Goal: Transaction & Acquisition: Purchase product/service

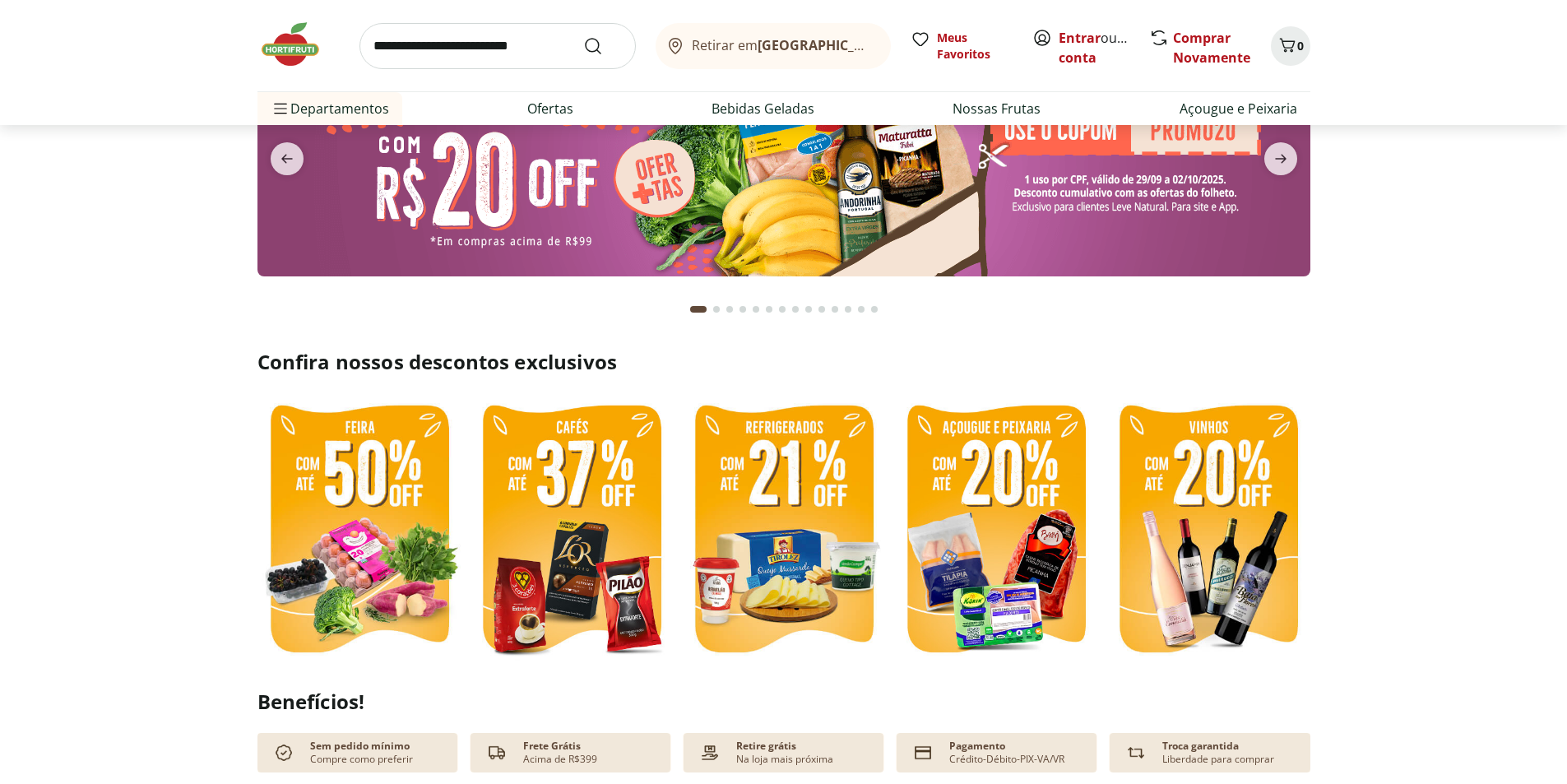
scroll to position [329, 0]
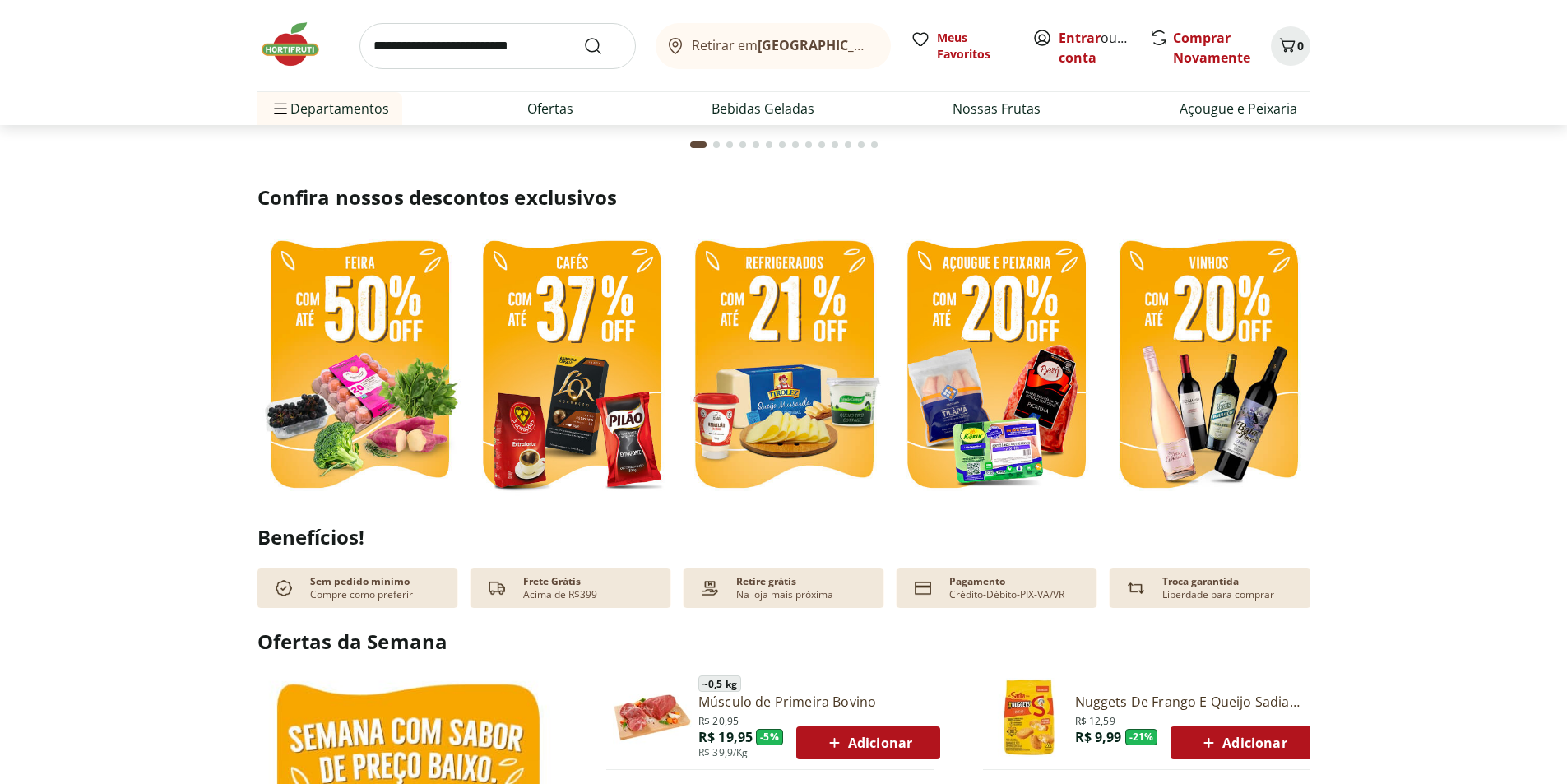
click at [603, 404] on img at bounding box center [571, 366] width 204 height 272
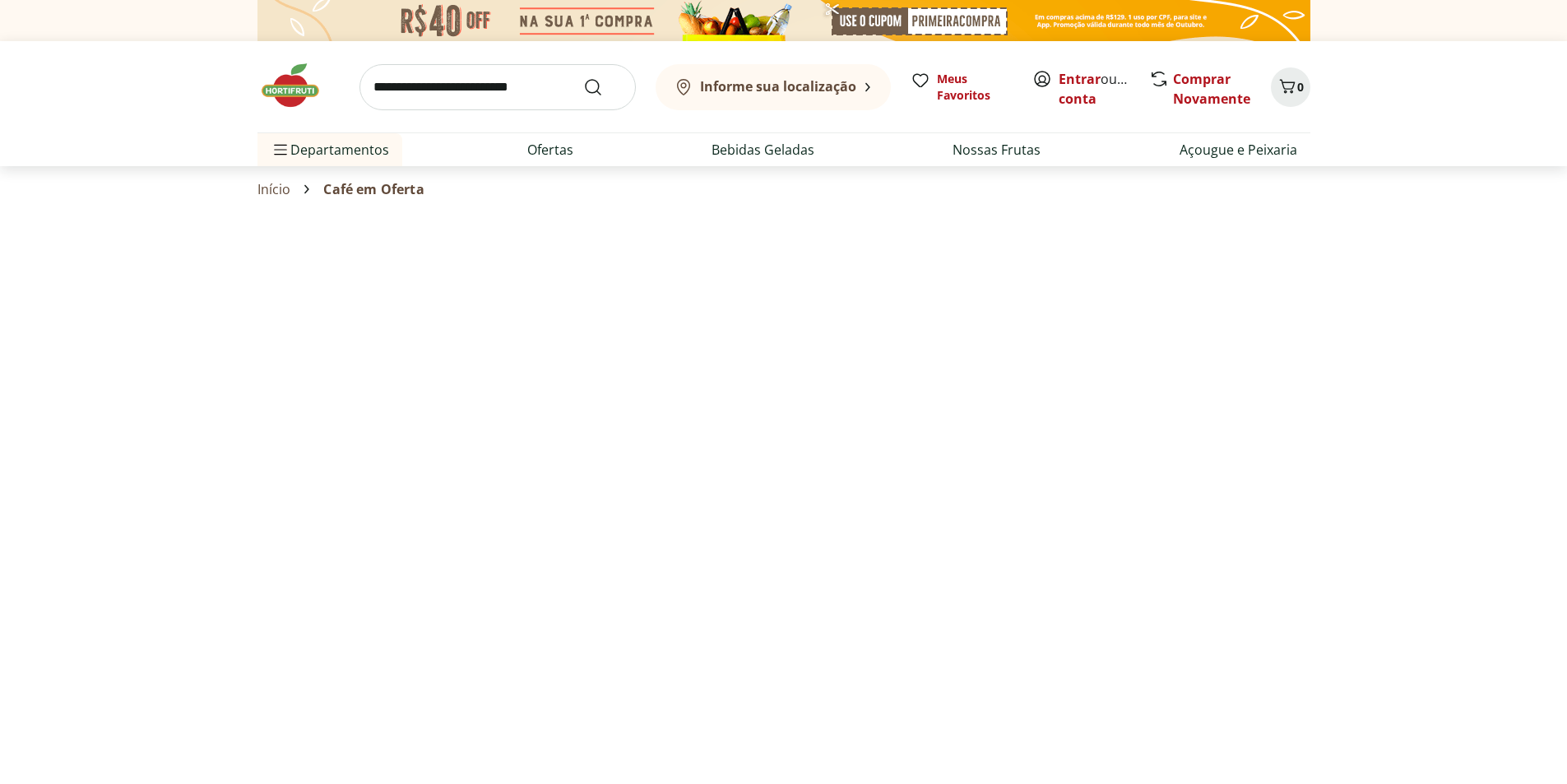
select select "**********"
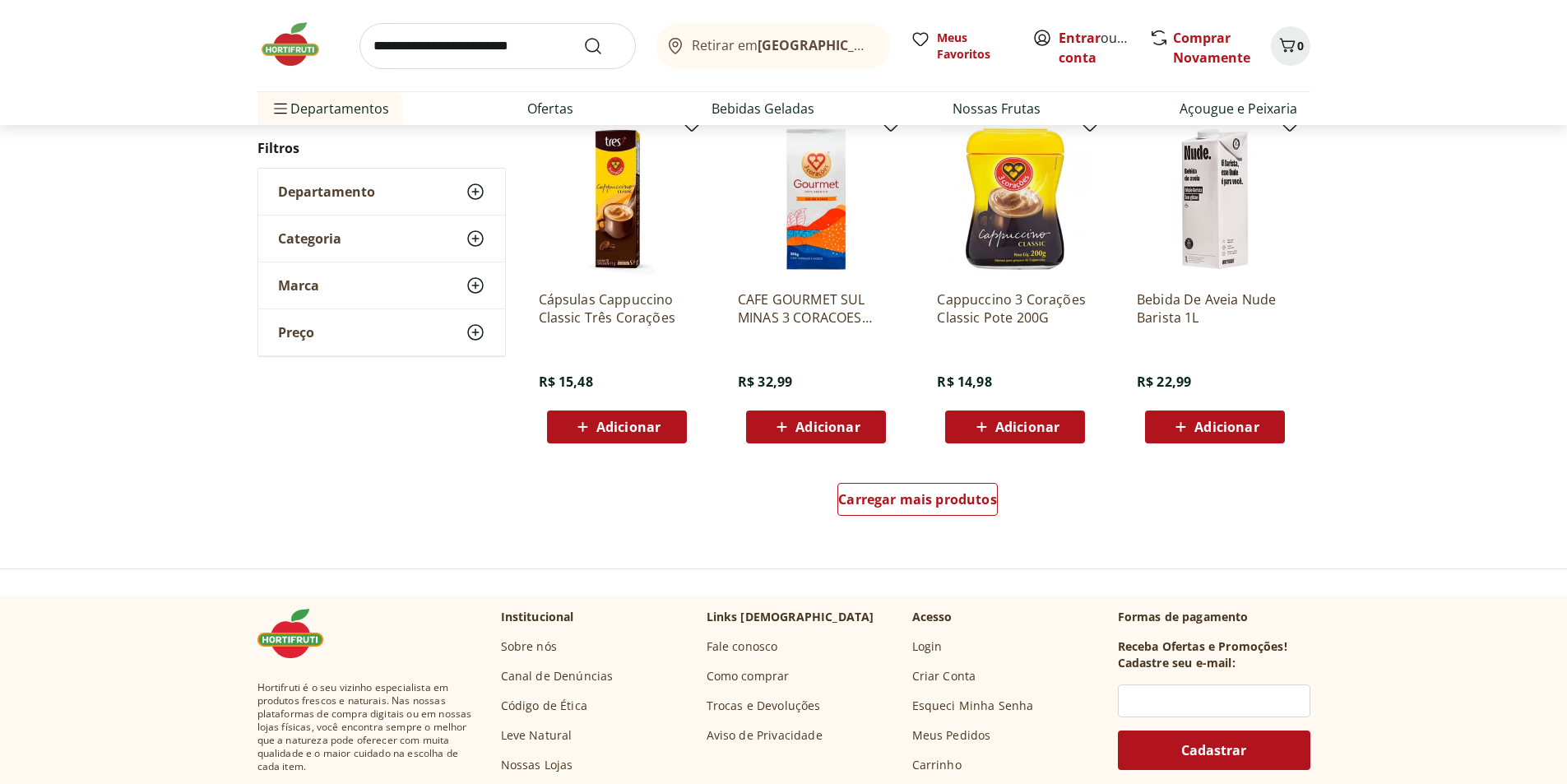
scroll to position [904, 0]
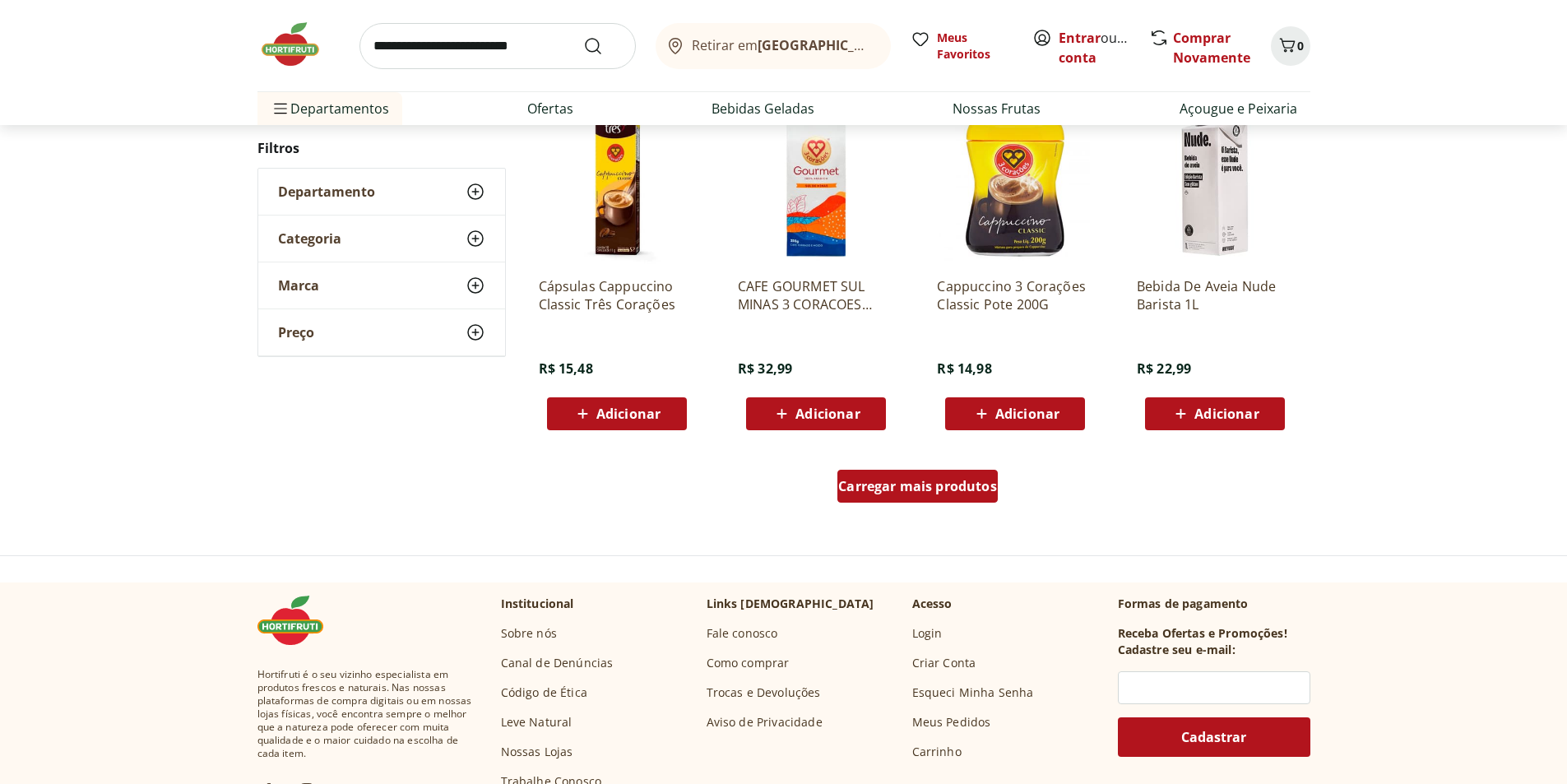
click at [881, 489] on span "Carregar mais produtos" at bounding box center [917, 486] width 158 height 13
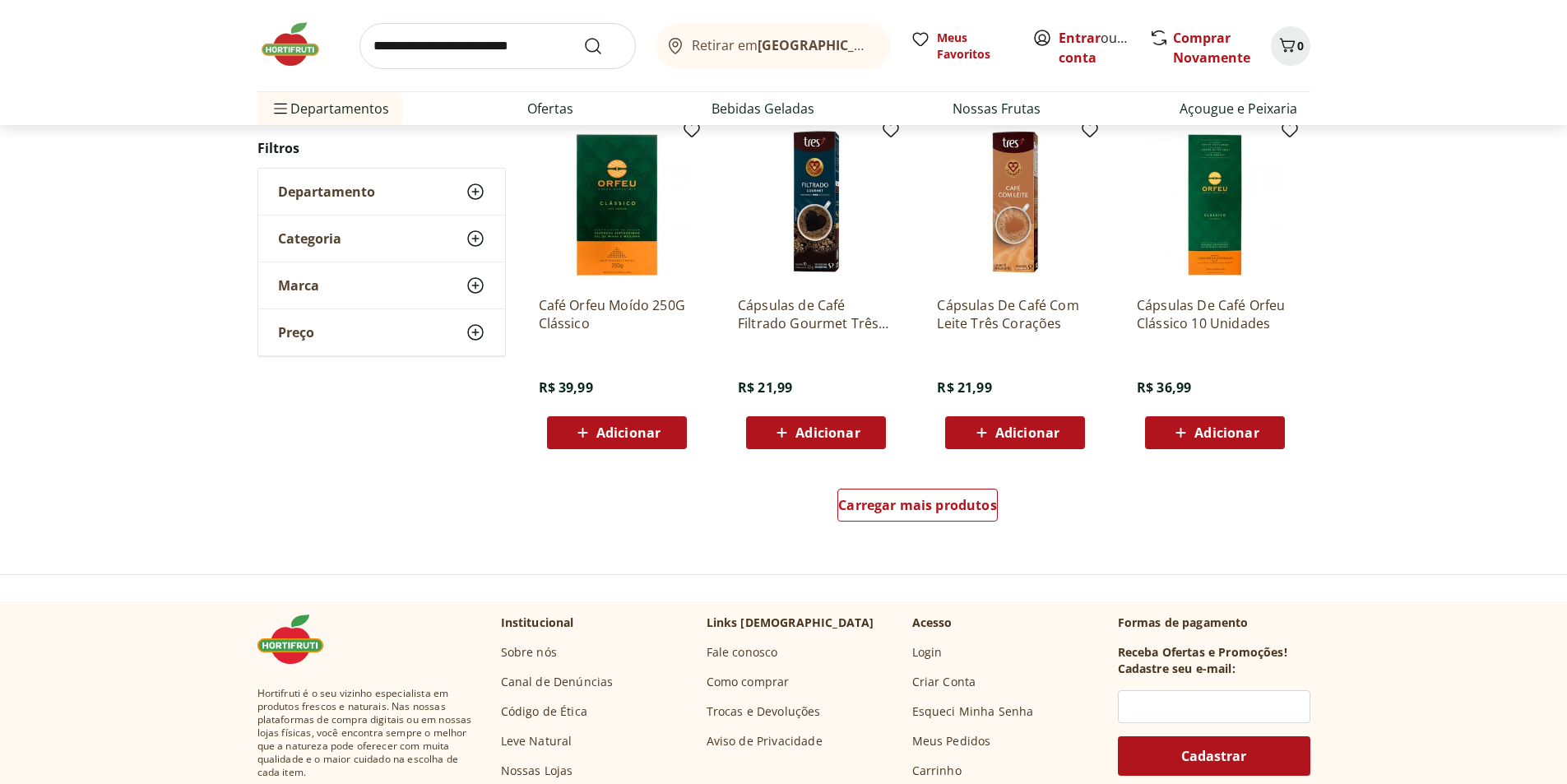
scroll to position [987, 0]
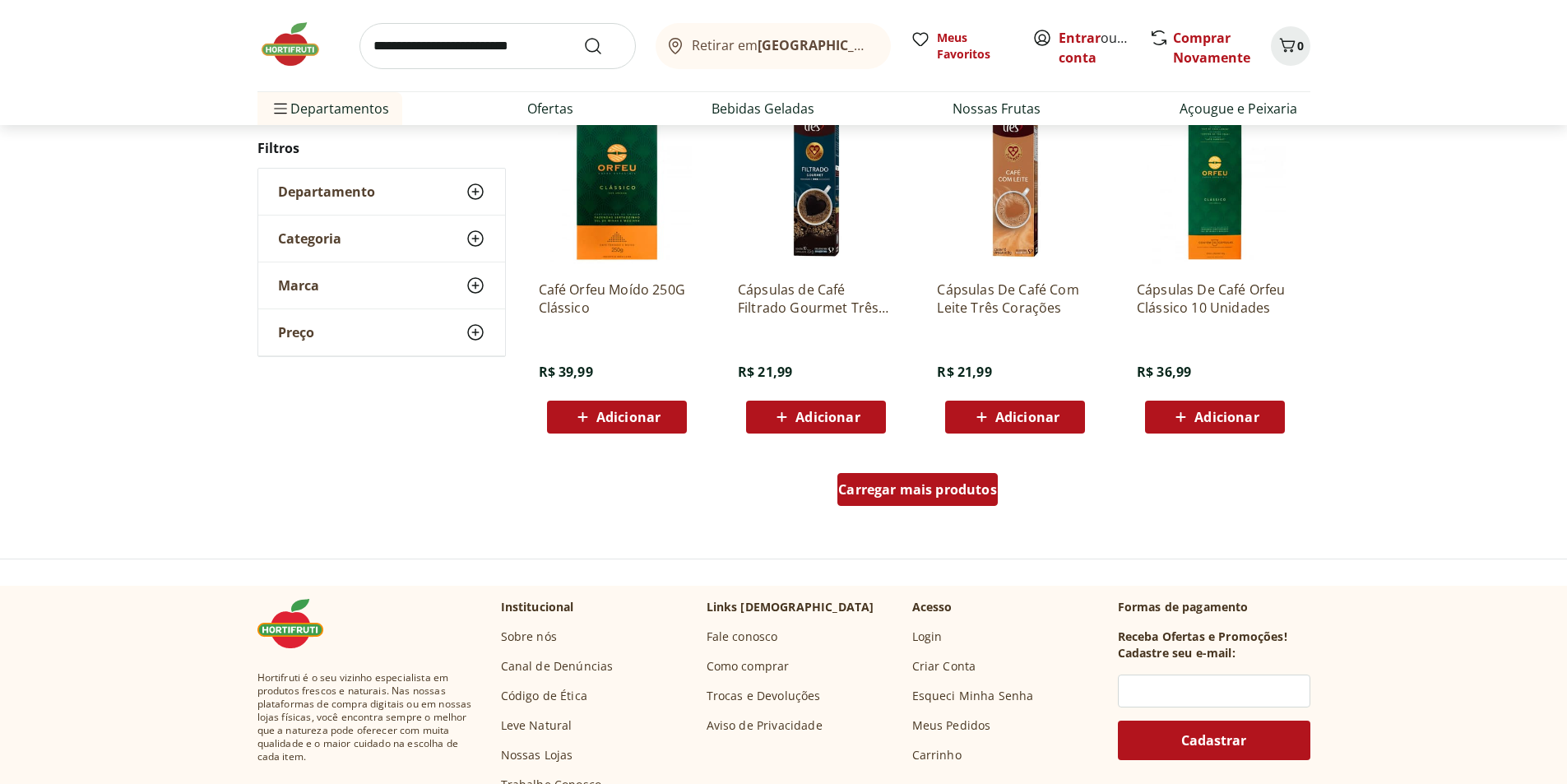
click at [944, 489] on span "Carregar mais produtos" at bounding box center [917, 489] width 158 height 13
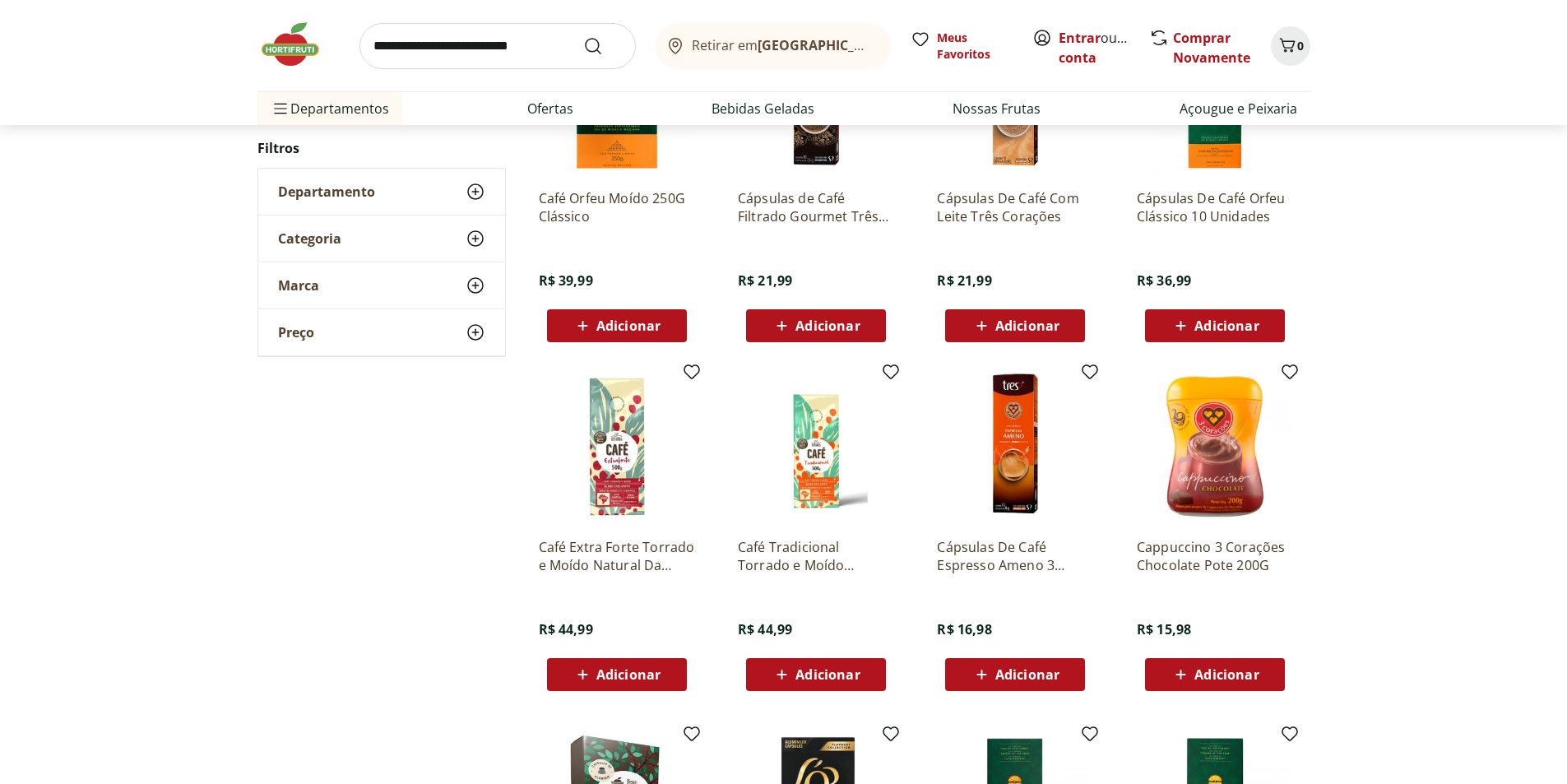
scroll to position [1151, 0]
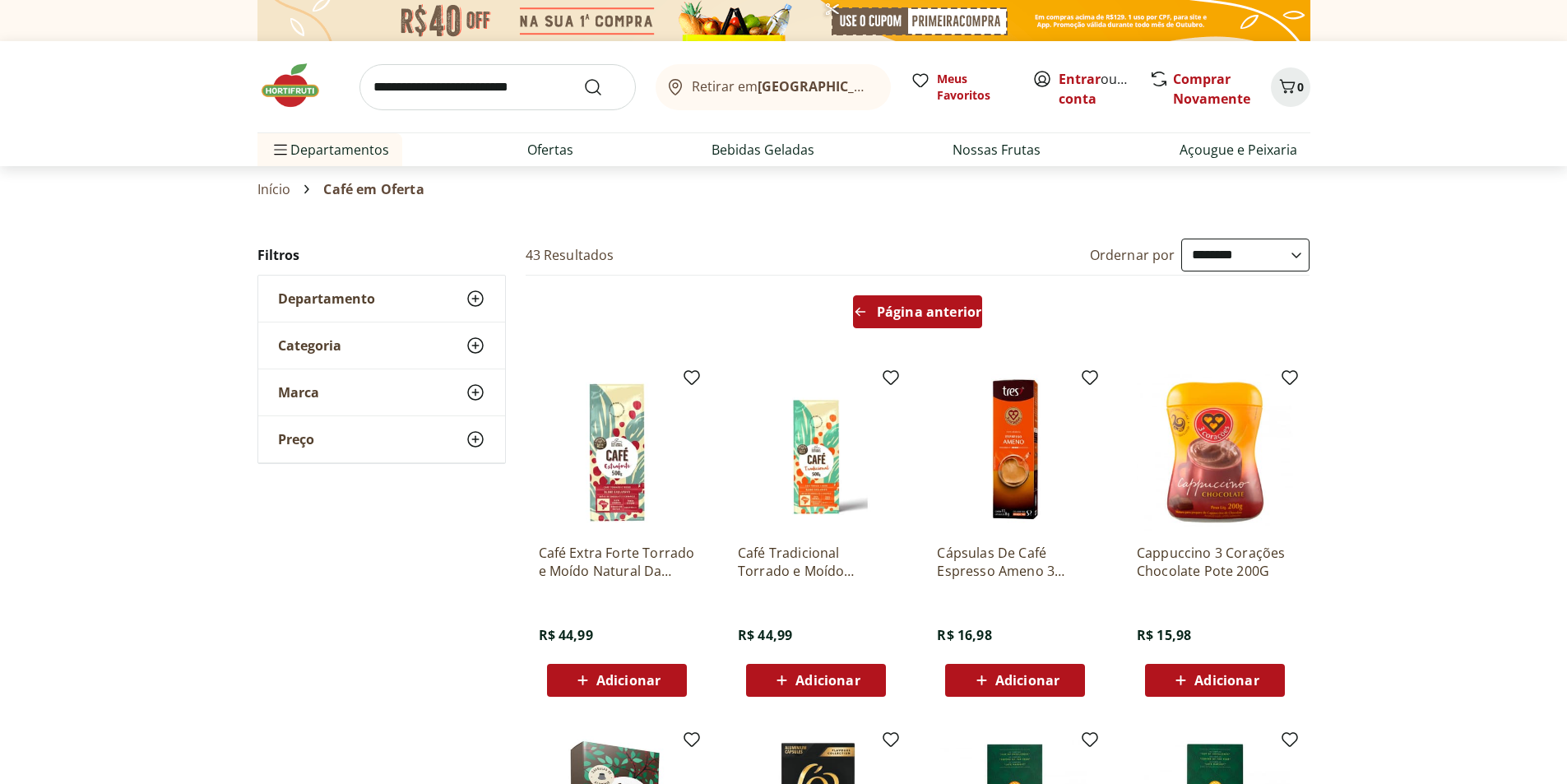
click at [931, 313] on span "Página anterior" at bounding box center [930, 312] width 104 height 13
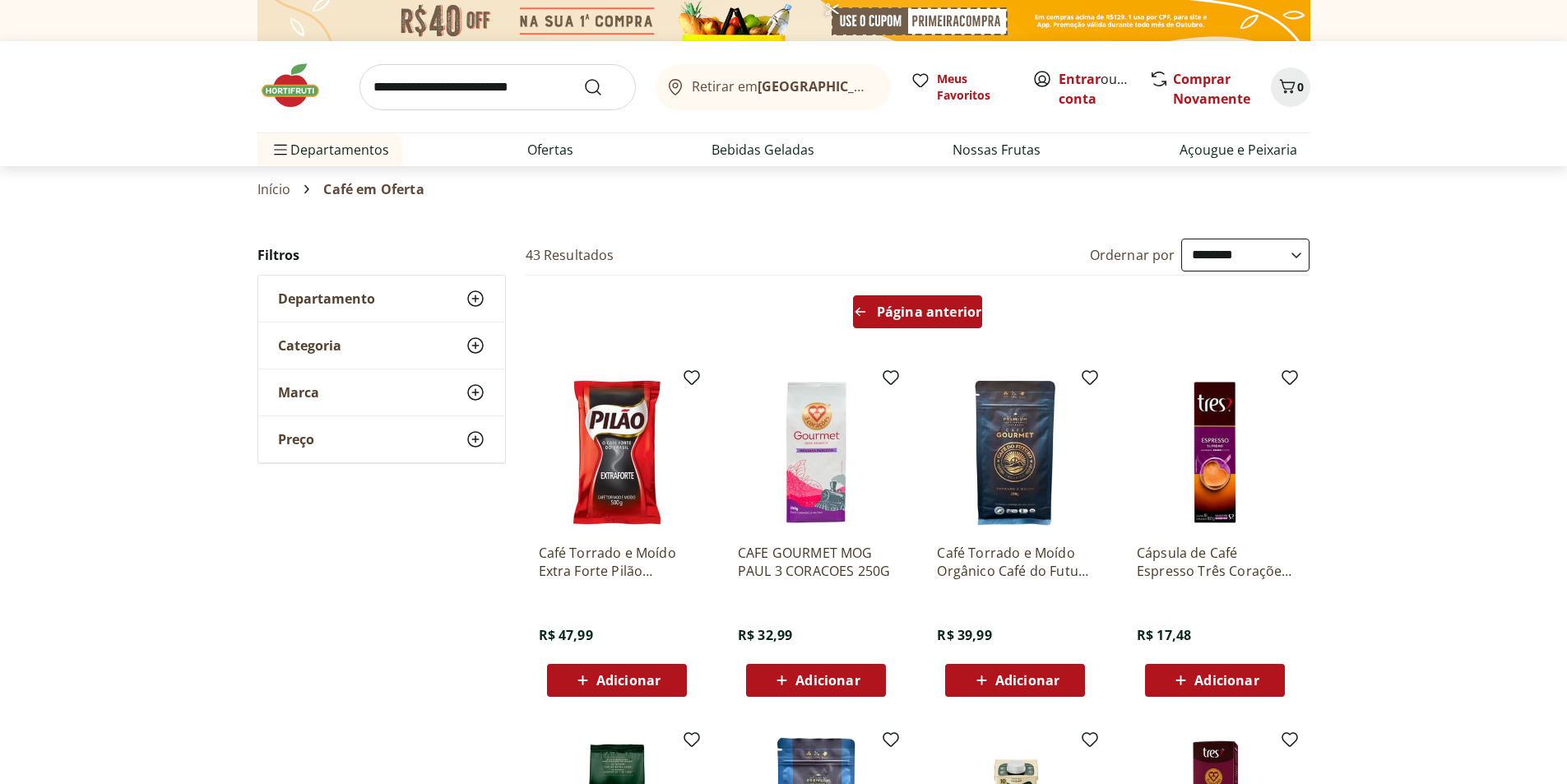
click at [910, 317] on span "Página anterior" at bounding box center [930, 312] width 104 height 13
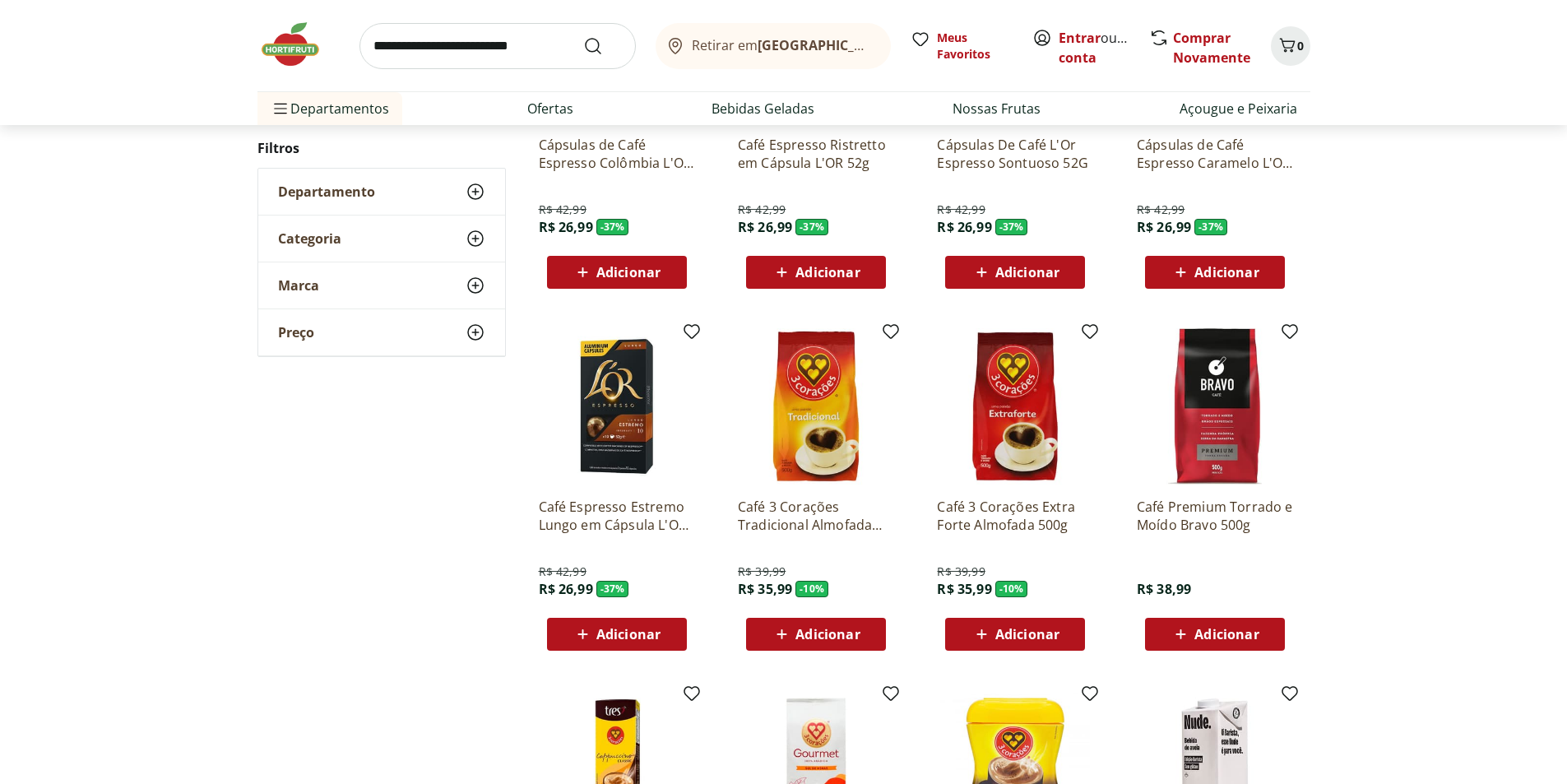
scroll to position [411, 0]
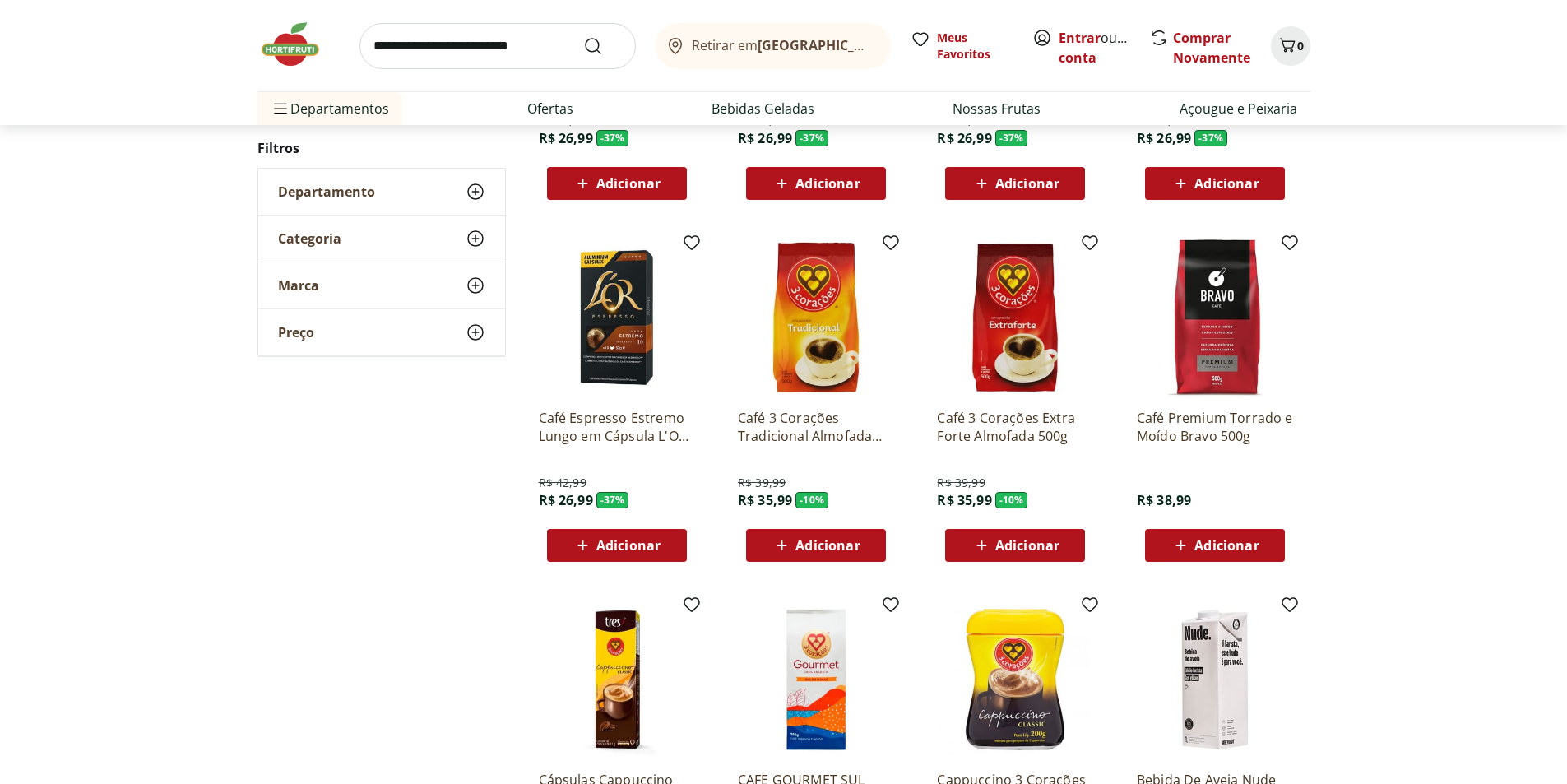
click at [815, 543] on span "Adicionar" at bounding box center [828, 545] width 65 height 13
click at [1080, 39] on link "Entrar" at bounding box center [1079, 37] width 42 height 18
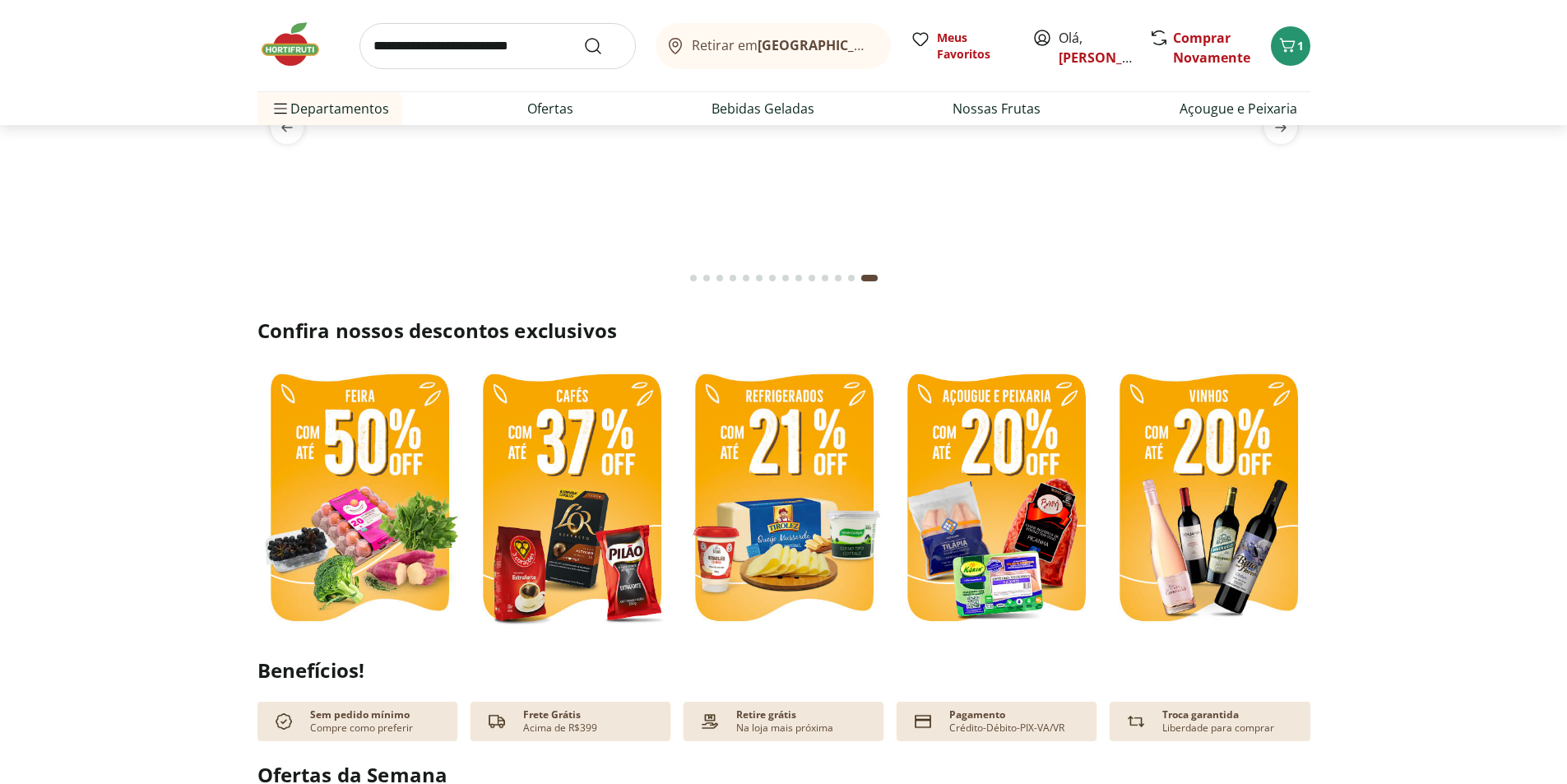
scroll to position [164, 0]
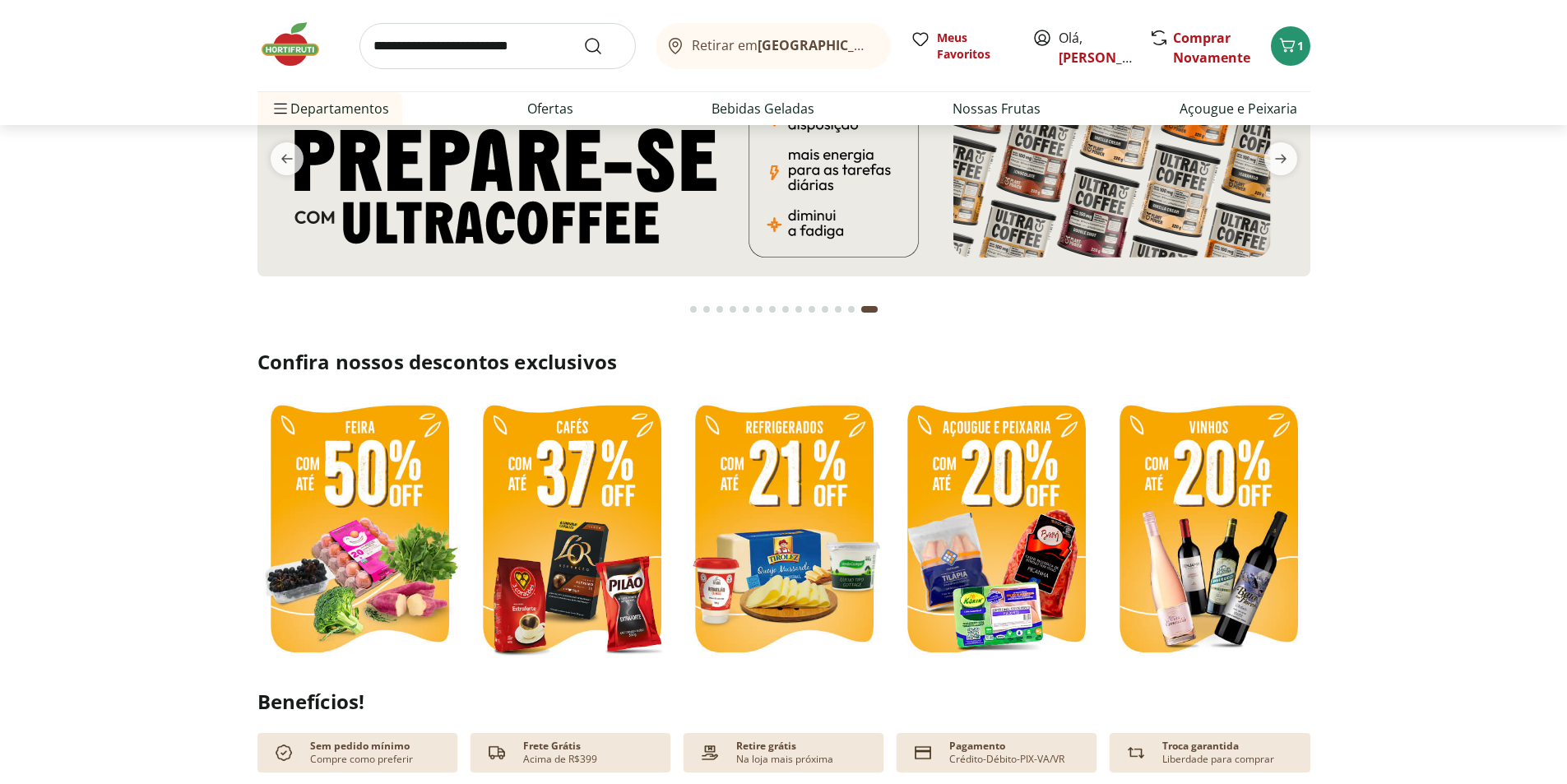
click at [822, 565] on img at bounding box center [784, 530] width 204 height 272
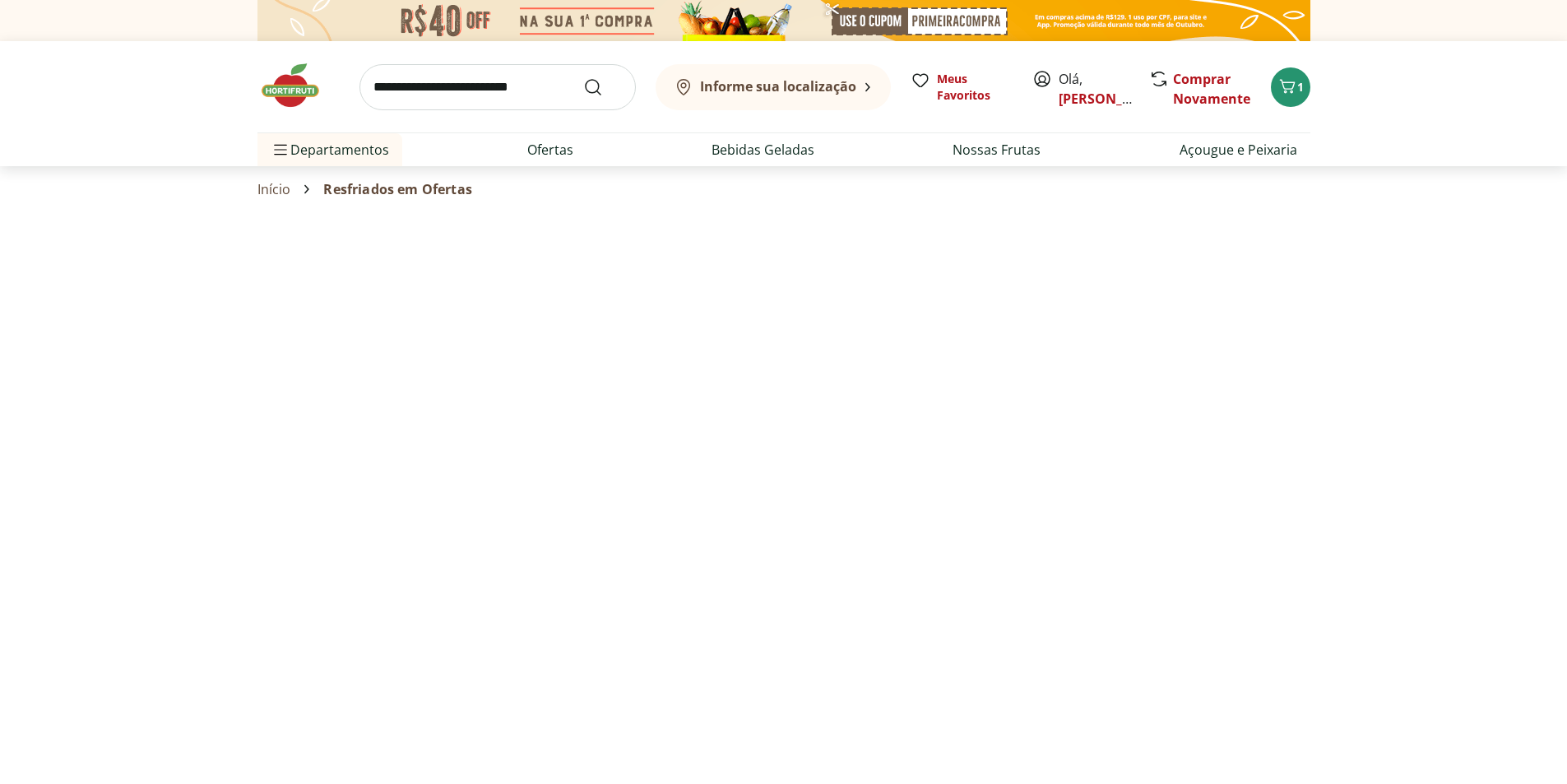
select select "**********"
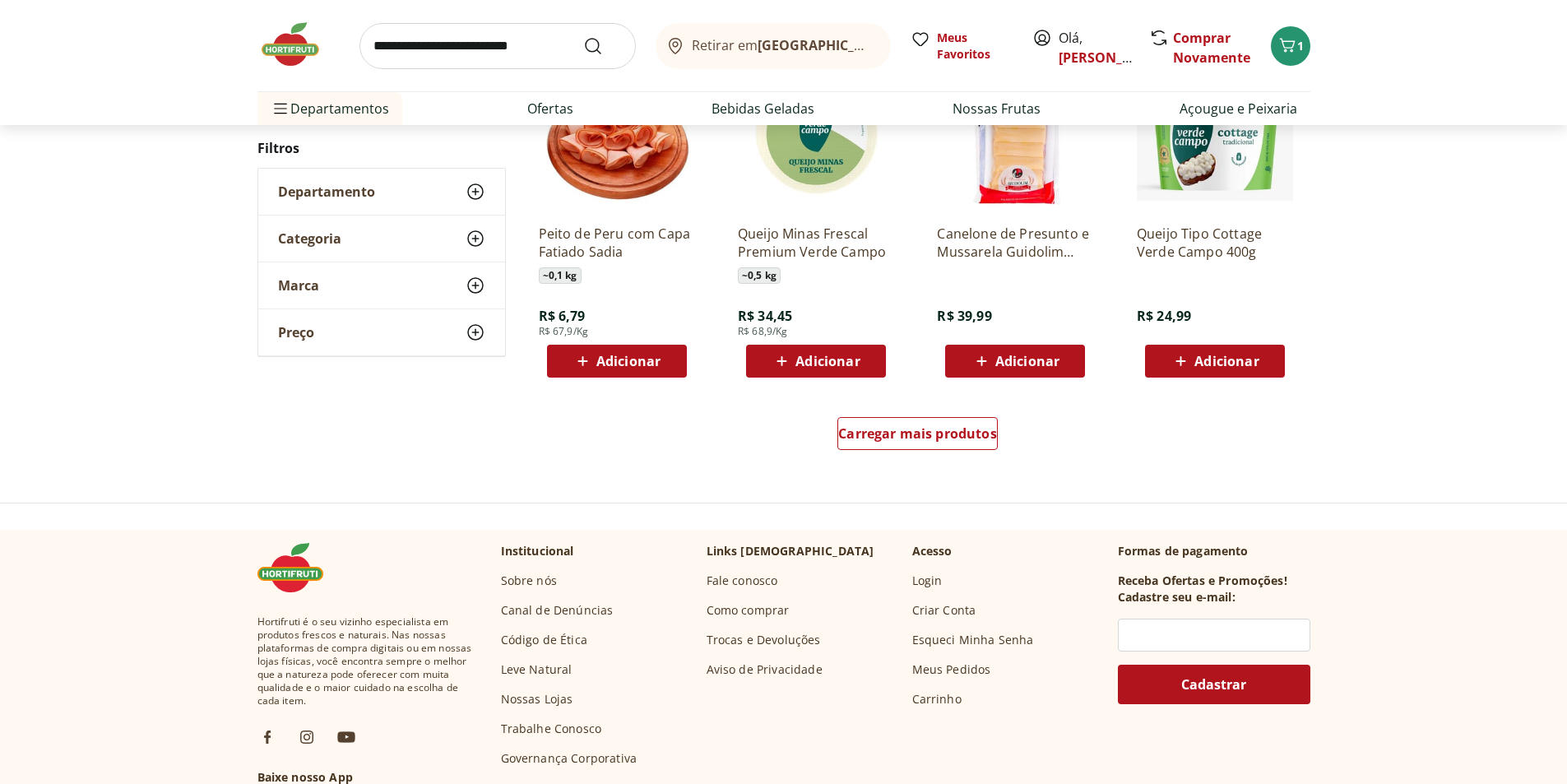
scroll to position [987, 0]
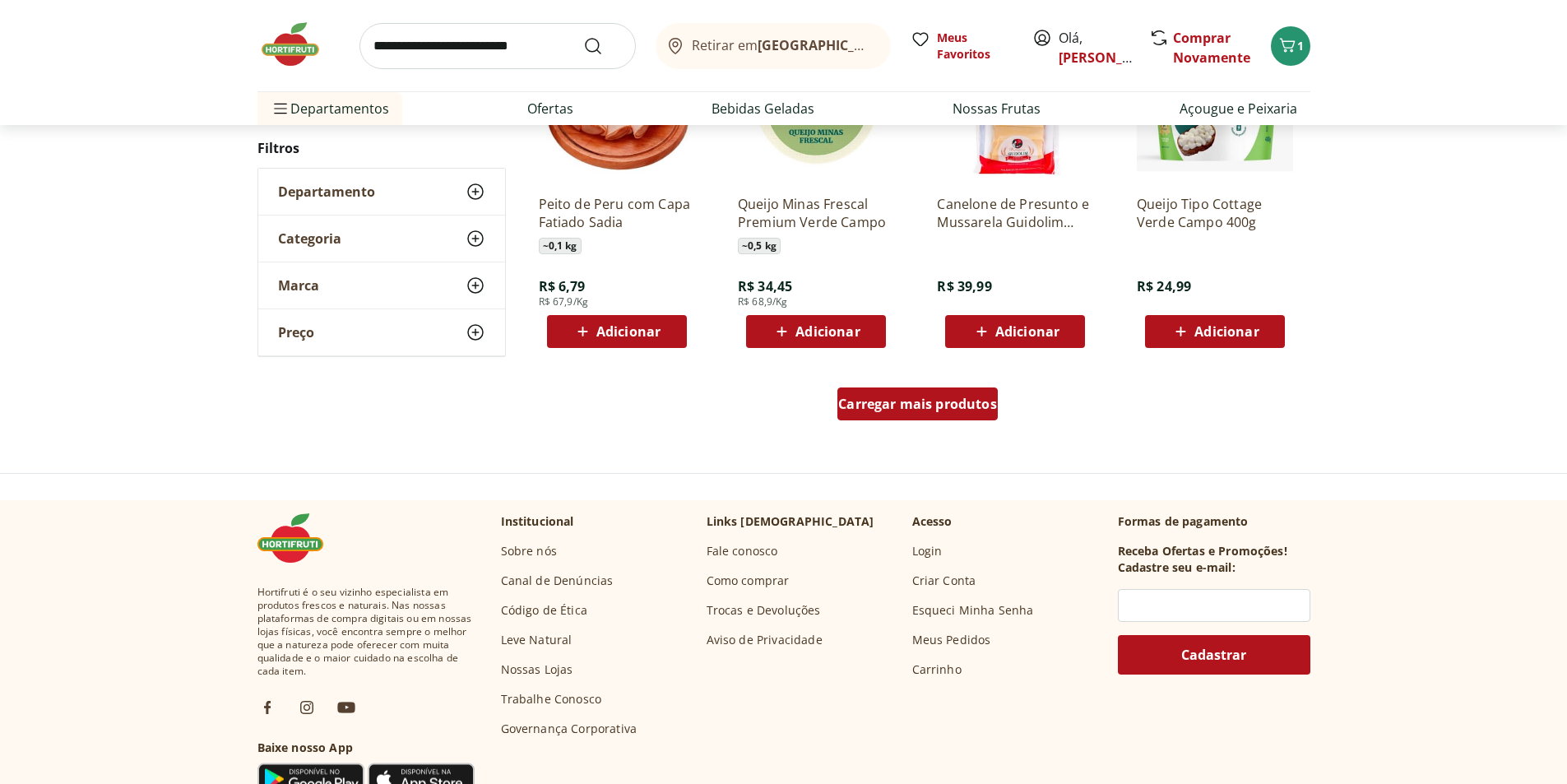
click at [943, 408] on span "Carregar mais produtos" at bounding box center [917, 404] width 158 height 13
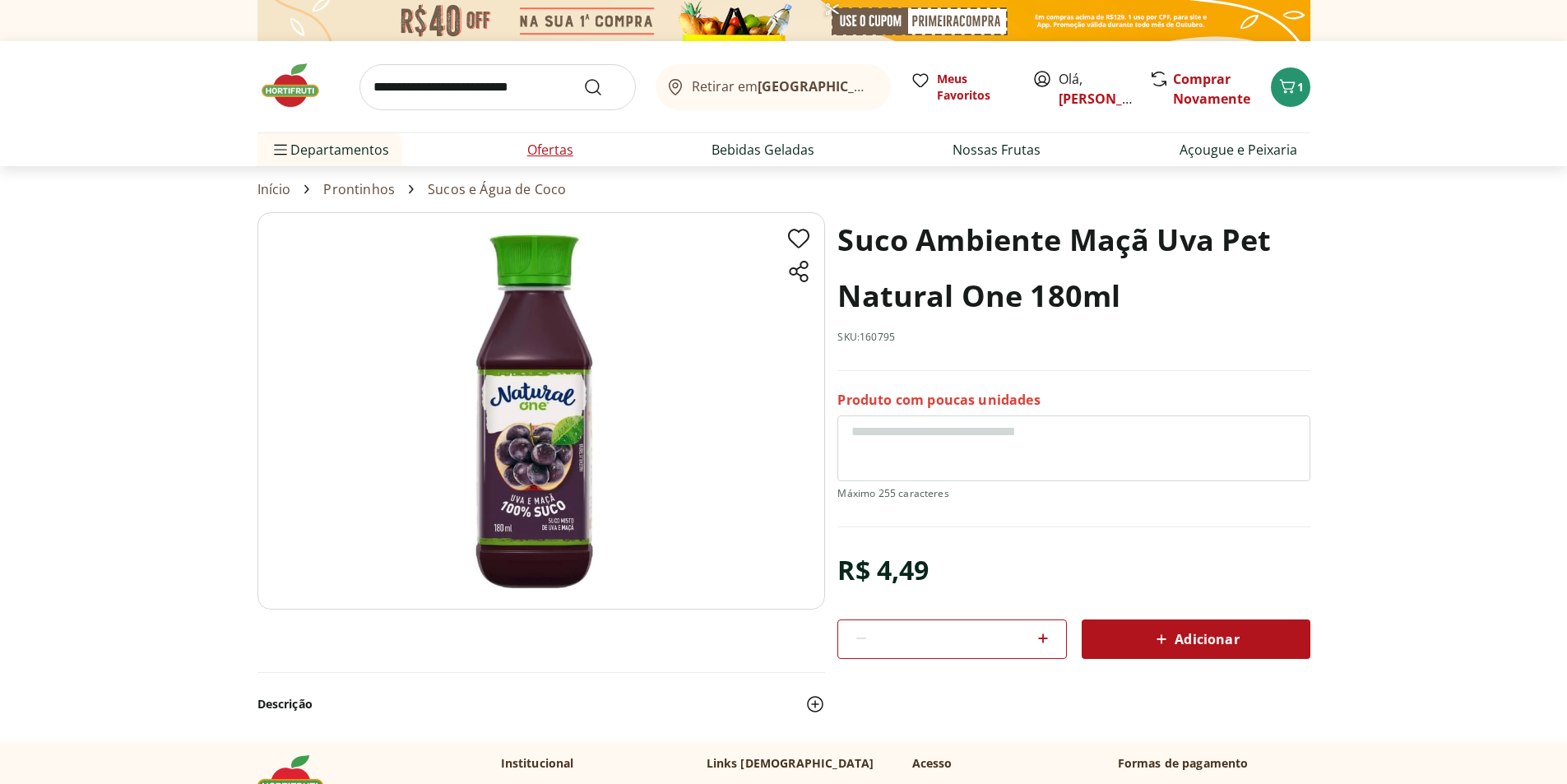
click at [560, 152] on link "Ofertas" at bounding box center [550, 149] width 46 height 20
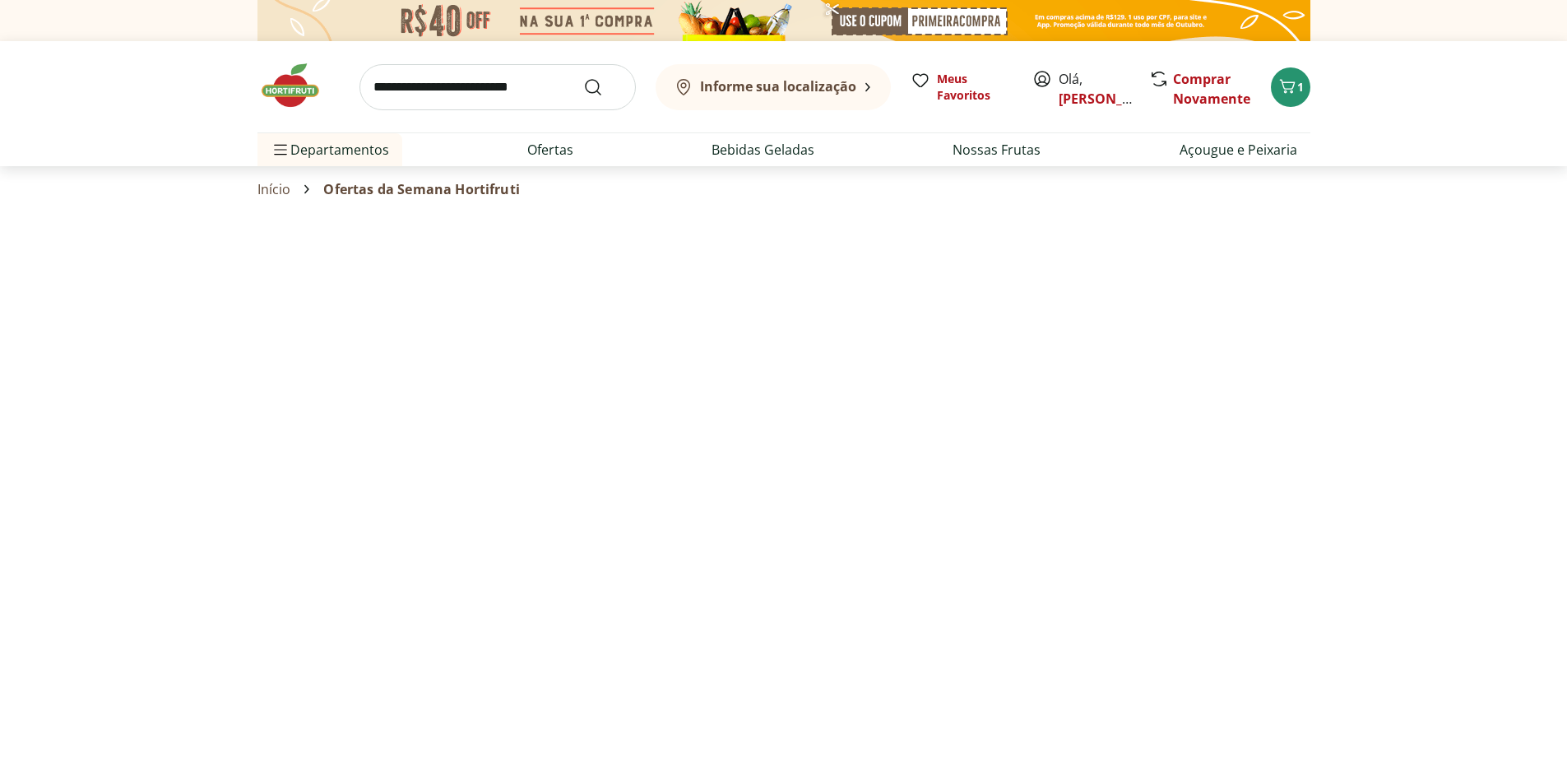
select select "**********"
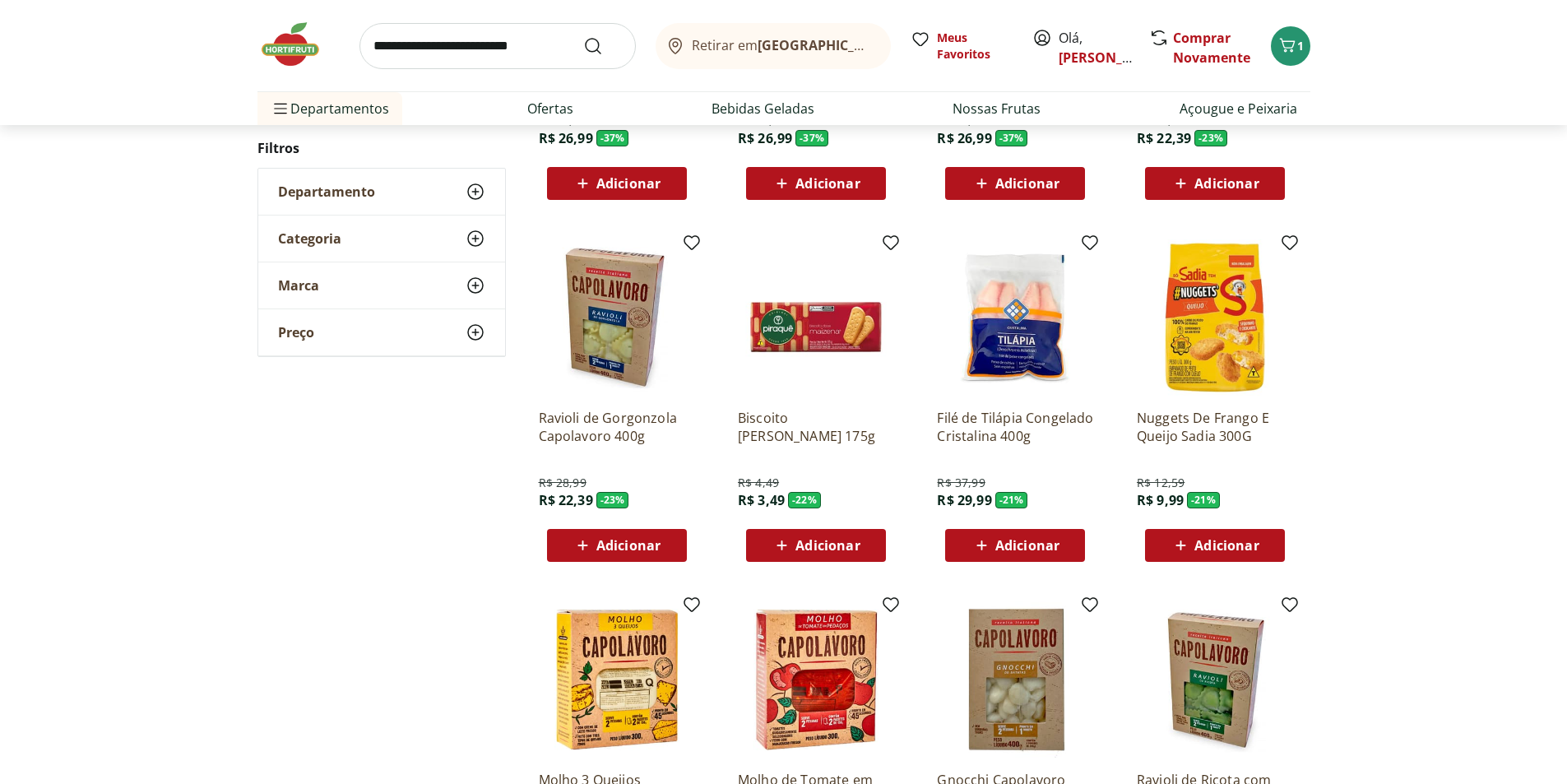
scroll to position [493, 0]
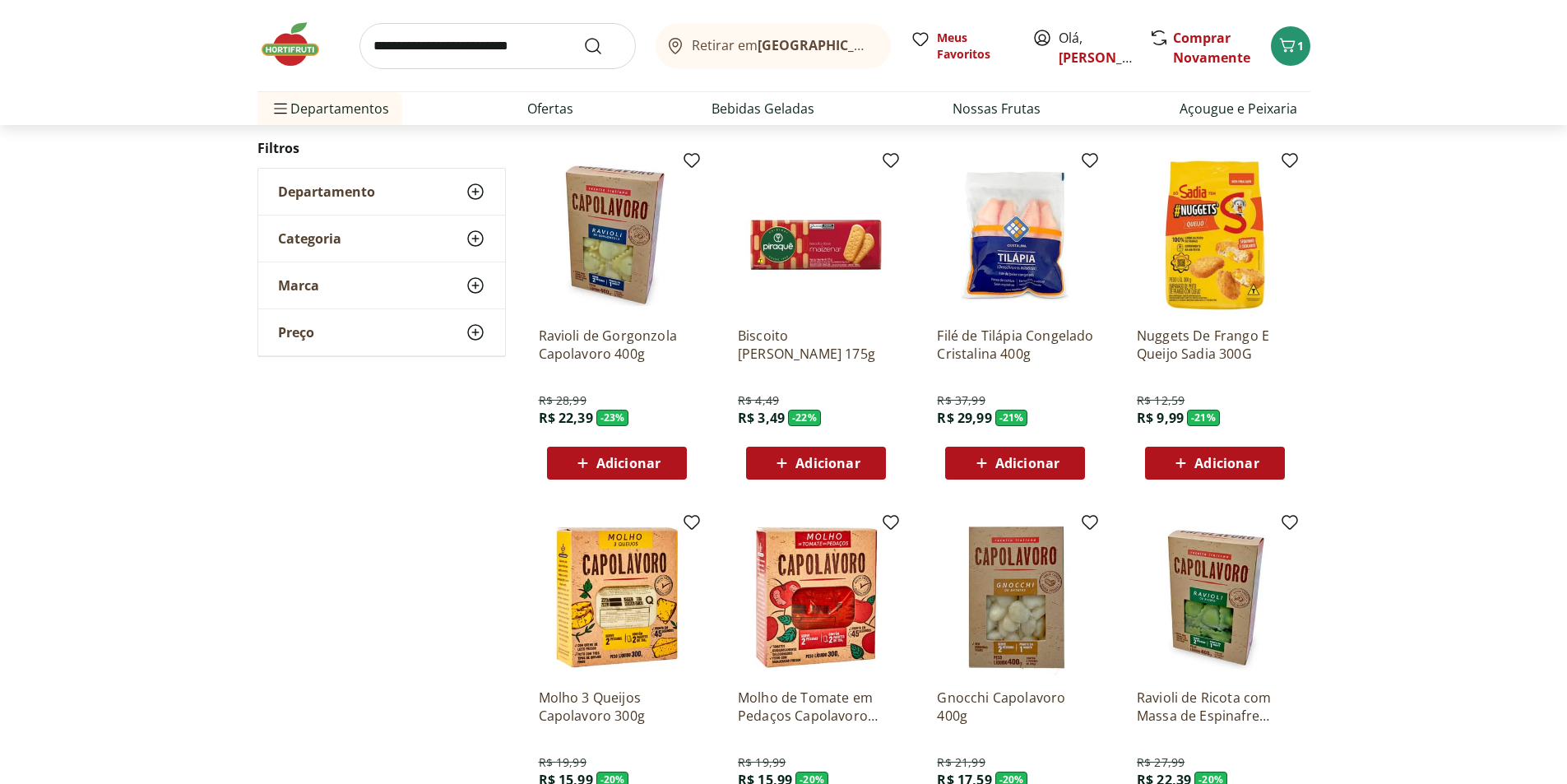
click at [806, 465] on span "Adicionar" at bounding box center [828, 463] width 65 height 13
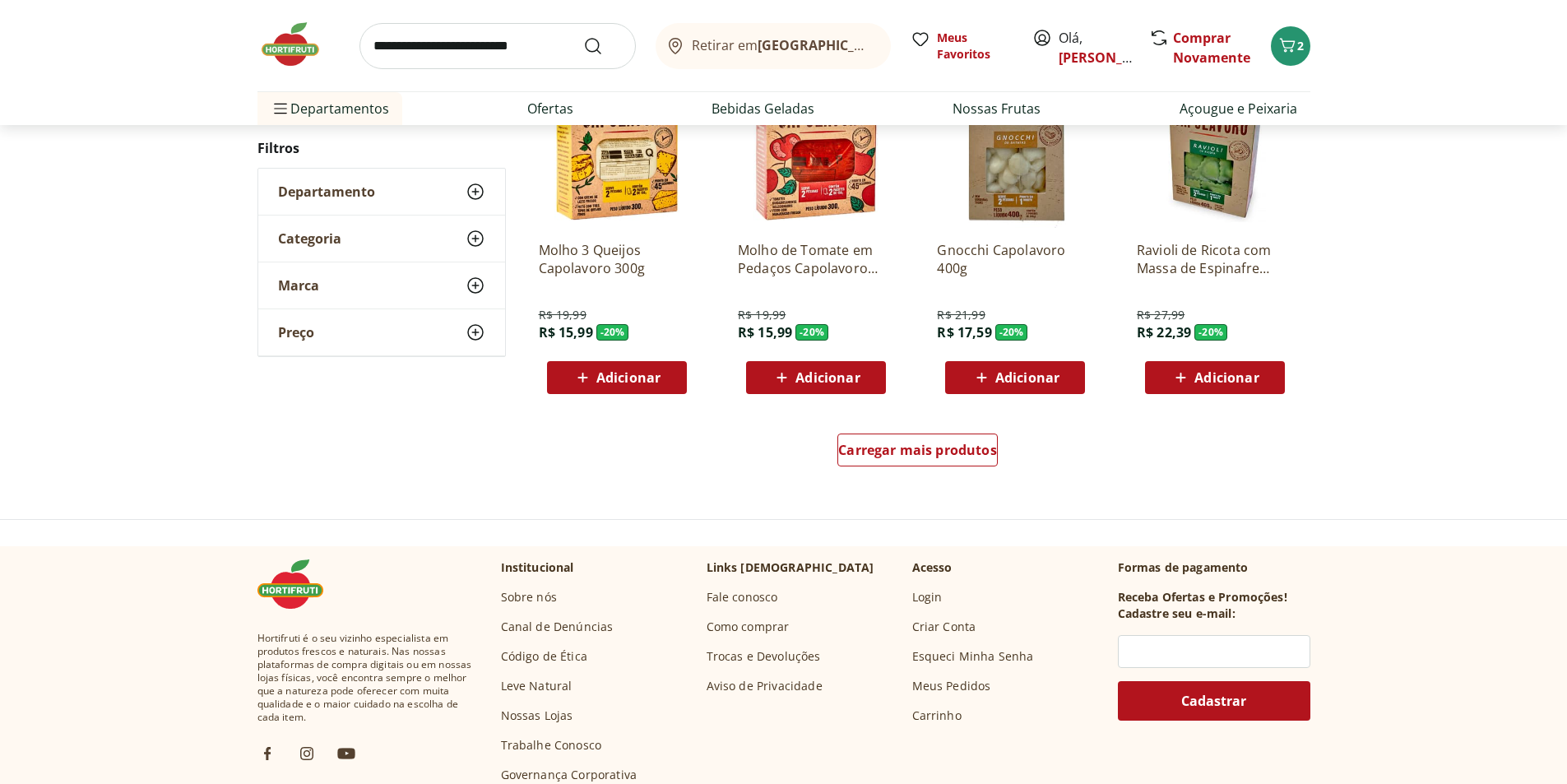
scroll to position [987, 0]
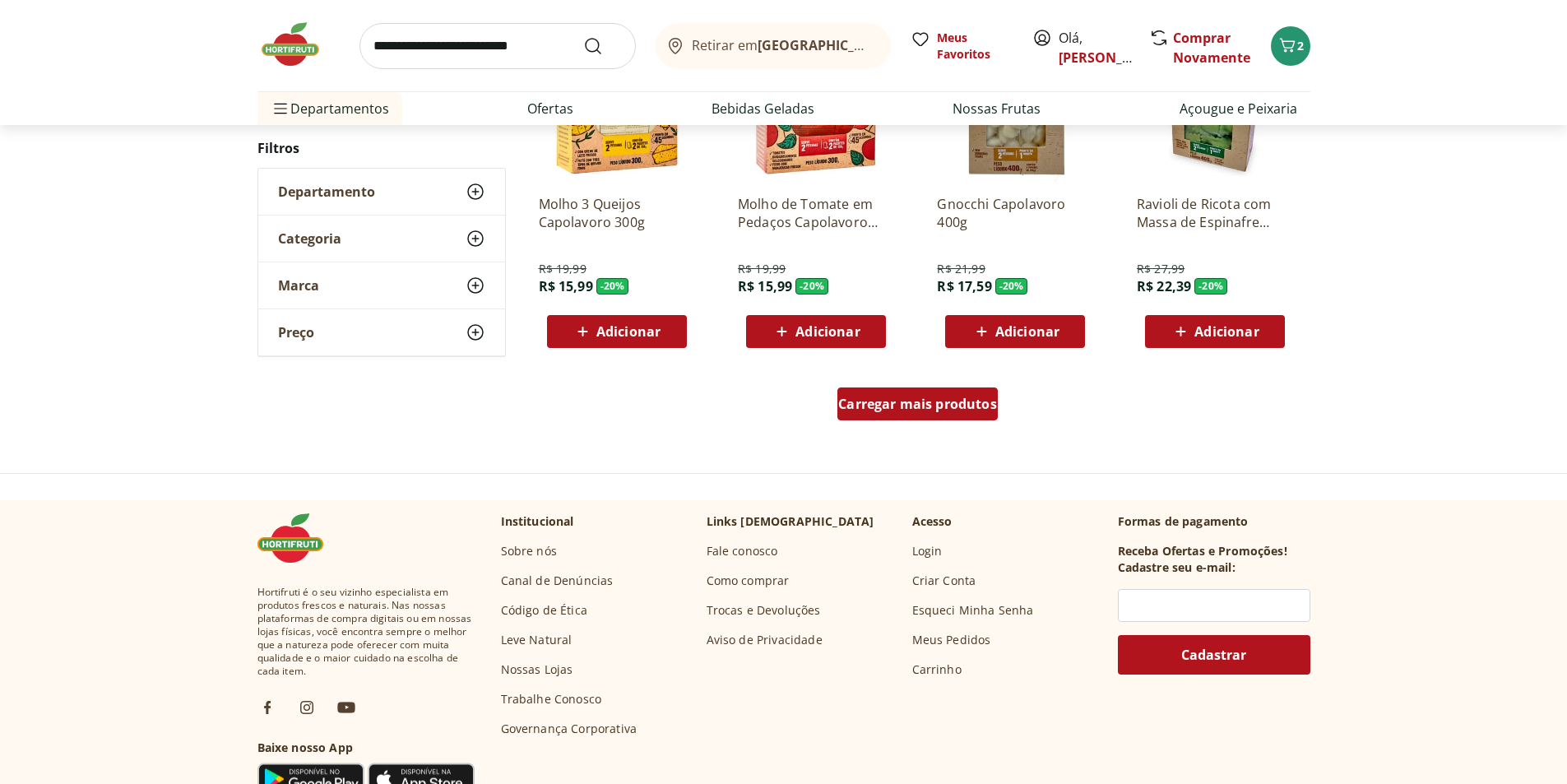
click at [968, 407] on span "Carregar mais produtos" at bounding box center [917, 404] width 158 height 13
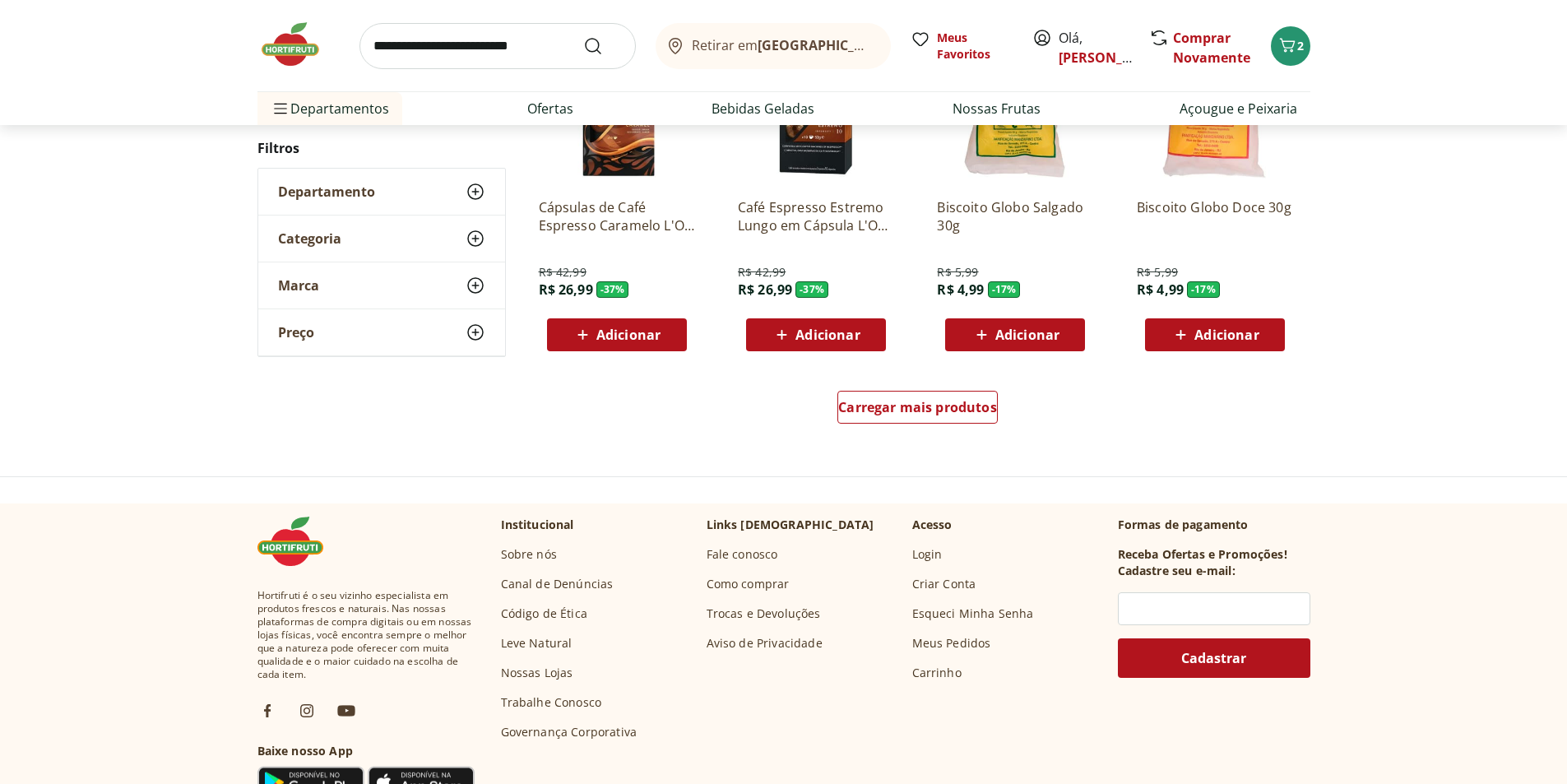
scroll to position [1151, 0]
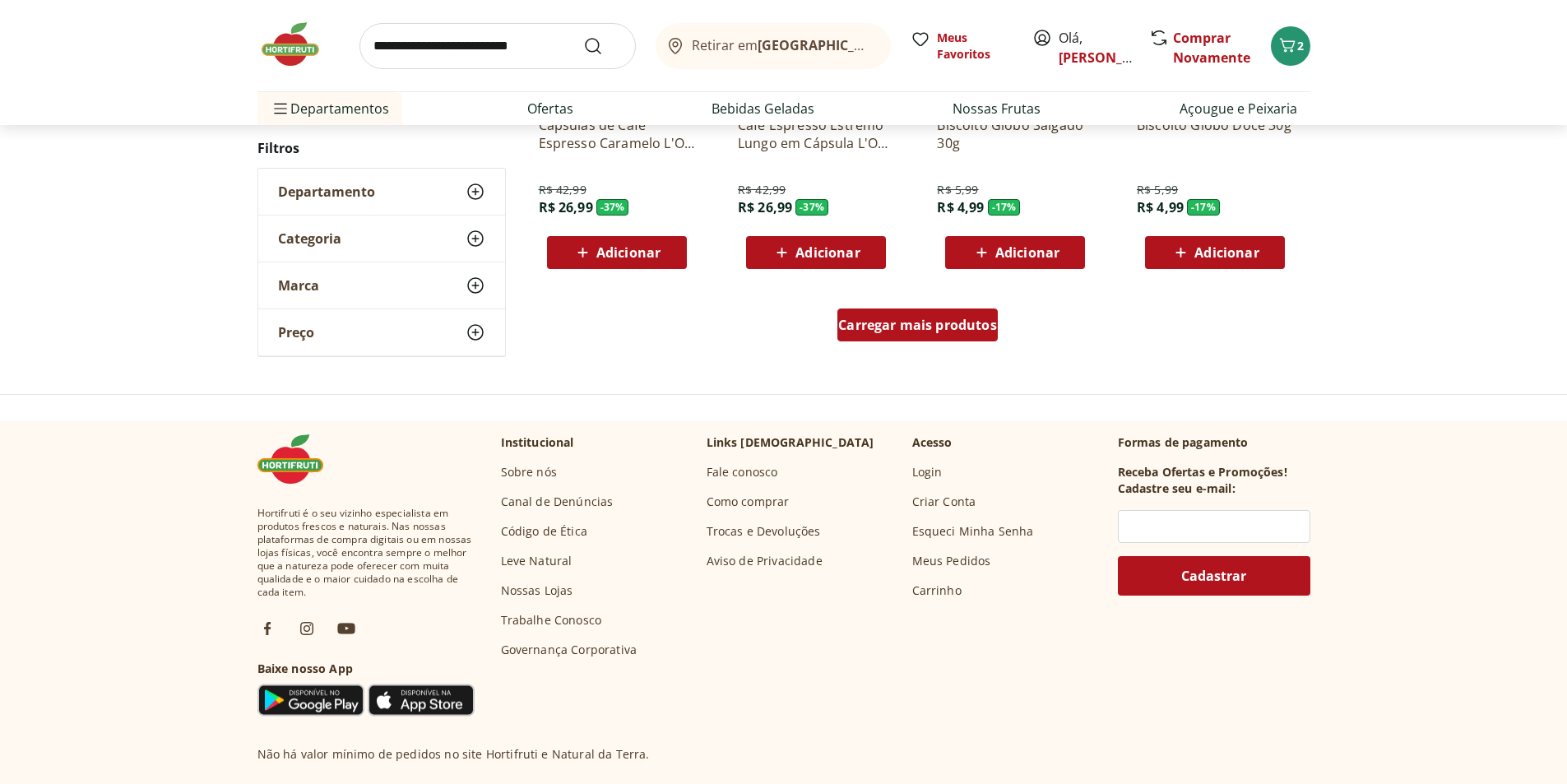
click at [940, 325] on span "Carregar mais produtos" at bounding box center [917, 325] width 158 height 13
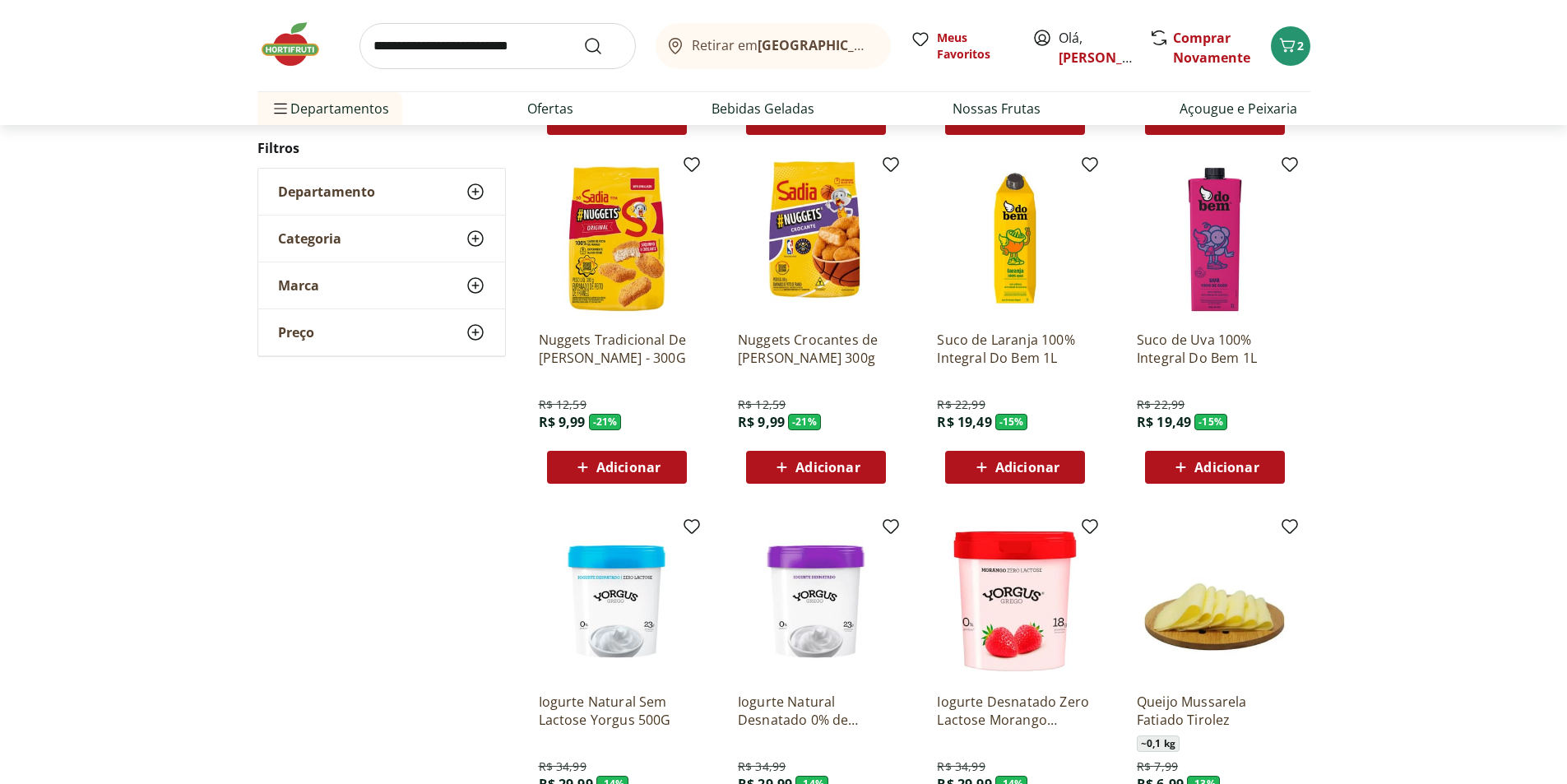
scroll to position [1316, 0]
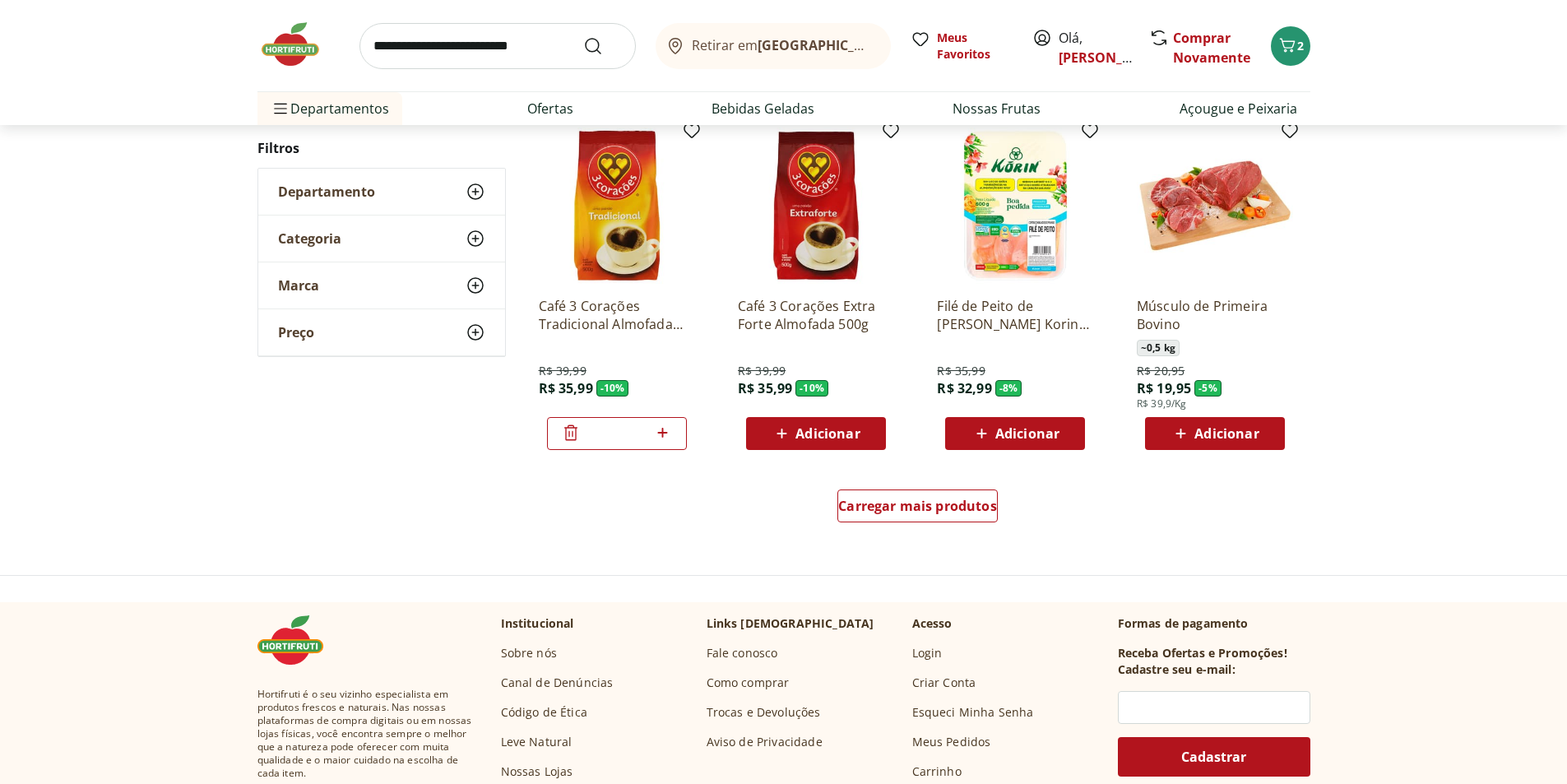
scroll to position [983, 0]
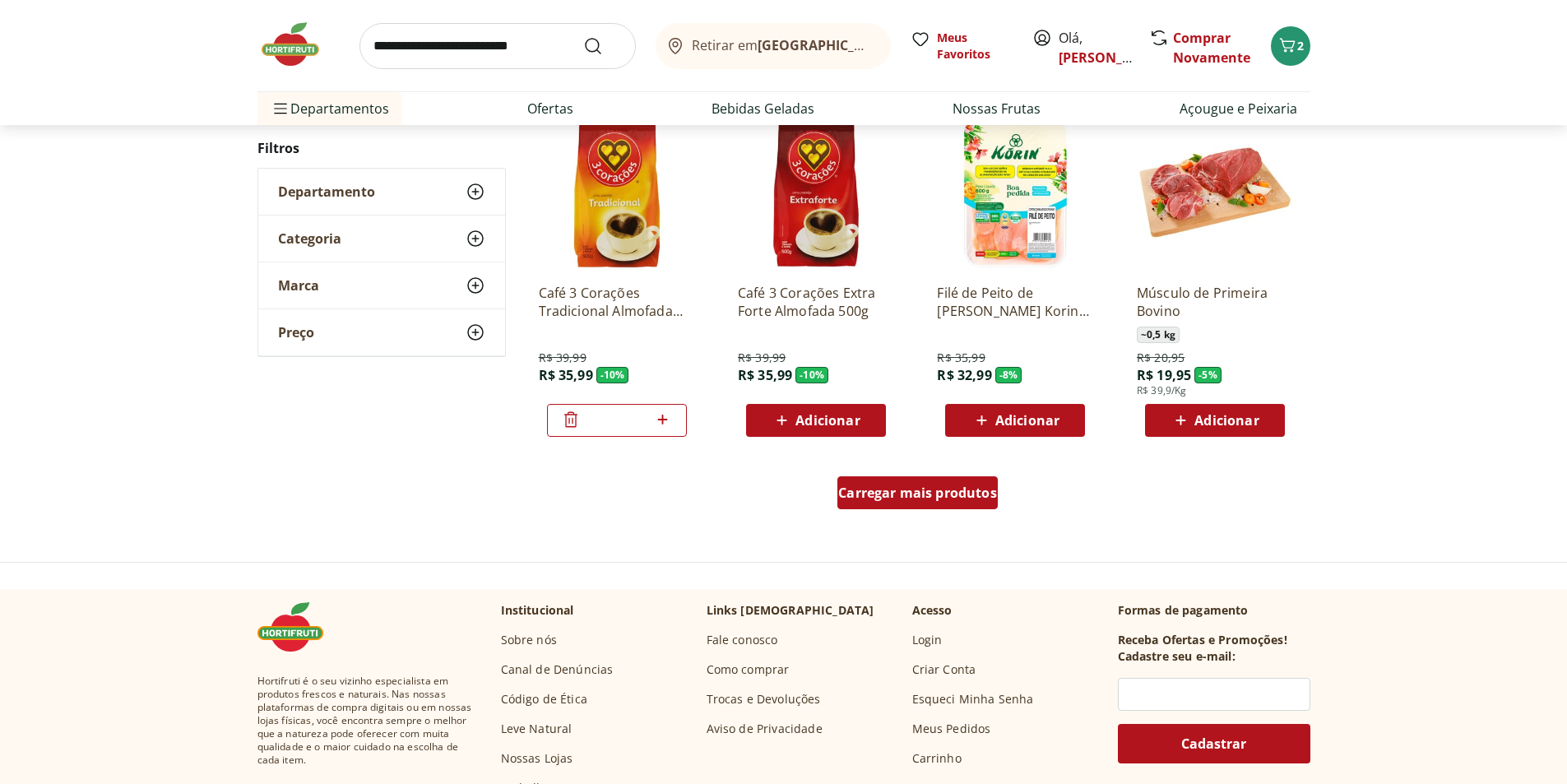
click at [928, 497] on span "Carregar mais produtos" at bounding box center [917, 493] width 158 height 13
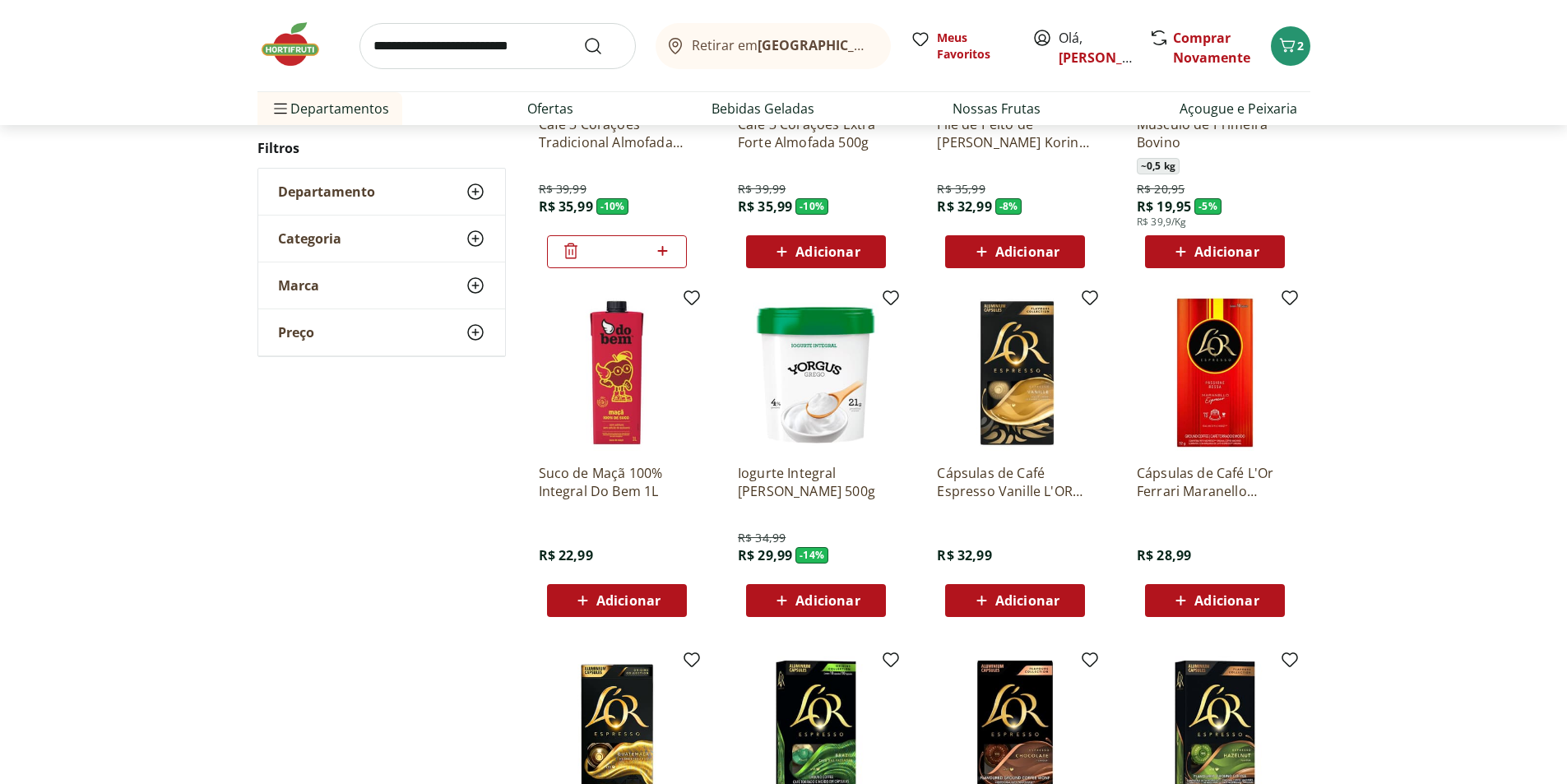
scroll to position [1231, 0]
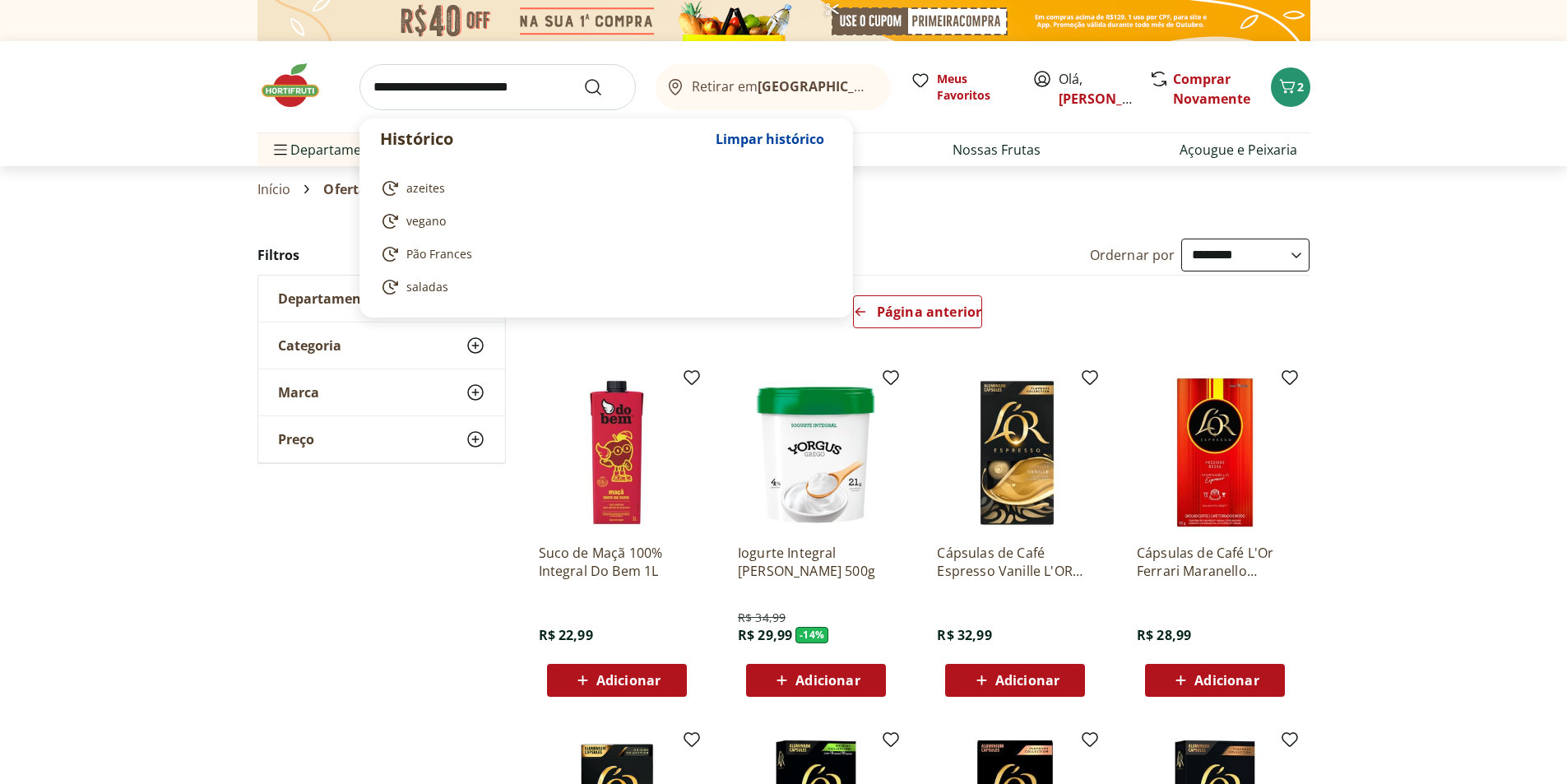
click at [494, 94] on input "search" at bounding box center [497, 87] width 276 height 46
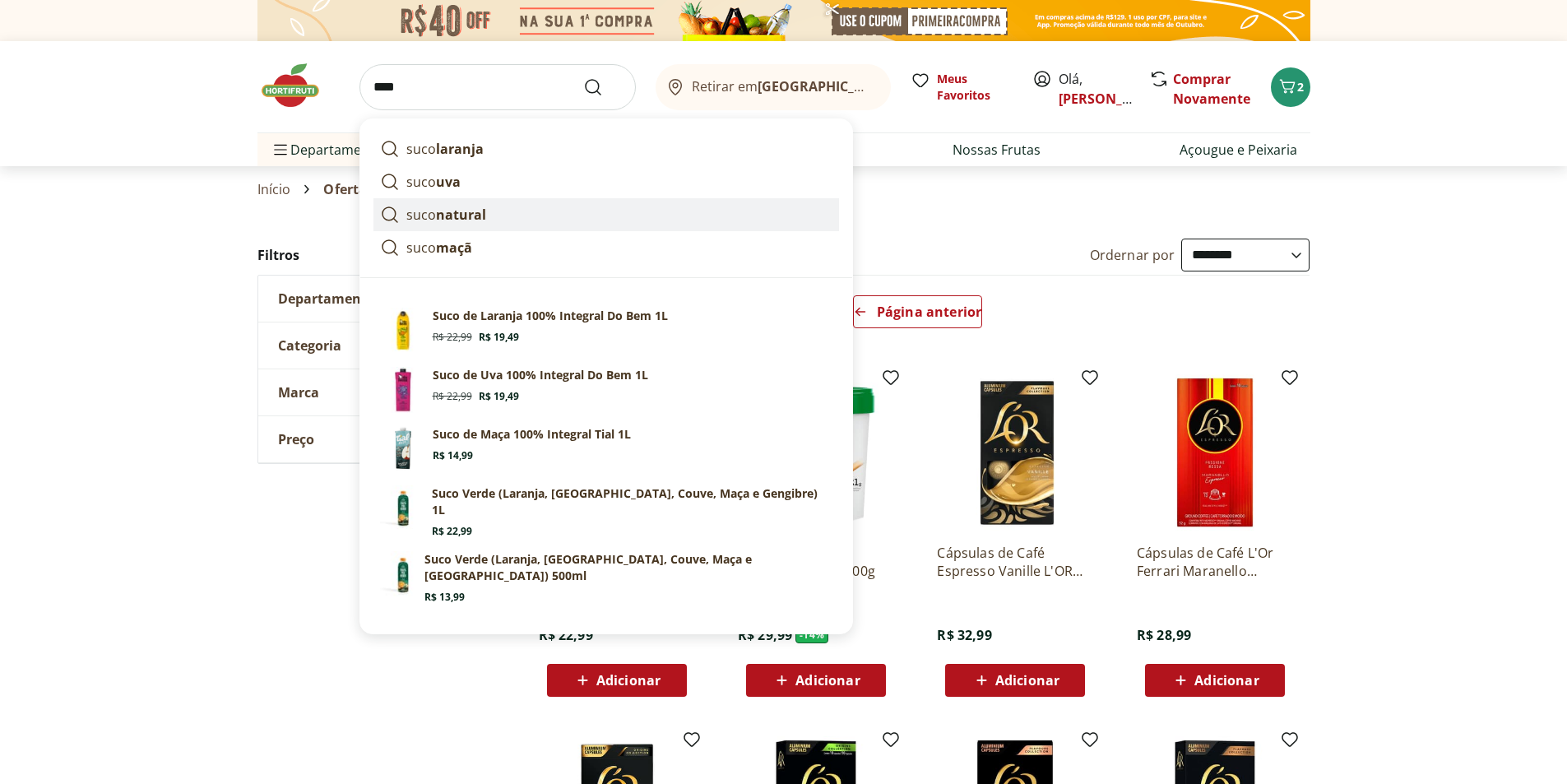
click at [453, 213] on strong "natural" at bounding box center [461, 214] width 50 height 18
type input "**********"
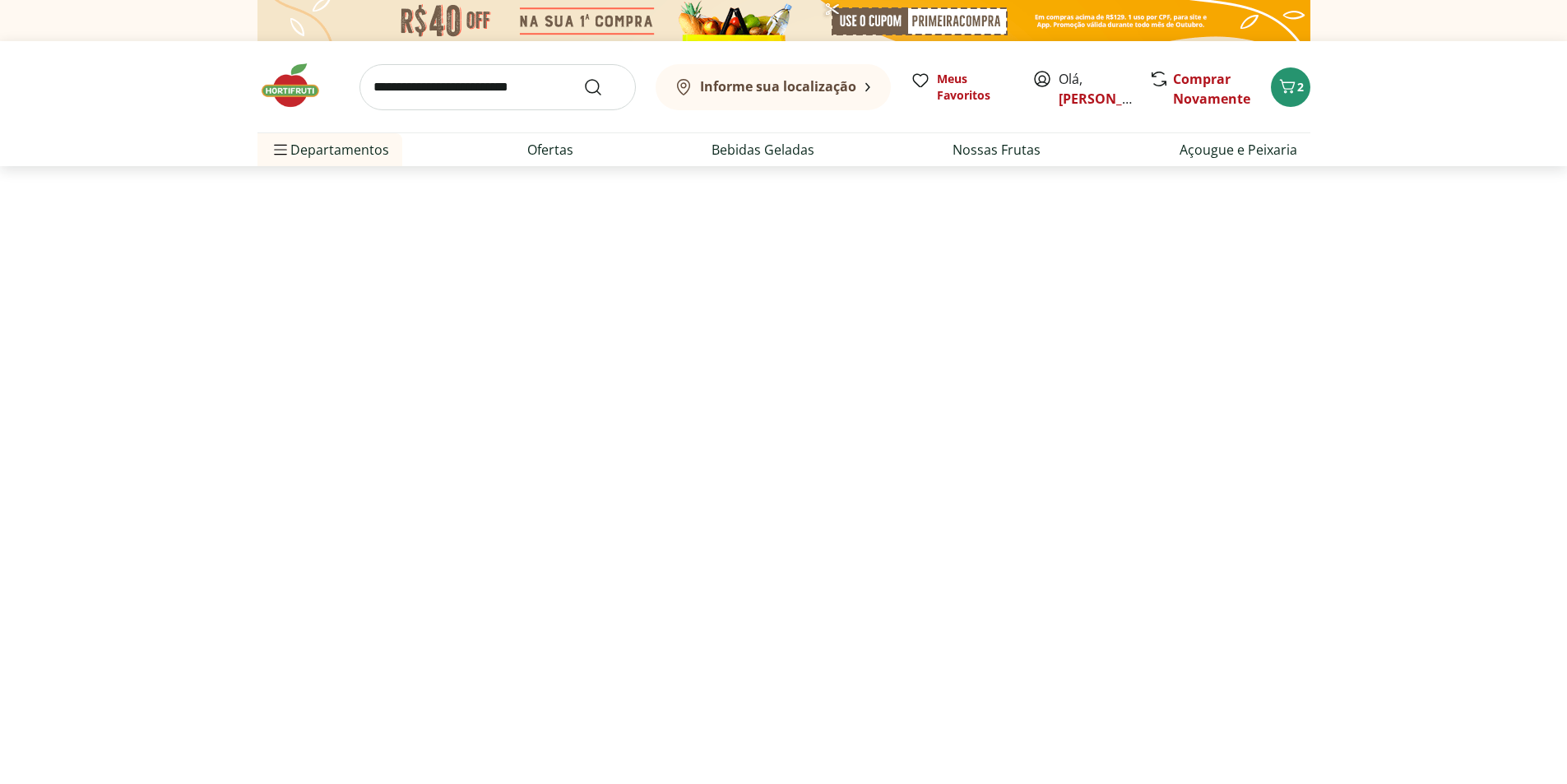
select select "**********"
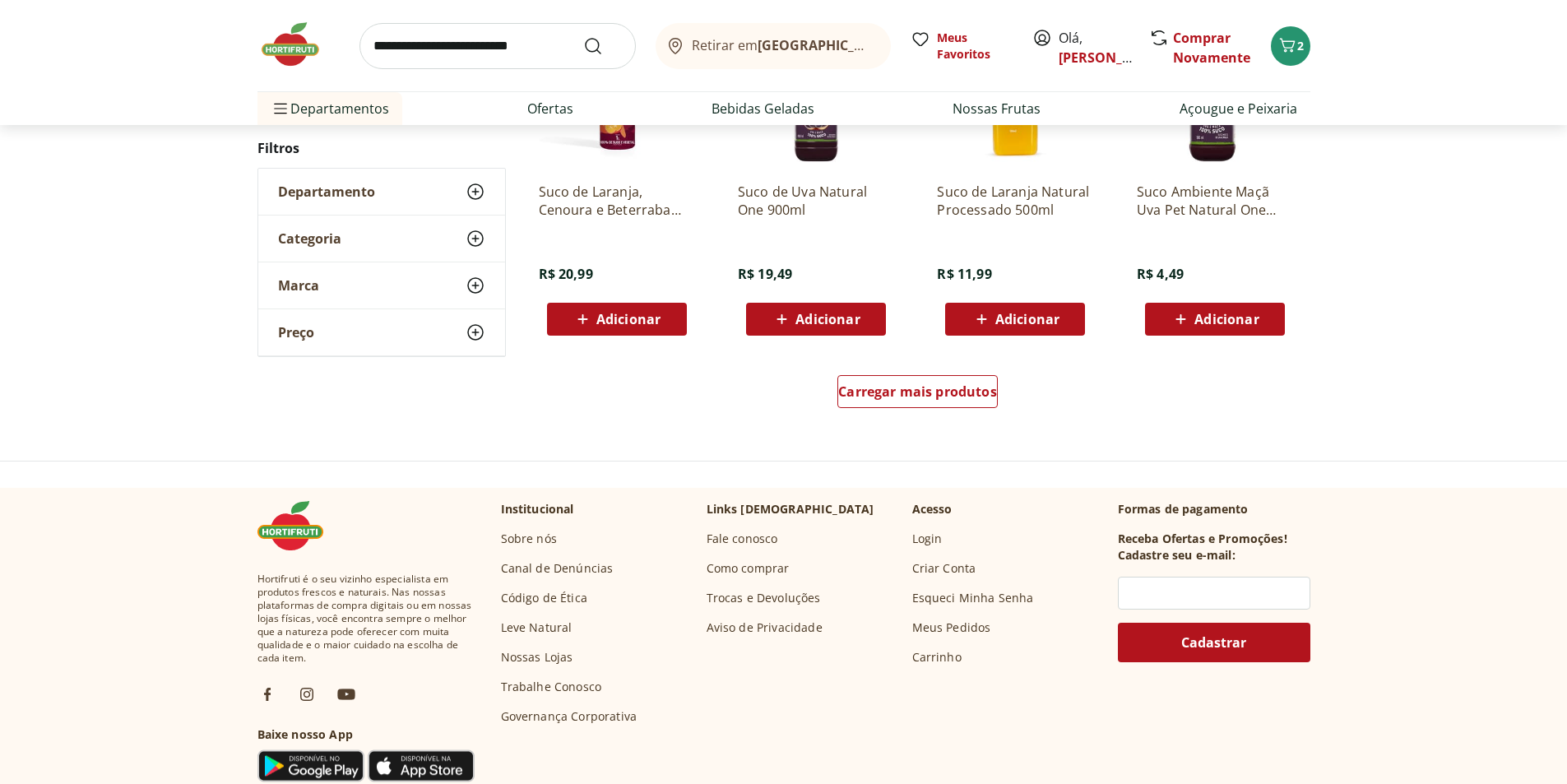
scroll to position [1069, 0]
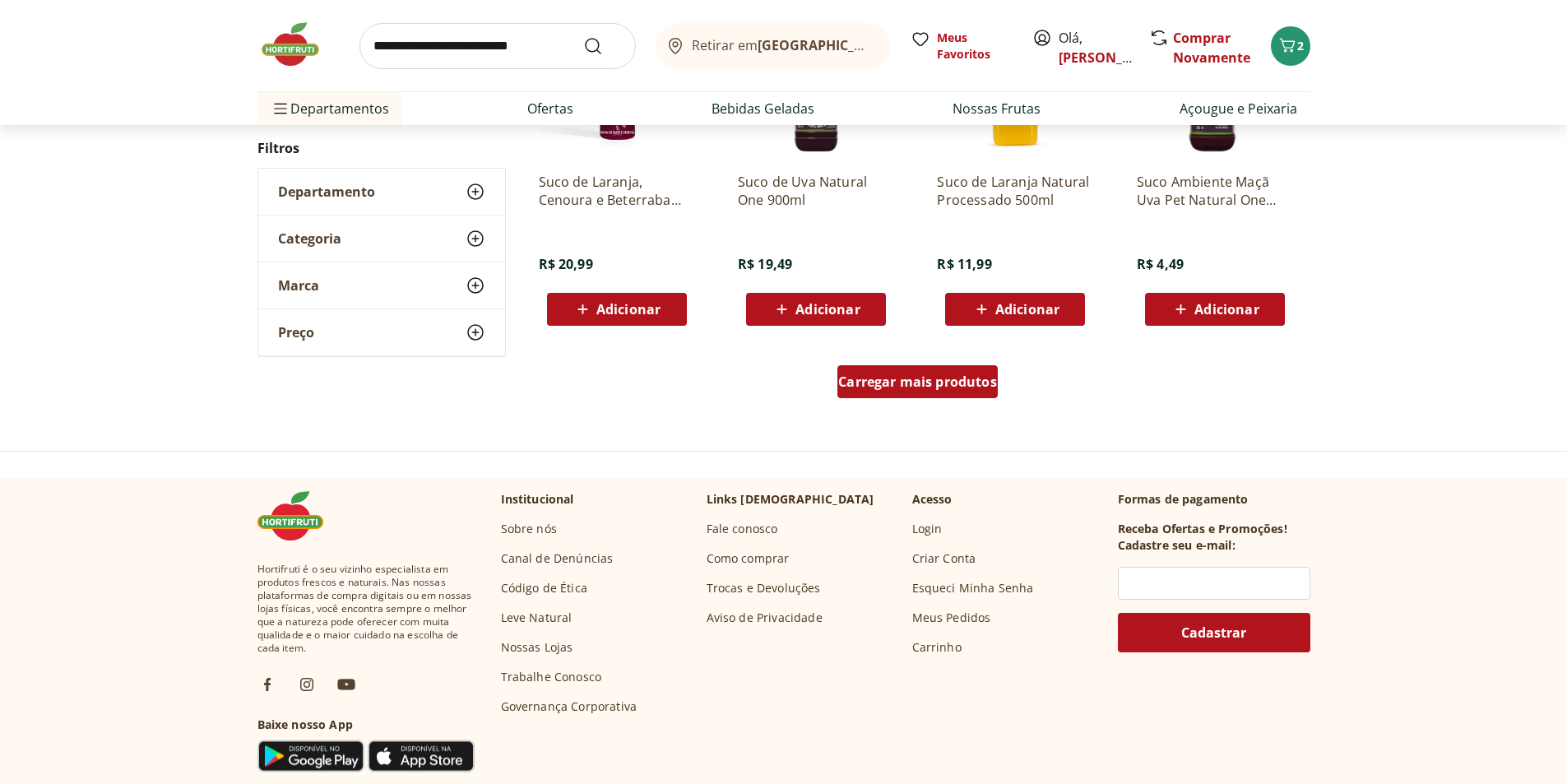
click at [928, 382] on span "Carregar mais produtos" at bounding box center [917, 382] width 158 height 13
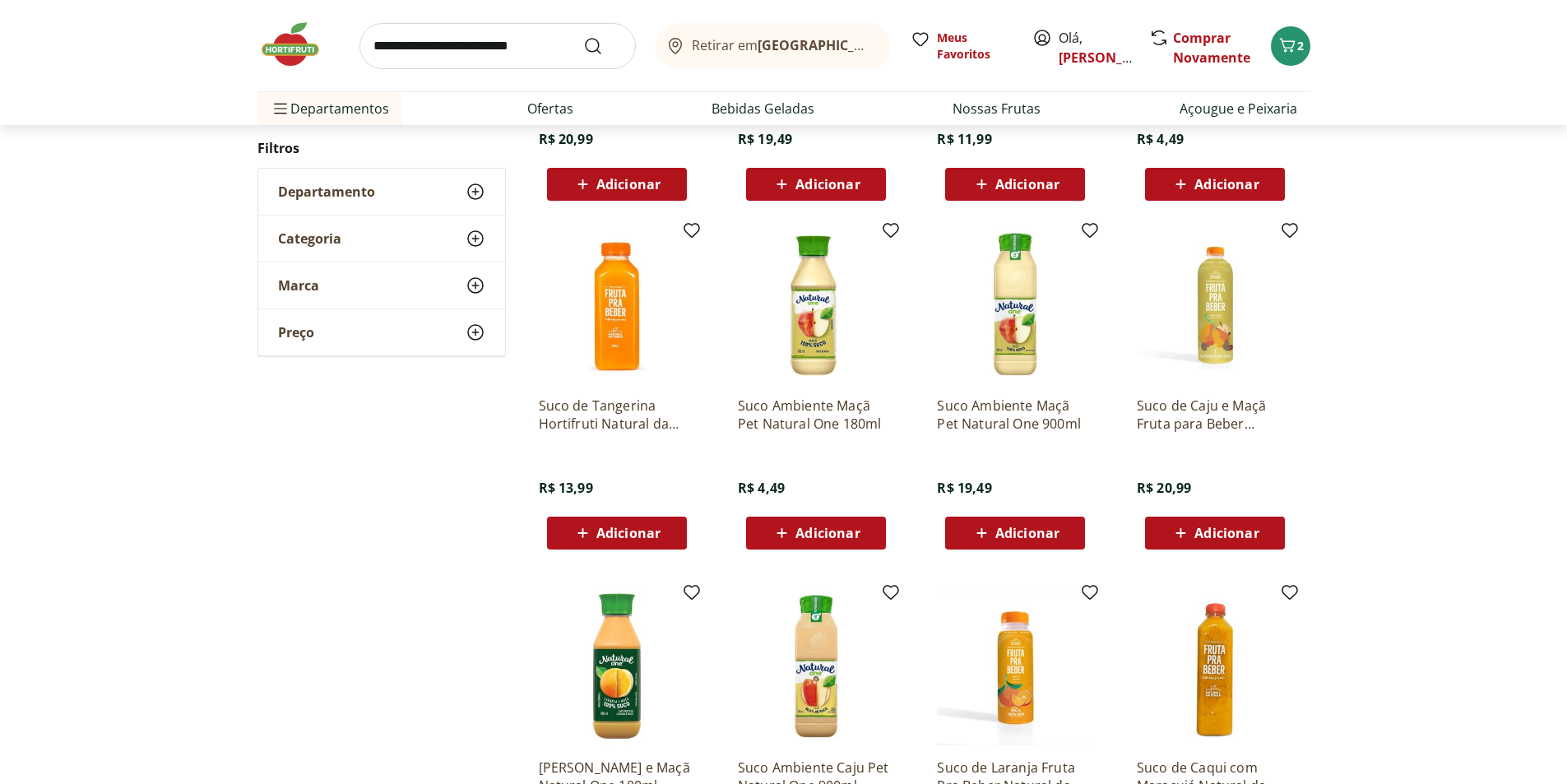
scroll to position [1233, 0]
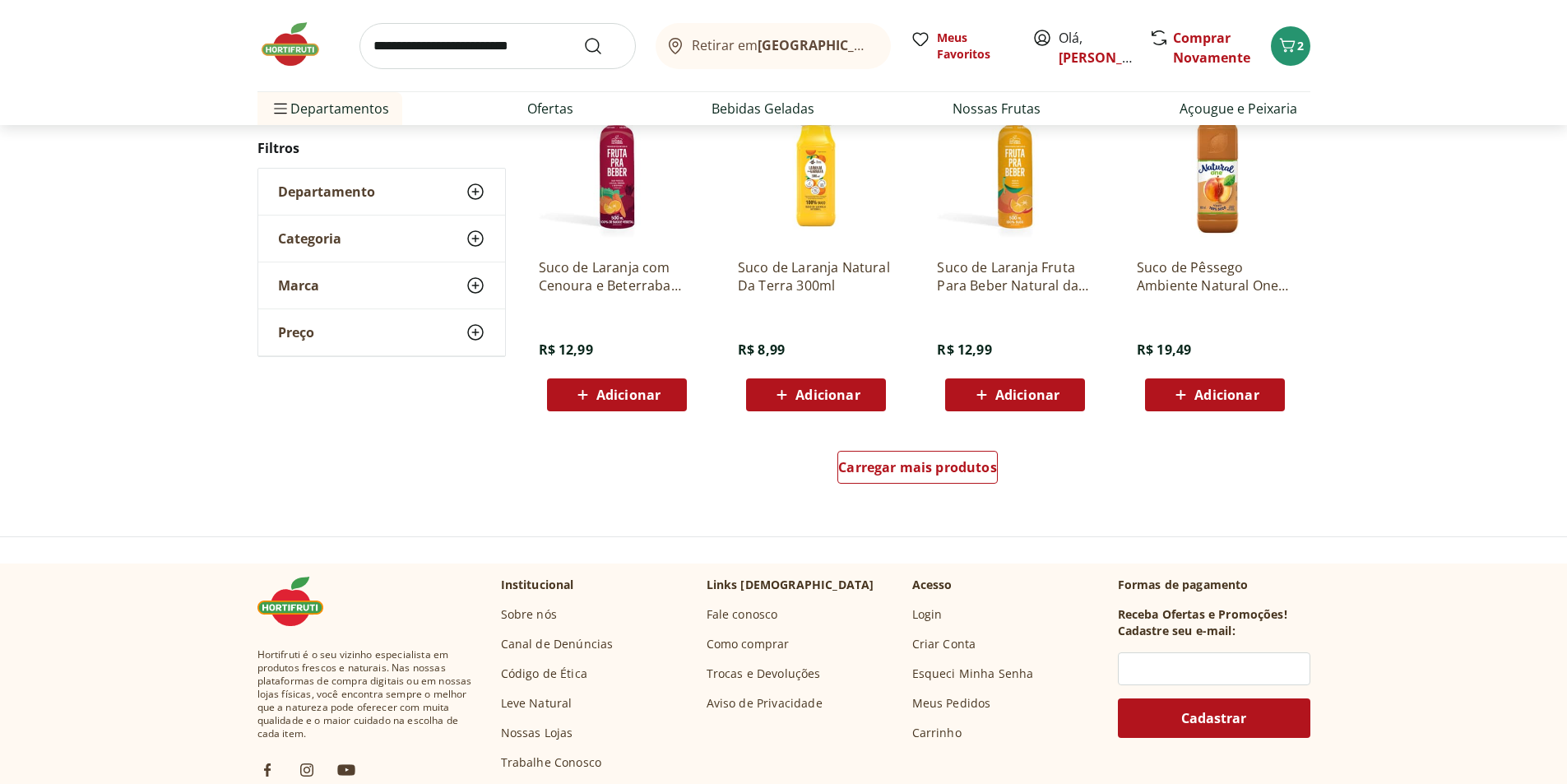
scroll to position [1151, 0]
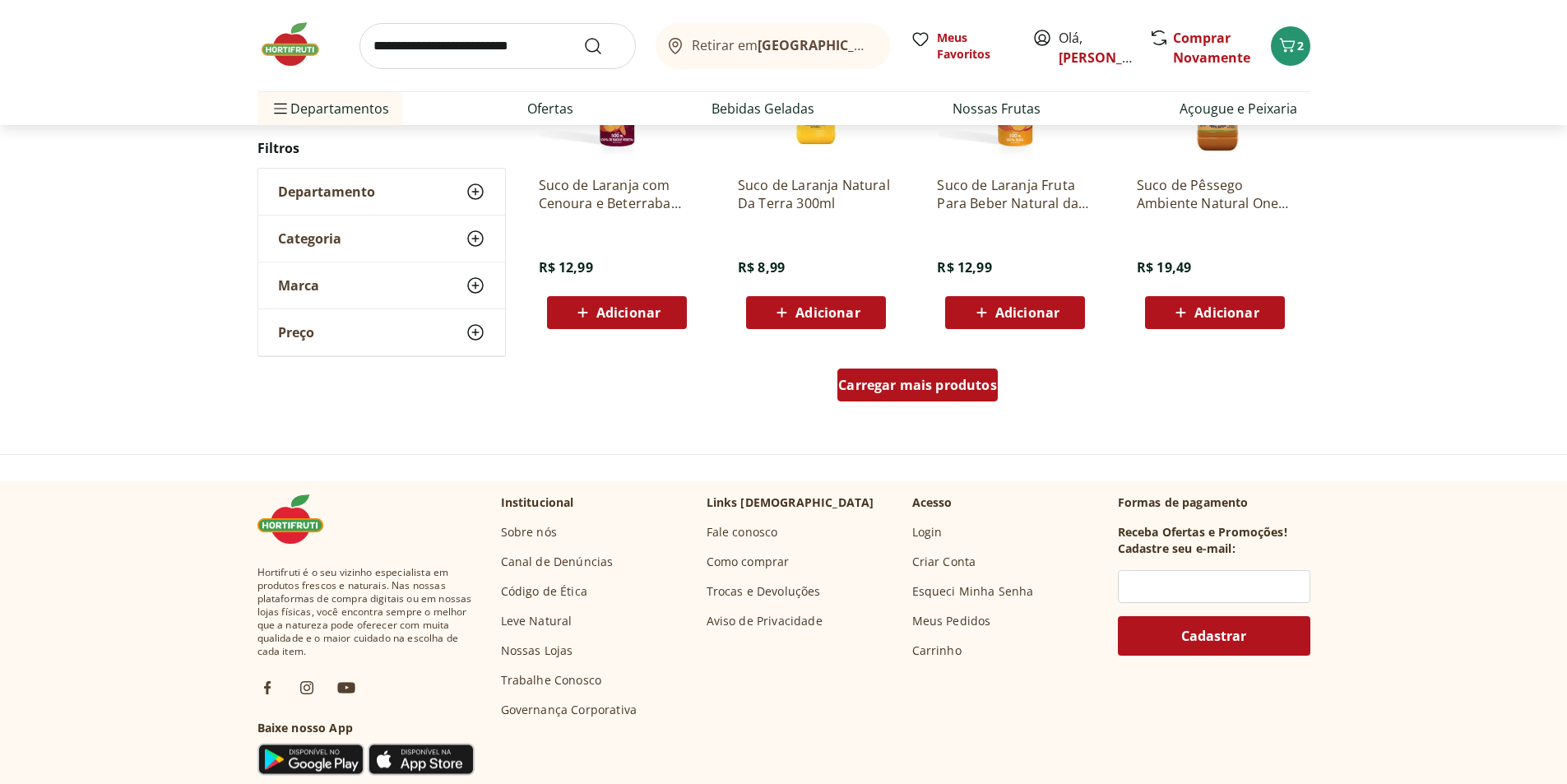
click at [945, 384] on span "Carregar mais produtos" at bounding box center [917, 385] width 158 height 13
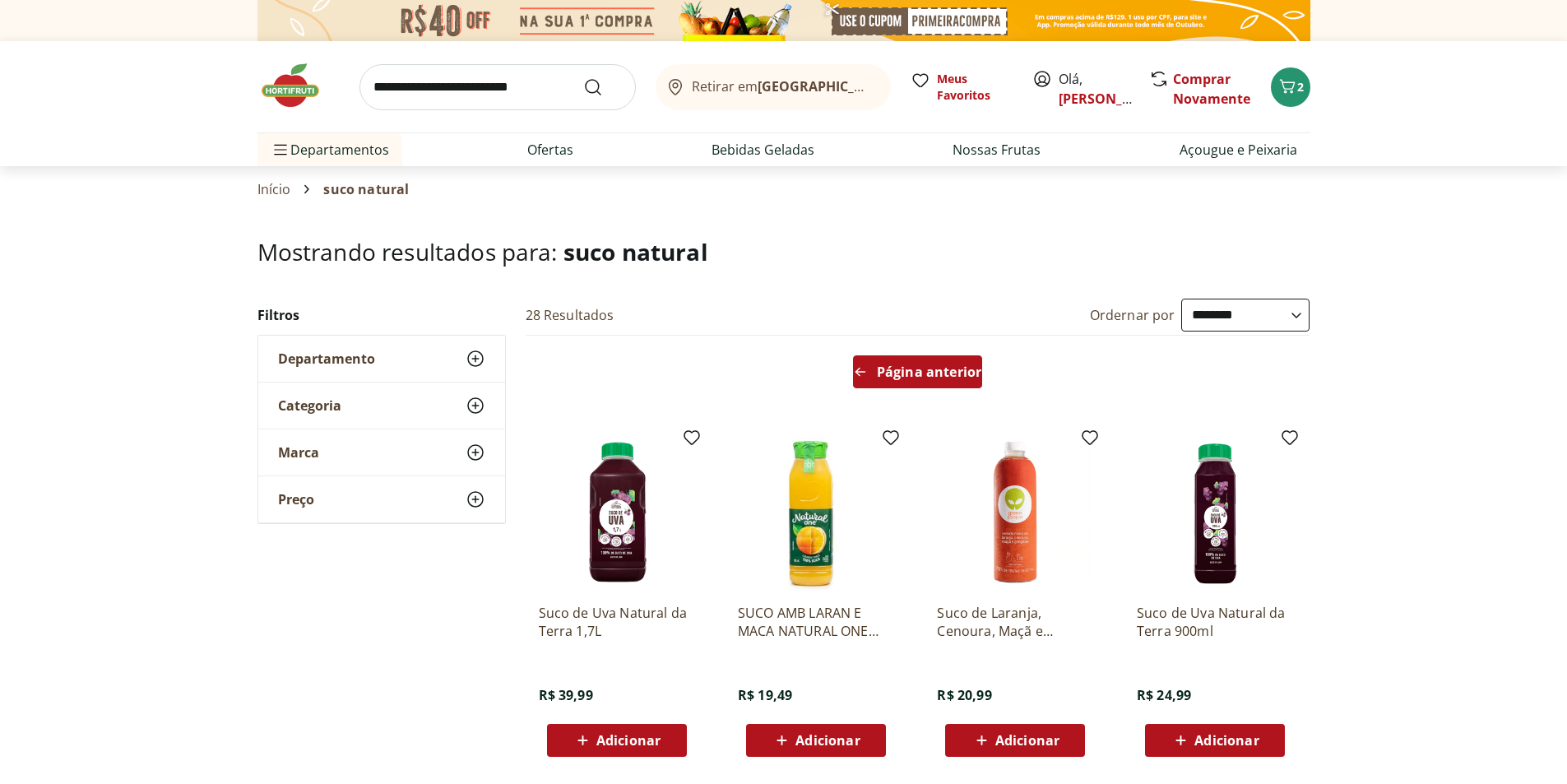
click at [928, 369] on span "Página anterior" at bounding box center [930, 372] width 104 height 13
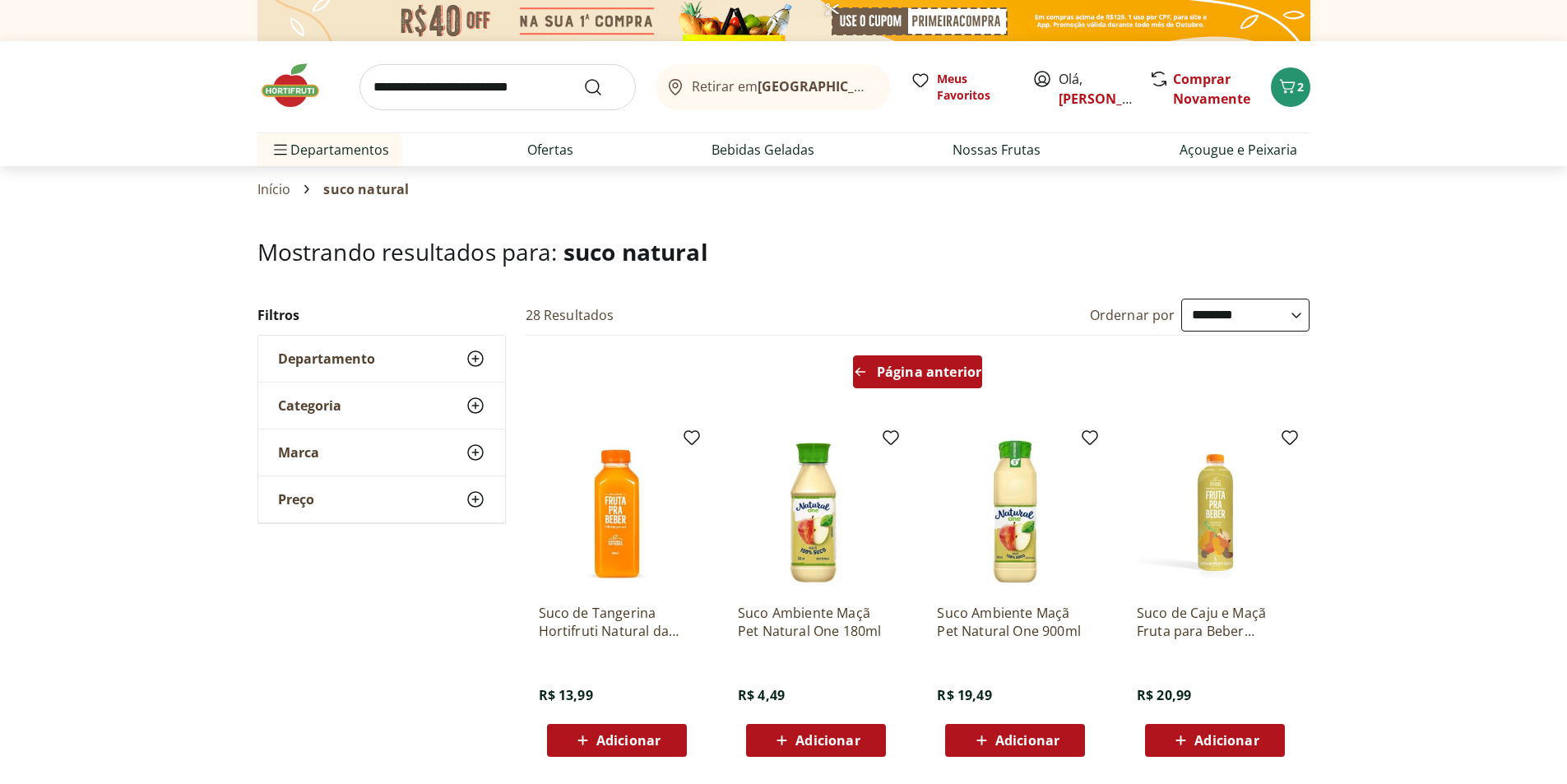
click at [905, 374] on span "Página anterior" at bounding box center [930, 372] width 104 height 13
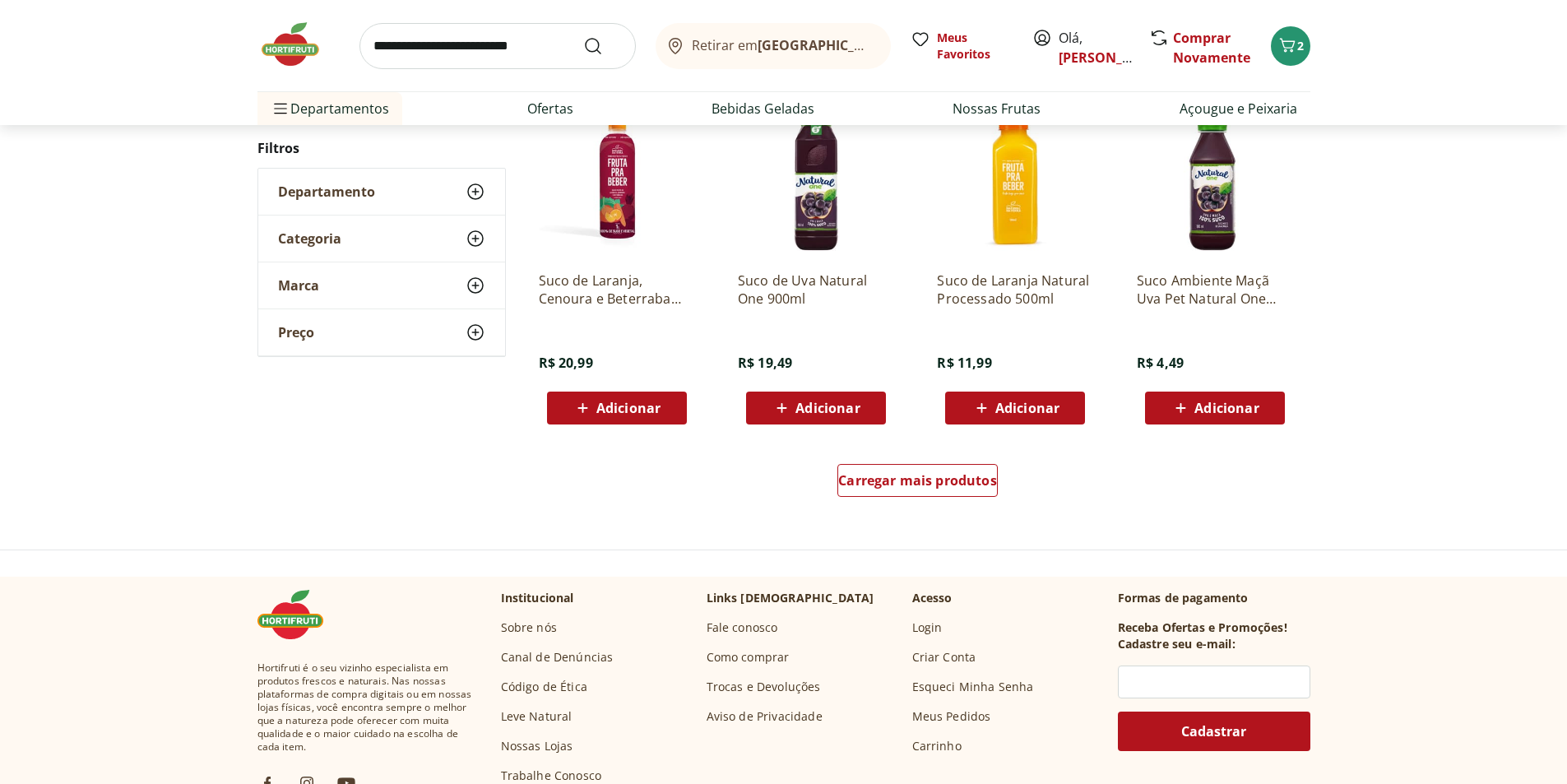
scroll to position [987, 0]
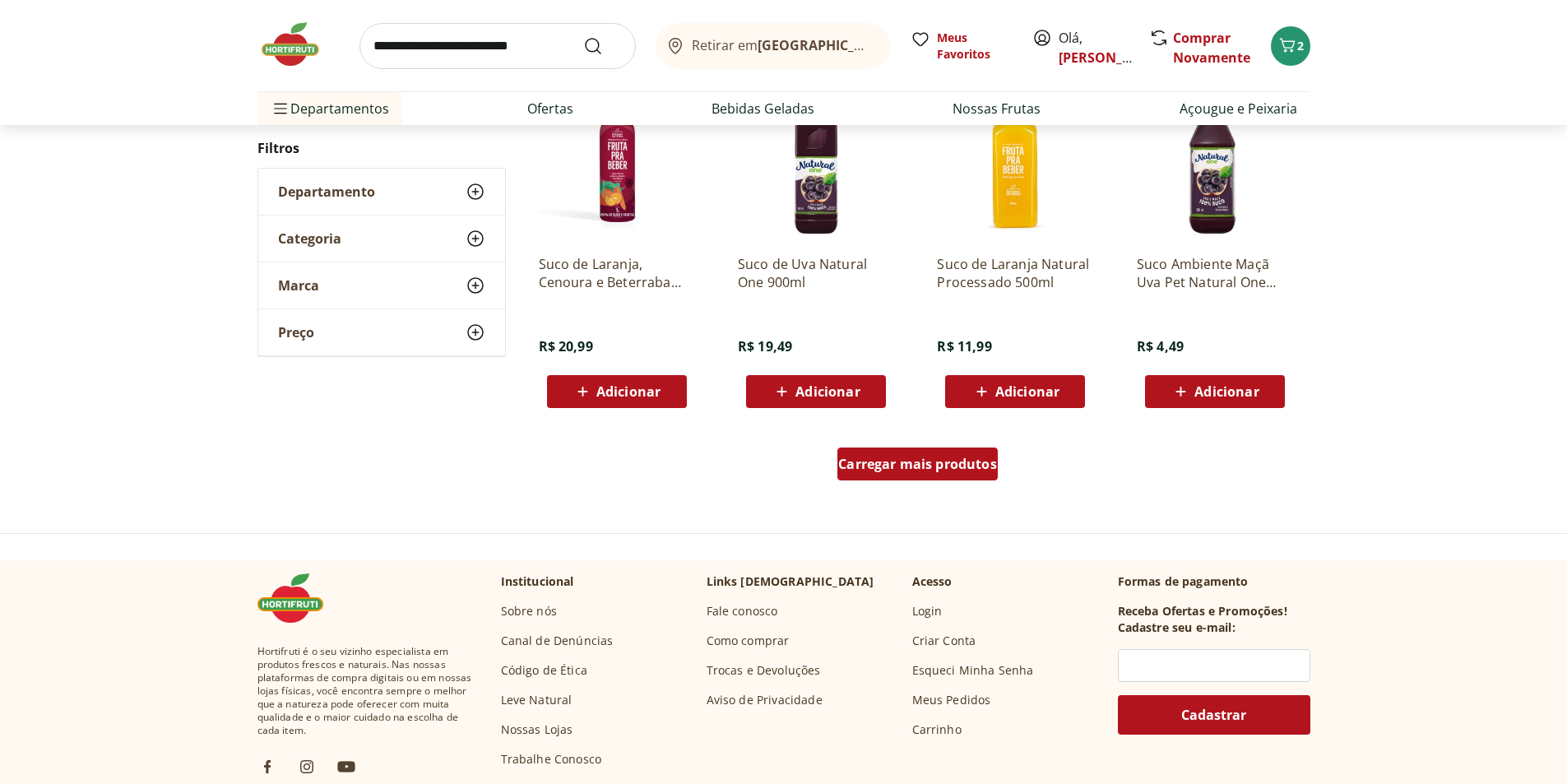
click at [903, 465] on span "Carregar mais produtos" at bounding box center [917, 464] width 158 height 13
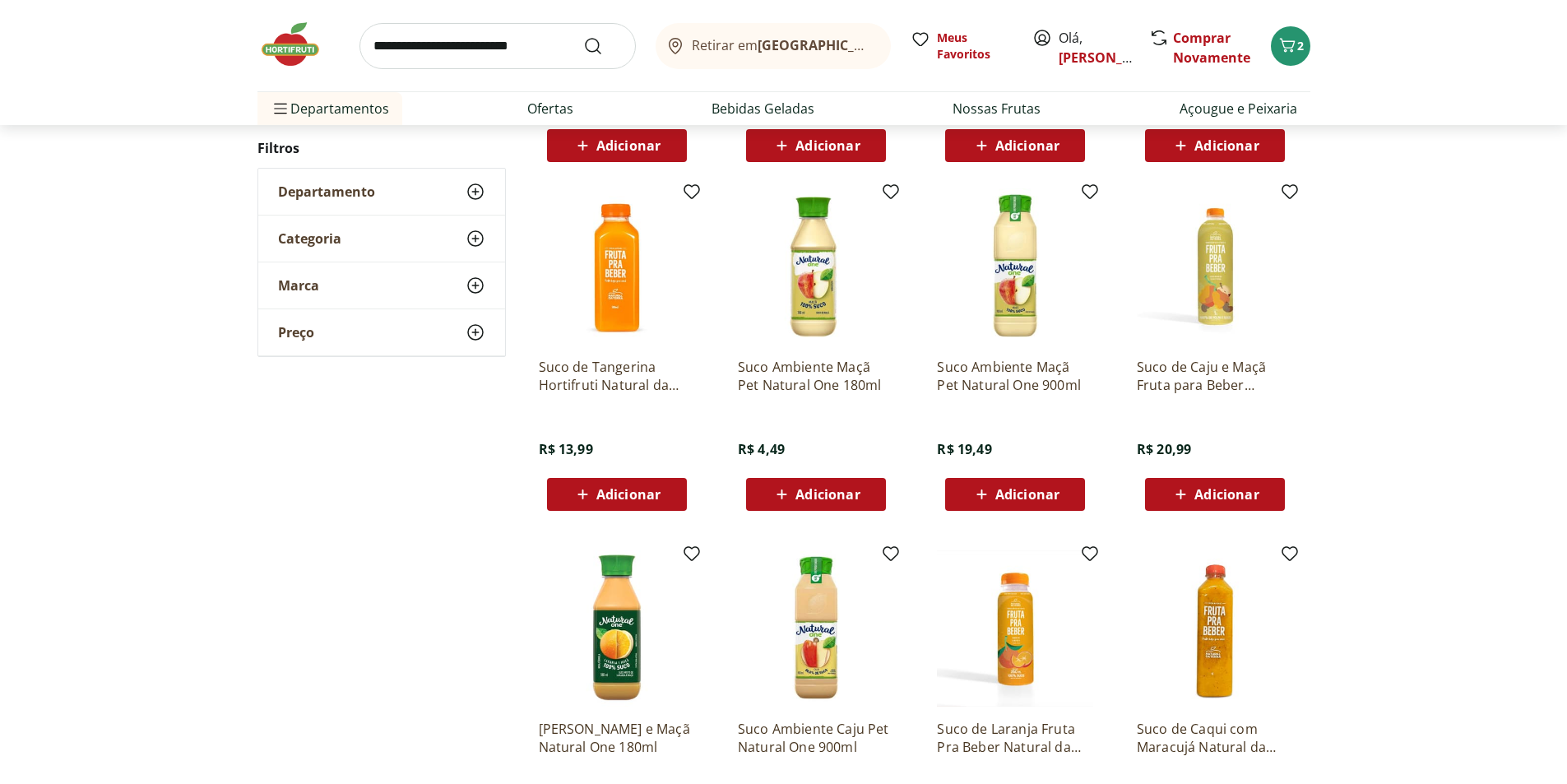
scroll to position [1233, 0]
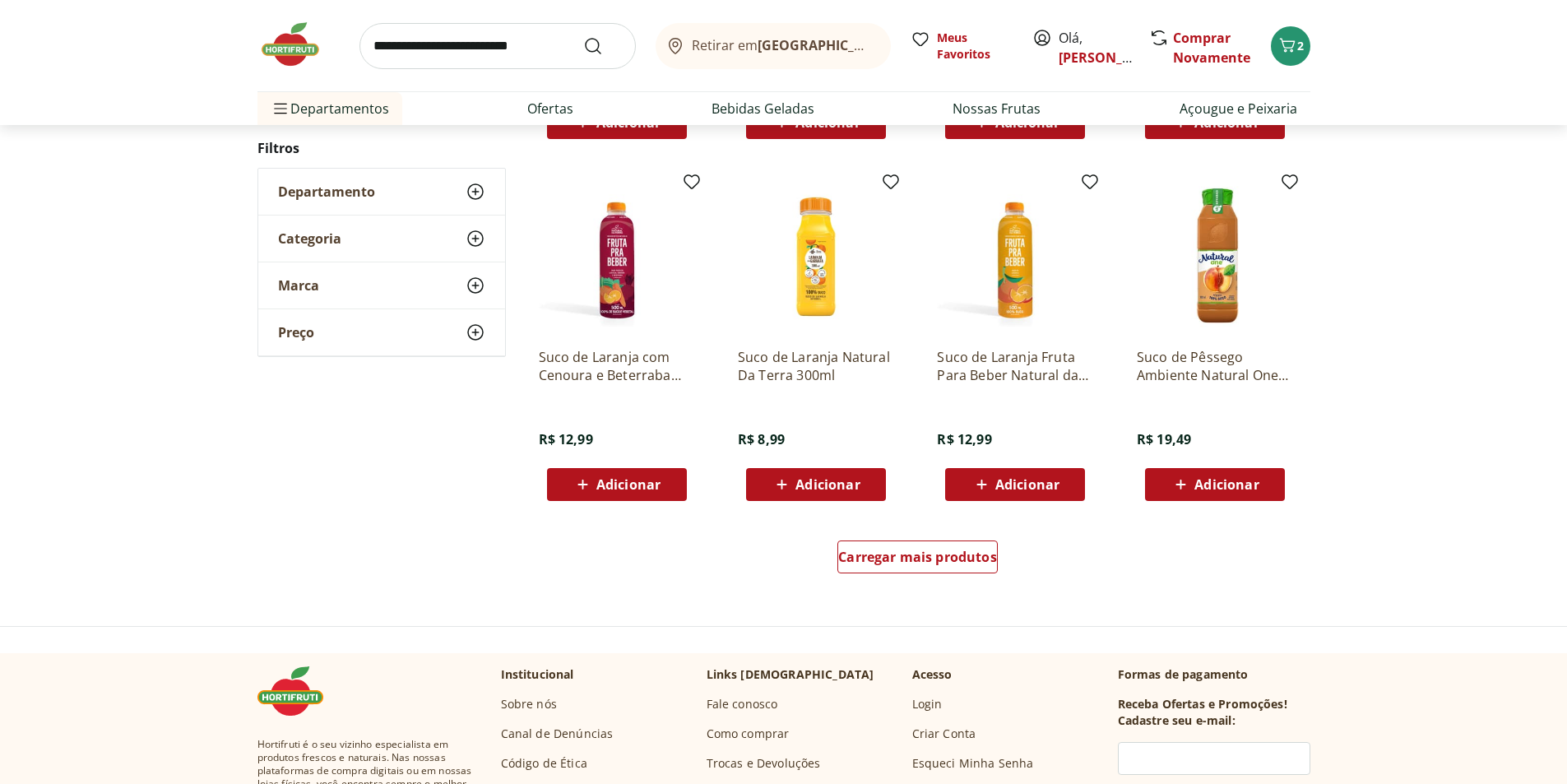
scroll to position [987, 0]
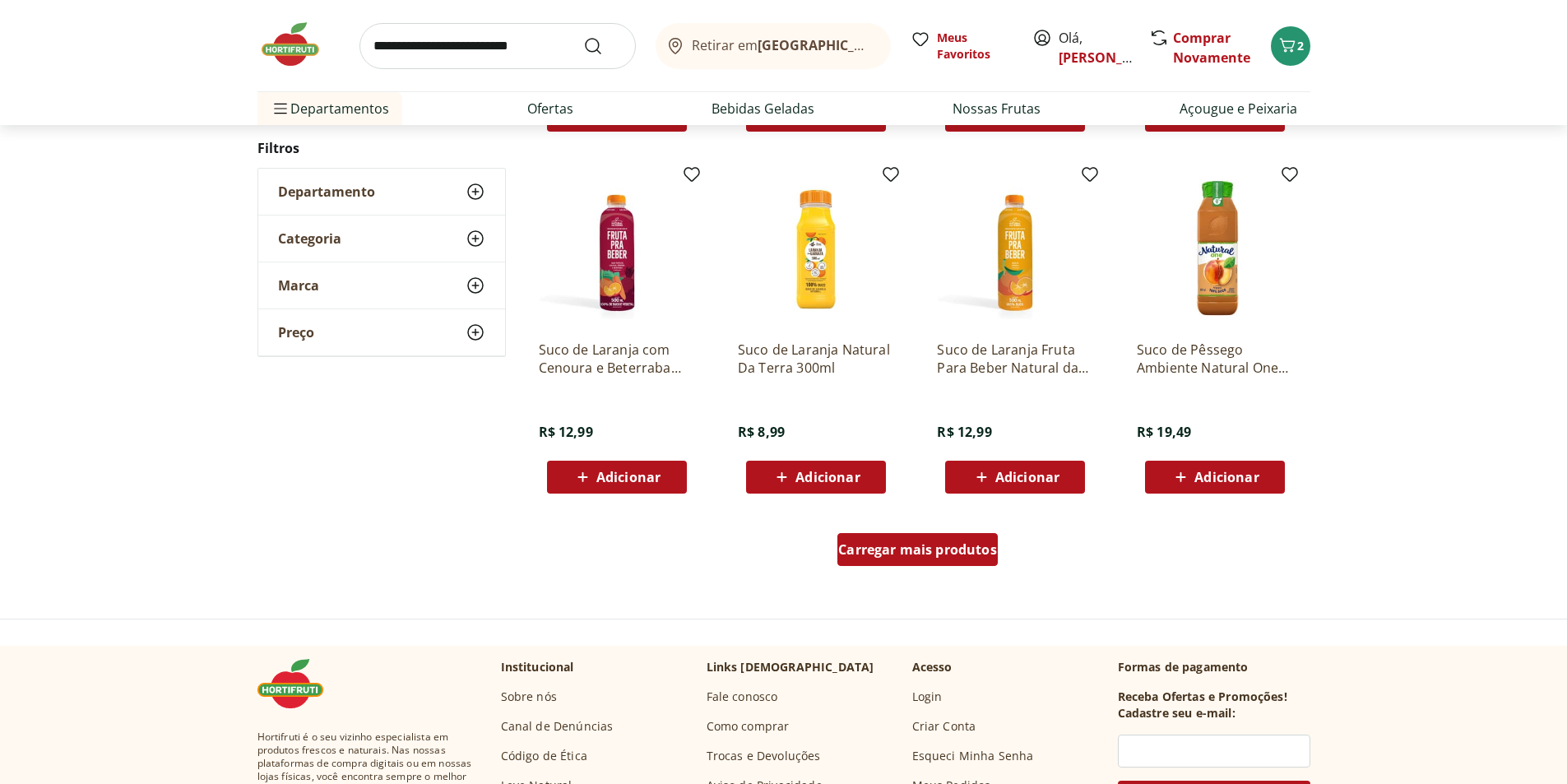
click at [929, 544] on span "Carregar mais produtos" at bounding box center [917, 550] width 158 height 13
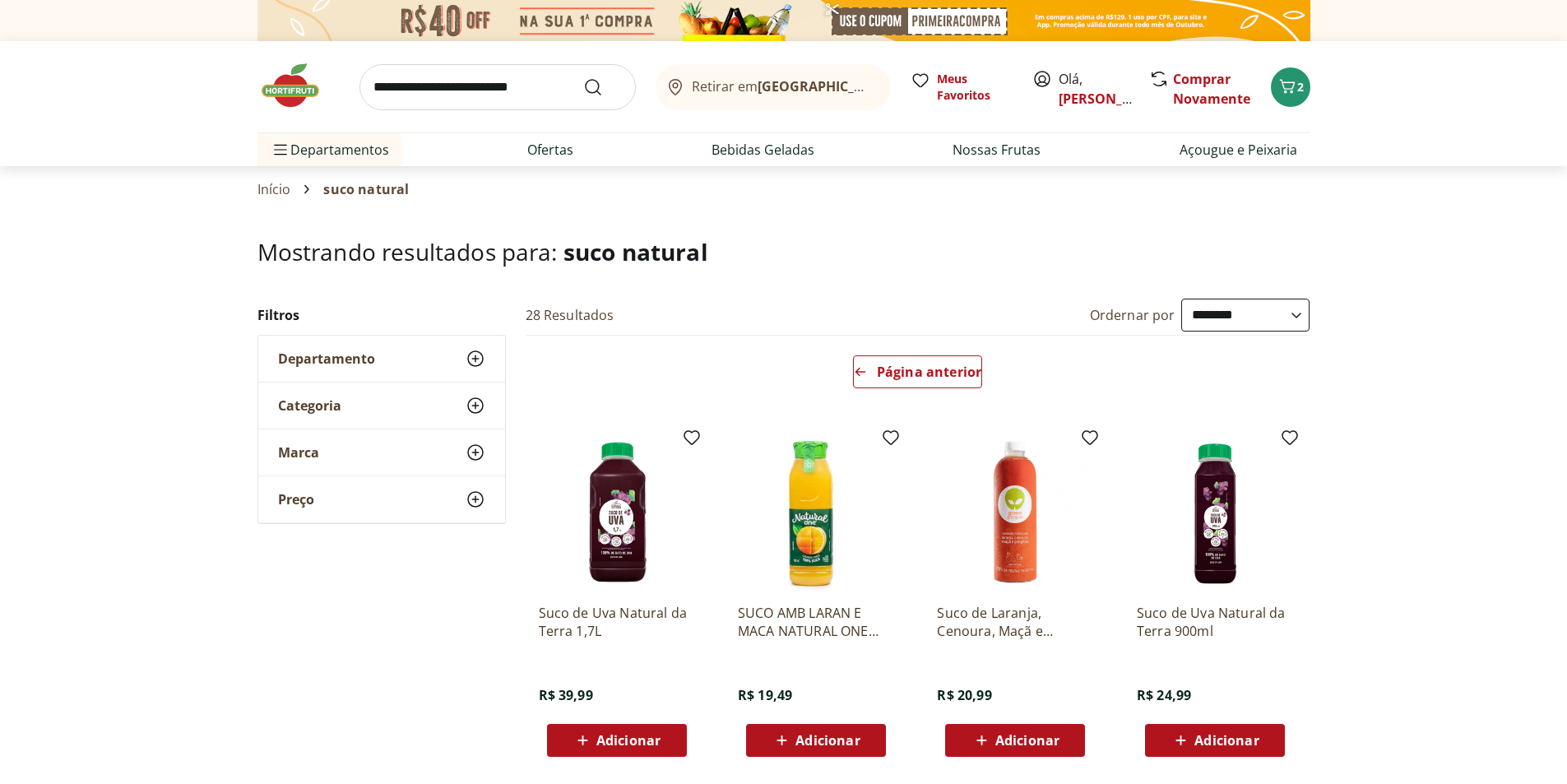
click at [504, 93] on input "search" at bounding box center [497, 87] width 276 height 46
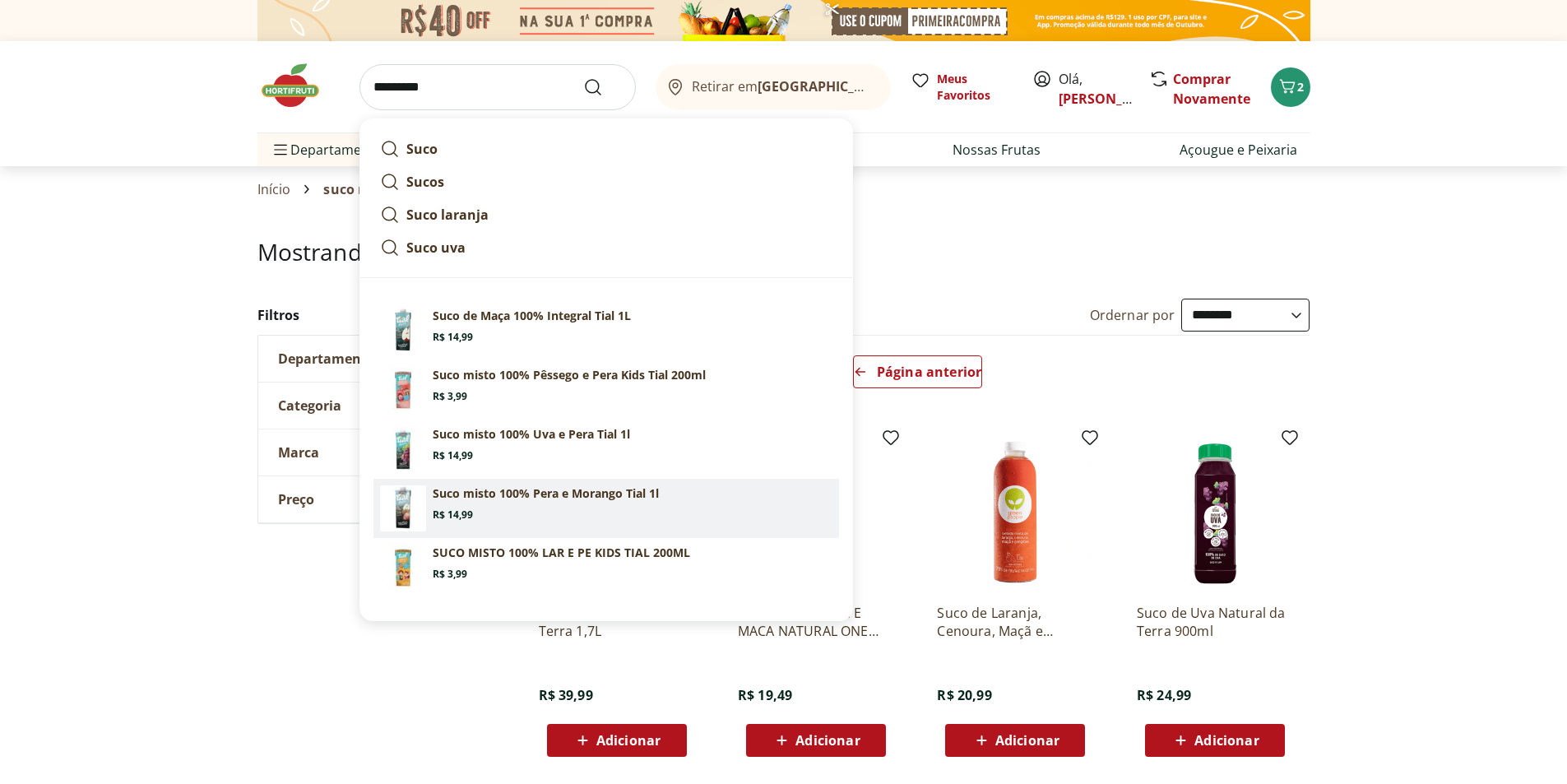
type input "*********"
click at [583, 78] on button "Submit Search" at bounding box center [603, 87] width 40 height 20
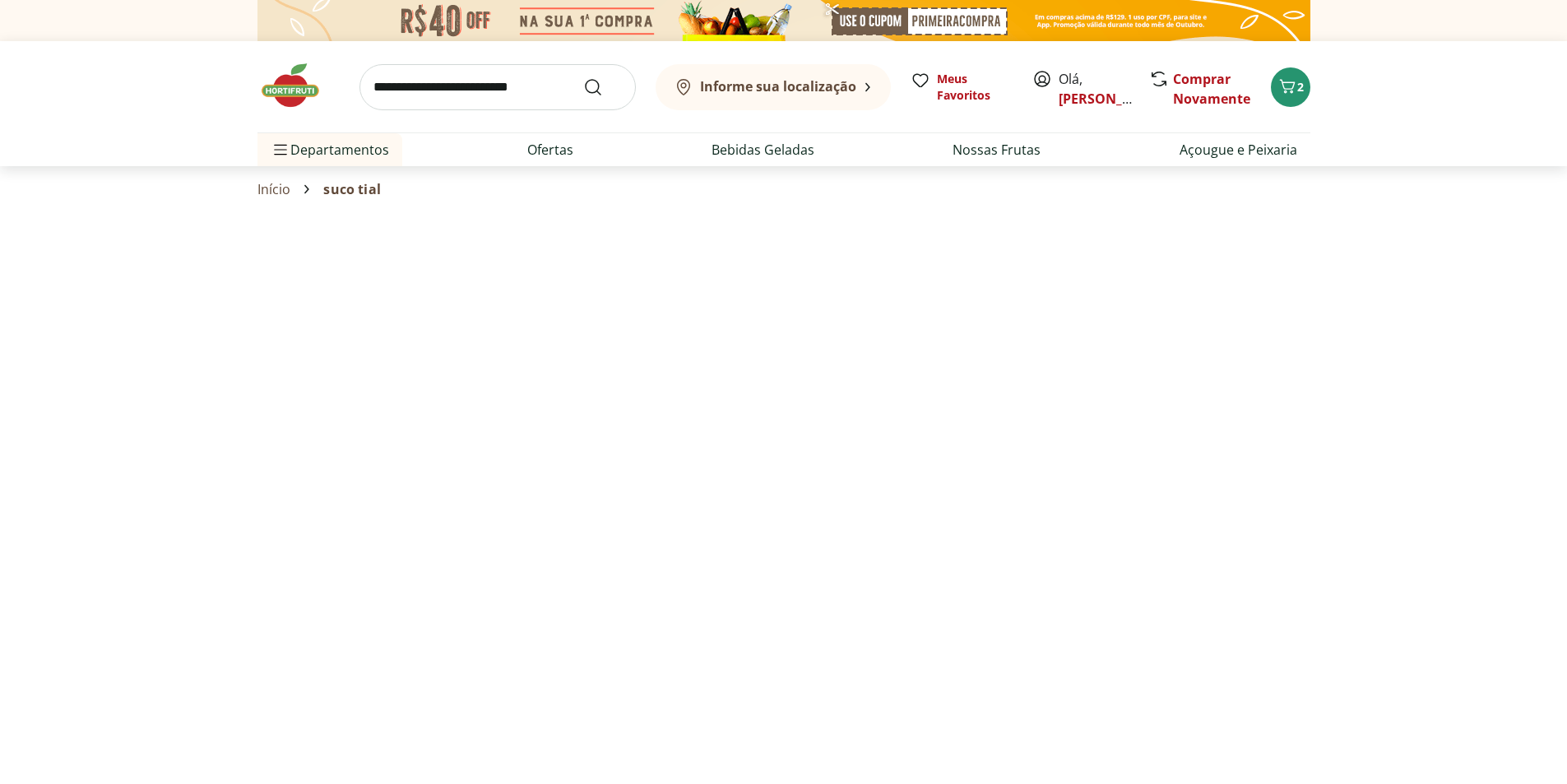
select select "**********"
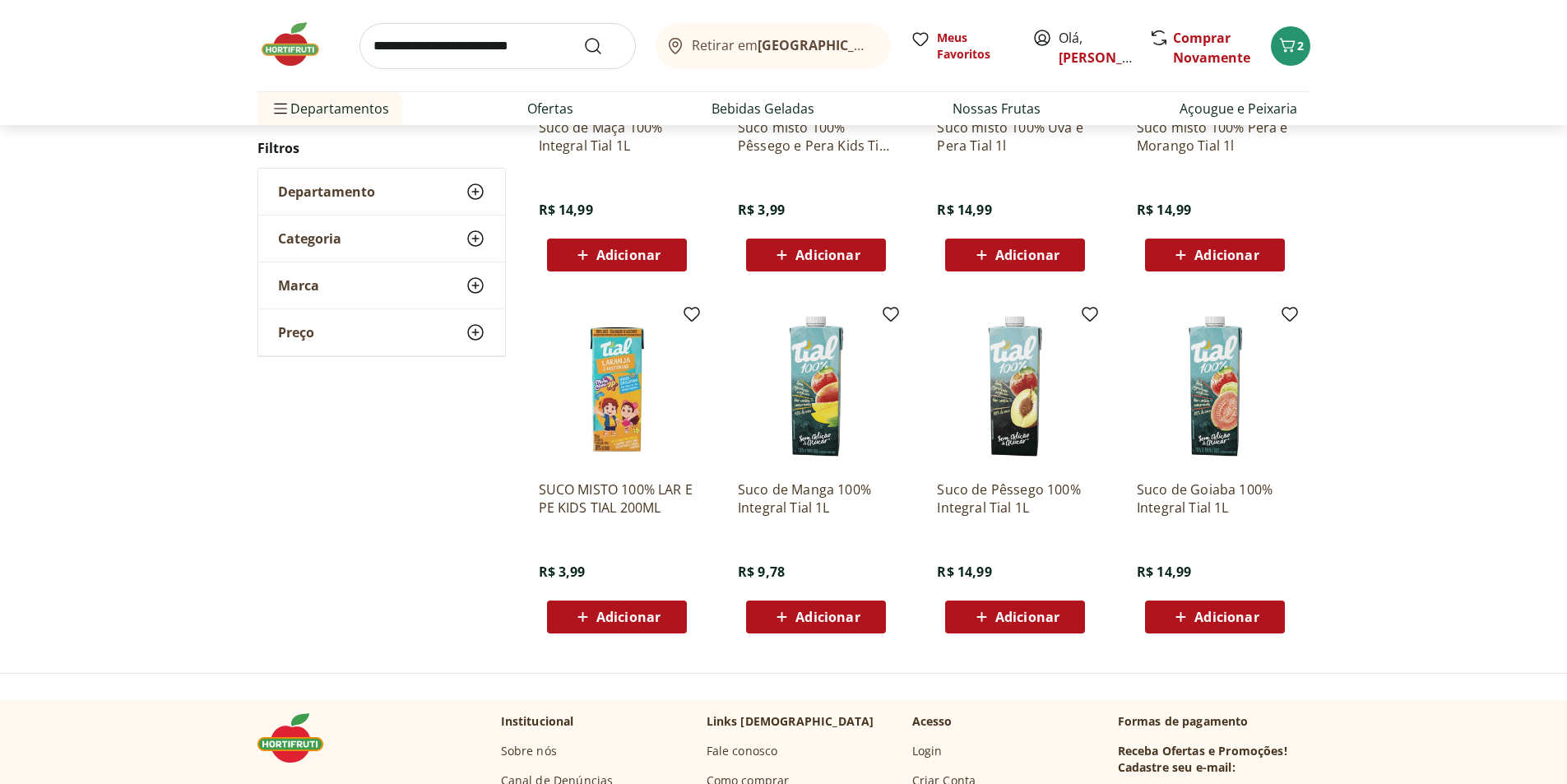
scroll to position [411, 0]
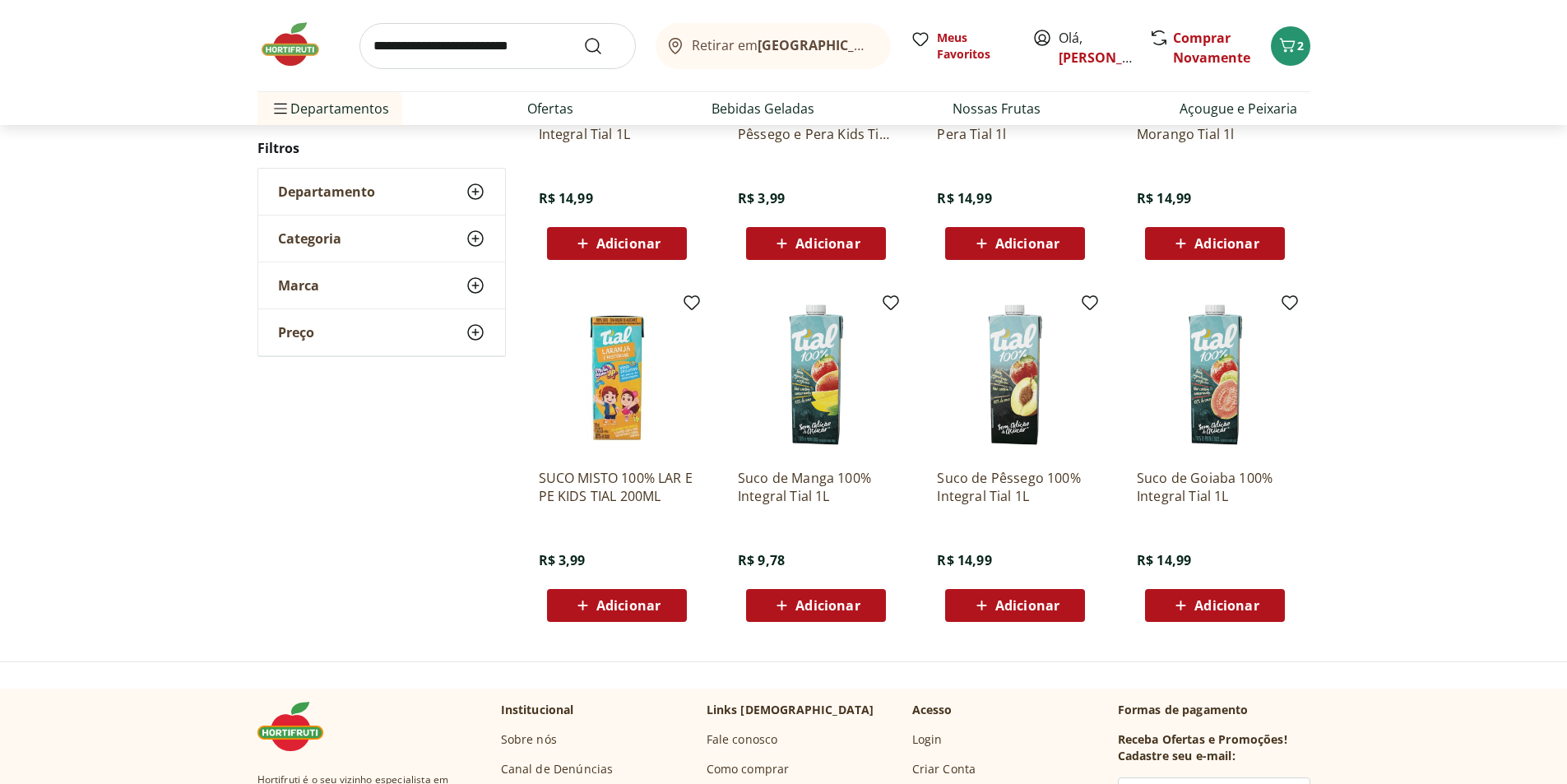
click at [1224, 608] on span "Adicionar" at bounding box center [1227, 605] width 65 height 13
click at [817, 607] on span "Adicionar" at bounding box center [828, 605] width 65 height 13
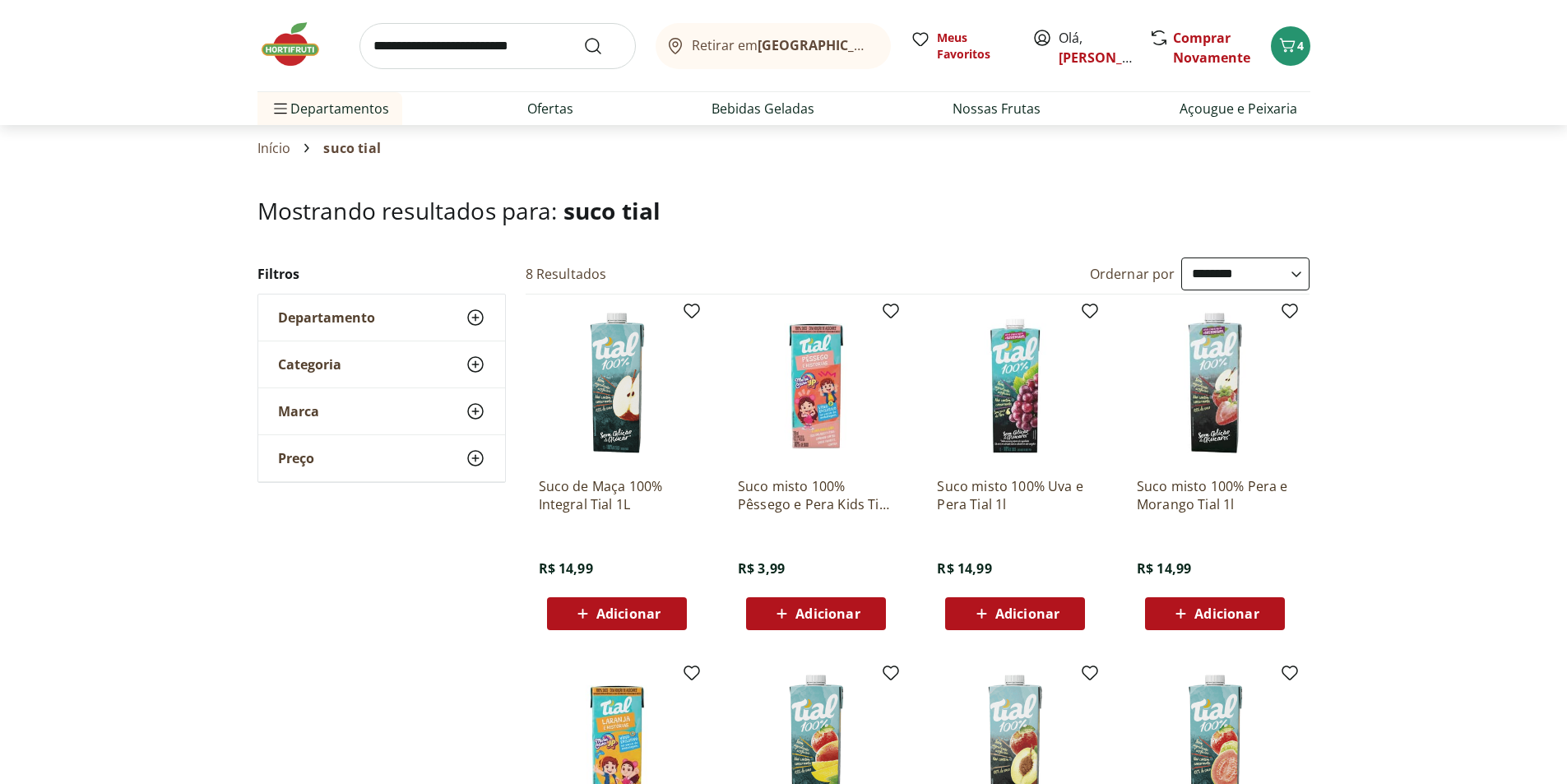
scroll to position [0, 0]
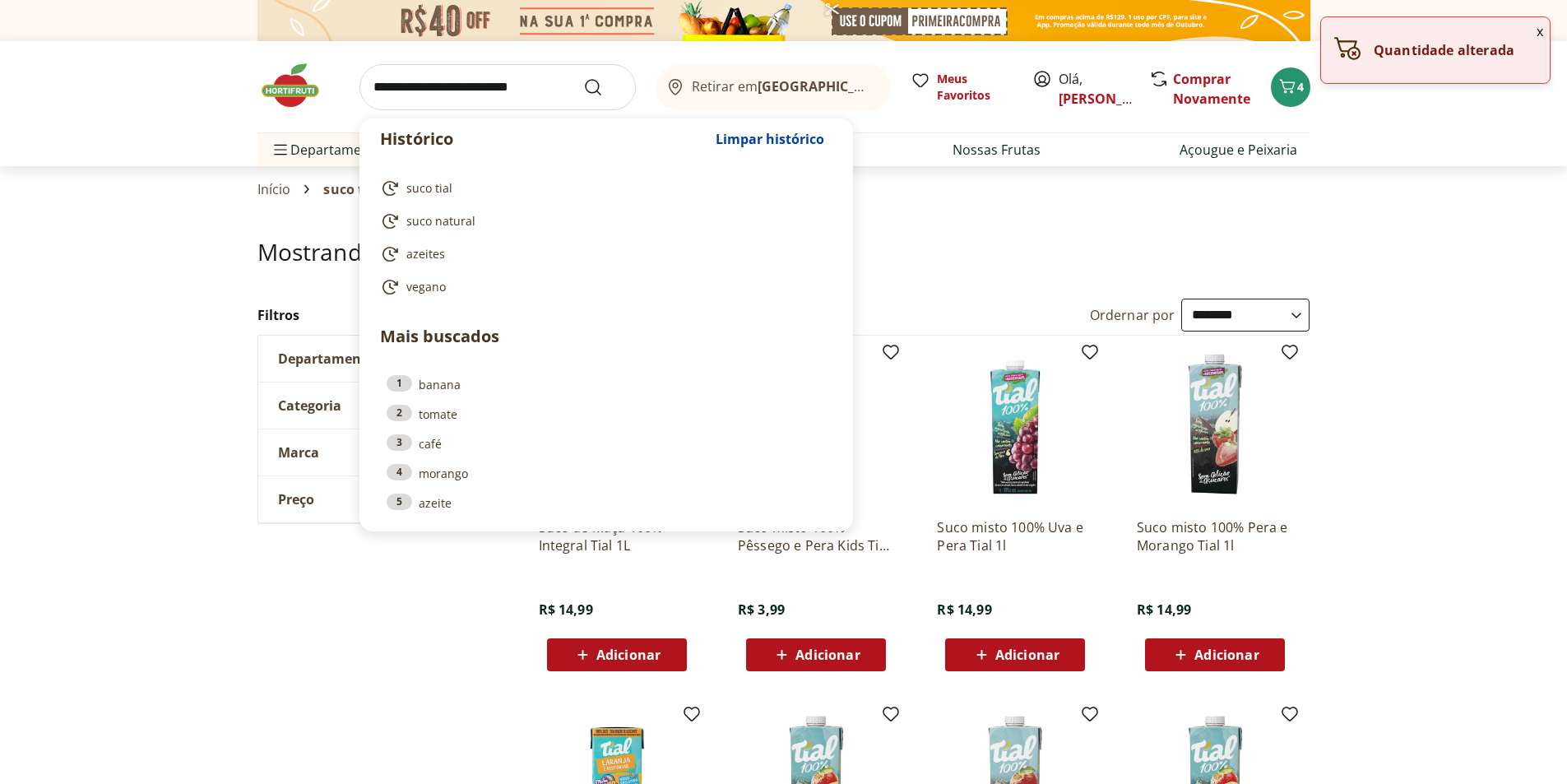
click at [485, 86] on input "search" at bounding box center [497, 87] width 276 height 46
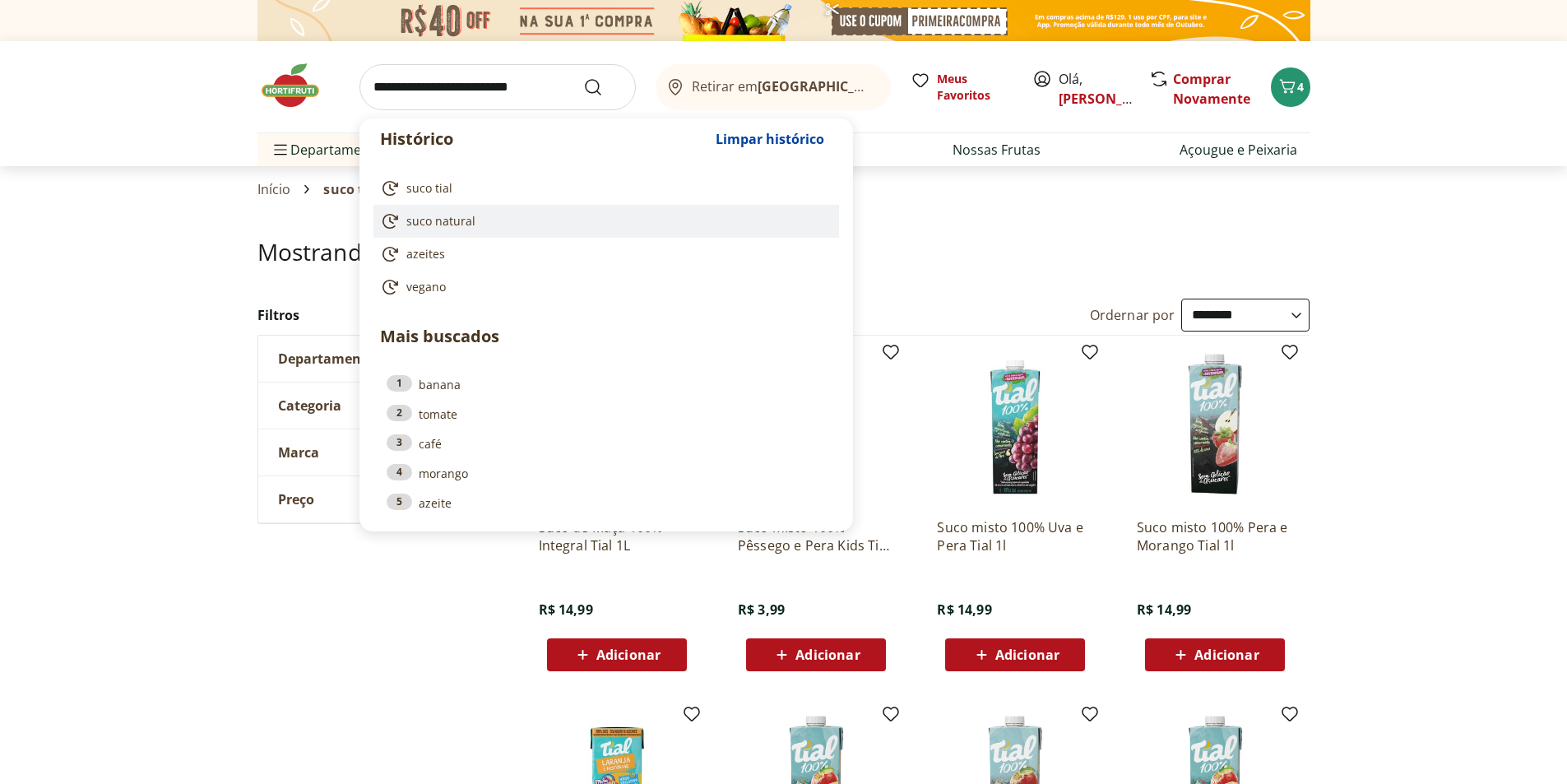
click at [452, 222] on span "suco natural" at bounding box center [441, 221] width 69 height 16
type input "**********"
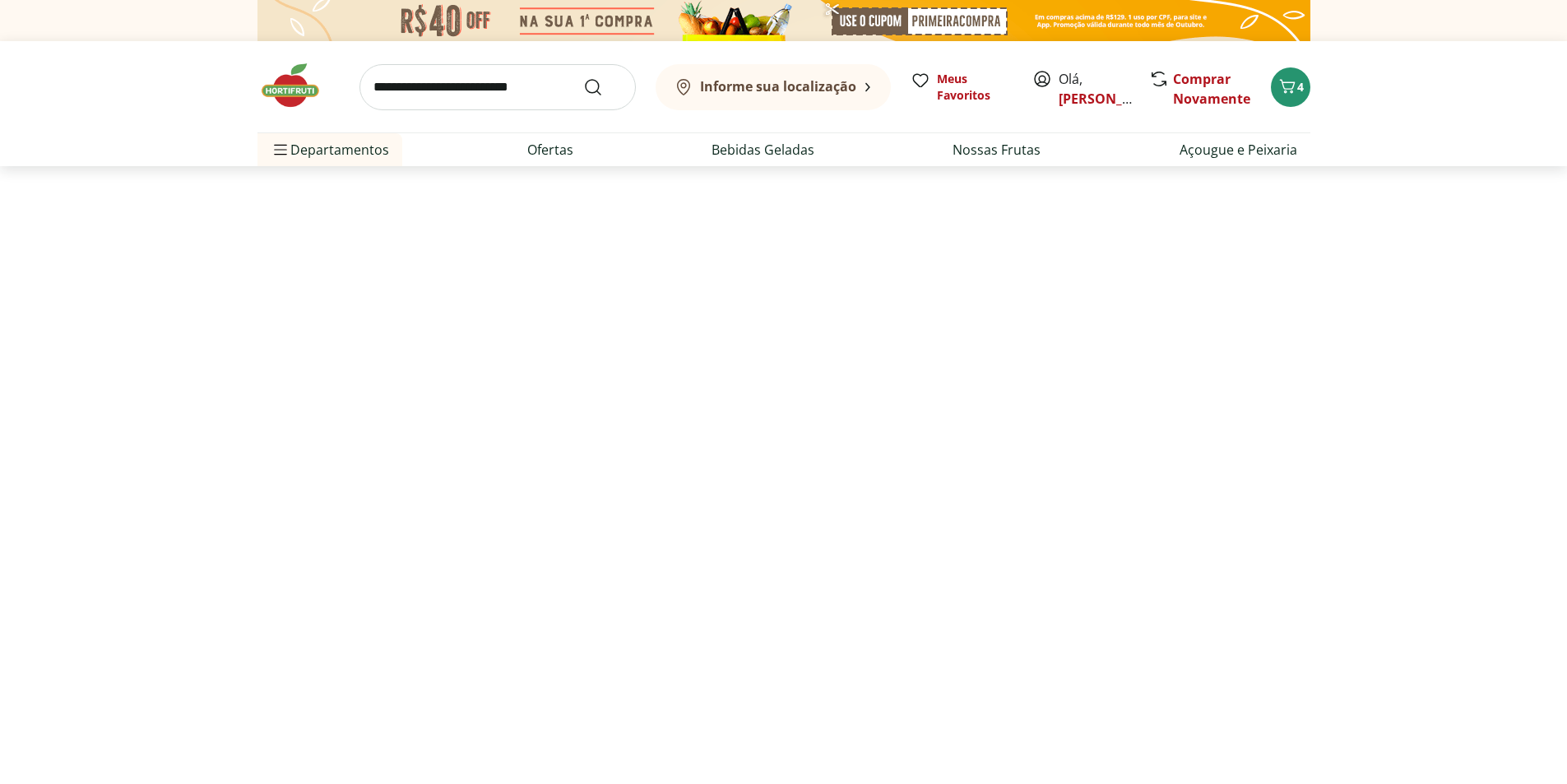
select select "**********"
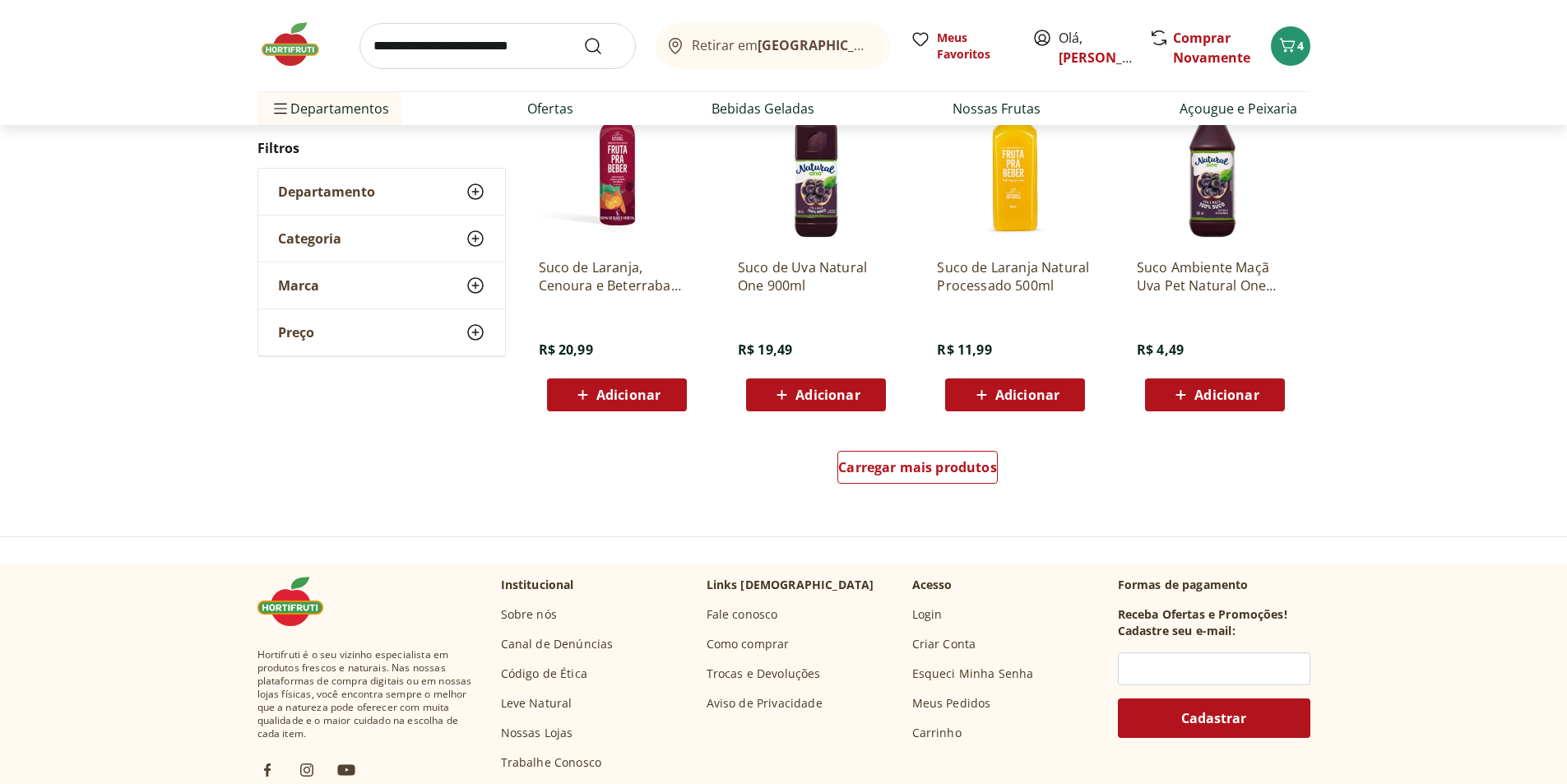
scroll to position [987, 0]
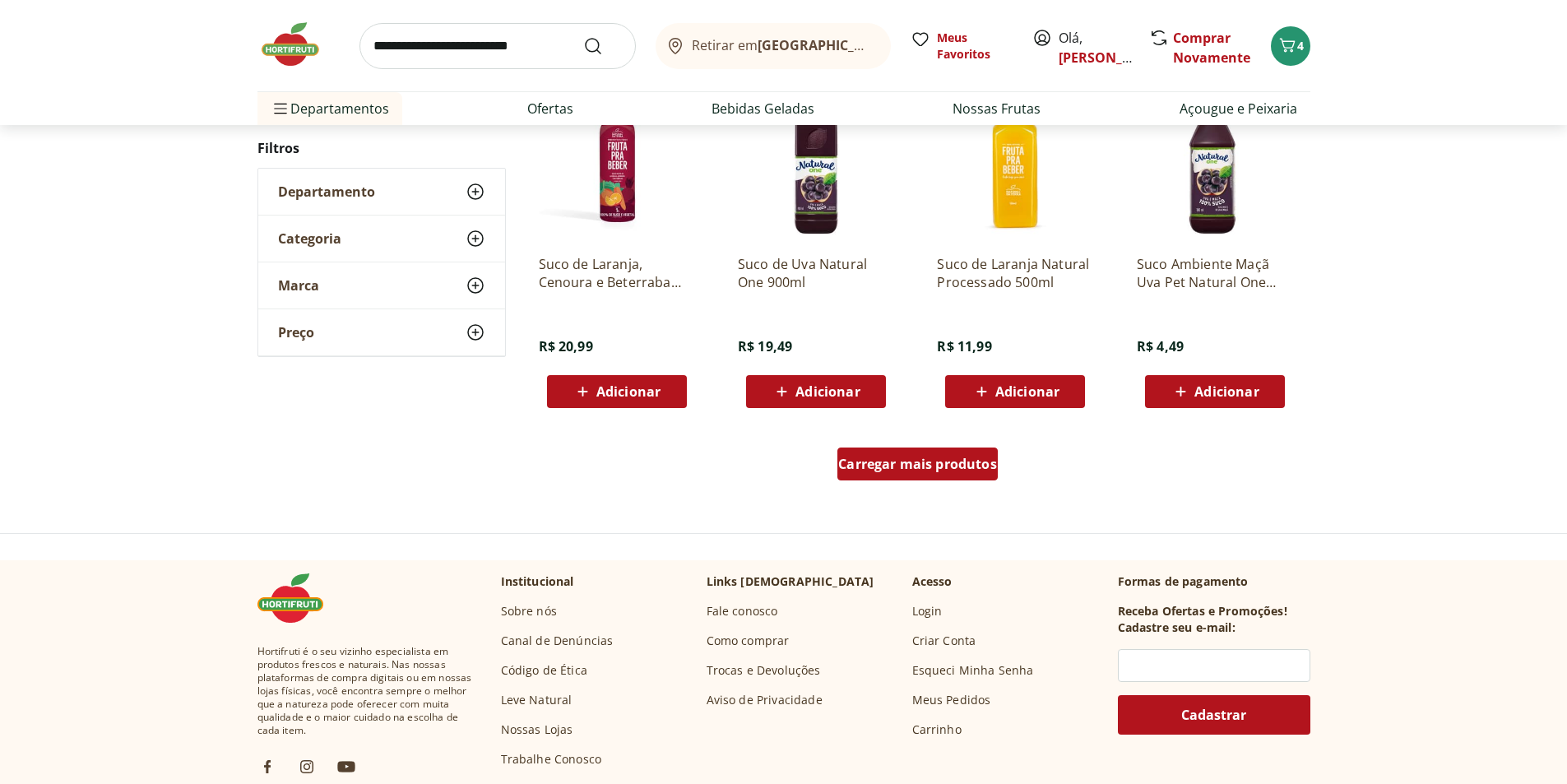
click at [915, 464] on span "Carregar mais produtos" at bounding box center [917, 464] width 158 height 13
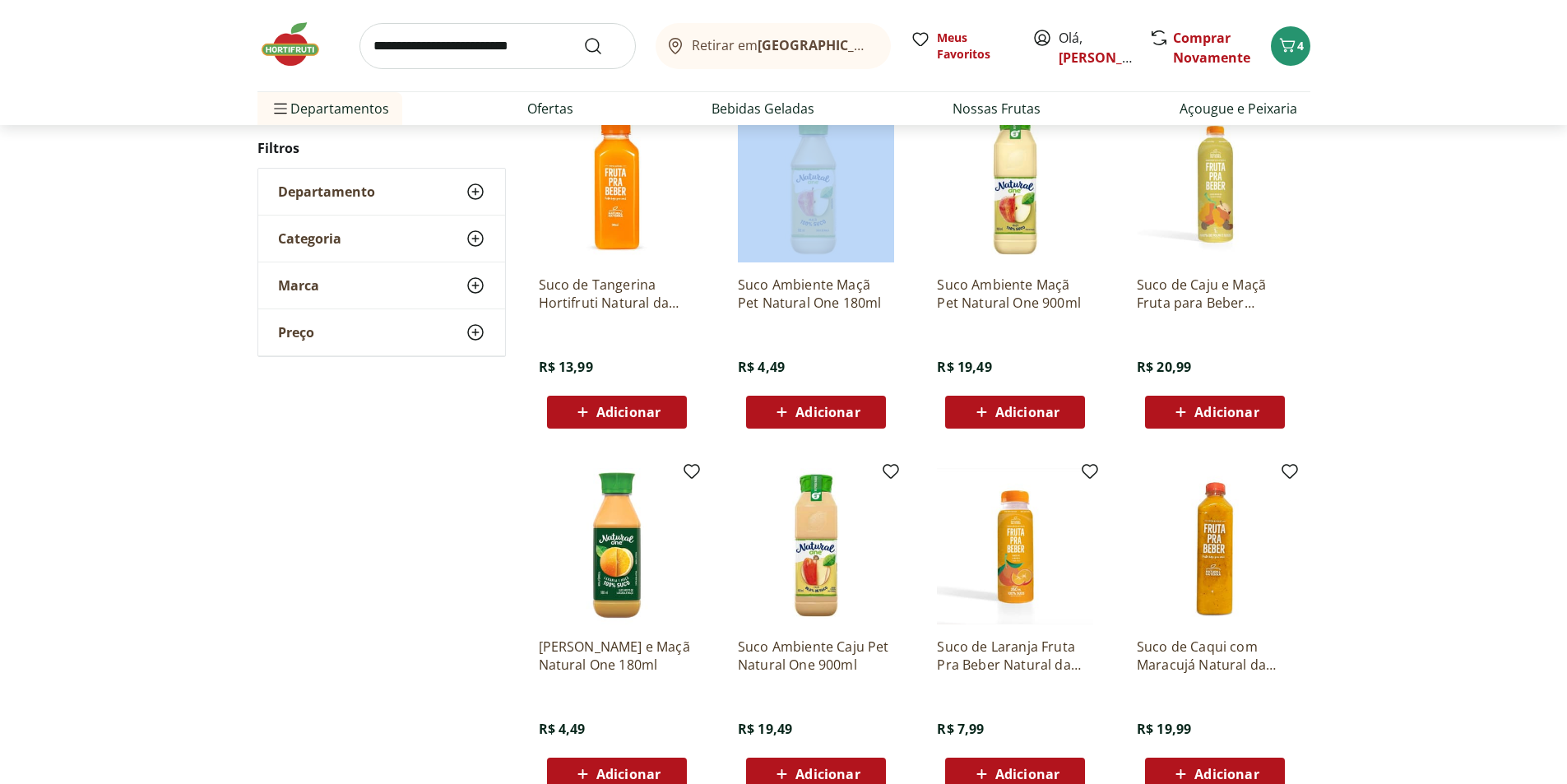
scroll to position [1316, 0]
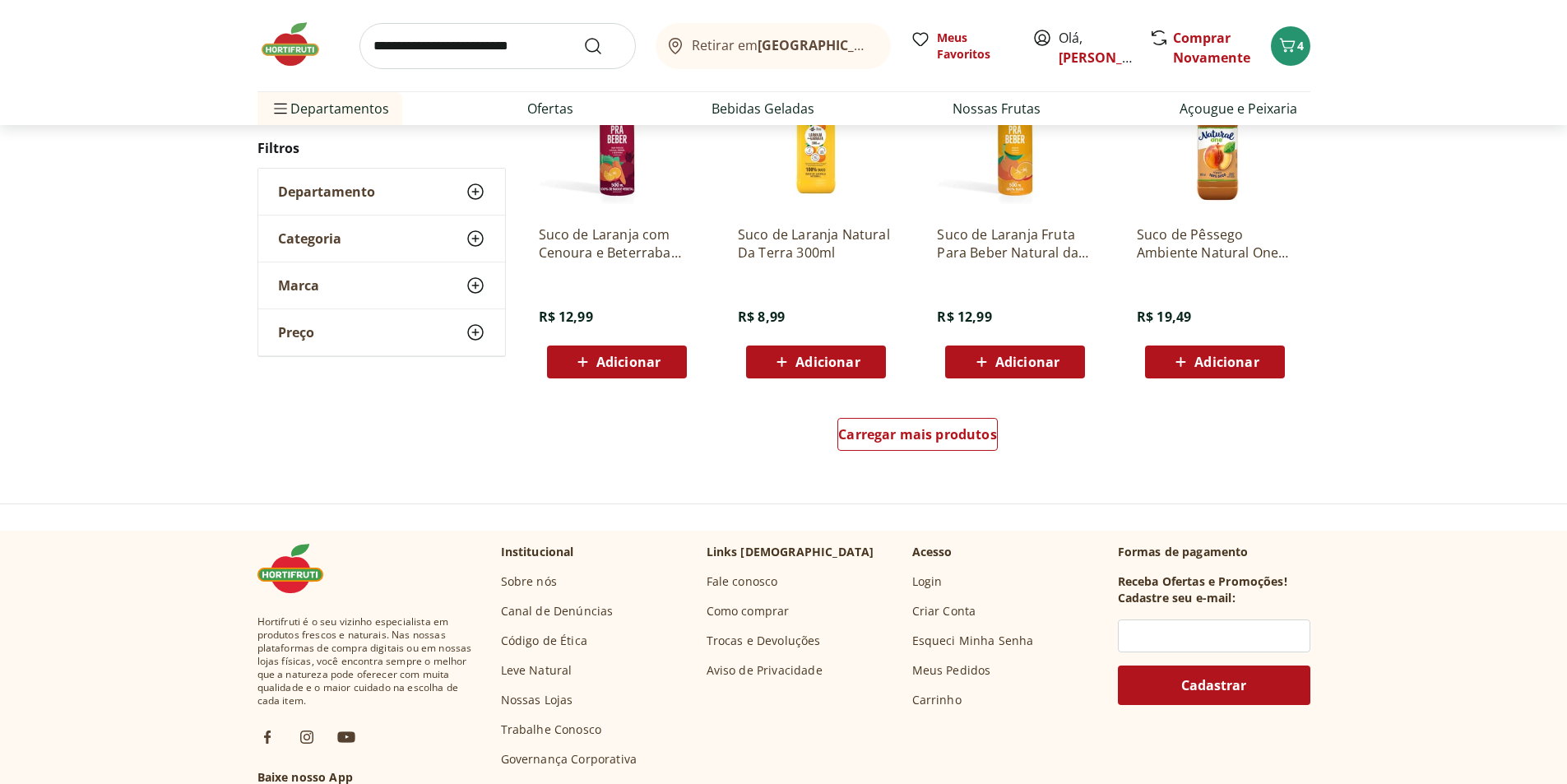
scroll to position [1151, 0]
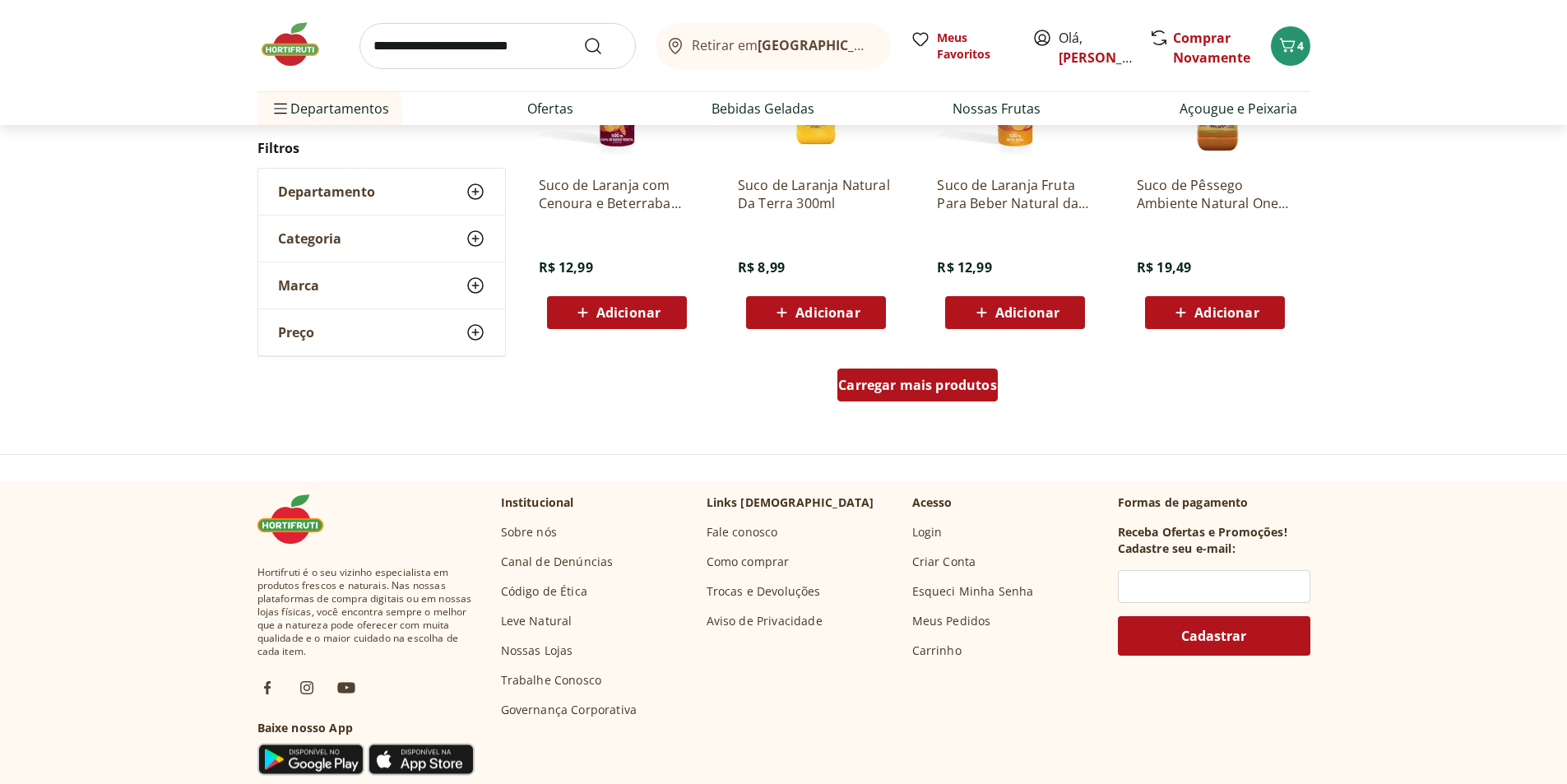
click at [952, 392] on span "Carregar mais produtos" at bounding box center [917, 385] width 158 height 13
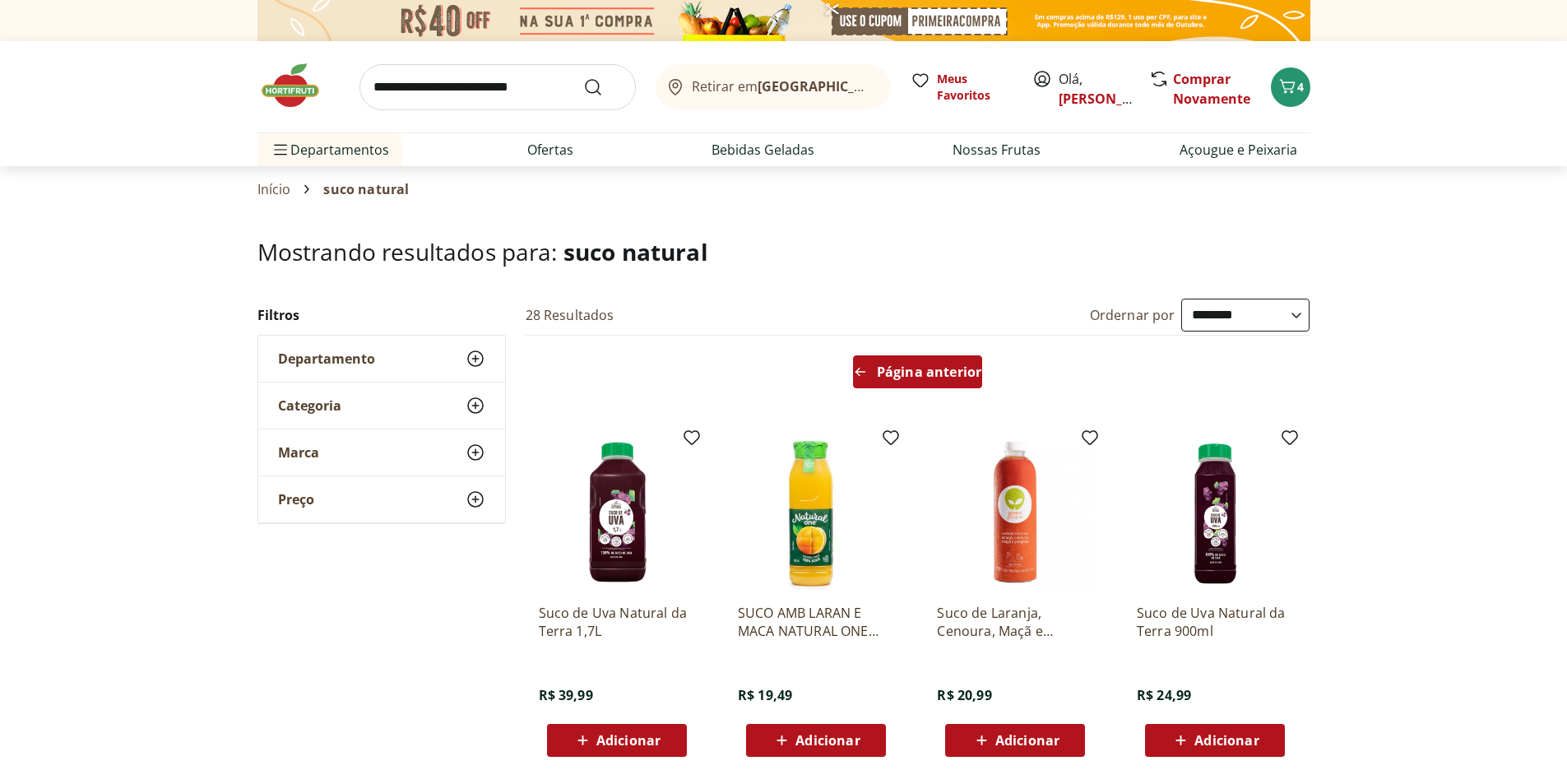
click at [949, 369] on span "Página anterior" at bounding box center [930, 372] width 104 height 13
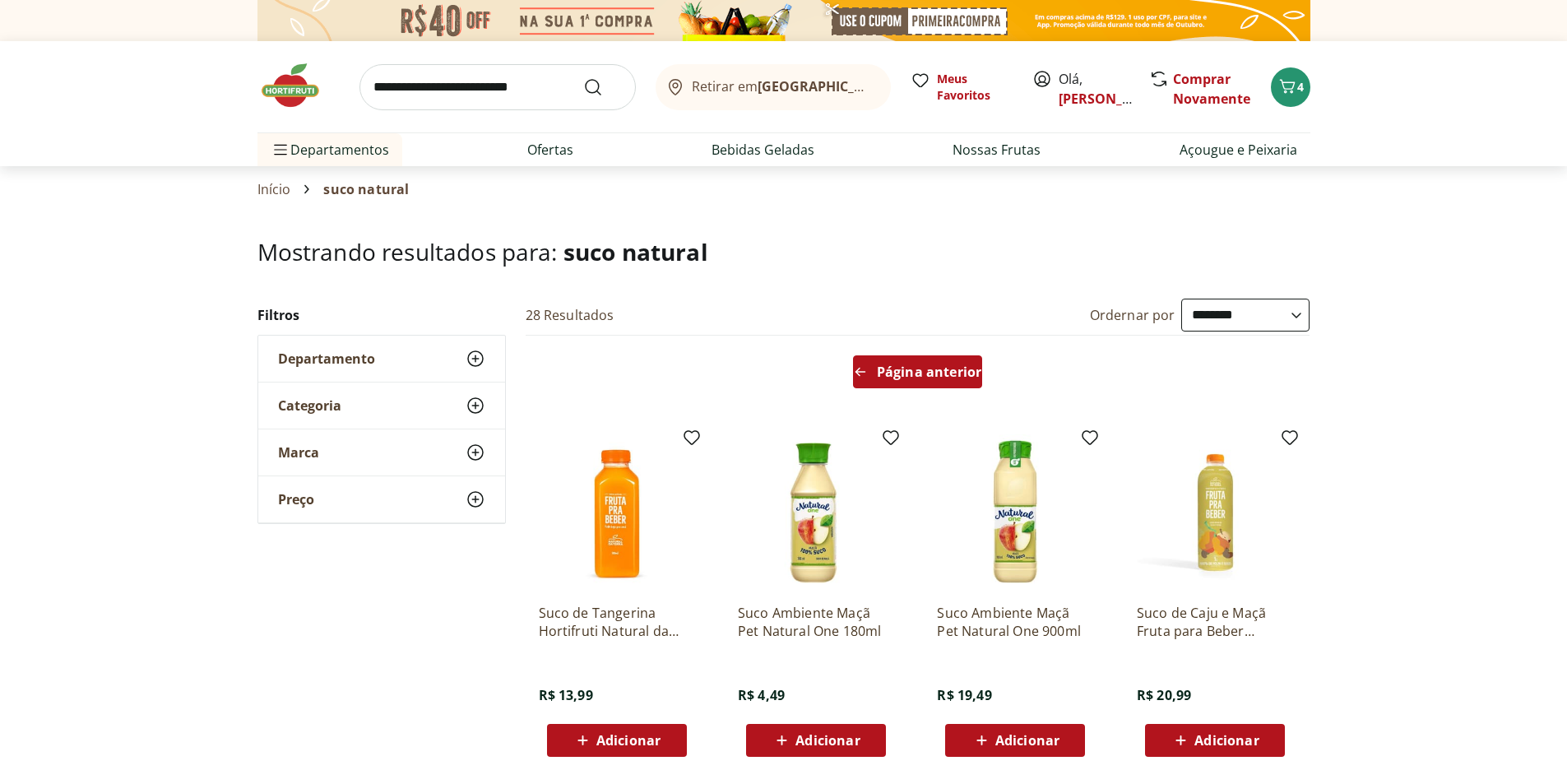
click at [934, 376] on span "Página anterior" at bounding box center [930, 372] width 104 height 13
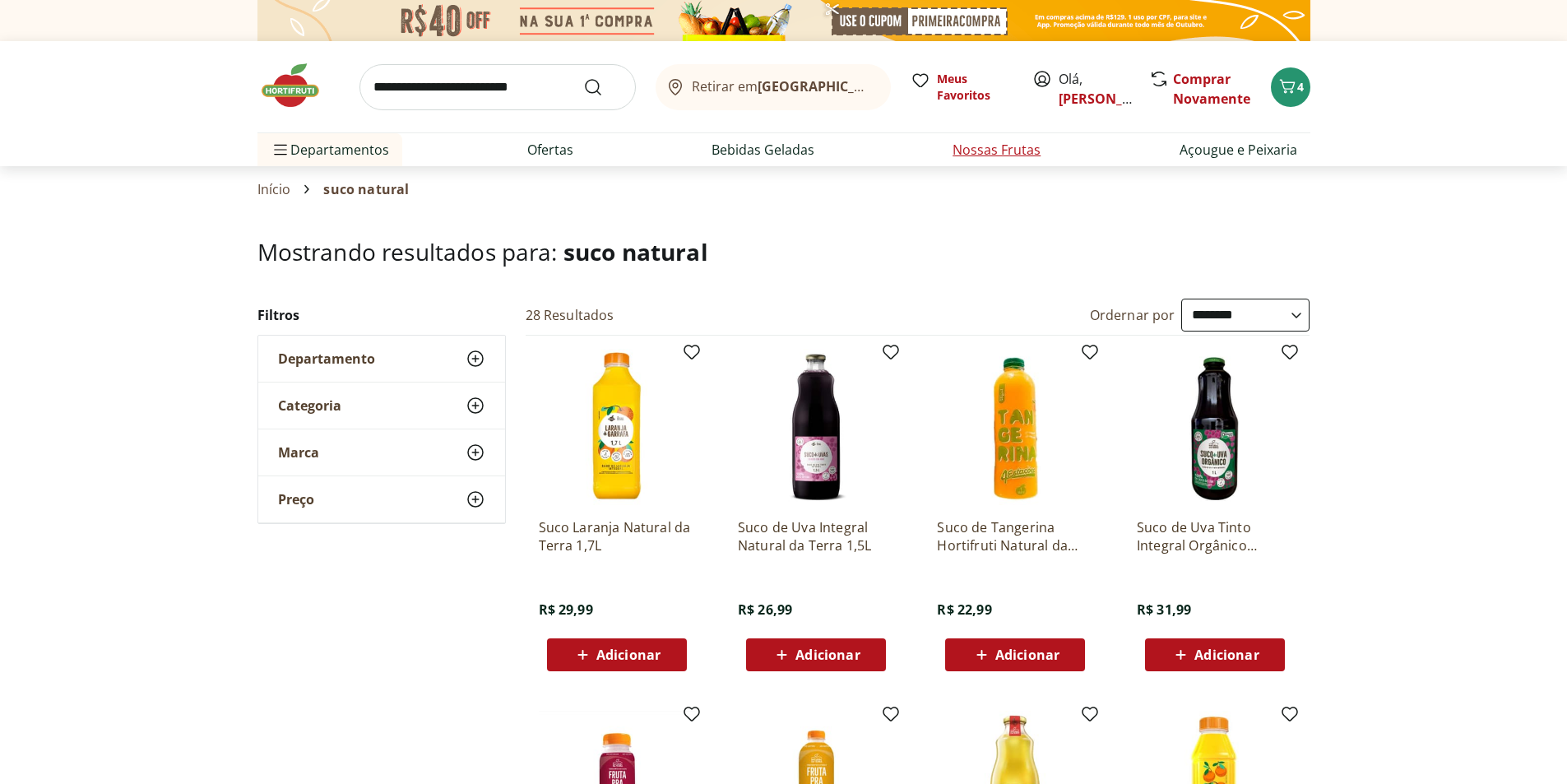
click at [1015, 150] on link "Nossas Frutas" at bounding box center [996, 149] width 88 height 20
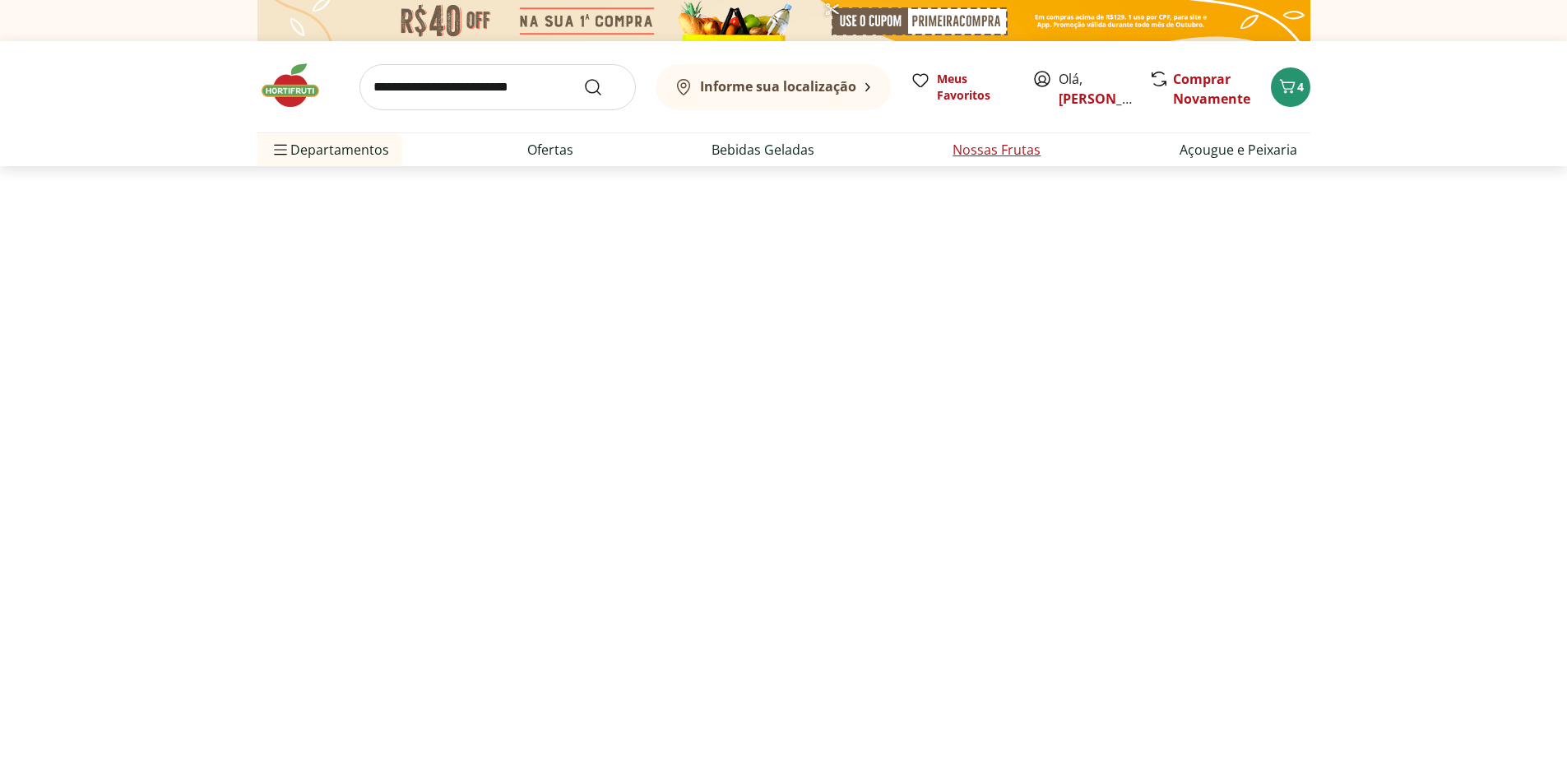
select select "**********"
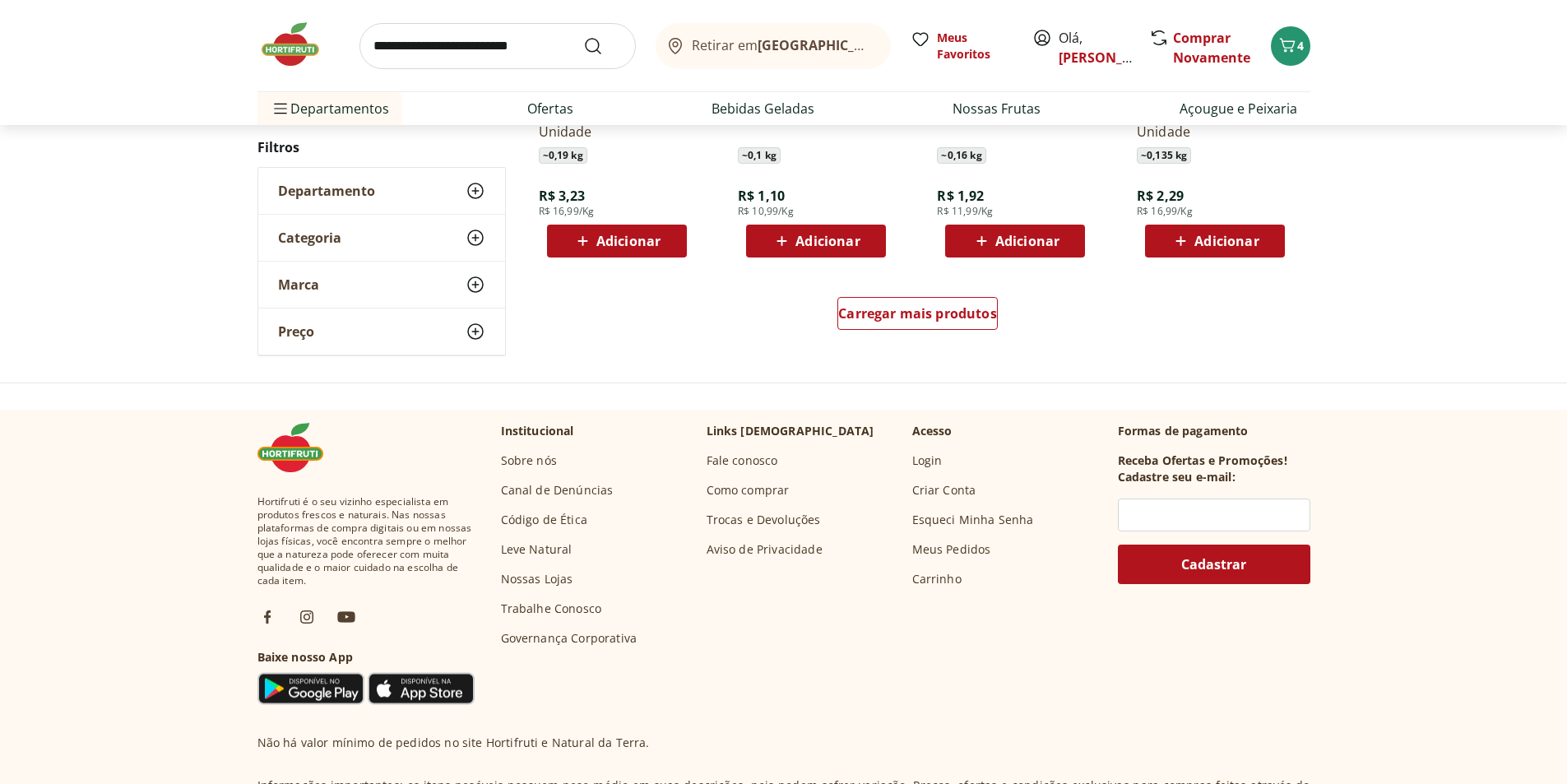
scroll to position [1151, 0]
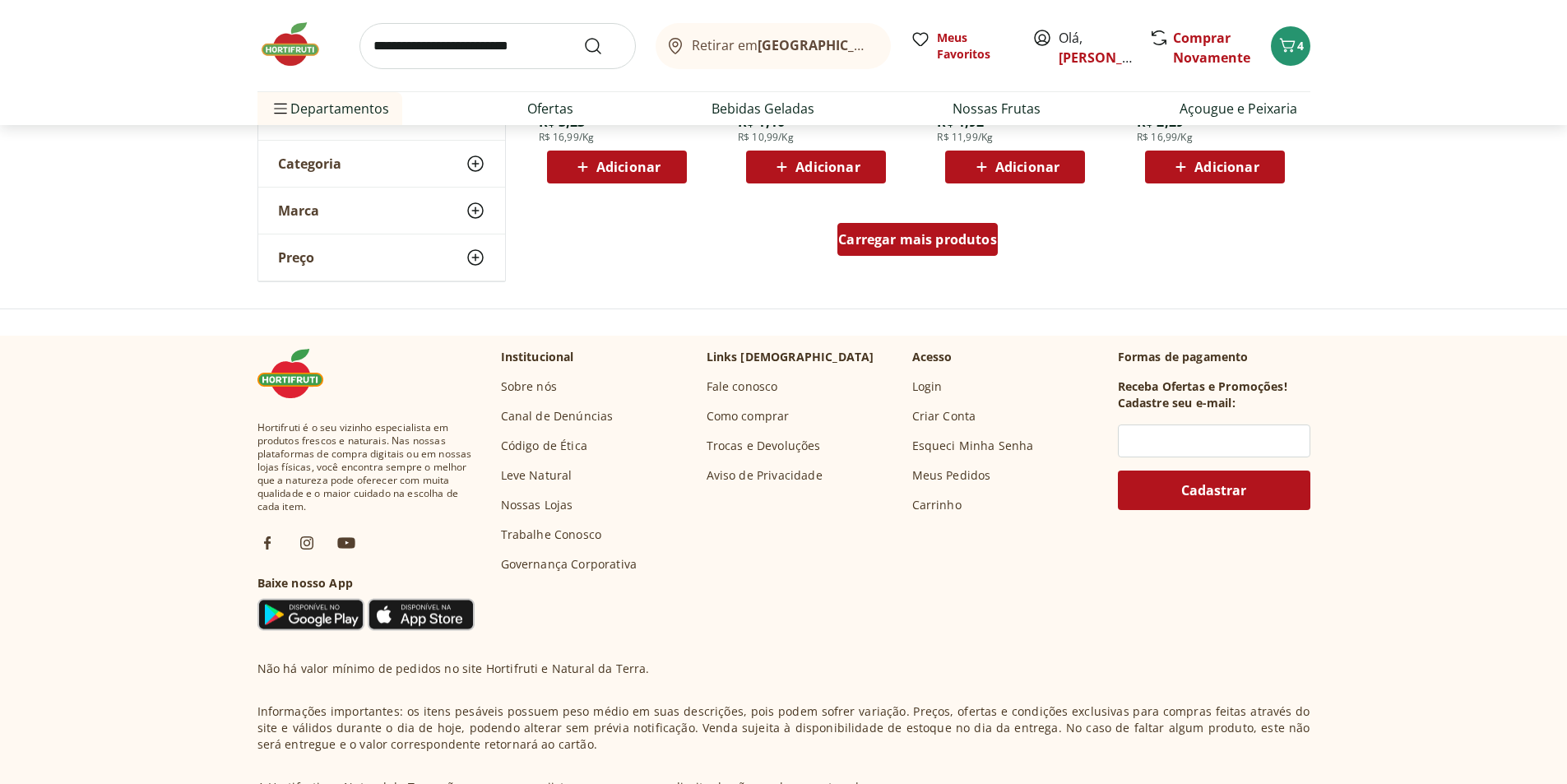
click at [939, 244] on span "Carregar mais produtos" at bounding box center [917, 239] width 158 height 13
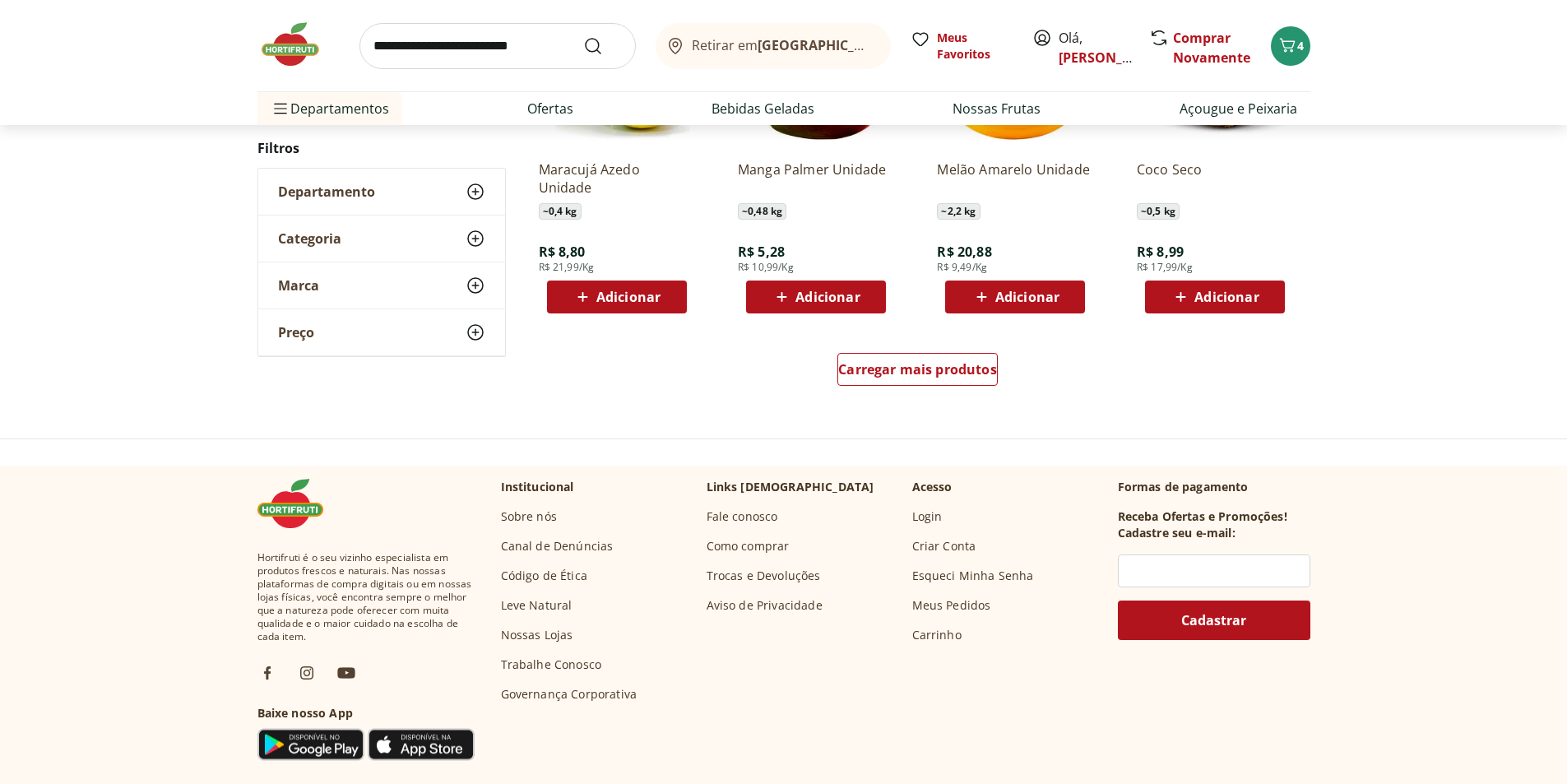
scroll to position [1151, 0]
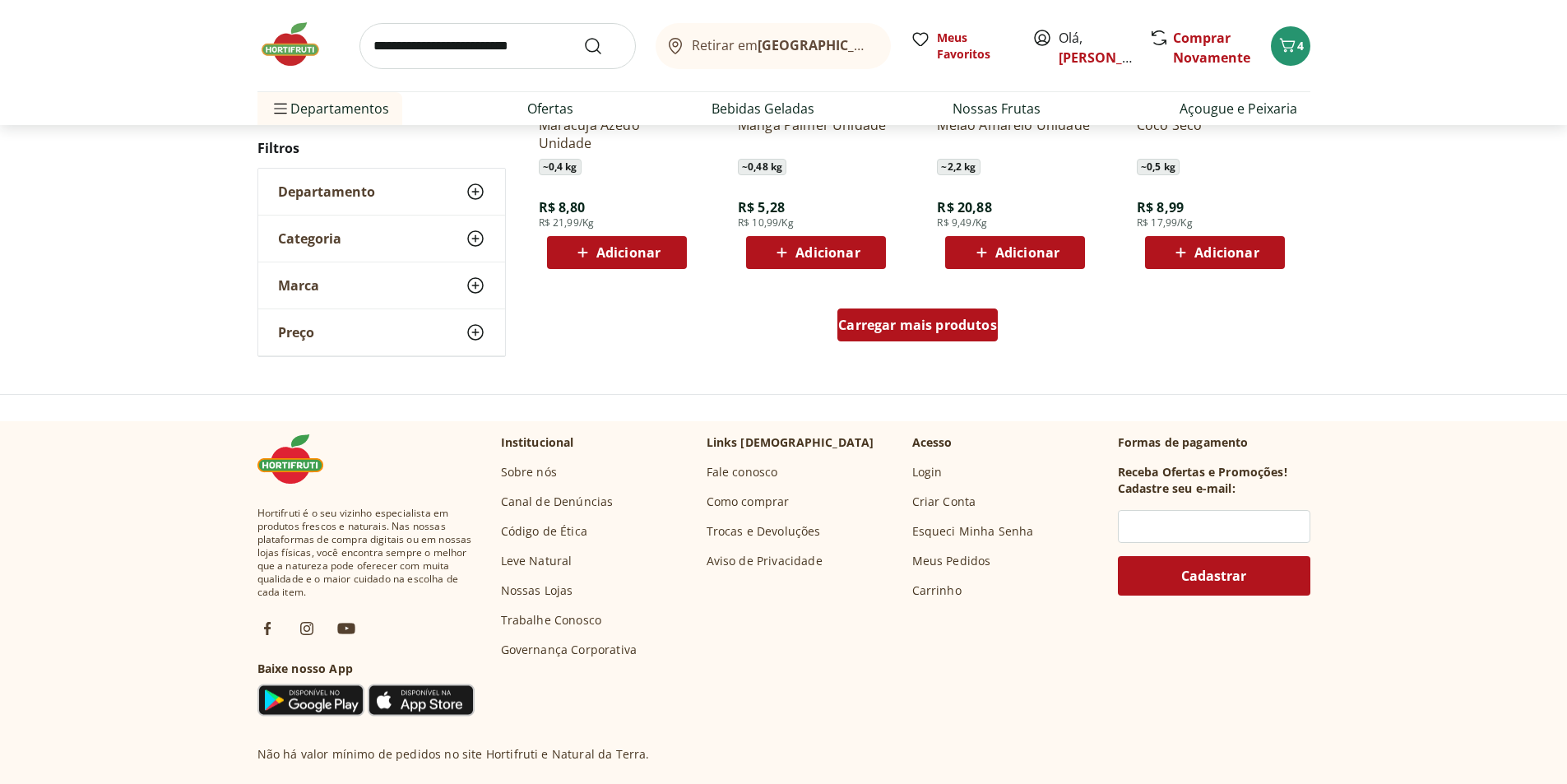
click at [949, 329] on span "Carregar mais produtos" at bounding box center [917, 325] width 158 height 13
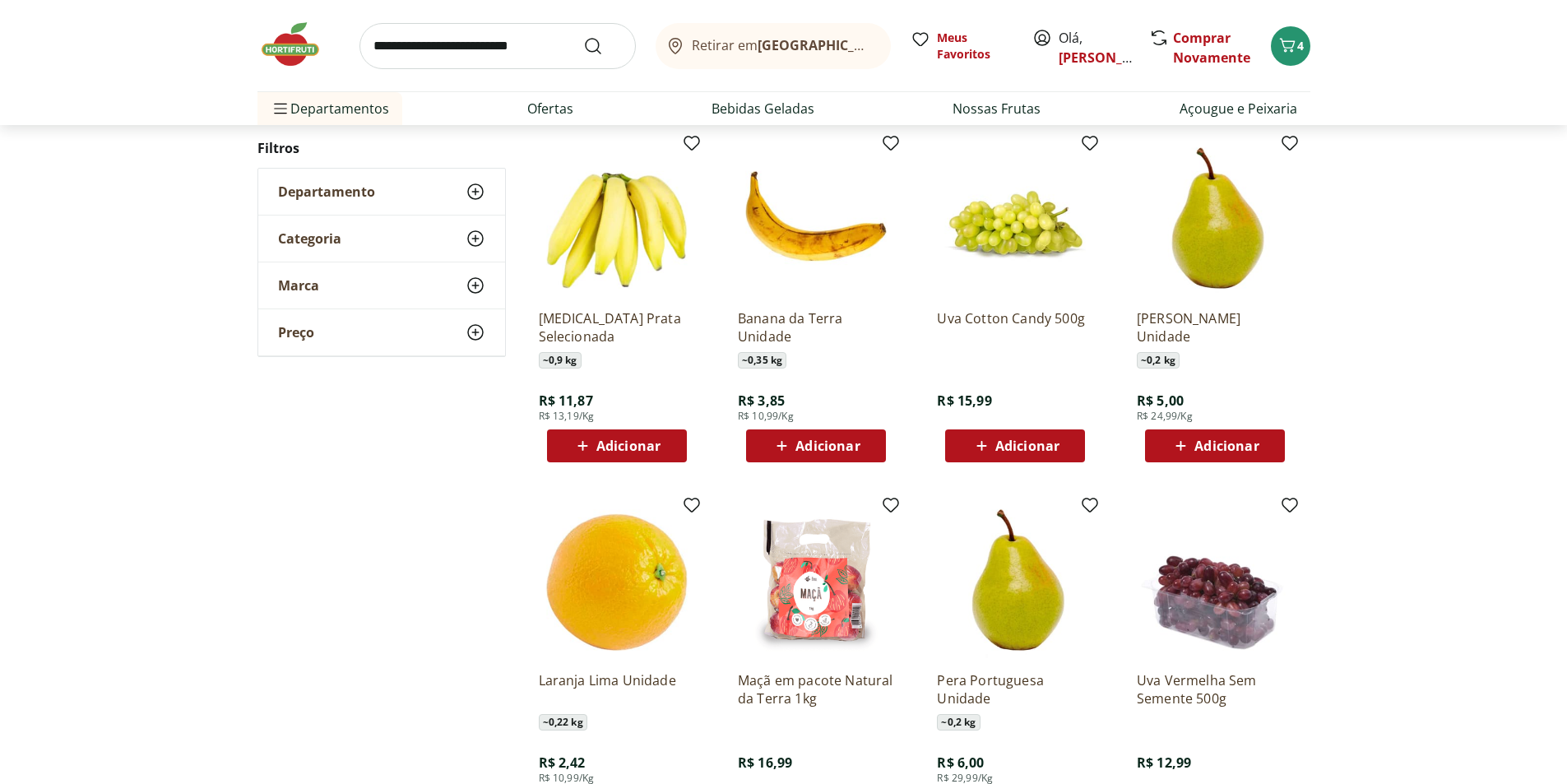
scroll to position [1316, 0]
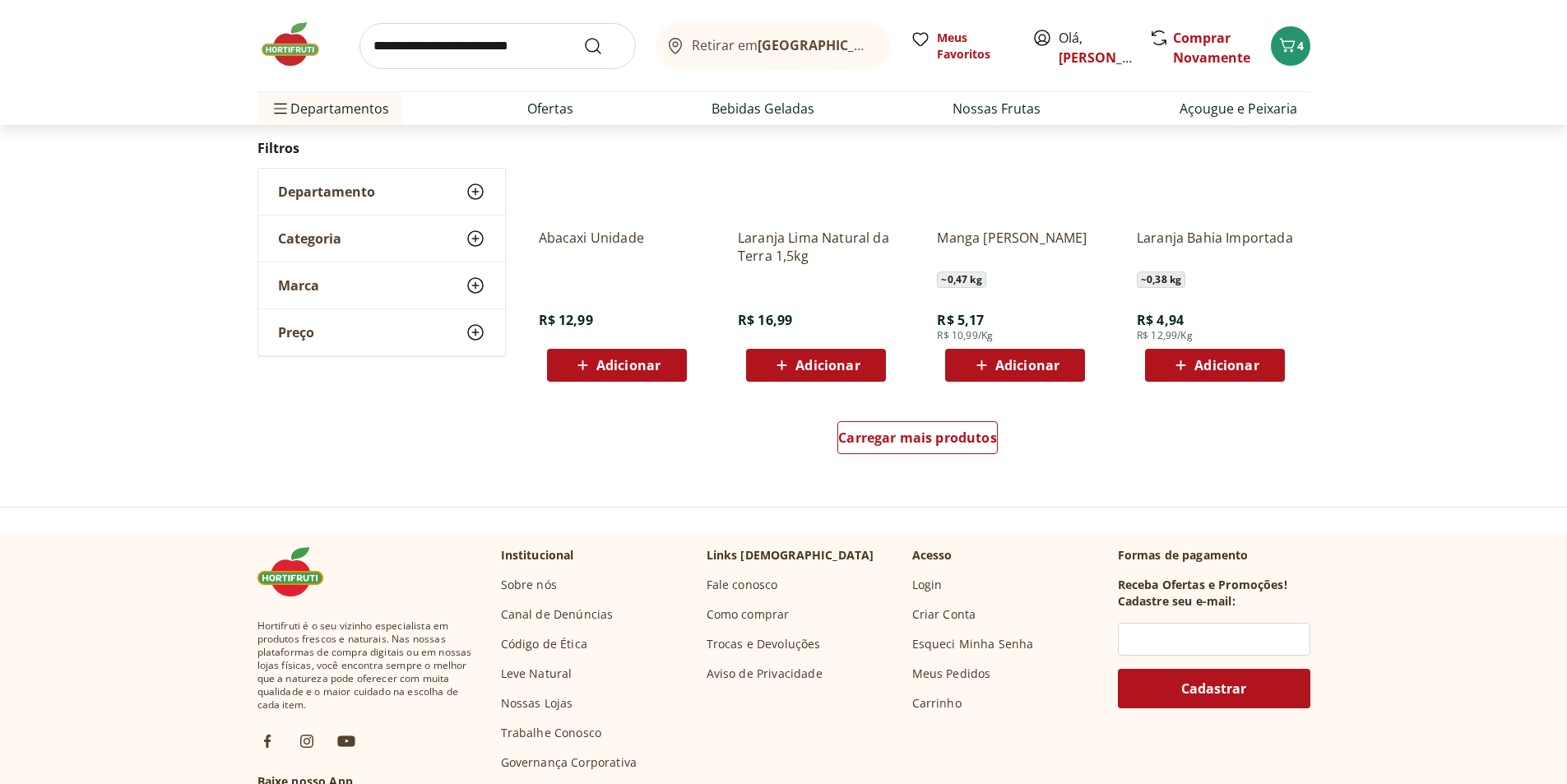
scroll to position [1066, 0]
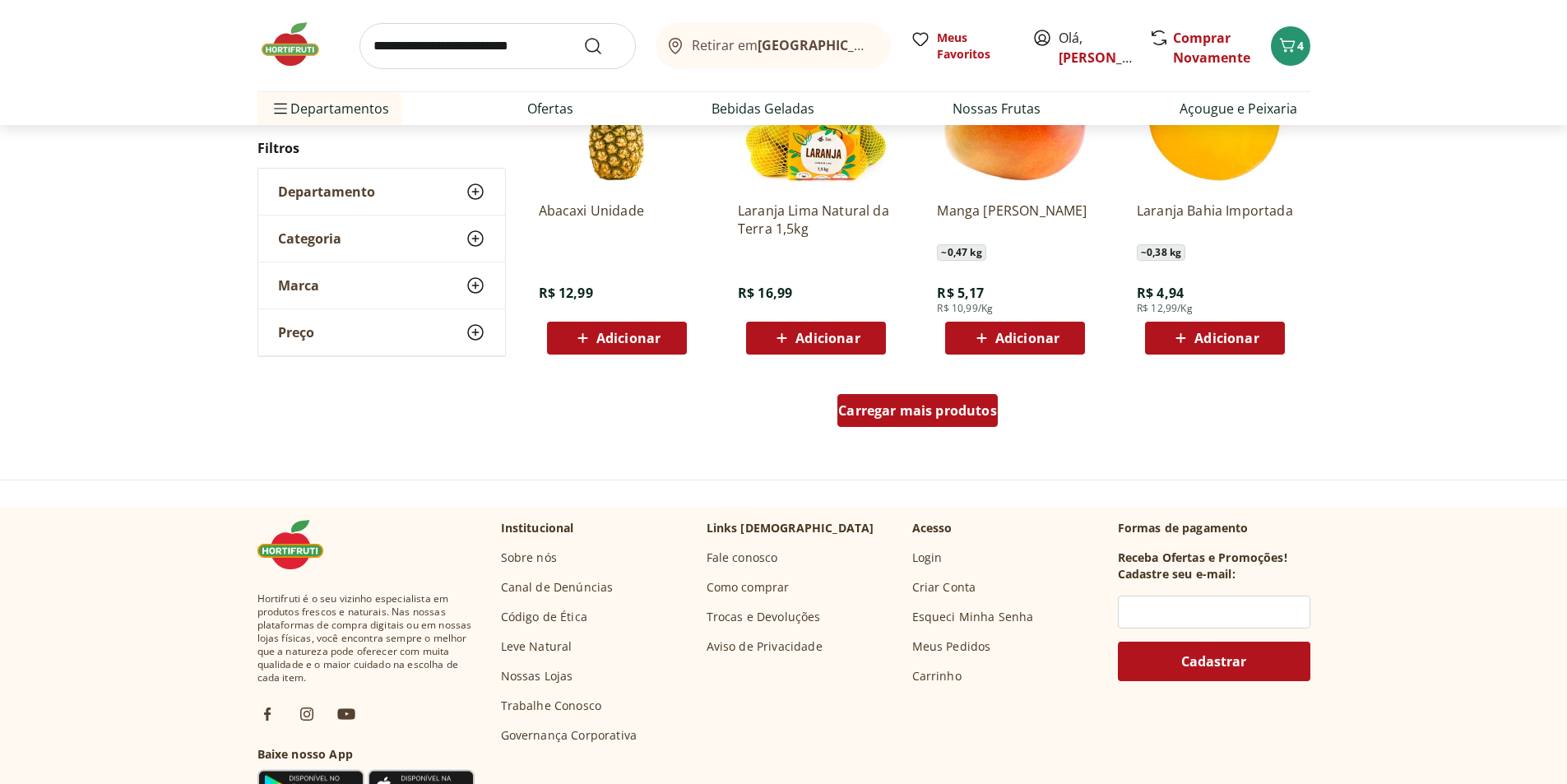
click at [920, 412] on span "Carregar mais produtos" at bounding box center [917, 410] width 158 height 13
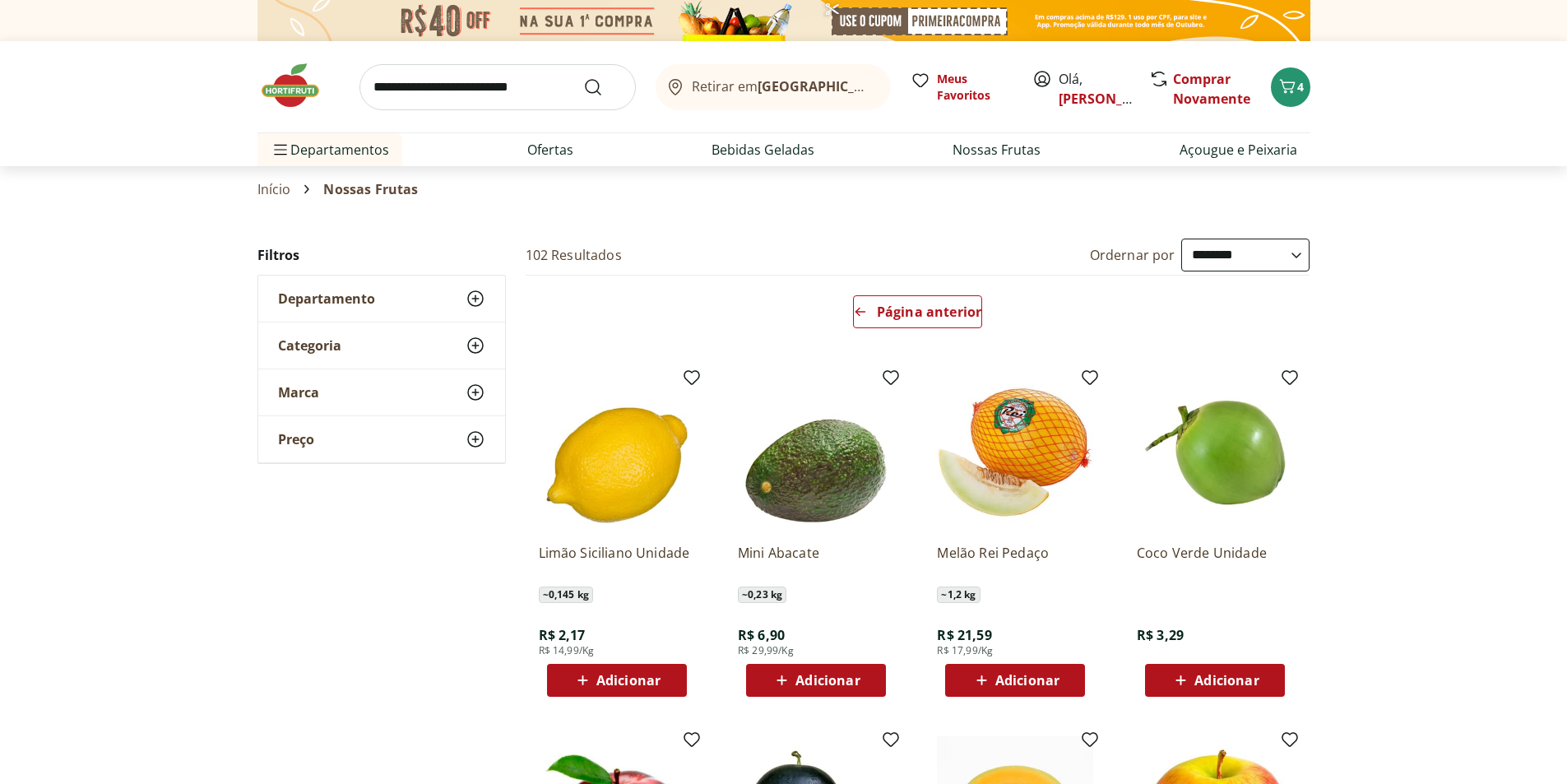
click at [489, 83] on input "search" at bounding box center [497, 87] width 276 height 46
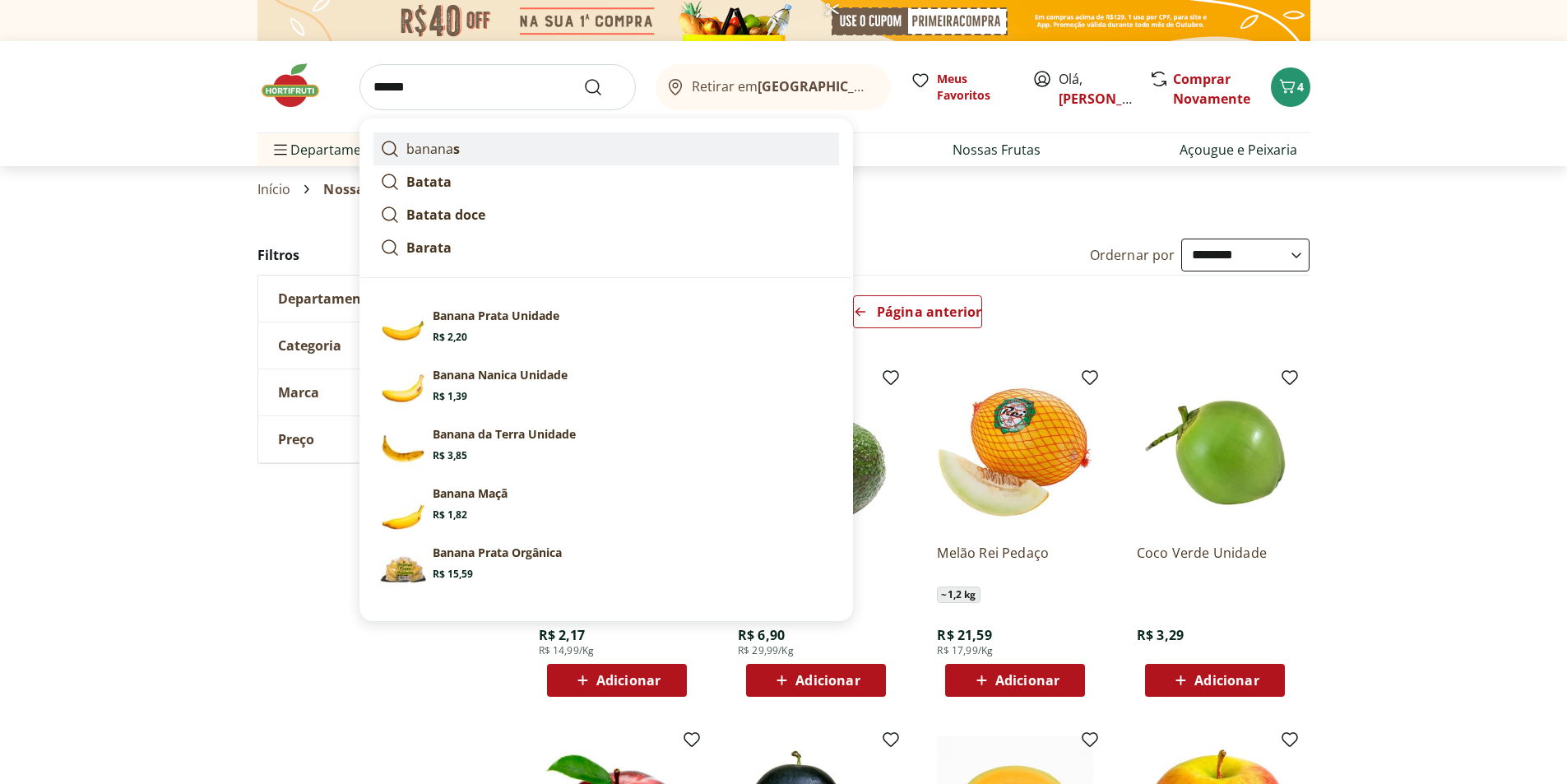
click at [459, 154] on link "banana s" at bounding box center [606, 149] width 466 height 33
type input "*******"
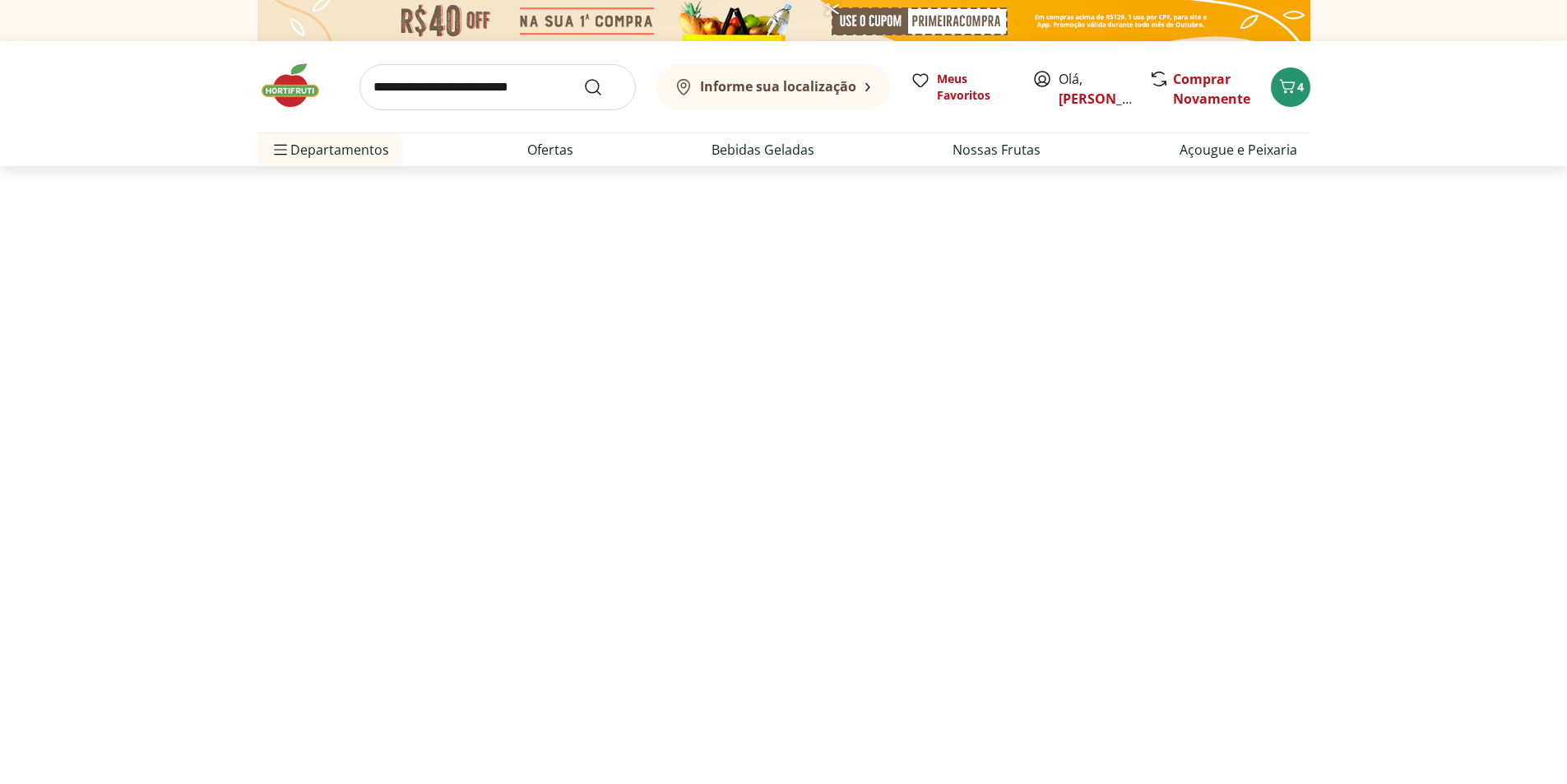
select select "**********"
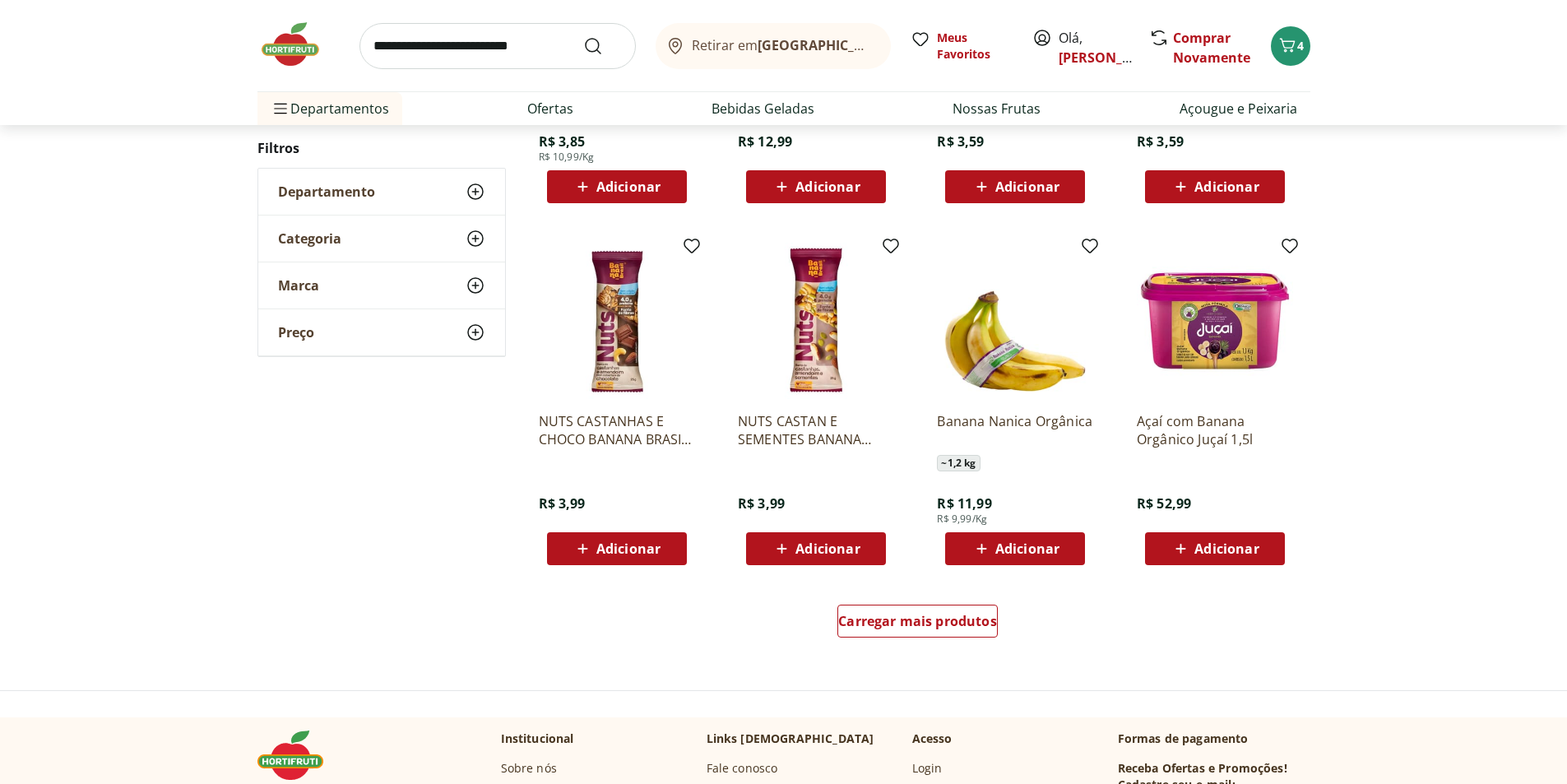
scroll to position [987, 0]
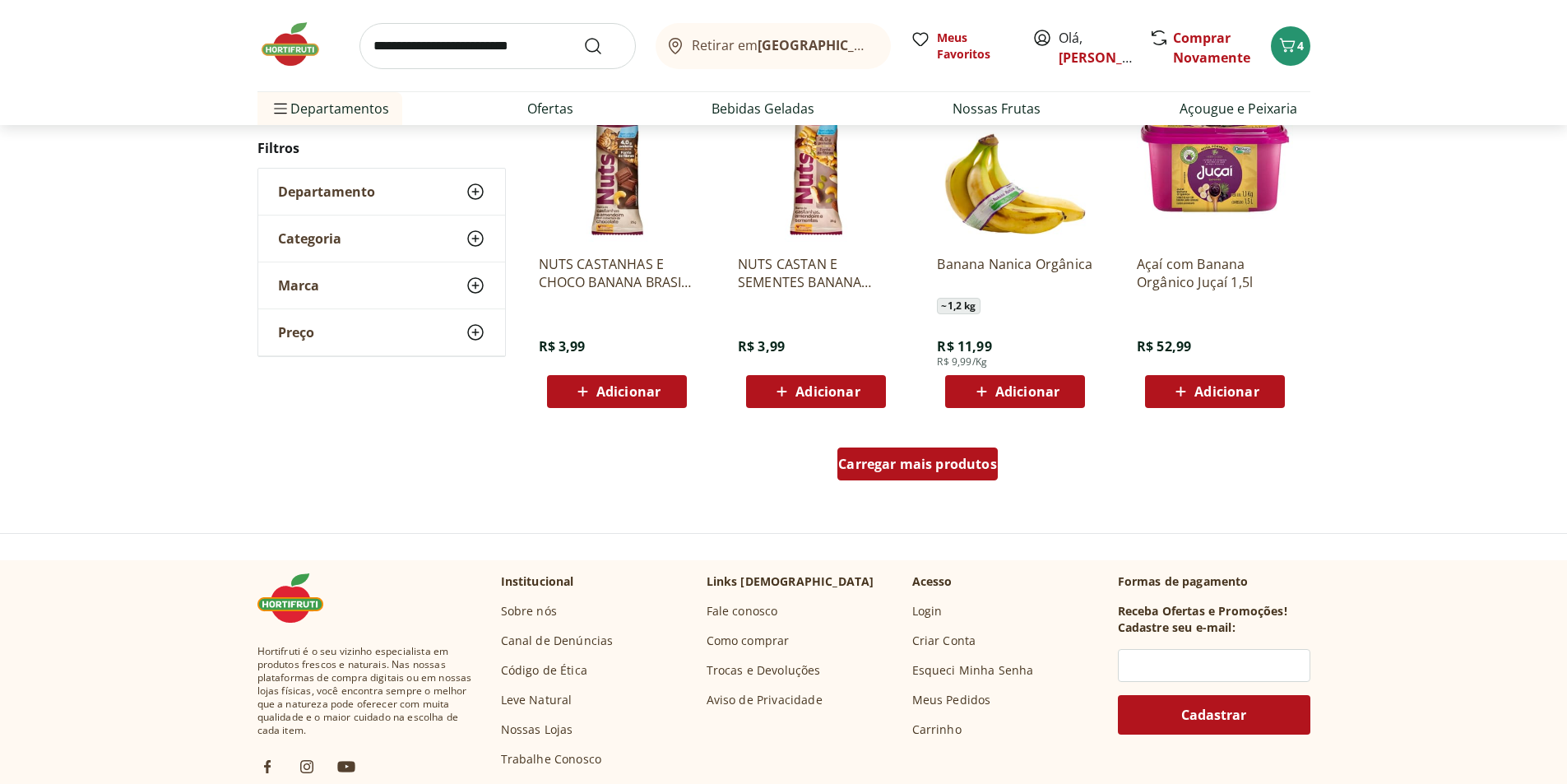
click at [934, 465] on span "Carregar mais produtos" at bounding box center [917, 464] width 158 height 13
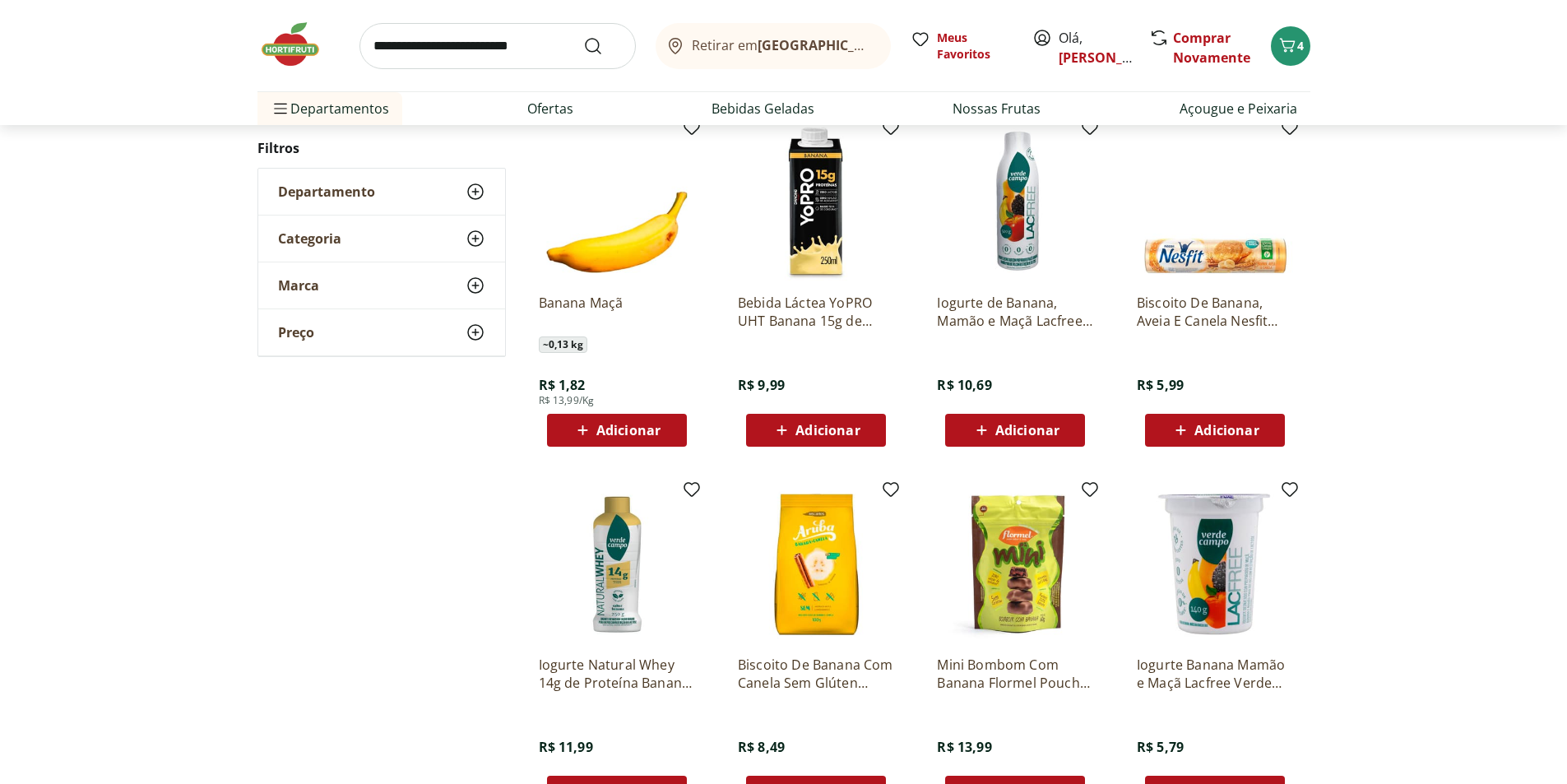
scroll to position [1316, 0]
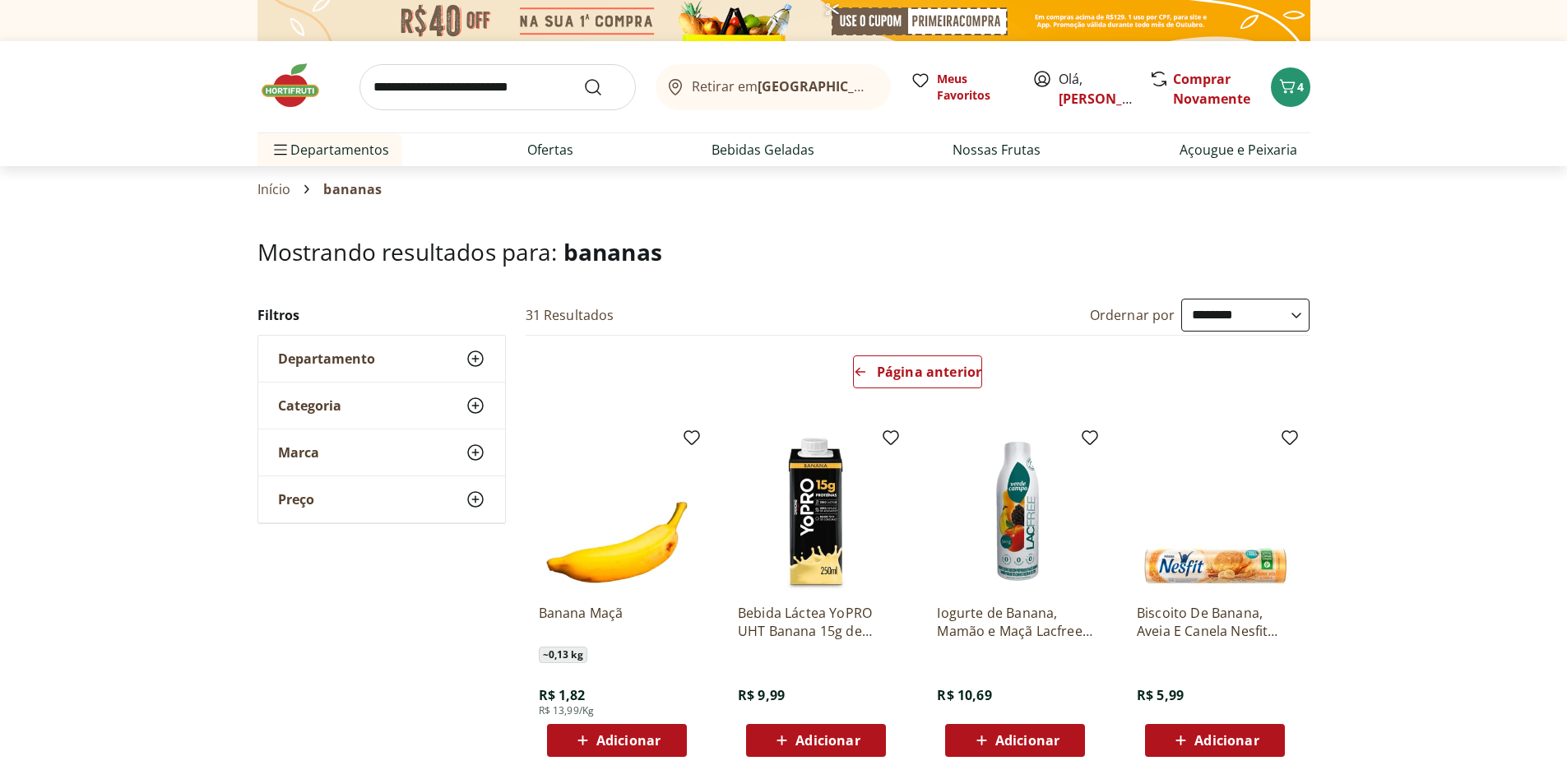
click at [419, 83] on input "search" at bounding box center [497, 87] width 276 height 46
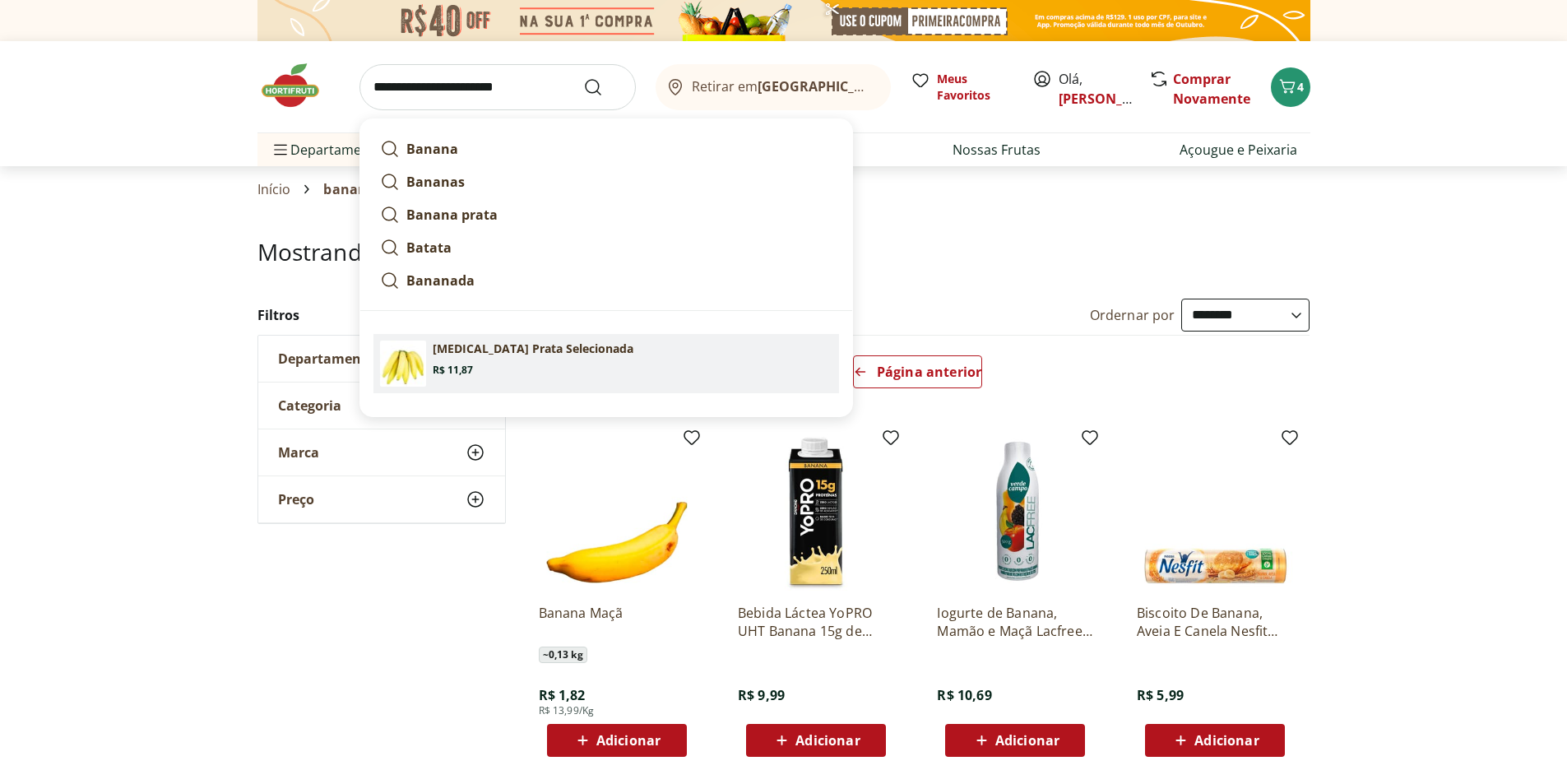
click at [494, 366] on section "Banan Prata Selecionada Price: R$ 11,87" at bounding box center [633, 358] width 400 height 36
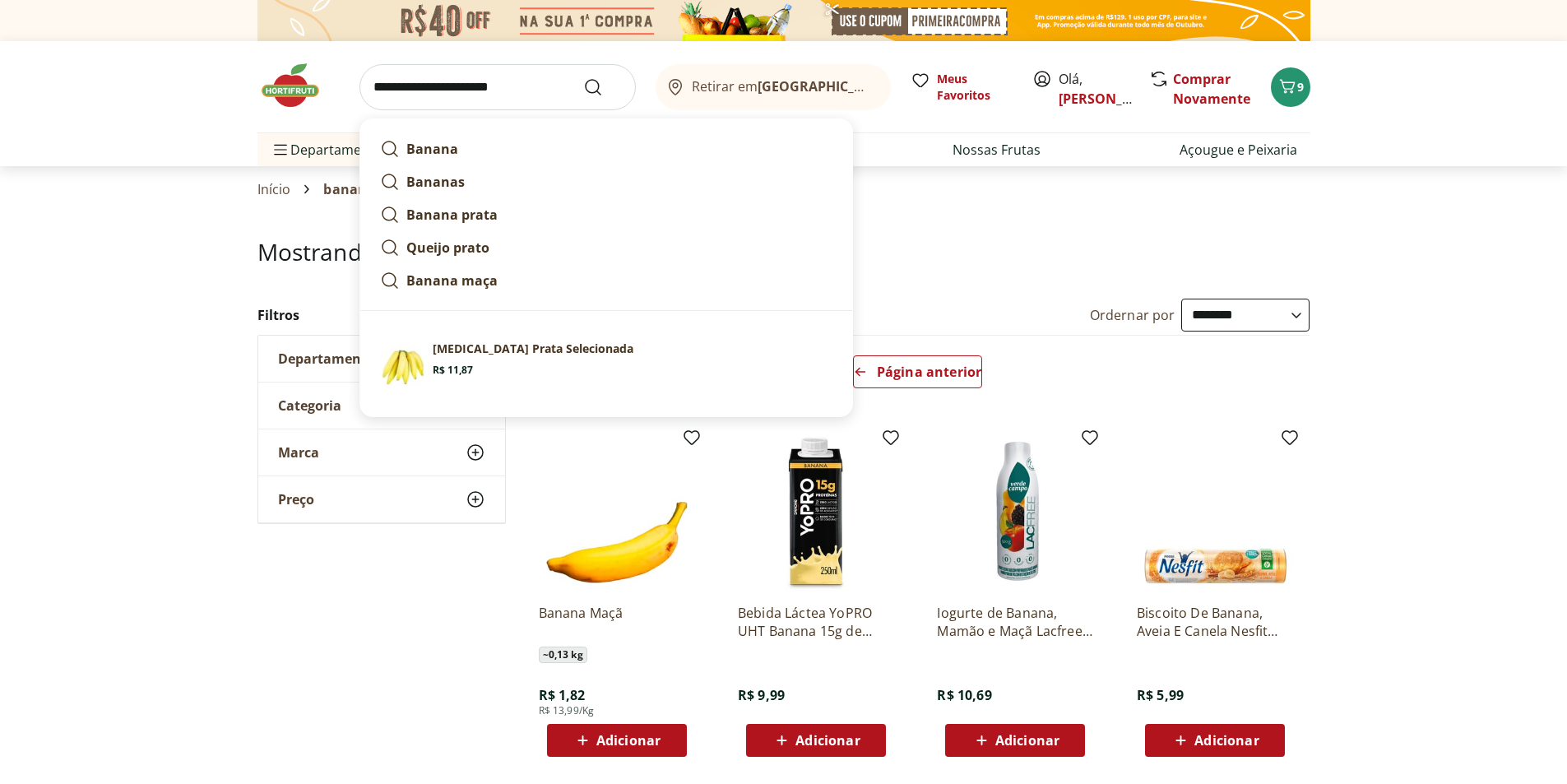
click at [502, 86] on input "**********" at bounding box center [497, 87] width 276 height 46
click at [466, 251] on strong "Queijo prato" at bounding box center [449, 247] width 83 height 18
type input "**********"
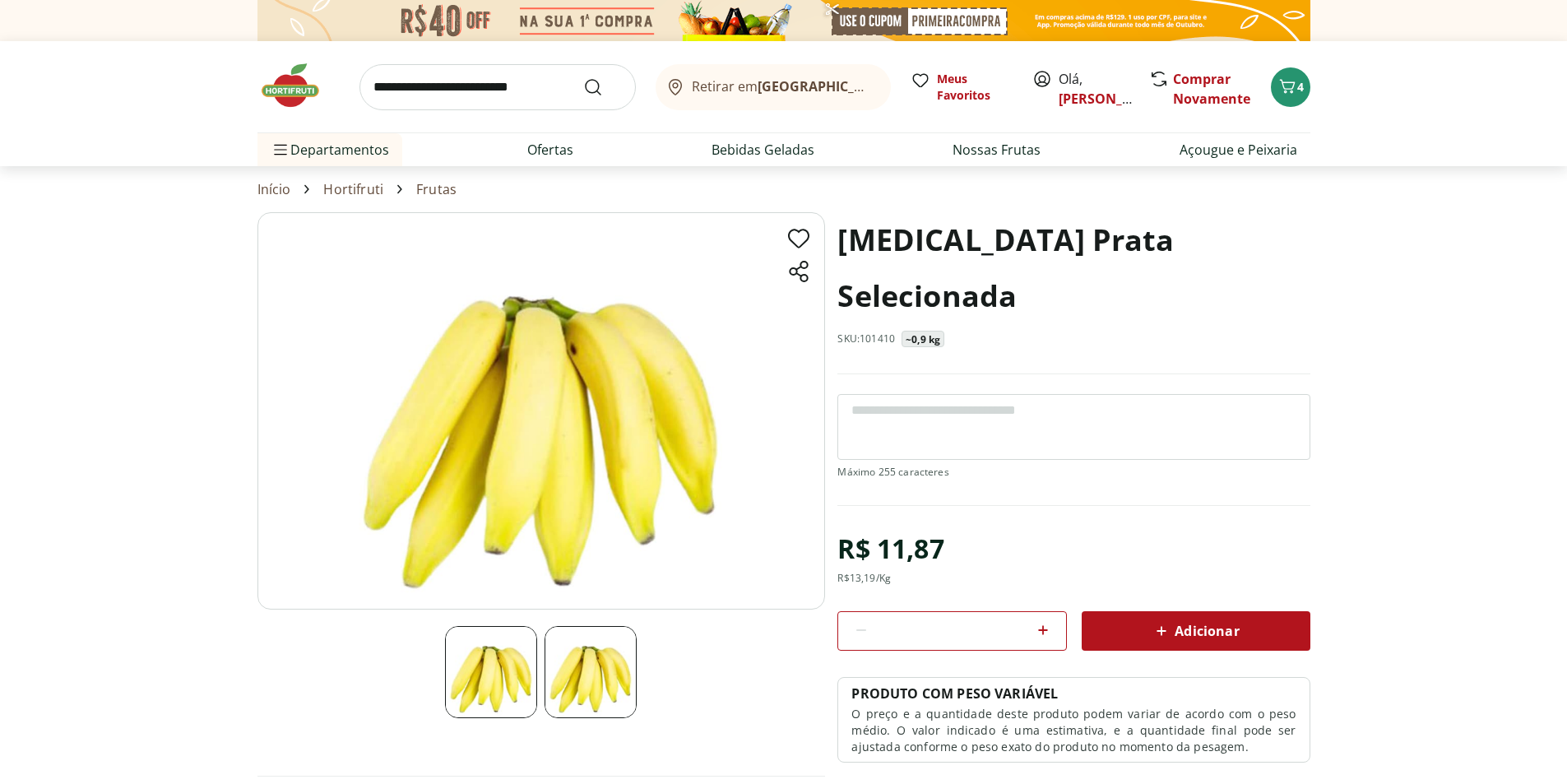
click at [1194, 621] on span "Adicionar" at bounding box center [1195, 630] width 87 height 20
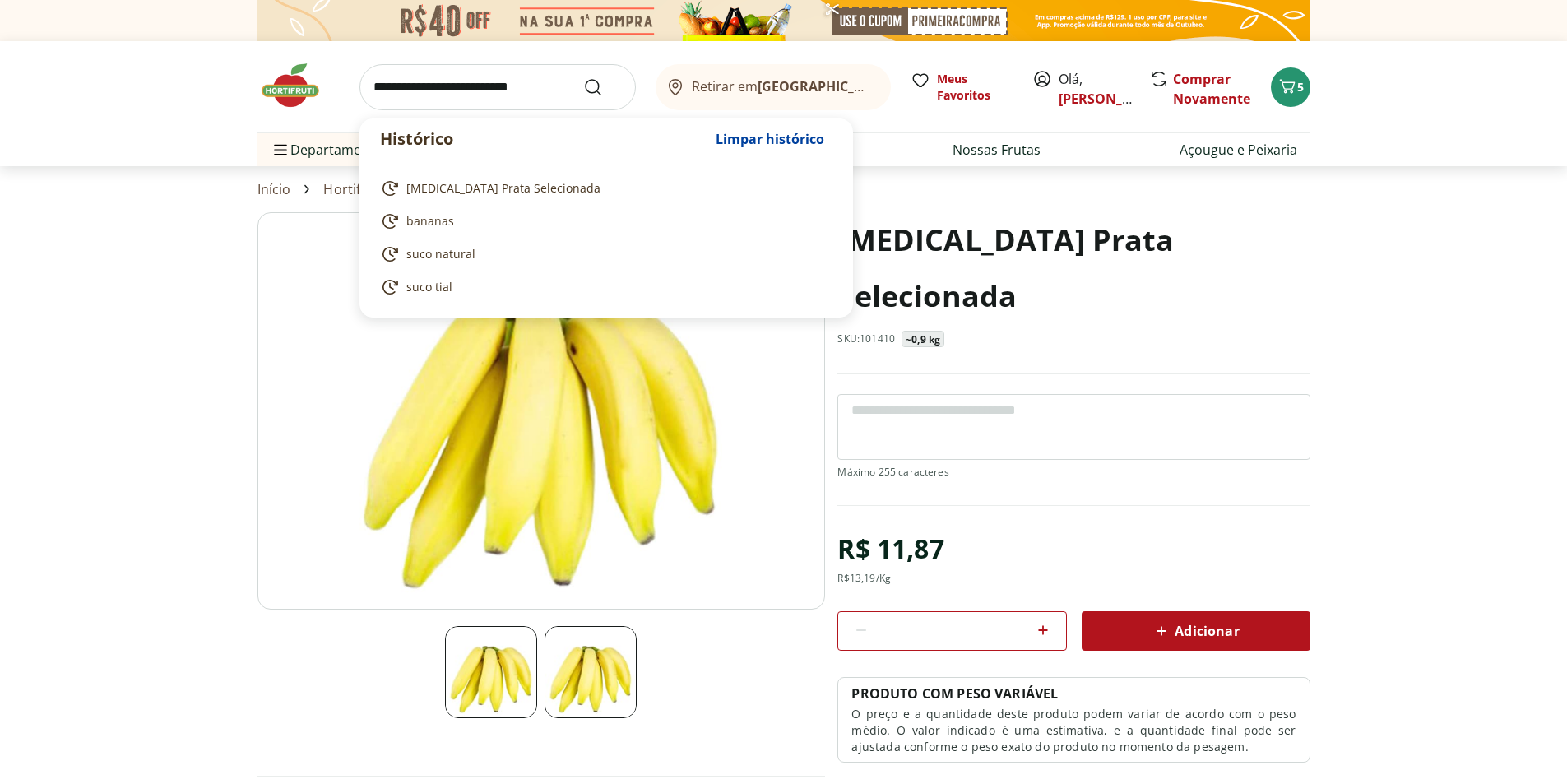
click at [512, 84] on input "search" at bounding box center [497, 87] width 276 height 46
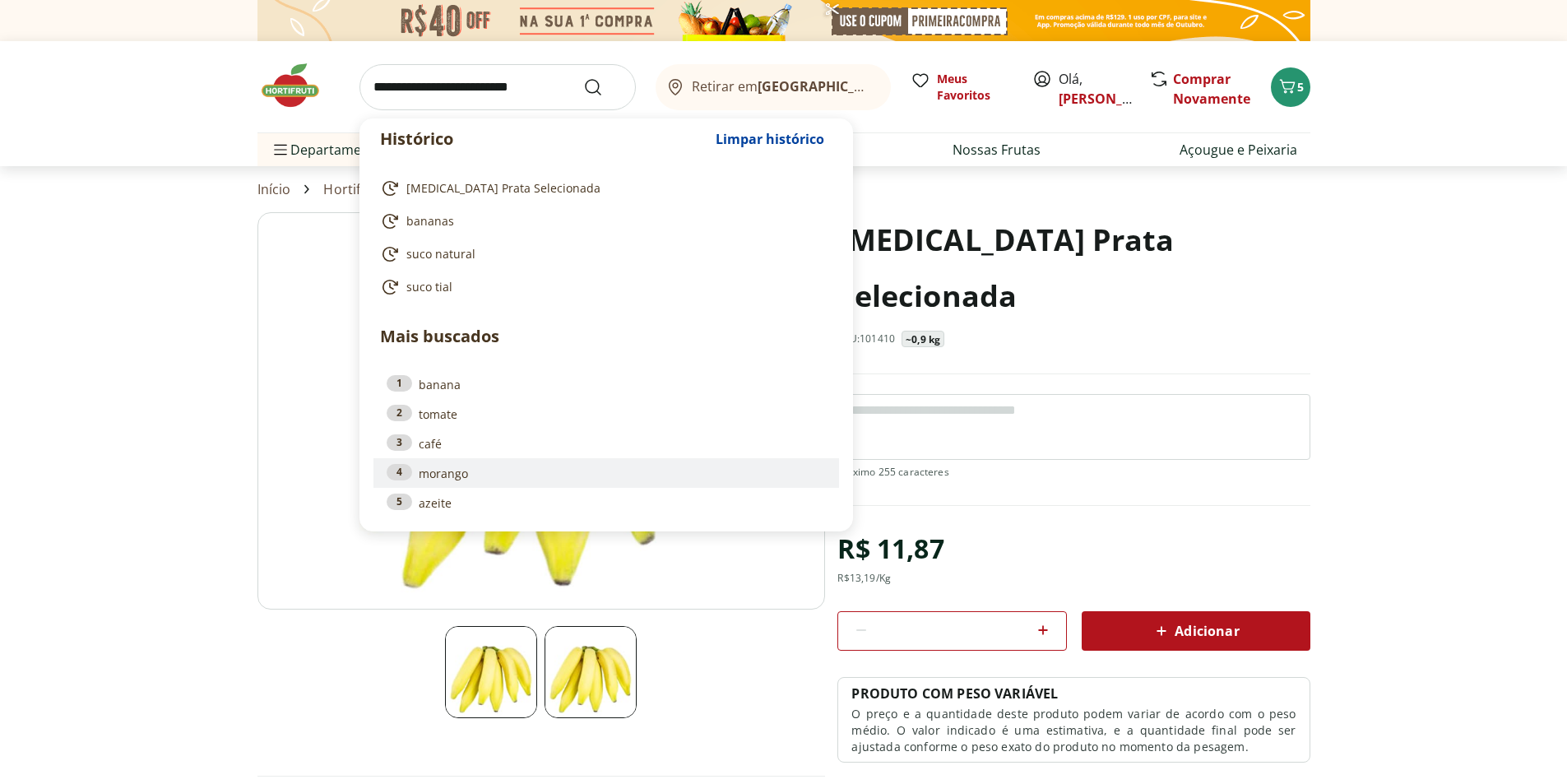
click at [445, 475] on link "4 morango" at bounding box center [606, 472] width 439 height 18
click at [445, 475] on img at bounding box center [542, 410] width 568 height 397
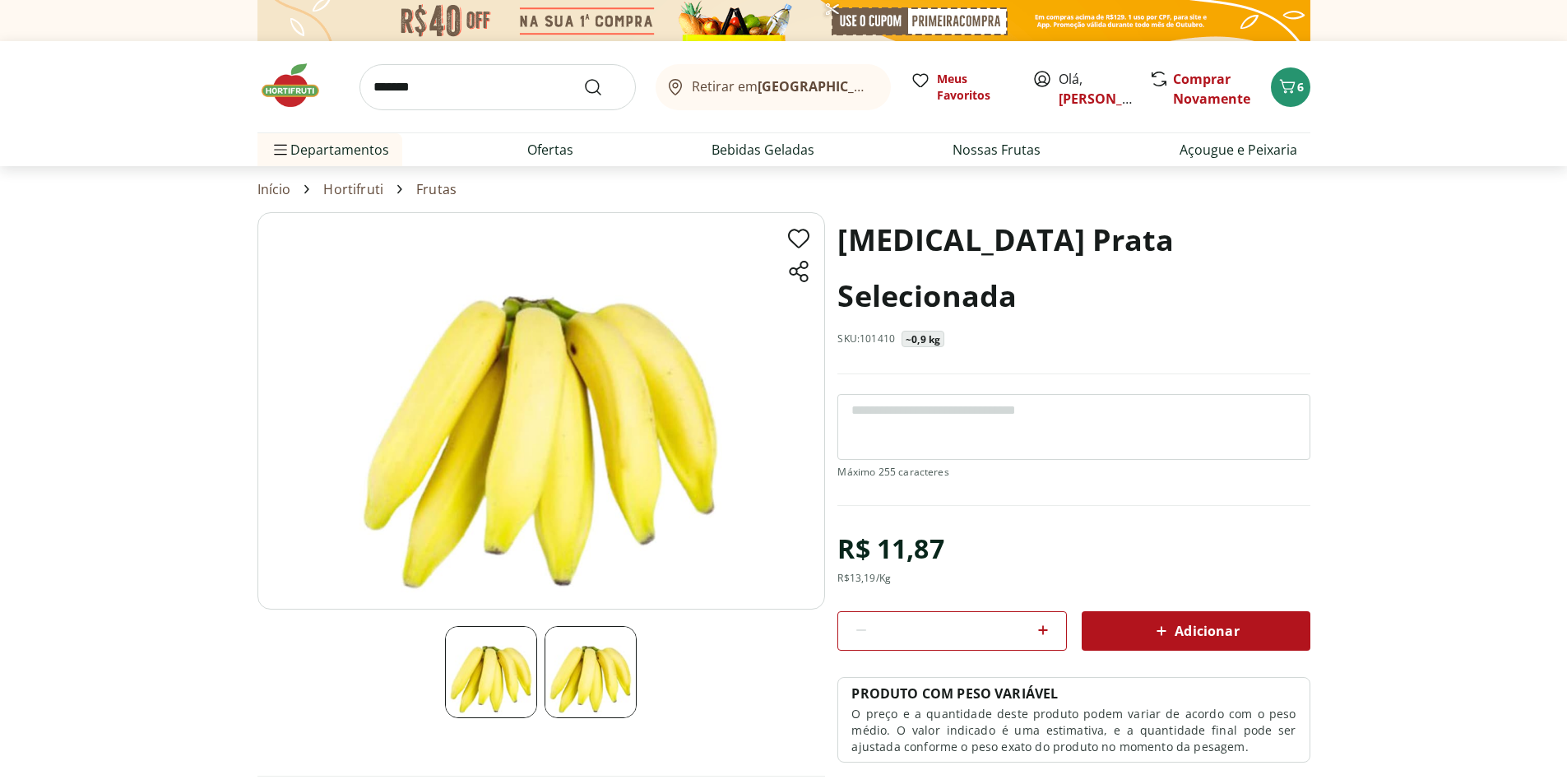
click at [491, 88] on input "*******" at bounding box center [497, 87] width 276 height 46
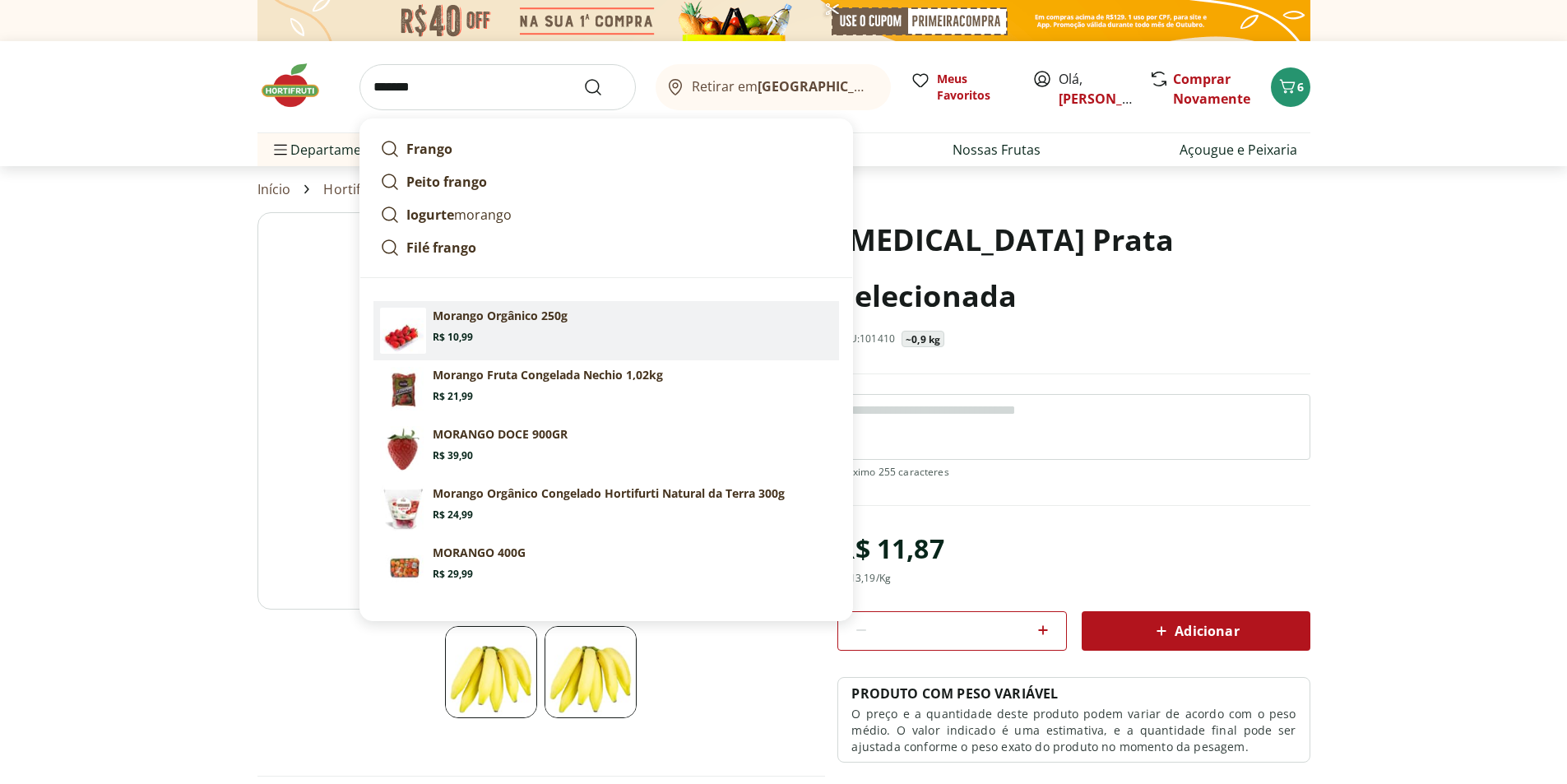
click at [511, 323] on p "Morango Orgânico 250g" at bounding box center [500, 315] width 135 height 16
type input "**********"
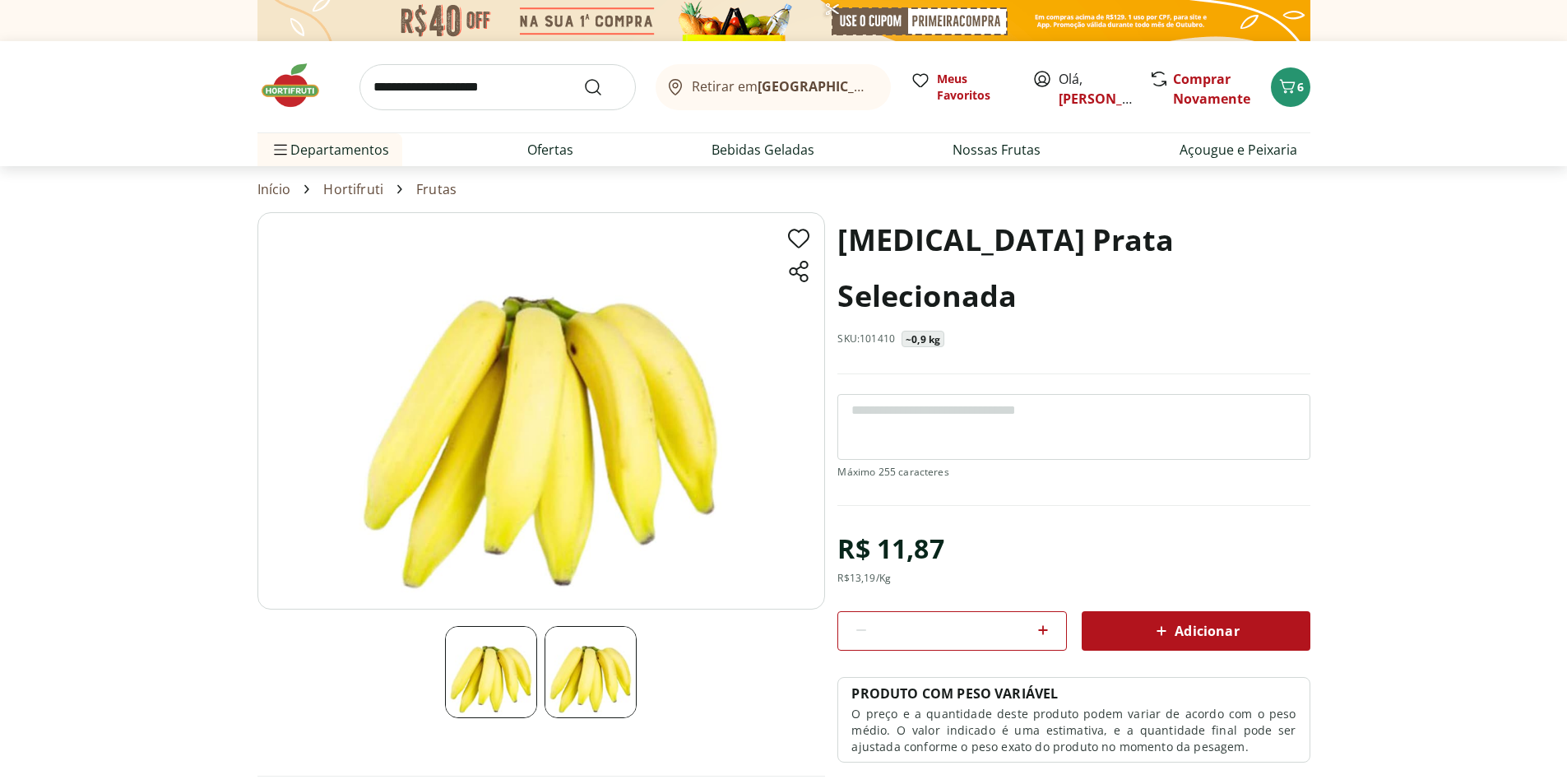
click at [511, 323] on img at bounding box center [542, 410] width 568 height 397
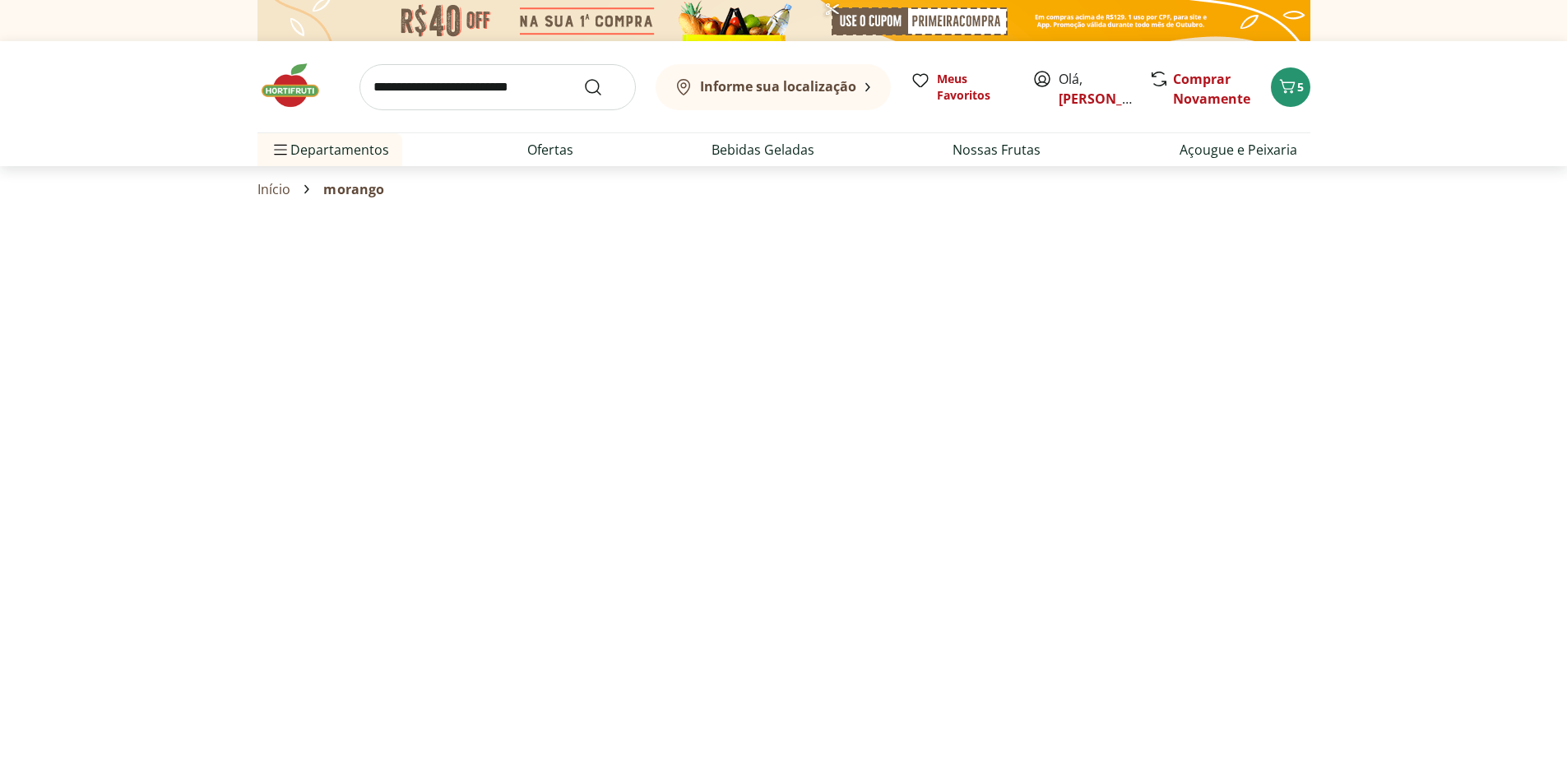
select select "**********"
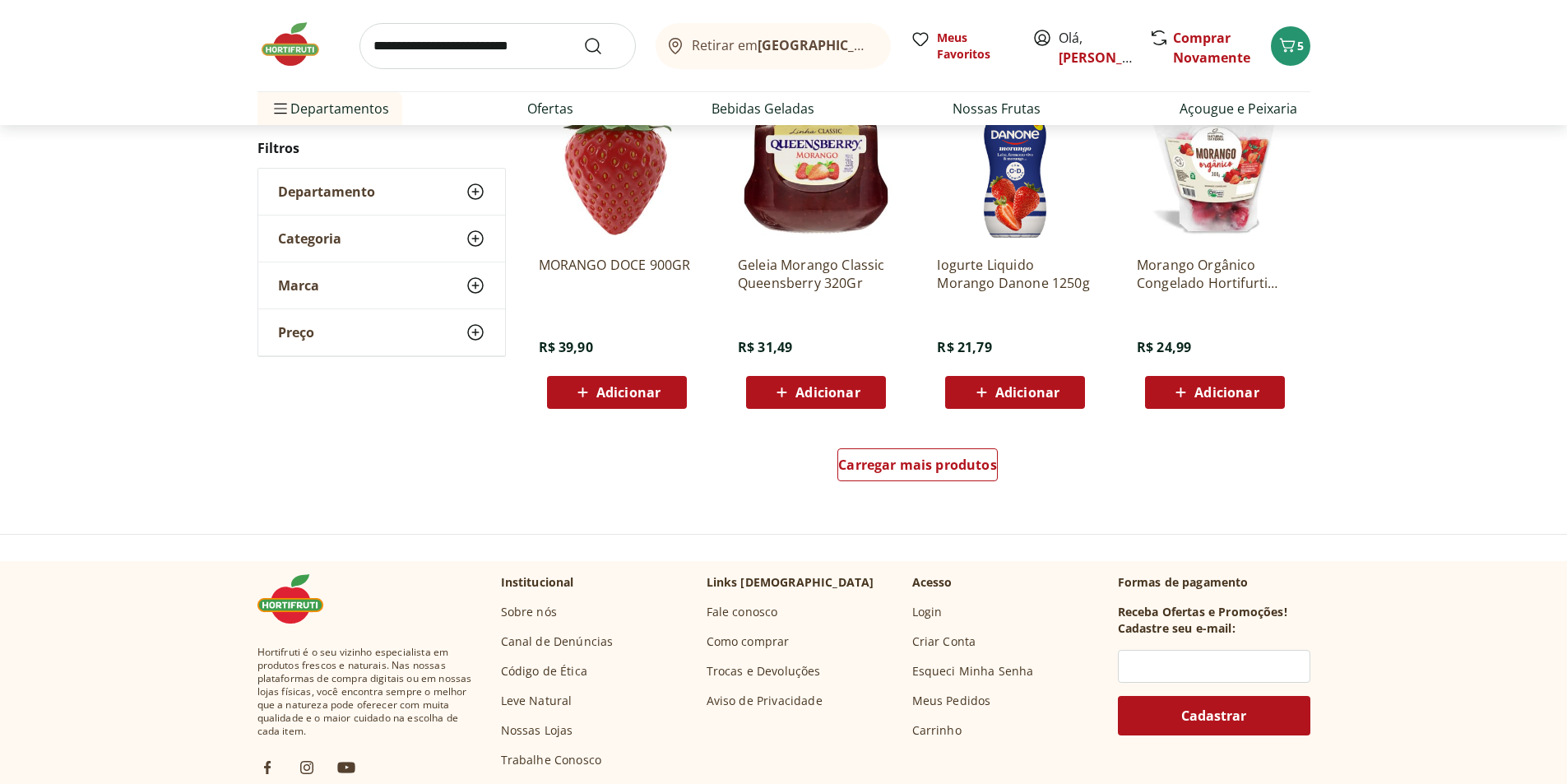
scroll to position [987, 0]
click at [915, 464] on span "Carregar mais produtos" at bounding box center [917, 464] width 158 height 13
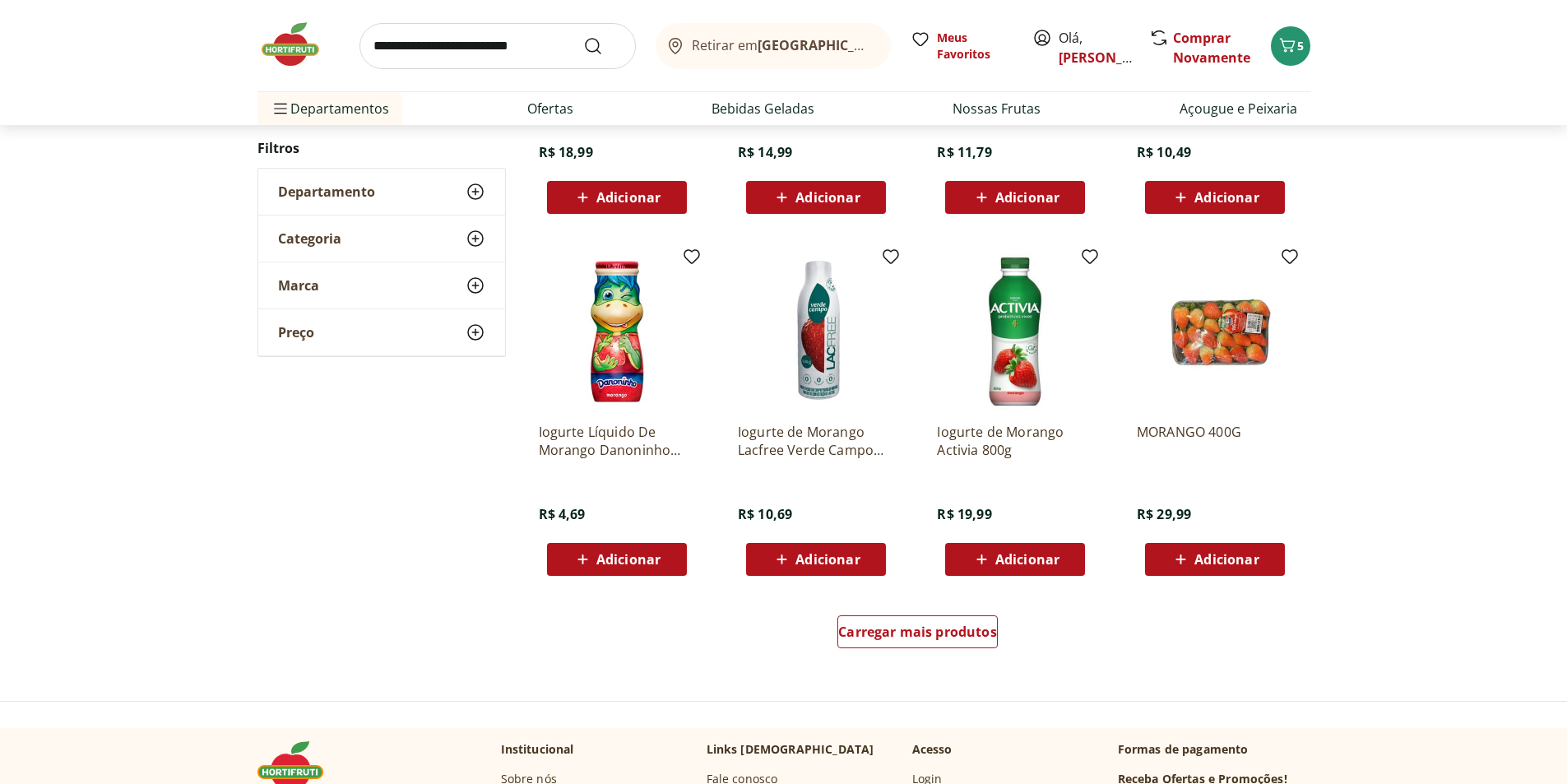
scroll to position [987, 0]
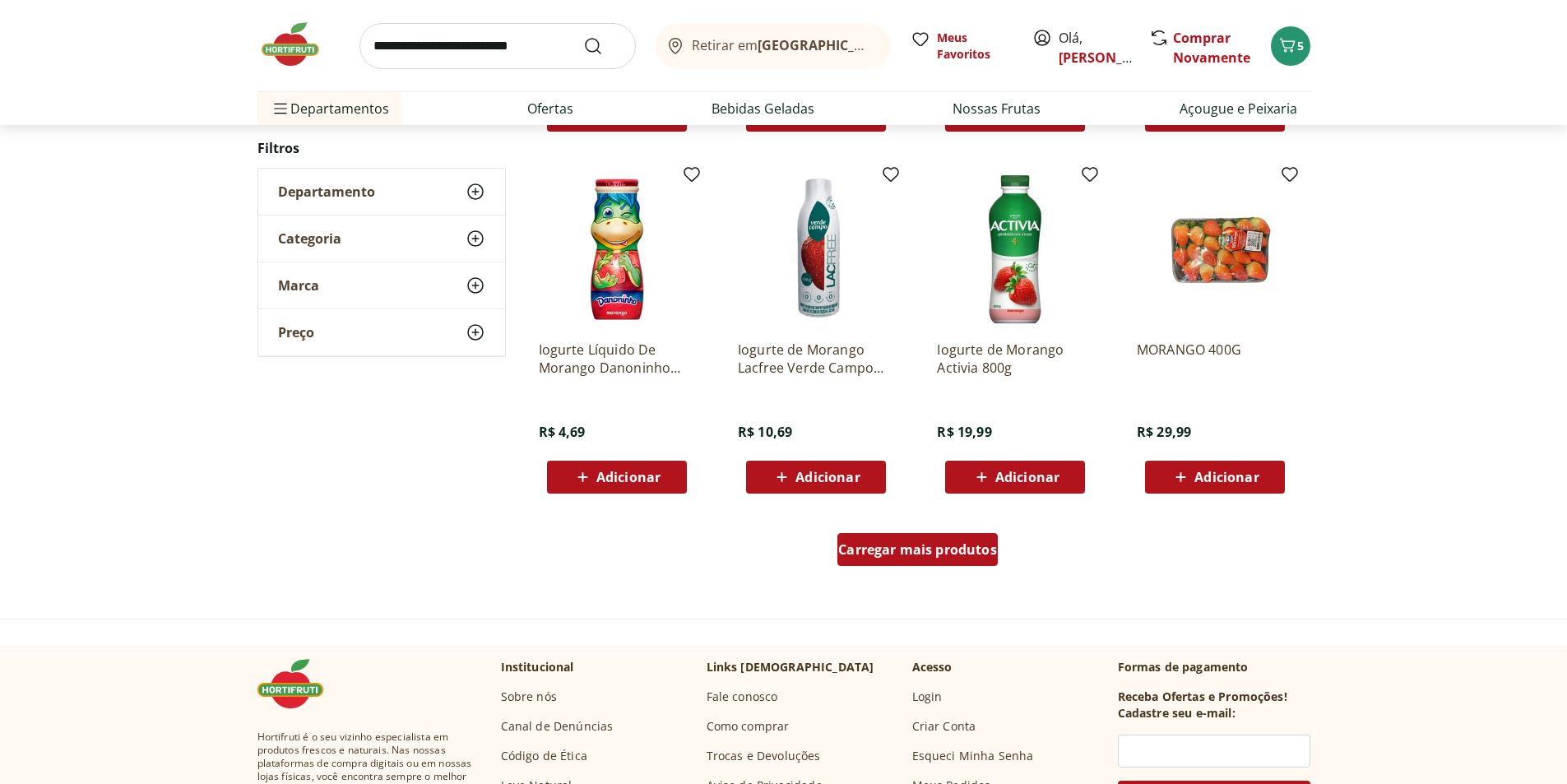
click at [887, 546] on span "Carregar mais produtos" at bounding box center [917, 550] width 158 height 13
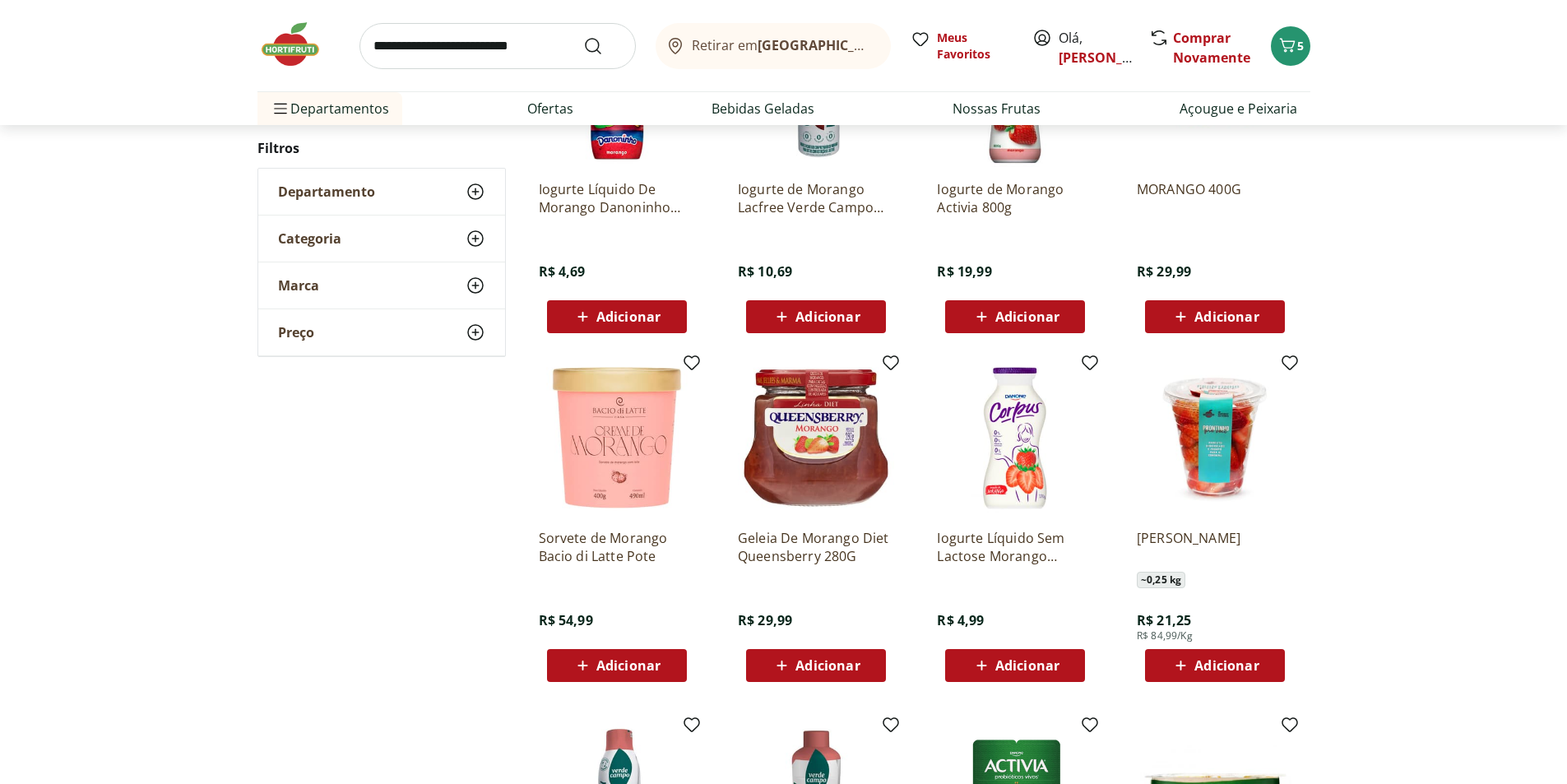
scroll to position [1233, 0]
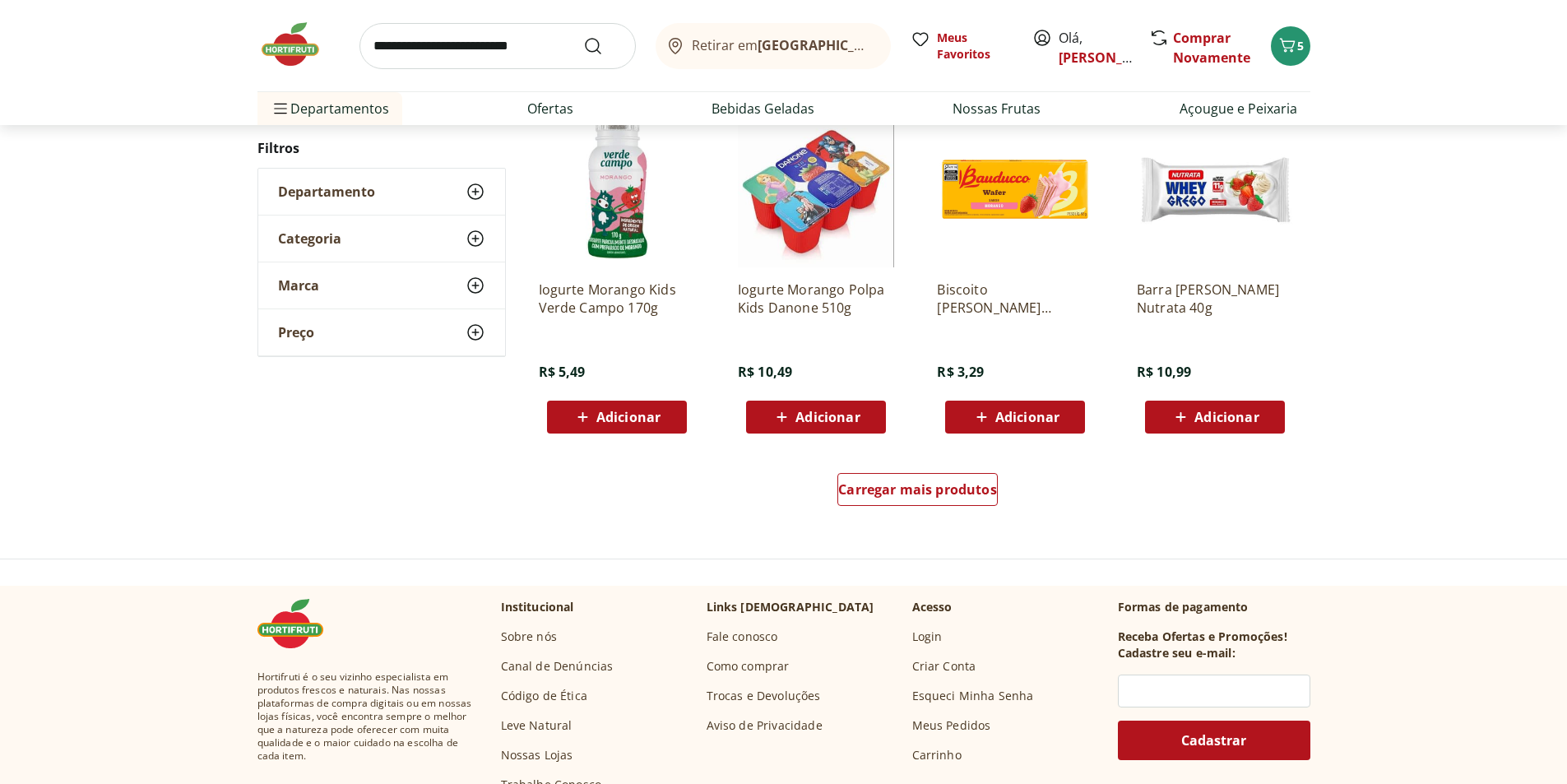
scroll to position [1066, 0]
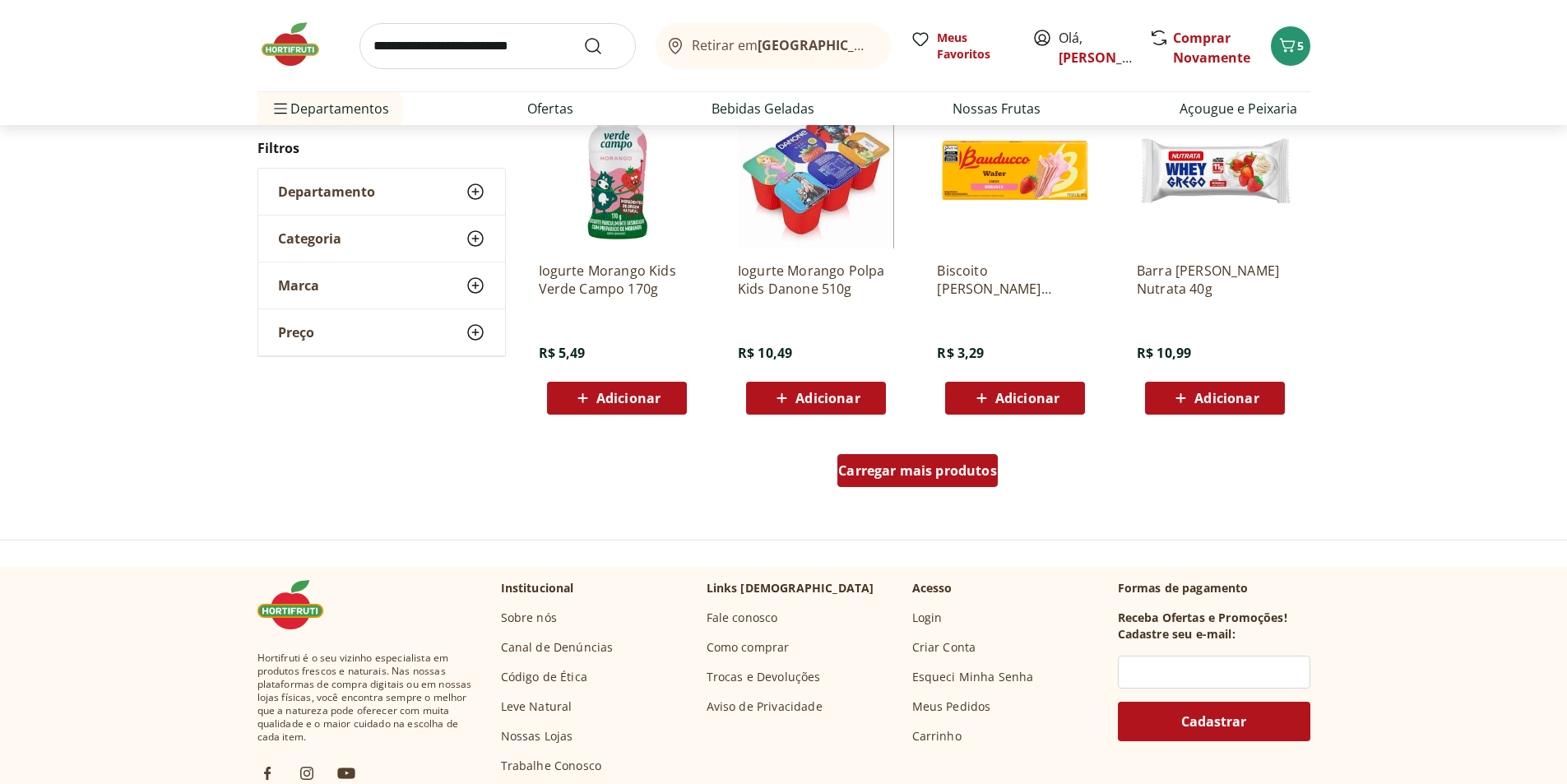
click at [960, 477] on span "Carregar mais produtos" at bounding box center [917, 470] width 158 height 13
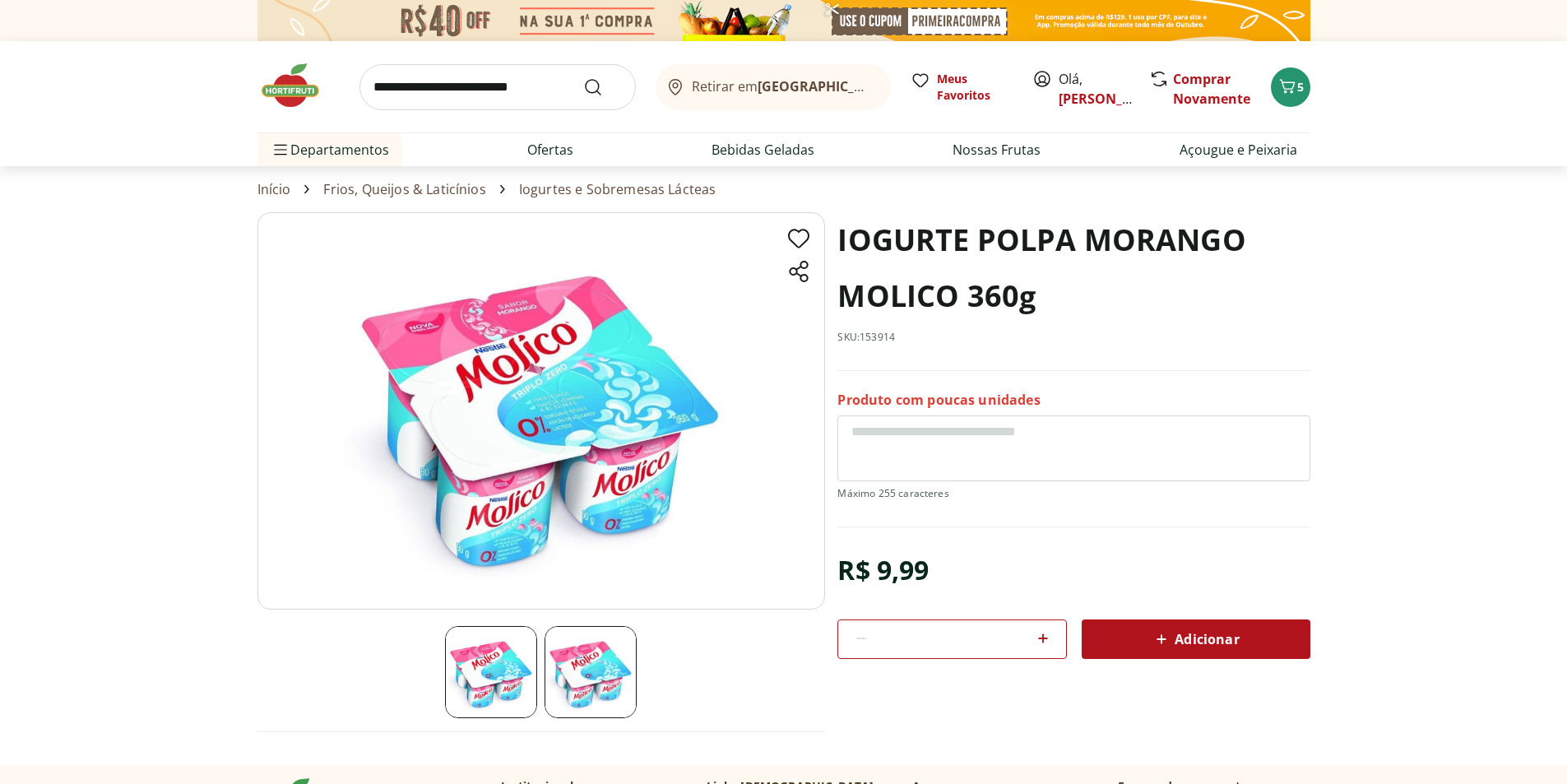
click at [1222, 638] on span "Adicionar" at bounding box center [1195, 639] width 87 height 20
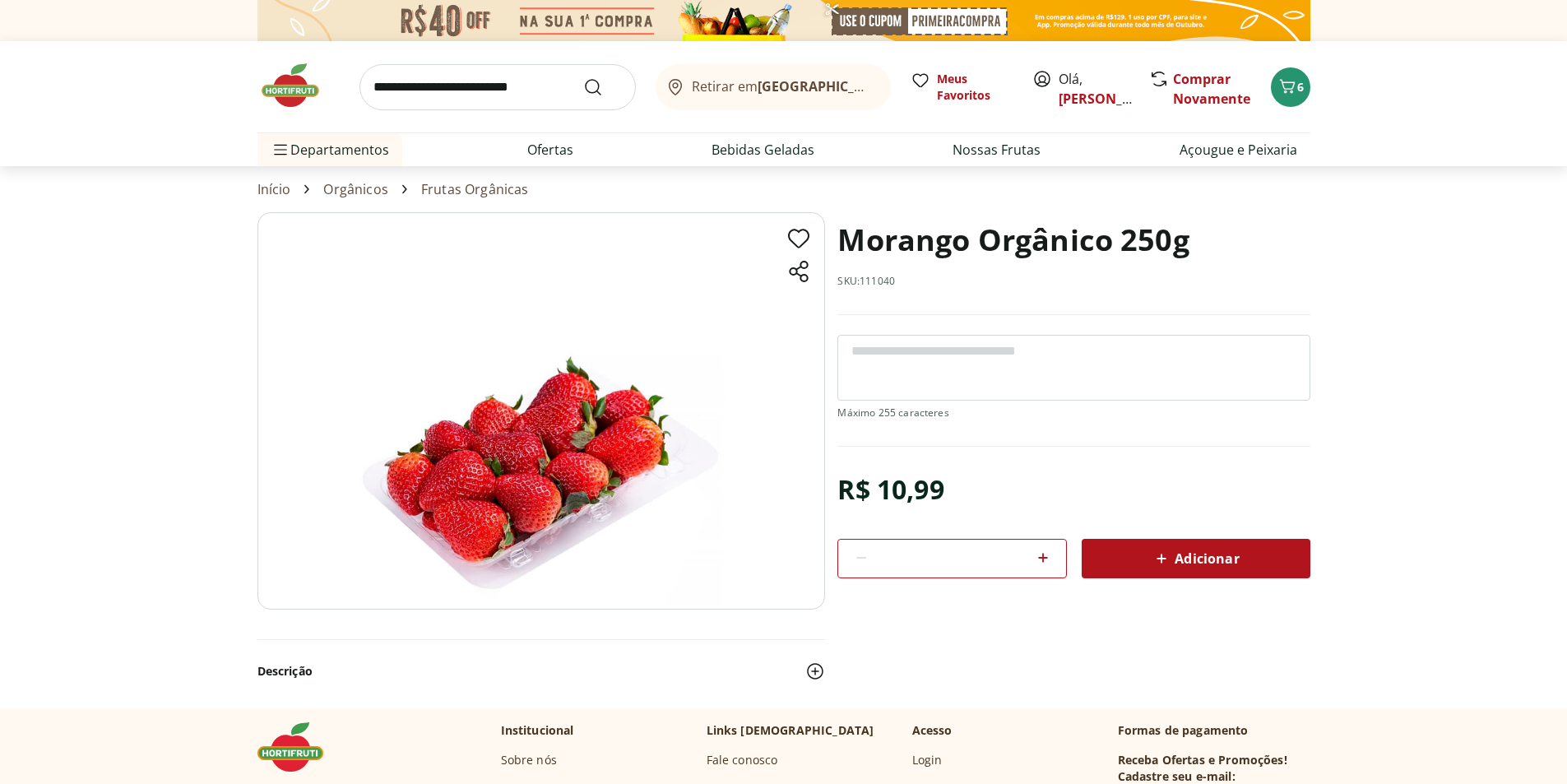
click at [1202, 558] on span "Adicionar" at bounding box center [1195, 558] width 87 height 20
click at [1296, 91] on icon "Carrinho" at bounding box center [1287, 86] width 20 height 20
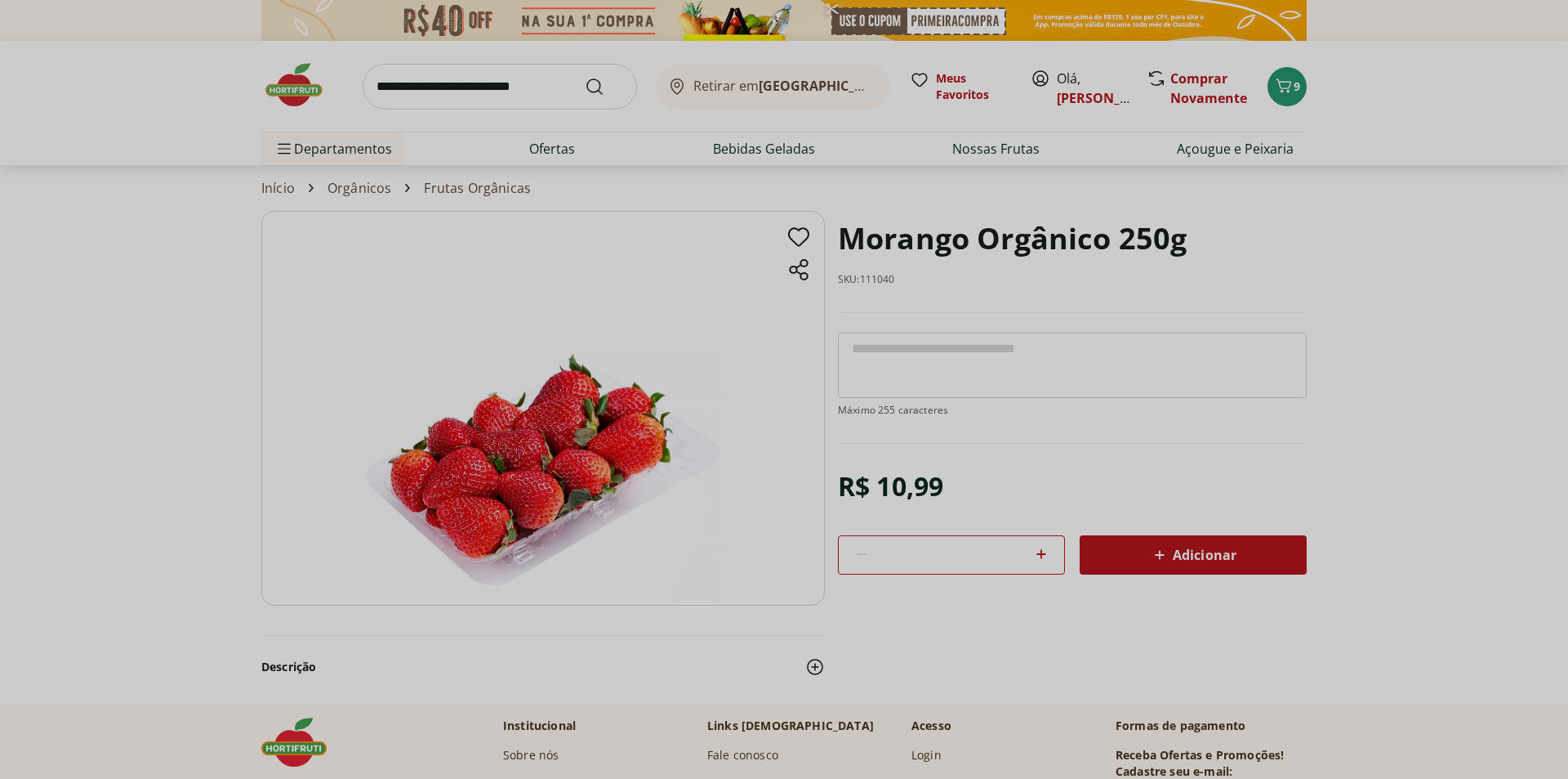
click at [1301, 87] on div "Meu Carrinho 9 Faltam apenas R$ 279,92 para Frete Grátis Café 3 Corações Tradic…" at bounding box center [784, 389] width 1568 height 779
click at [1290, 89] on div "Meu Carrinho 9 Faltam apenas R$ 279,92 para Frete Grátis Café 3 Corações Tradic…" at bounding box center [784, 389] width 1568 height 779
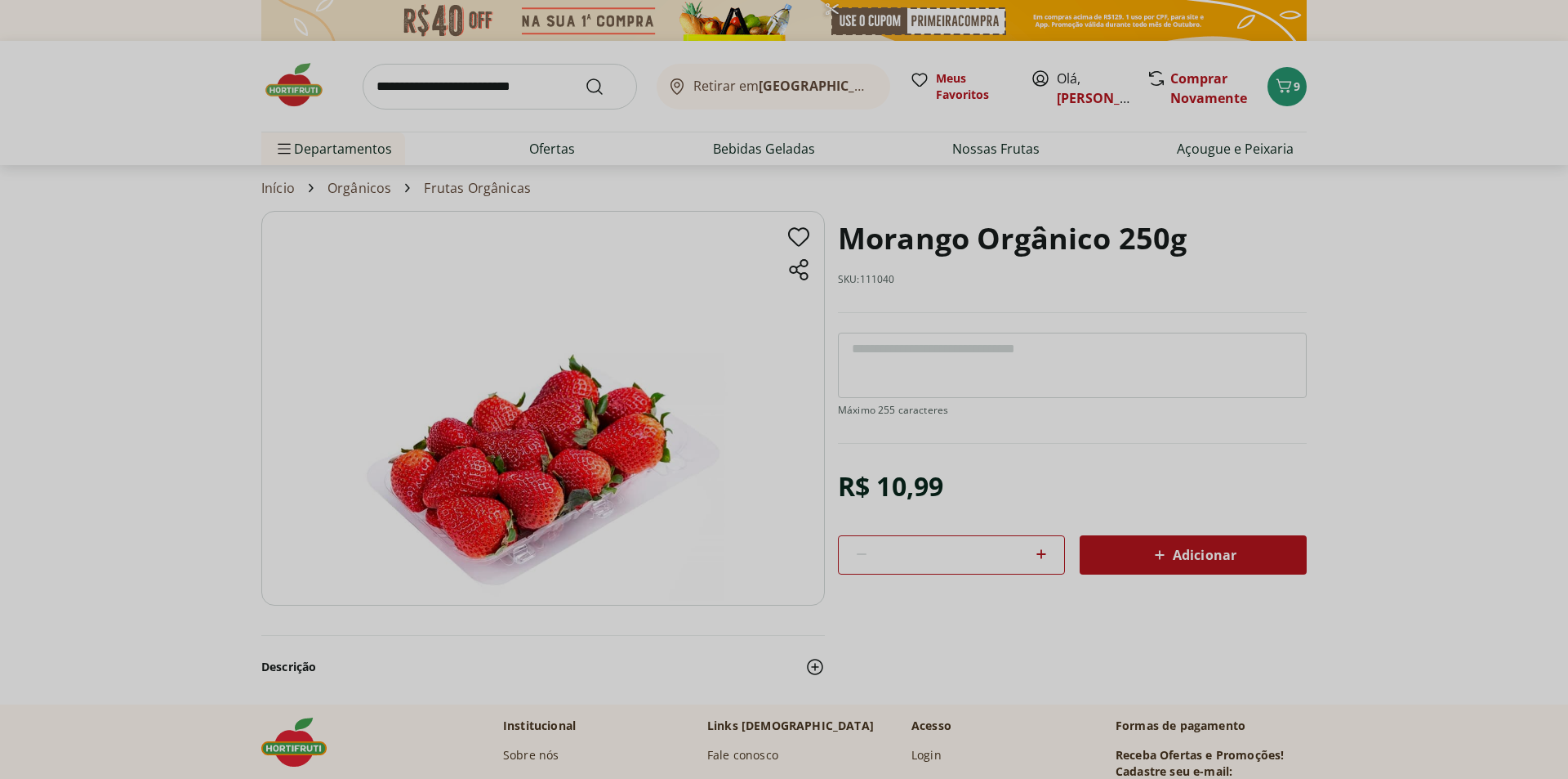
click at [1290, 89] on div "Meu Carrinho 9 Faltam apenas R$ 279,92 para Frete Grátis Café 3 Corações Tradic…" at bounding box center [784, 389] width 1568 height 779
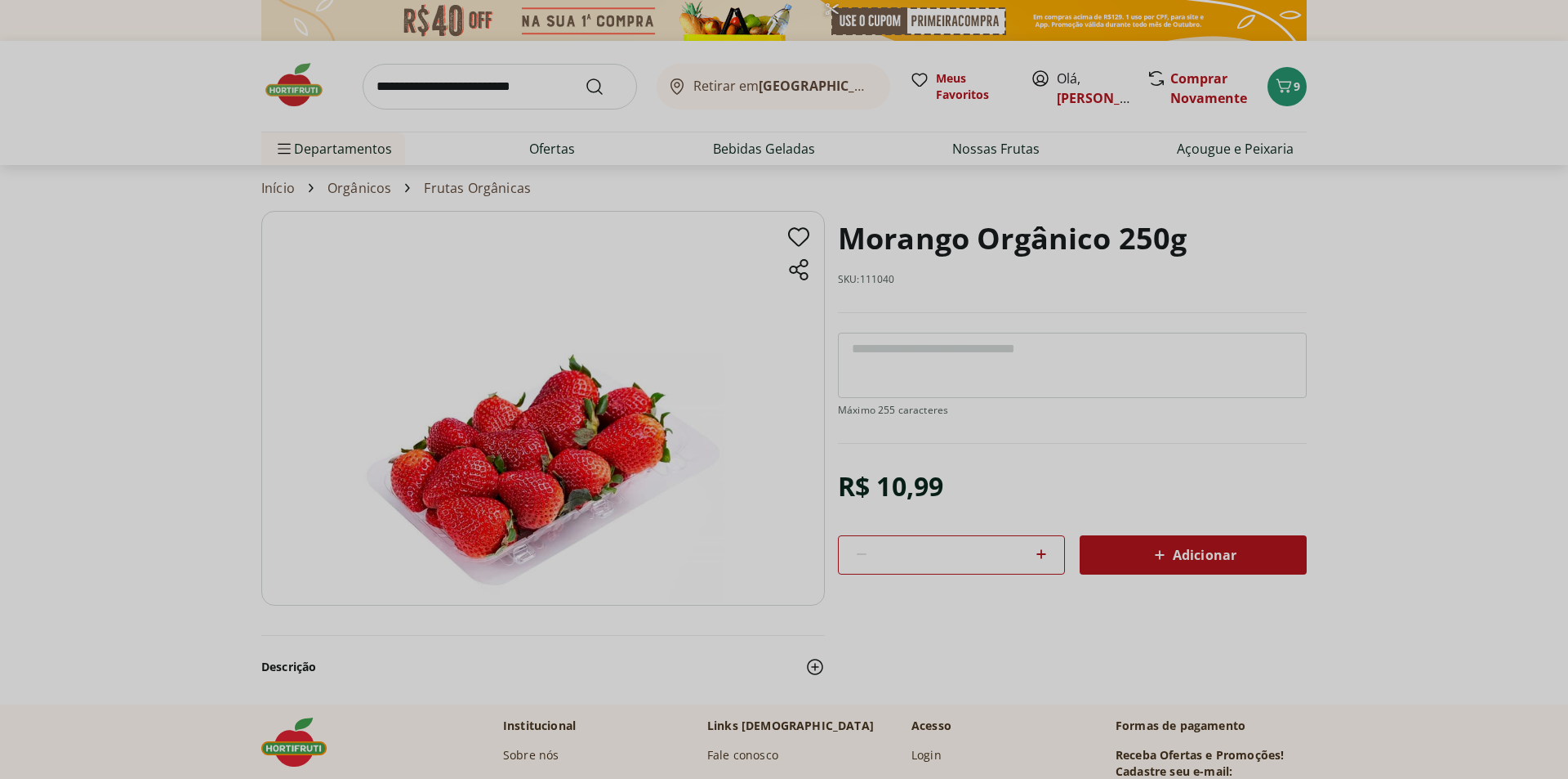
click at [738, 485] on div "Meu Carrinho 9 Faltam apenas R$ 279,92 para Frete Grátis Café 3 Corações Tradic…" at bounding box center [784, 389] width 1568 height 779
click at [1291, 84] on div "Meu Carrinho 9 Faltam apenas R$ 279,92 para Frete Grátis Café 3 Corações Tradic…" at bounding box center [784, 389] width 1568 height 779
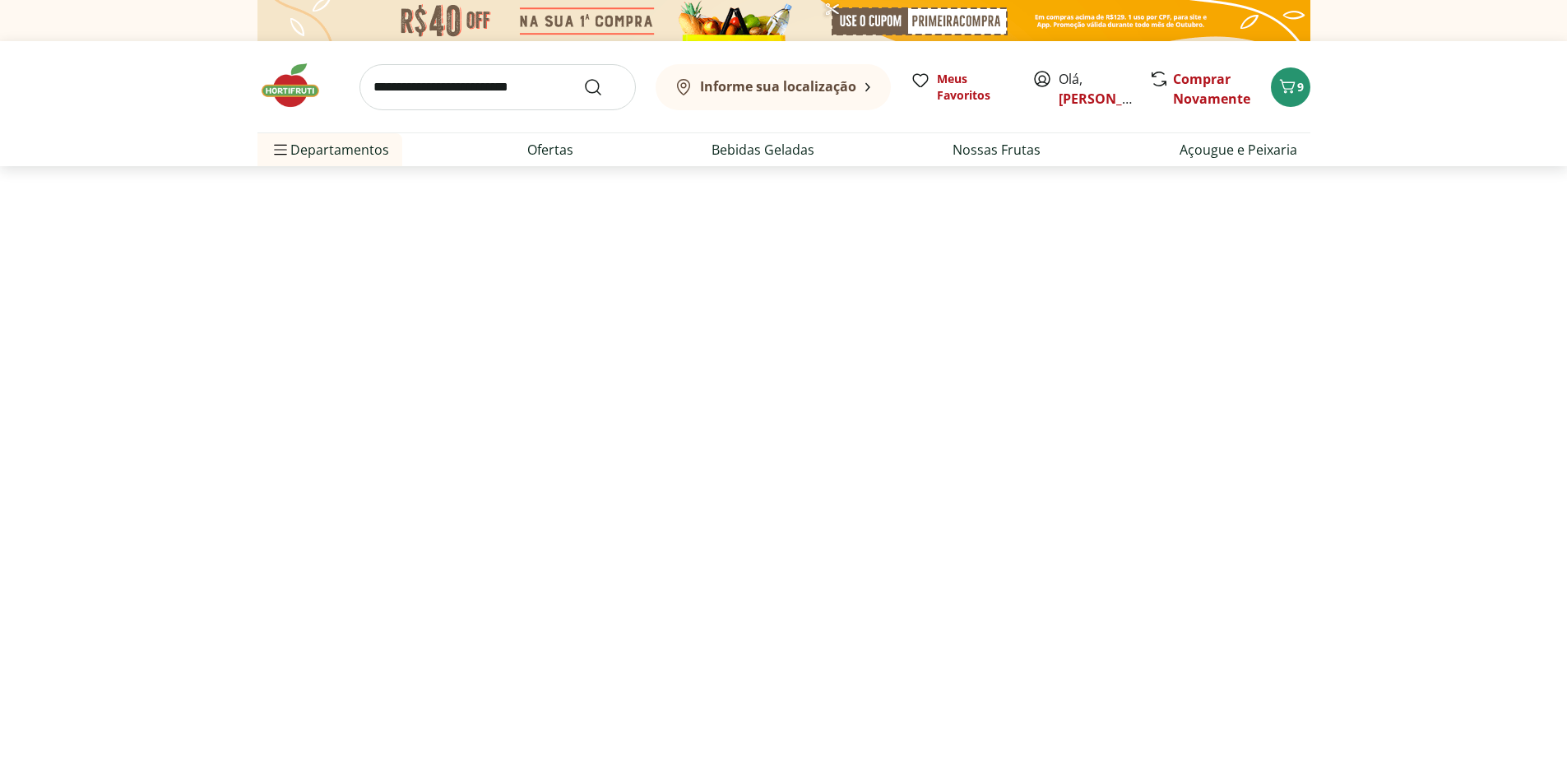
select select "**********"
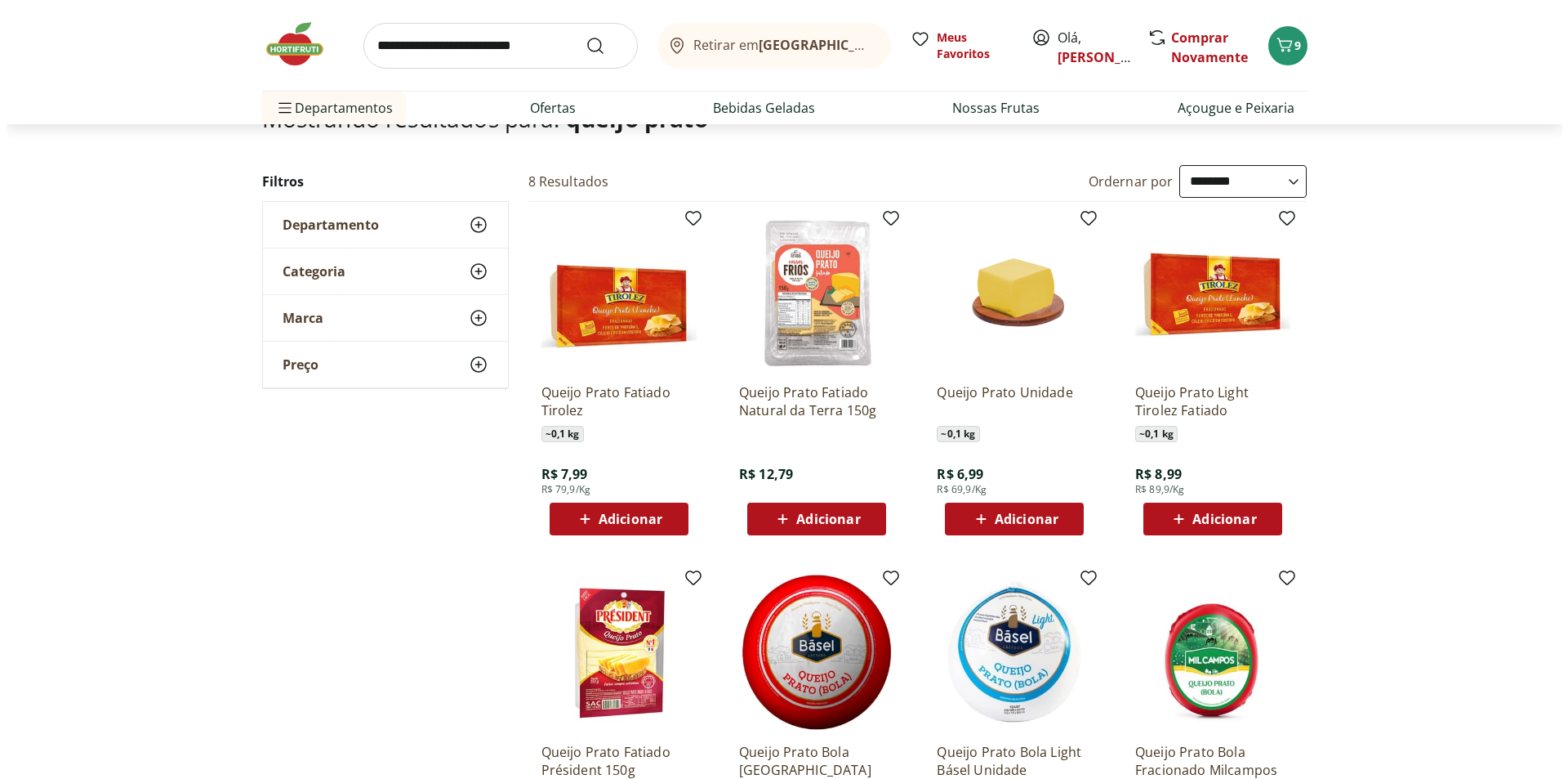
scroll to position [82, 0]
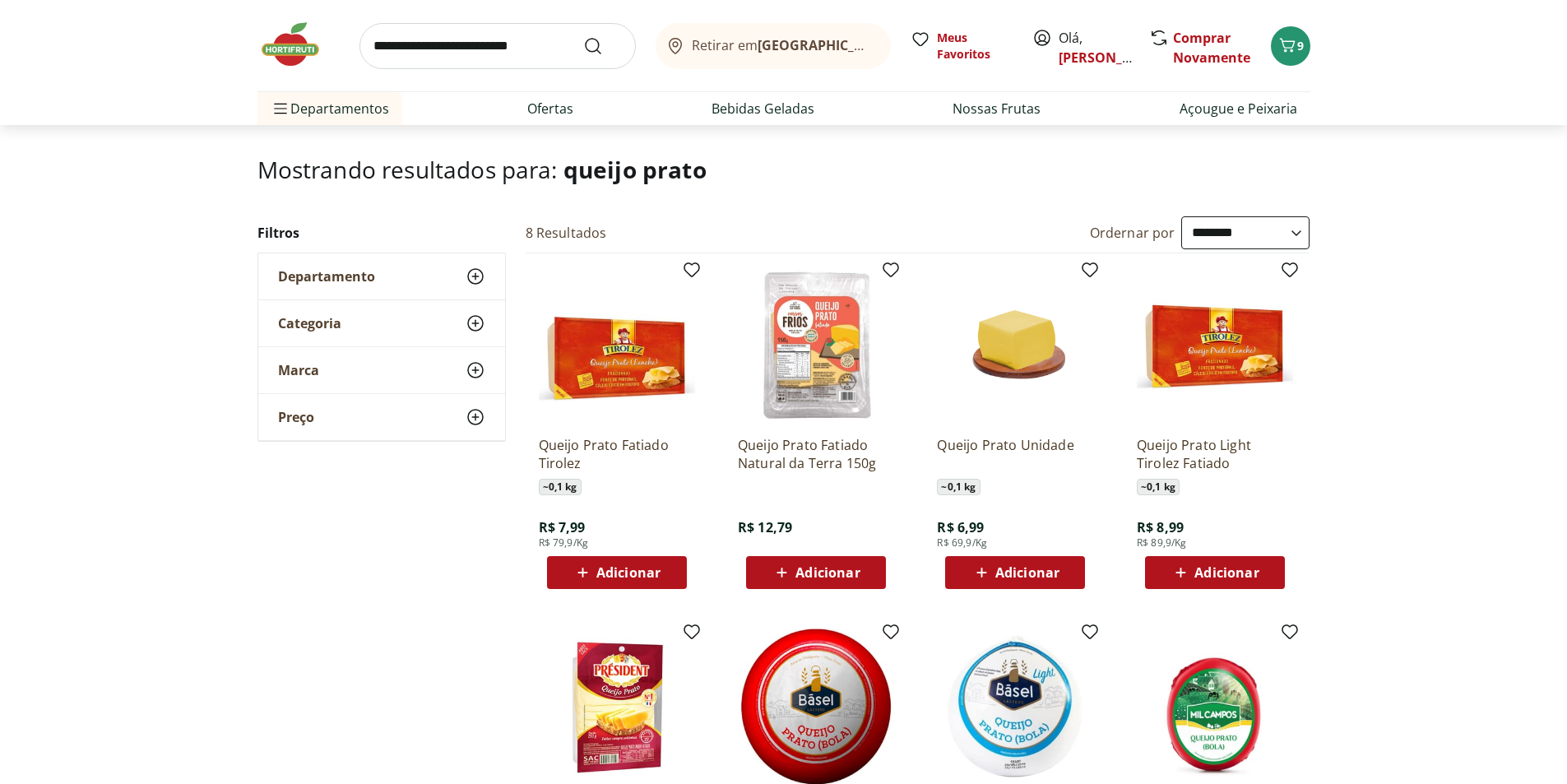
click at [831, 569] on span "Adicionar" at bounding box center [828, 573] width 65 height 13
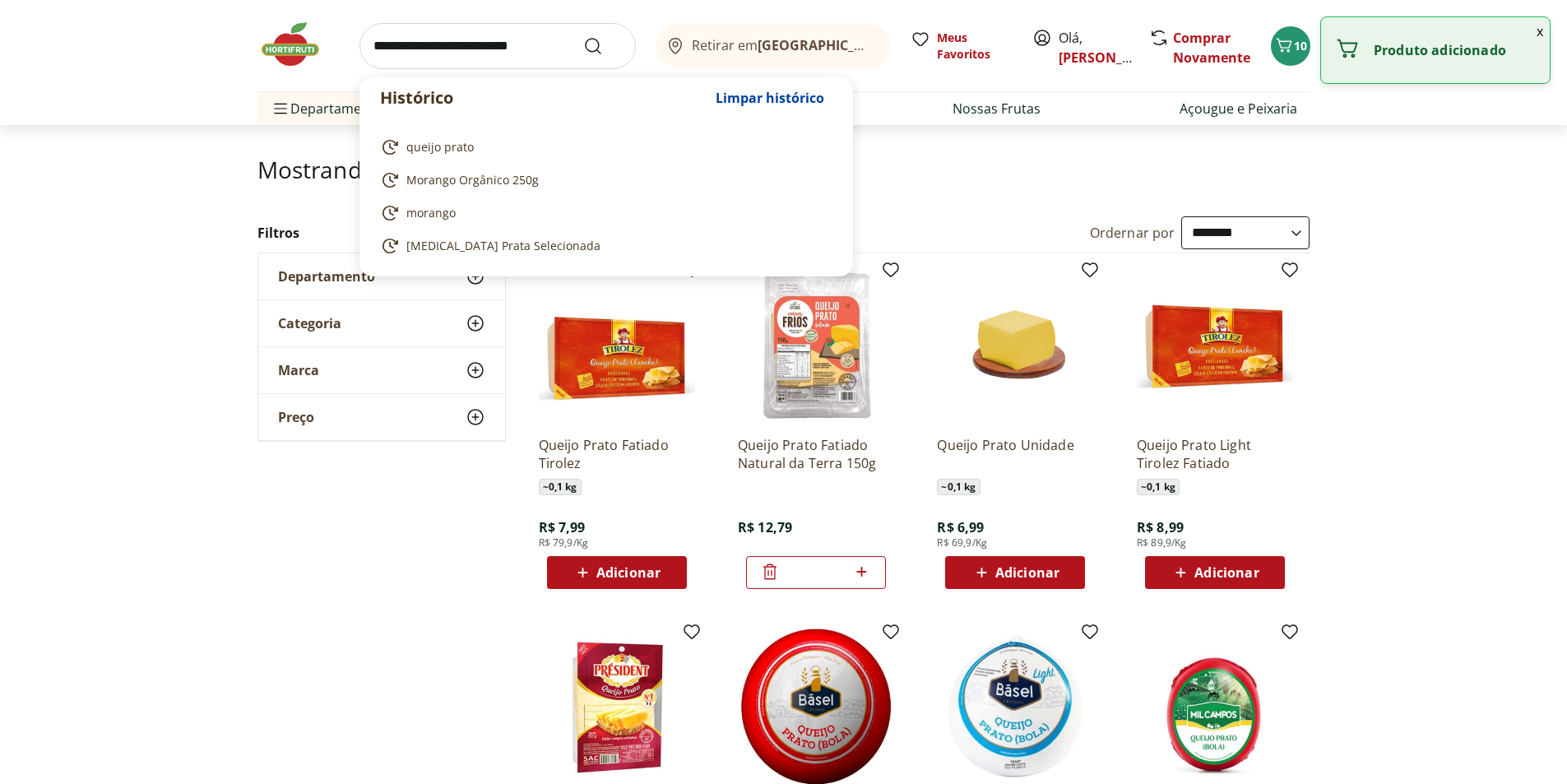
click at [531, 38] on input "search" at bounding box center [497, 46] width 276 height 46
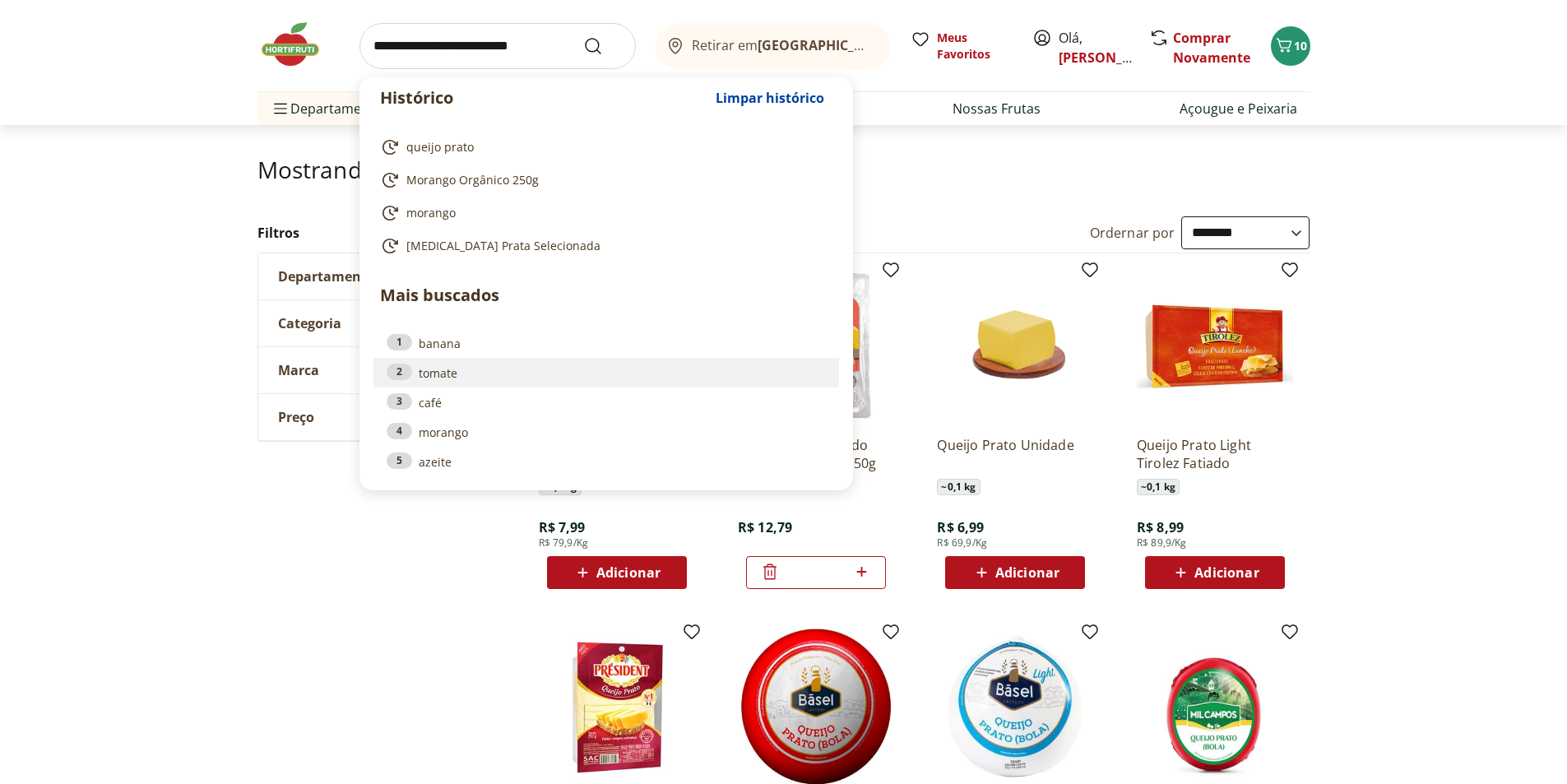
click at [452, 374] on link "2 tomate" at bounding box center [606, 372] width 439 height 18
click at [452, 374] on div "Marca" at bounding box center [381, 370] width 247 height 46
type input "******"
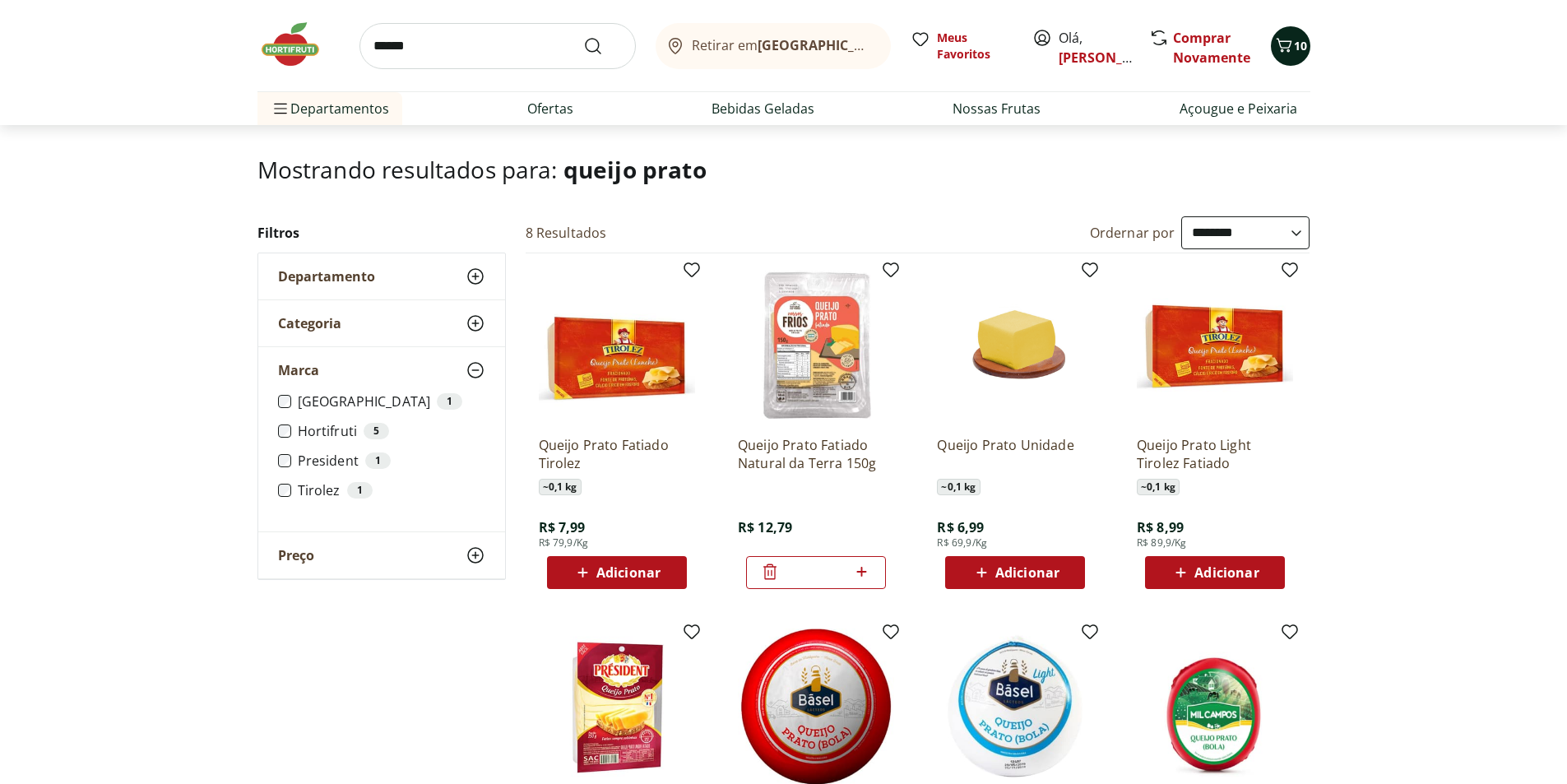
click at [1289, 50] on icon "Carrinho" at bounding box center [1283, 45] width 15 height 14
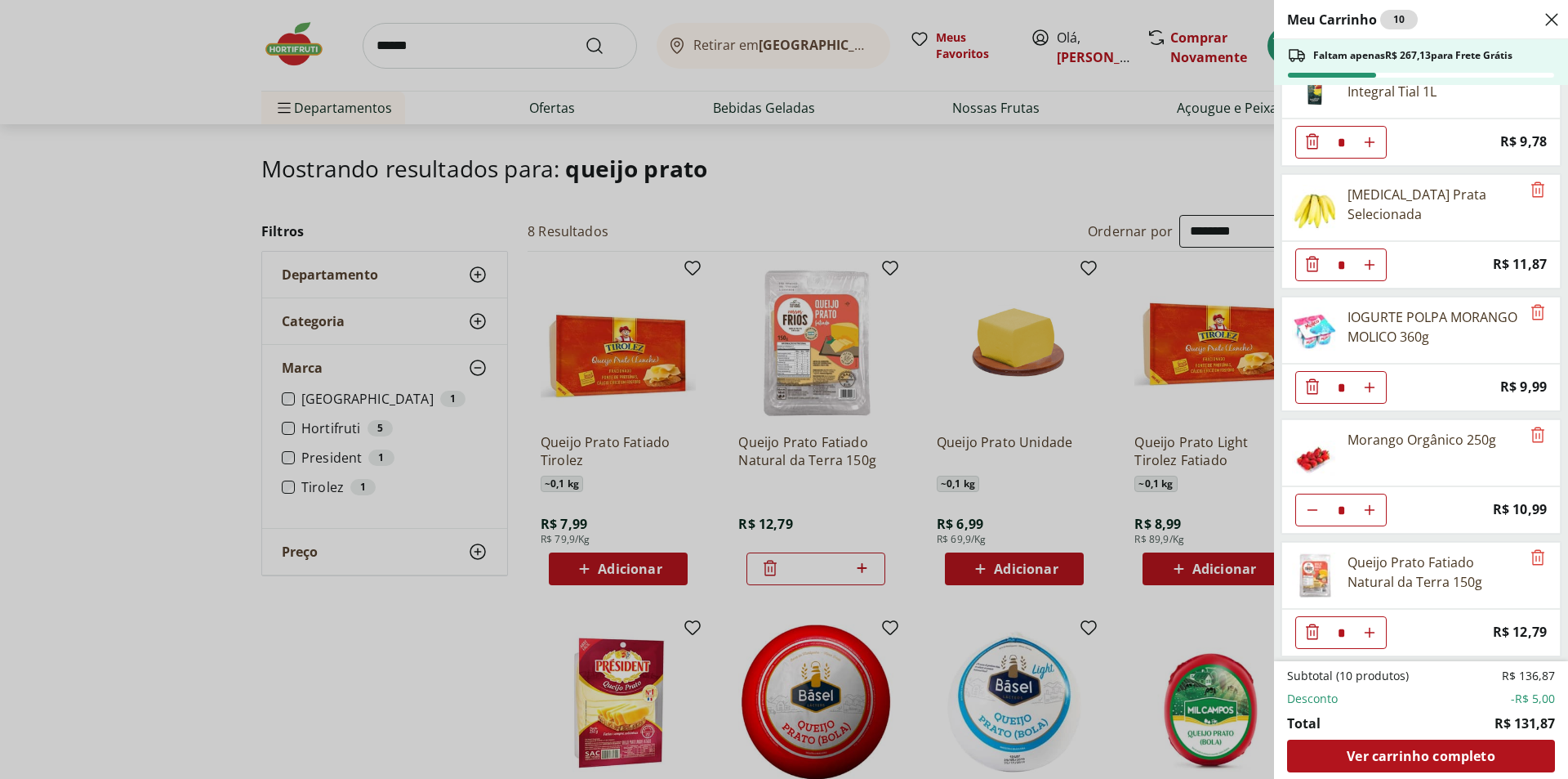
scroll to position [411, 0]
click at [1317, 507] on icon "Diminuir Quantidade" at bounding box center [1313, 508] width 13 height 13
click at [1315, 507] on icon "Diminuir Quantidade" at bounding box center [1313, 508] width 13 height 13
type input "*"
click at [428, 42] on div "Meu Carrinho 8 Faltam apenas R$ 289,11 para Frete Grátis Café 3 Corações Tradic…" at bounding box center [784, 389] width 1568 height 779
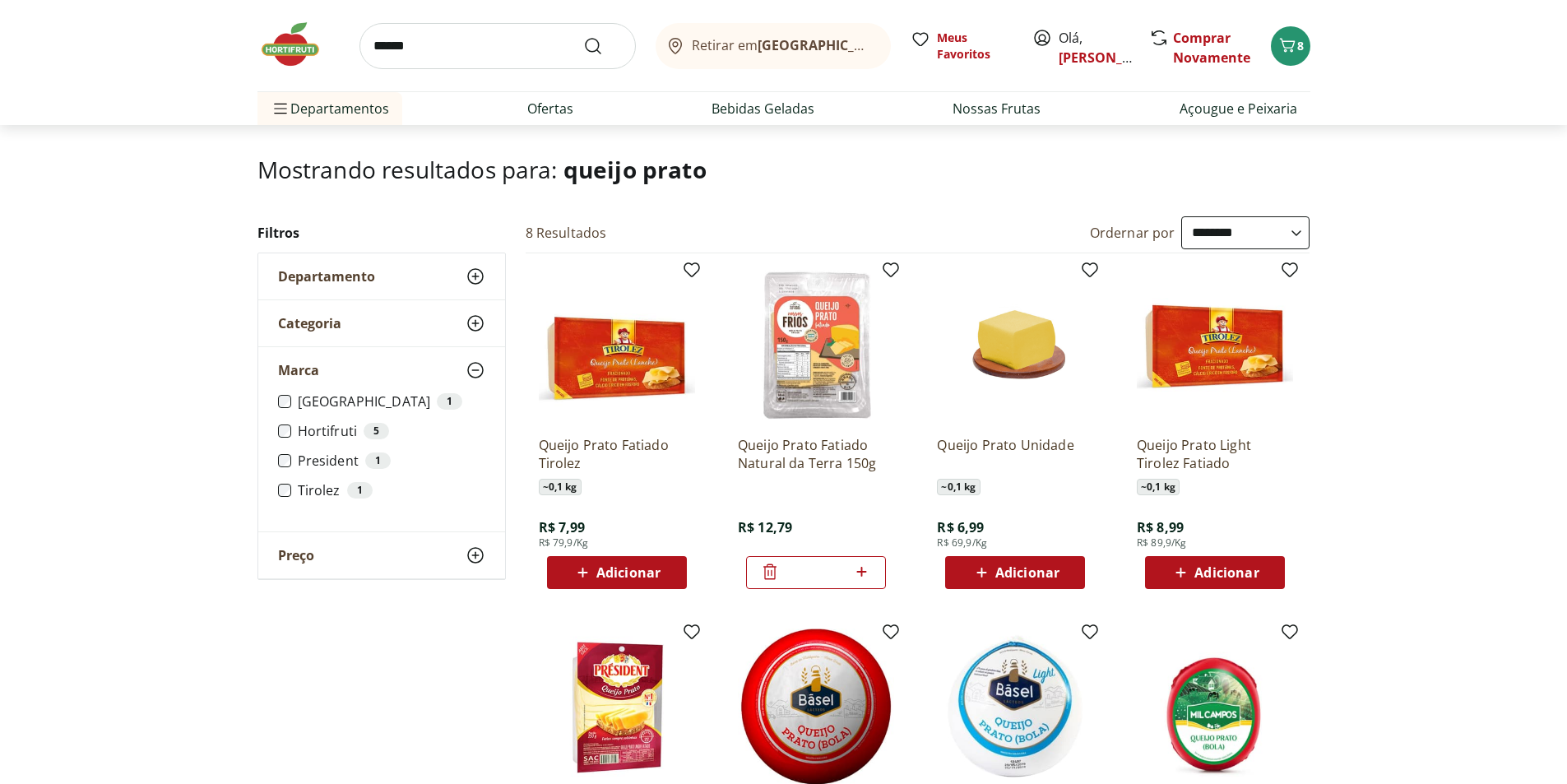
click at [1271, 27] on button "8" at bounding box center [1291, 46] width 40 height 40
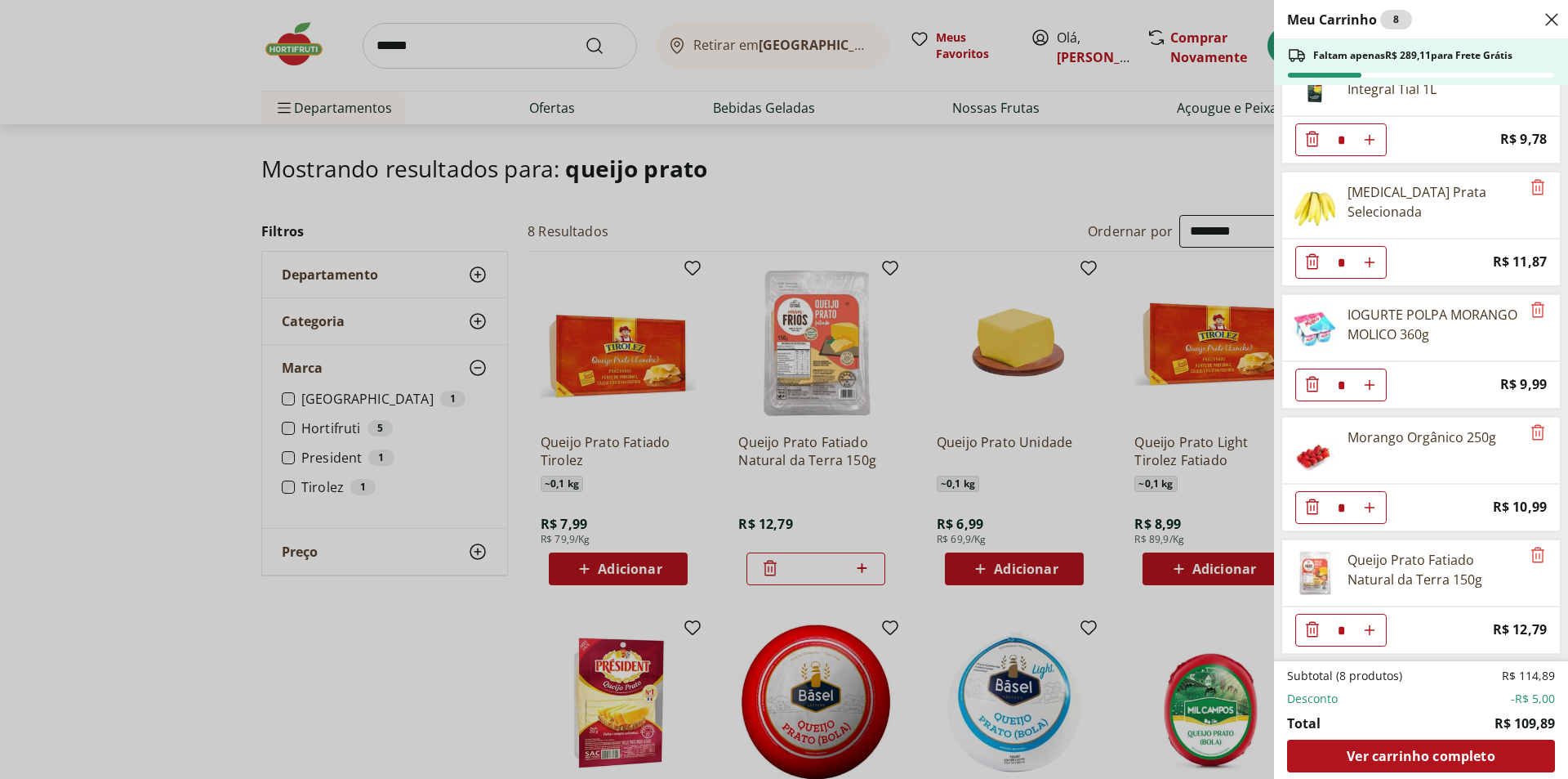
click at [482, 53] on div "Meu Carrinho 8 Faltam apenas R$ 289,11 para Frete Grátis Café 3 Corações Tradic…" at bounding box center [784, 389] width 1568 height 779
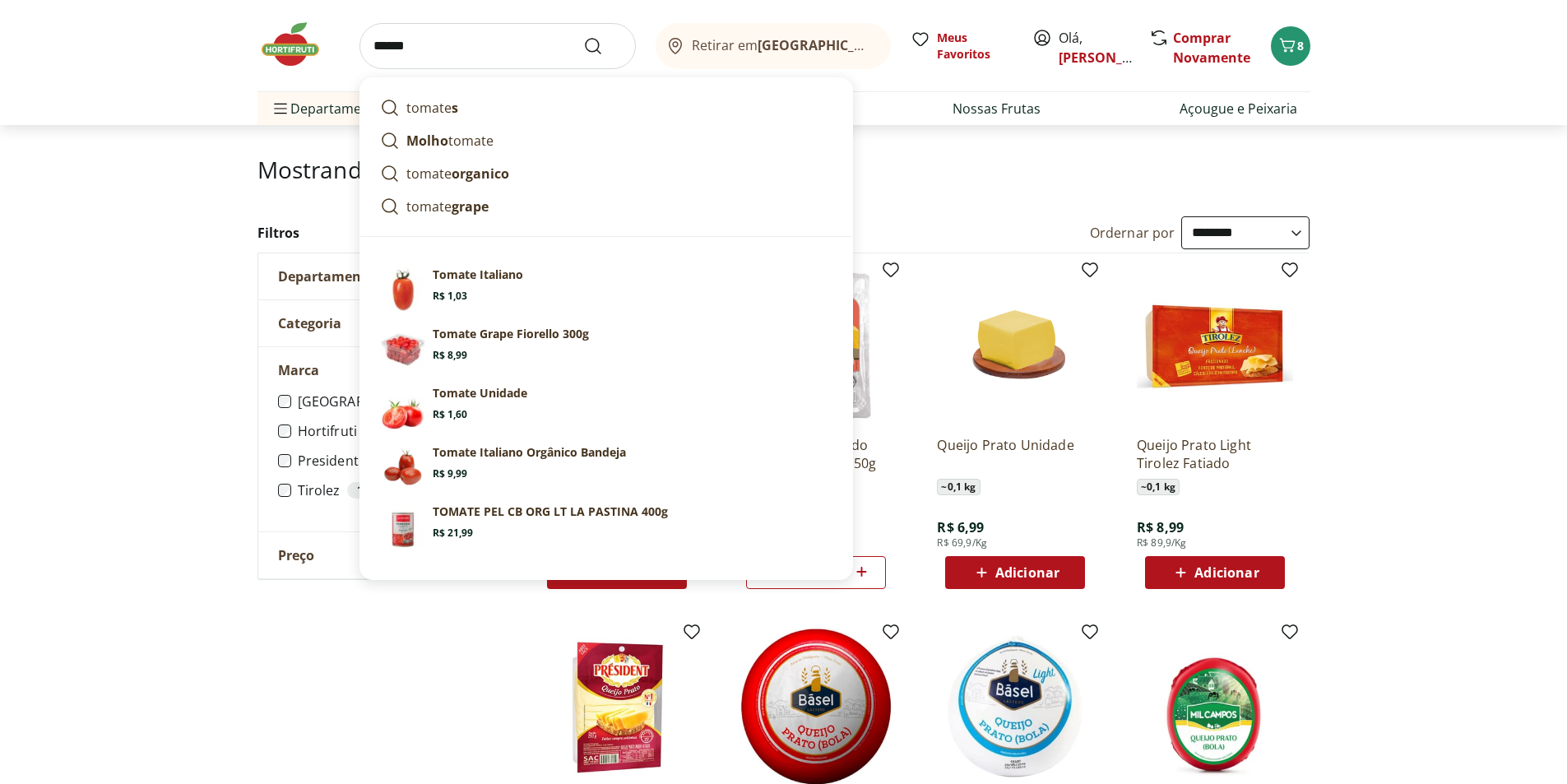
click at [418, 52] on input "******" at bounding box center [497, 46] width 276 height 46
click at [446, 109] on p "tomate s" at bounding box center [433, 107] width 52 height 20
click at [446, 109] on ul "Departamentos Nossa Marca Nossa Marca Ver tudo do departamento Açougue & Peixar…" at bounding box center [784, 108] width 1053 height 33
type input "*******"
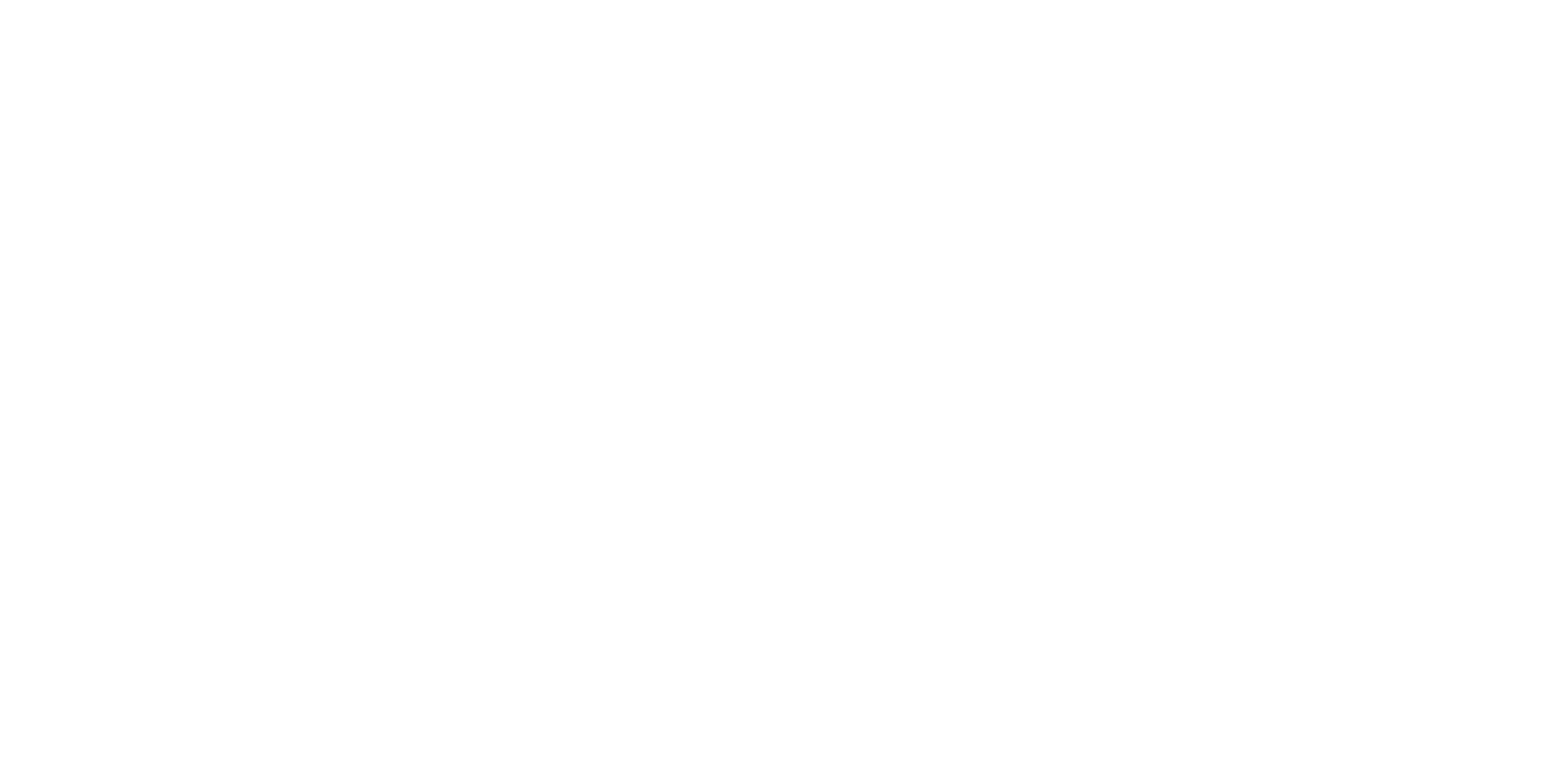
select select "**********"
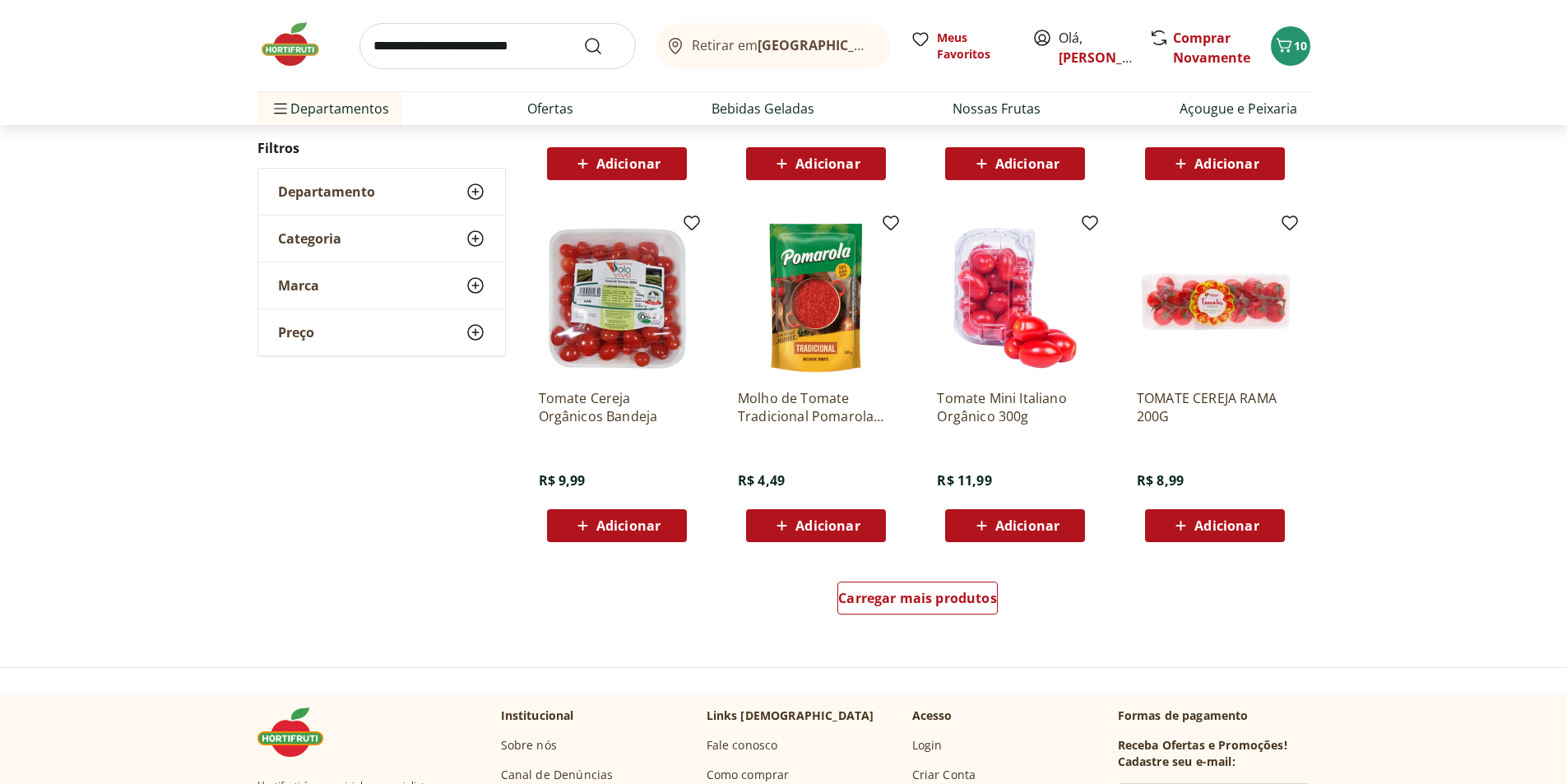
scroll to position [904, 0]
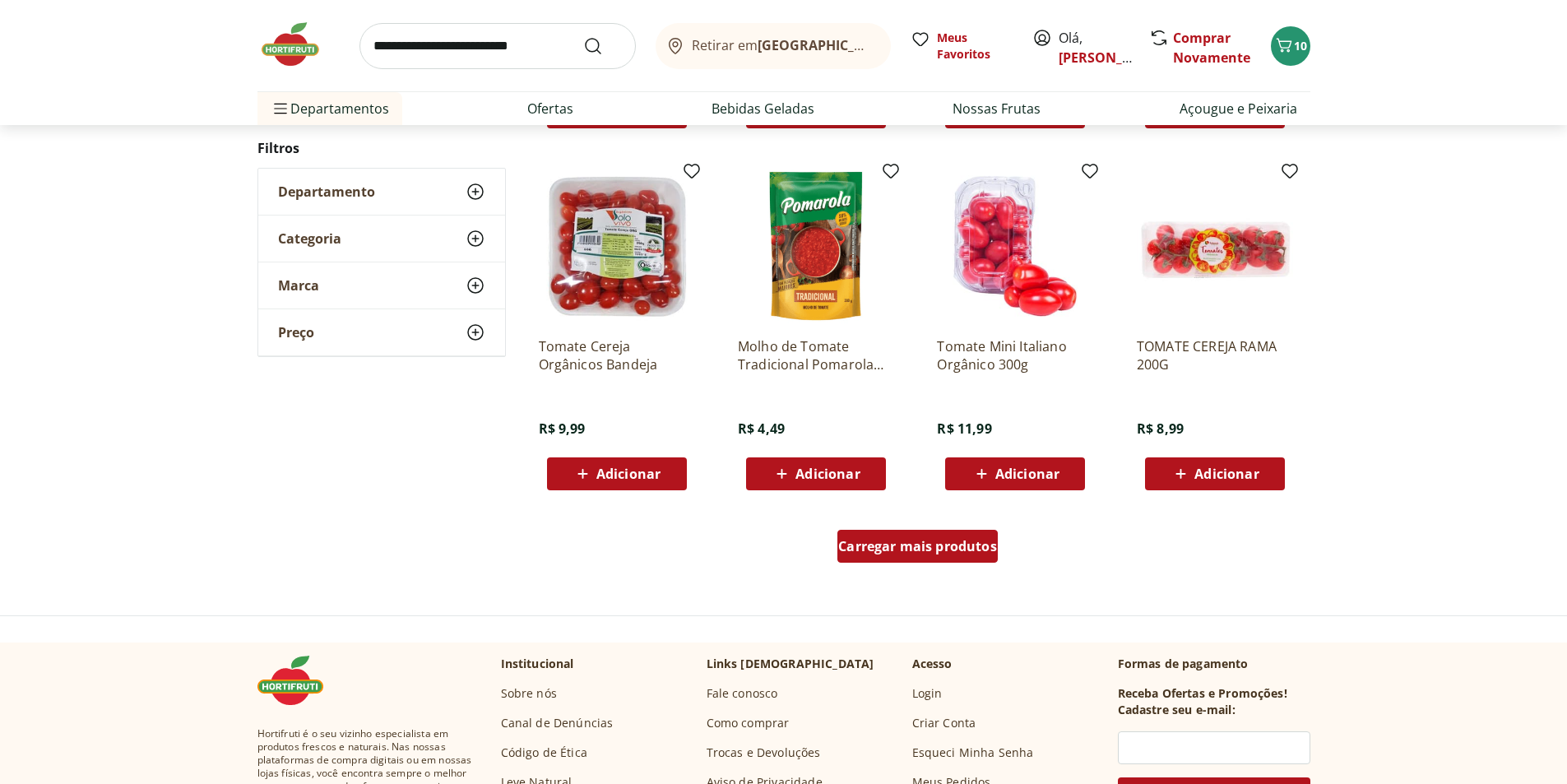
click at [964, 544] on span "Carregar mais produtos" at bounding box center [917, 546] width 158 height 13
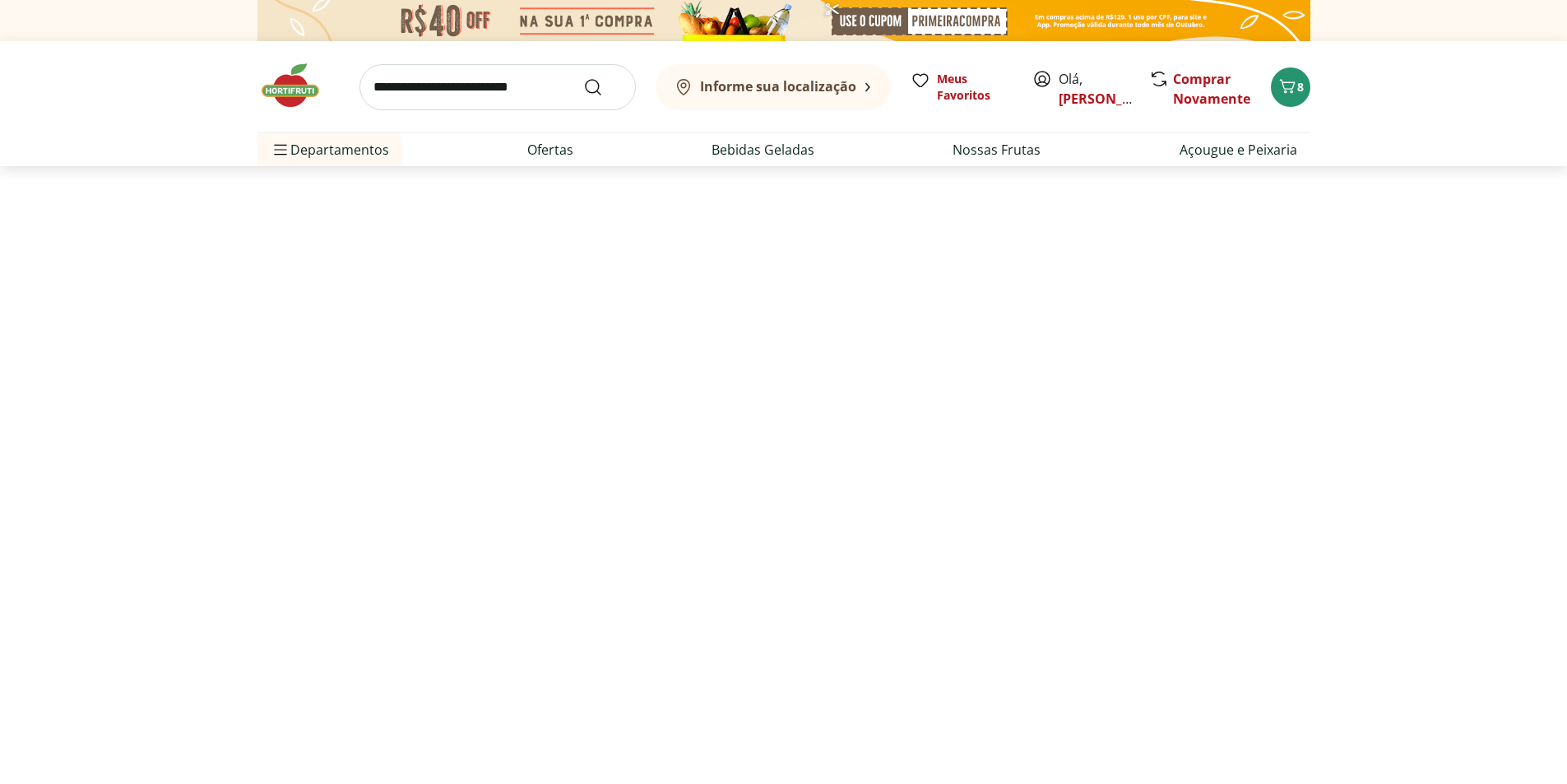
select select "**********"
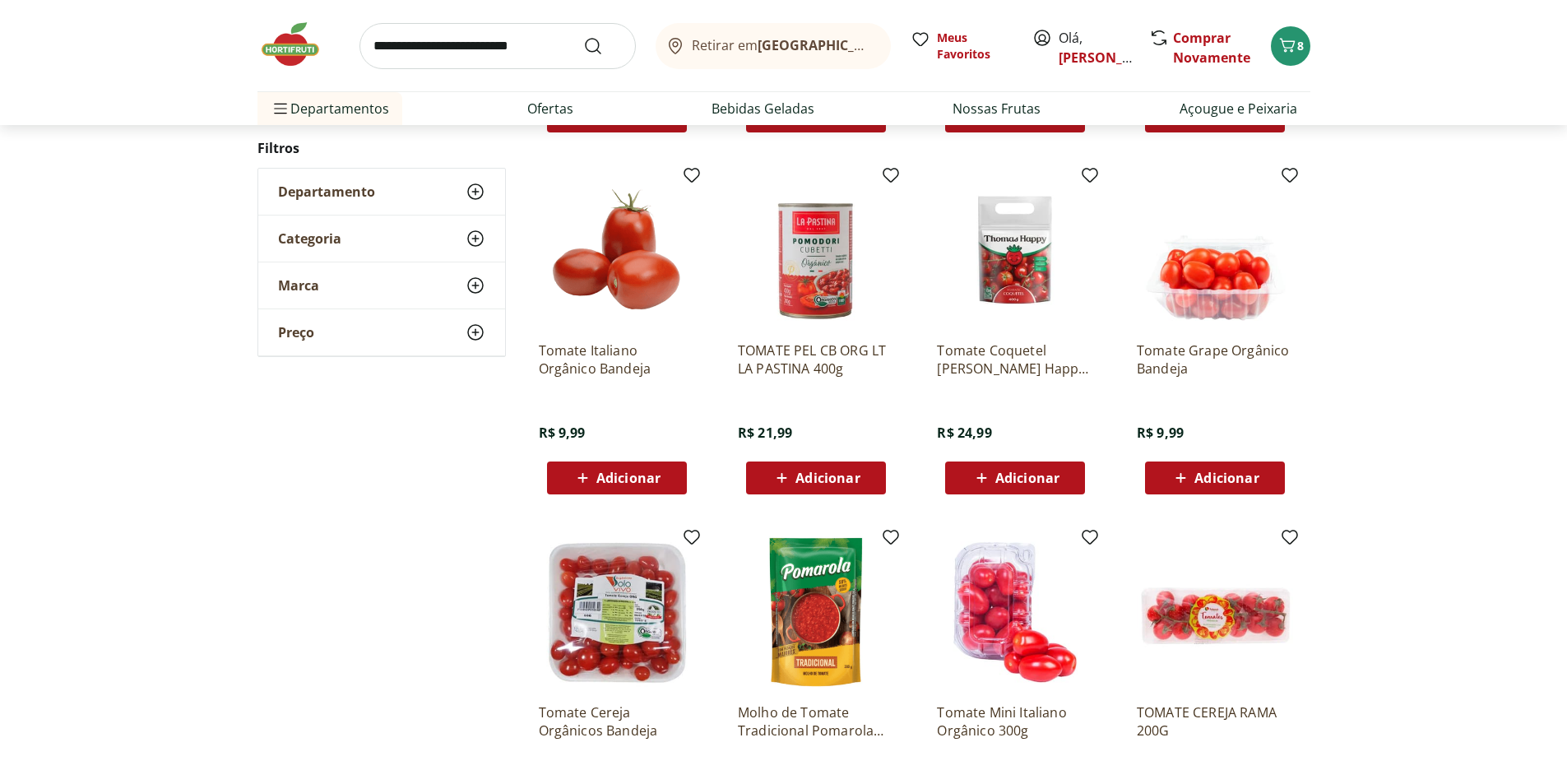
scroll to position [575, 0]
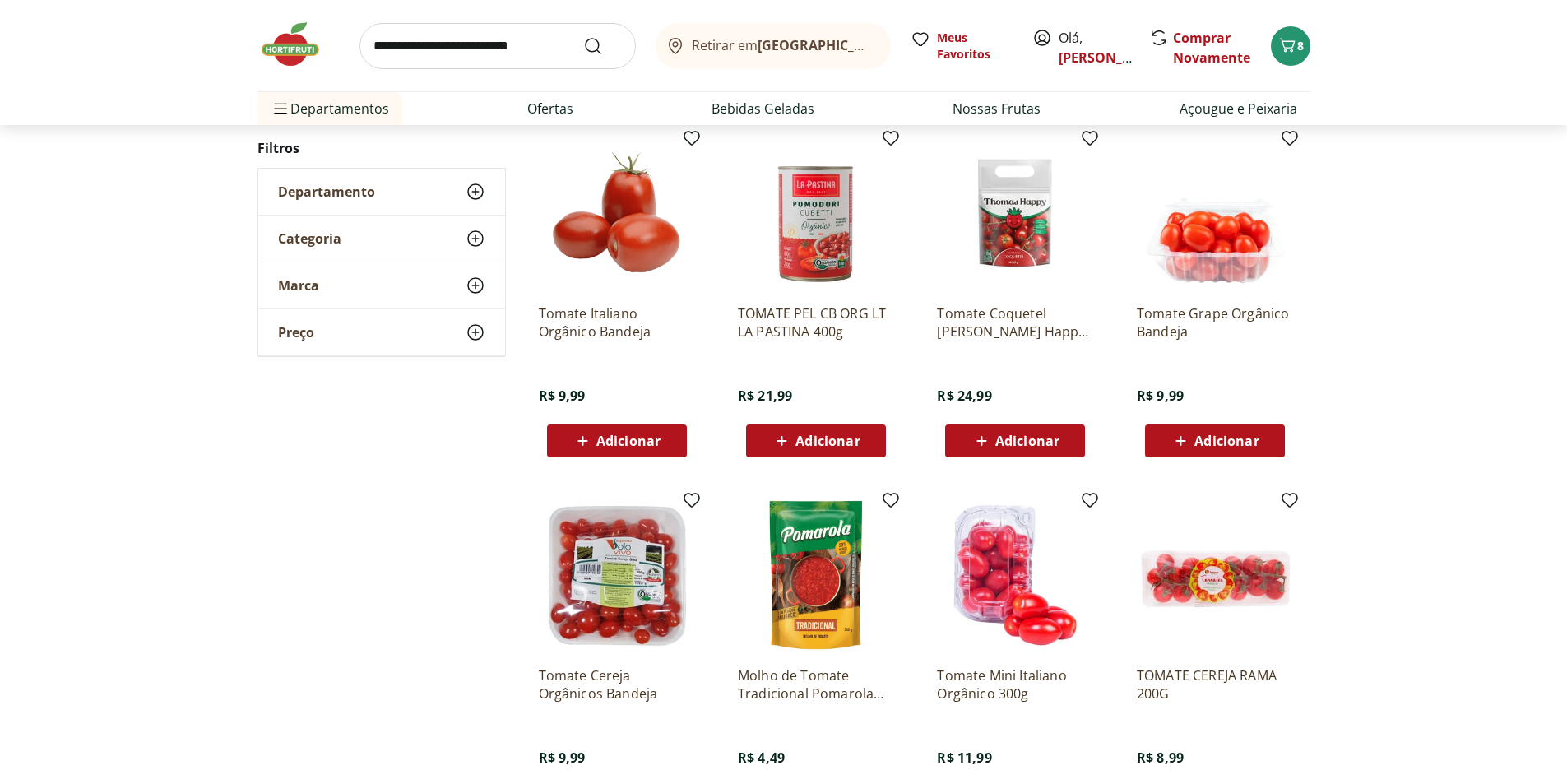
click at [1237, 441] on span "Adicionar" at bounding box center [1227, 441] width 65 height 13
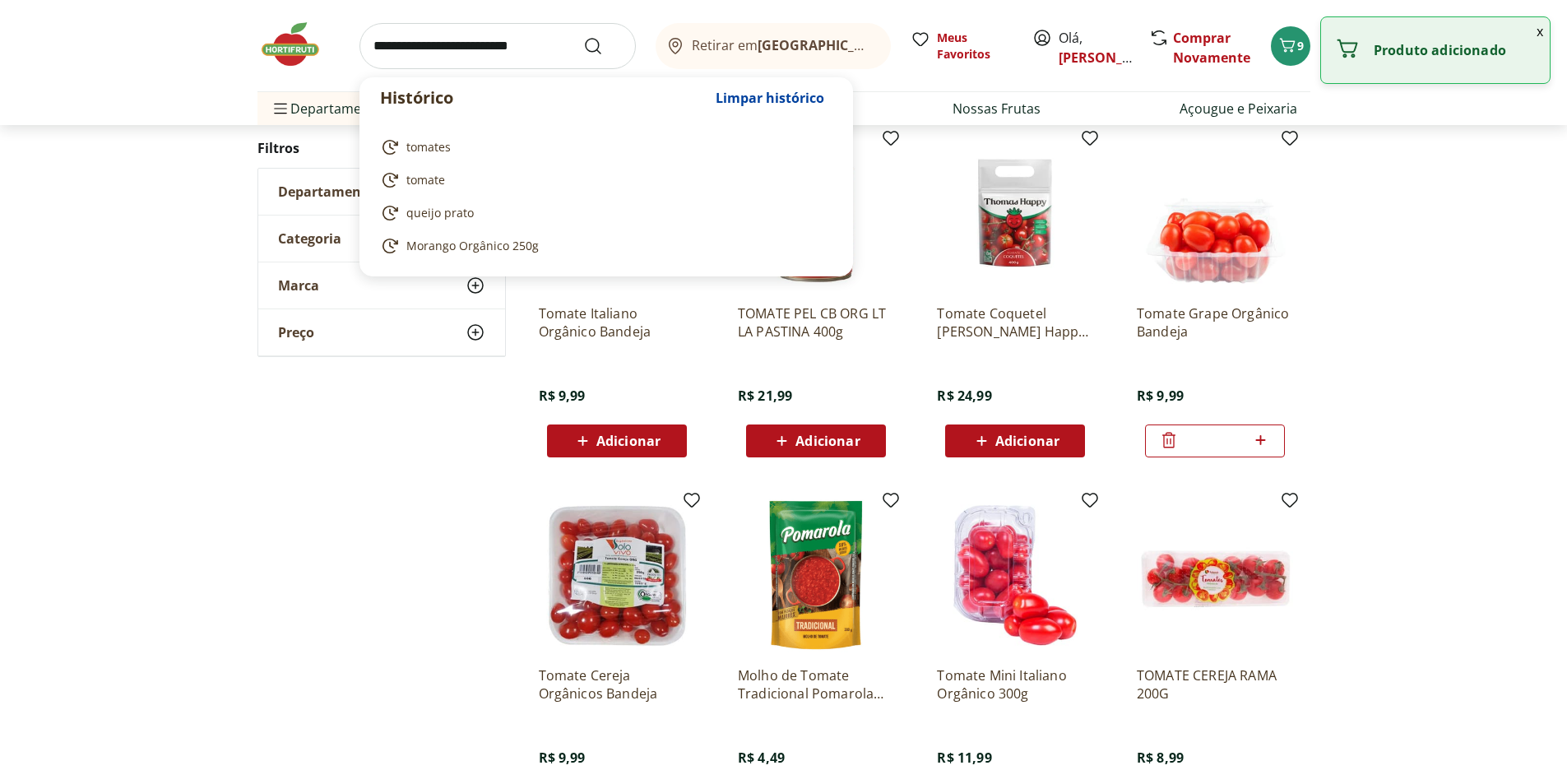
click at [520, 41] on input "search" at bounding box center [497, 46] width 276 height 46
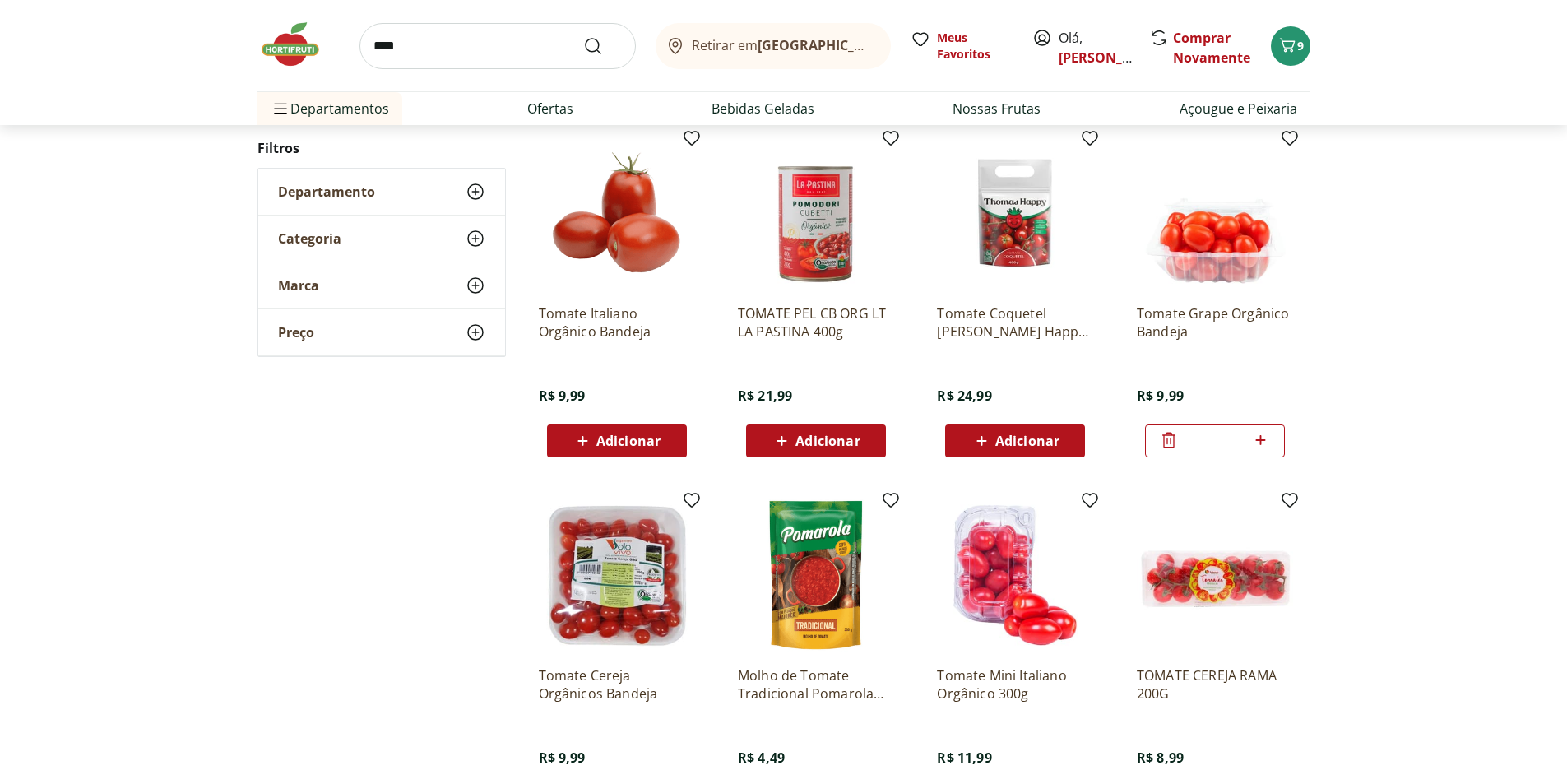
click at [298, 368] on div "**********" at bounding box center [784, 320] width 1053 height 1194
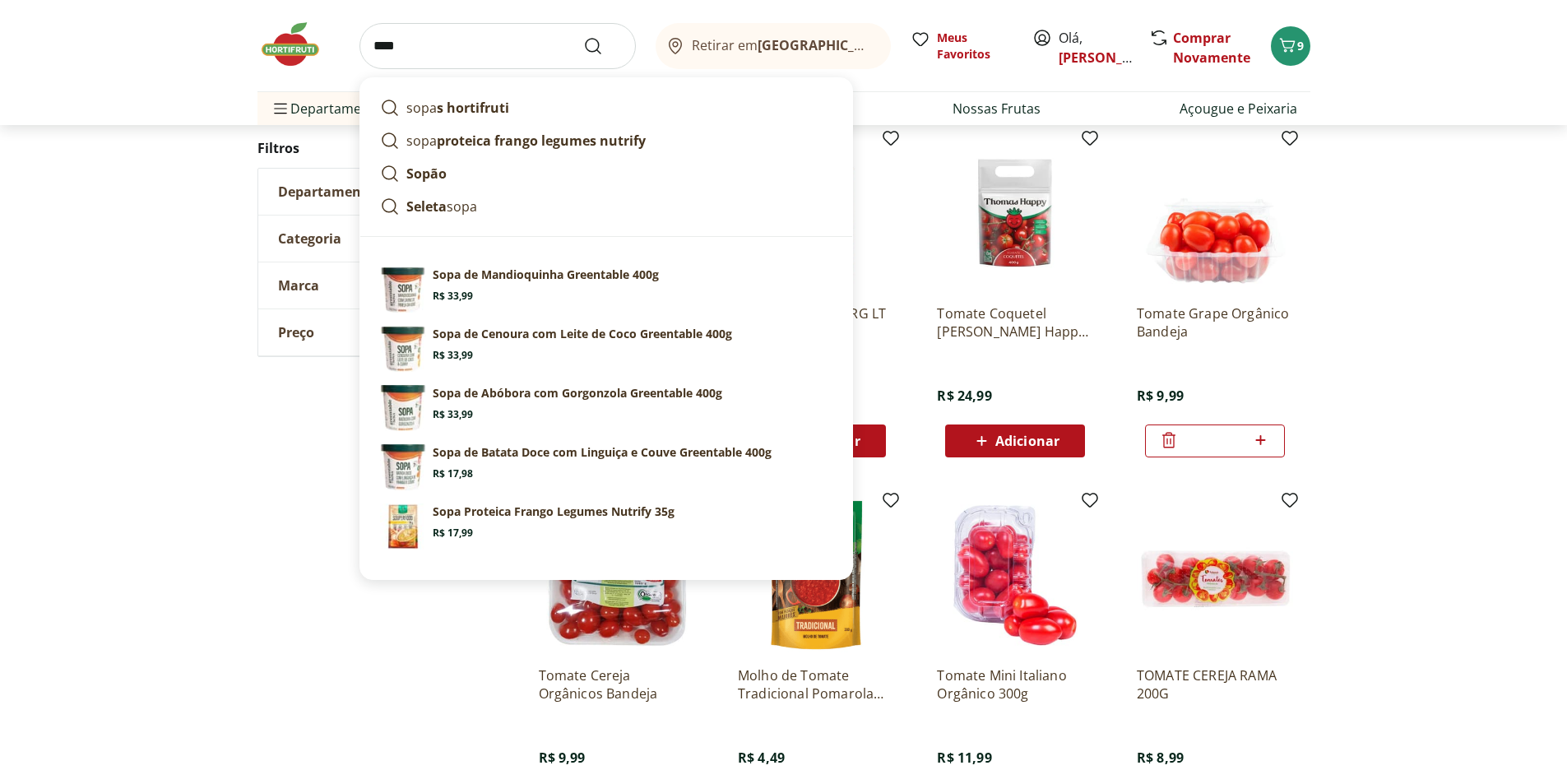
click at [376, 42] on input "****" at bounding box center [497, 46] width 276 height 46
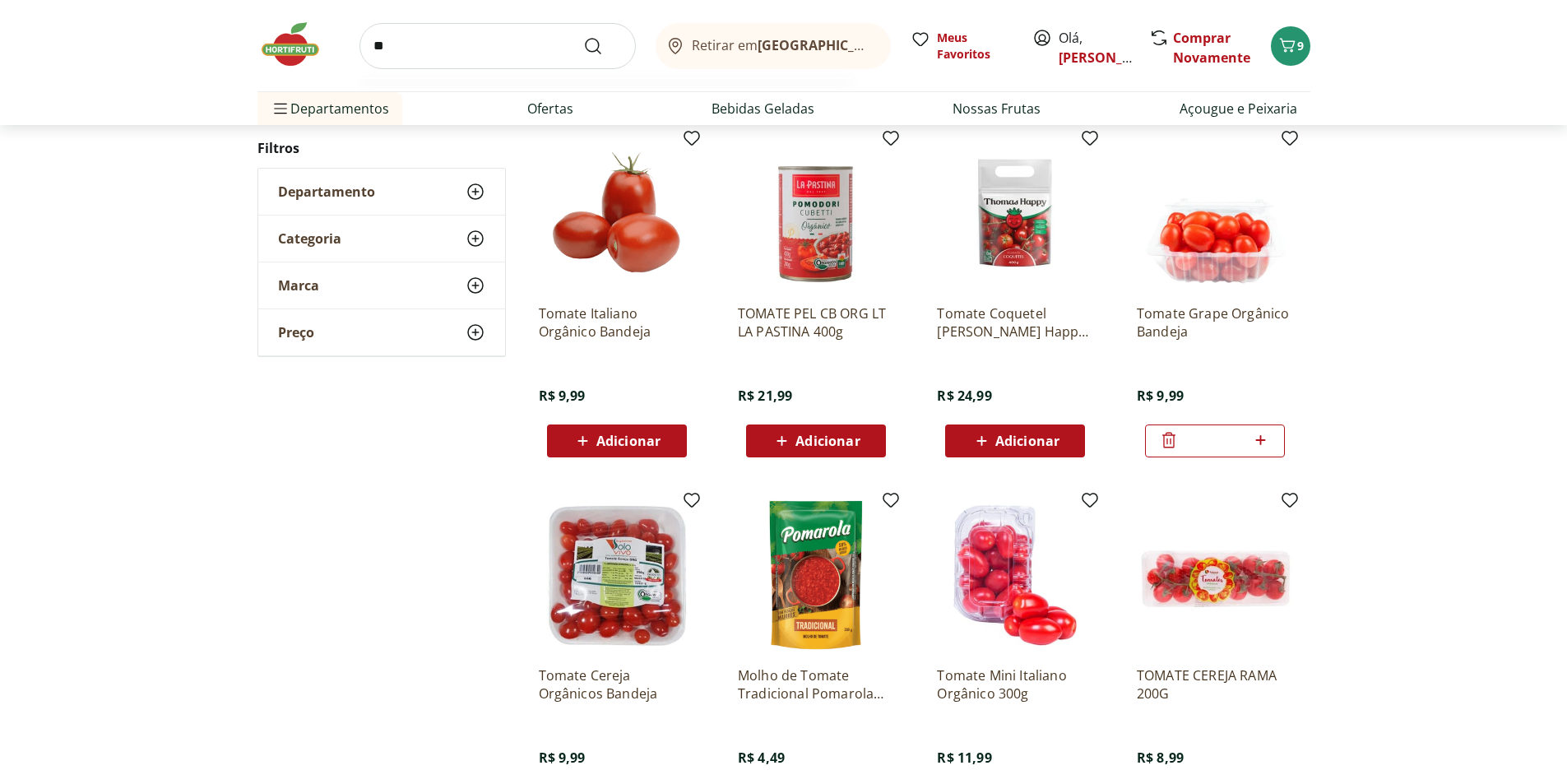
type input "*"
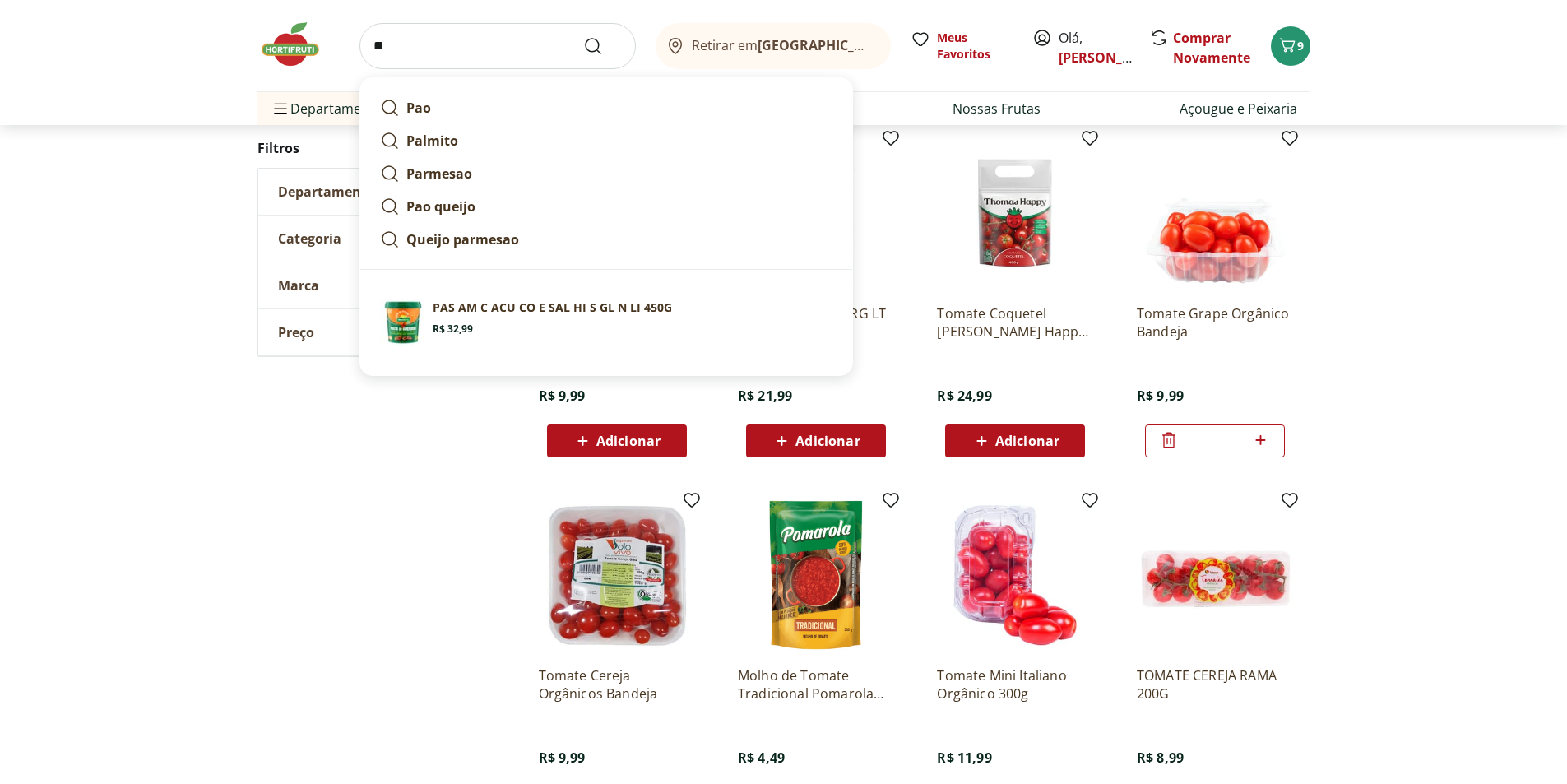
type input "***"
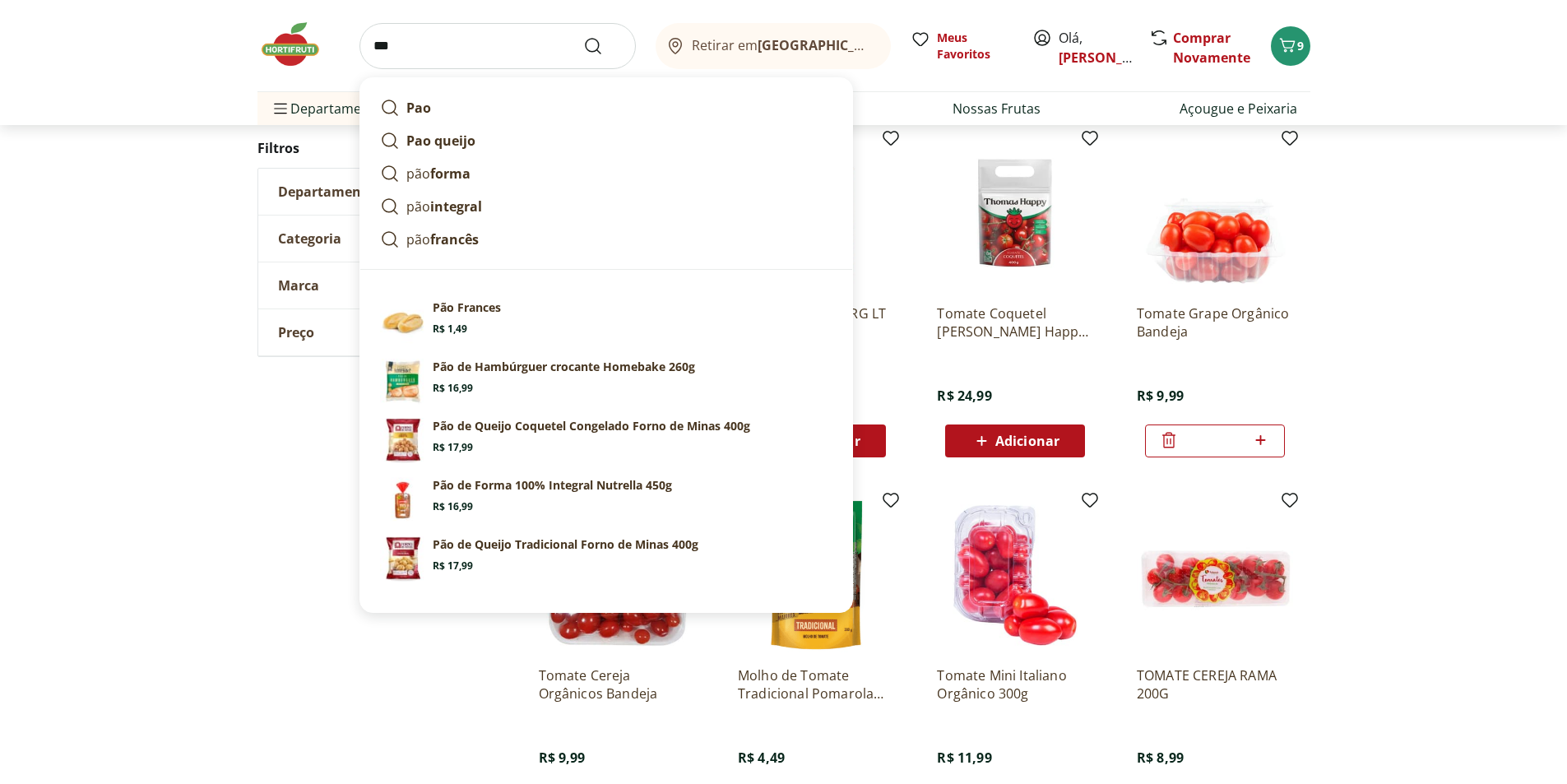
click at [376, 44] on input "***" at bounding box center [497, 46] width 276 height 46
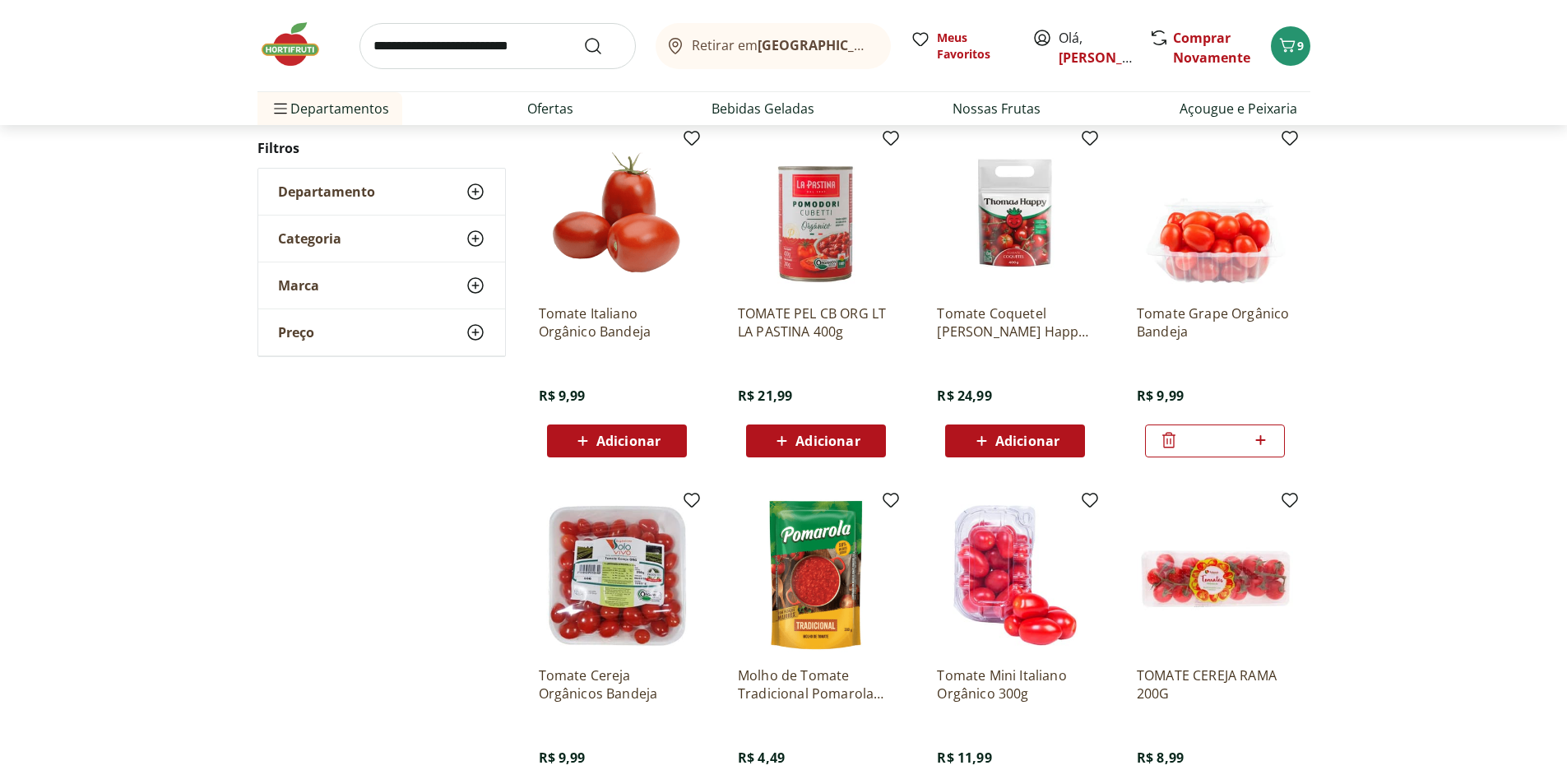
click at [294, 428] on div "**********" at bounding box center [784, 320] width 1053 height 1194
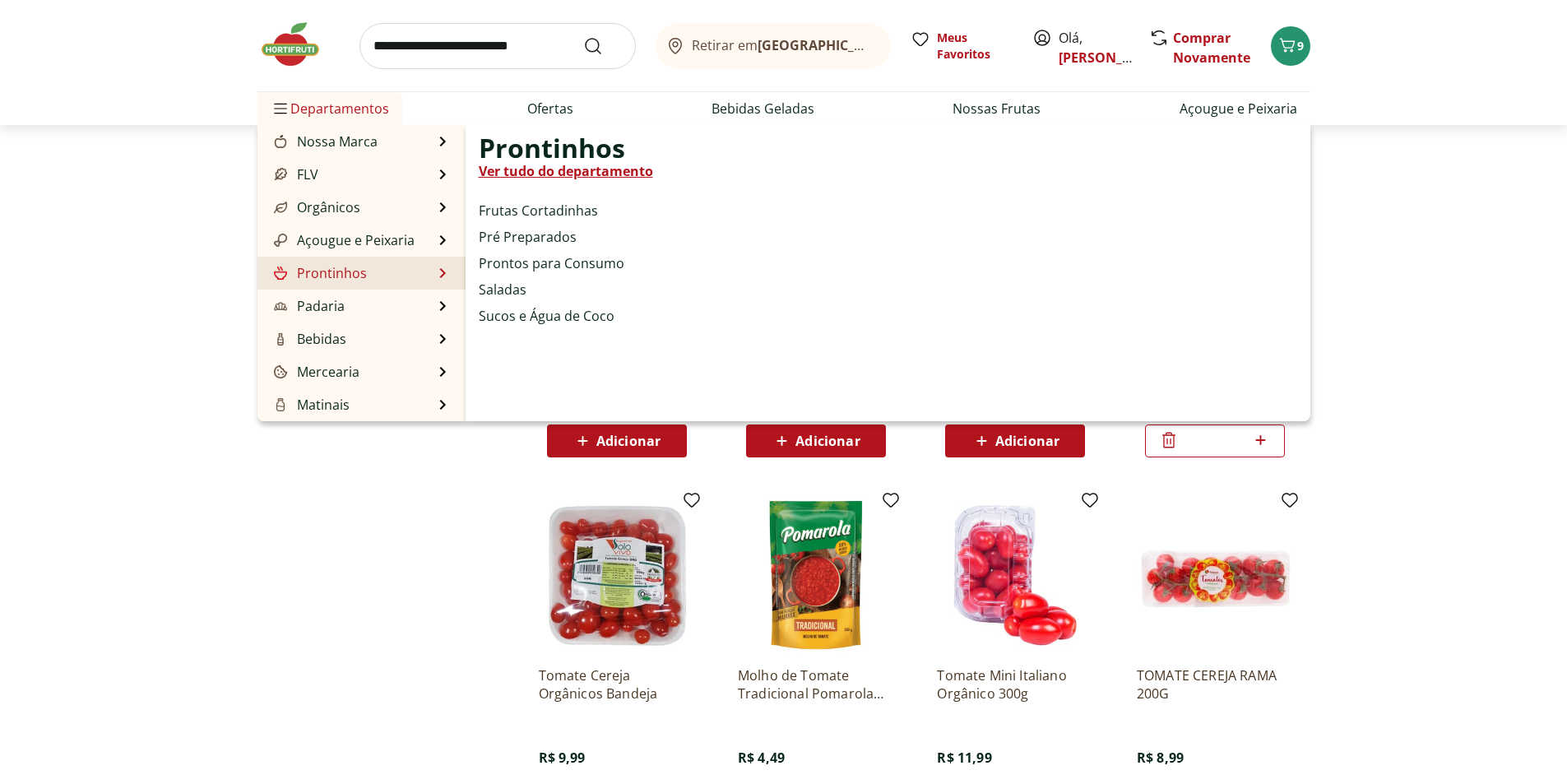
click at [389, 272] on li "Prontinhos Prontinhos Ver tudo do departamento Frutas Cortadinhas Pré Preparado…" at bounding box center [361, 273] width 208 height 33
click at [518, 319] on link "Sucos e Água de Coco" at bounding box center [546, 316] width 136 height 20
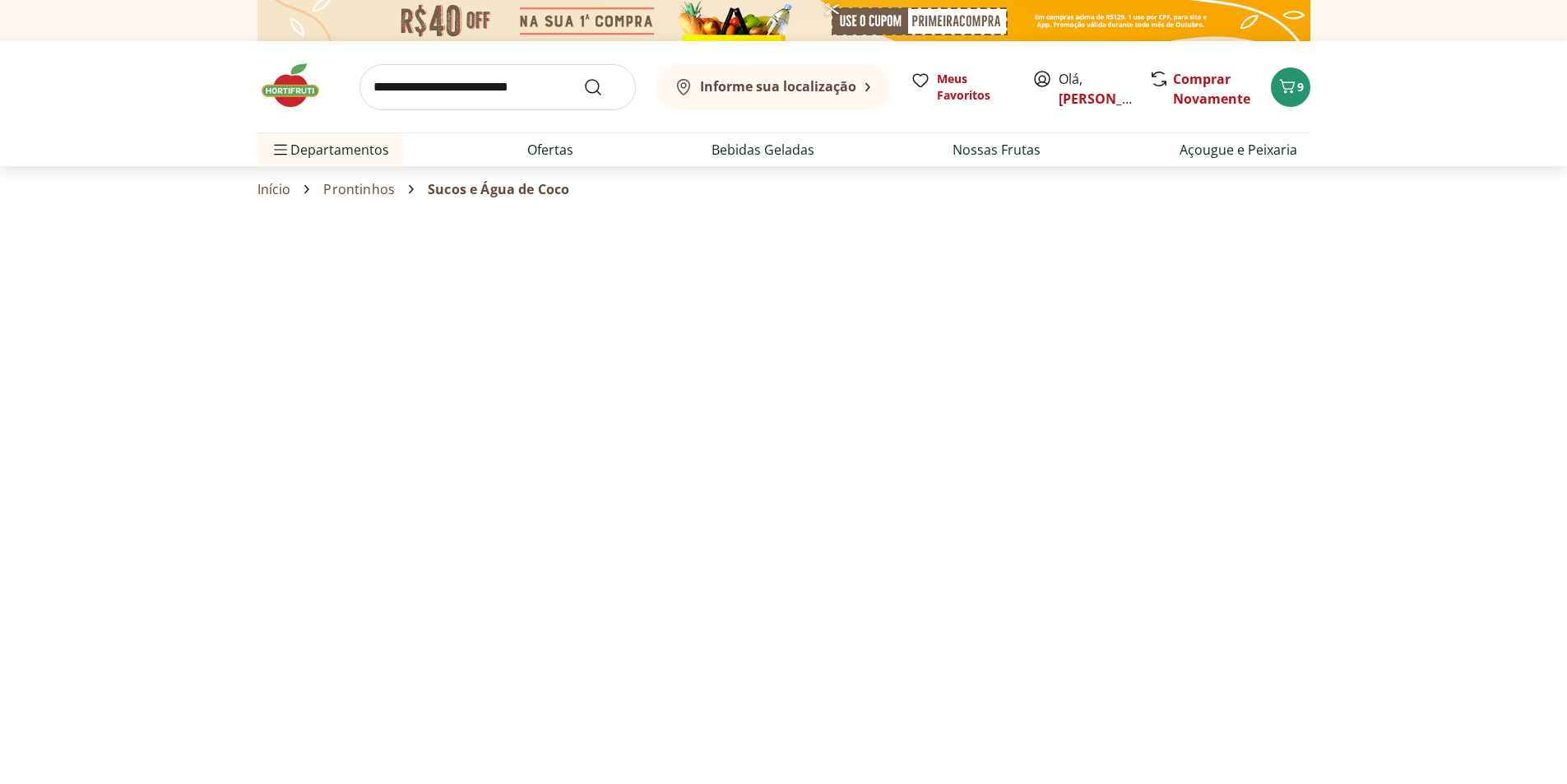
select select "**********"
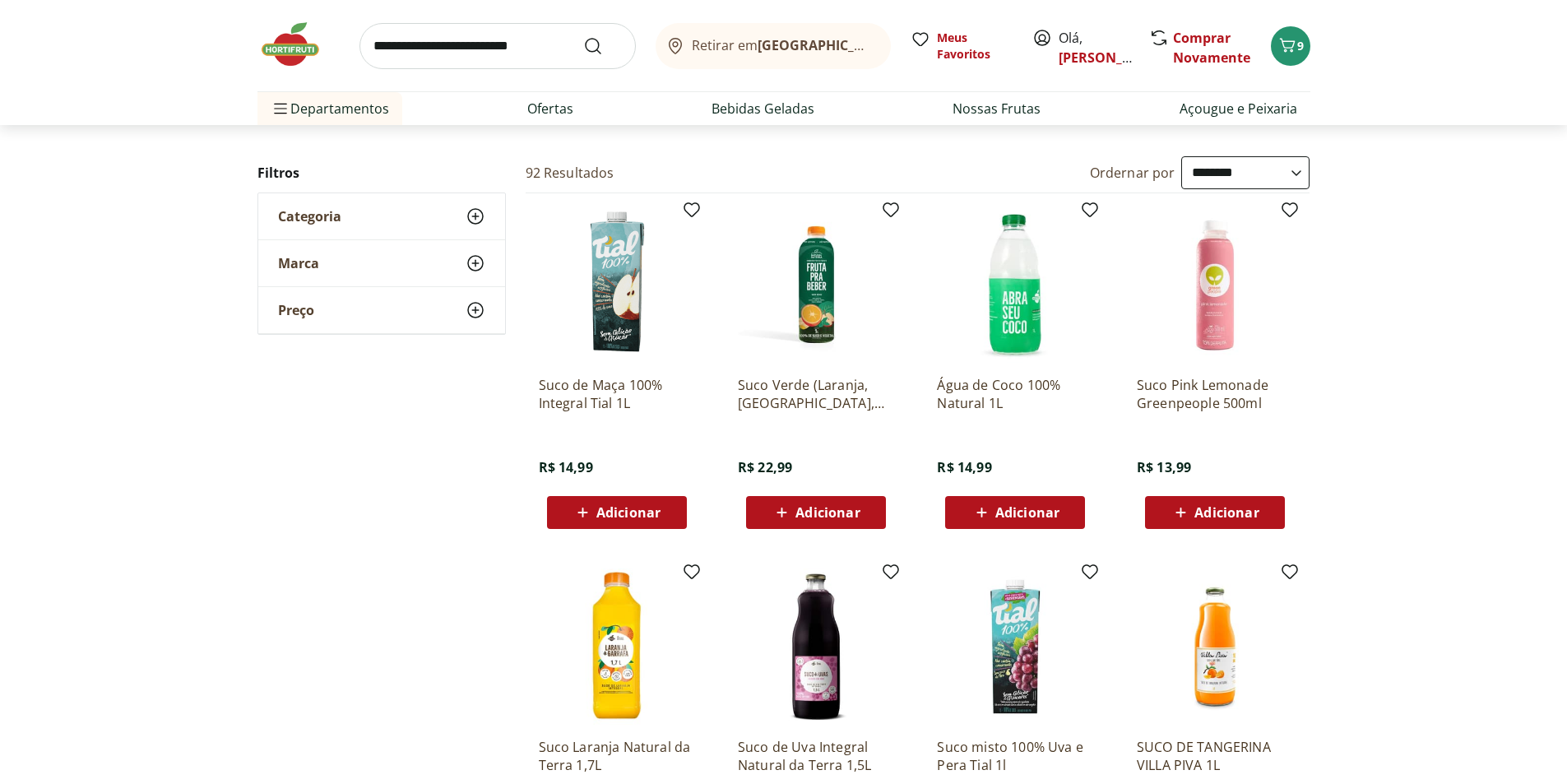
scroll to position [164, 0]
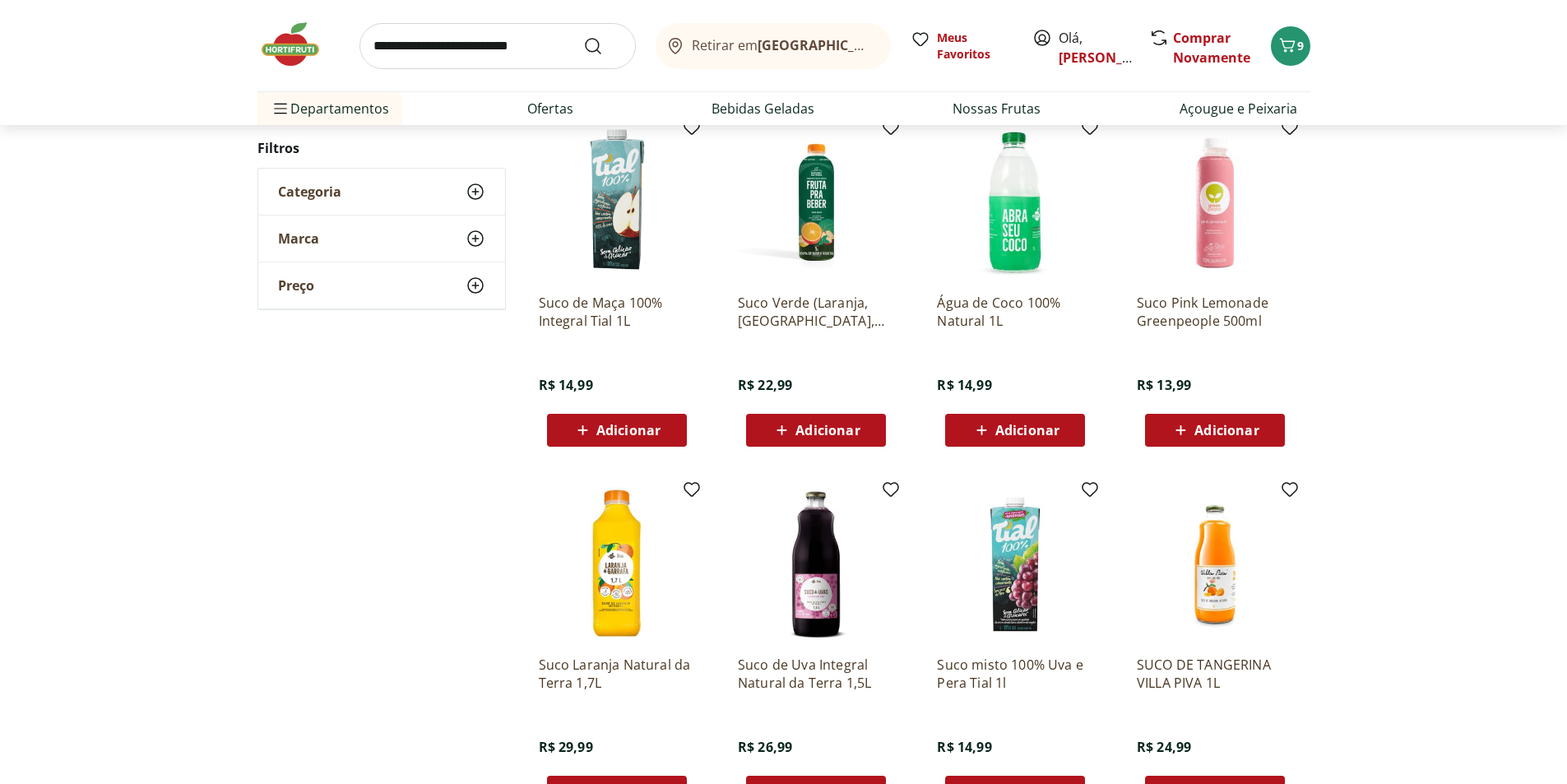
click at [1013, 431] on span "Adicionar" at bounding box center [1028, 430] width 65 height 13
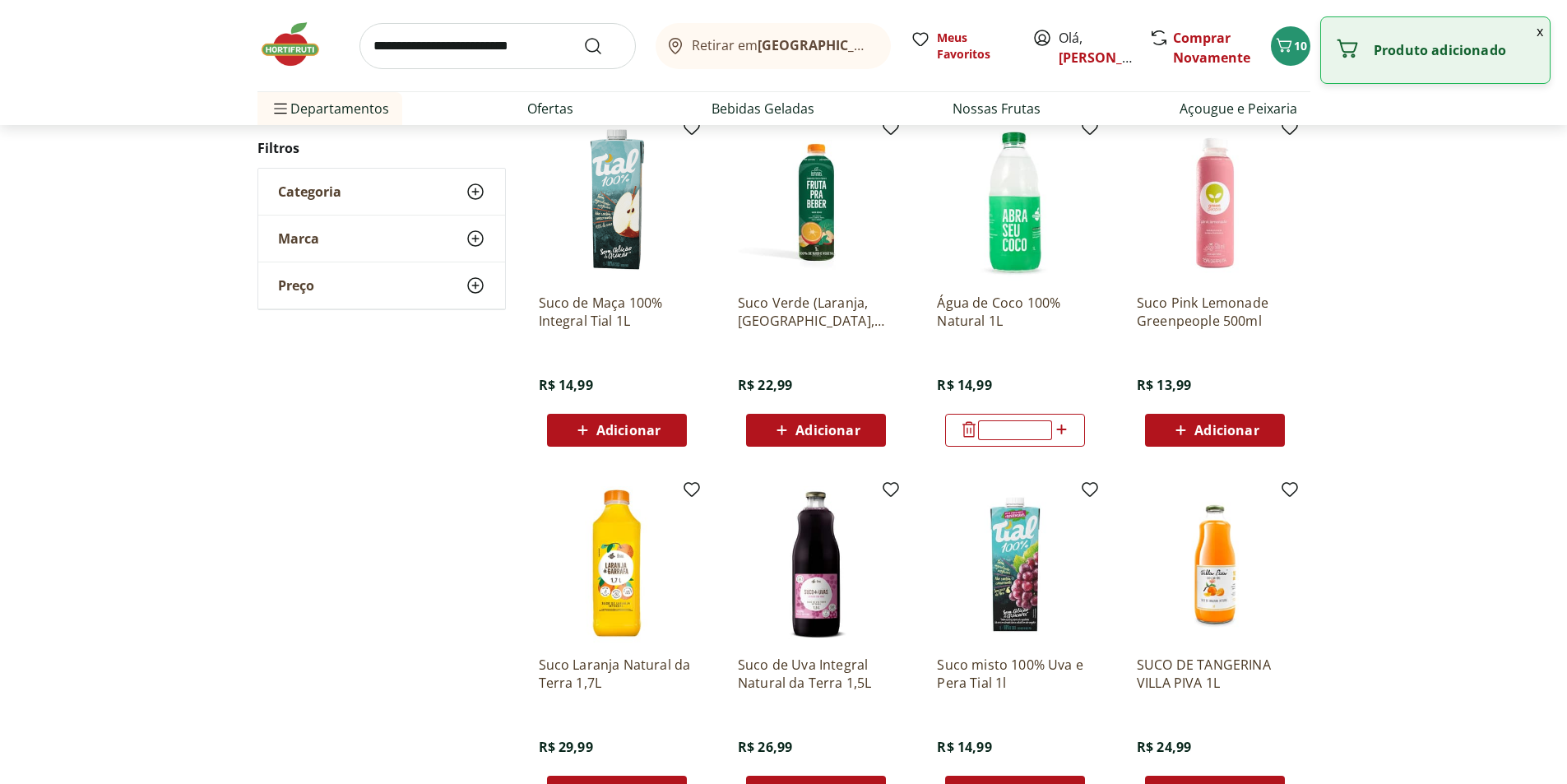
type input "*"
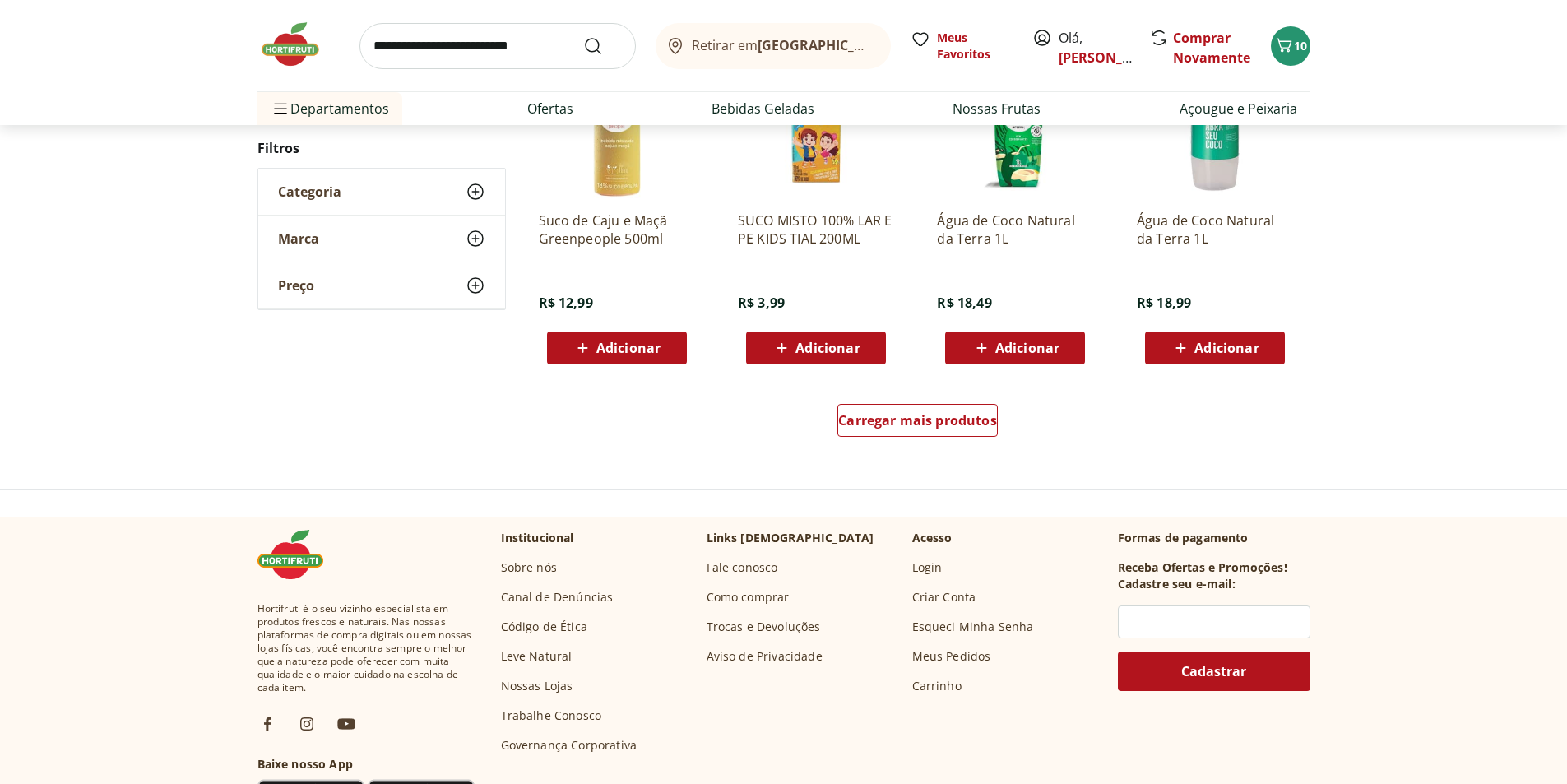
scroll to position [987, 0]
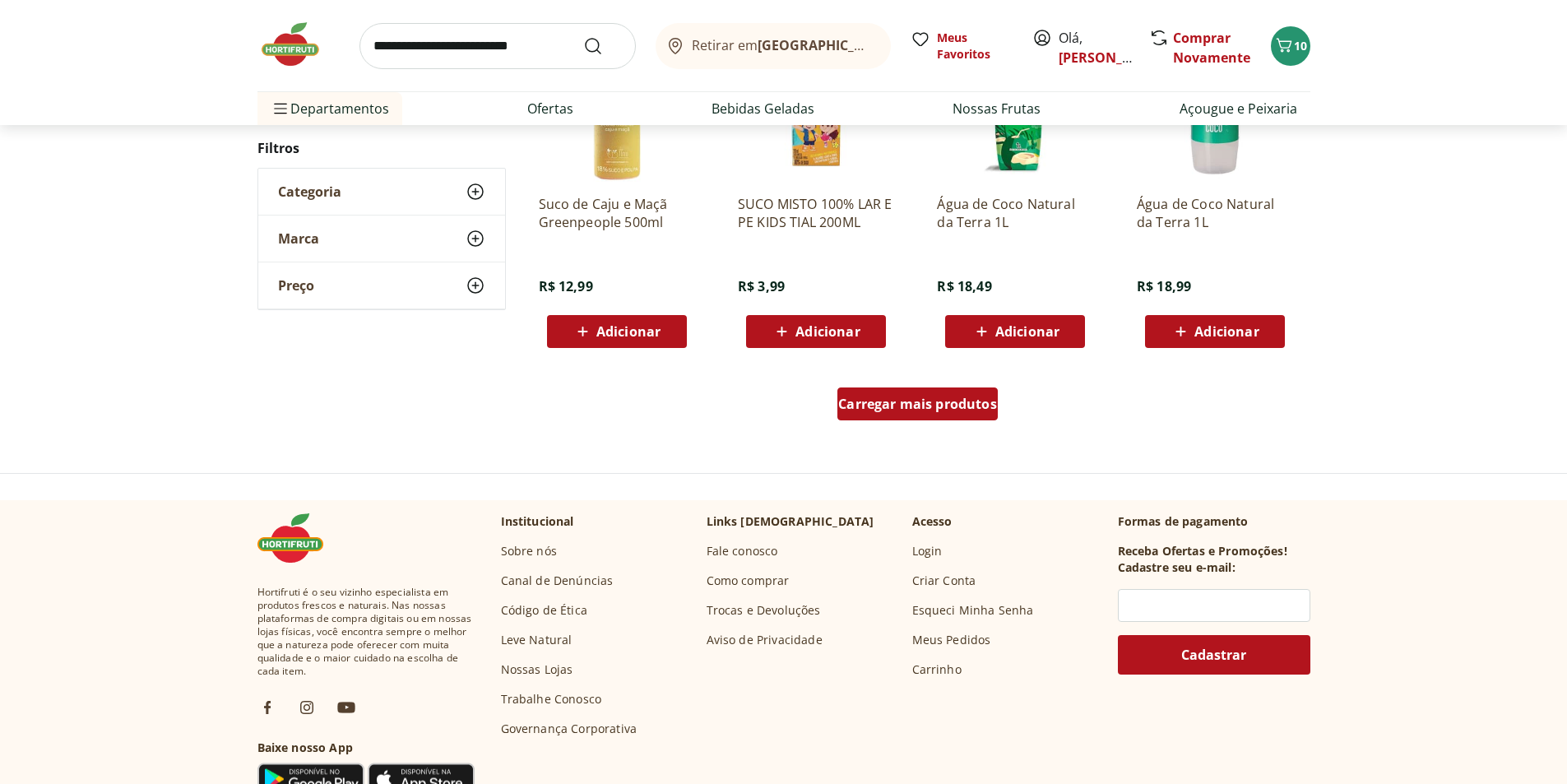
click at [940, 401] on span "Carregar mais produtos" at bounding box center [917, 404] width 158 height 13
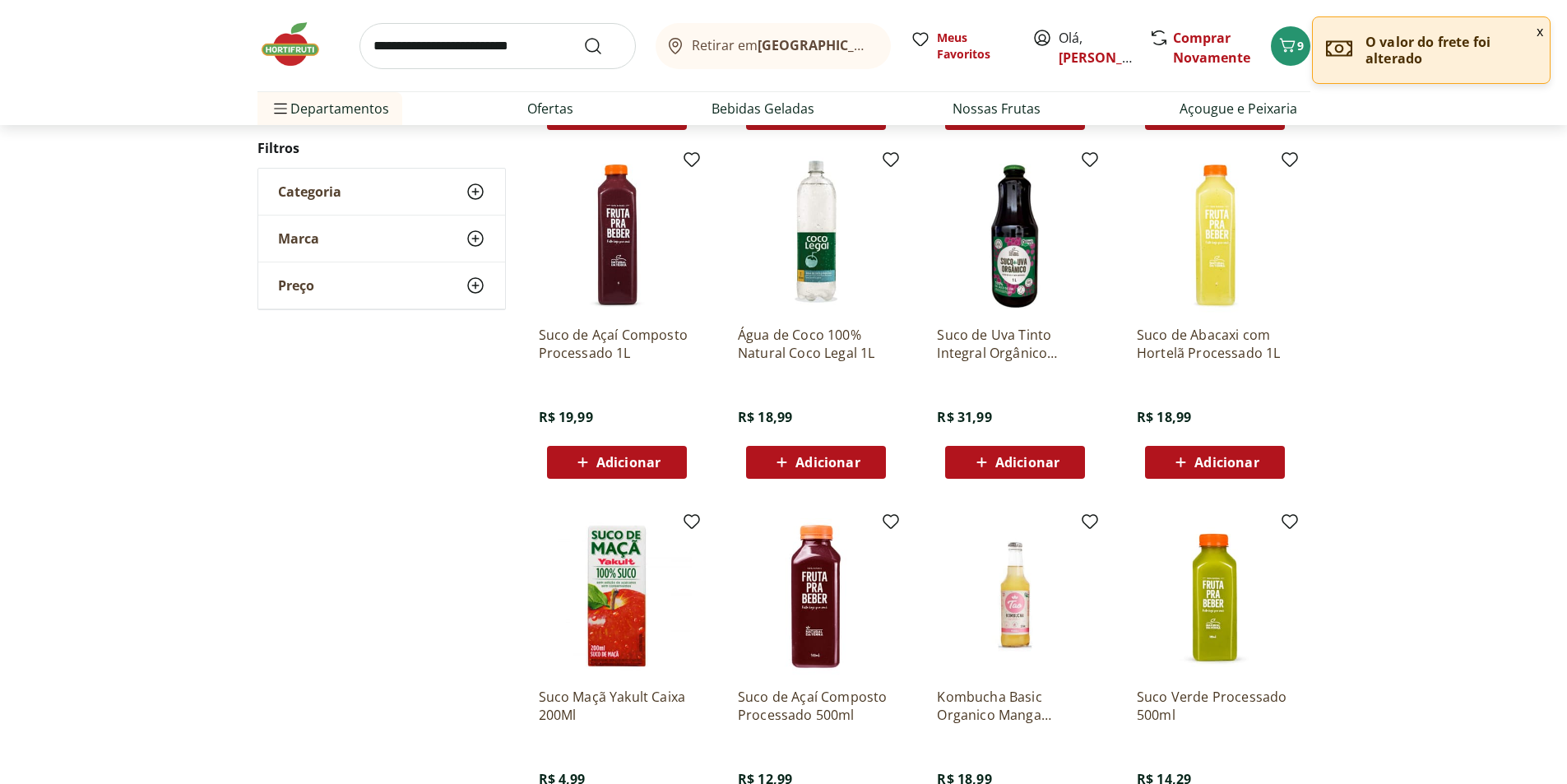
scroll to position [1233, 0]
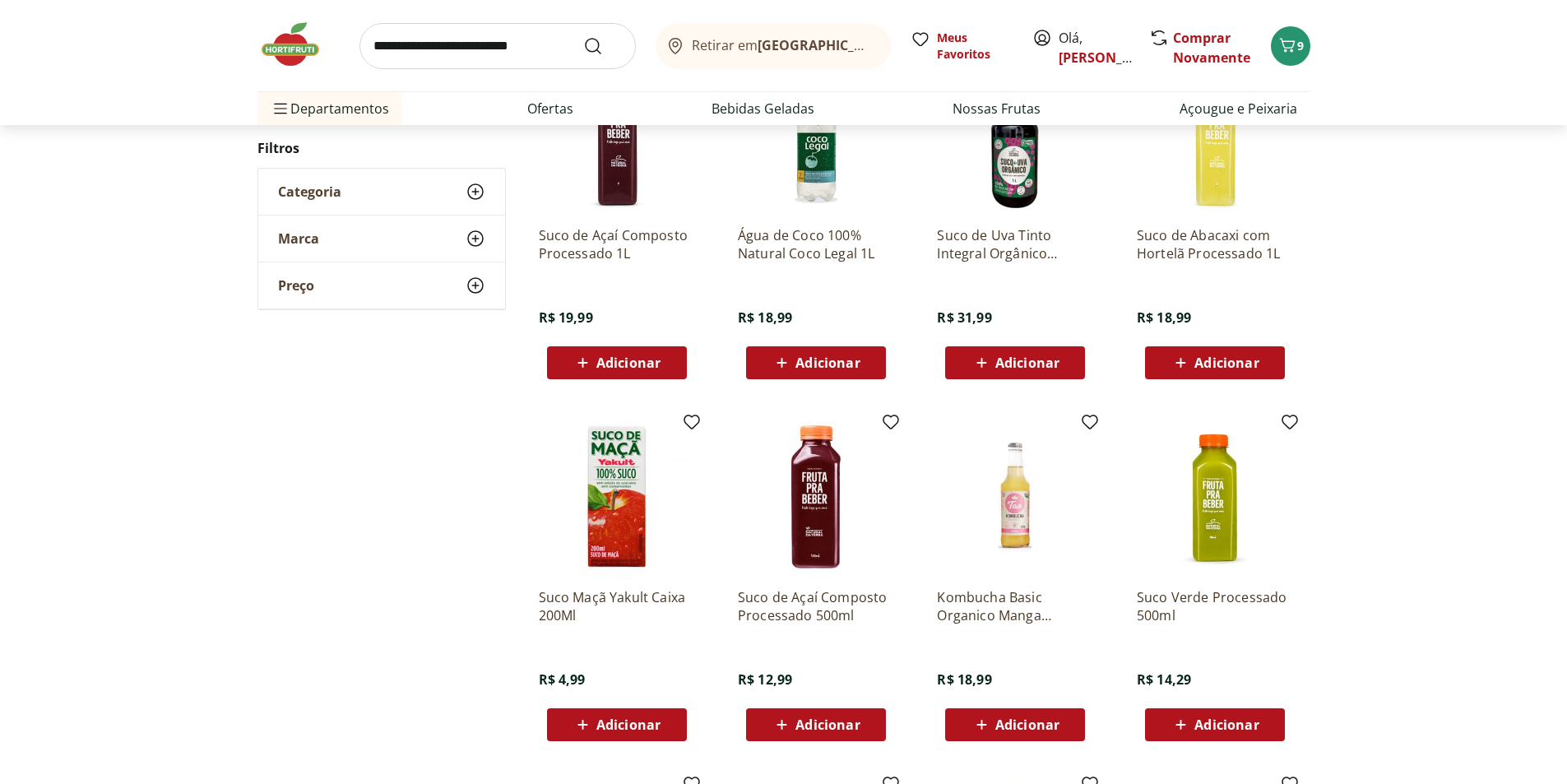
scroll to position [246, 0]
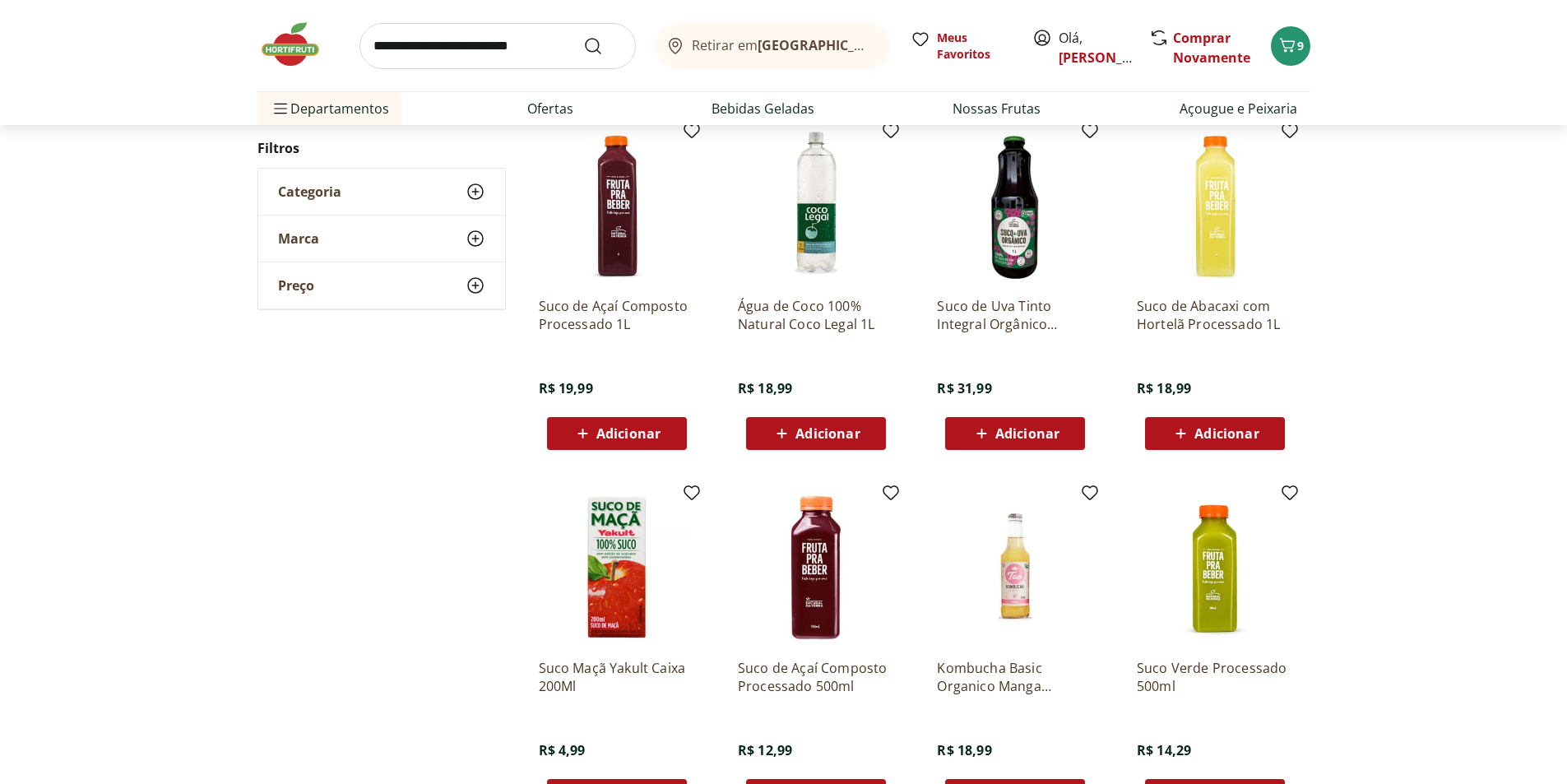
click at [1229, 432] on span "Adicionar" at bounding box center [1227, 433] width 65 height 13
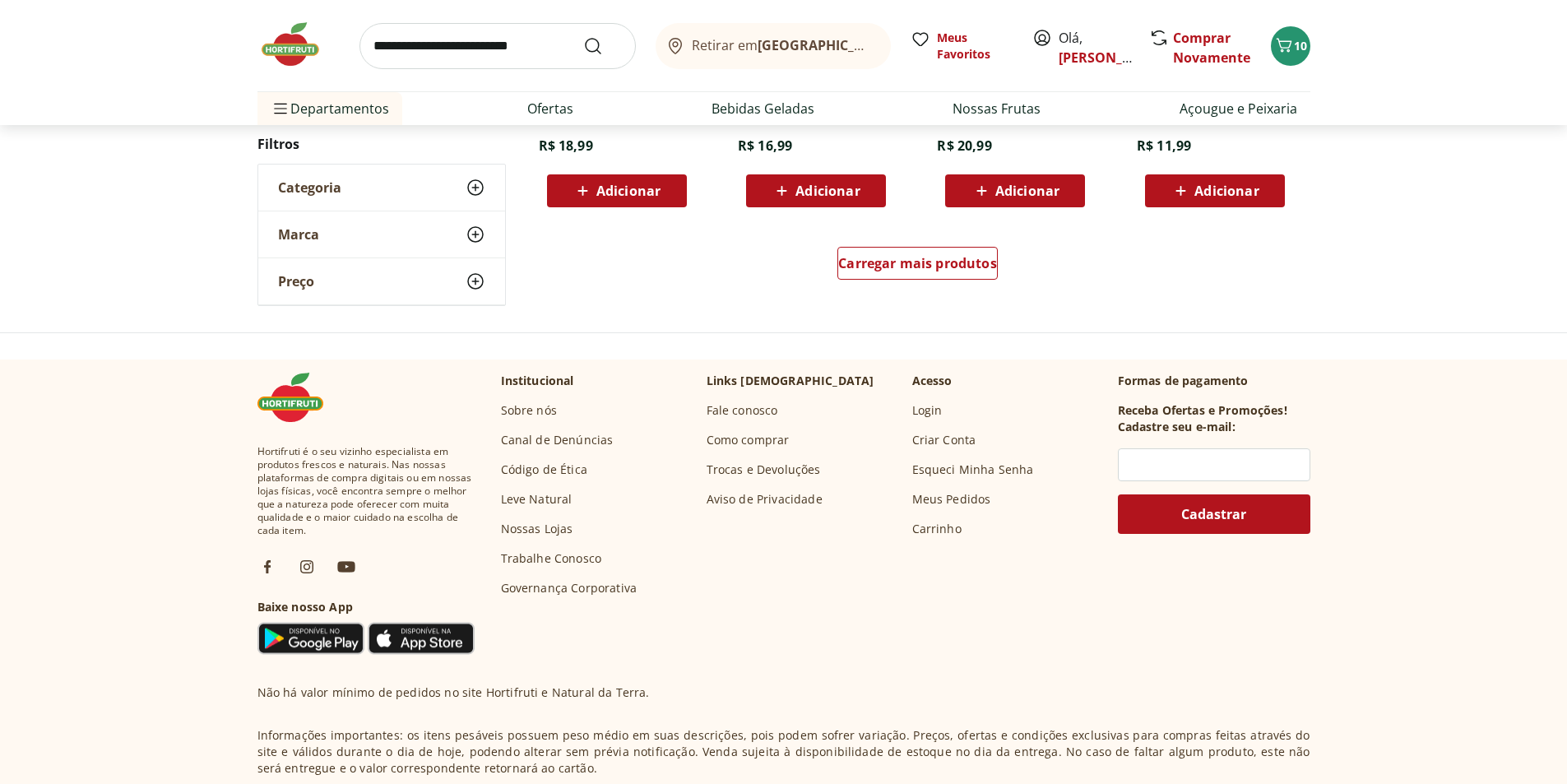
scroll to position [1233, 0]
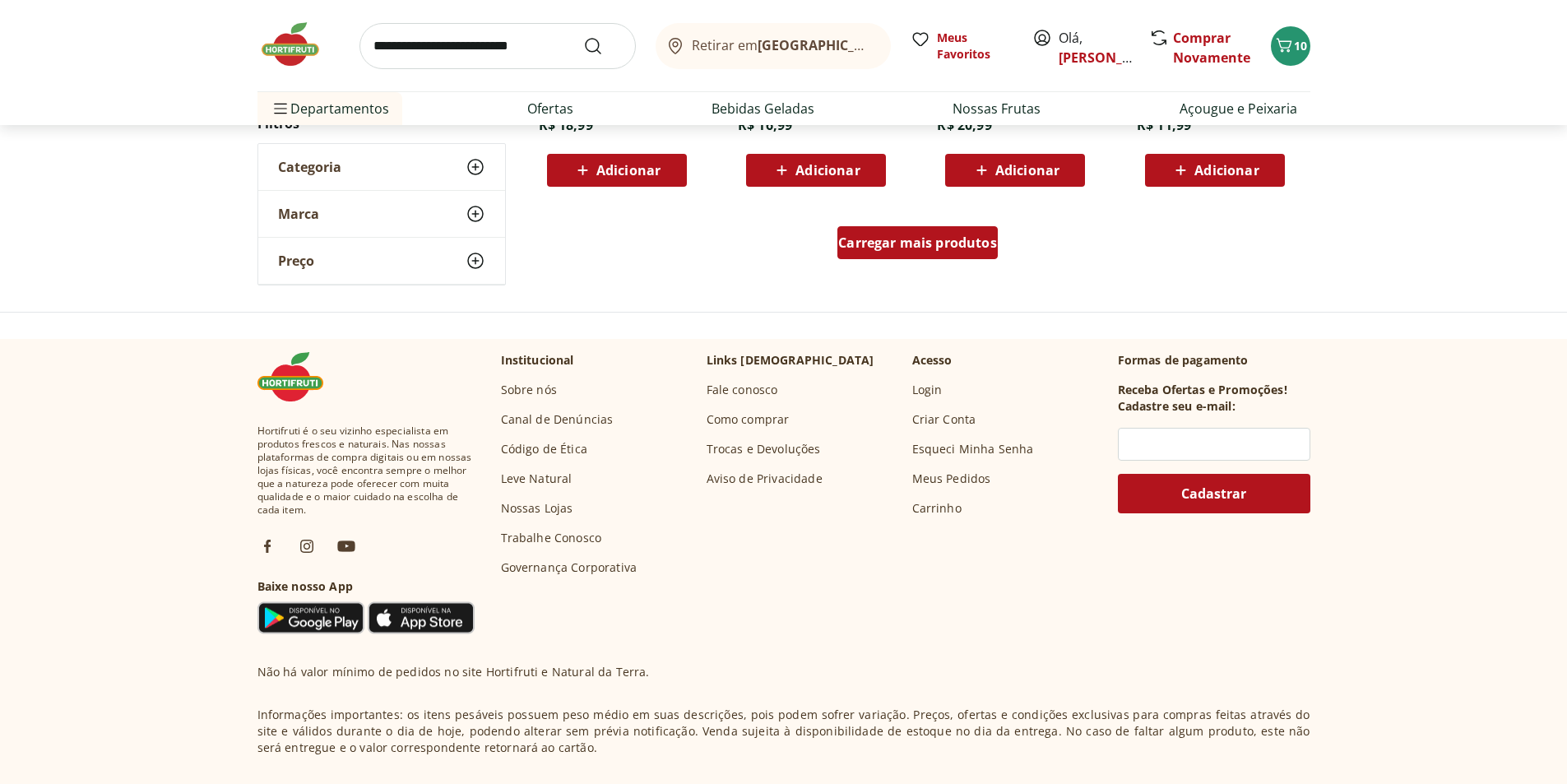
click at [921, 249] on span "Carregar mais produtos" at bounding box center [917, 243] width 158 height 13
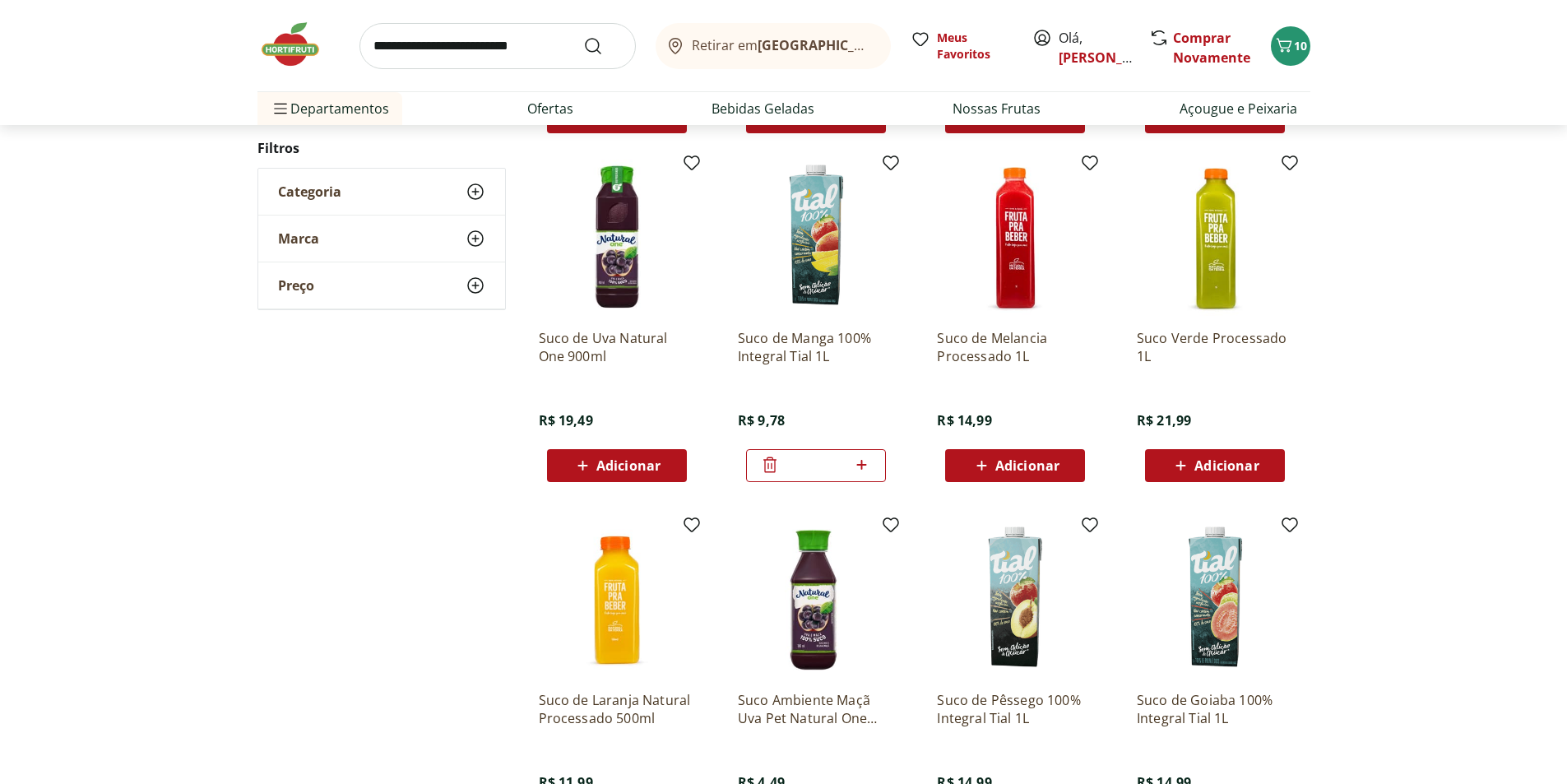
scroll to position [1316, 0]
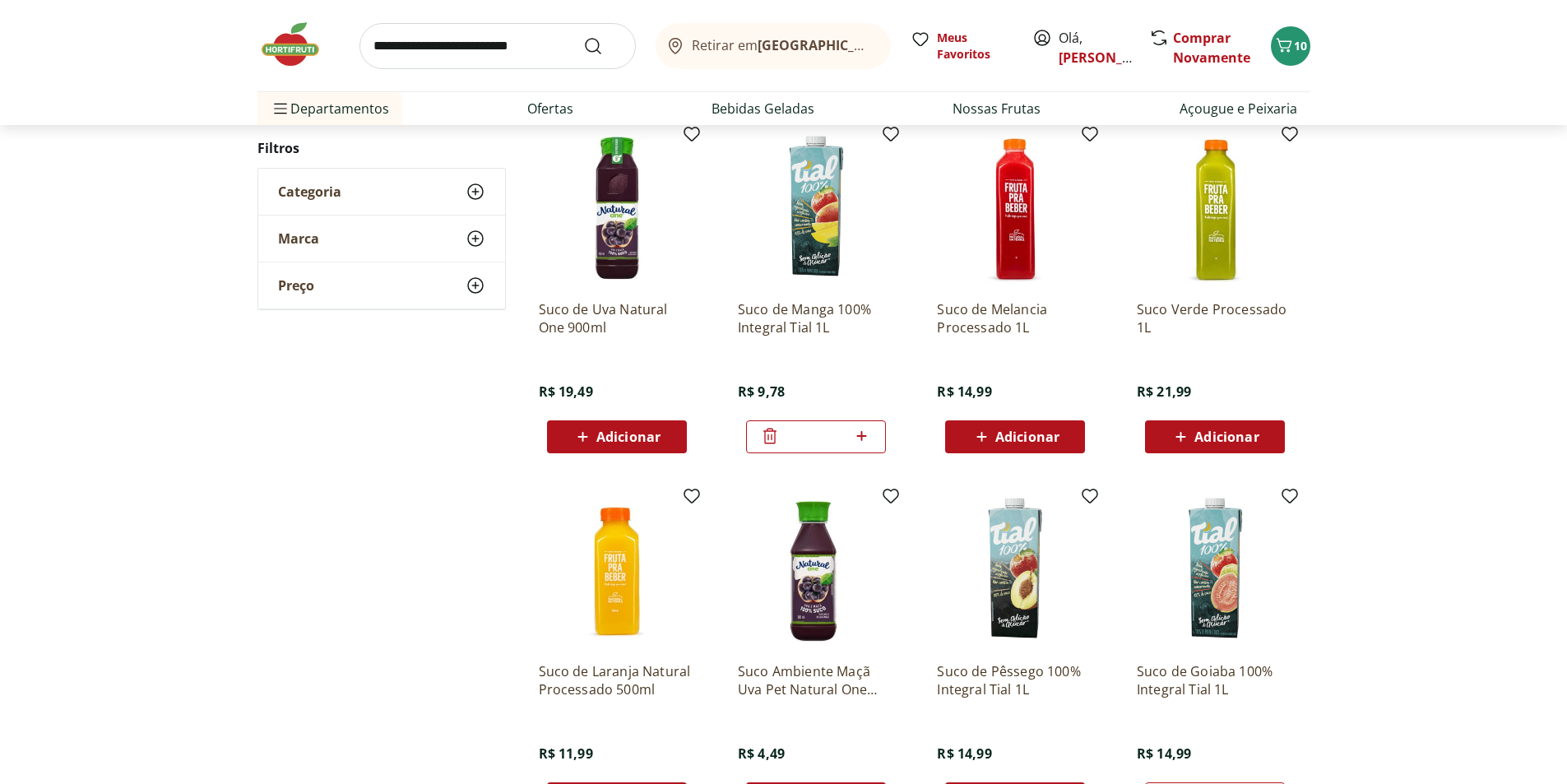
click at [1027, 434] on span "Adicionar" at bounding box center [1028, 437] width 65 height 13
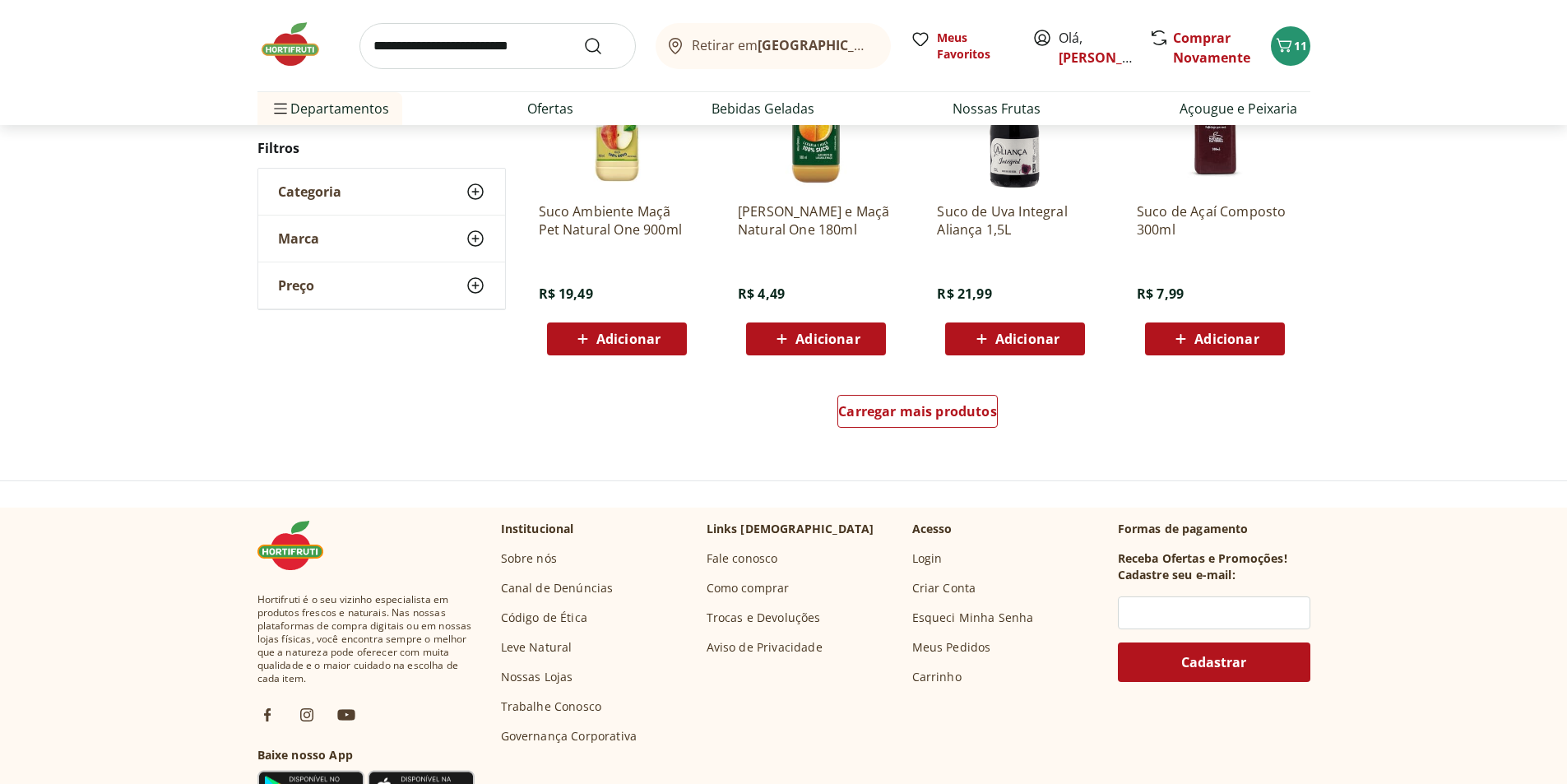
scroll to position [1066, 0]
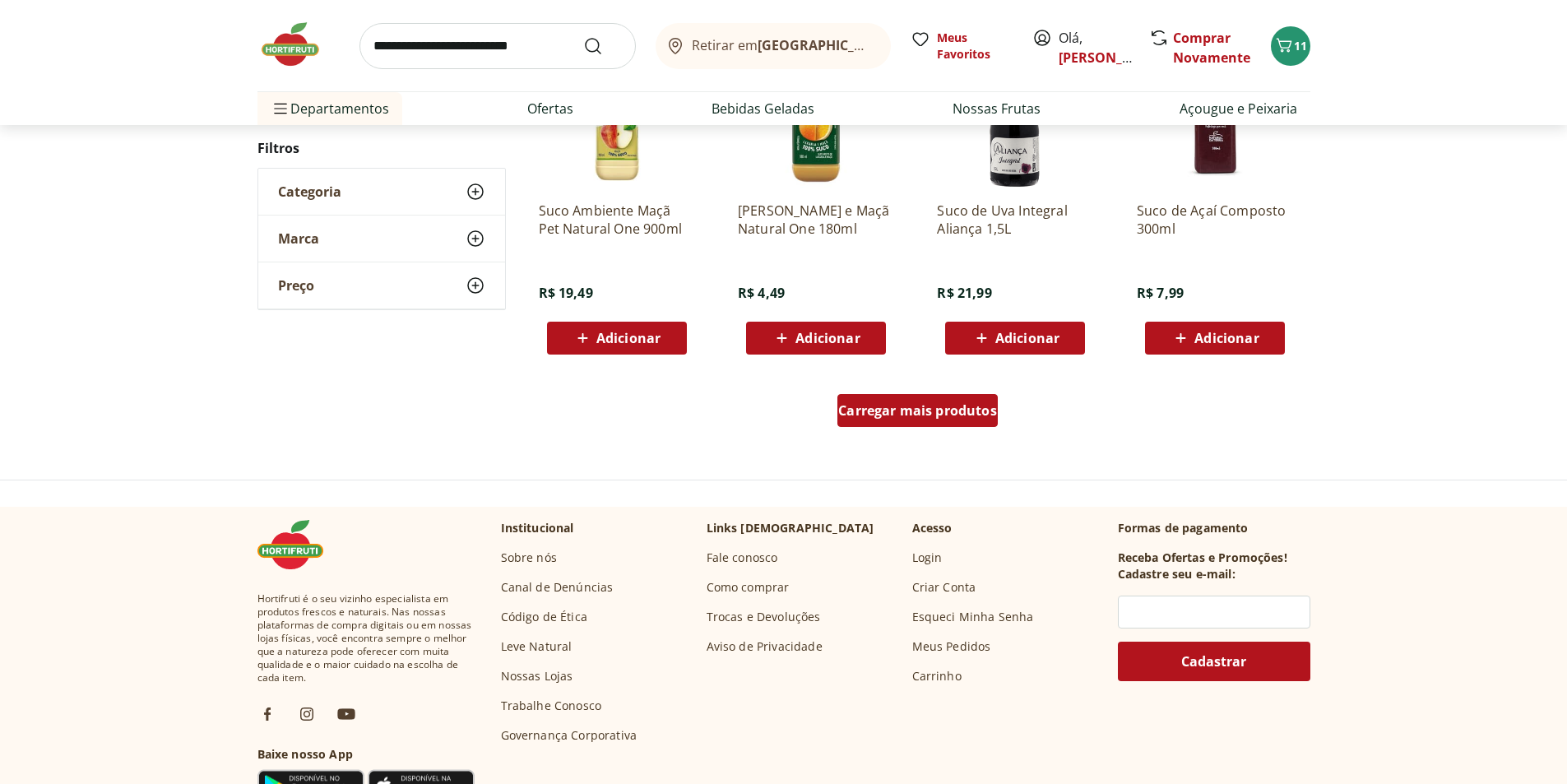
click at [941, 404] on span "Carregar mais produtos" at bounding box center [917, 410] width 158 height 13
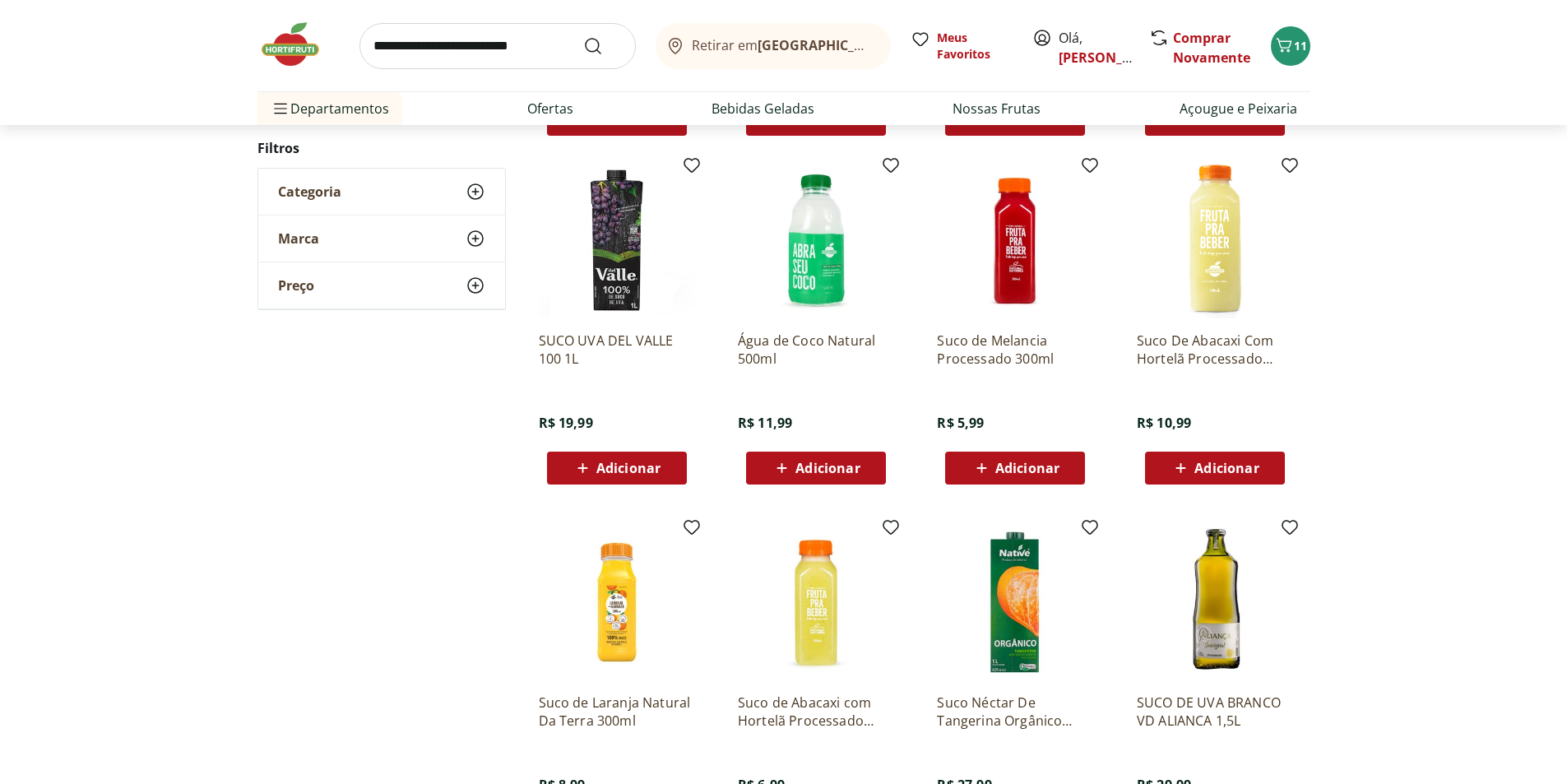
scroll to position [1312, 0]
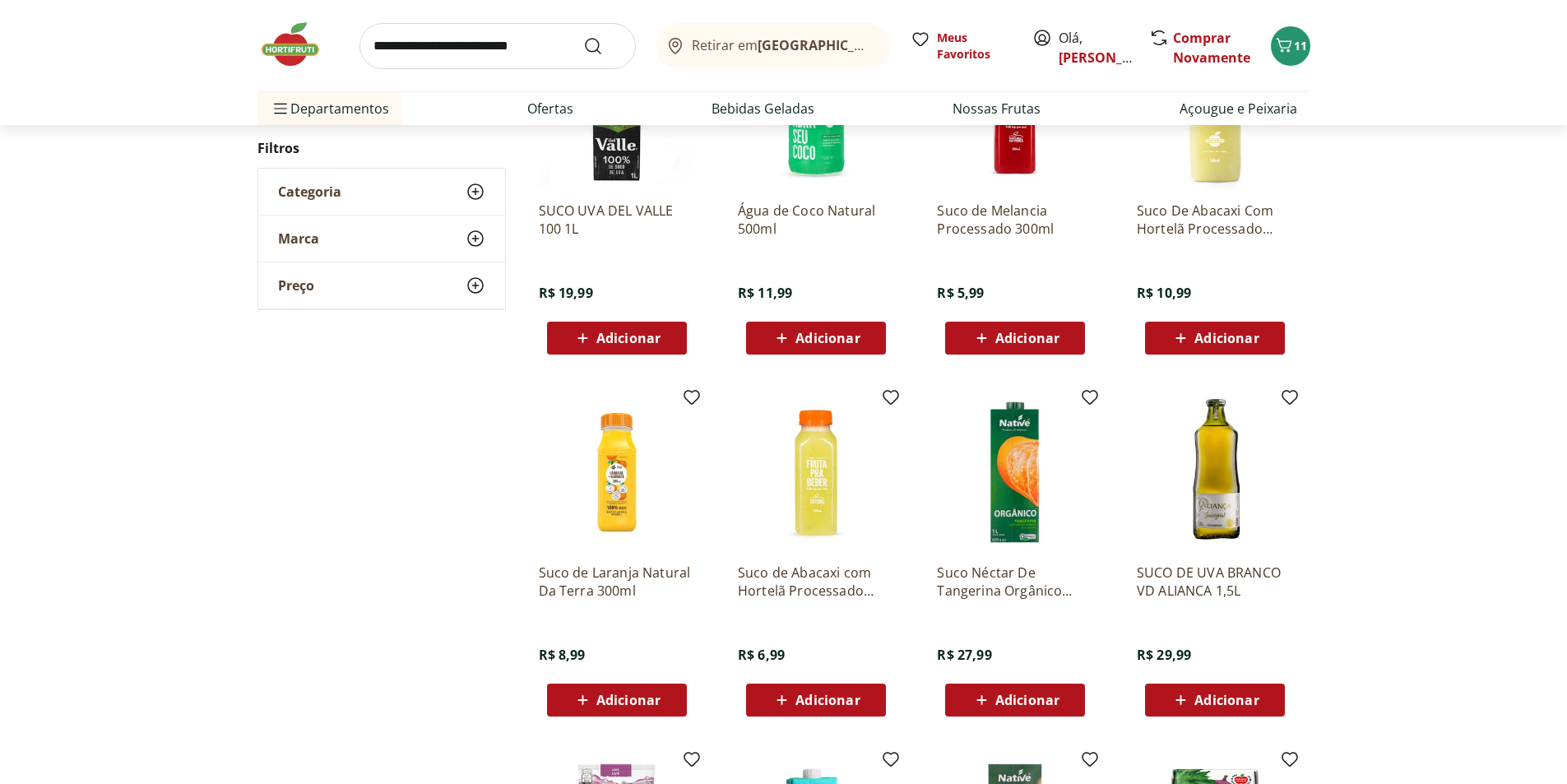
scroll to position [322, 0]
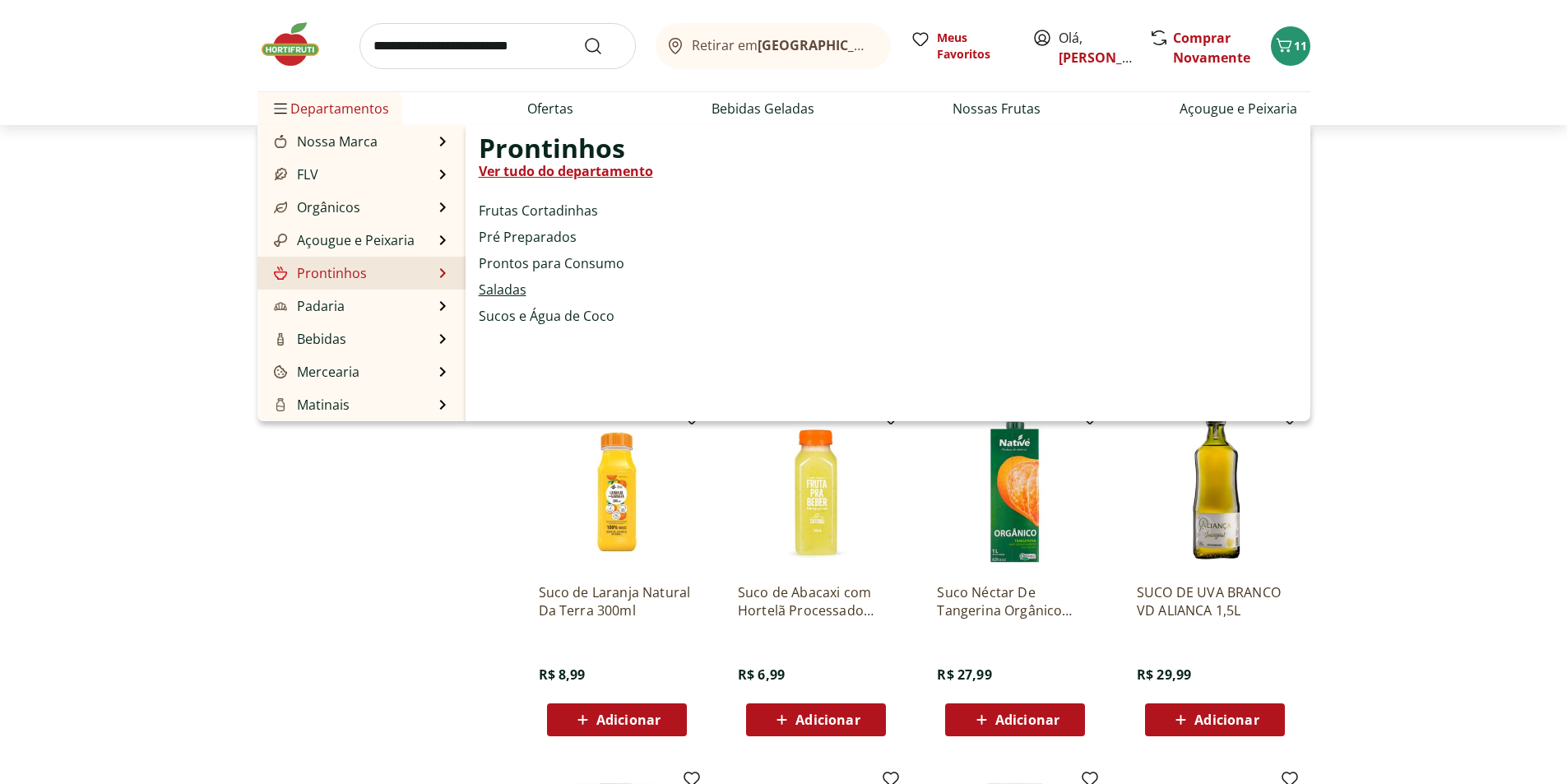
click at [510, 289] on link "Saladas" at bounding box center [503, 289] width 47 height 20
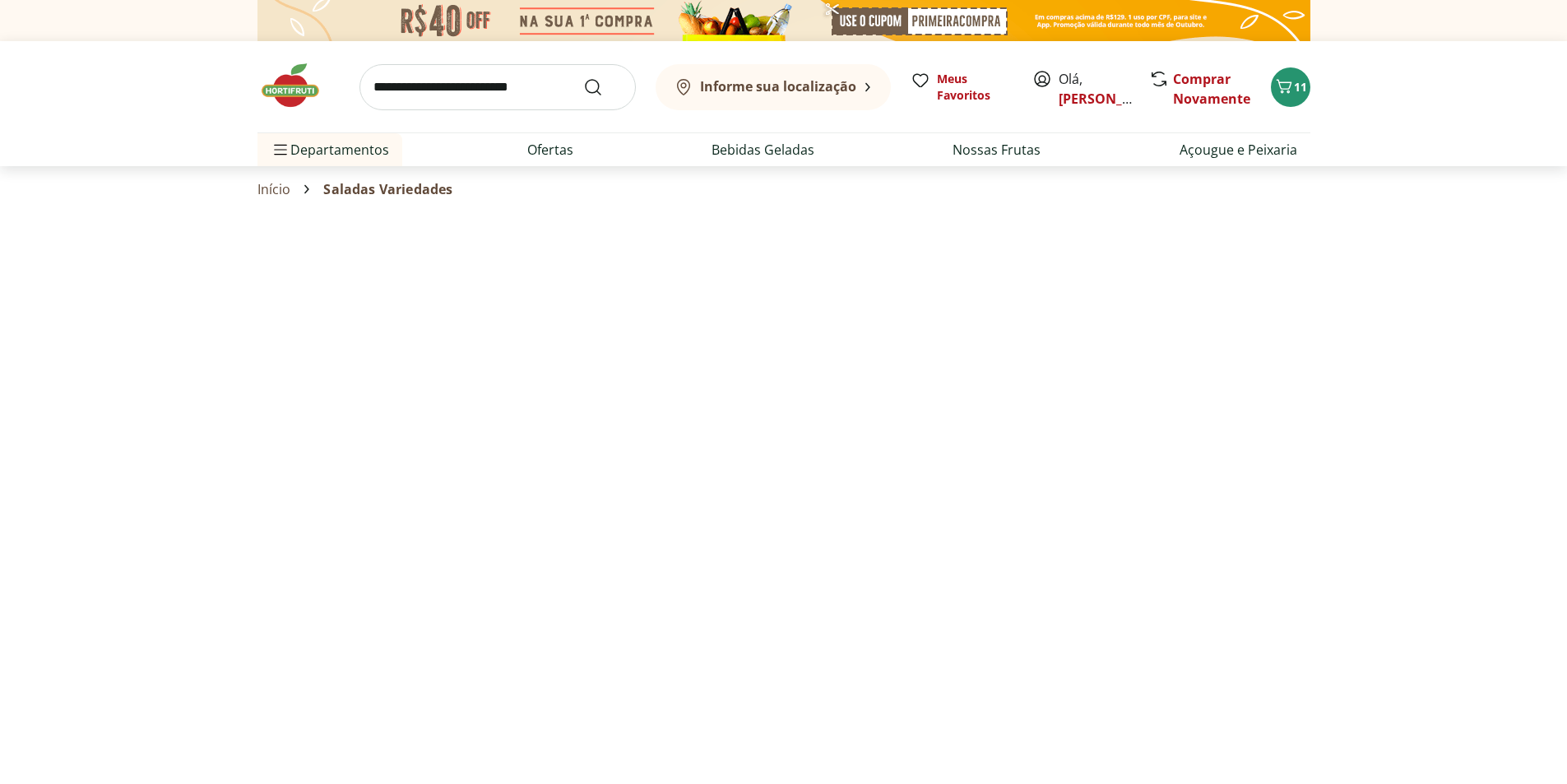
select select "**********"
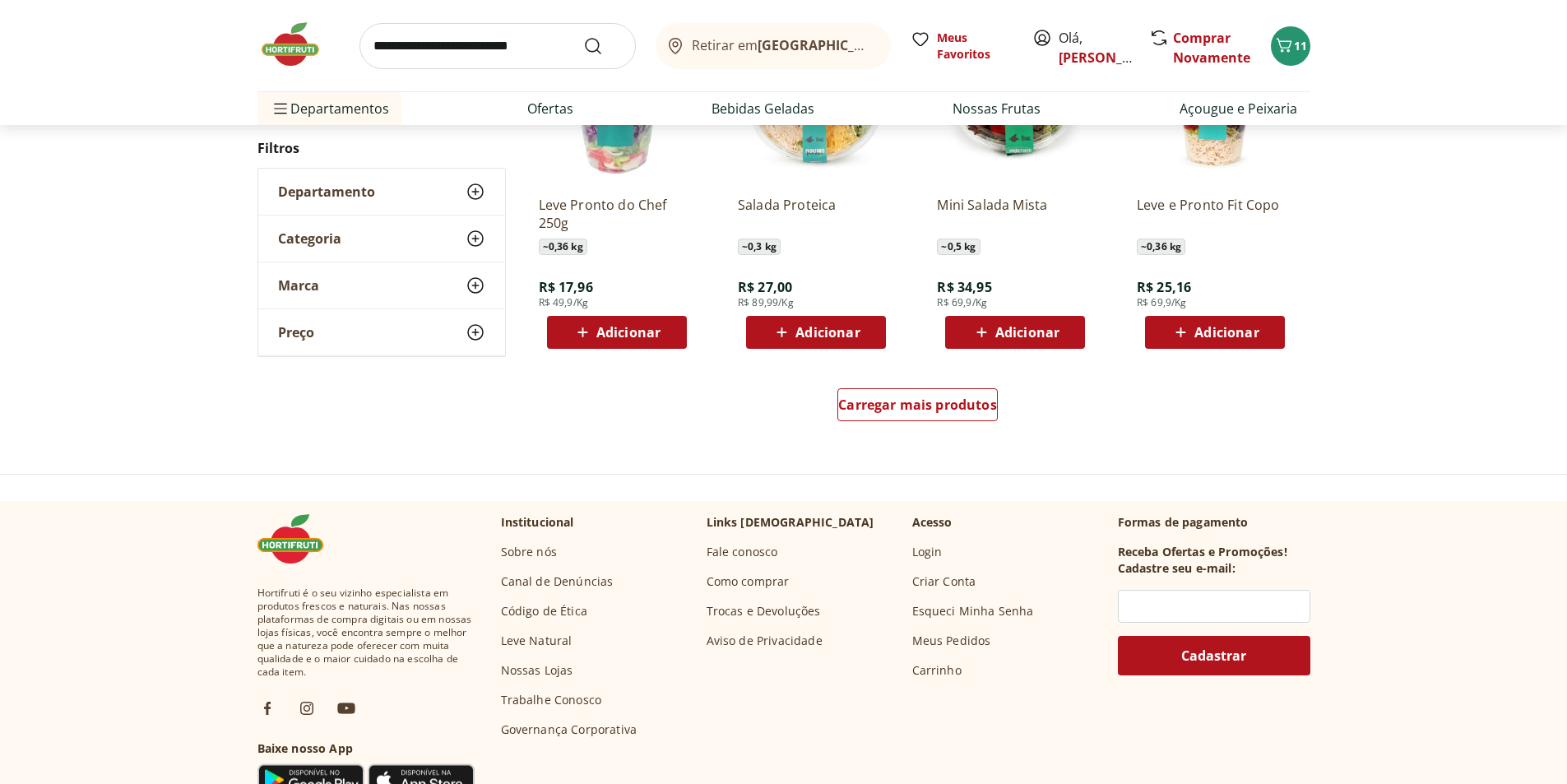
scroll to position [987, 0]
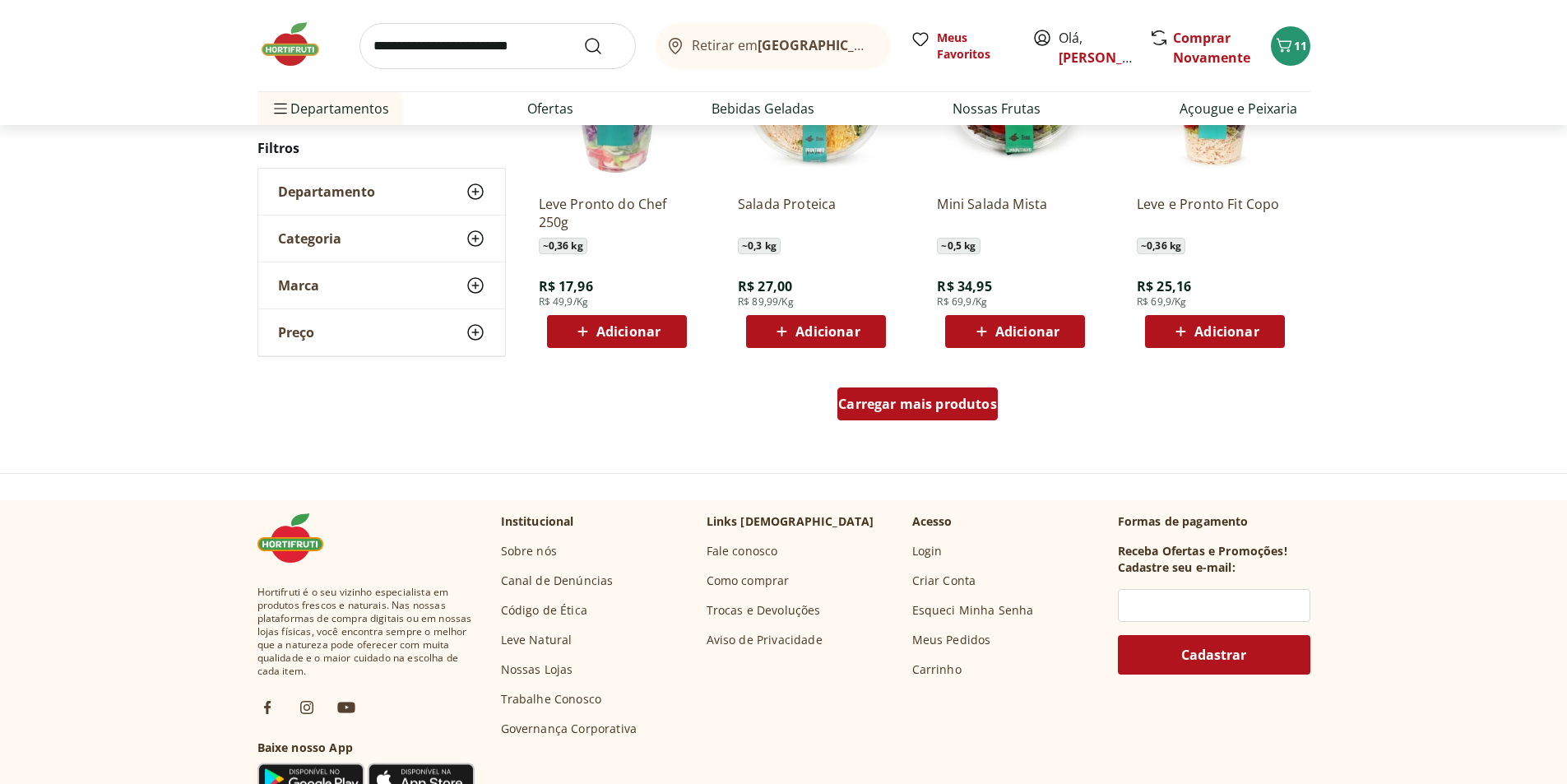
click at [952, 410] on span "Carregar mais produtos" at bounding box center [917, 404] width 158 height 13
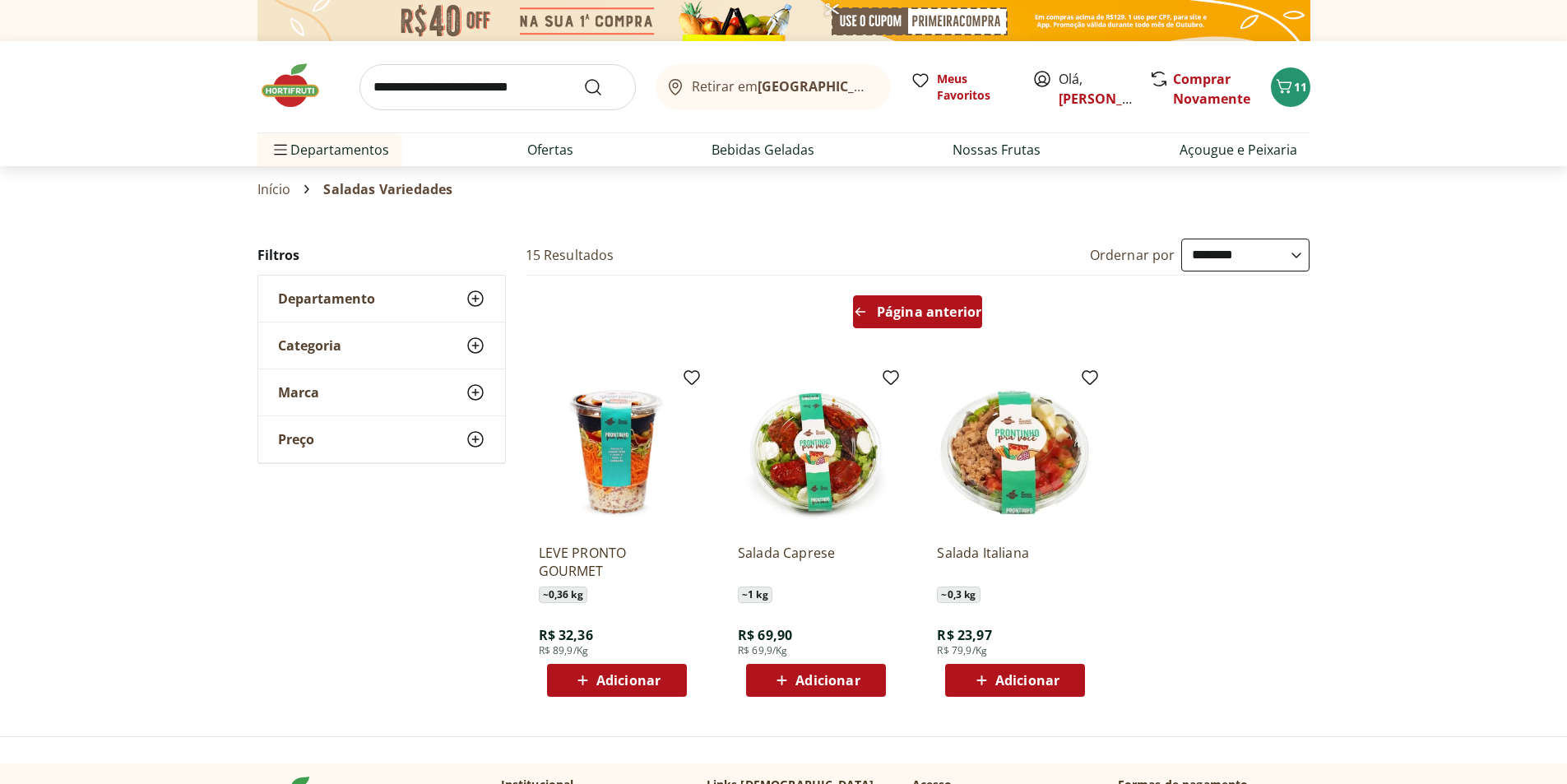
click at [936, 311] on span "Página anterior" at bounding box center [930, 312] width 104 height 13
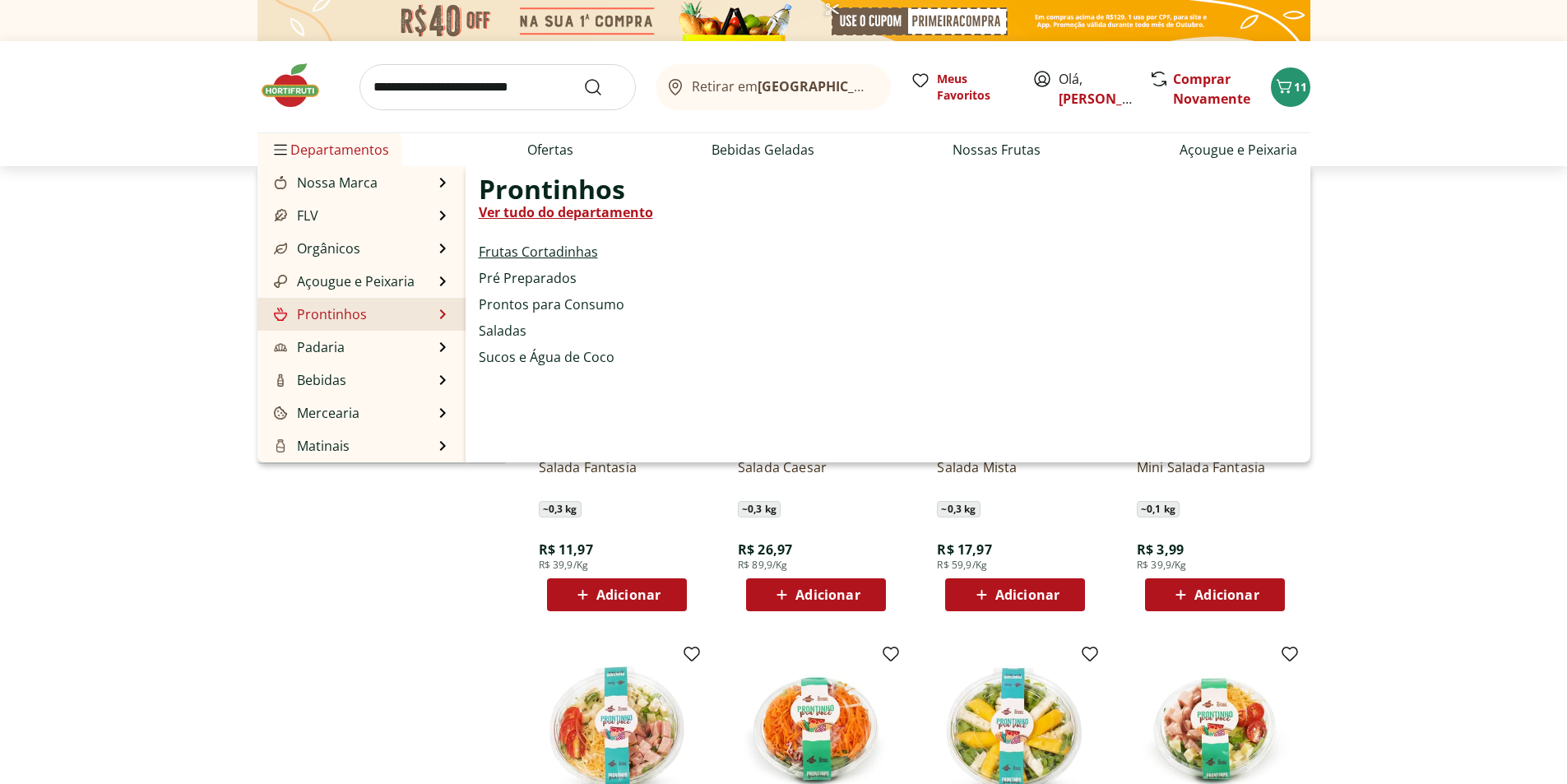
click at [531, 248] on link "Frutas Cortadinhas" at bounding box center [539, 251] width 120 height 20
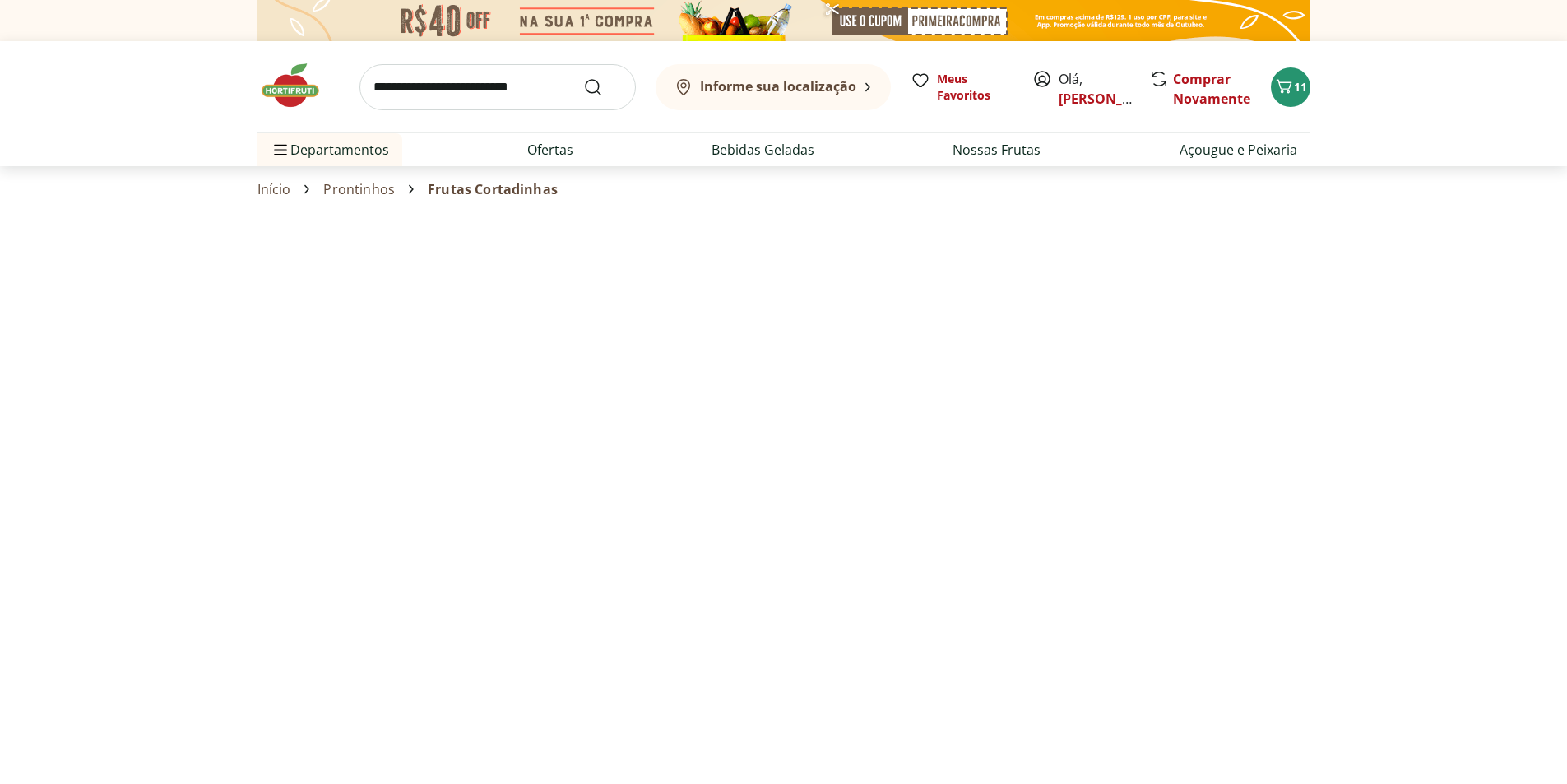
select select "**********"
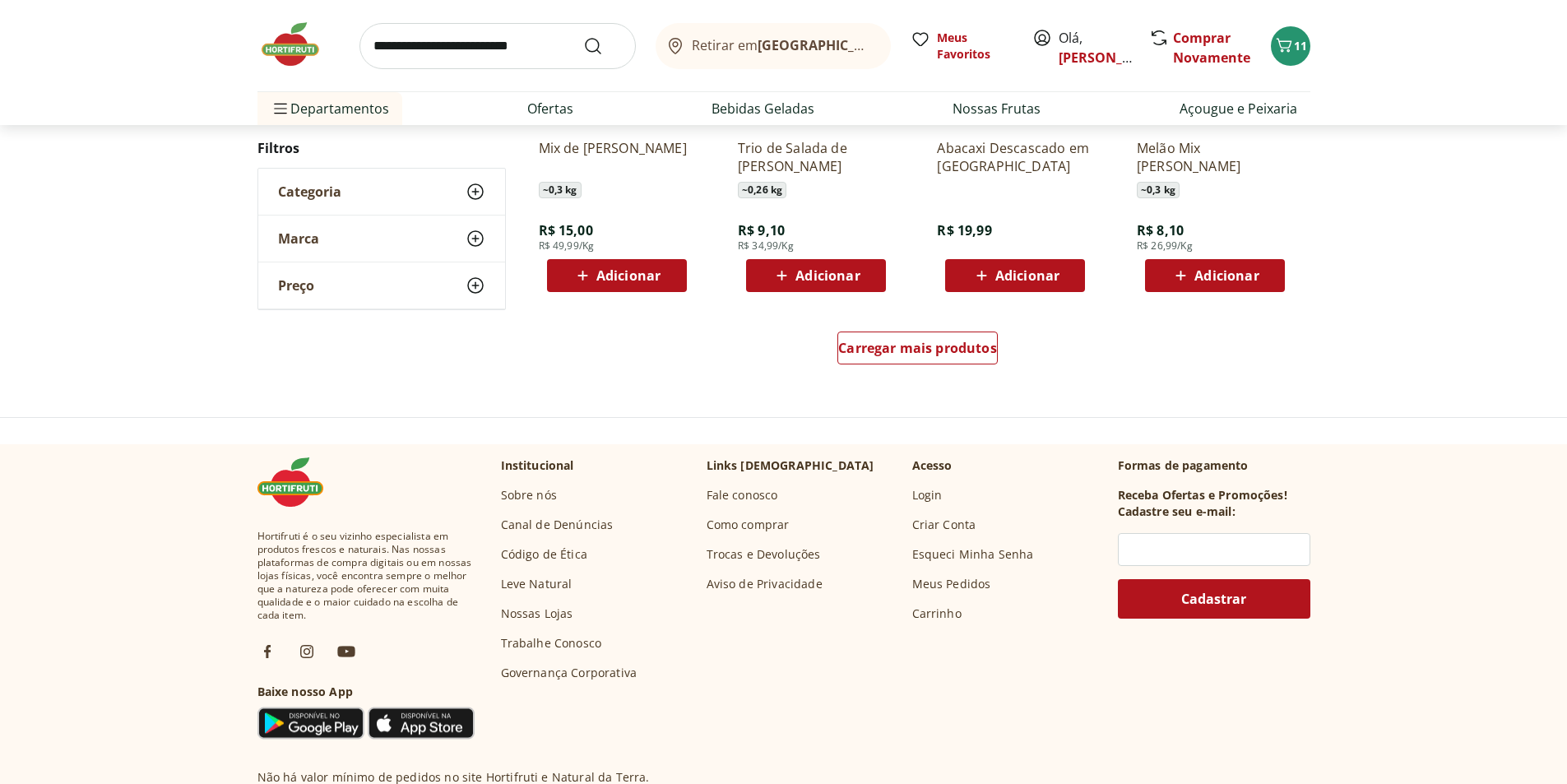
scroll to position [1069, 0]
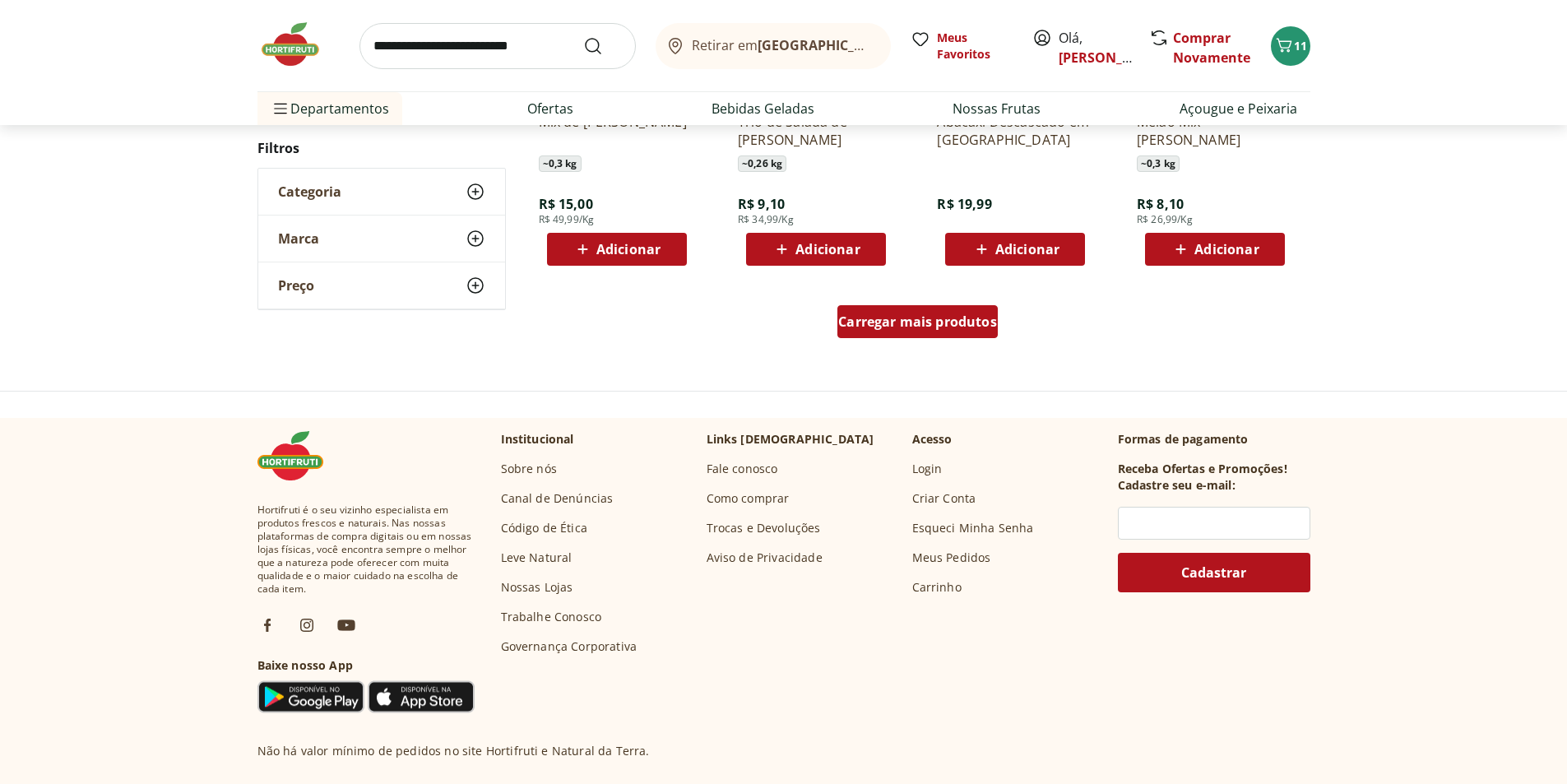
click at [948, 328] on span "Carregar mais produtos" at bounding box center [917, 321] width 158 height 13
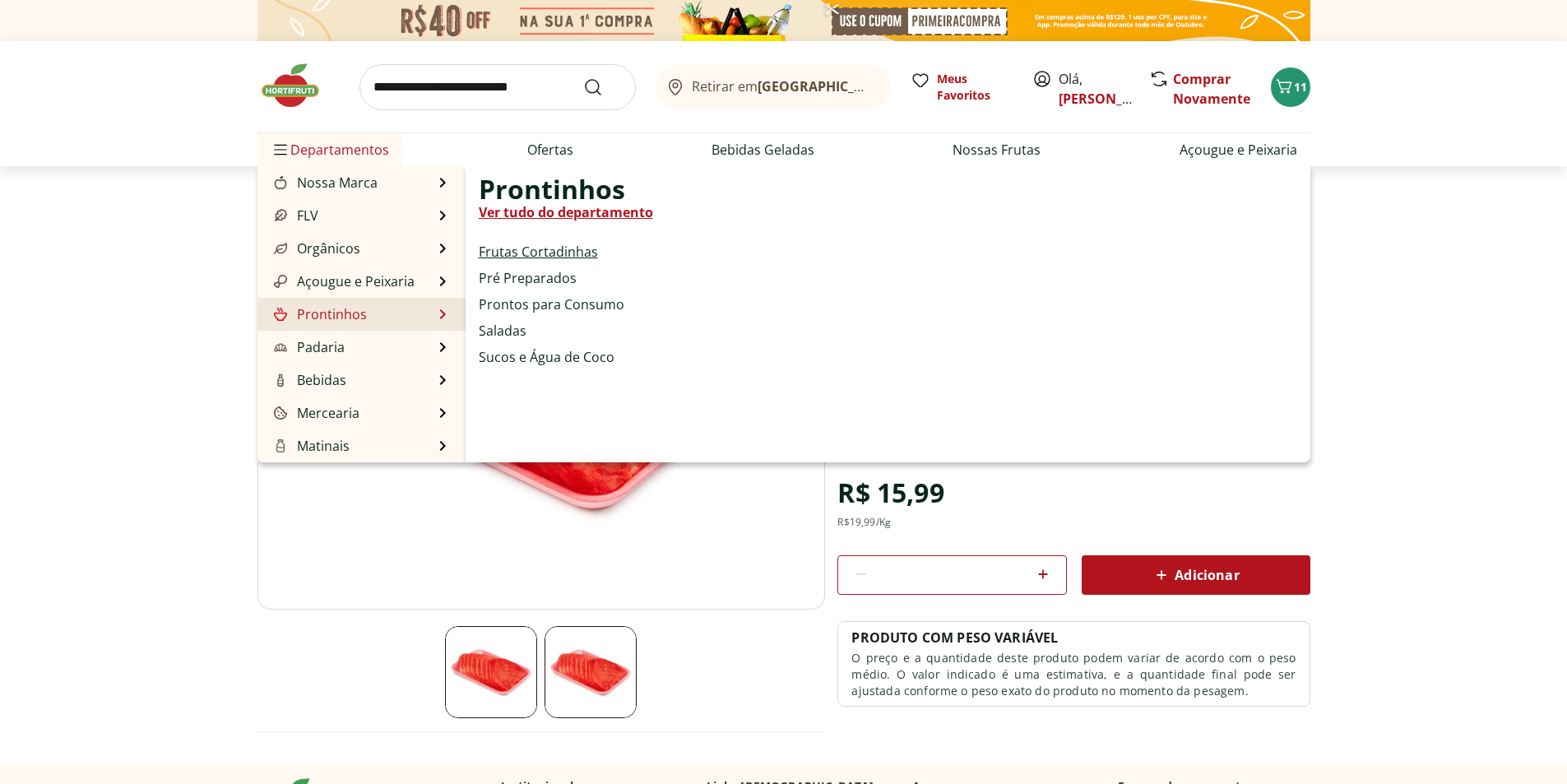
click at [556, 254] on link "Frutas Cortadinhas" at bounding box center [539, 251] width 120 height 20
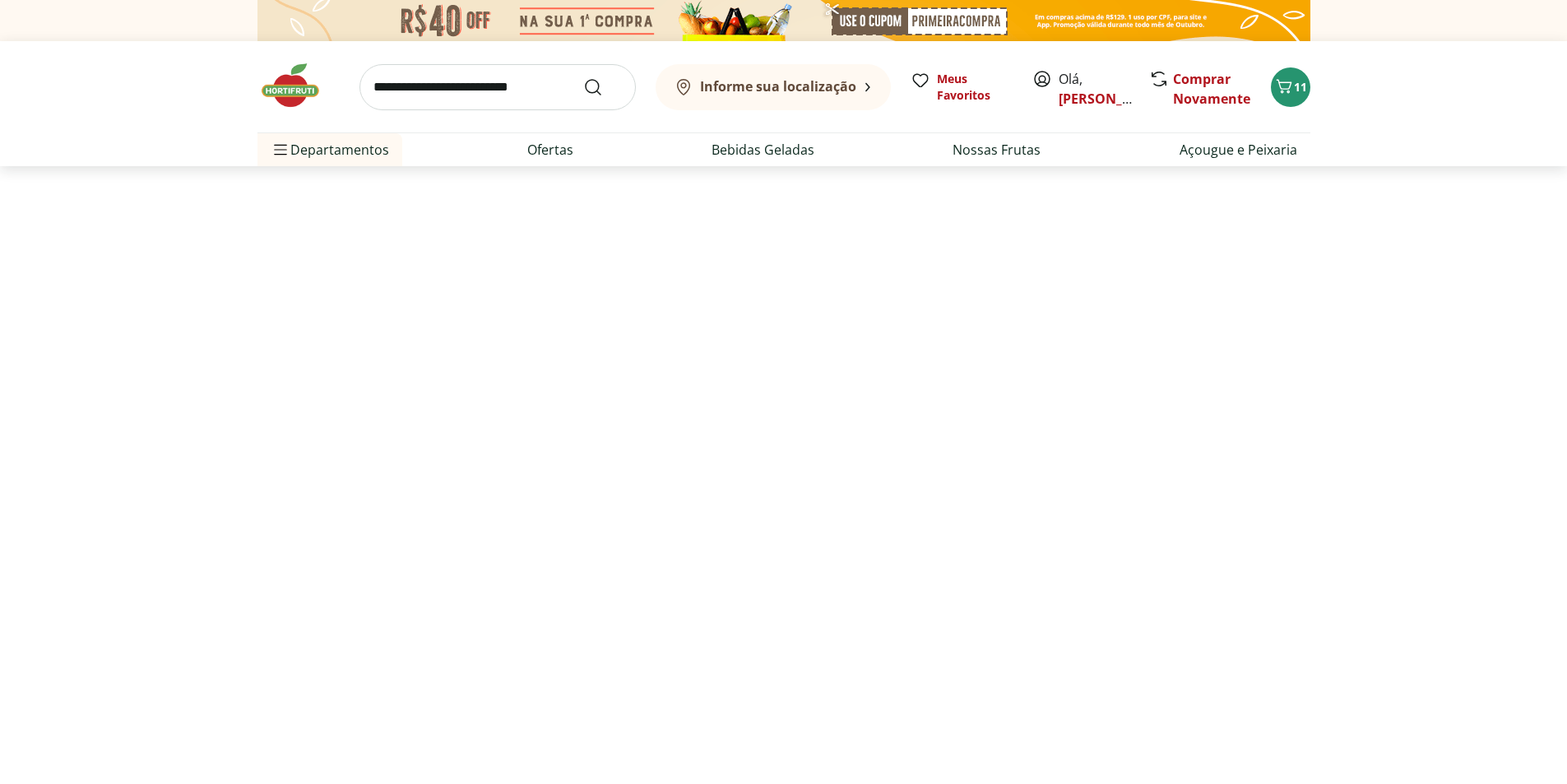
select select "**********"
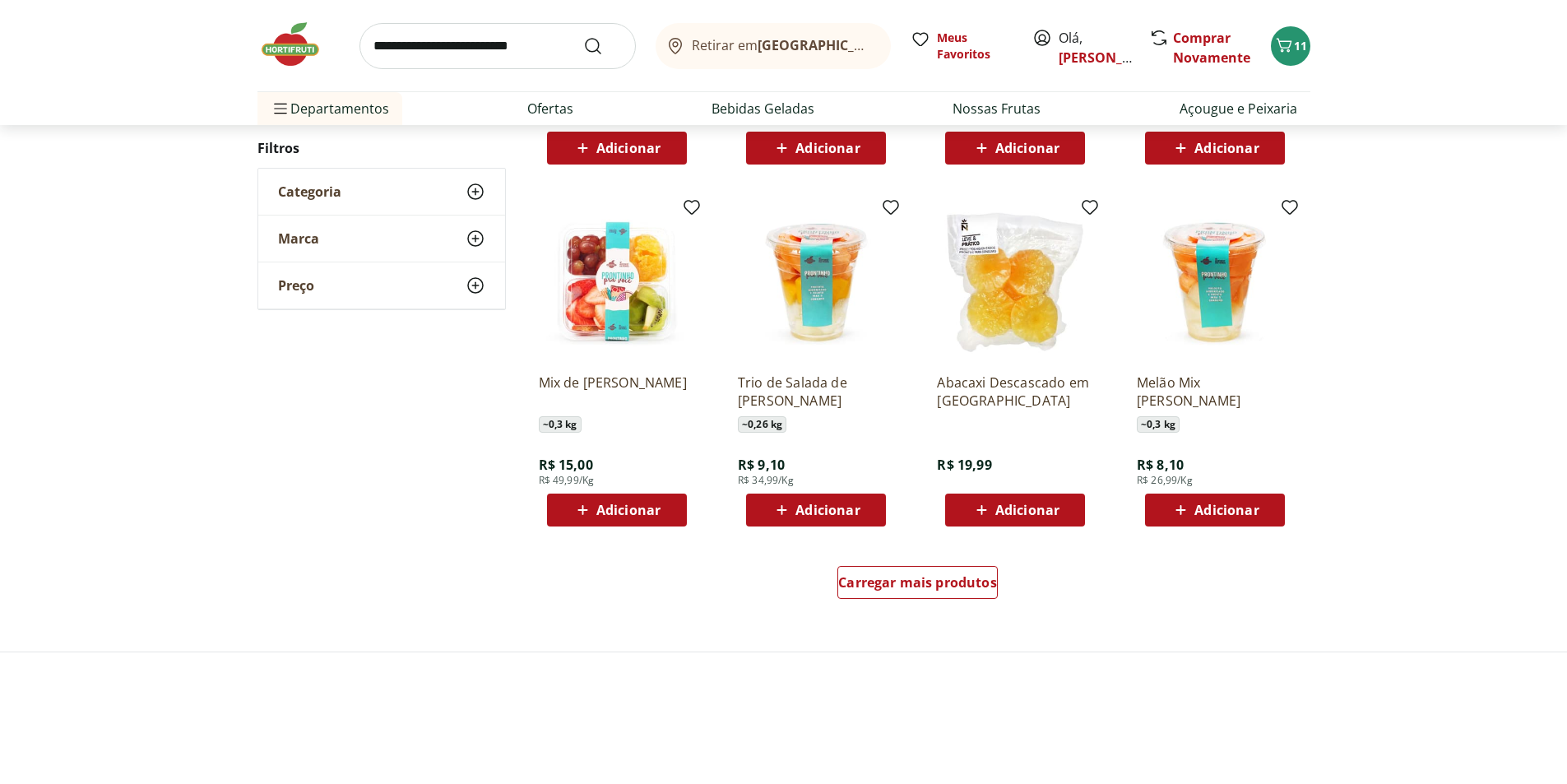
scroll to position [1151, 0]
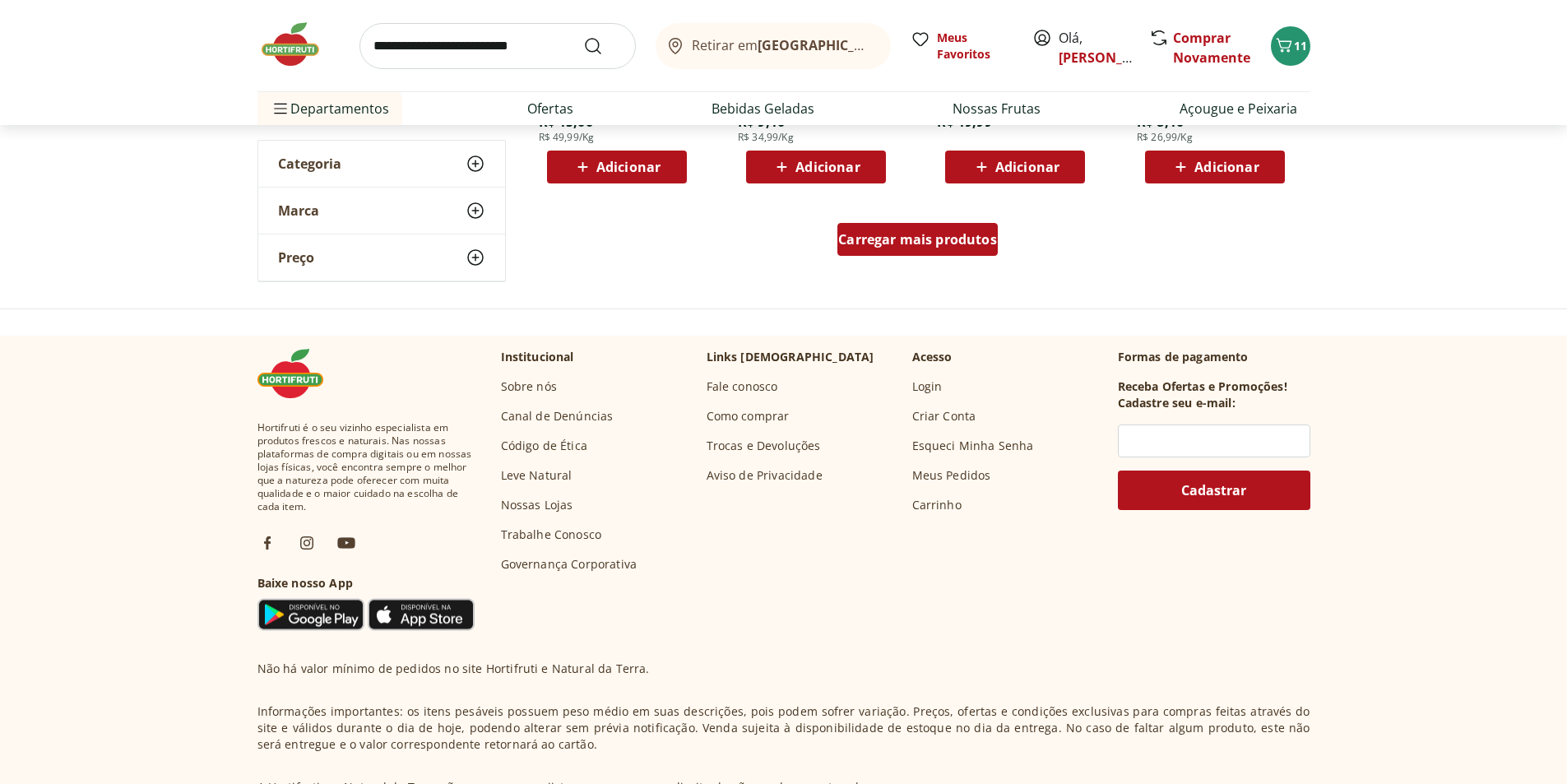
click at [899, 244] on span "Carregar mais produtos" at bounding box center [917, 239] width 158 height 13
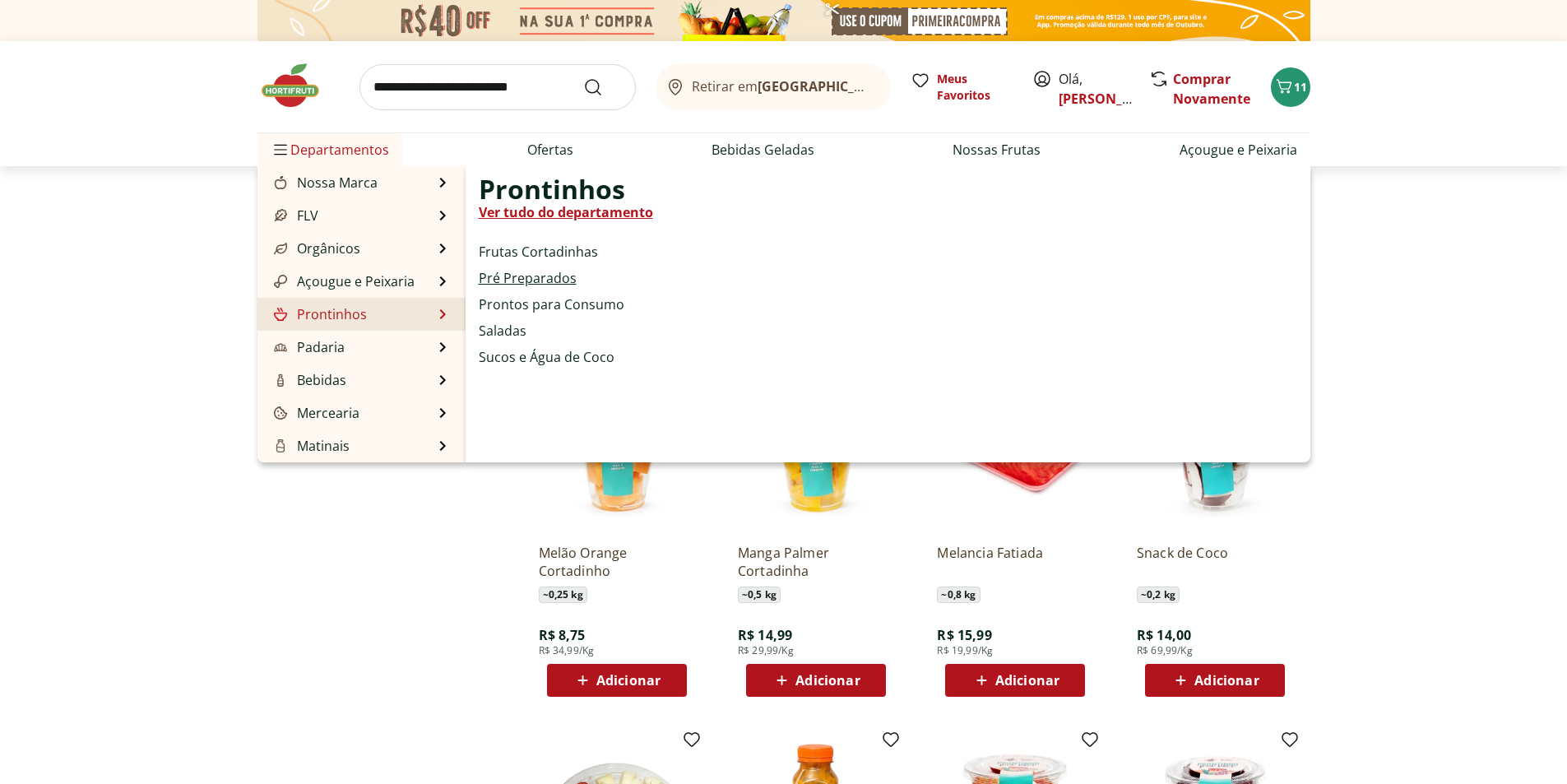
click at [525, 277] on link "Pré Preparados" at bounding box center [527, 278] width 98 height 20
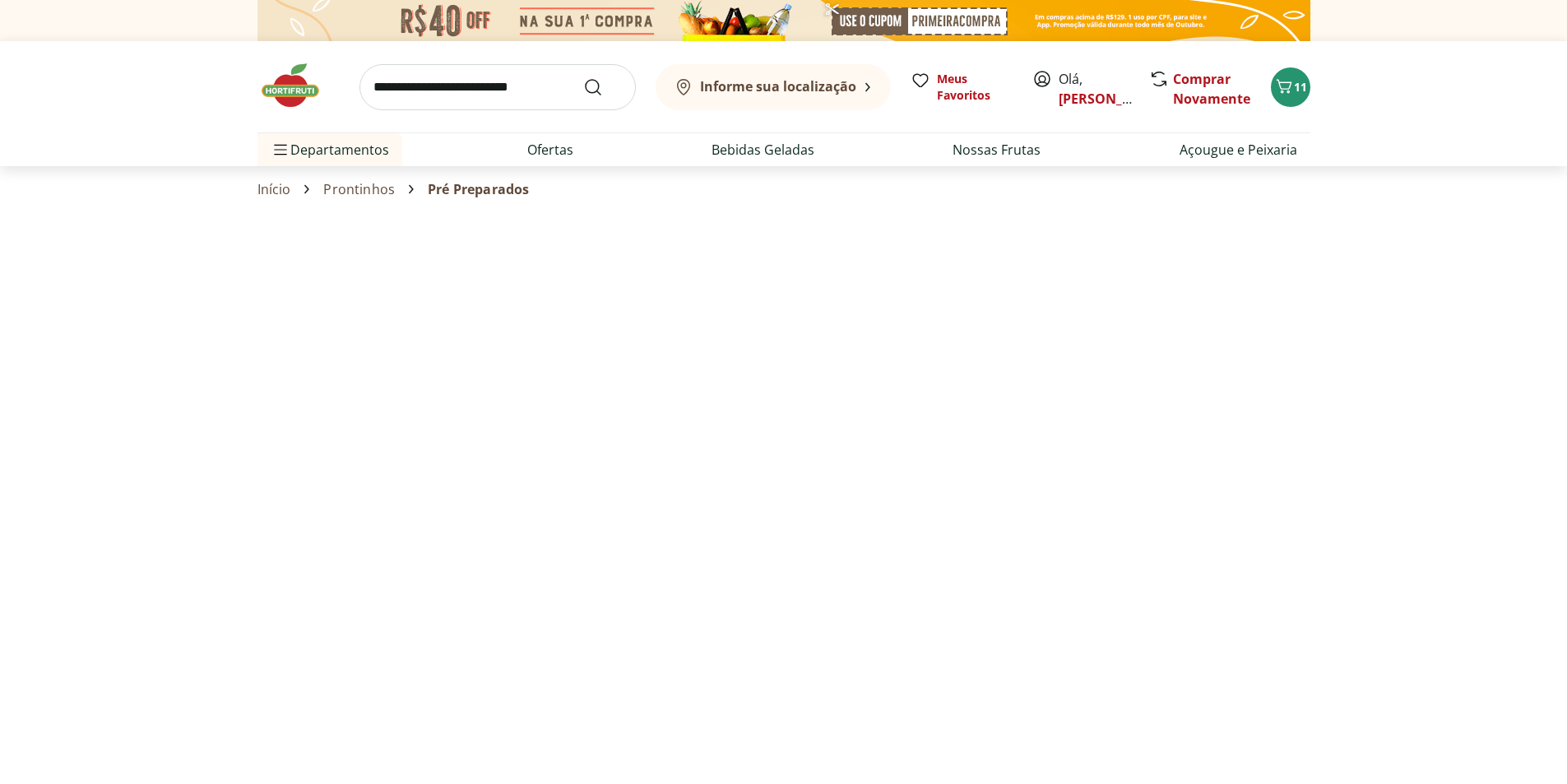
select select "**********"
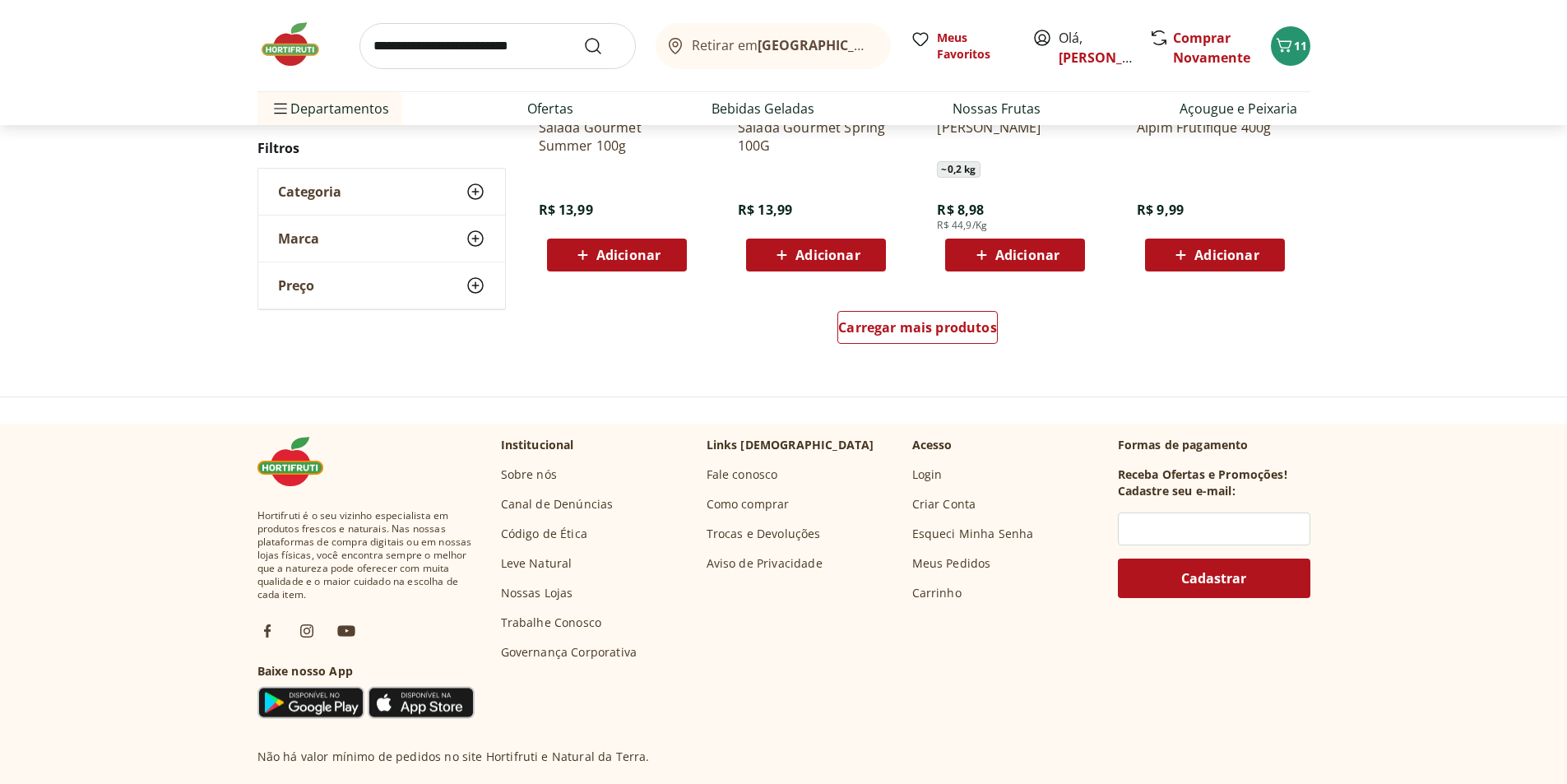
scroll to position [1069, 0]
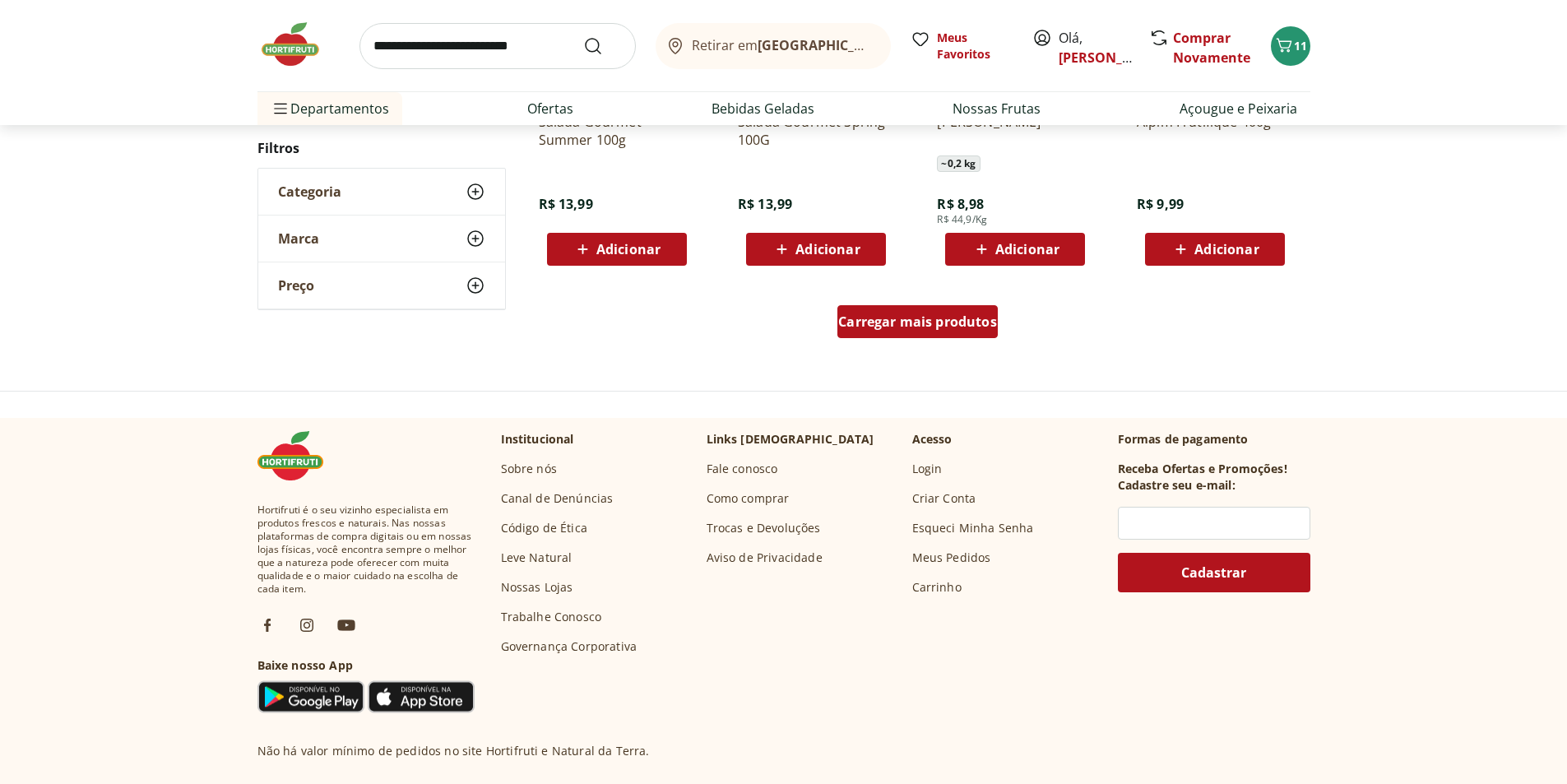
click at [932, 323] on span "Carregar mais produtos" at bounding box center [917, 321] width 158 height 13
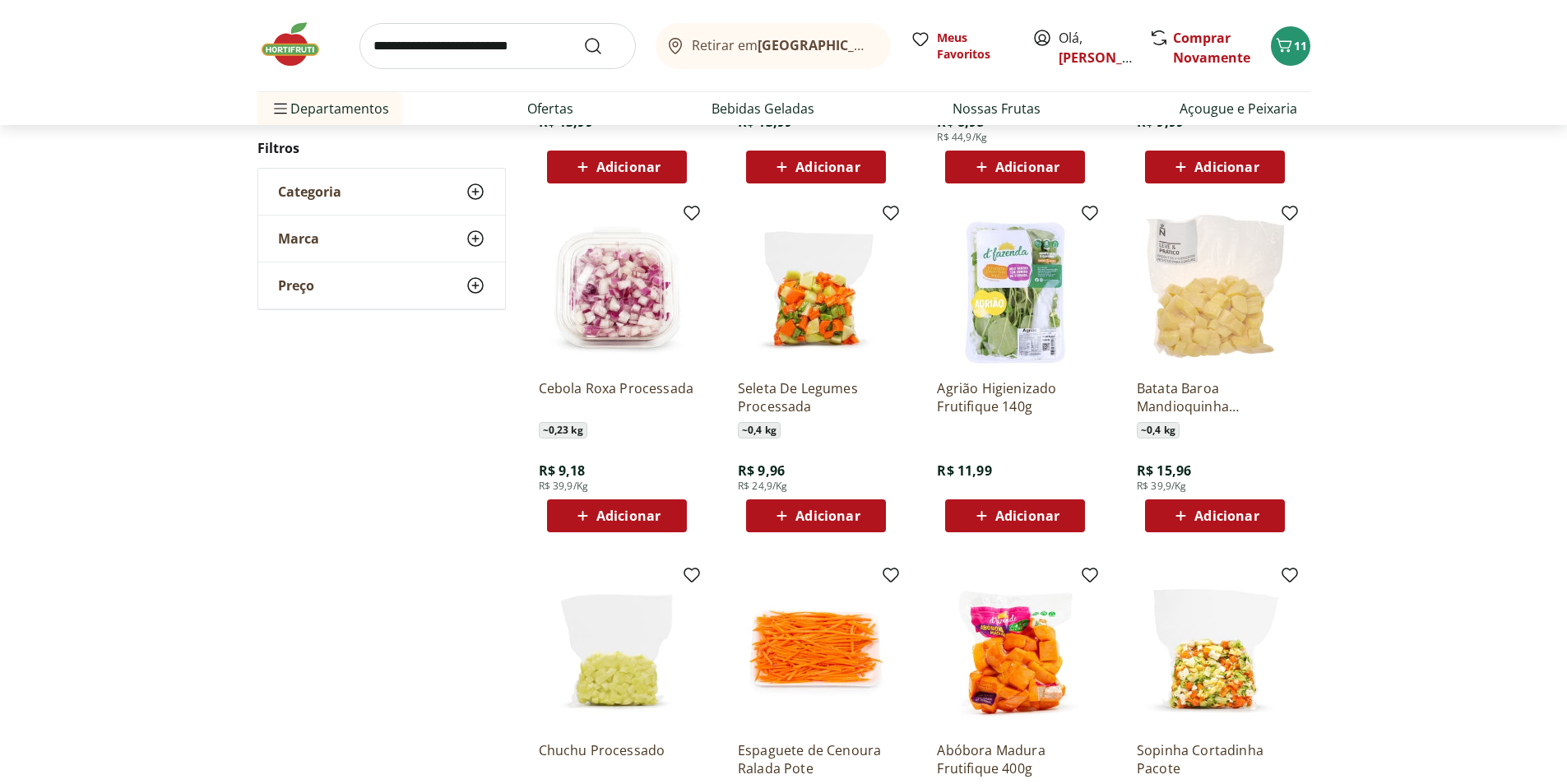
scroll to position [1233, 0]
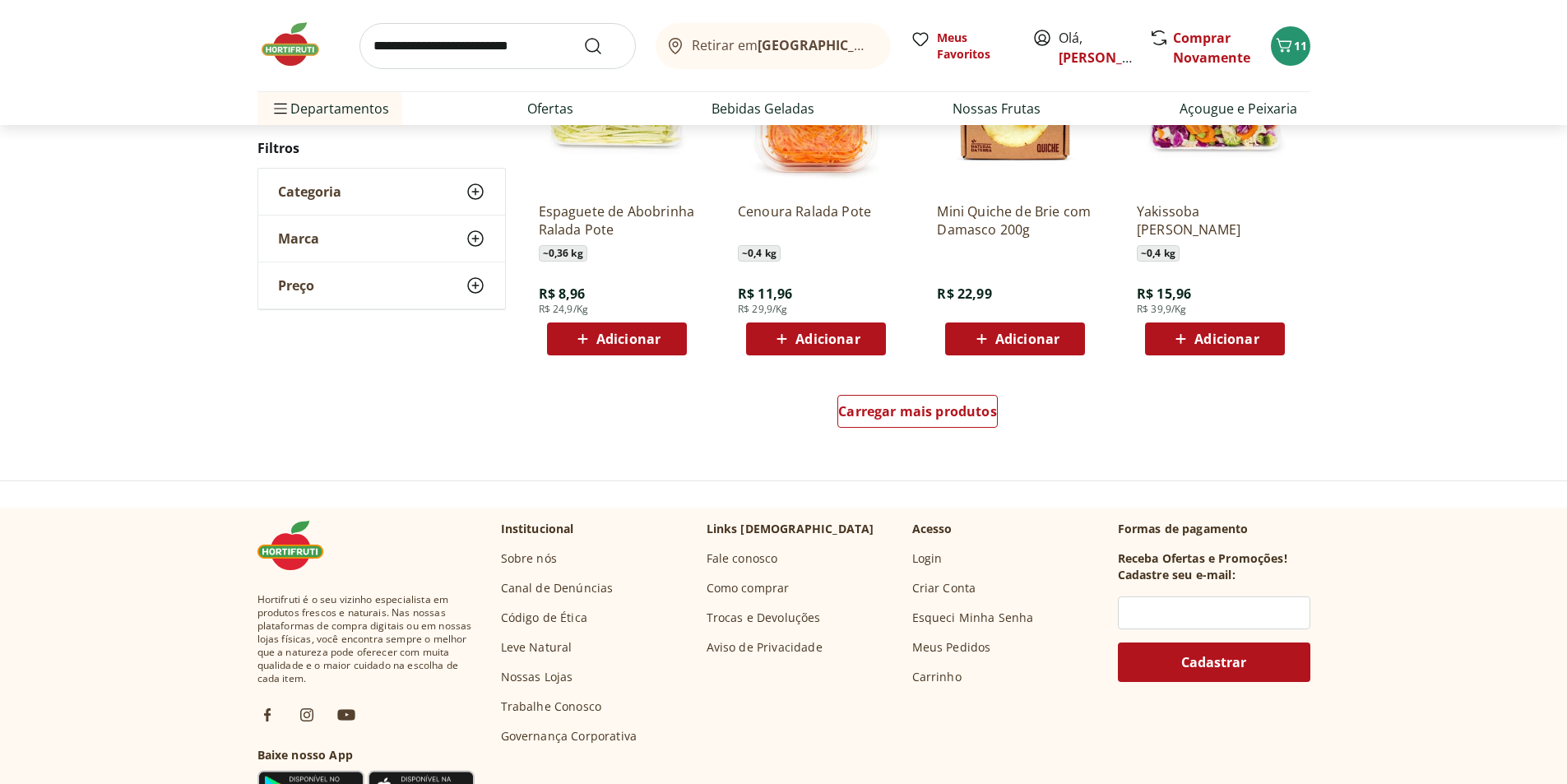
scroll to position [1069, 0]
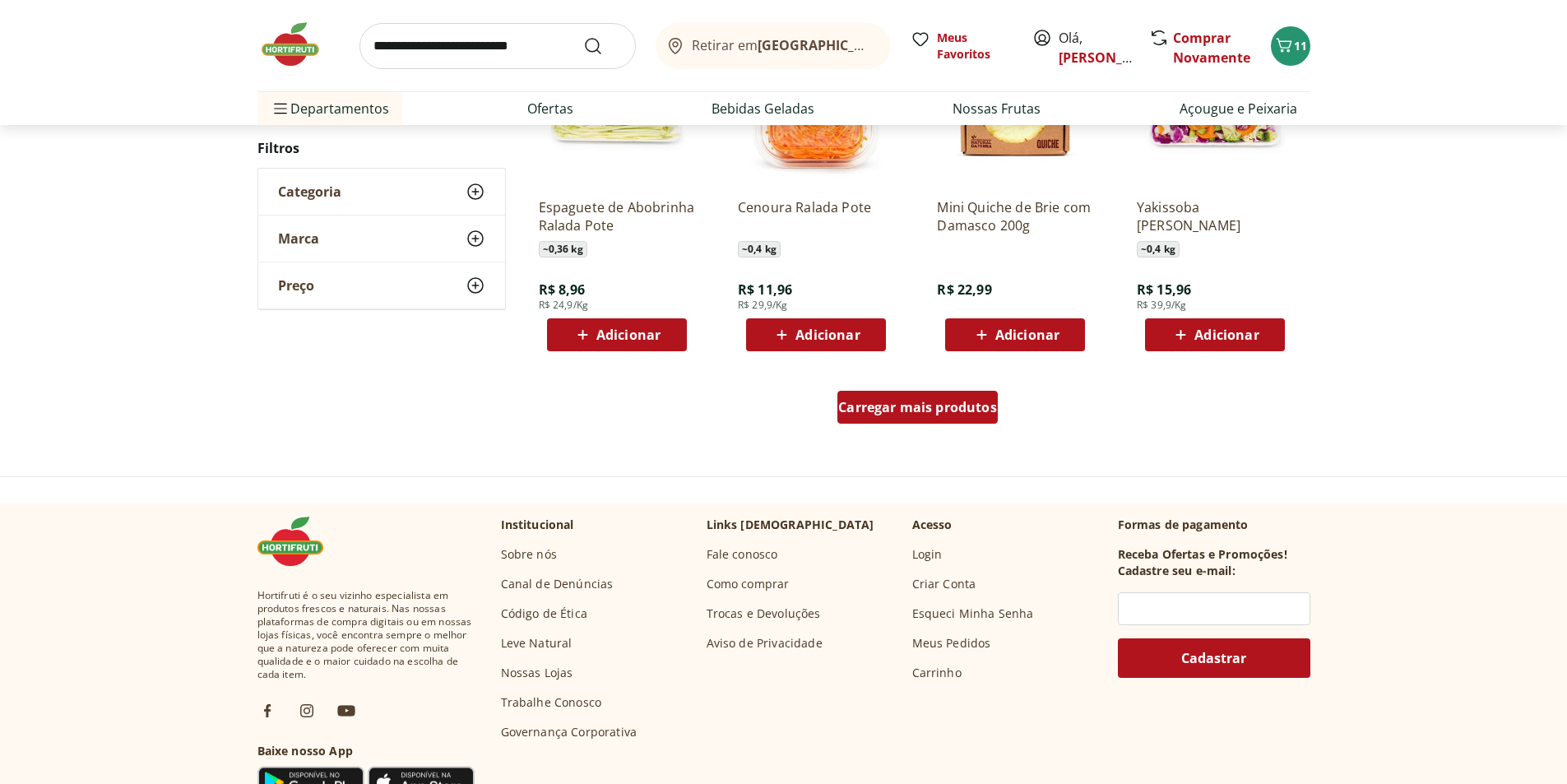
click at [895, 412] on span "Carregar mais produtos" at bounding box center [917, 407] width 158 height 13
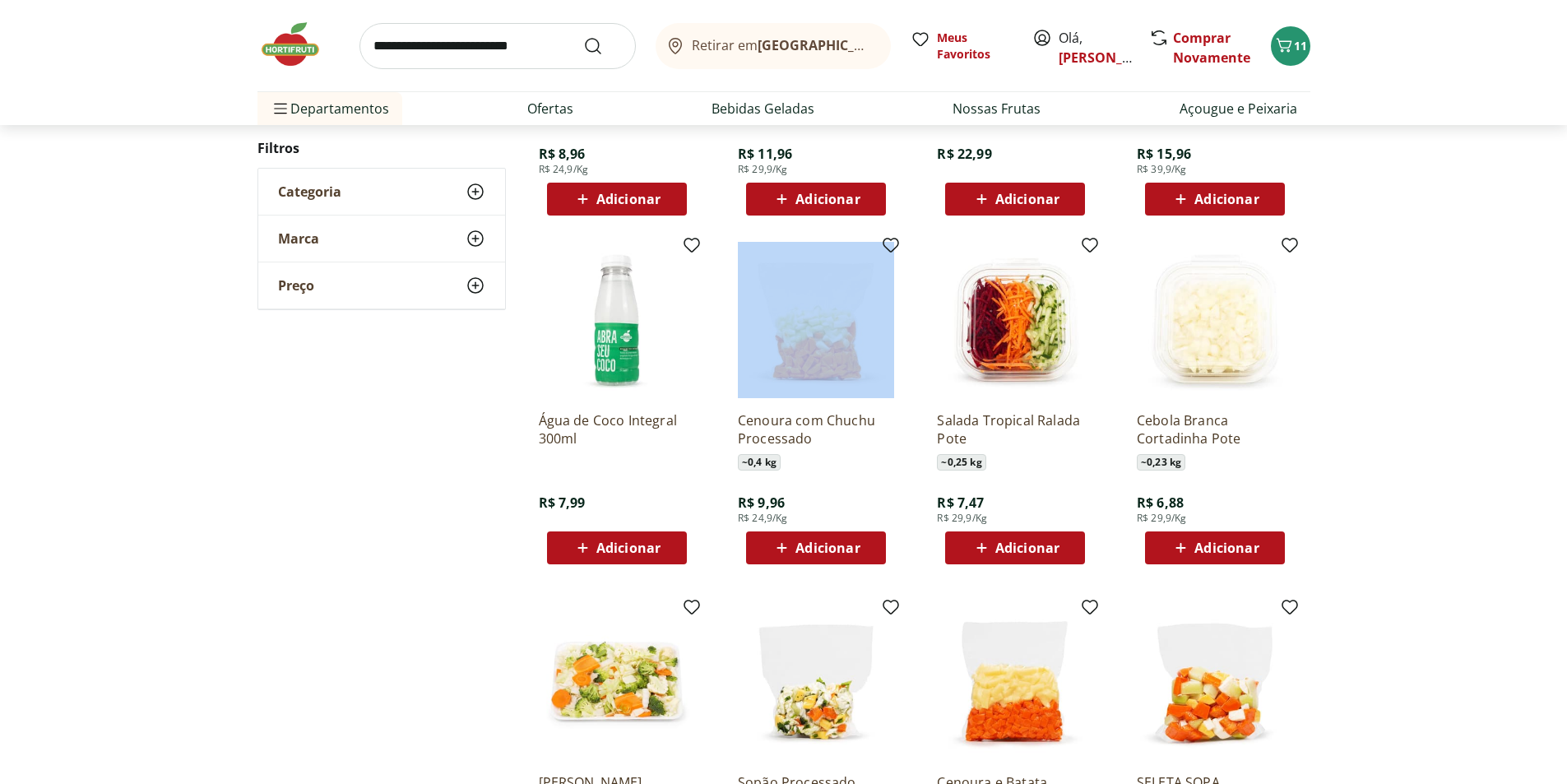
scroll to position [1233, 0]
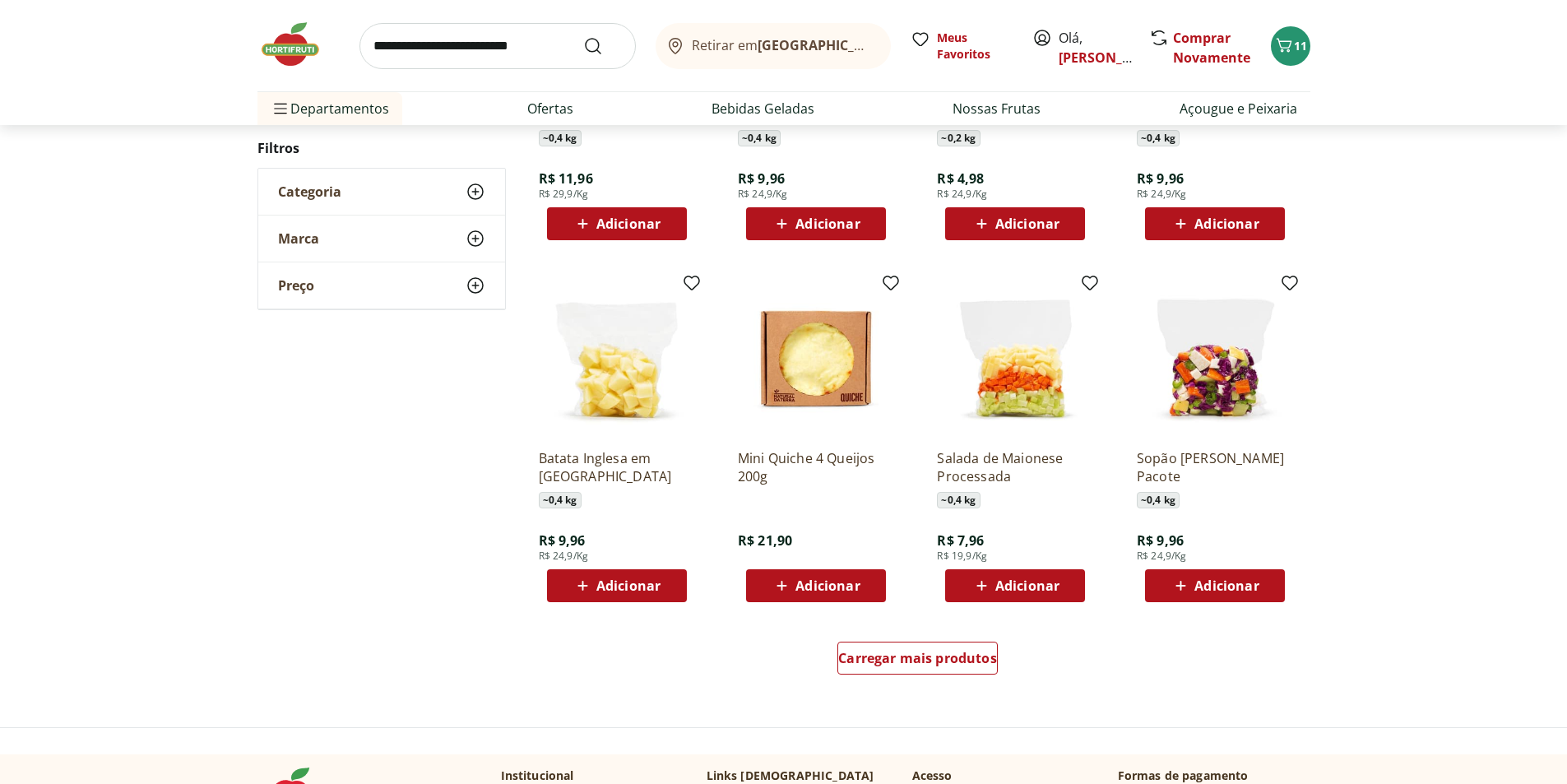
scroll to position [819, 0]
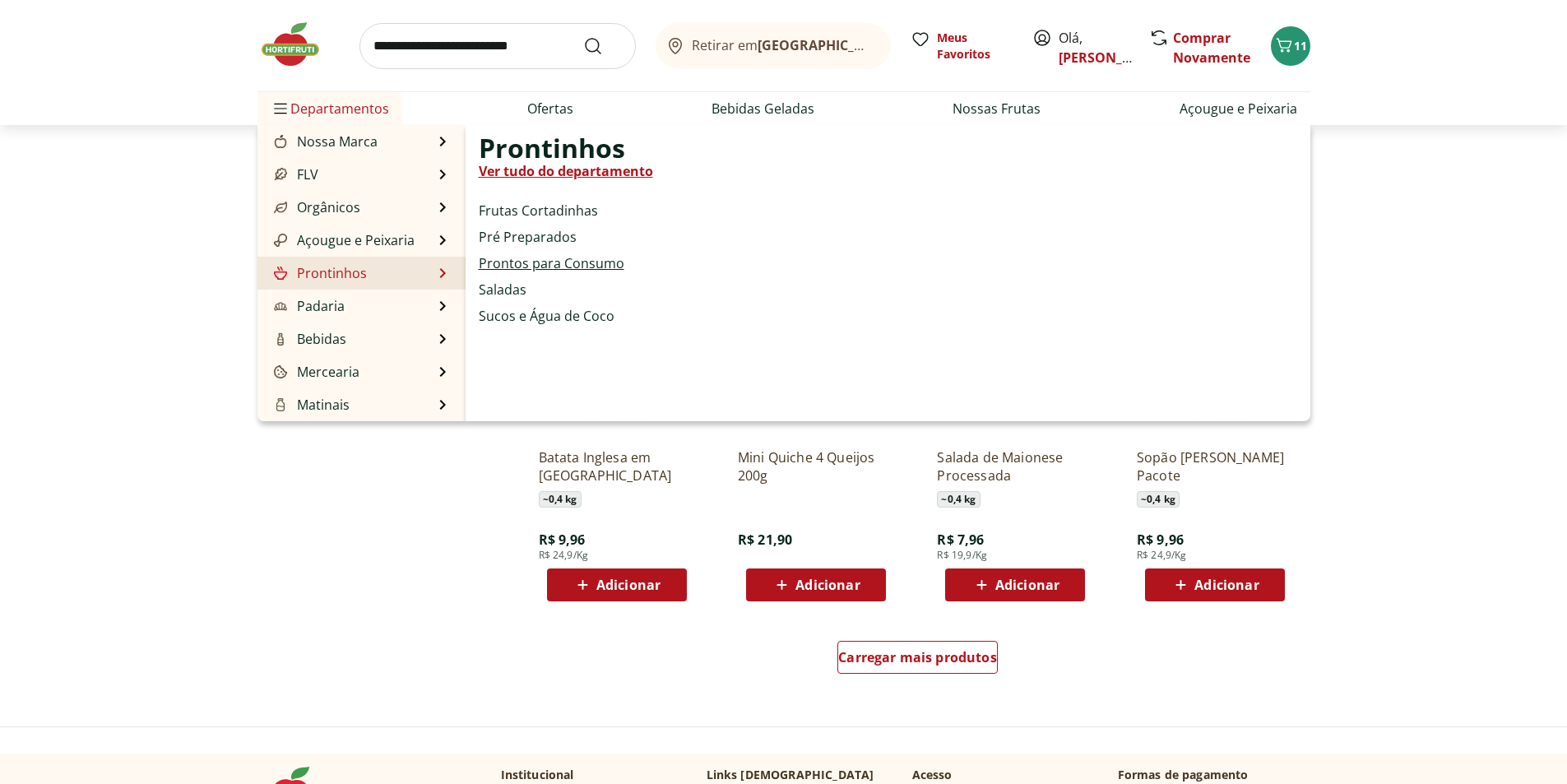
click at [544, 264] on link "Prontos para Consumo" at bounding box center [552, 263] width 146 height 20
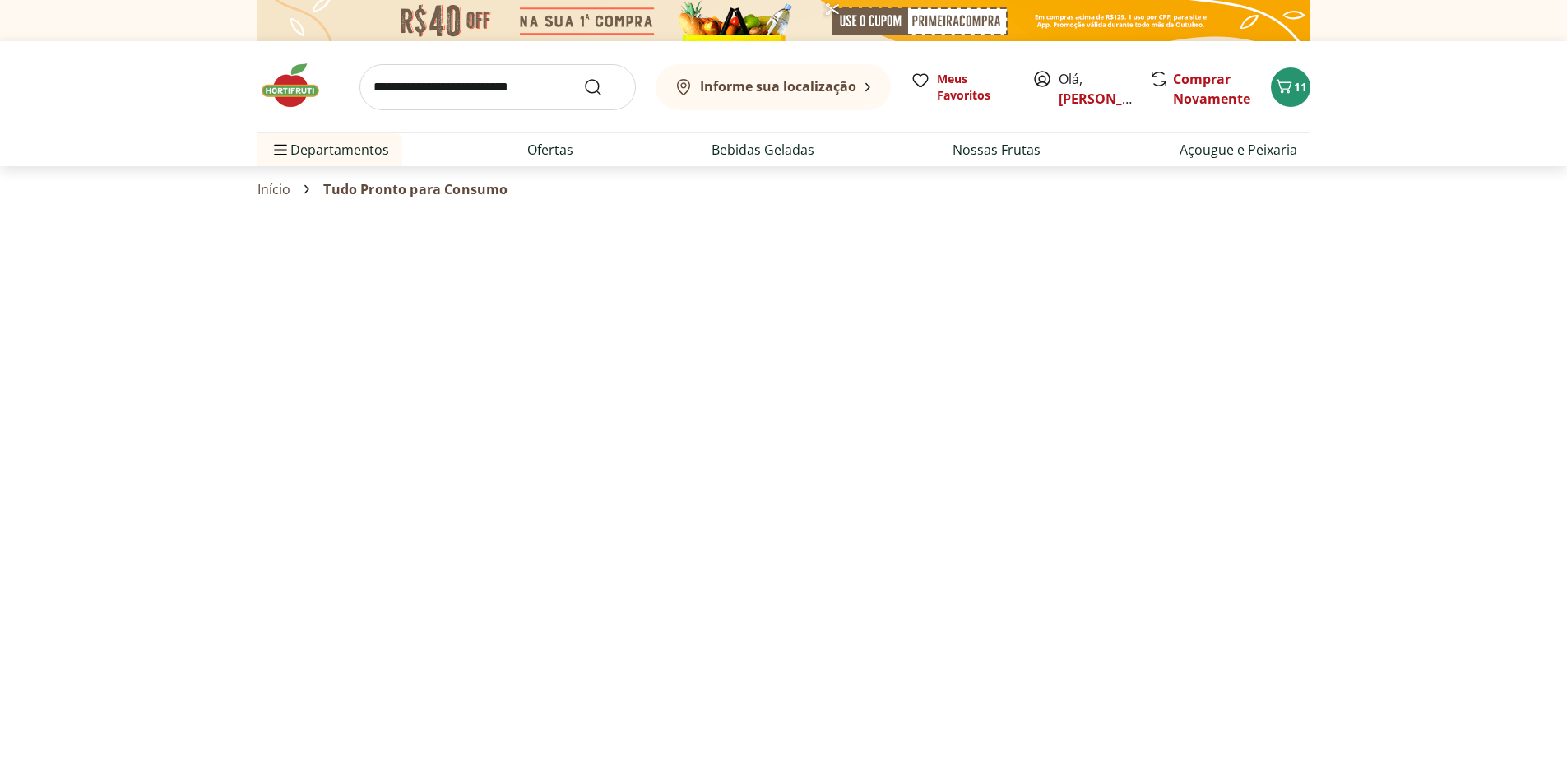
select select "**********"
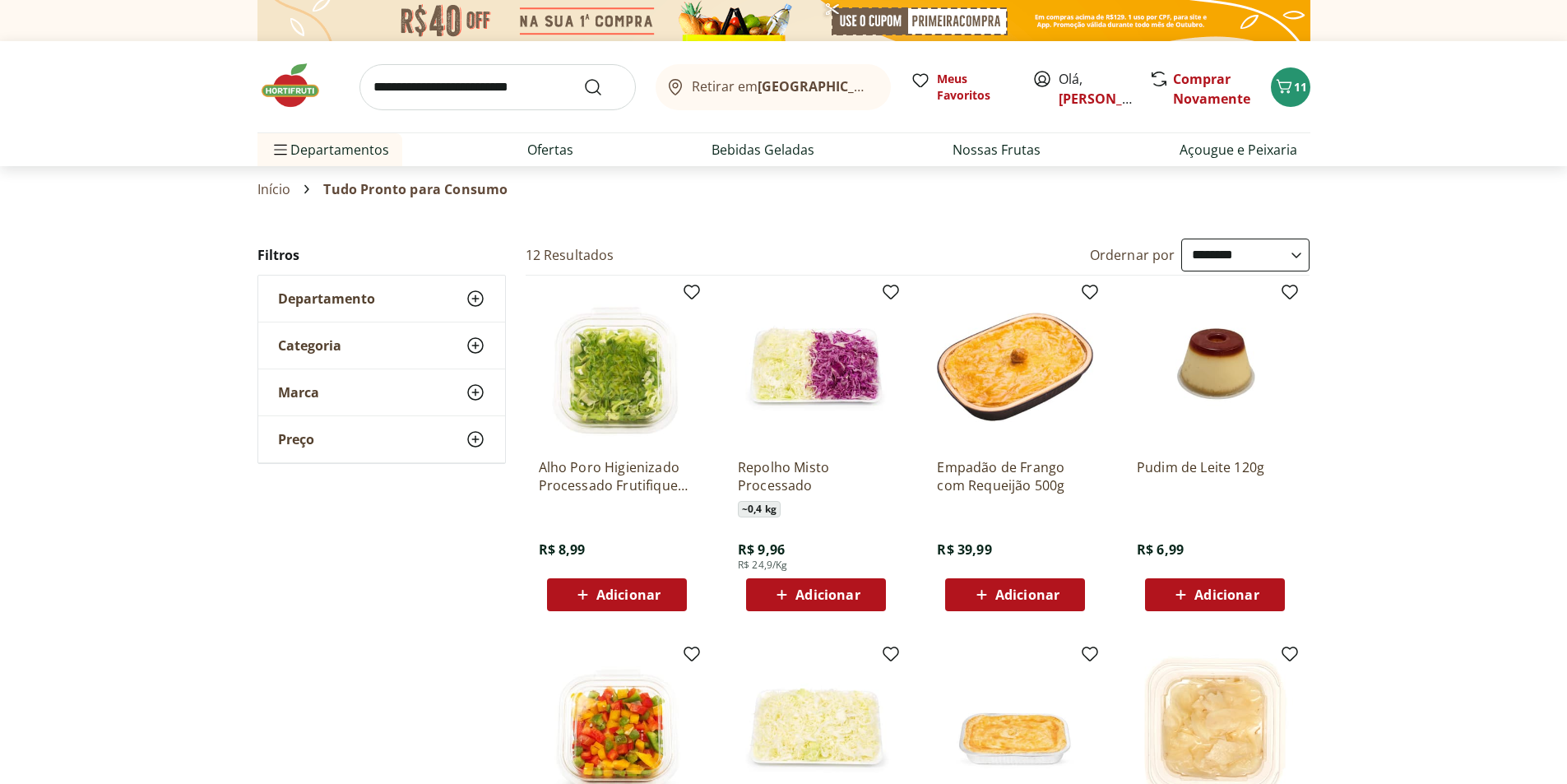
click at [344, 303] on span "Departamento" at bounding box center [326, 298] width 97 height 16
click at [372, 299] on span "Departamento" at bounding box center [326, 298] width 97 height 16
click at [372, 295] on span "Departamento" at bounding box center [326, 298] width 97 height 16
click at [276, 190] on link "Início" at bounding box center [275, 190] width 34 height 15
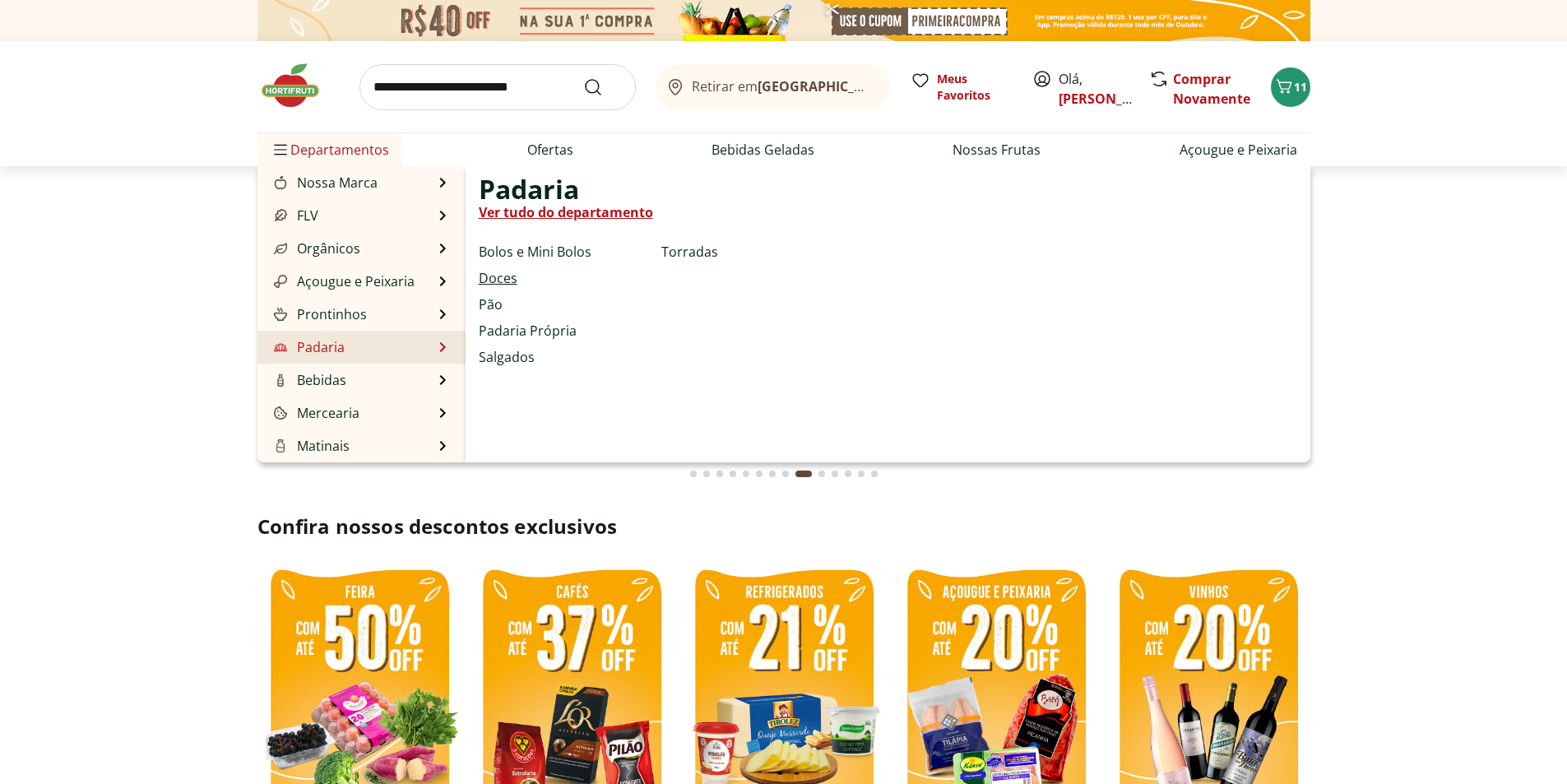
click at [505, 276] on link "Doces" at bounding box center [498, 278] width 39 height 20
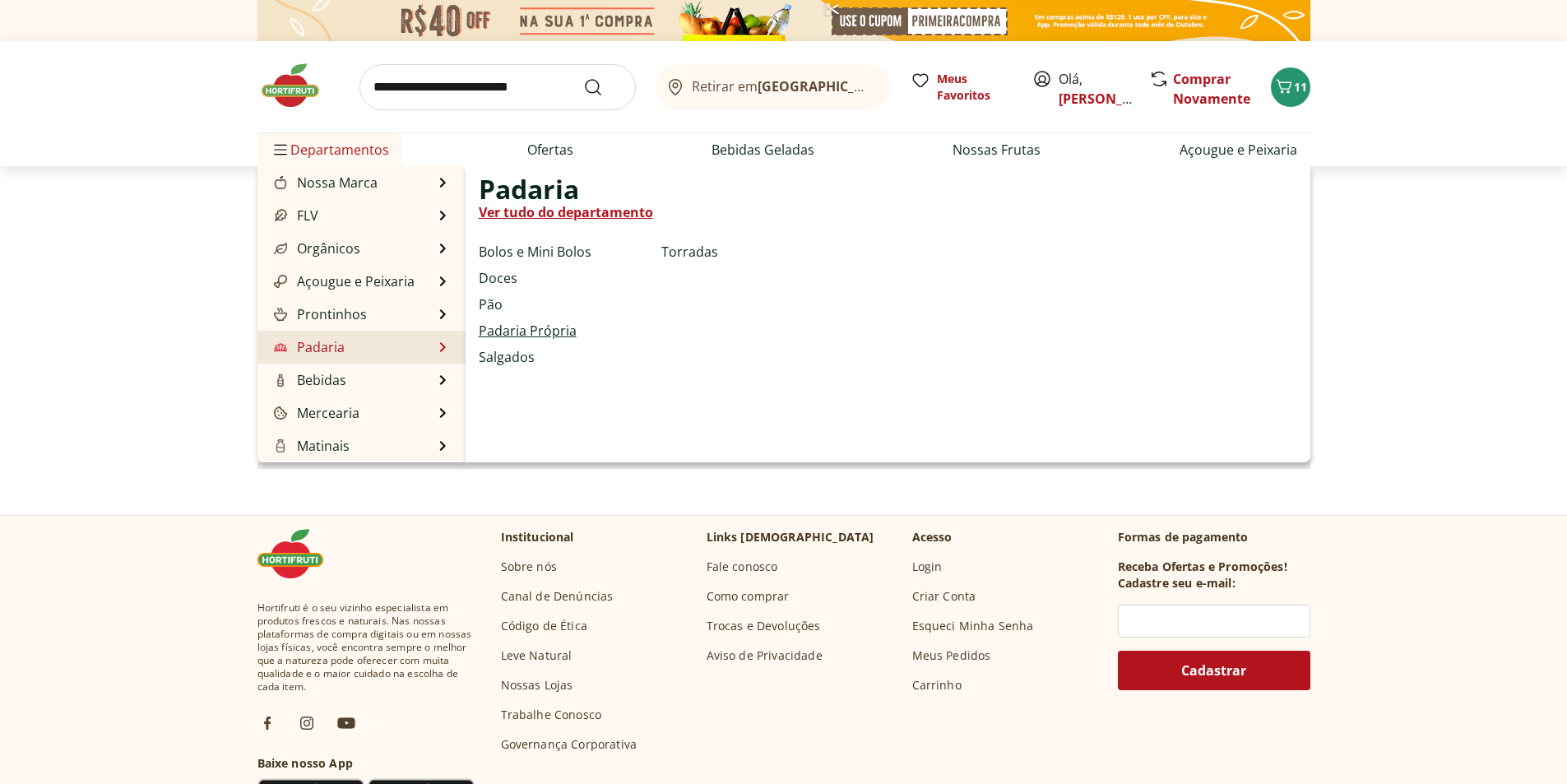
click at [501, 329] on link "Padaria Própria" at bounding box center [527, 330] width 98 height 20
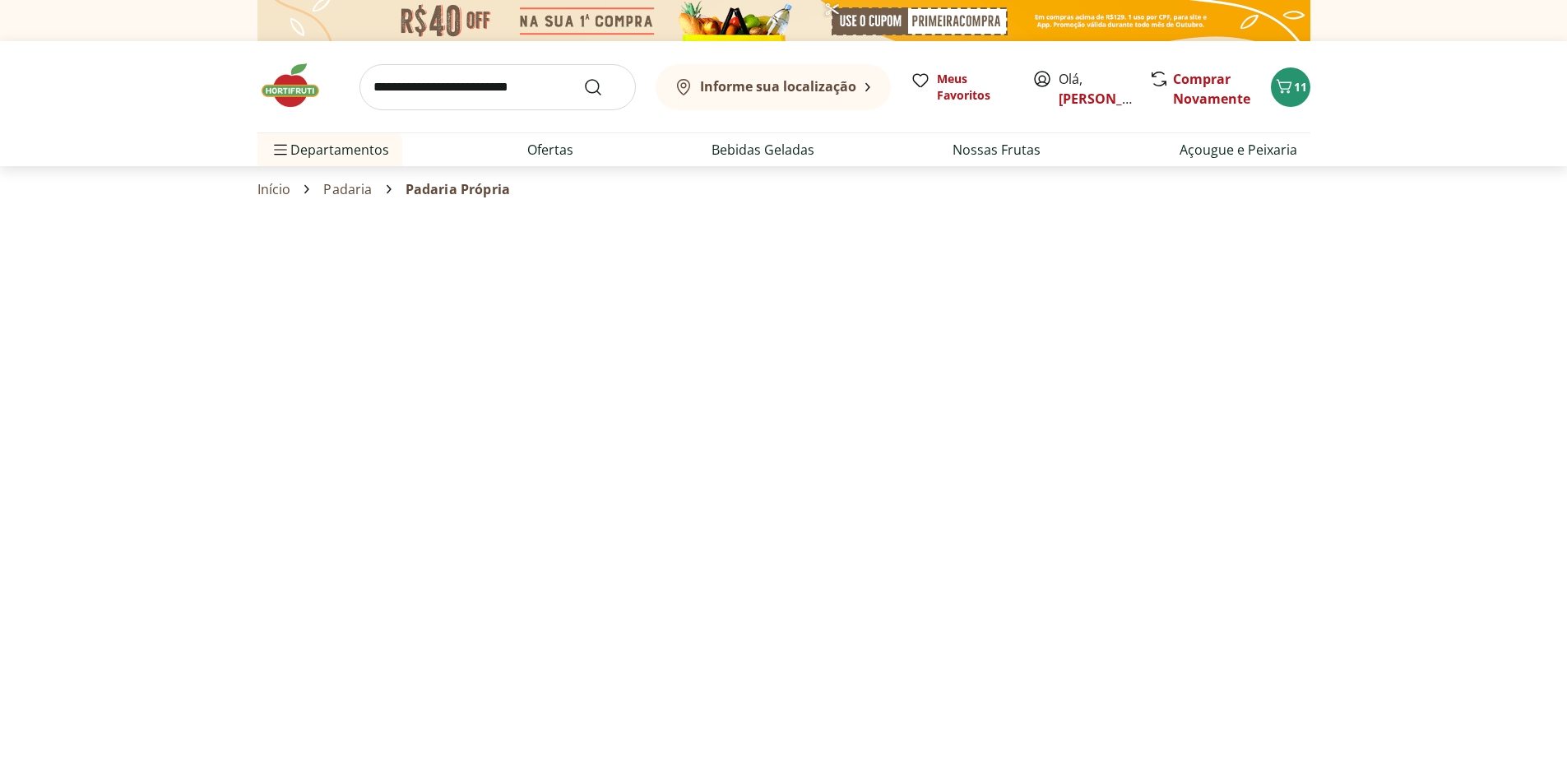
select select "**********"
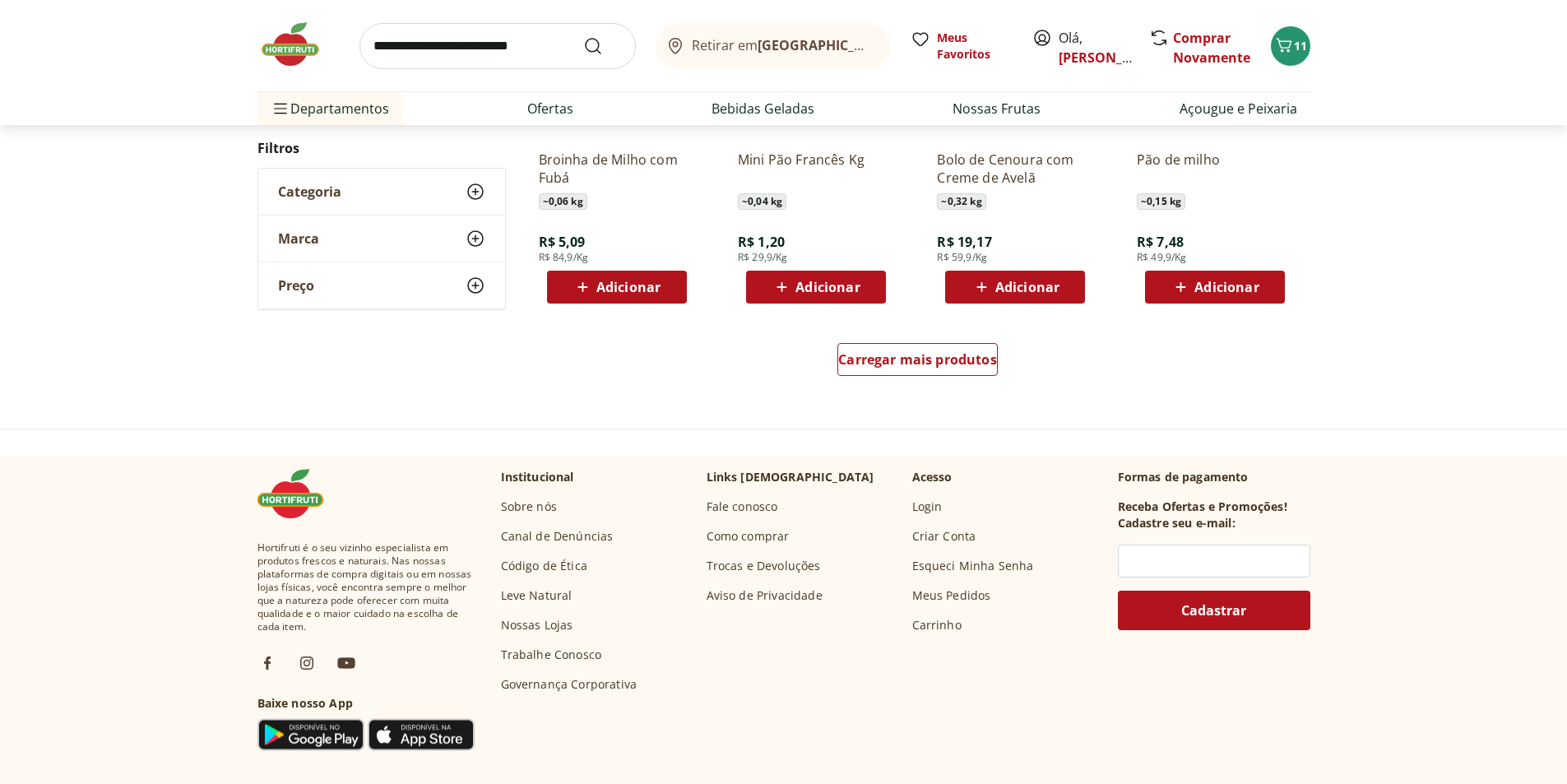
scroll to position [1069, 0]
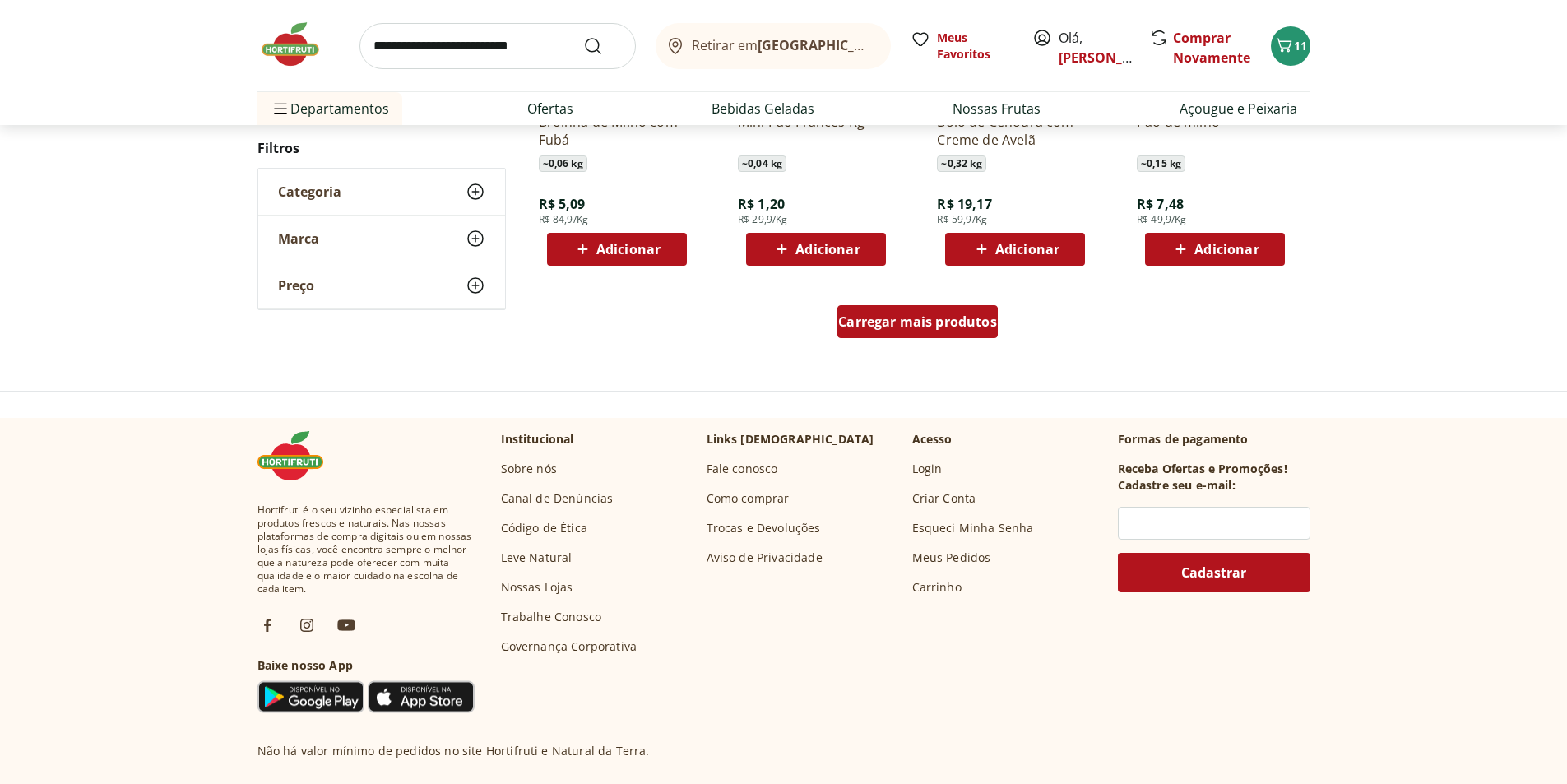
click at [952, 324] on span "Carregar mais produtos" at bounding box center [917, 321] width 158 height 13
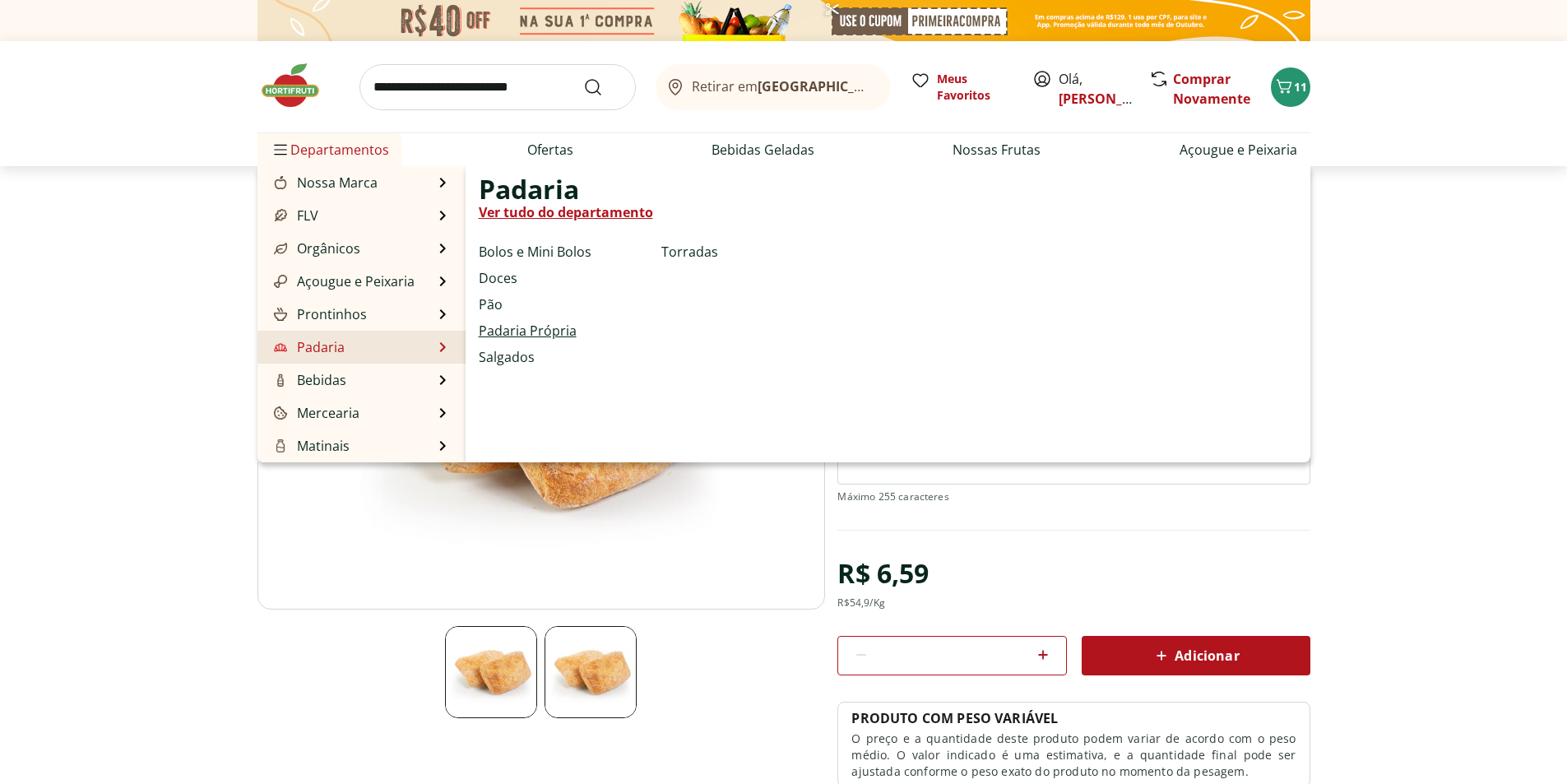
click at [512, 329] on link "Padaria Própria" at bounding box center [527, 330] width 98 height 20
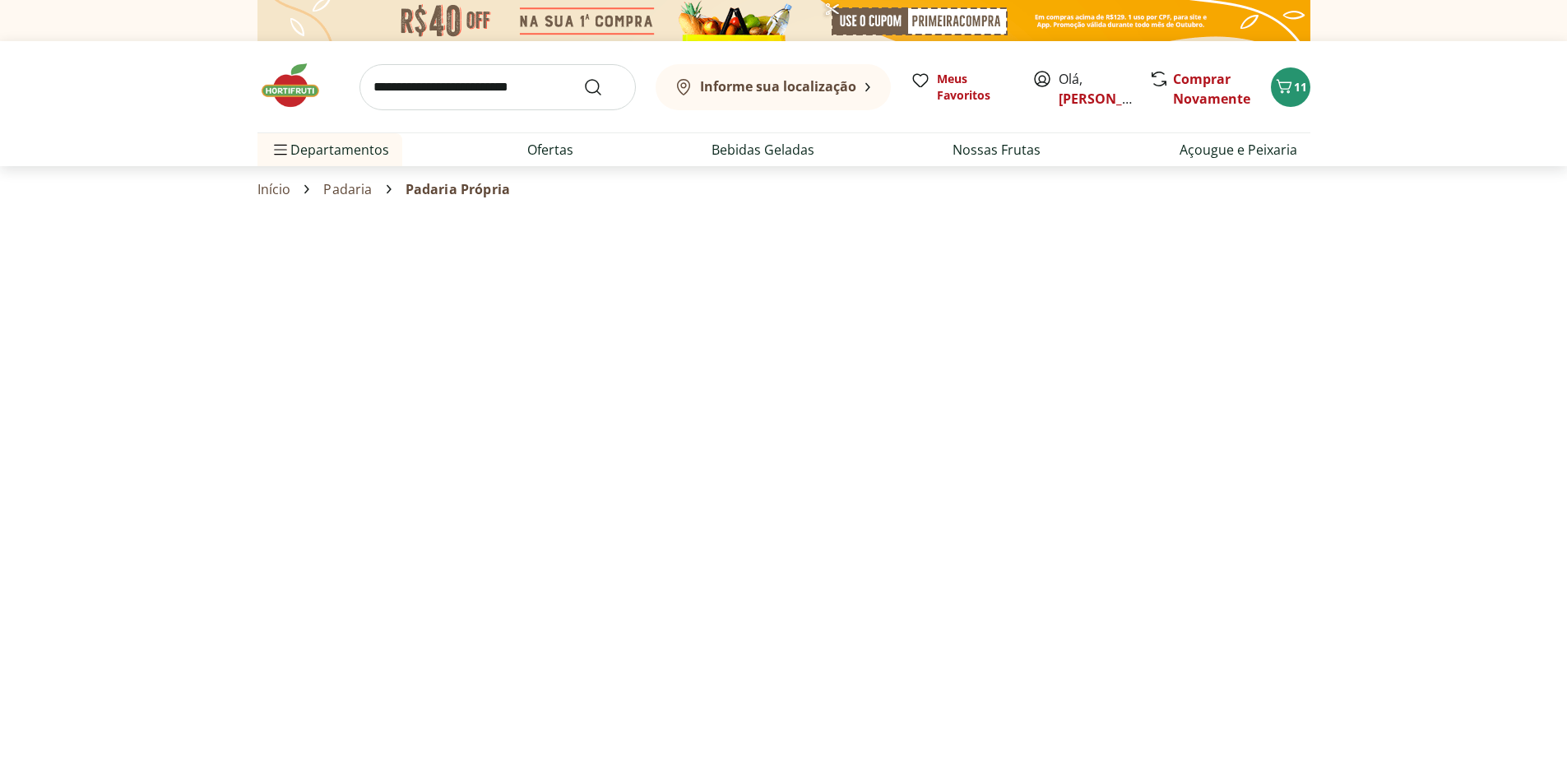
select select "**********"
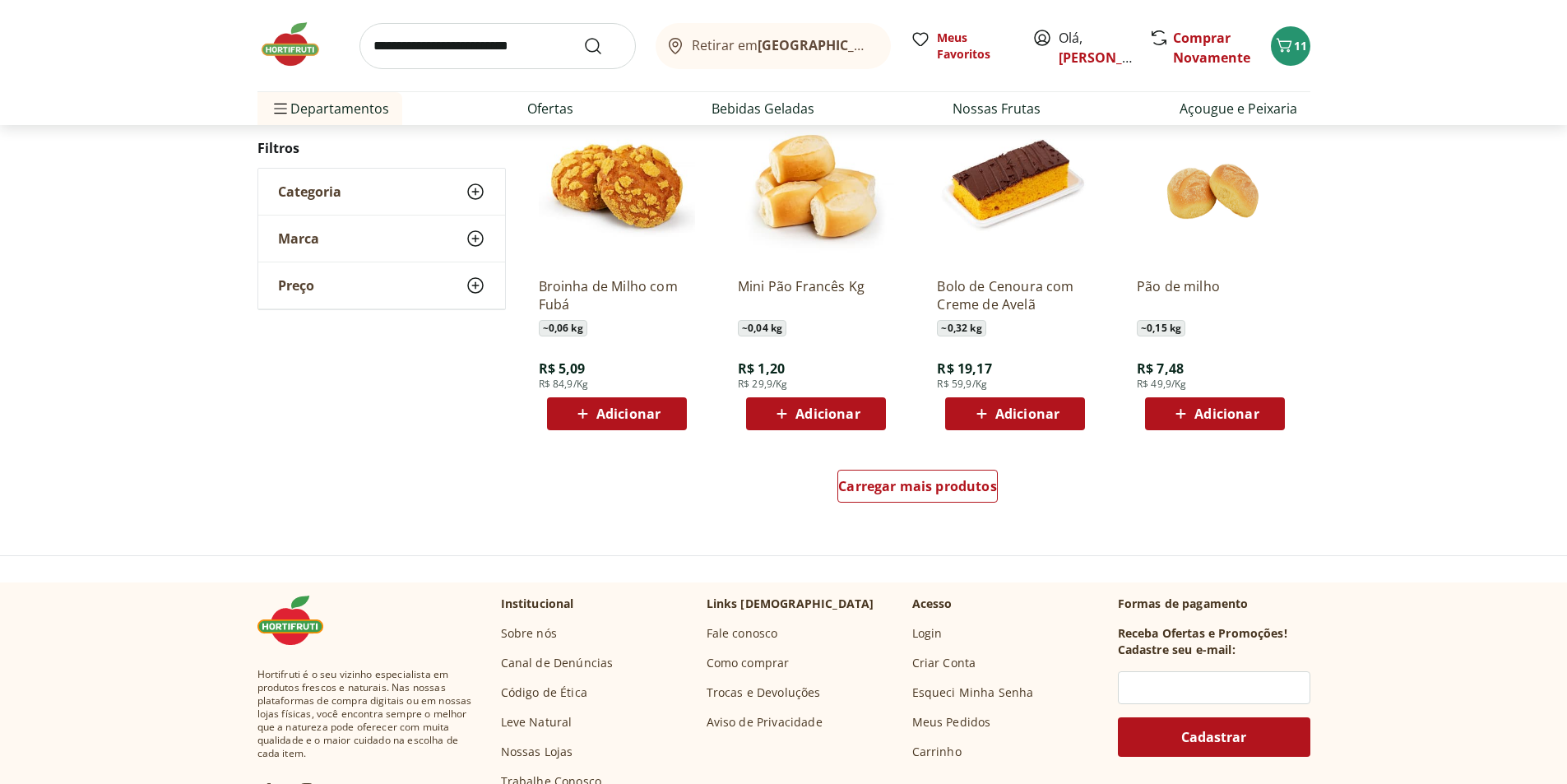
scroll to position [987, 0]
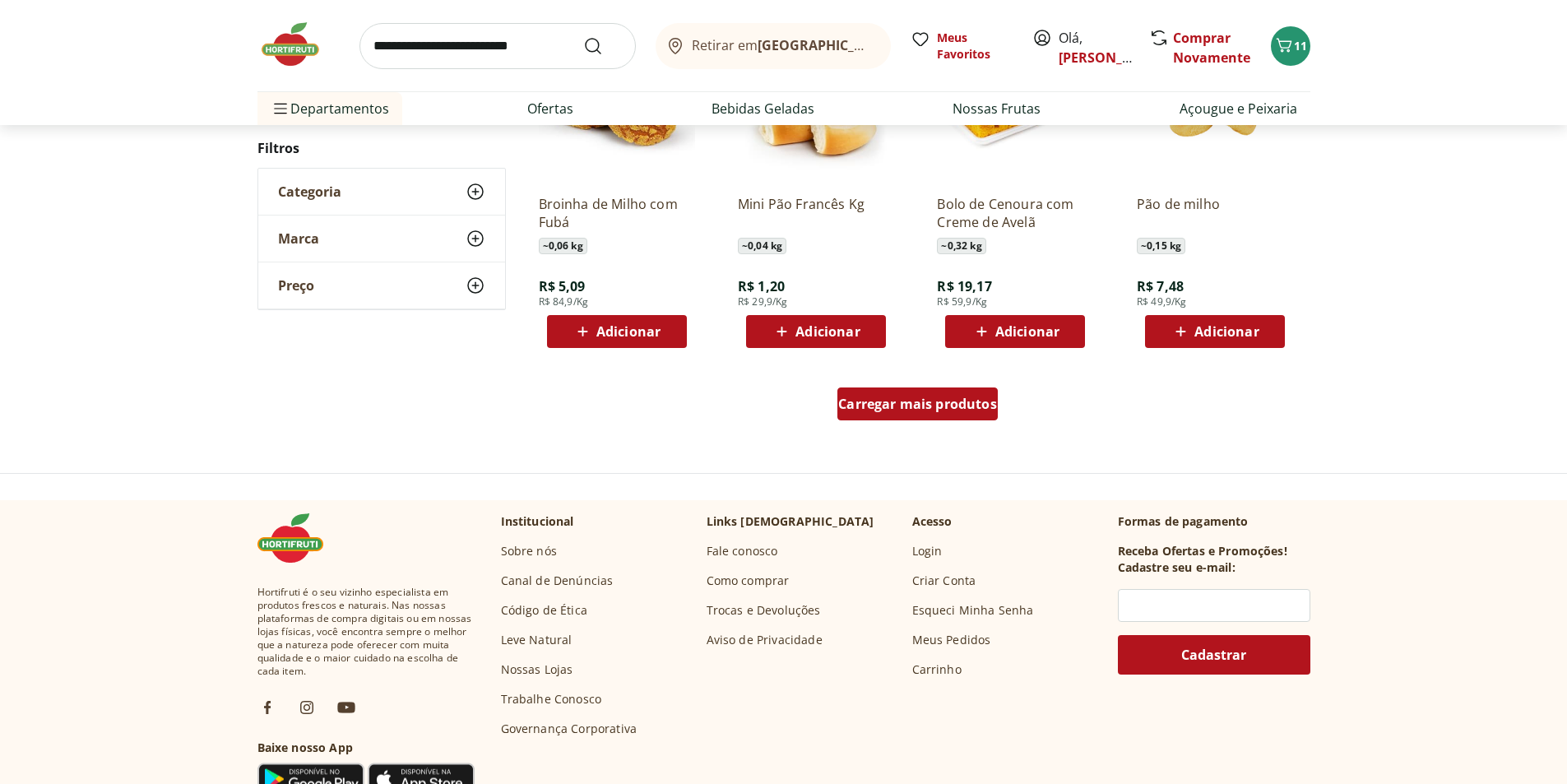
click at [881, 402] on span "Carregar mais produtos" at bounding box center [917, 404] width 158 height 13
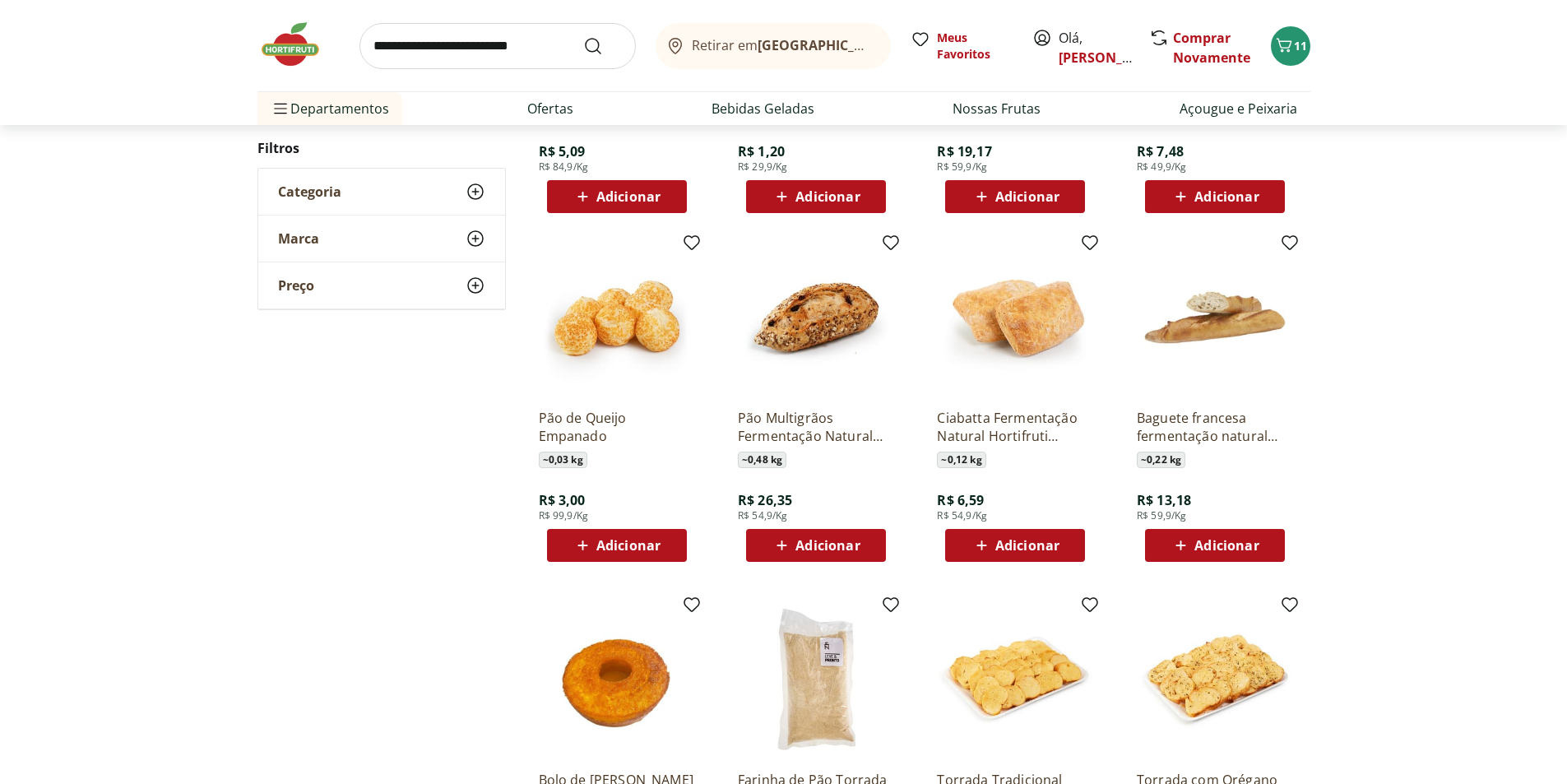
scroll to position [1151, 0]
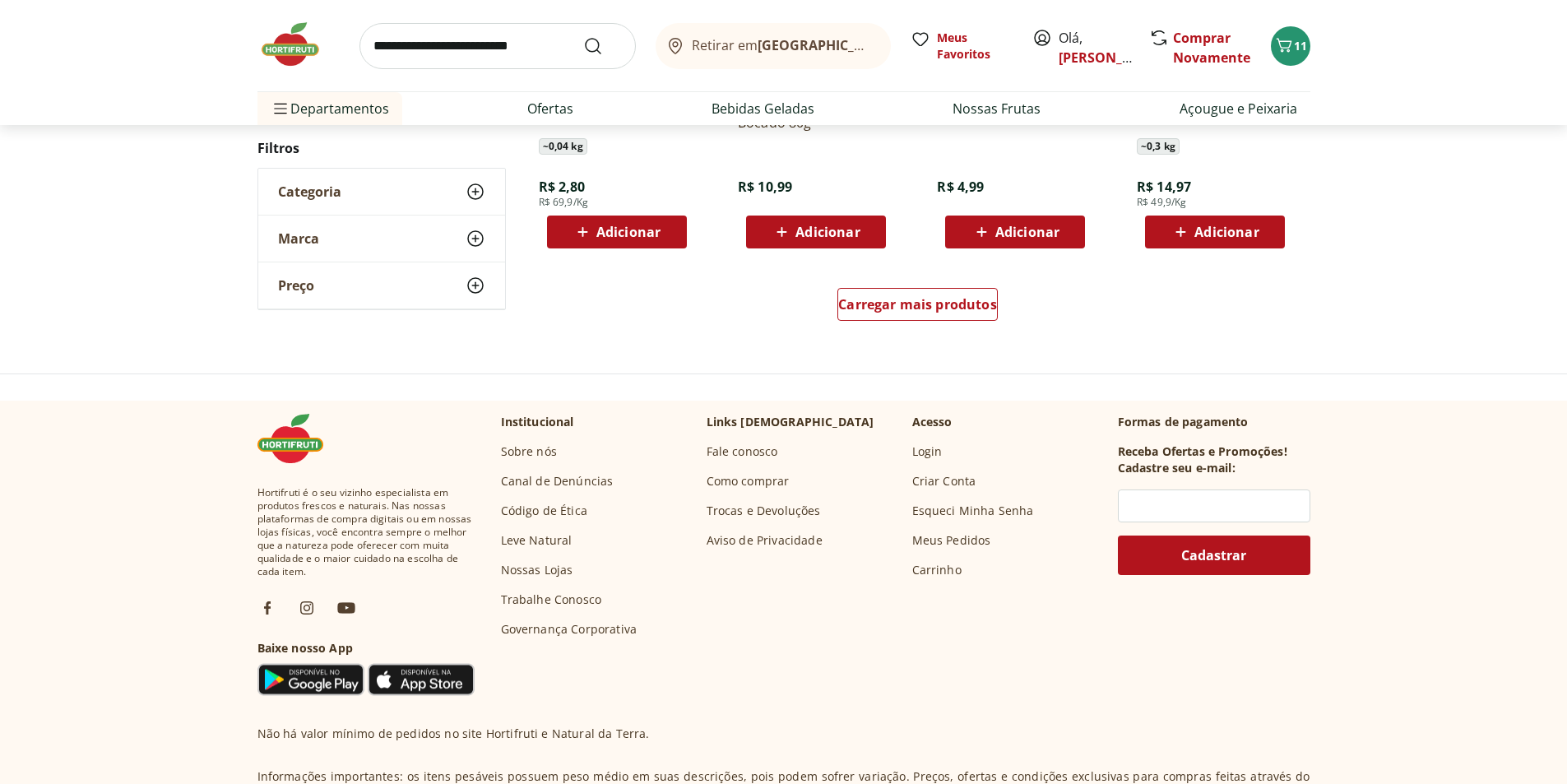
scroll to position [1316, 0]
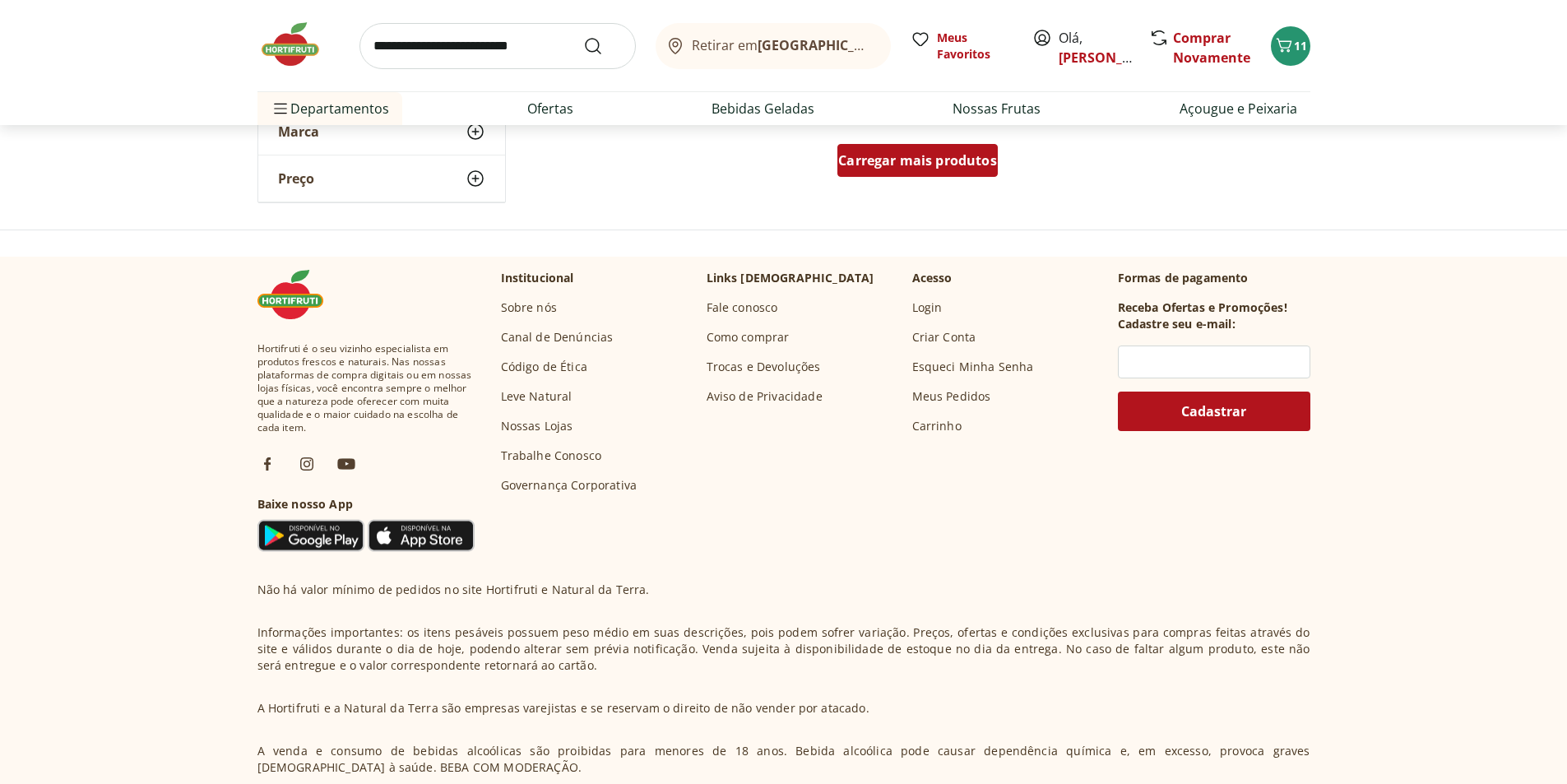
click at [915, 158] on span "Carregar mais produtos" at bounding box center [917, 160] width 158 height 13
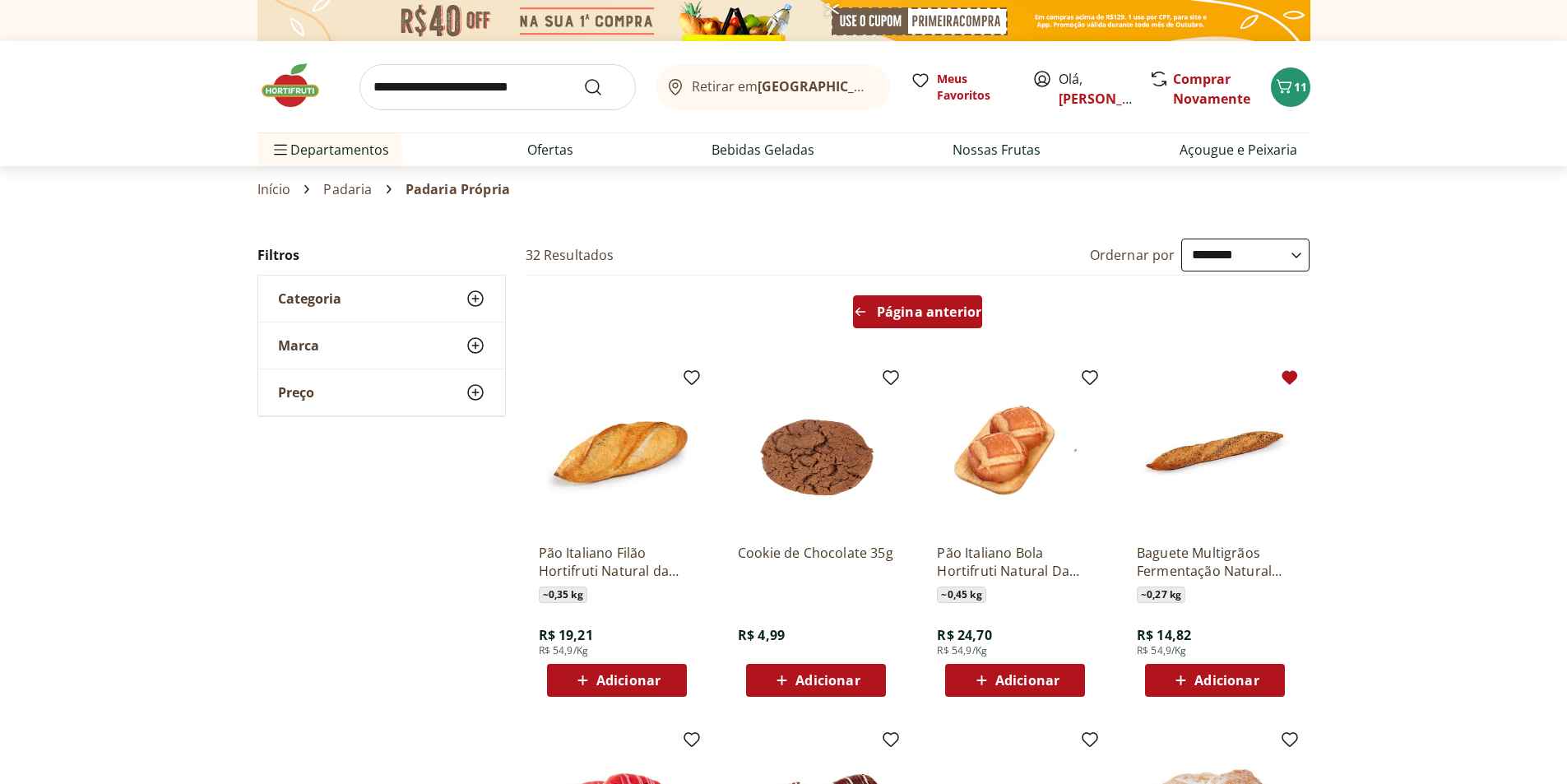
click at [922, 307] on span "Página anterior" at bounding box center [930, 312] width 104 height 13
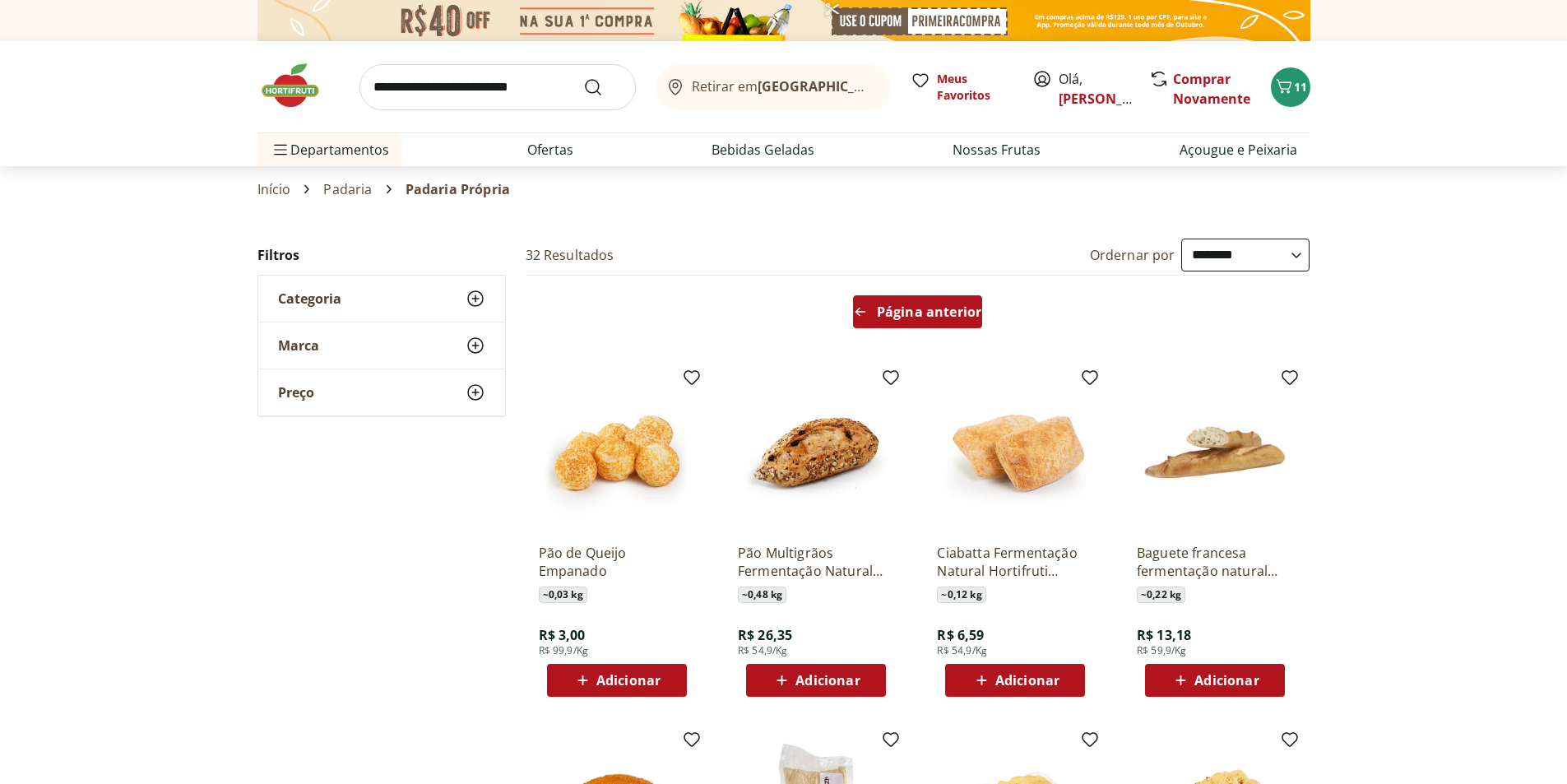
click at [921, 307] on span "Página anterior" at bounding box center [930, 312] width 104 height 13
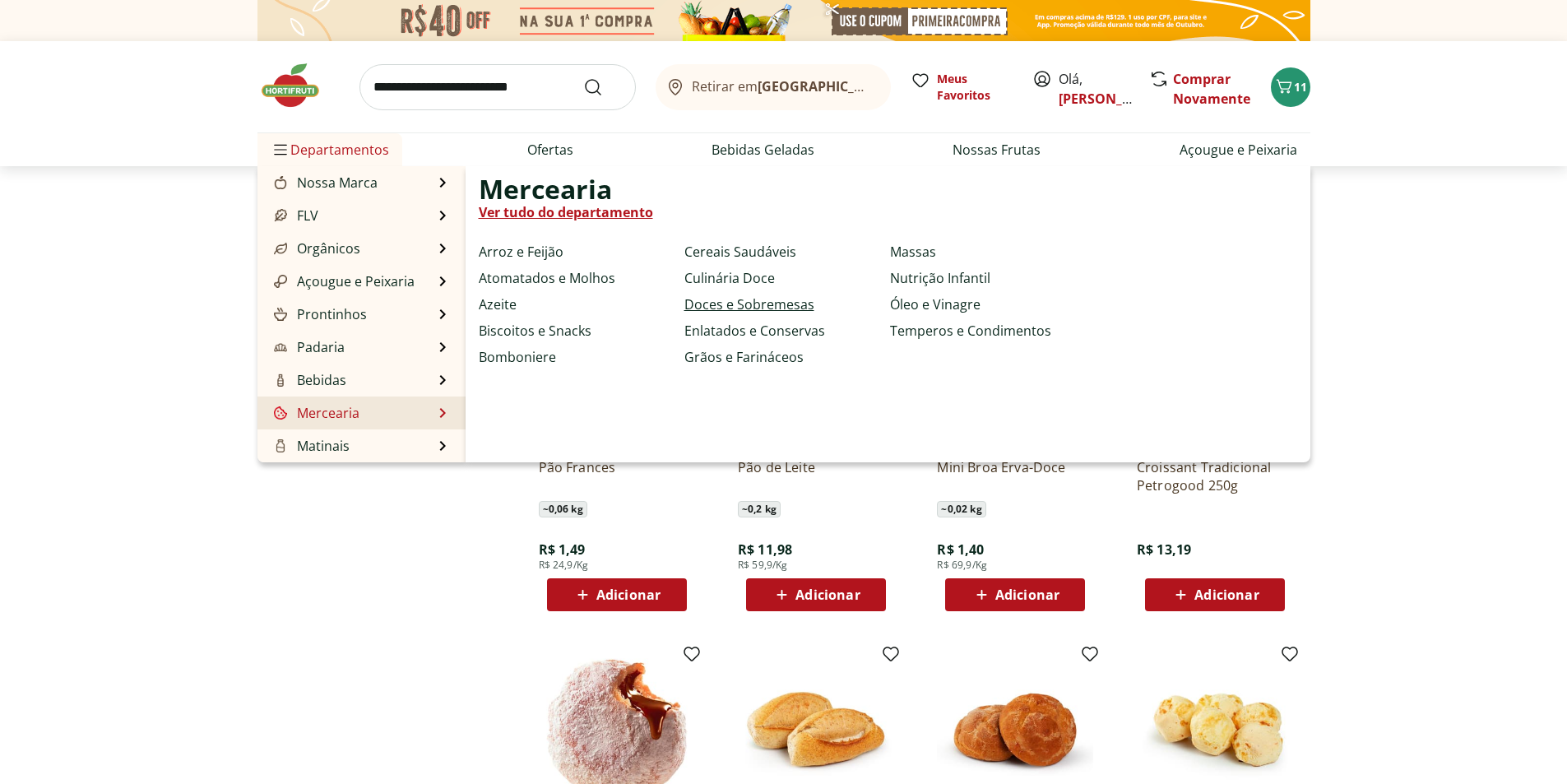
click at [762, 306] on link "Doces e Sobremesas" at bounding box center [749, 304] width 130 height 20
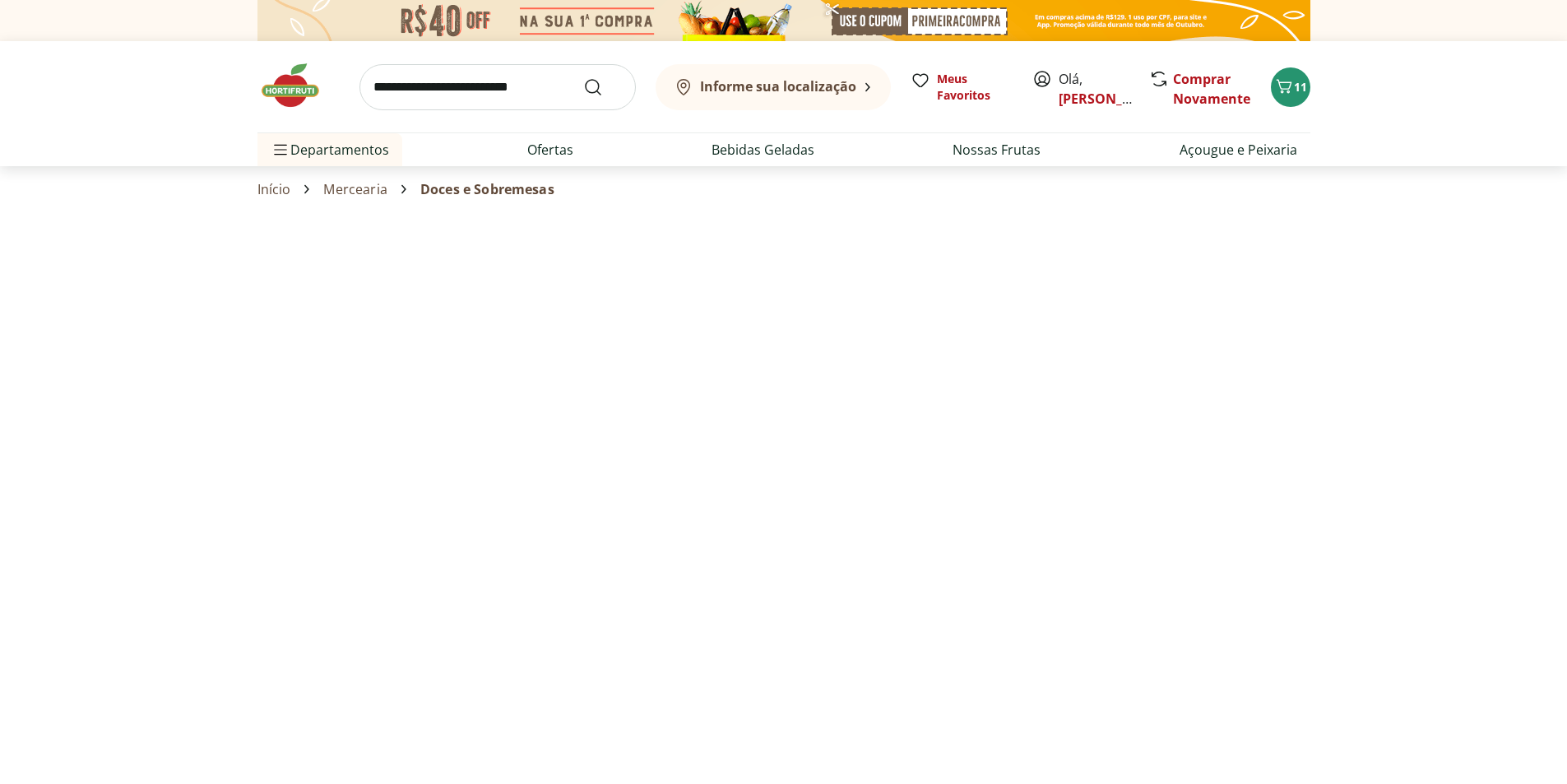
select select "**********"
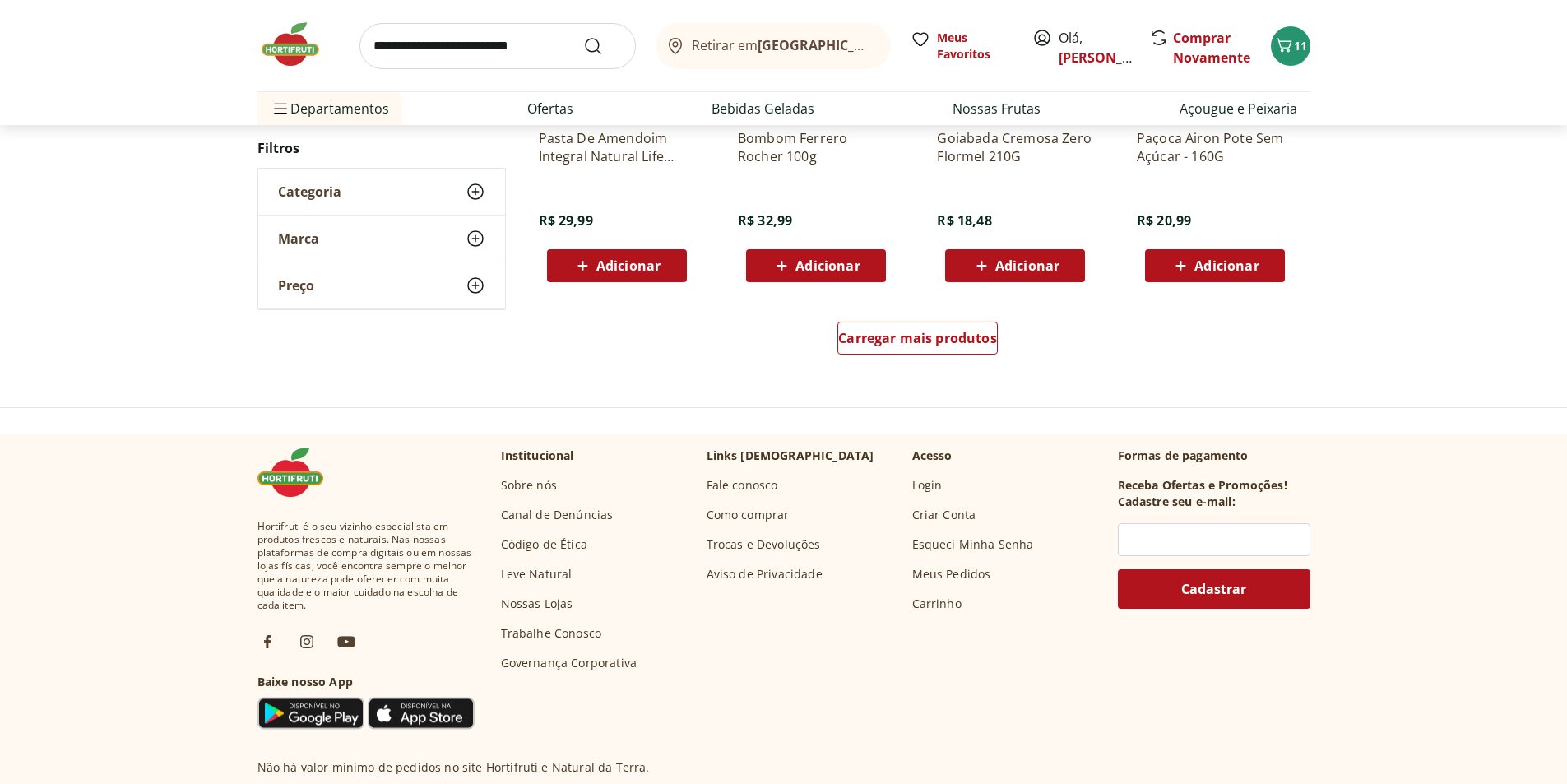
scroll to position [1069, 0]
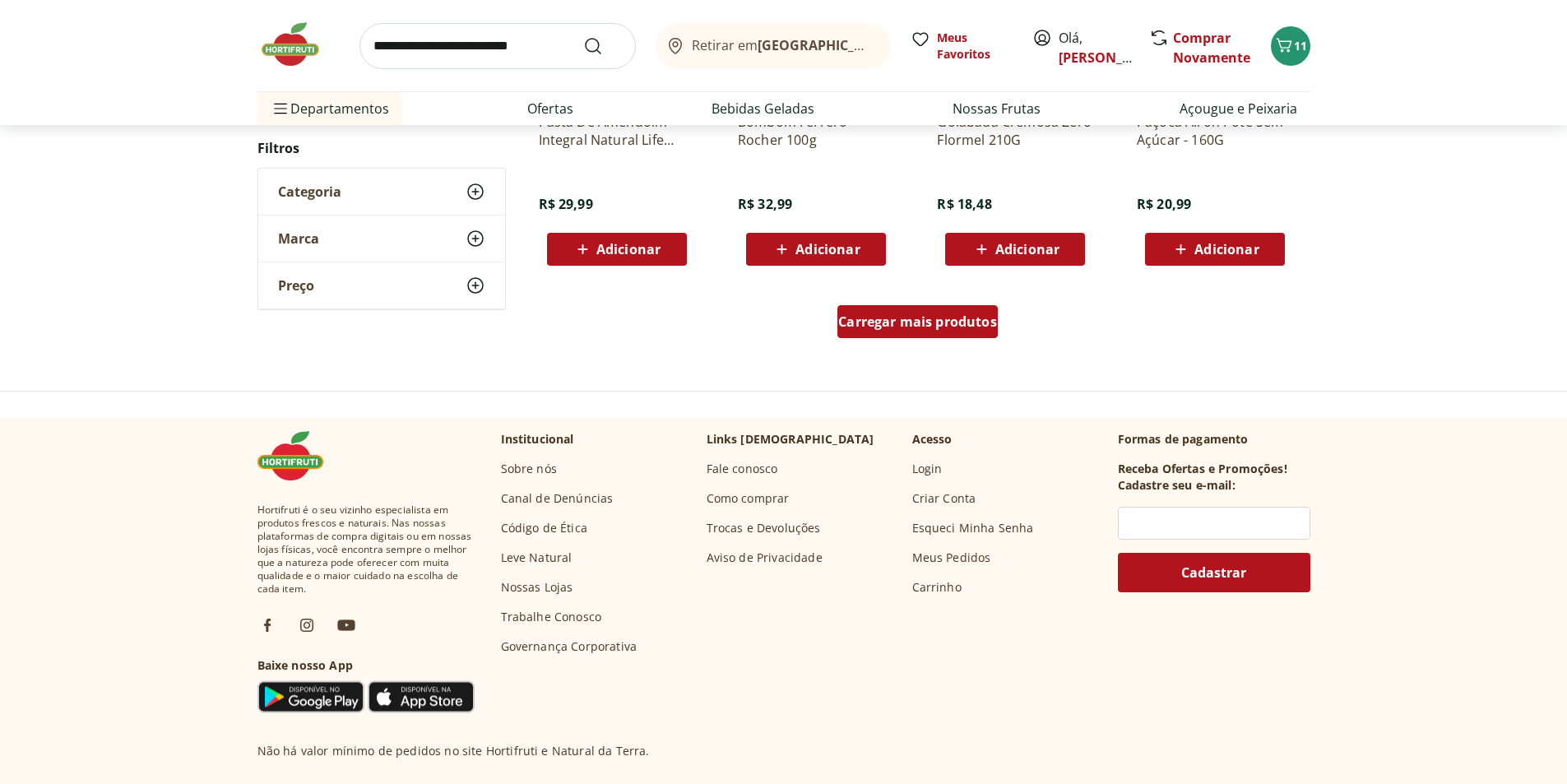
click at [876, 321] on span "Carregar mais produtos" at bounding box center [917, 321] width 158 height 13
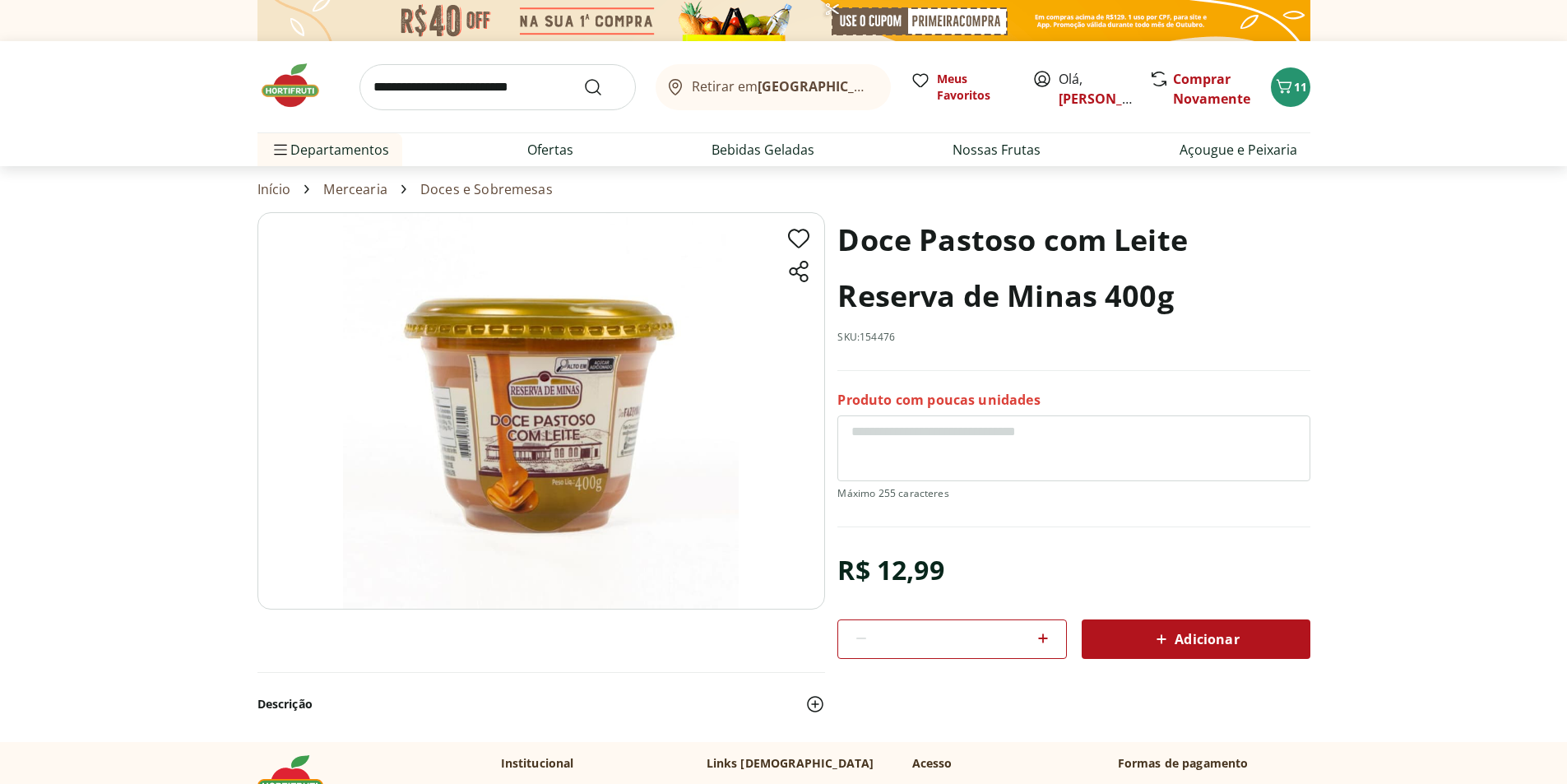
click at [1186, 641] on span "Adicionar" at bounding box center [1195, 639] width 87 height 20
select select "**********"
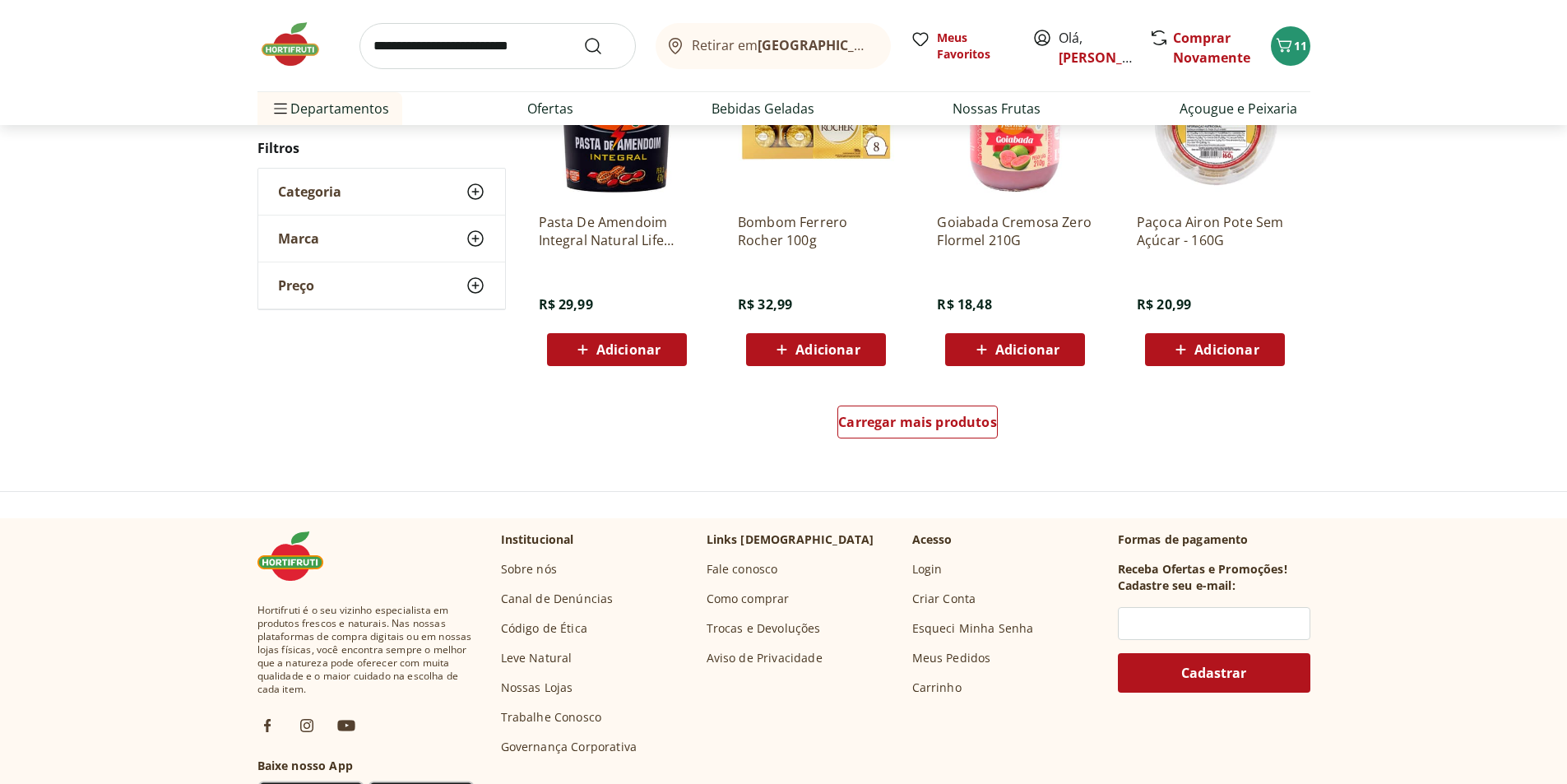
scroll to position [1686, 0]
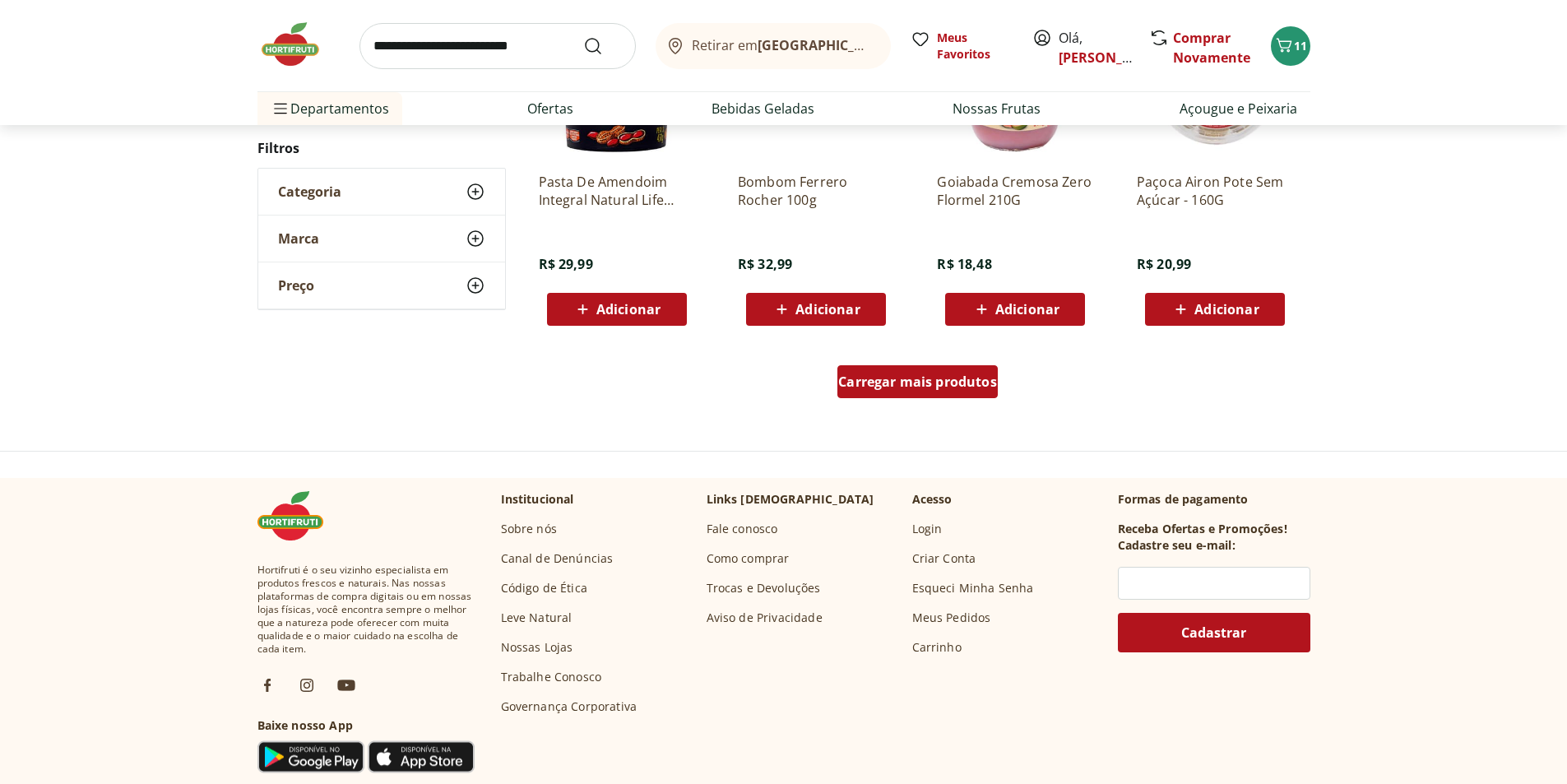
click at [903, 379] on span "Carregar mais produtos" at bounding box center [917, 382] width 158 height 13
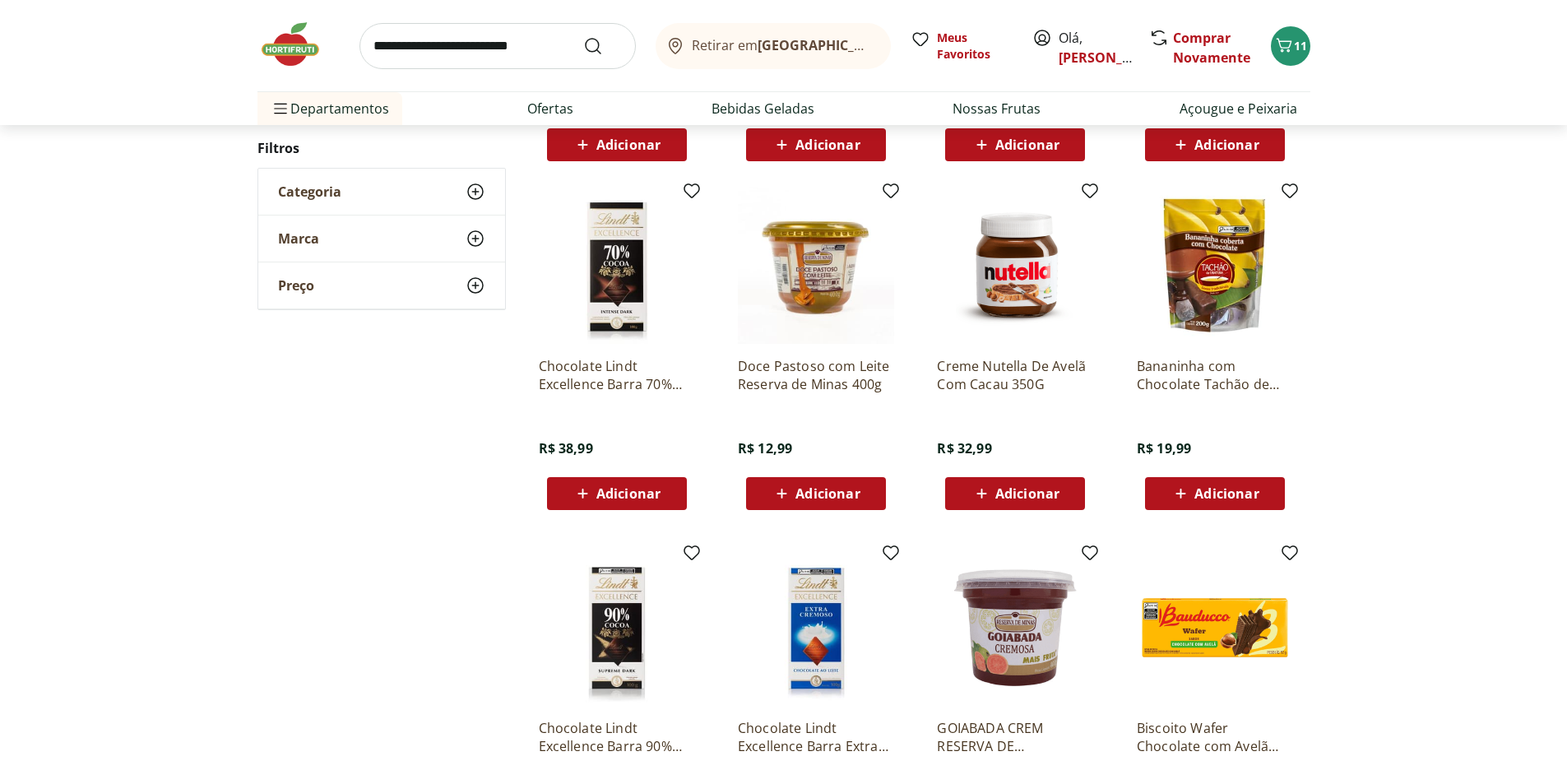
scroll to position [1932, 0]
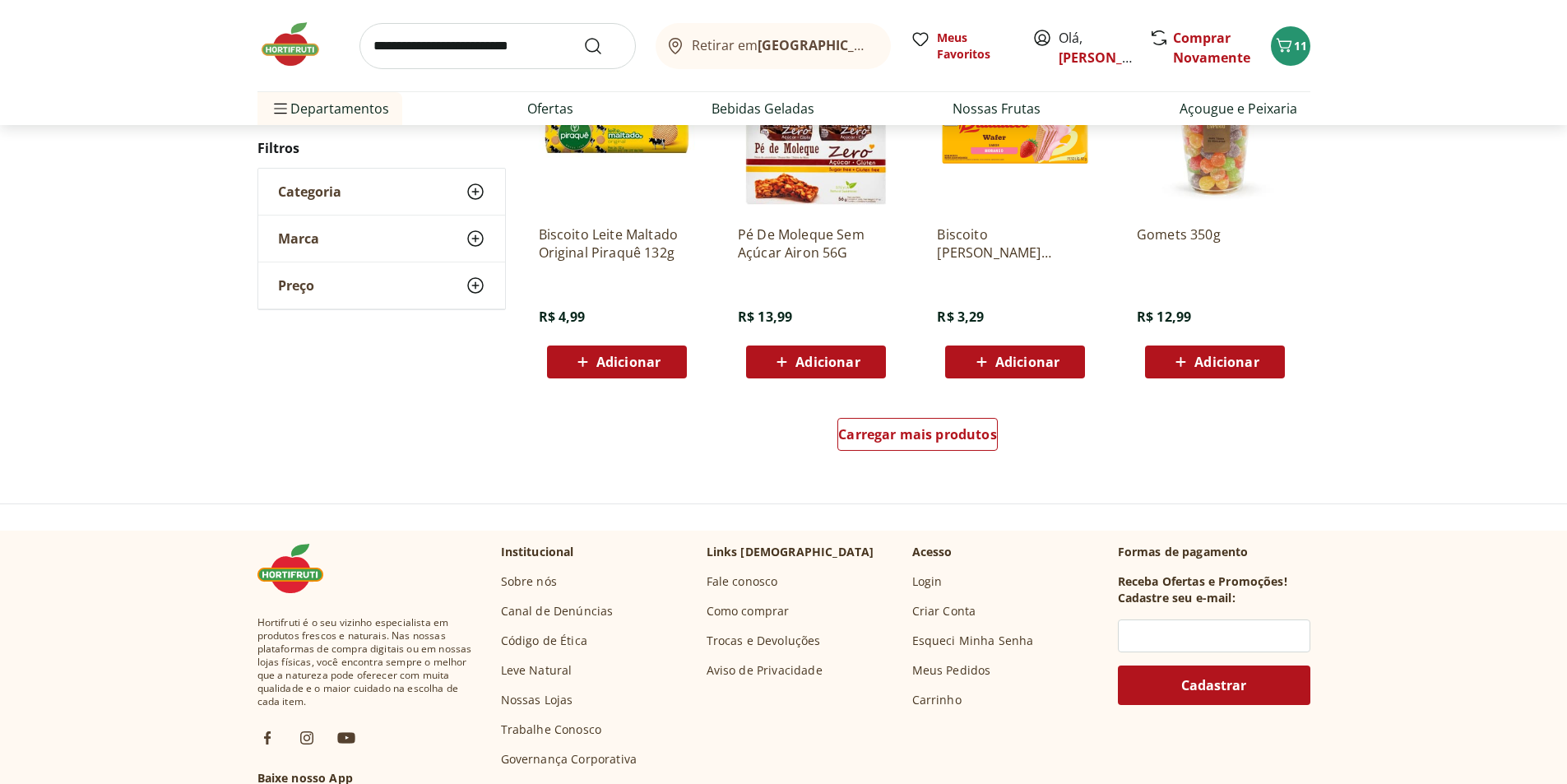
scroll to position [1768, 0]
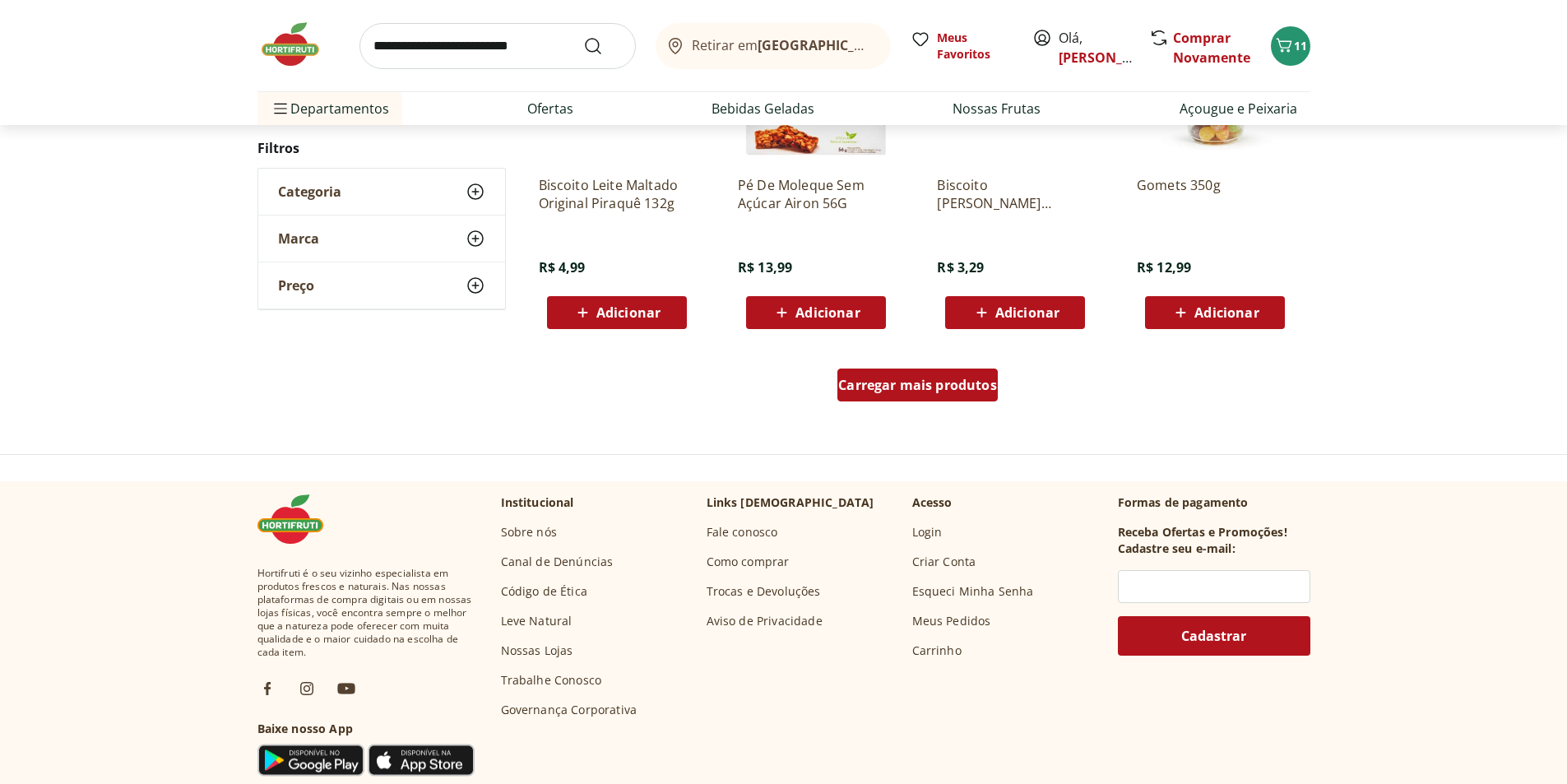
click at [934, 388] on span "Carregar mais produtos" at bounding box center [917, 385] width 158 height 13
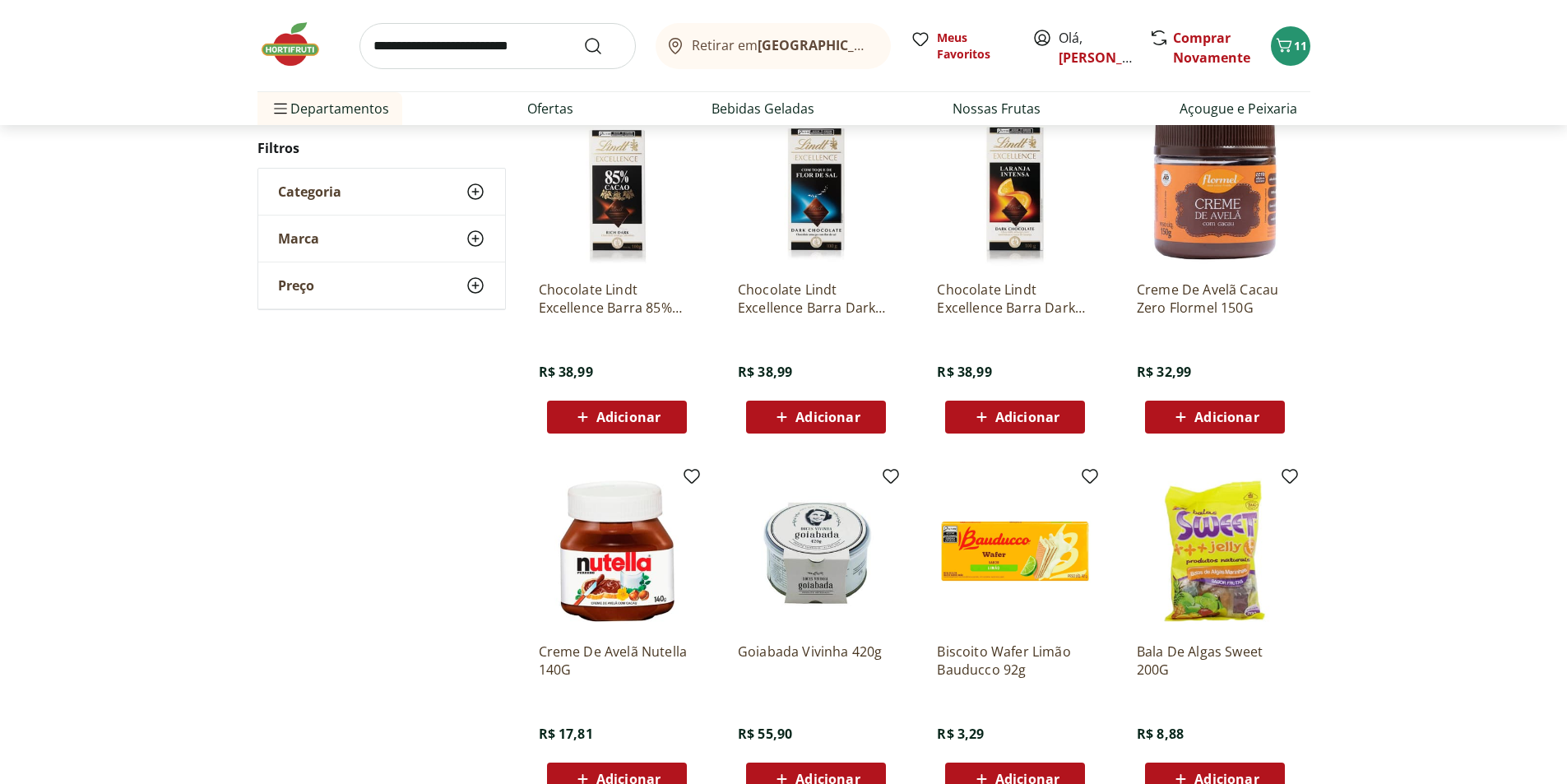
scroll to position [2015, 0]
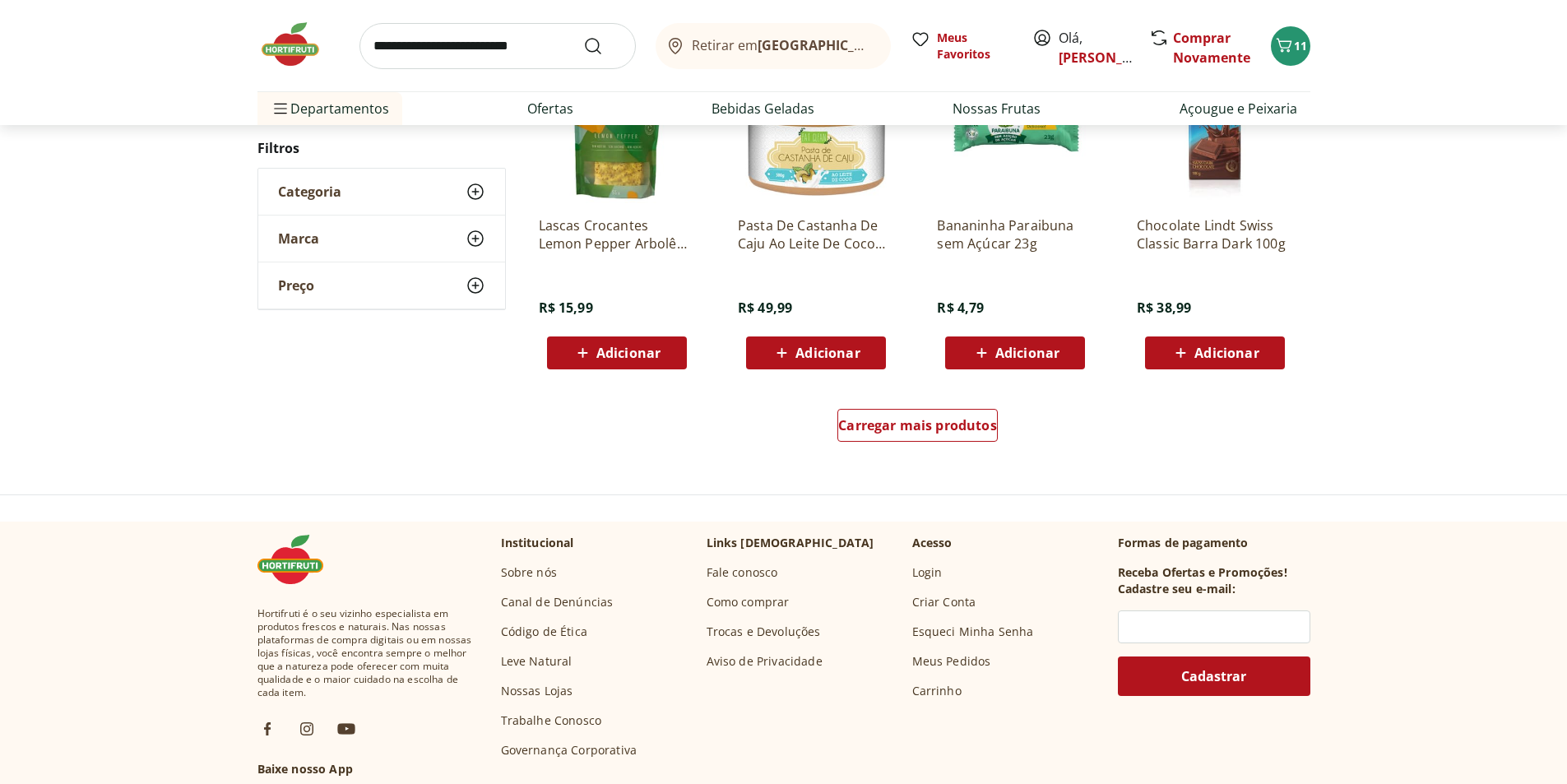
scroll to position [1765, 0]
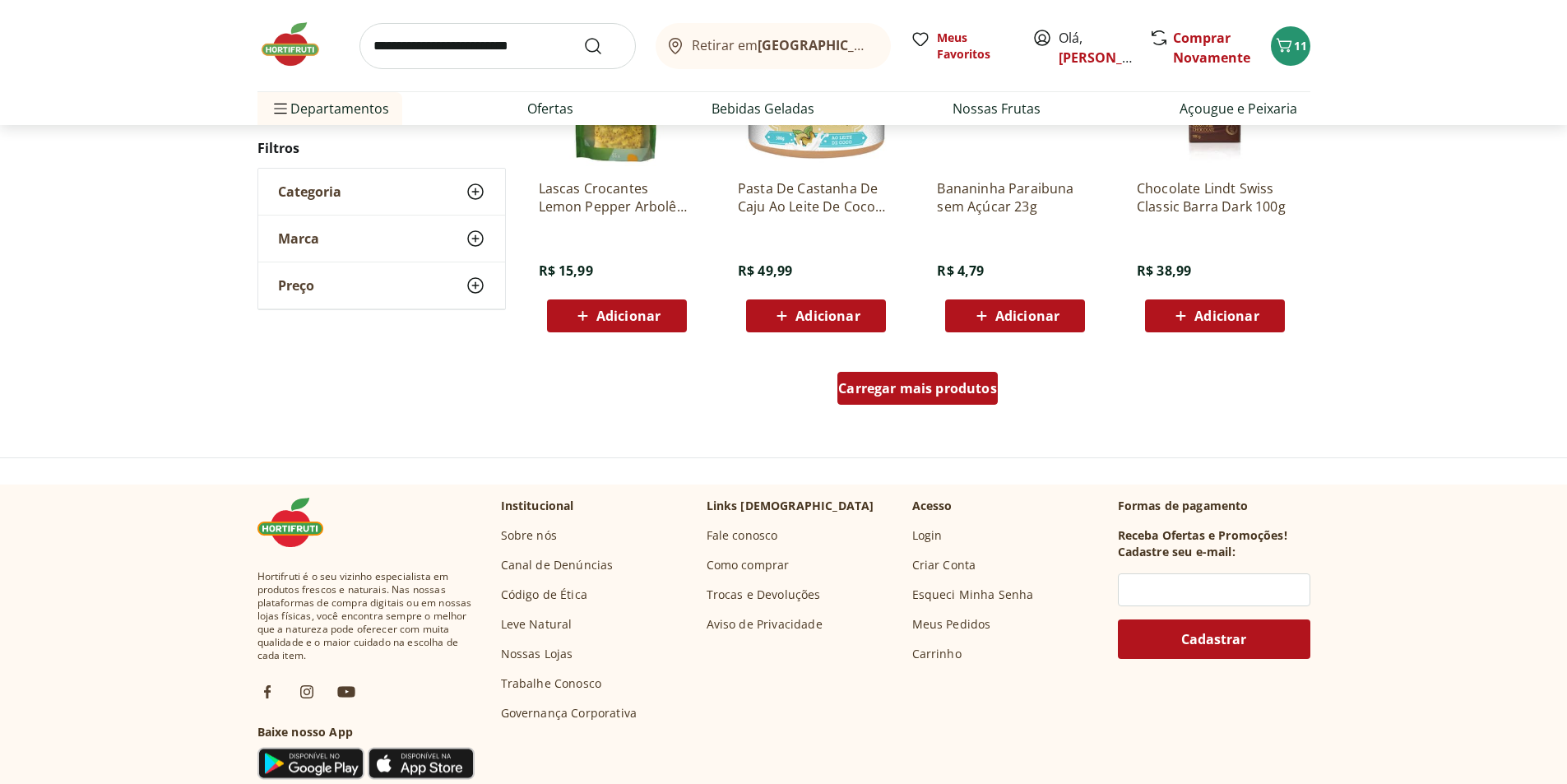
click at [923, 389] on span "Carregar mais produtos" at bounding box center [917, 388] width 158 height 13
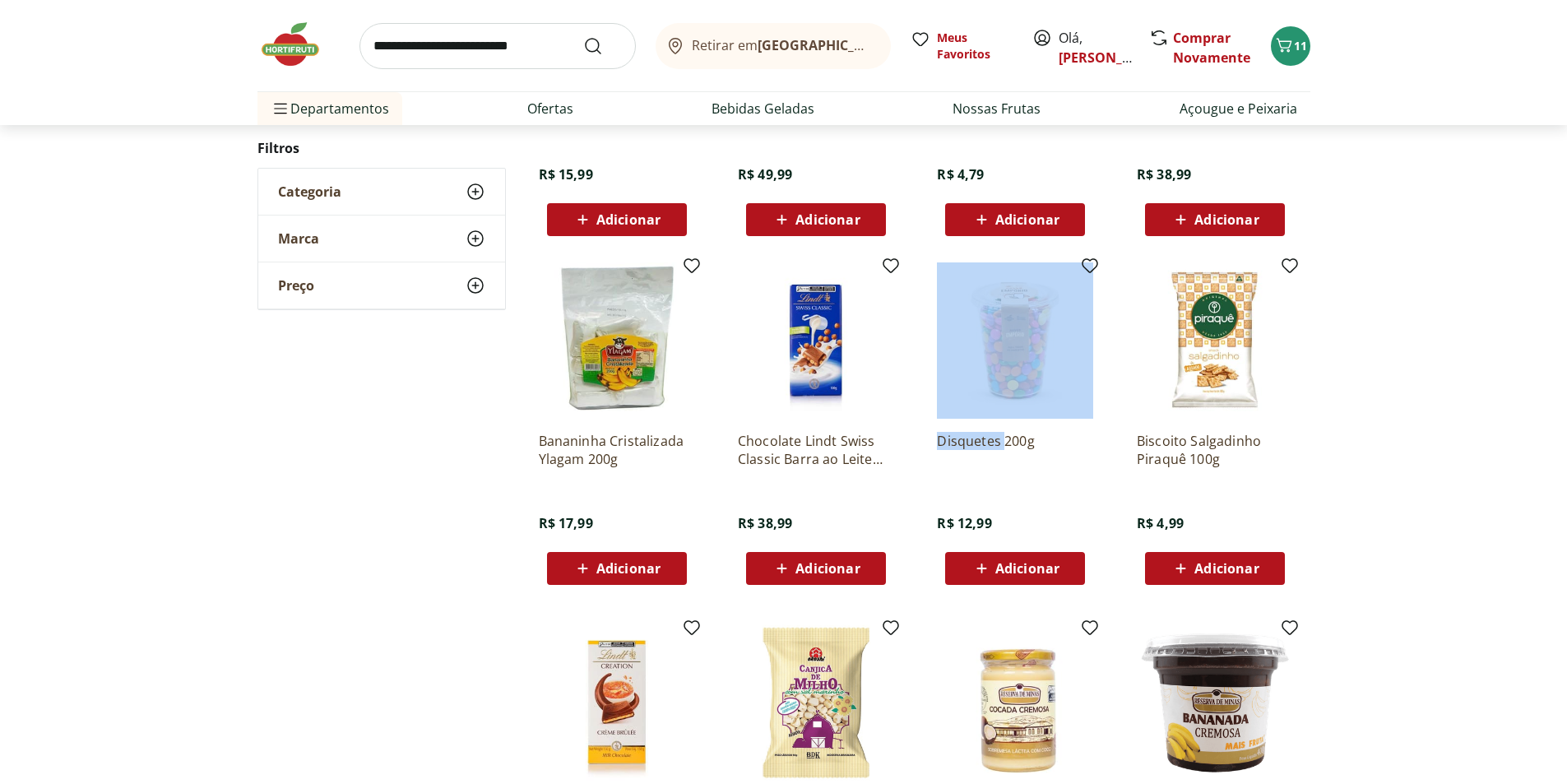
scroll to position [1929, 0]
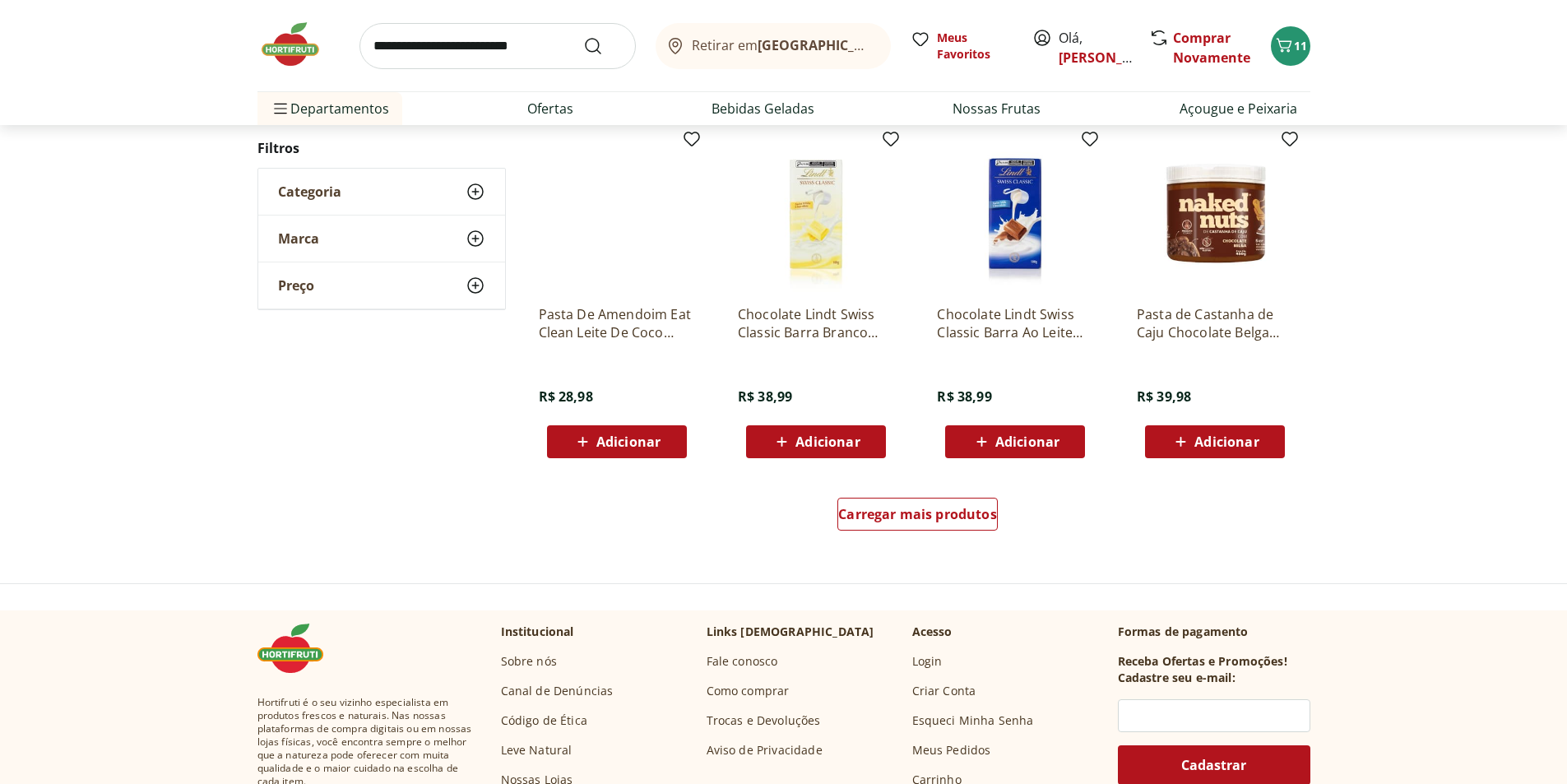
scroll to position [1679, 0]
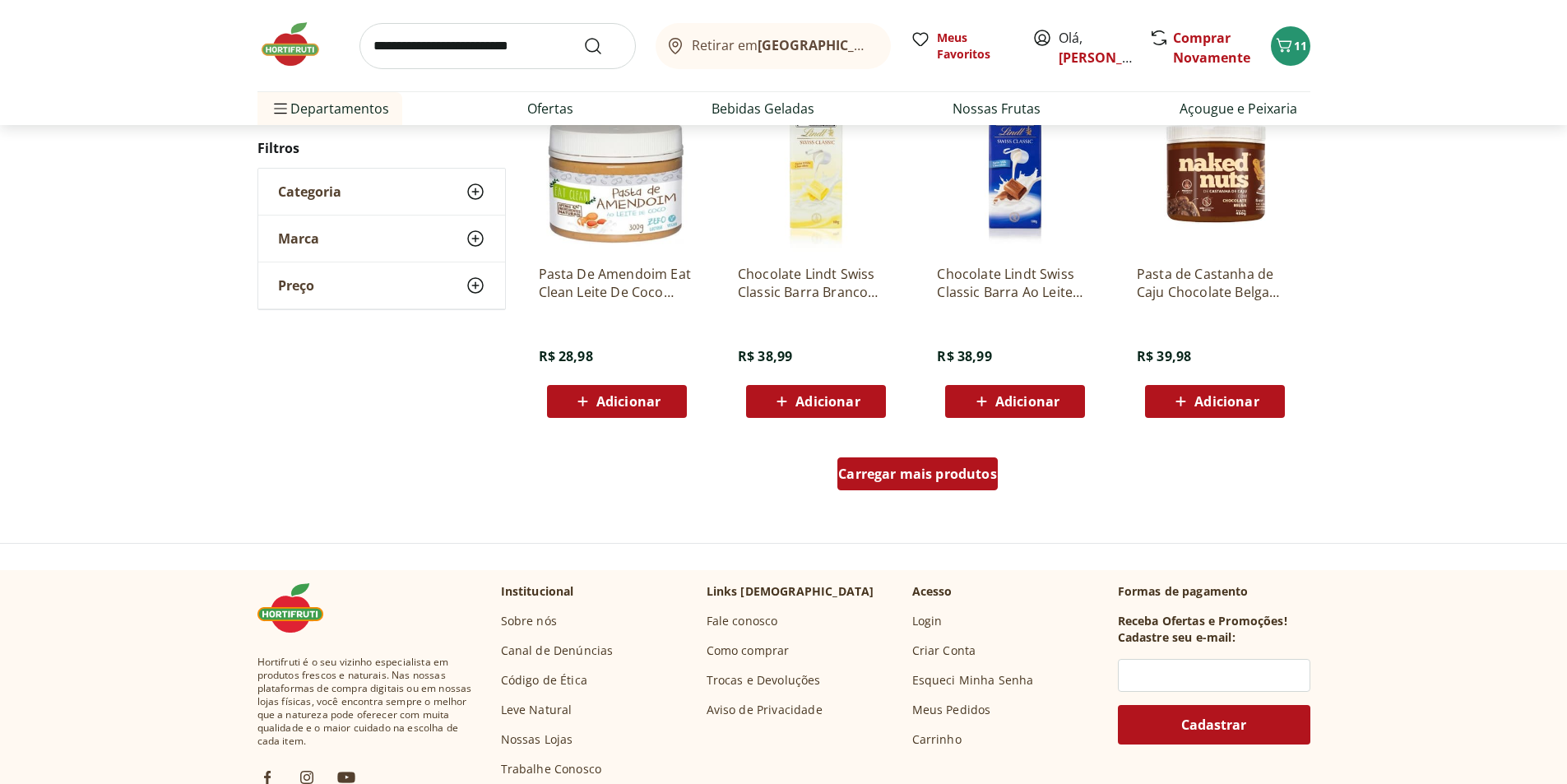
click at [907, 472] on span "Carregar mais produtos" at bounding box center [917, 474] width 158 height 13
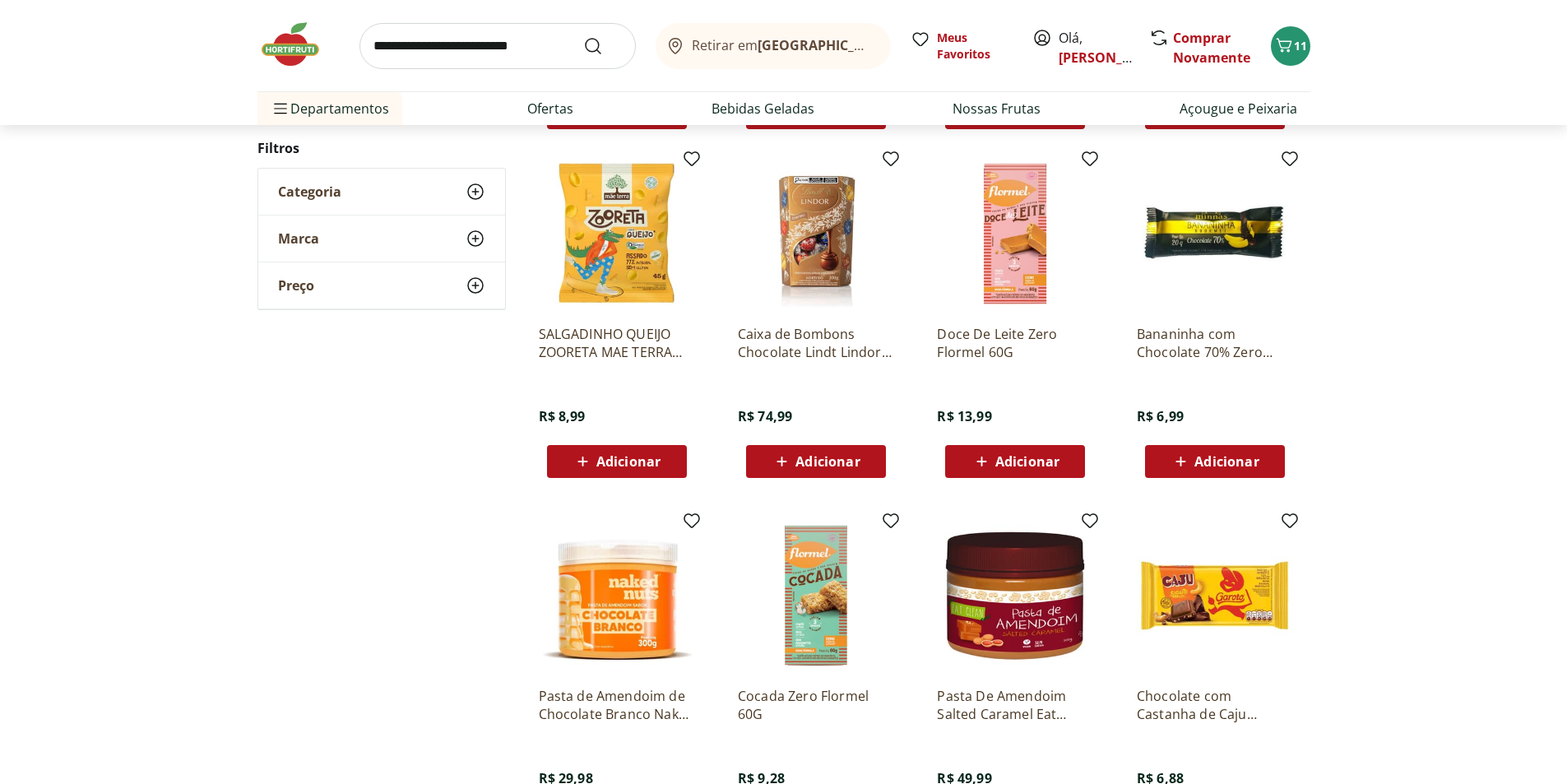
scroll to position [2008, 0]
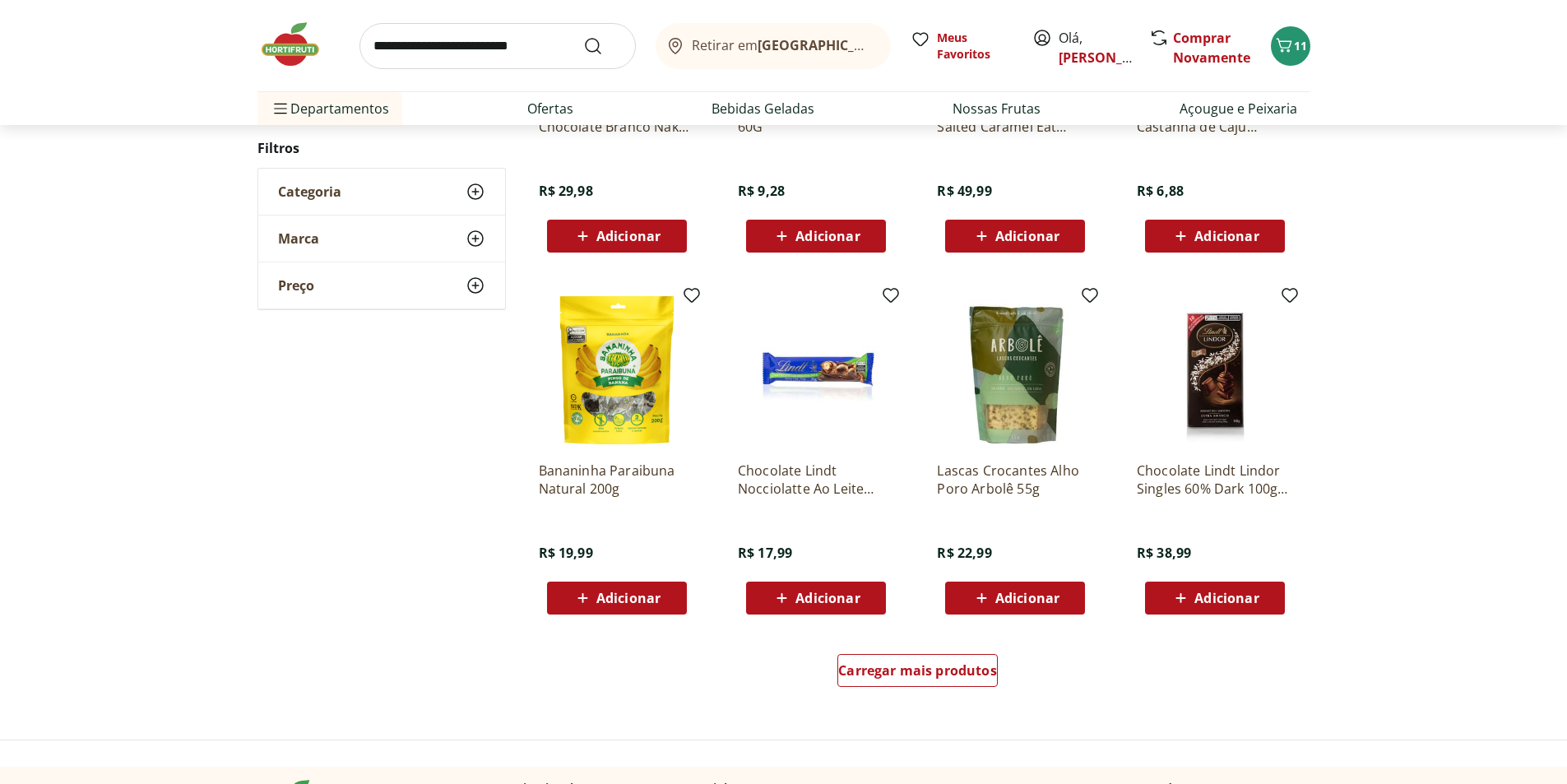
scroll to position [1511, 0]
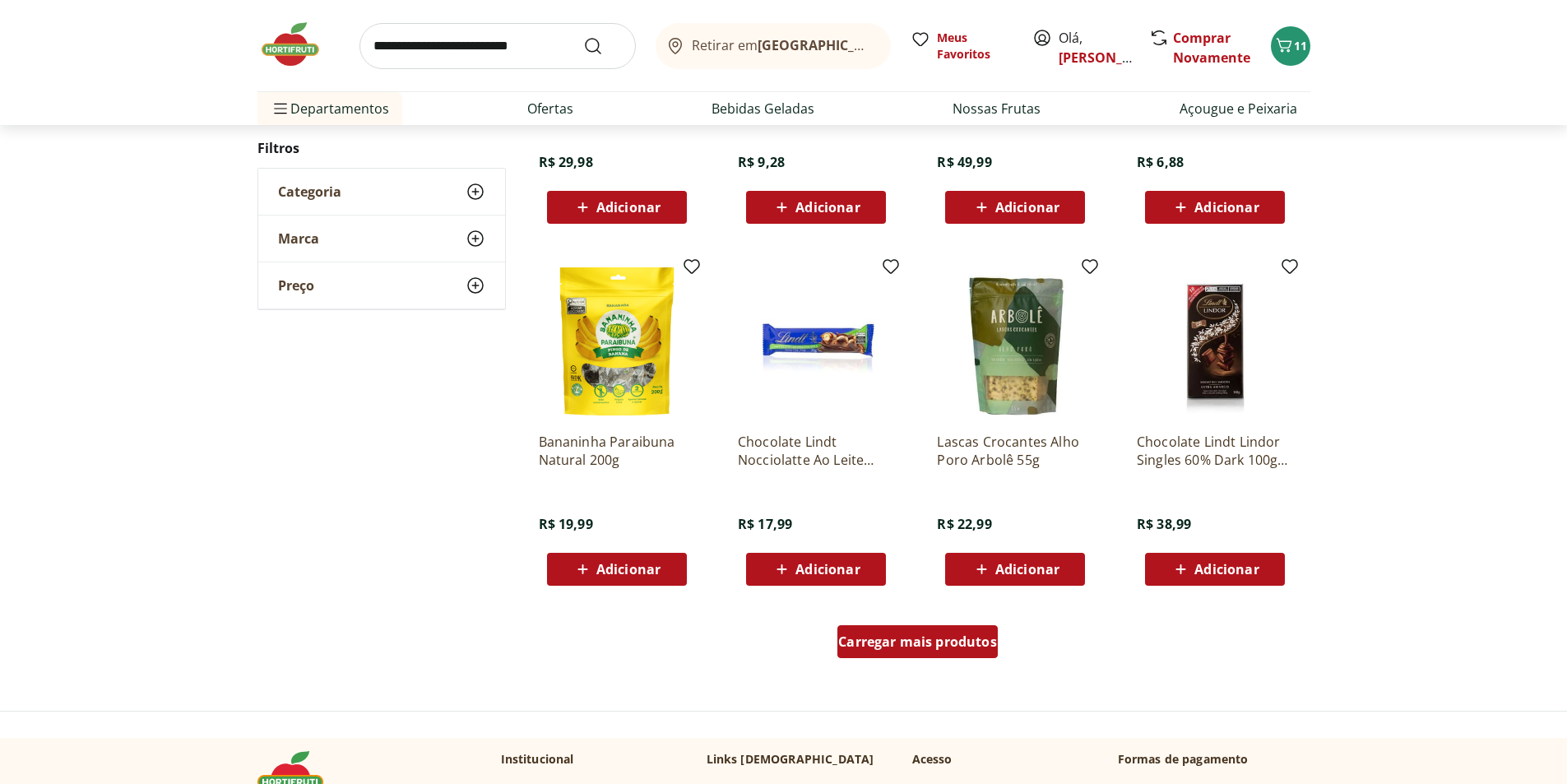
click at [925, 643] on span "Carregar mais produtos" at bounding box center [917, 642] width 158 height 13
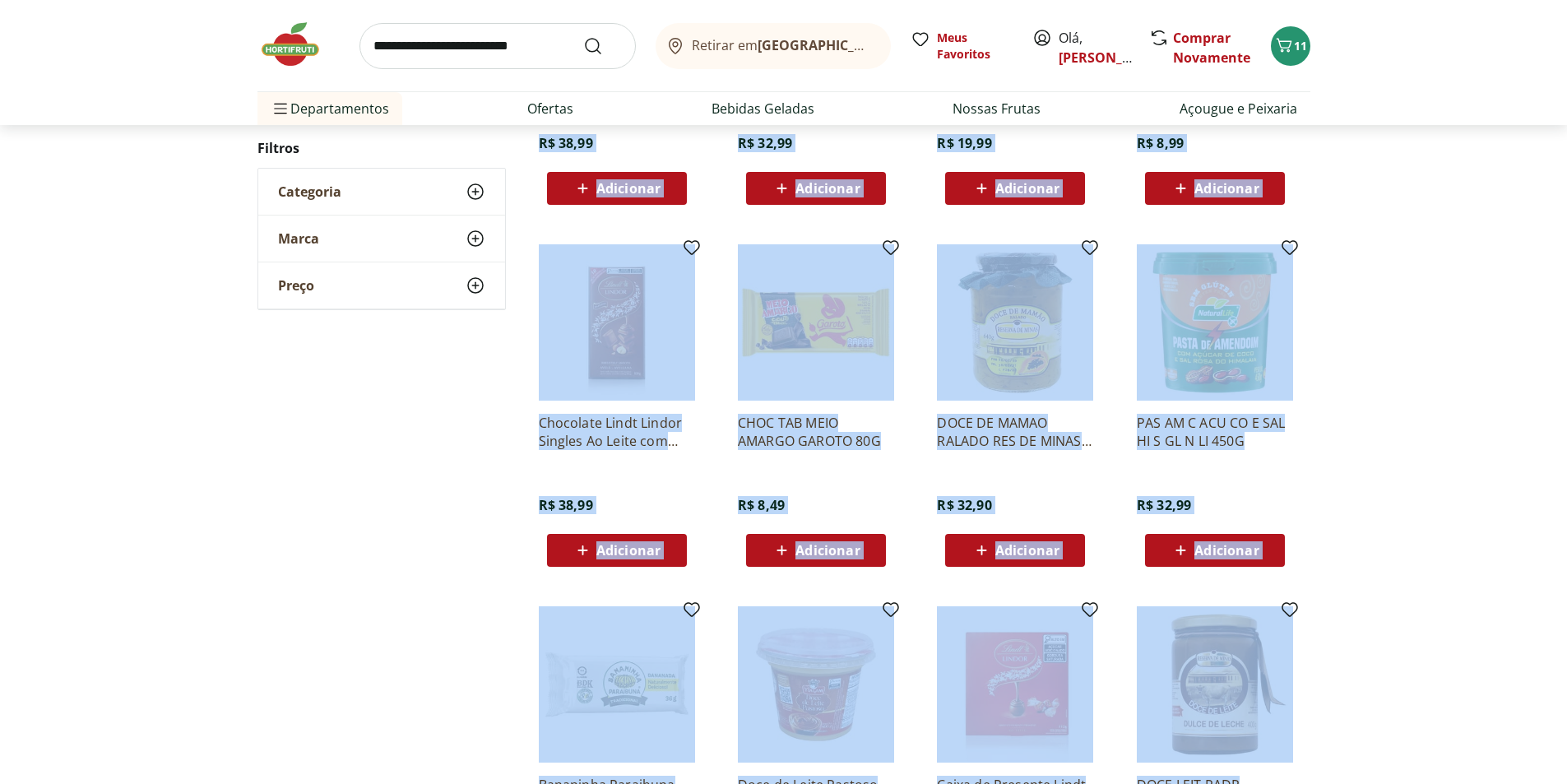
scroll to position [1179, 0]
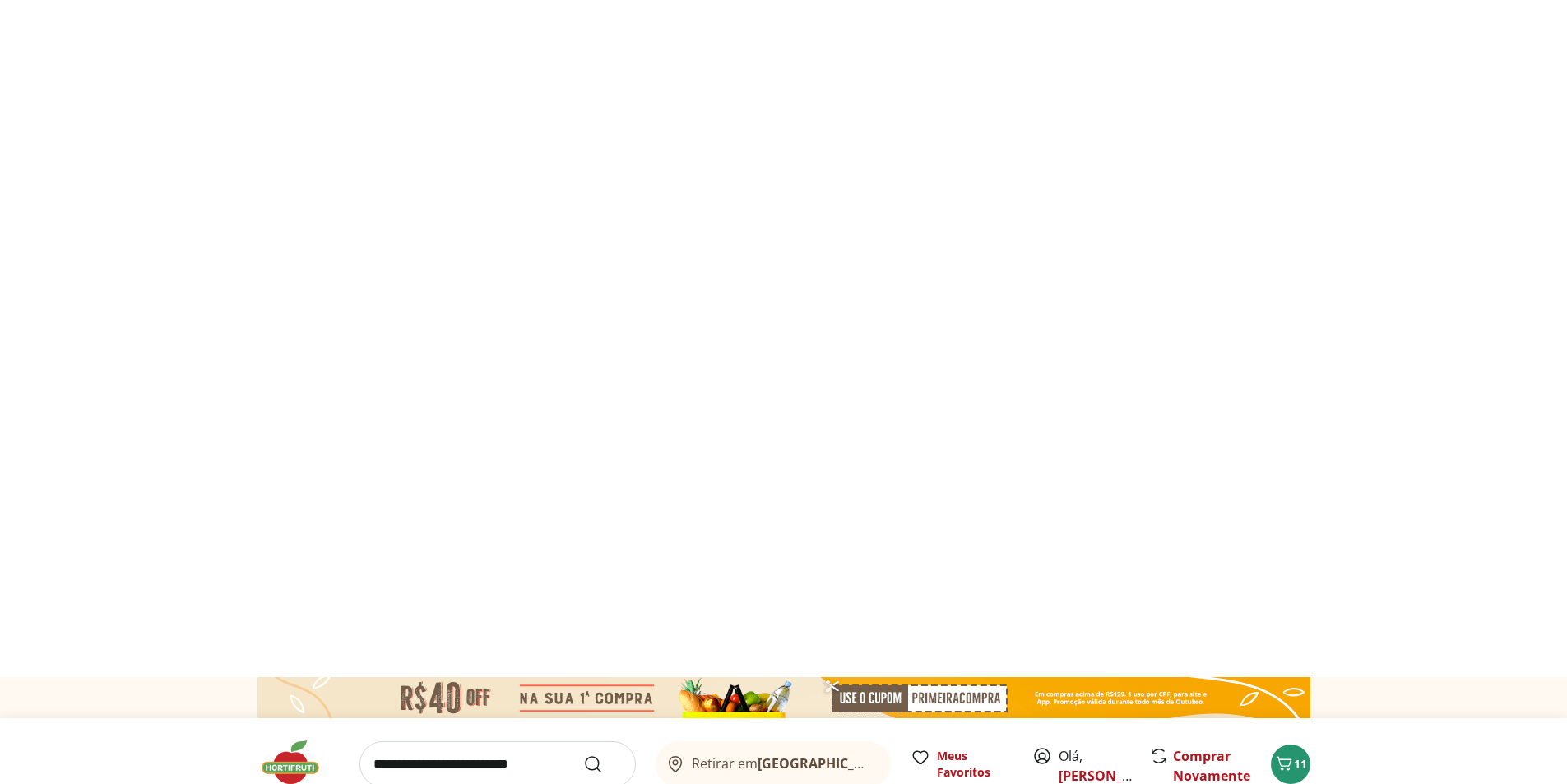
select select "**********"
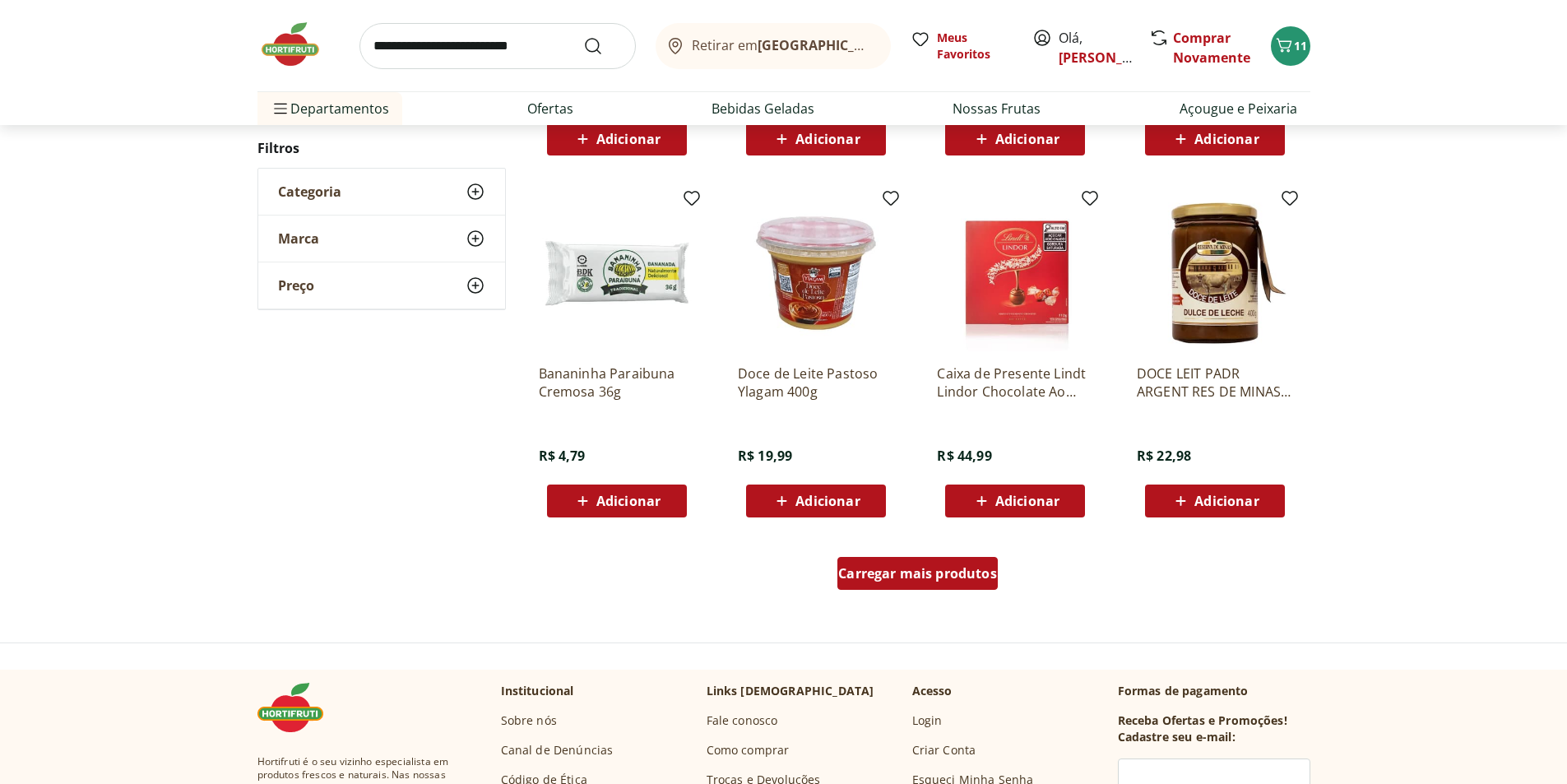
scroll to position [1591, 0]
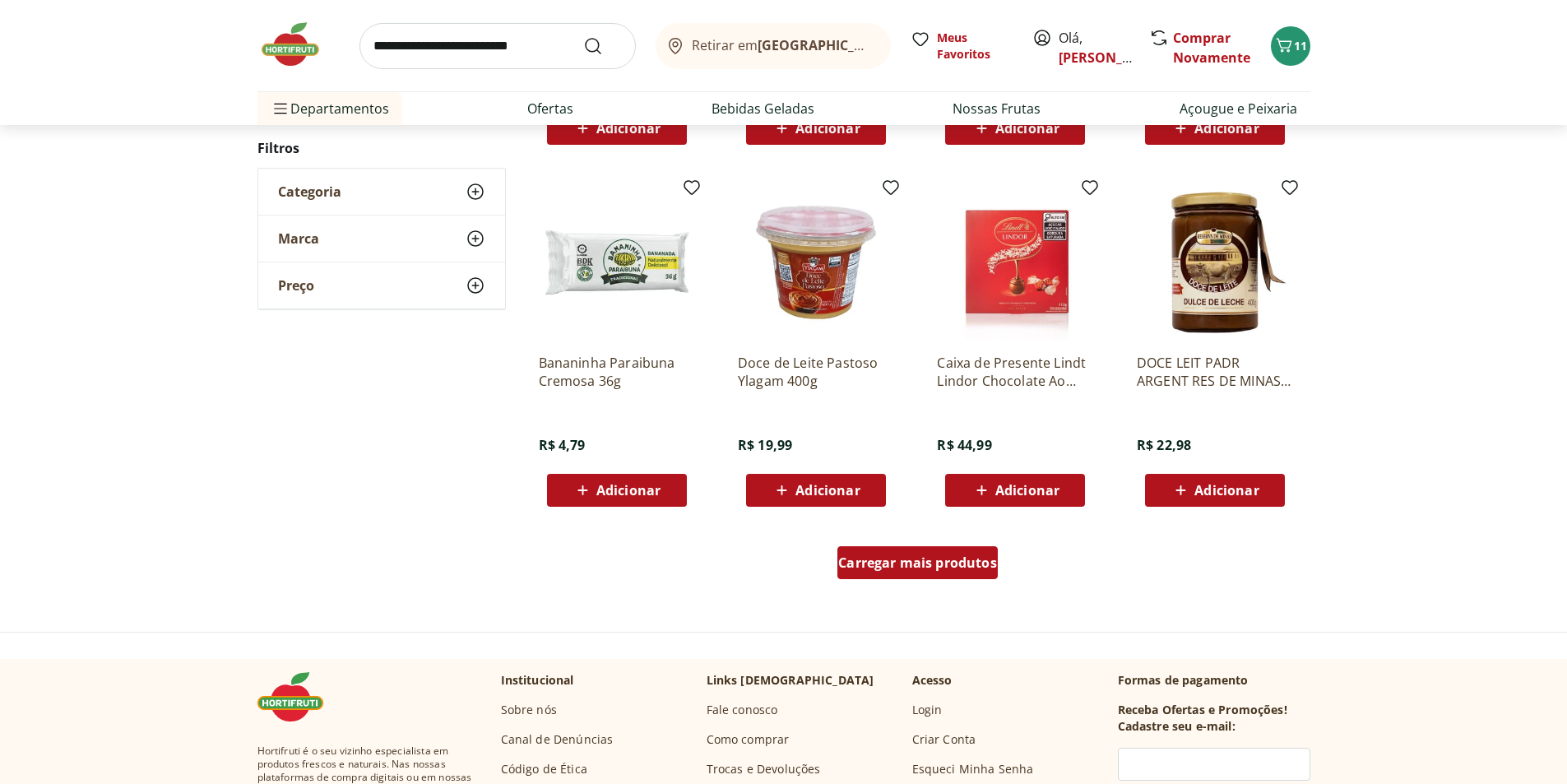
click at [933, 574] on div "Carregar mais produtos" at bounding box center [917, 562] width 160 height 33
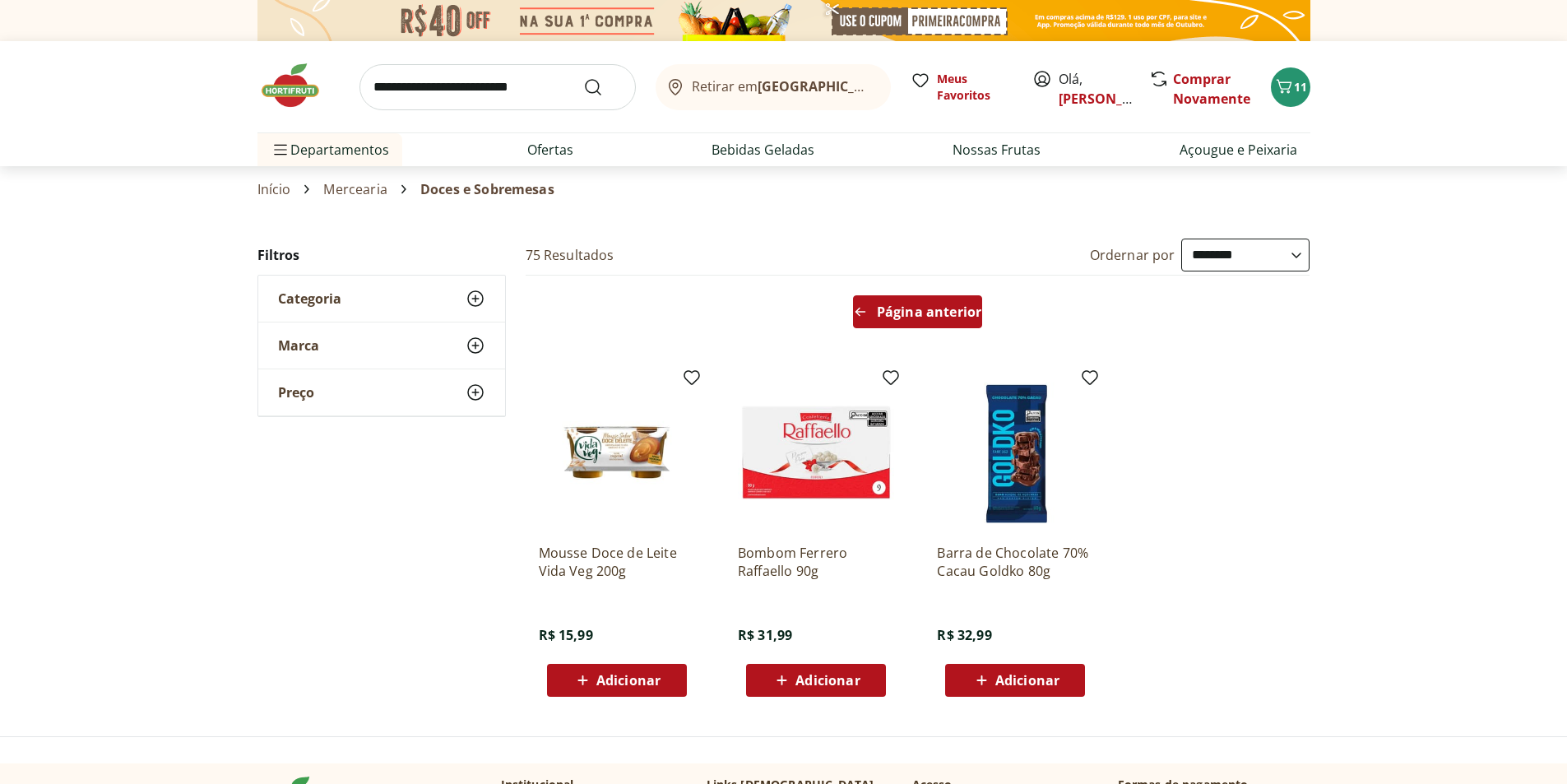
click at [923, 316] on span "Página anterior" at bounding box center [930, 312] width 104 height 13
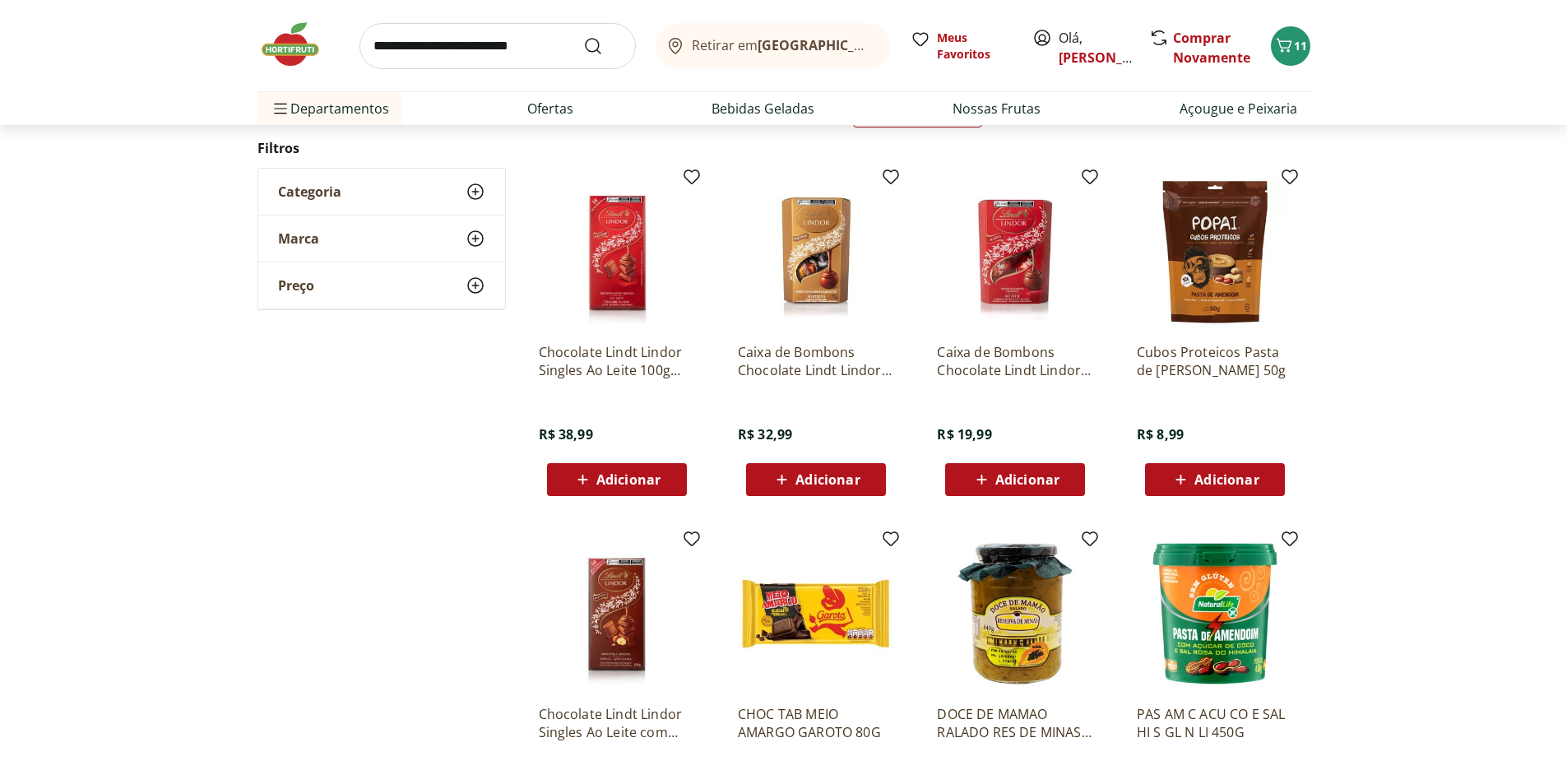
scroll to position [164, 0]
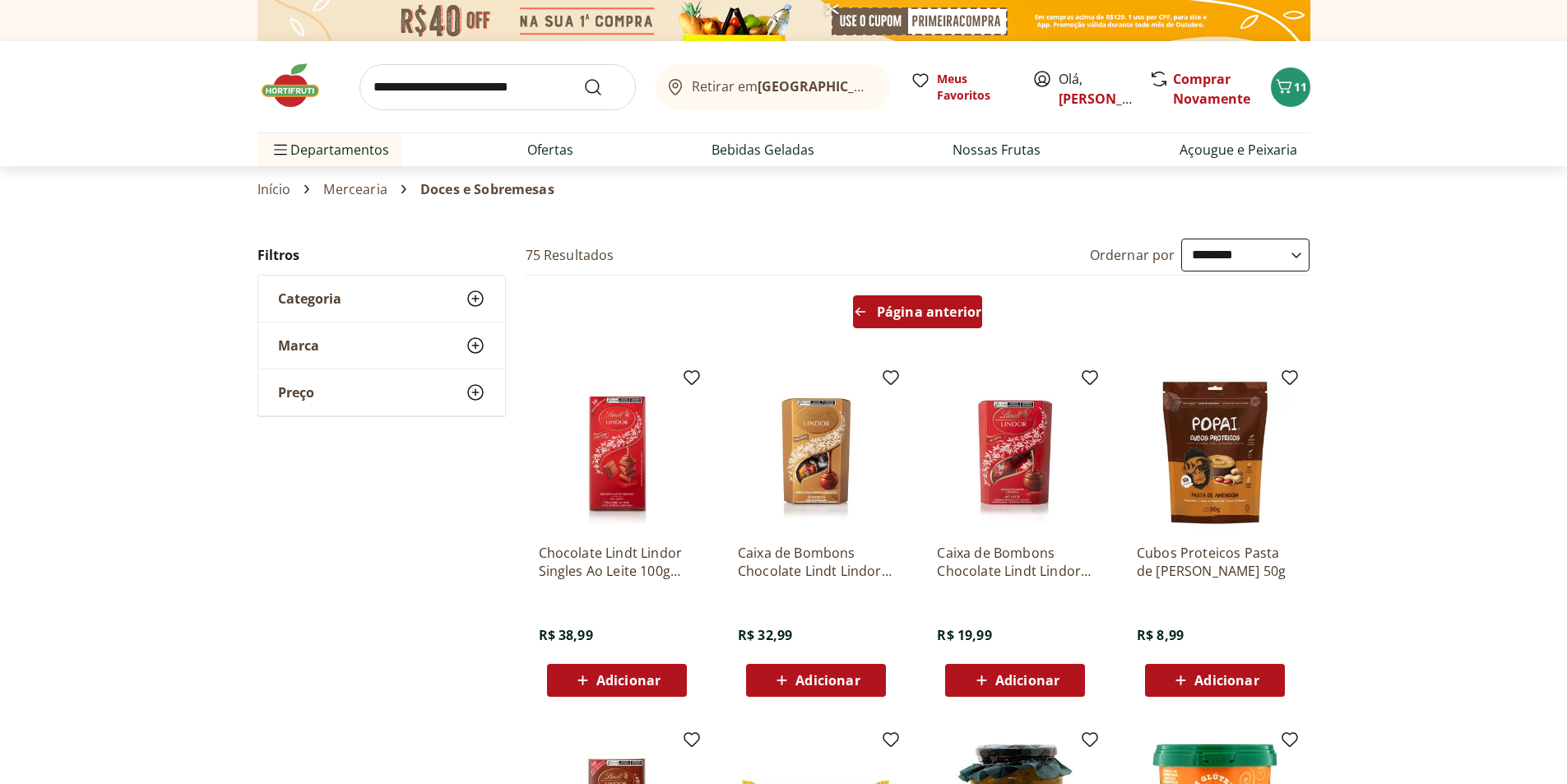
click at [930, 310] on span "Página anterior" at bounding box center [930, 312] width 104 height 13
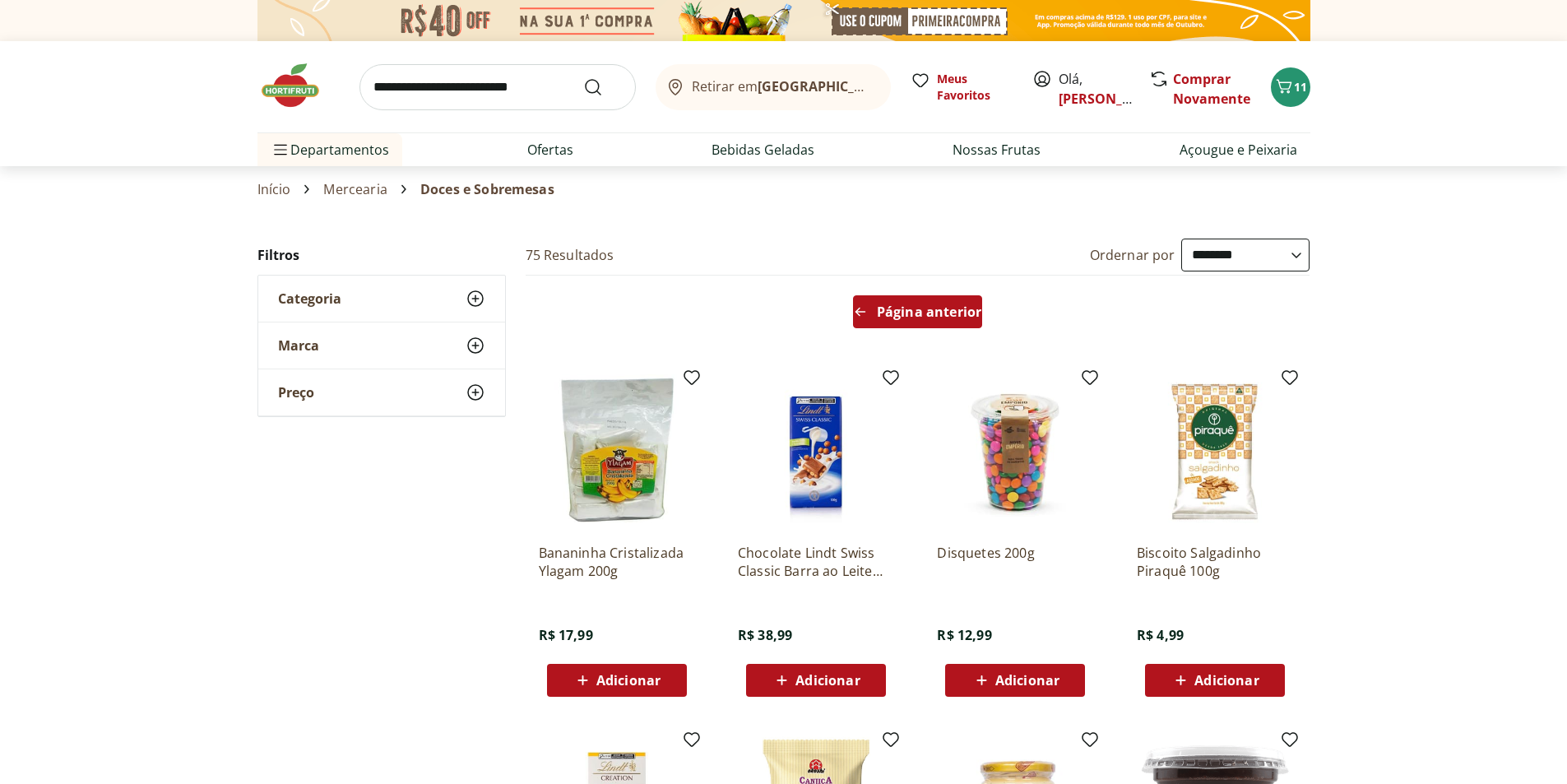
click at [884, 319] on span "Página anterior" at bounding box center [930, 312] width 104 height 13
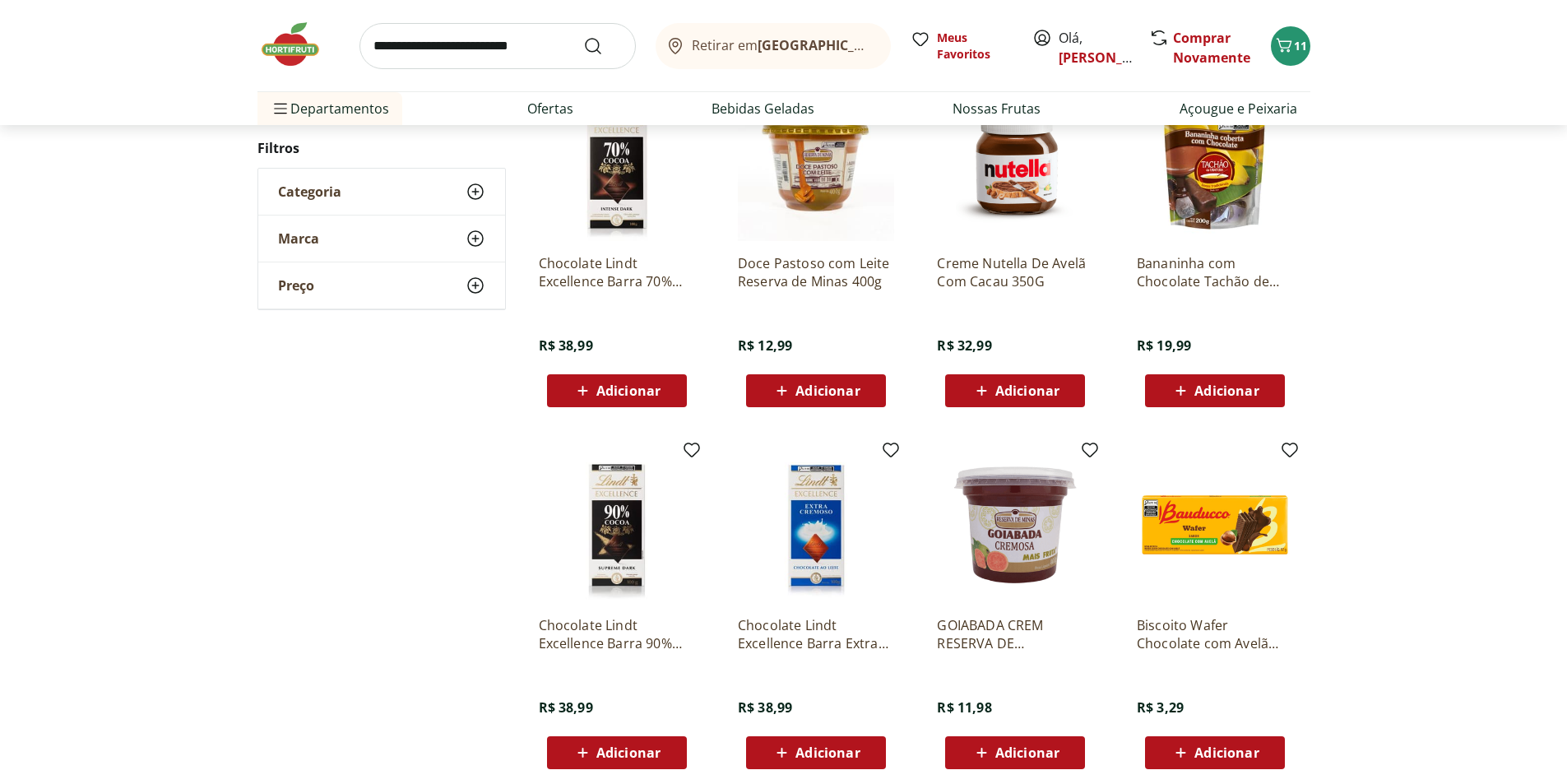
scroll to position [329, 0]
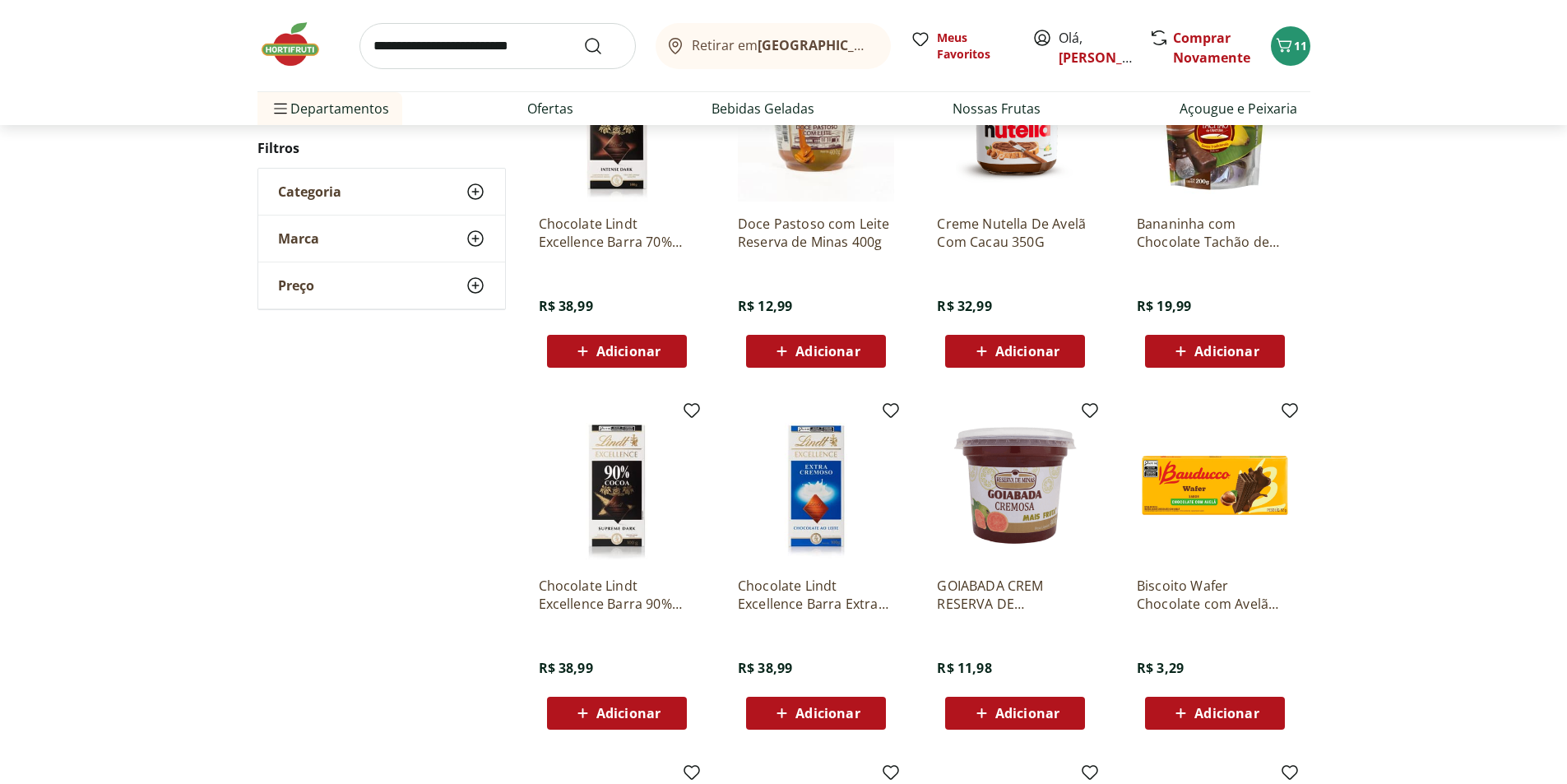
click at [1029, 711] on span "Adicionar" at bounding box center [1028, 713] width 65 height 13
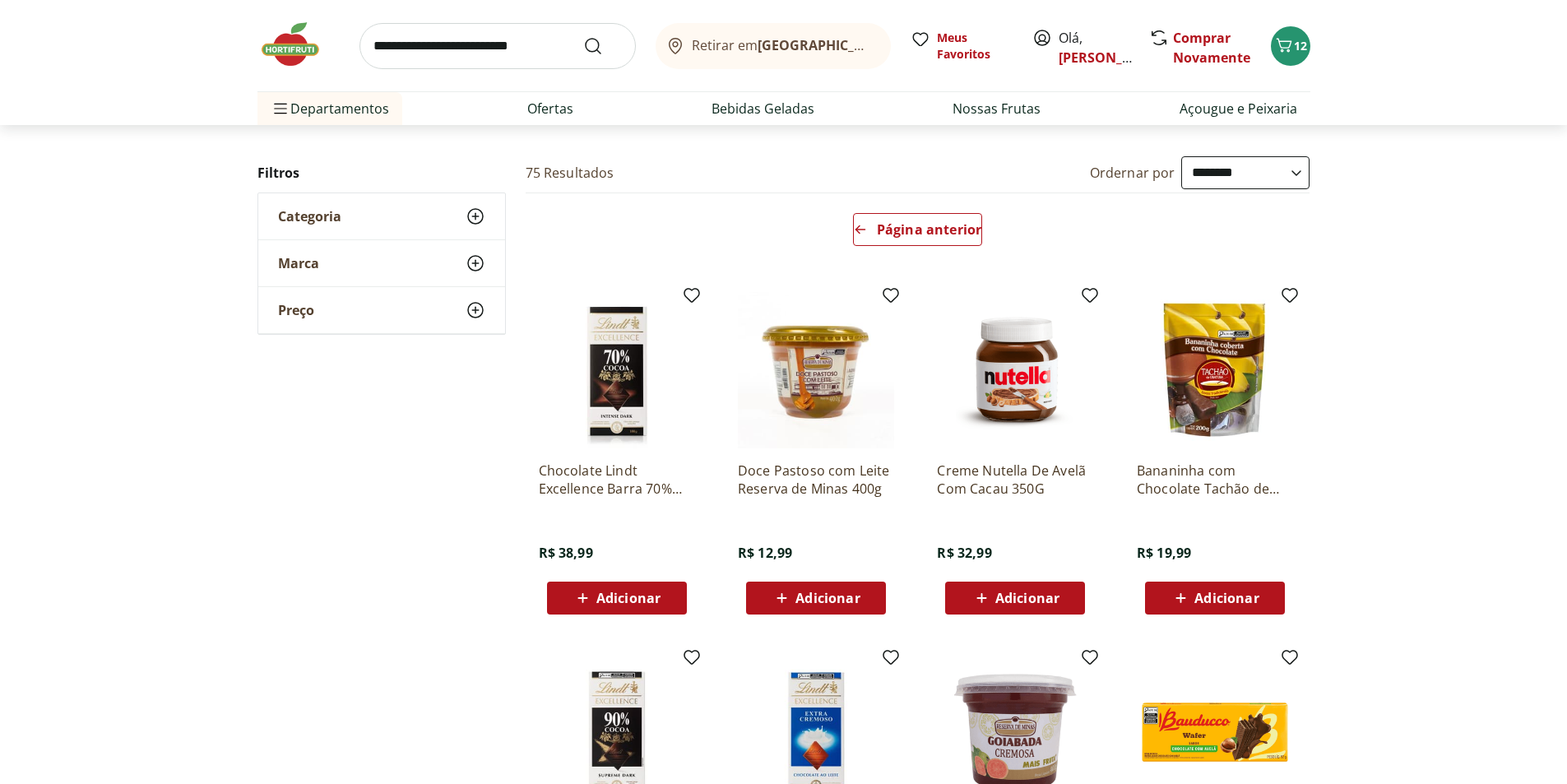
scroll to position [0, 0]
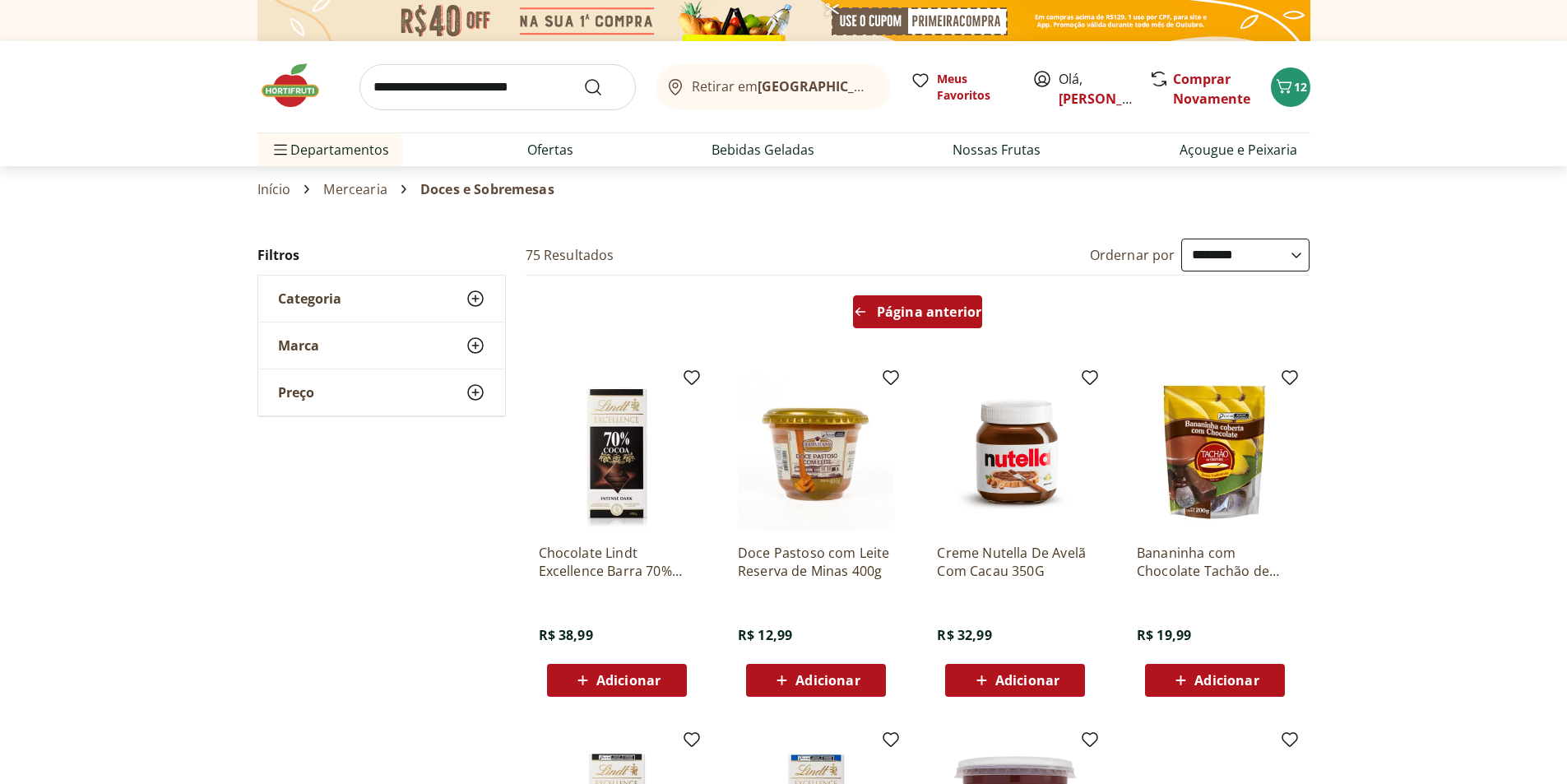
click at [913, 309] on span "Página anterior" at bounding box center [930, 312] width 104 height 13
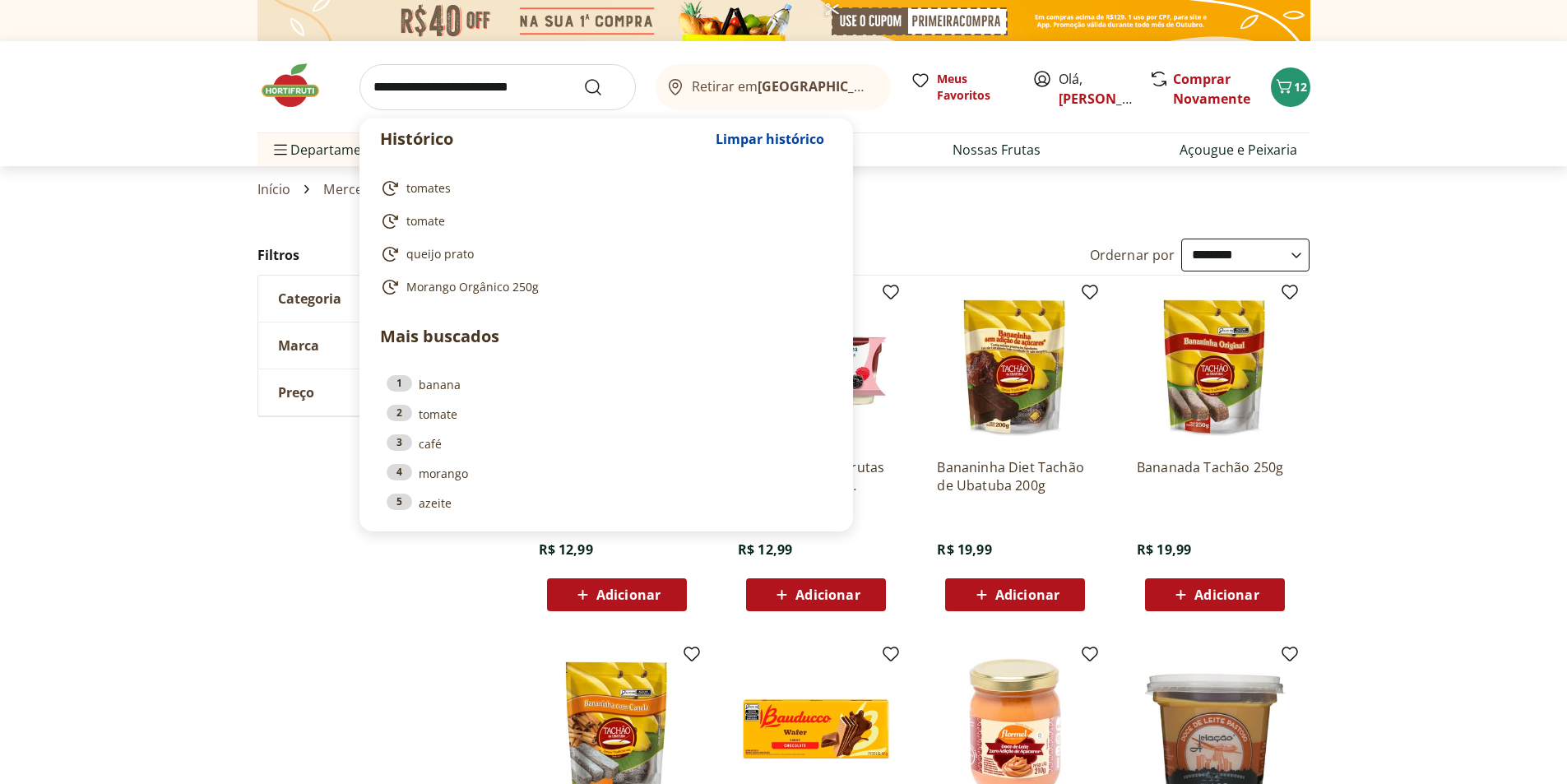
click at [445, 83] on input "search" at bounding box center [497, 87] width 276 height 46
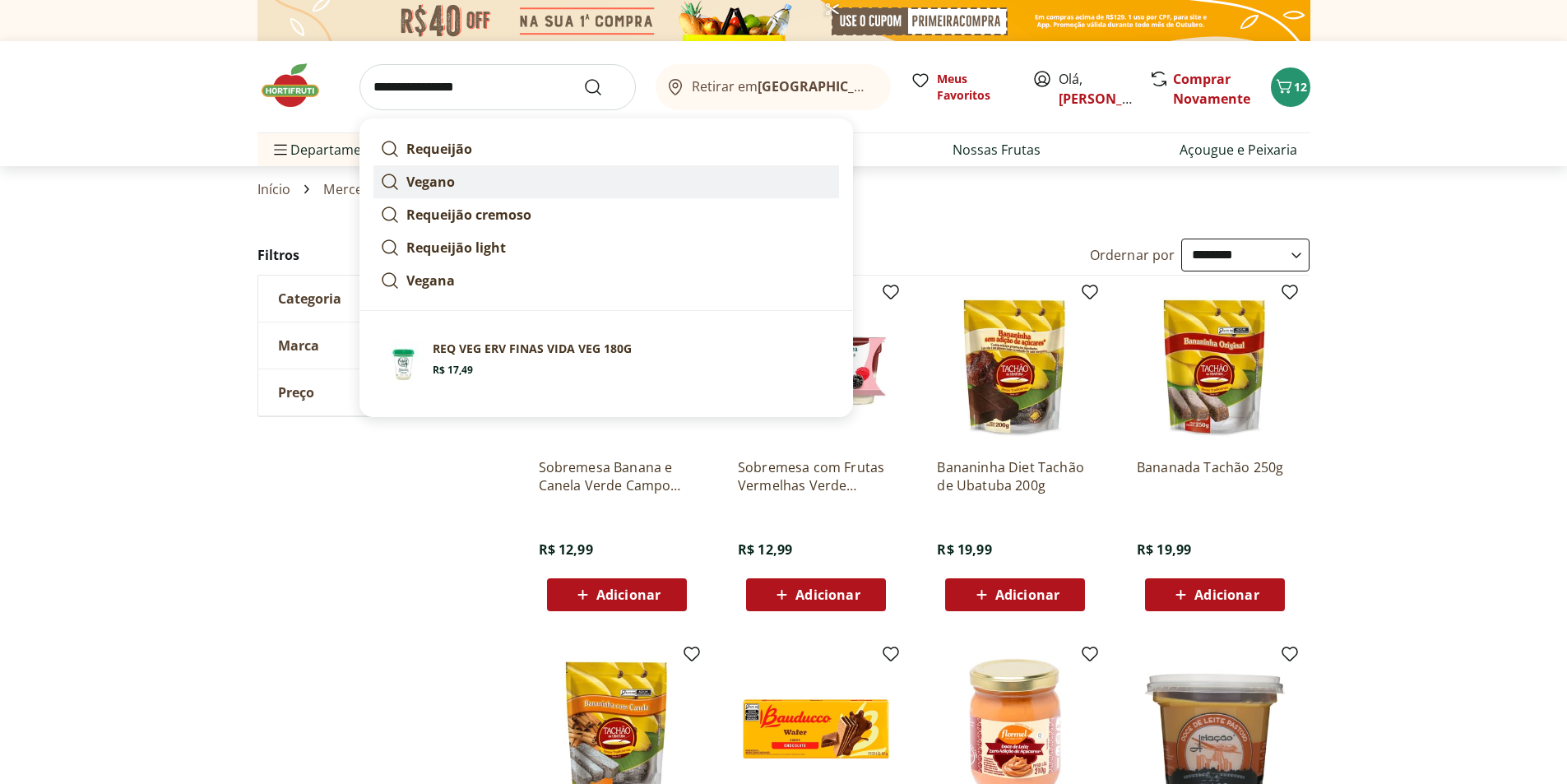
click at [444, 182] on strong "Vegano" at bounding box center [431, 181] width 48 height 18
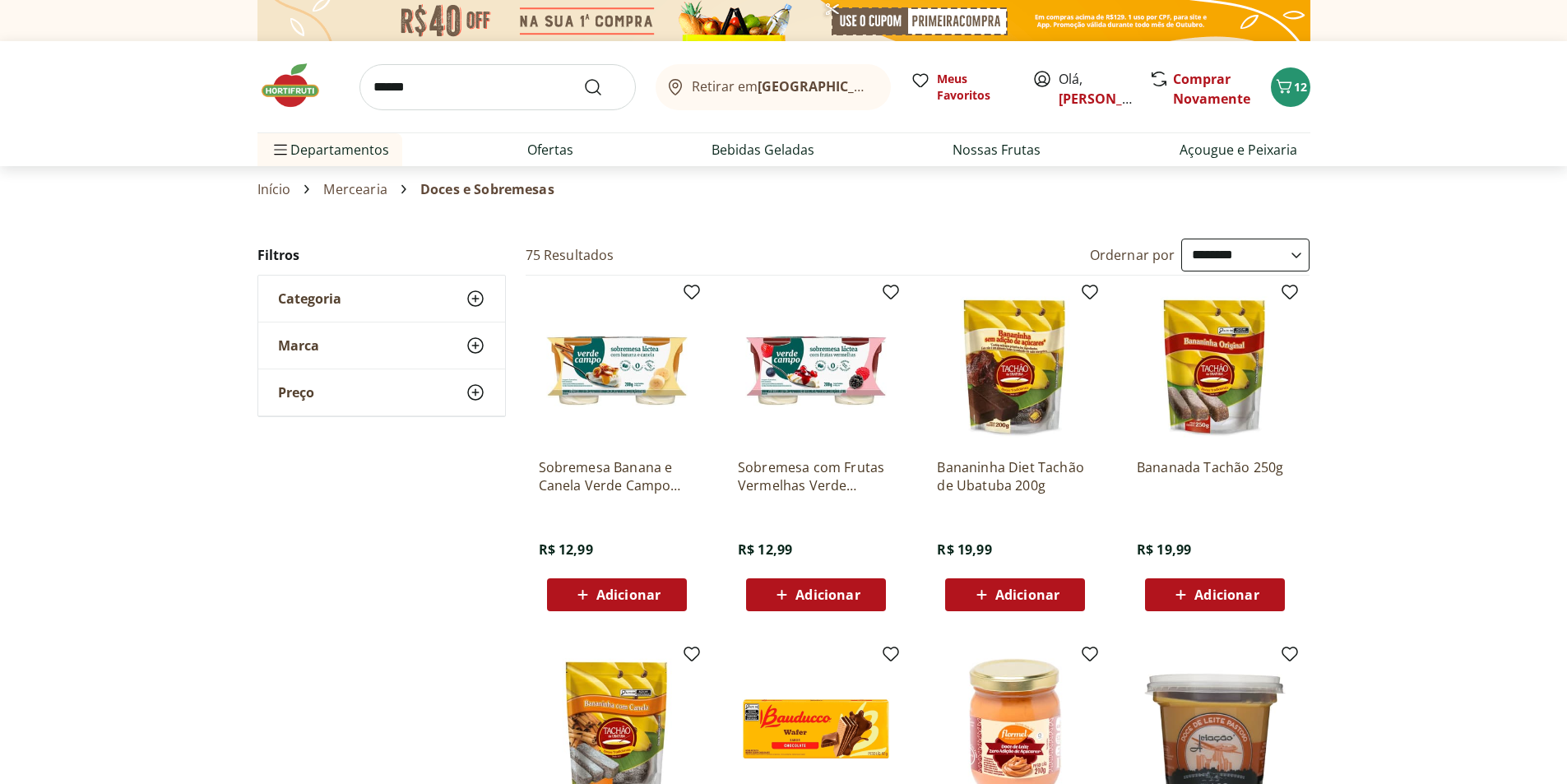
click at [375, 87] on input "******" at bounding box center [497, 87] width 276 height 46
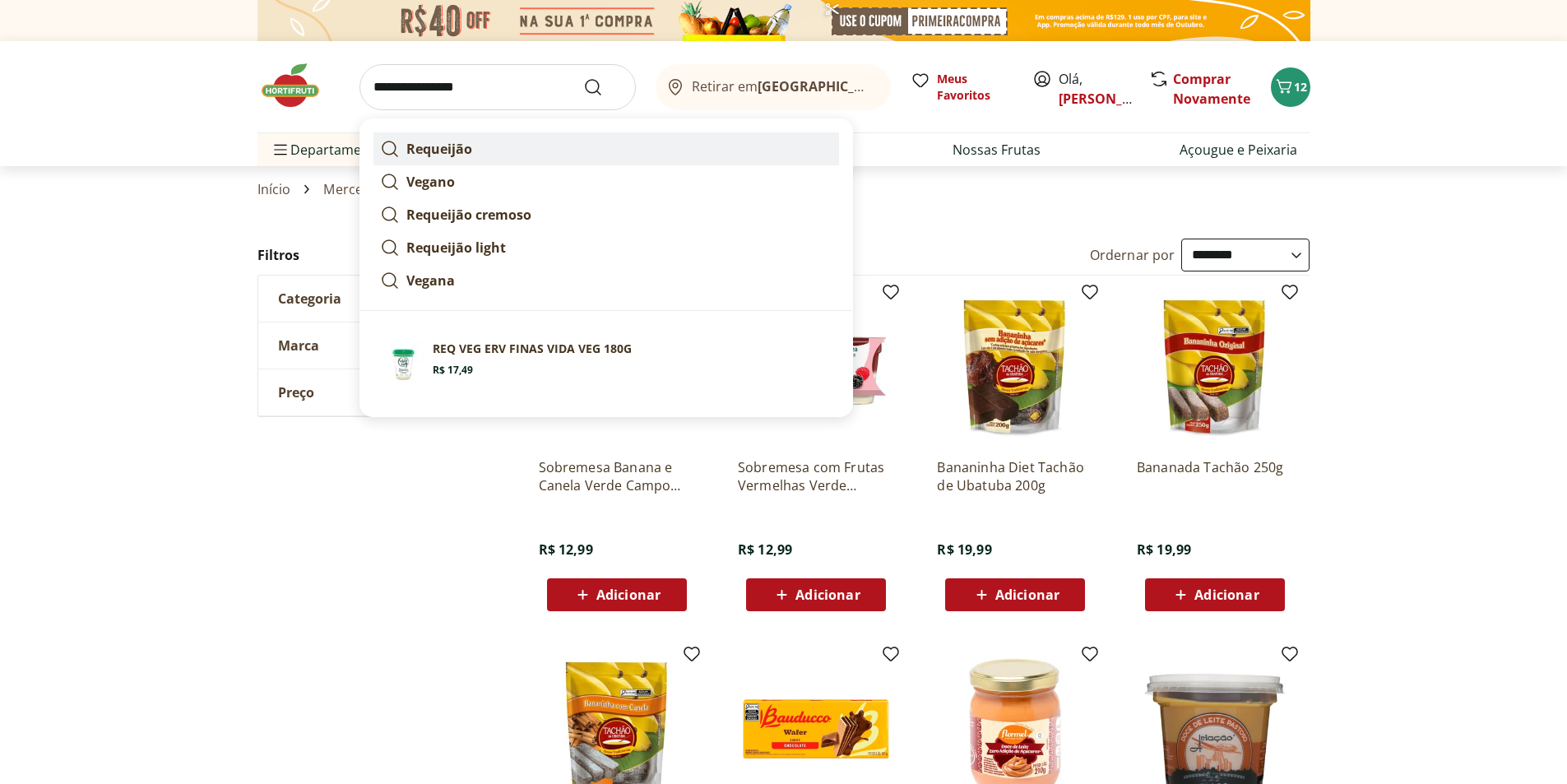
click at [471, 147] on link "Requeijão" at bounding box center [606, 149] width 466 height 33
type input "*********"
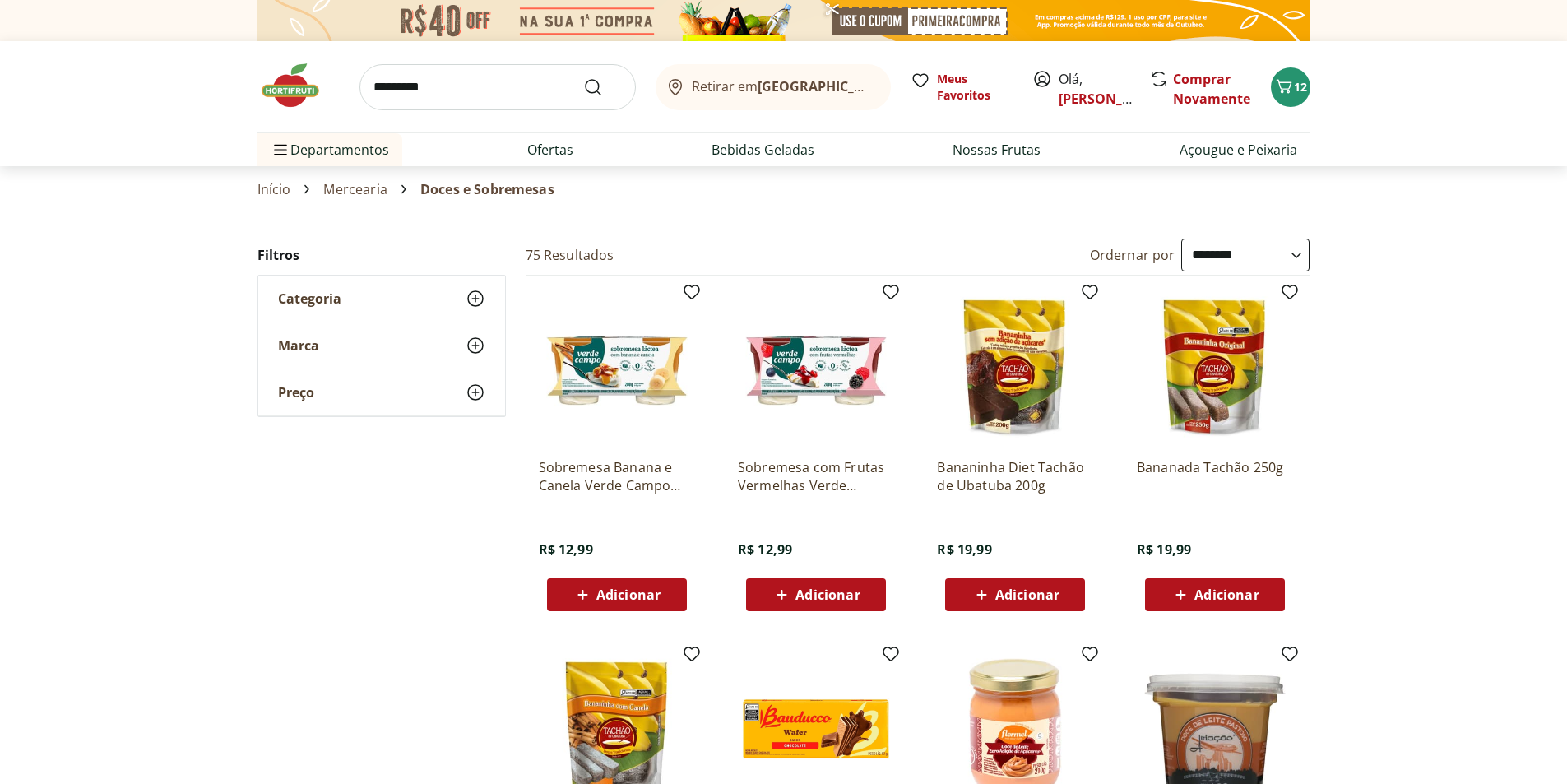
click at [471, 147] on ul "Departamentos Nossa Marca Nossa Marca Ver tudo do departamento Açougue & Peixar…" at bounding box center [784, 150] width 1053 height 33
click at [1300, 85] on span "14" at bounding box center [1300, 86] width 13 height 15
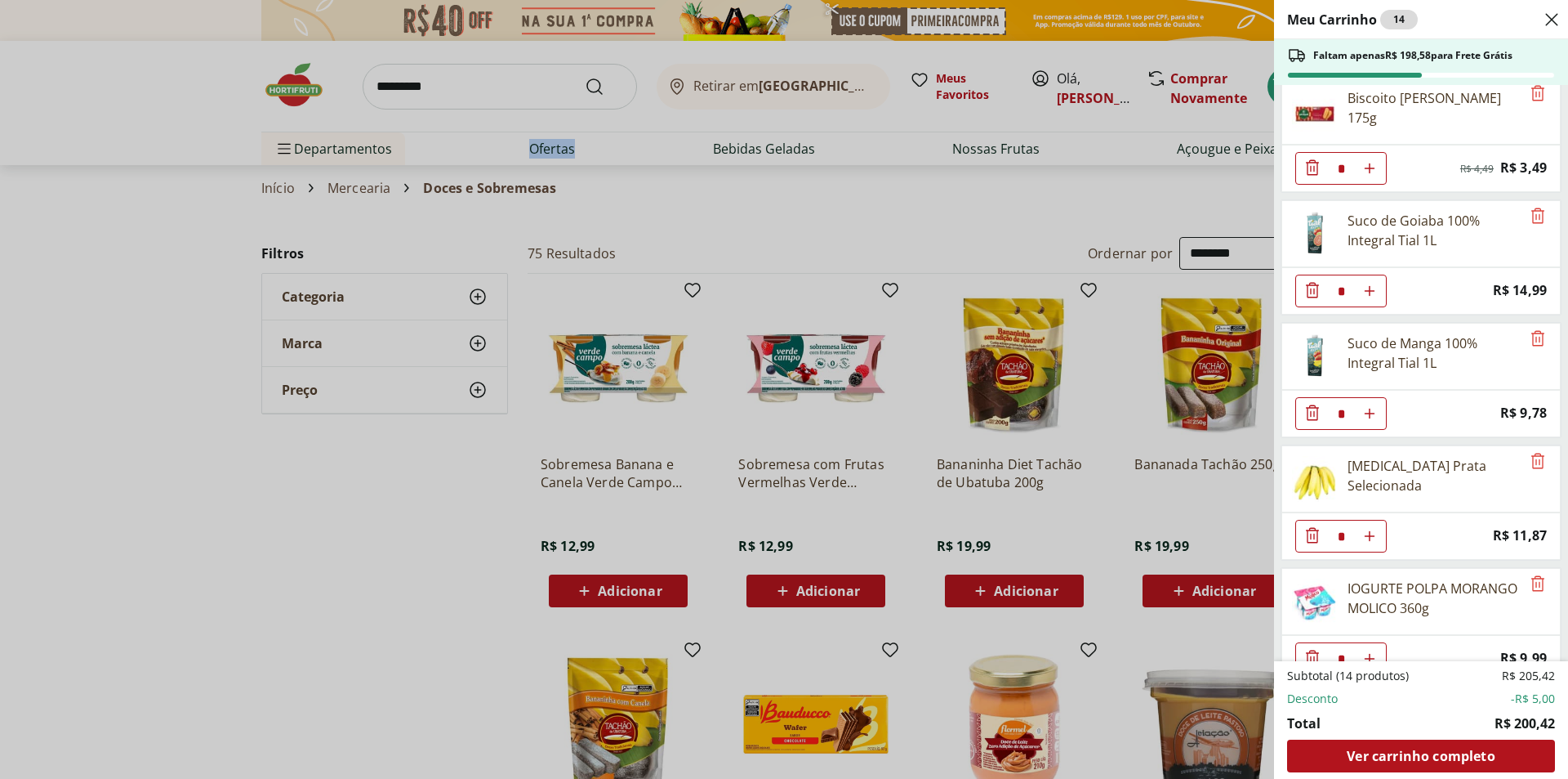
scroll to position [163, 0]
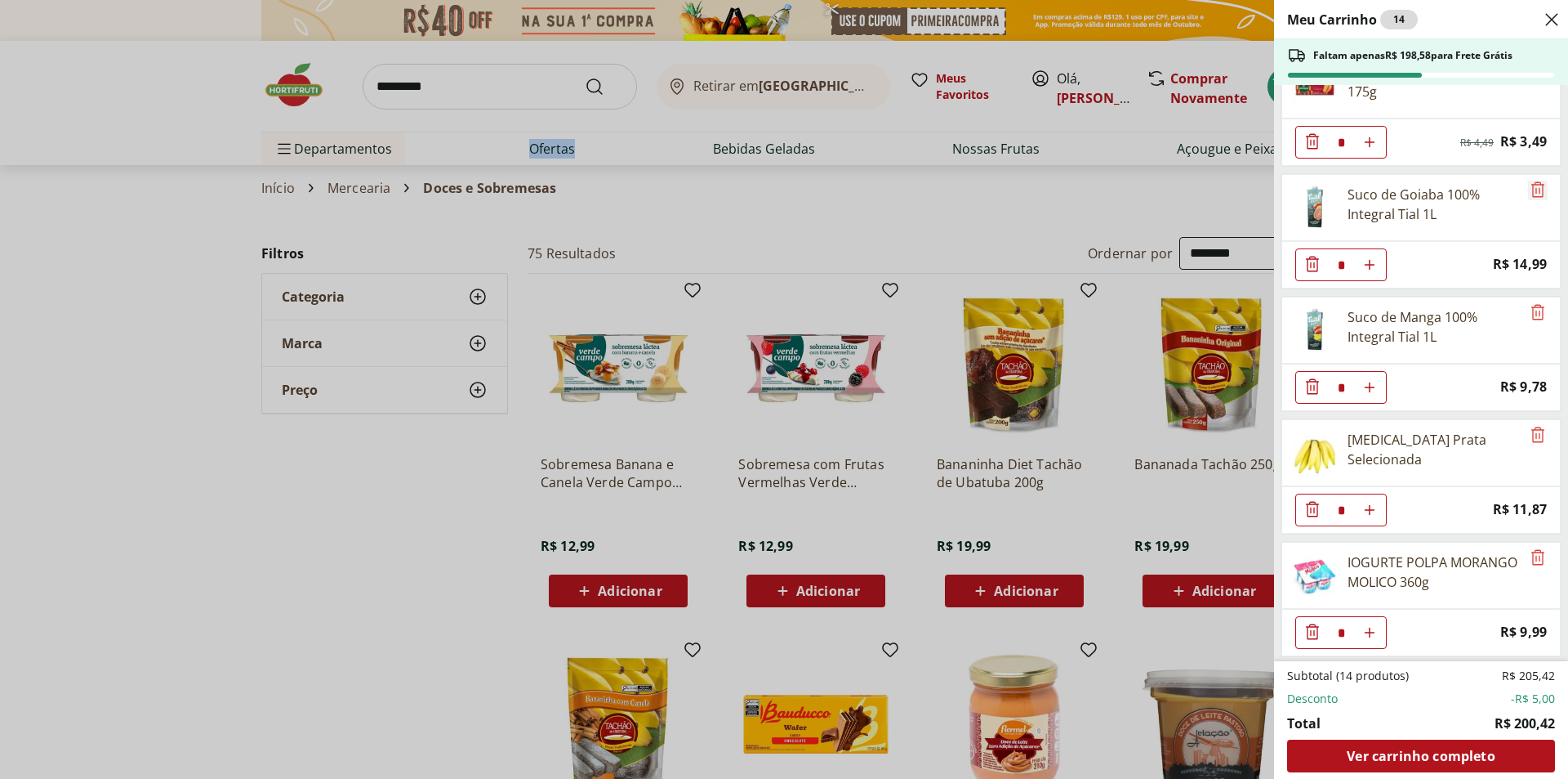
click at [1533, 190] on icon "Remove" at bounding box center [1538, 189] width 13 height 15
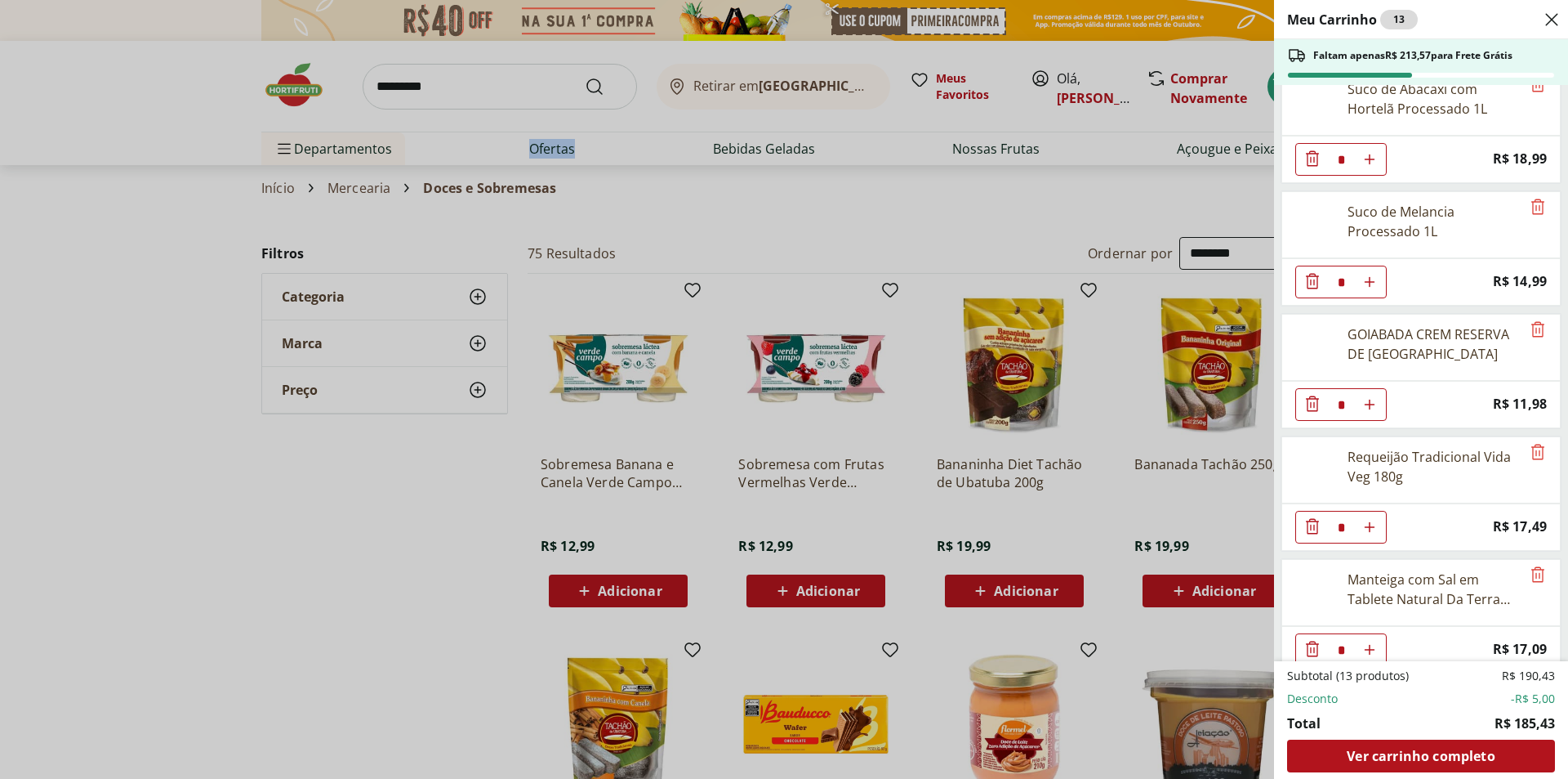
scroll to position [1024, 0]
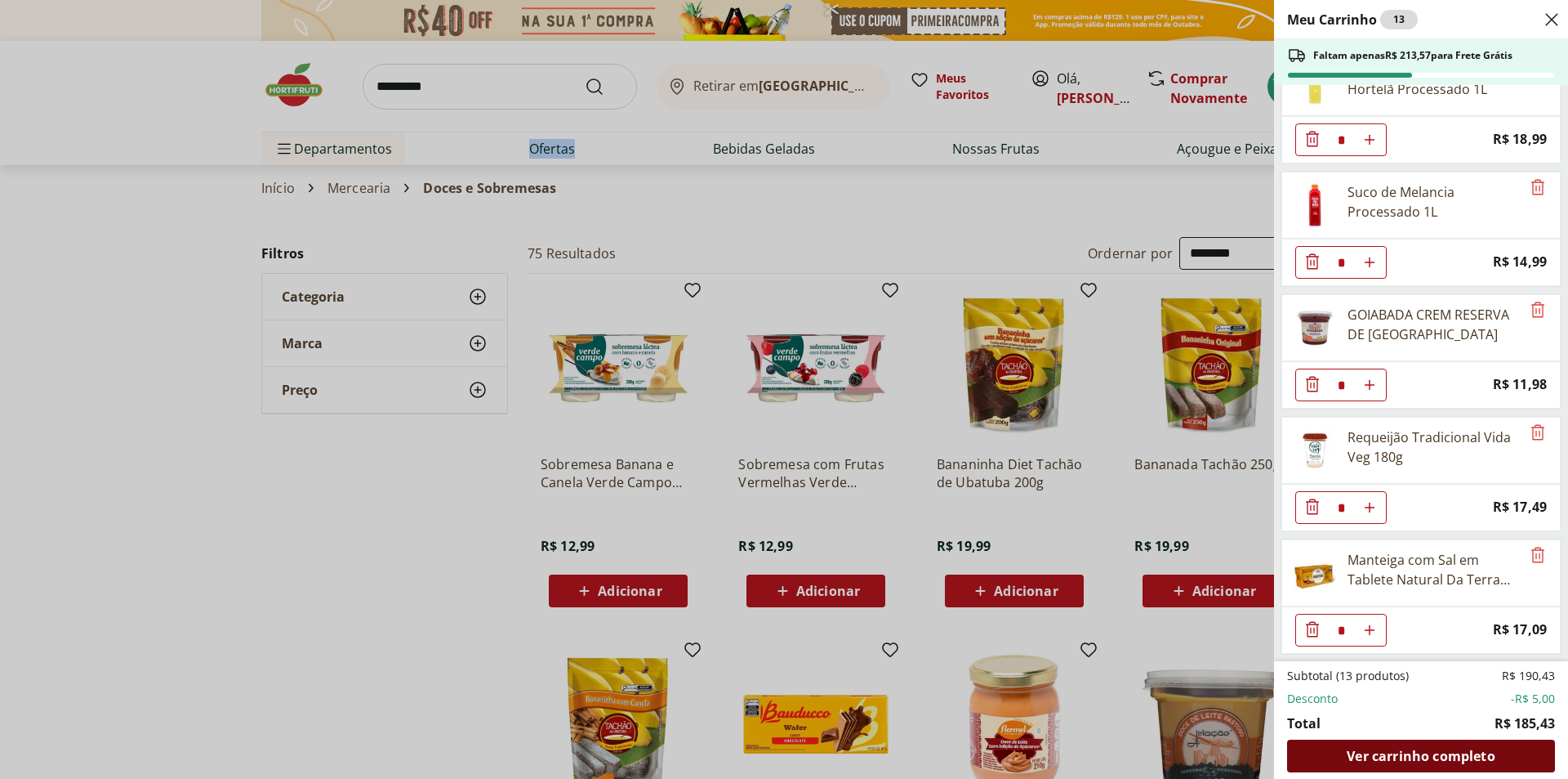
click at [1430, 756] on span "Ver carrinho completo" at bounding box center [1420, 755] width 148 height 13
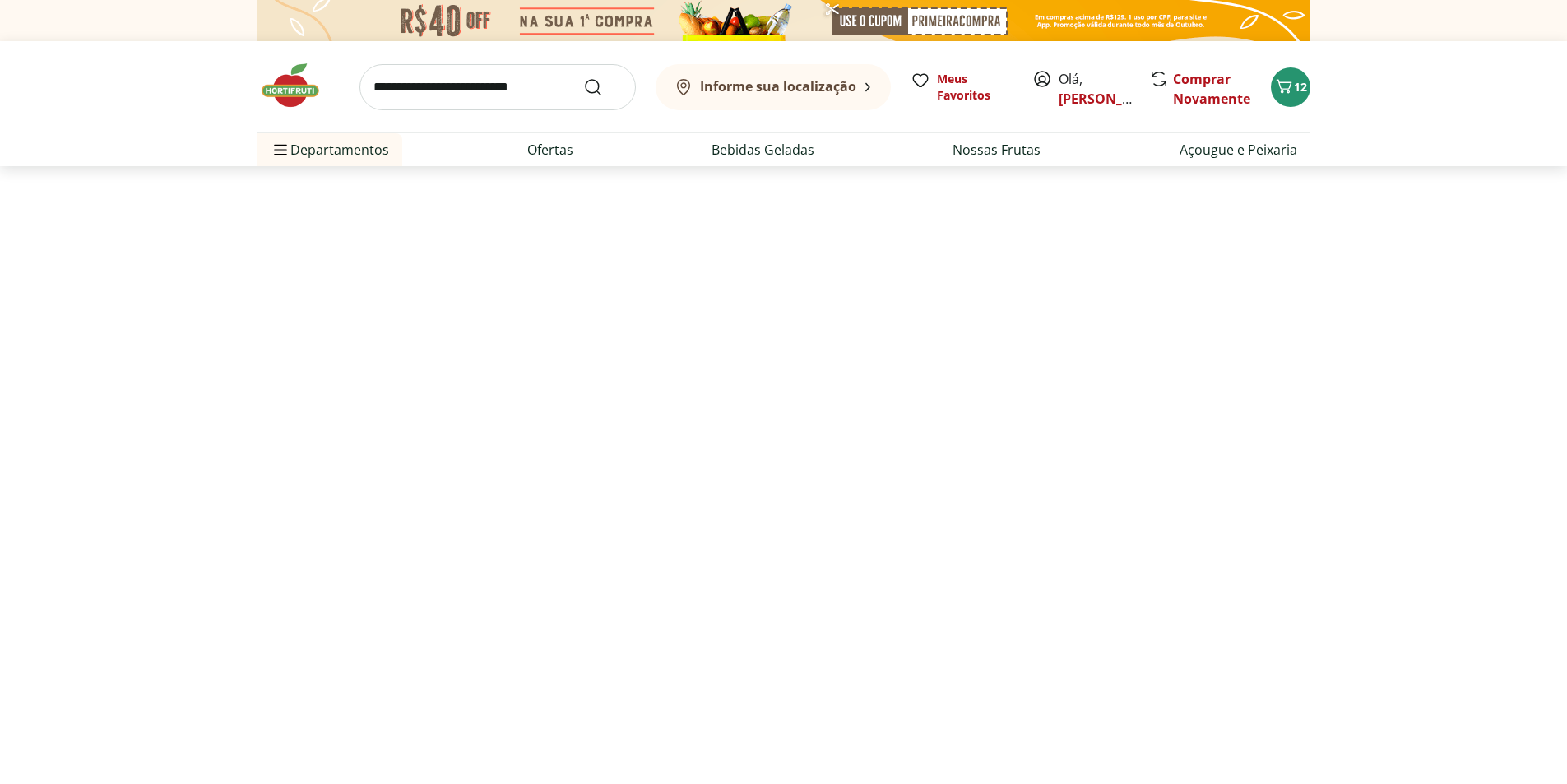
select select "**********"
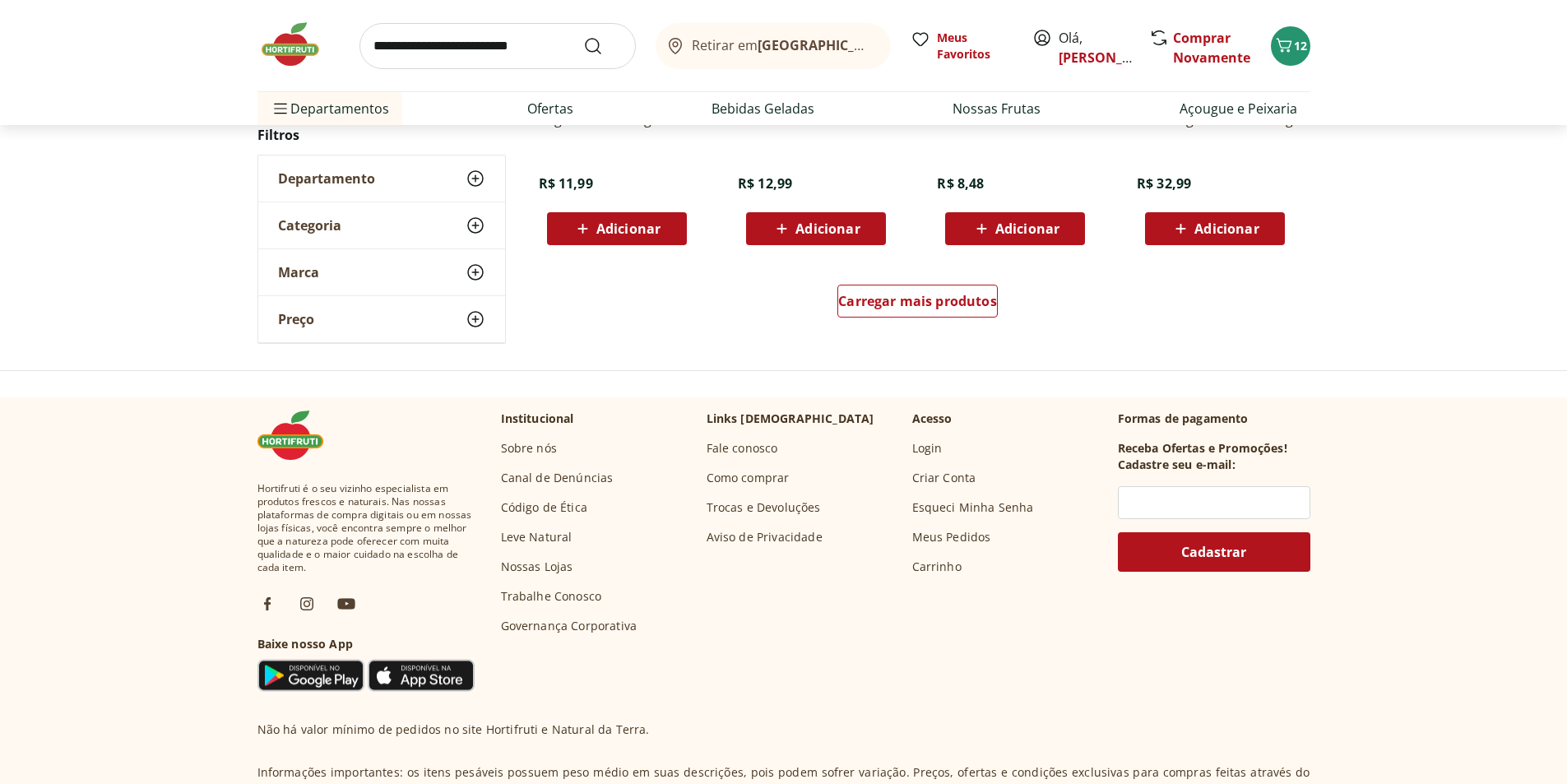
scroll to position [1151, 0]
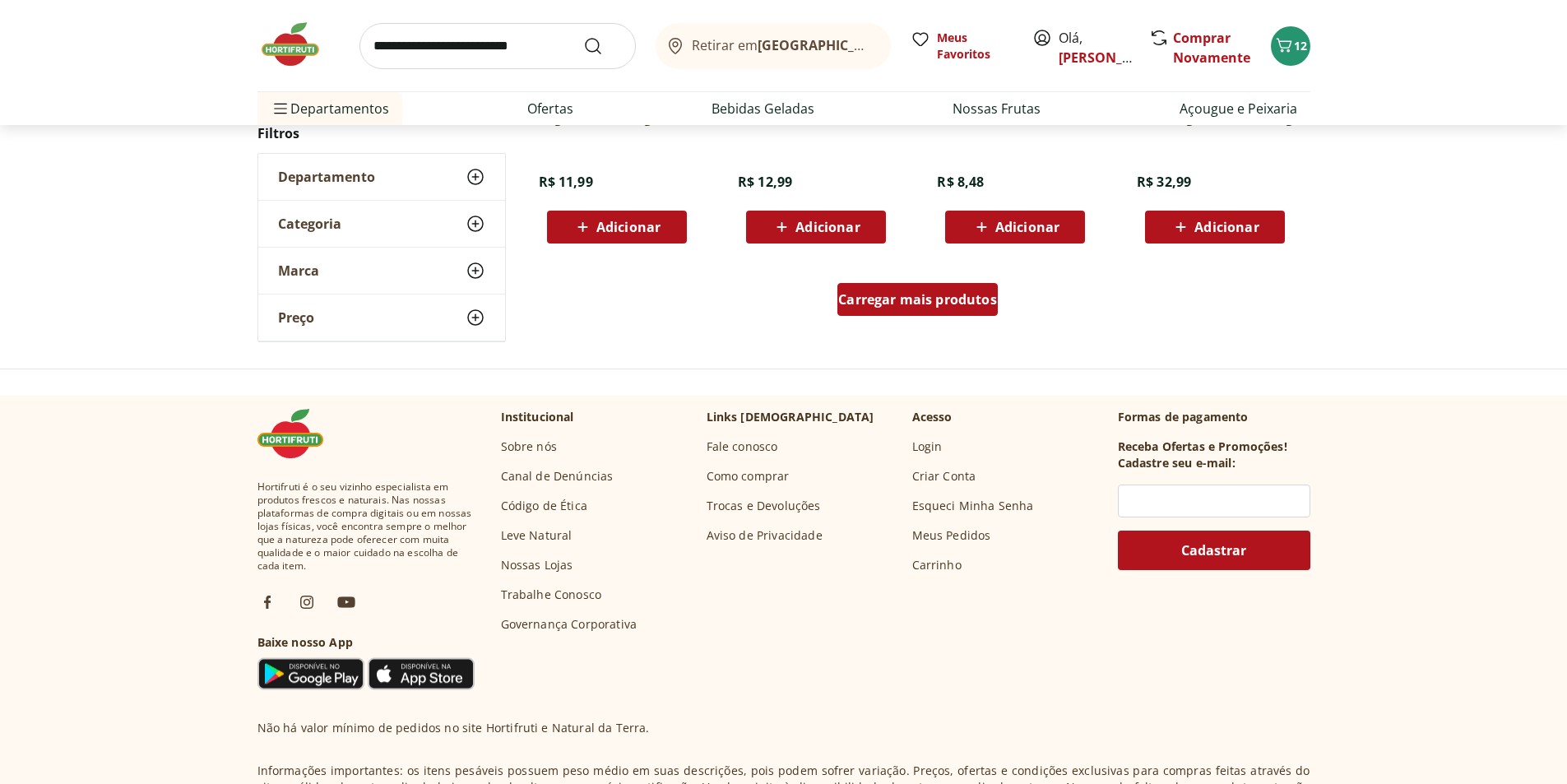
click at [934, 306] on span "Carregar mais produtos" at bounding box center [917, 300] width 158 height 13
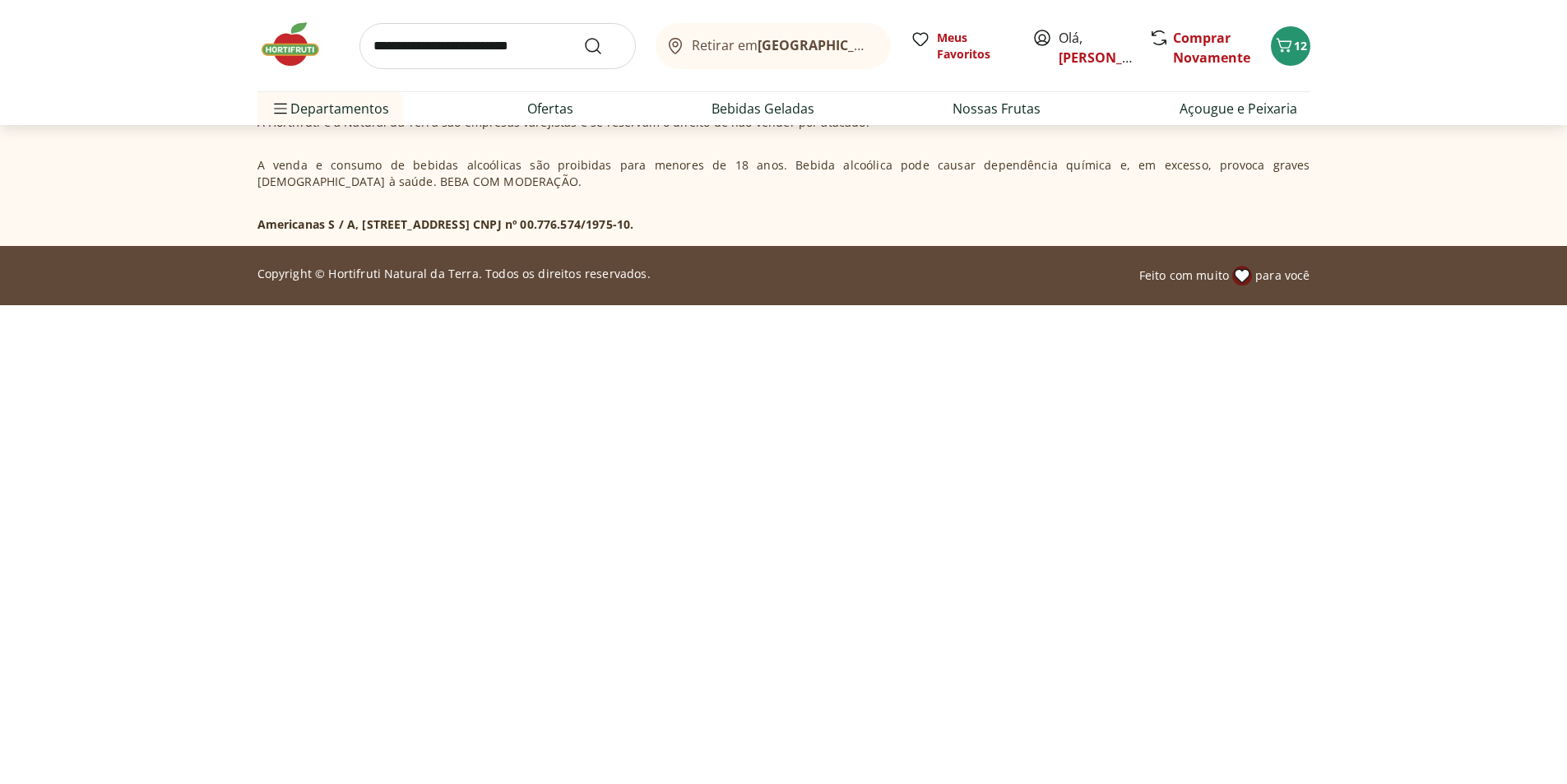
scroll to position [164, 0]
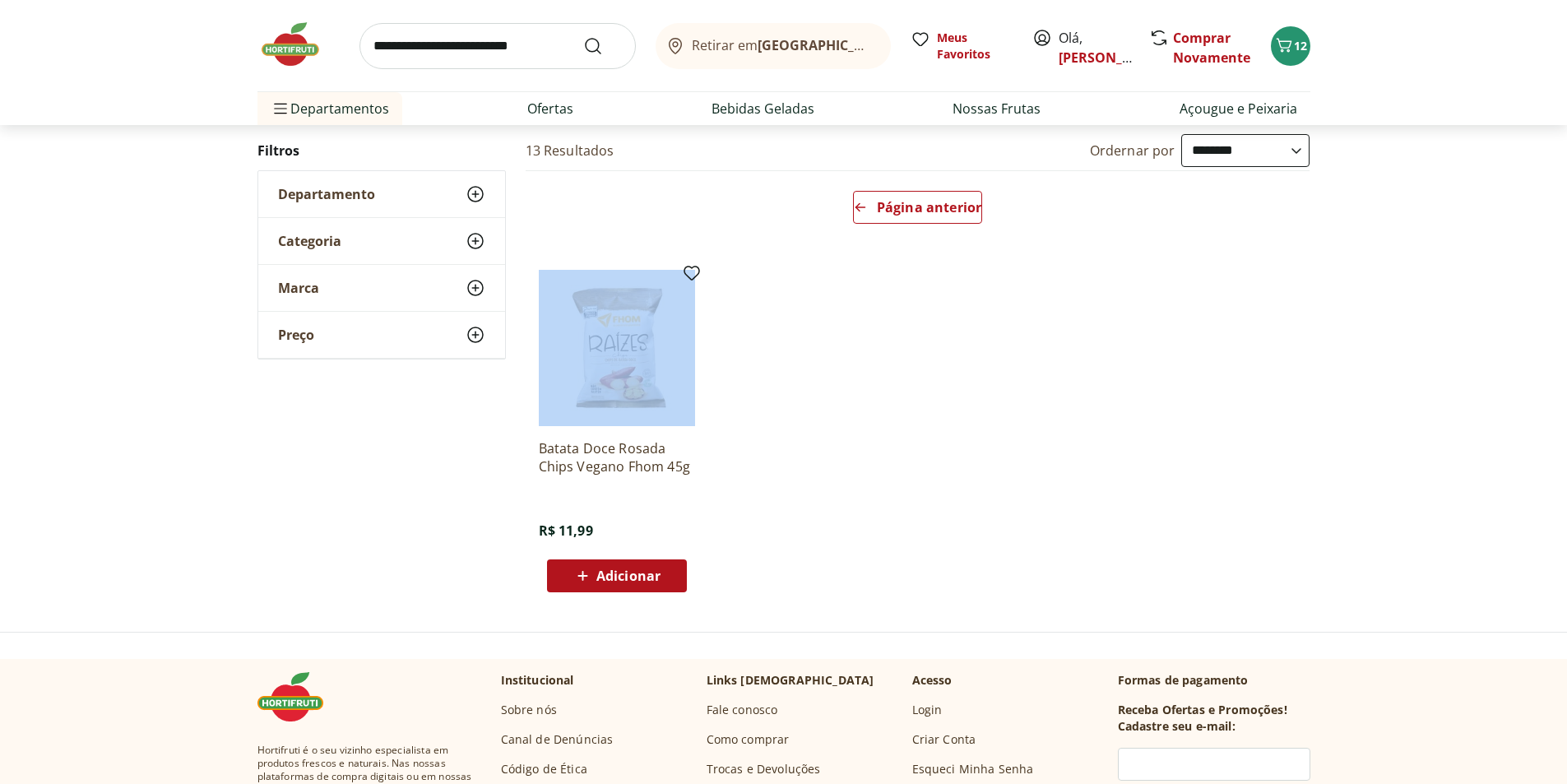
click at [645, 337] on img at bounding box center [617, 348] width 157 height 156
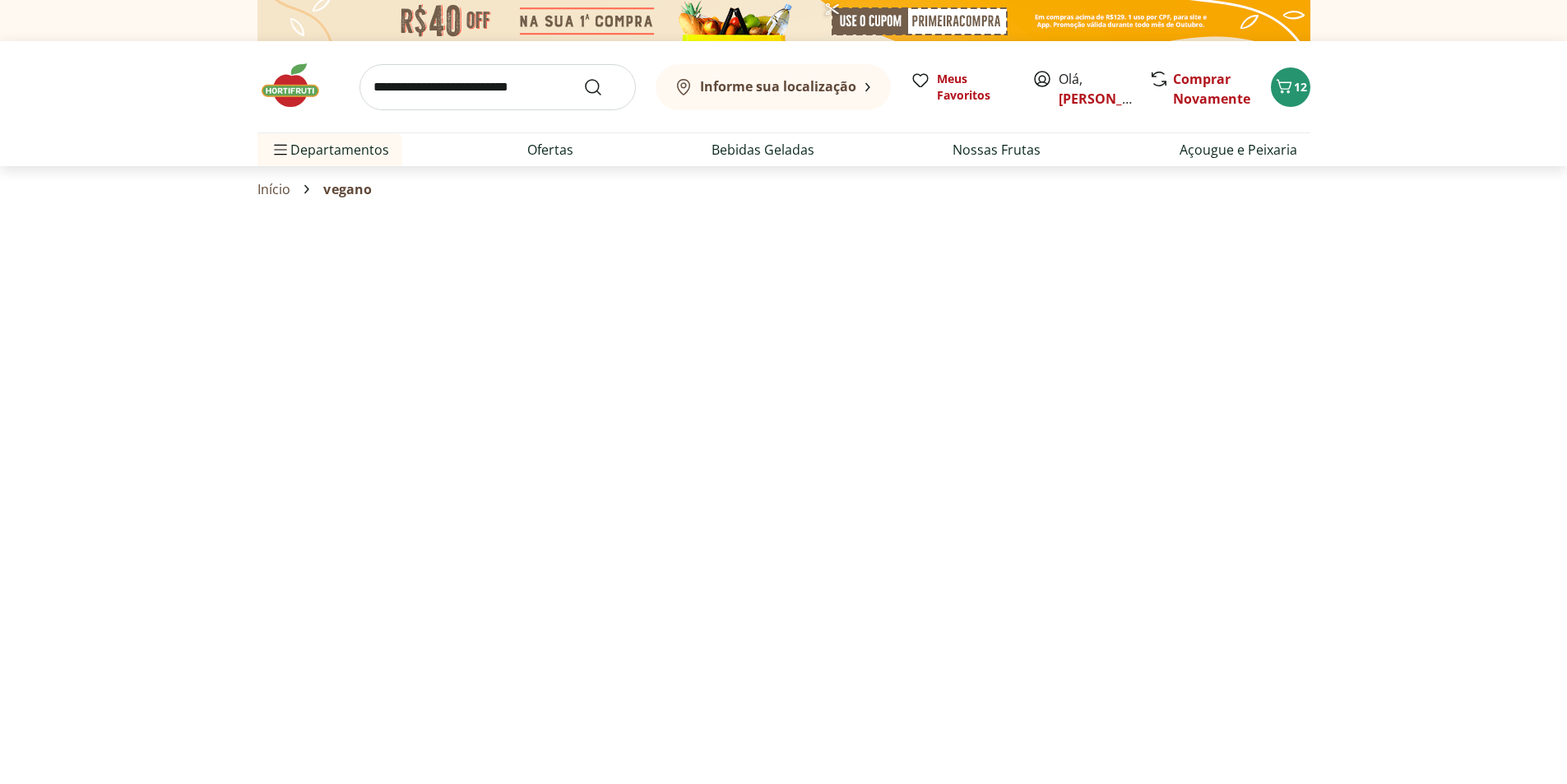
scroll to position [164, 0]
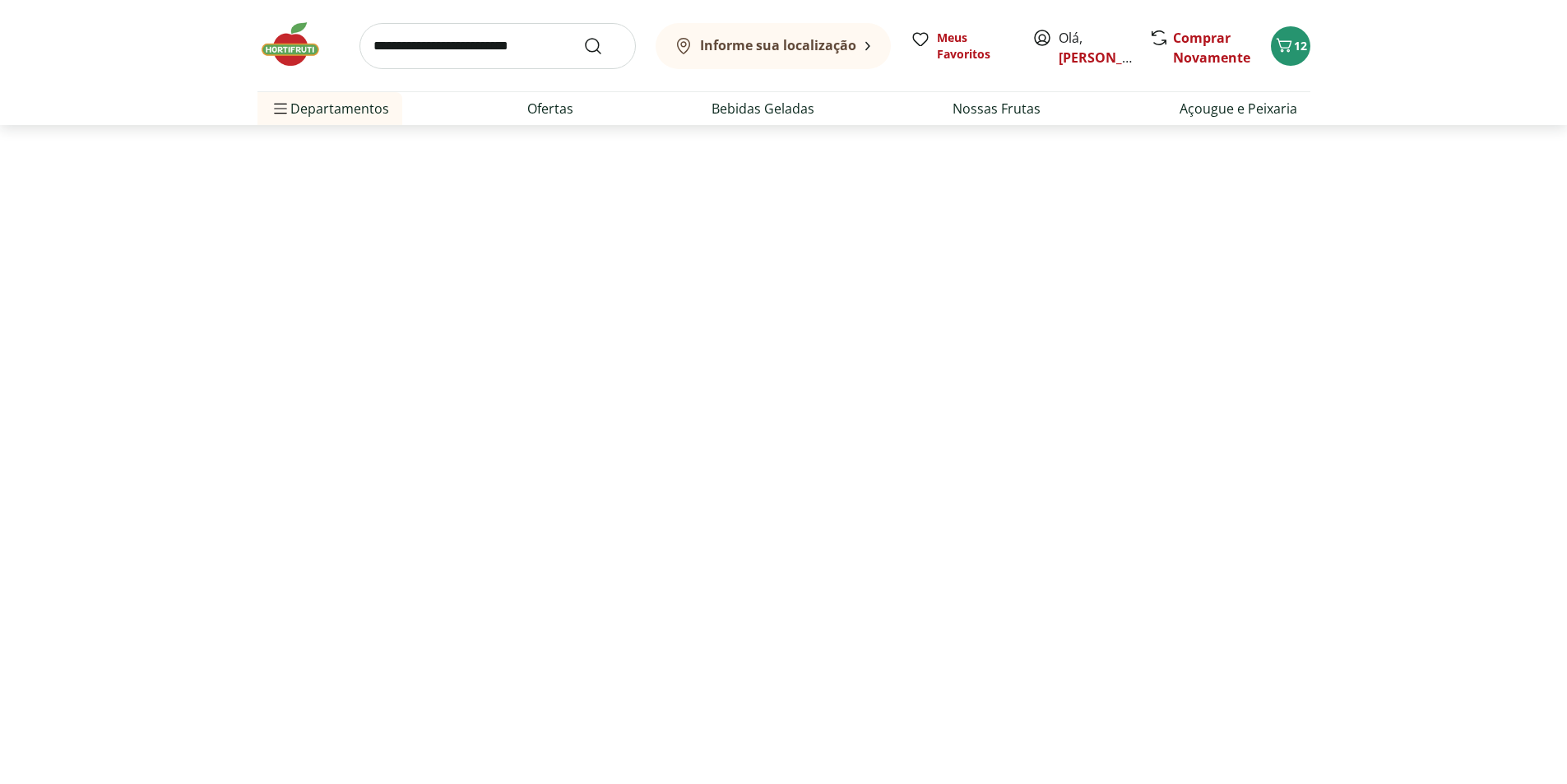
select select "**********"
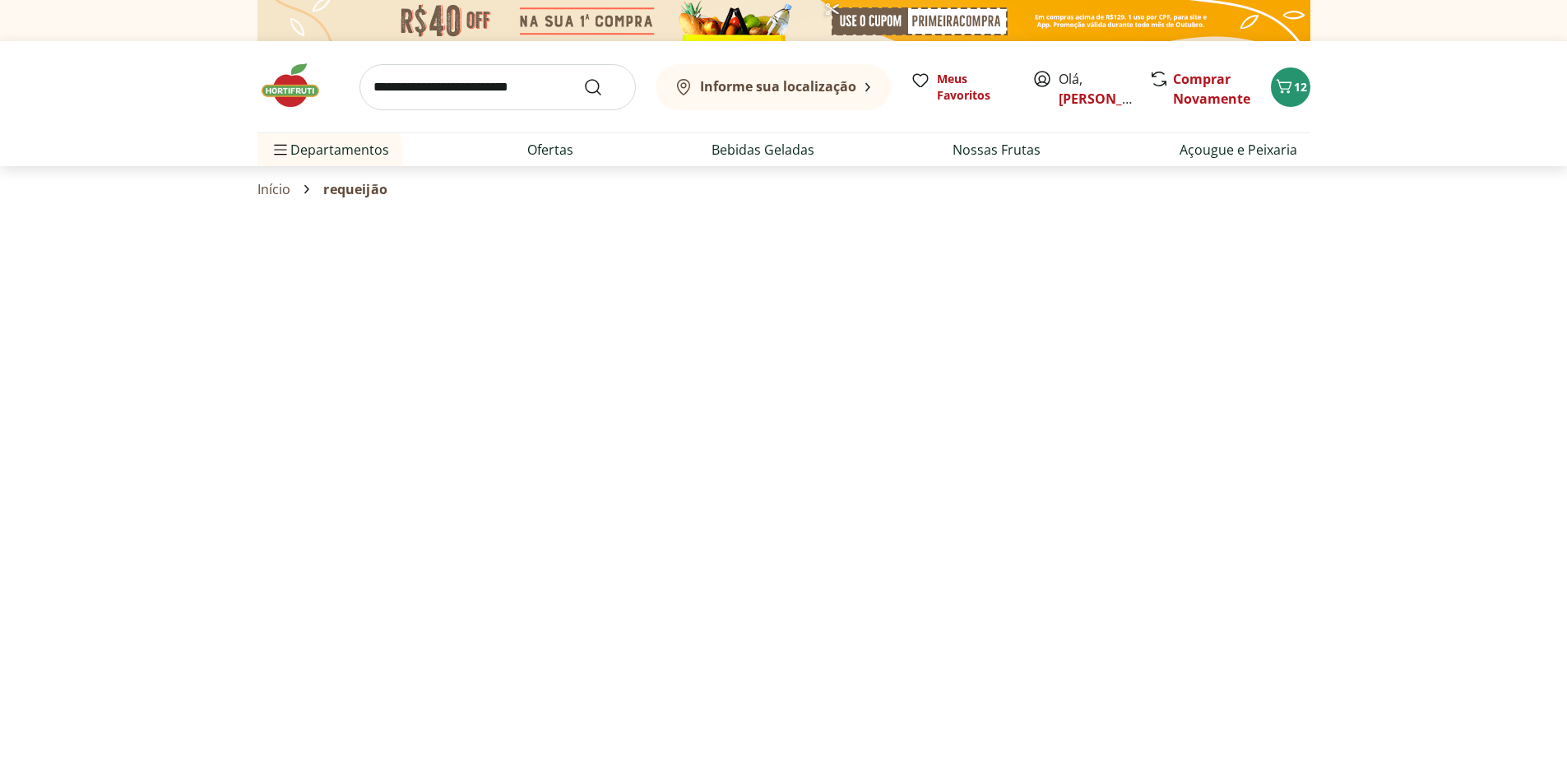
select select "**********"
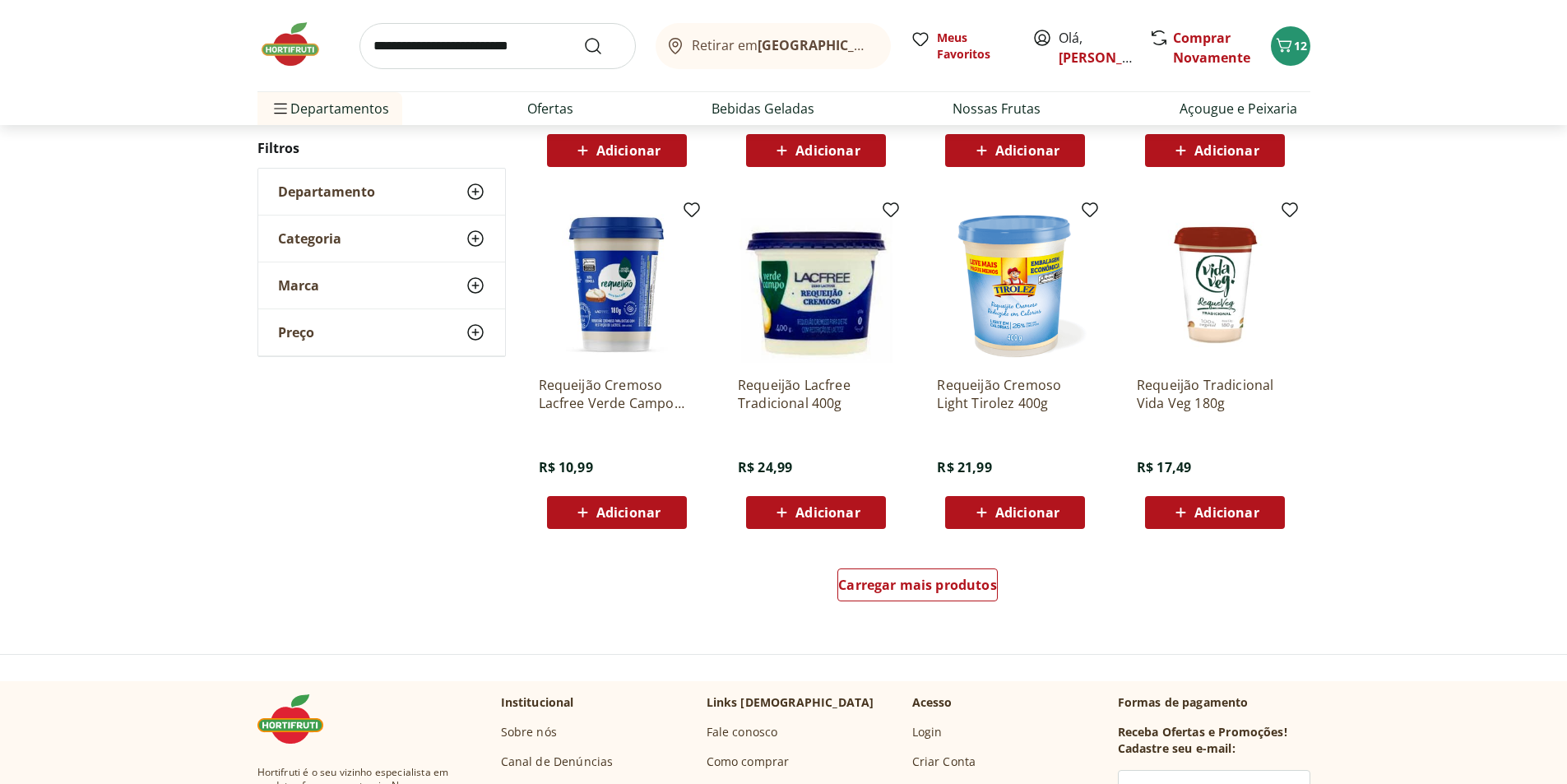
scroll to position [904, 0]
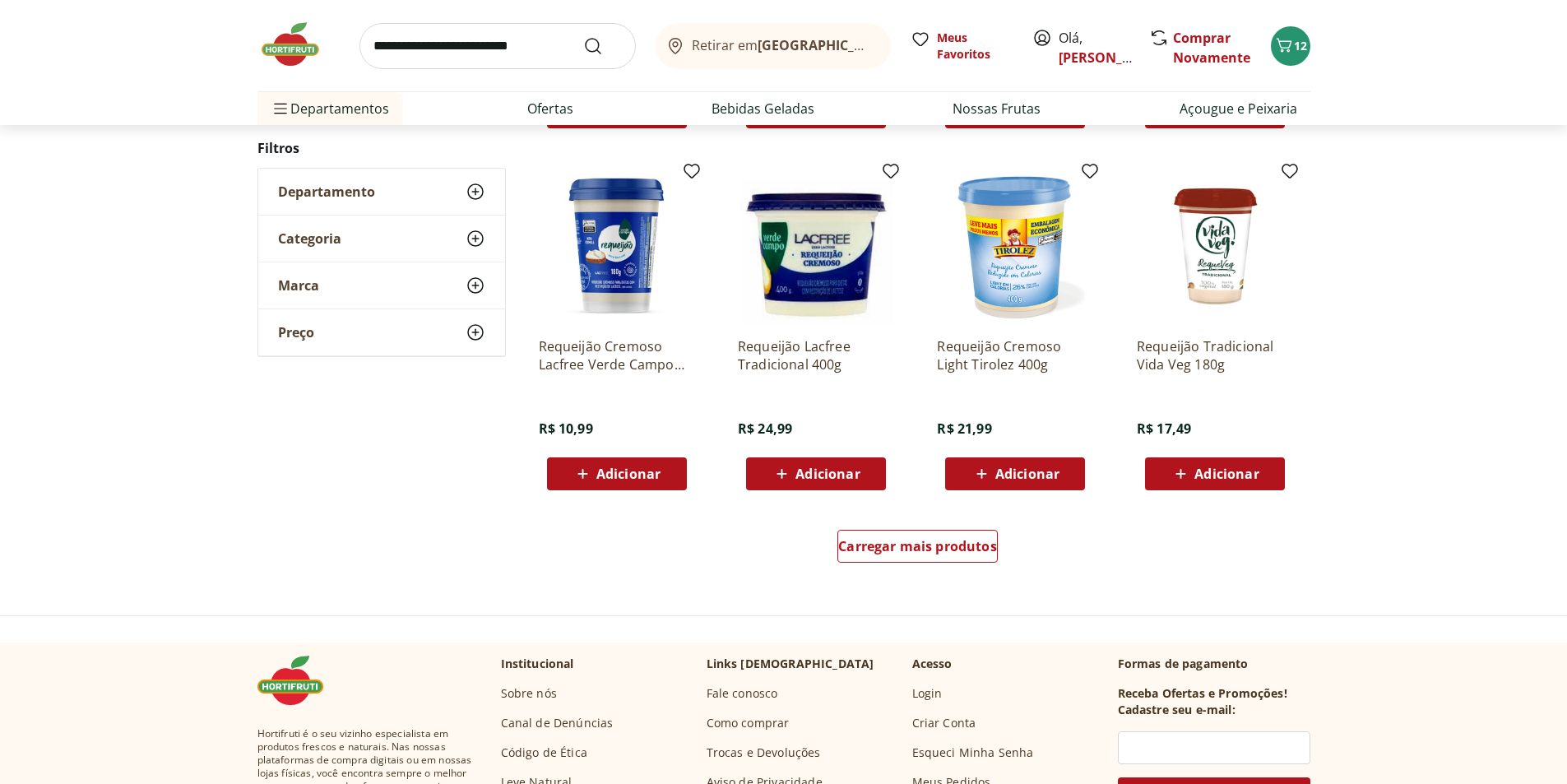
click at [1225, 473] on span "Adicionar" at bounding box center [1227, 474] width 65 height 13
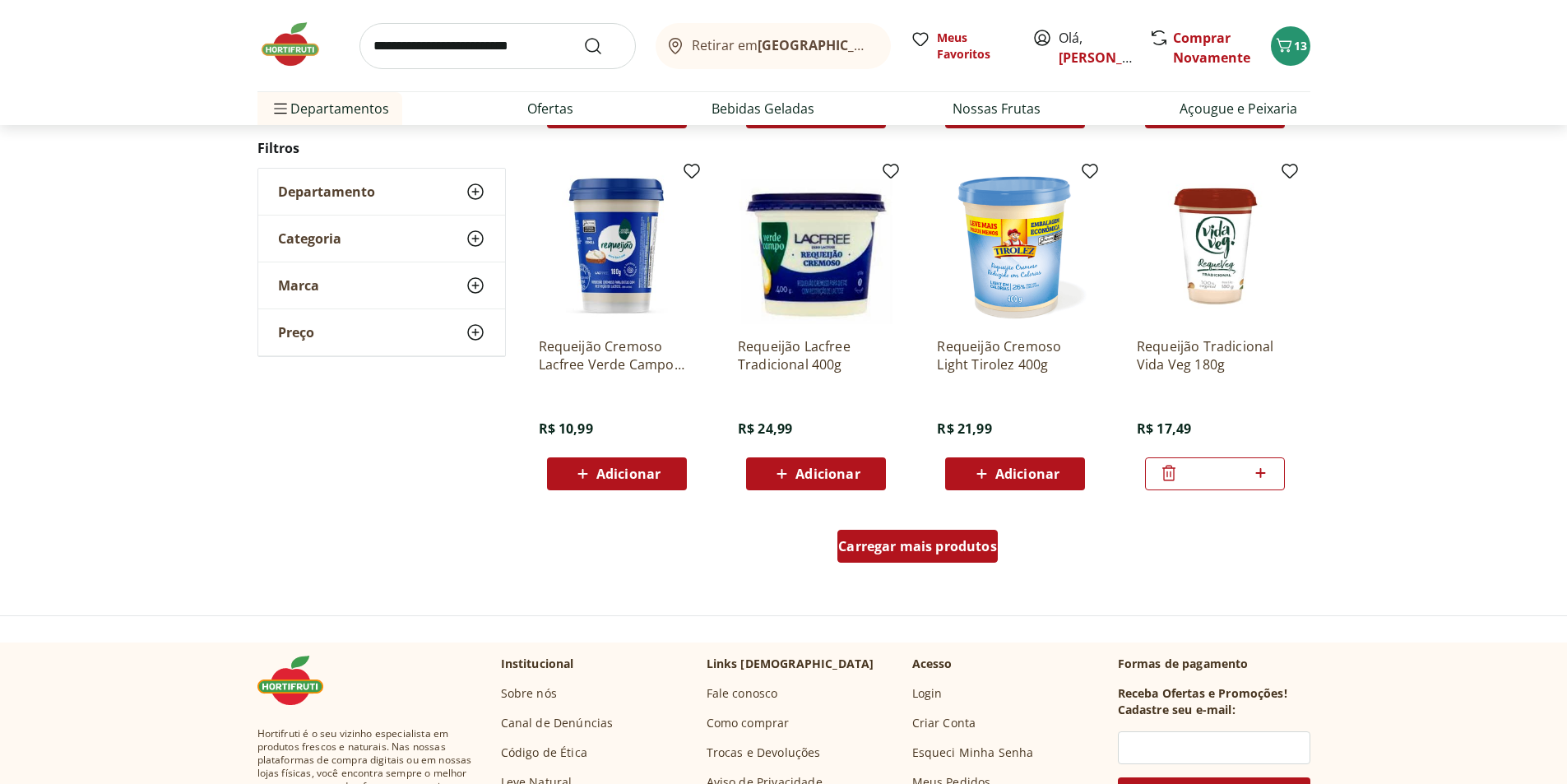
click at [910, 544] on span "Carregar mais produtos" at bounding box center [917, 546] width 158 height 13
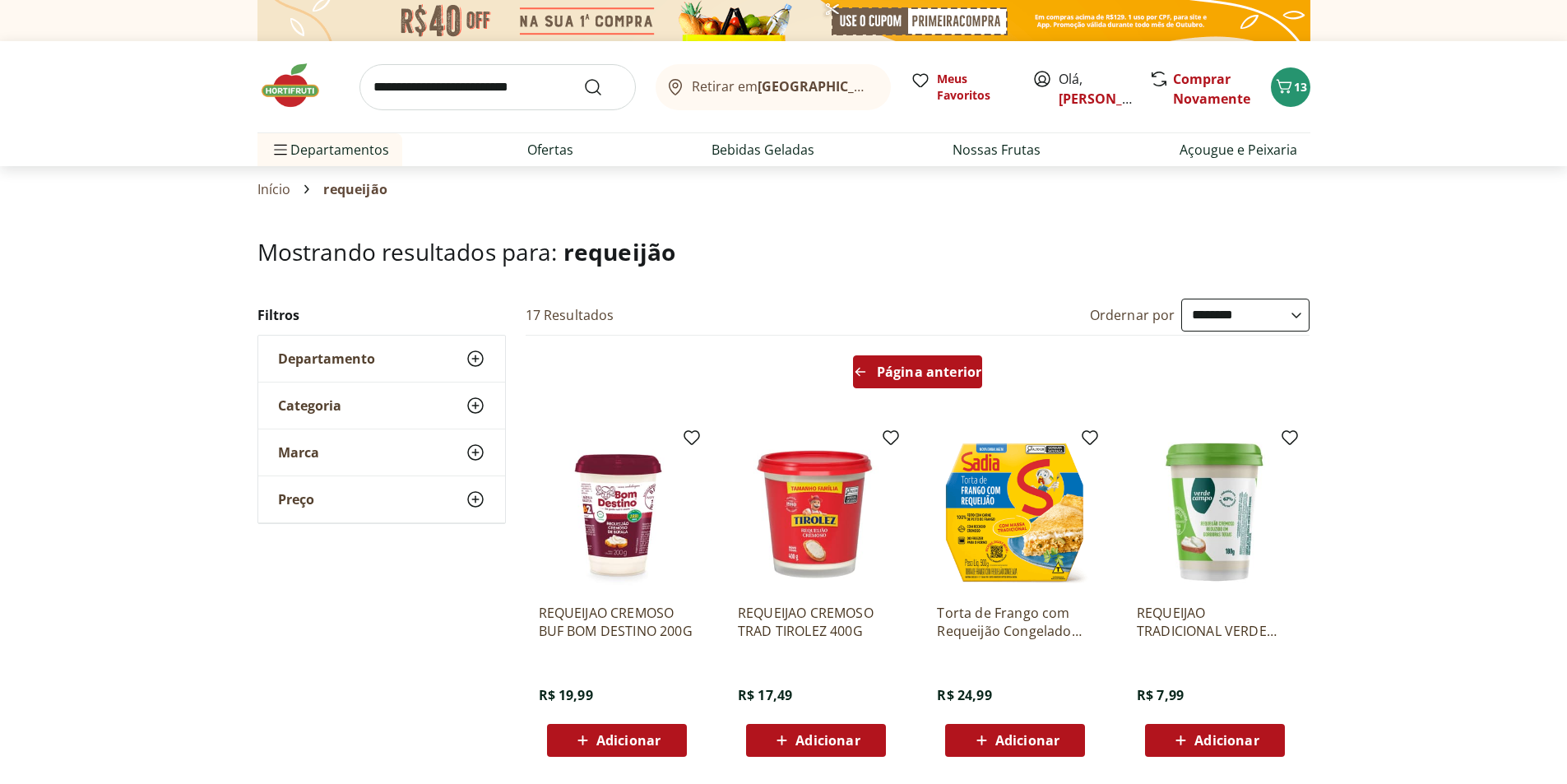
click at [940, 374] on span "Página anterior" at bounding box center [930, 372] width 104 height 13
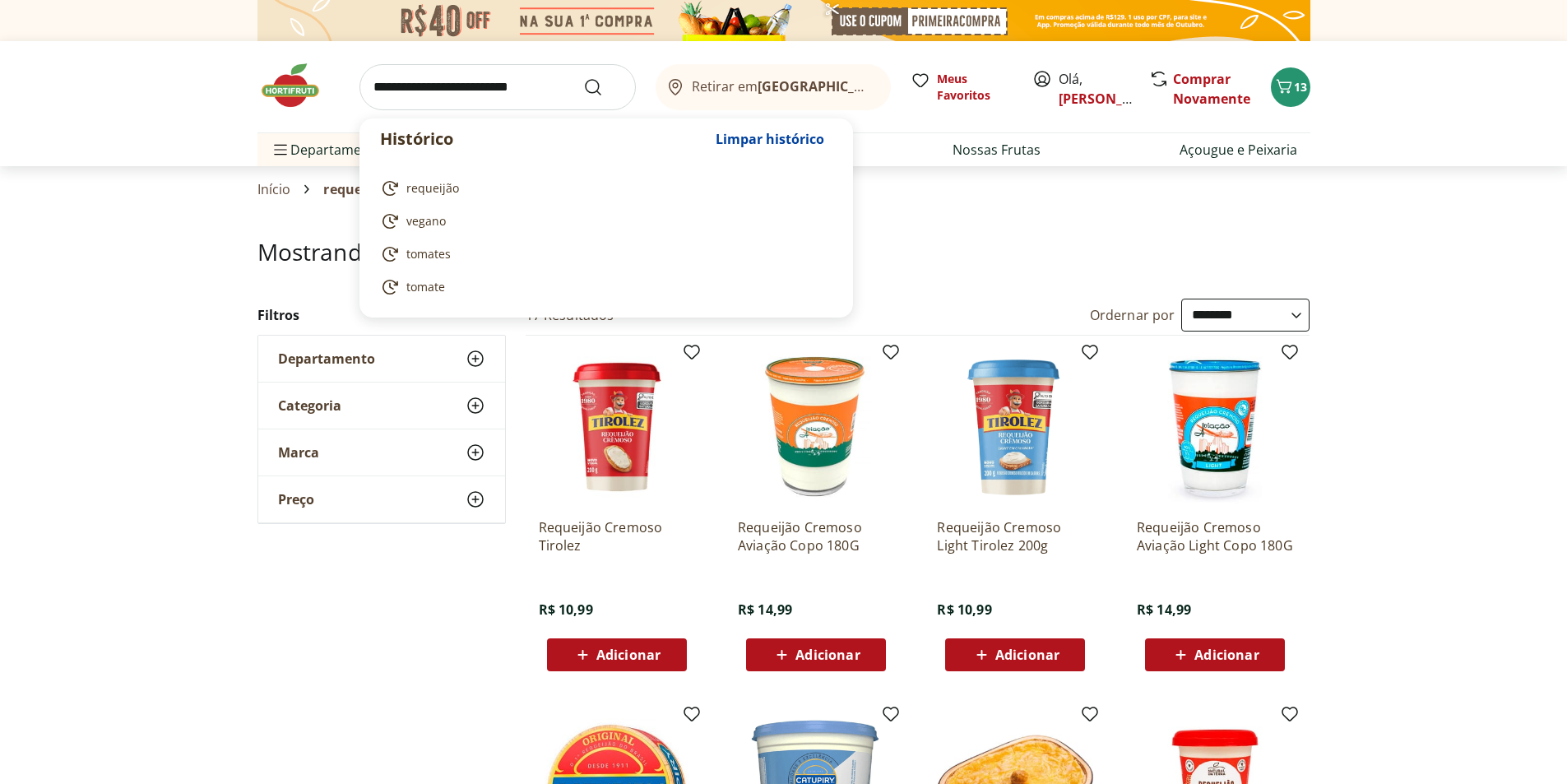
click at [527, 86] on input "search" at bounding box center [497, 87] width 276 height 46
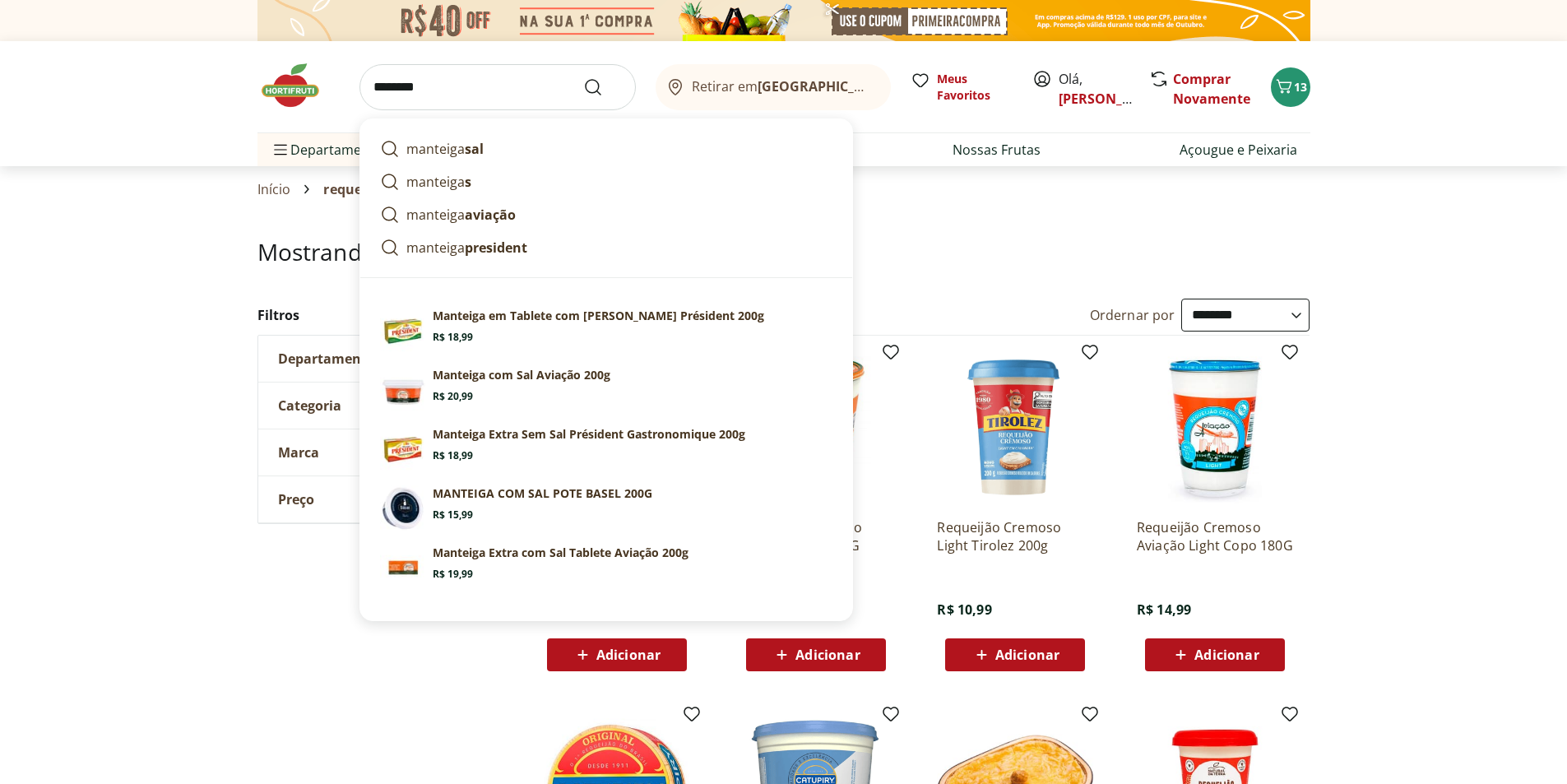
type input "********"
click at [583, 78] on button "Submit Search" at bounding box center [603, 87] width 40 height 20
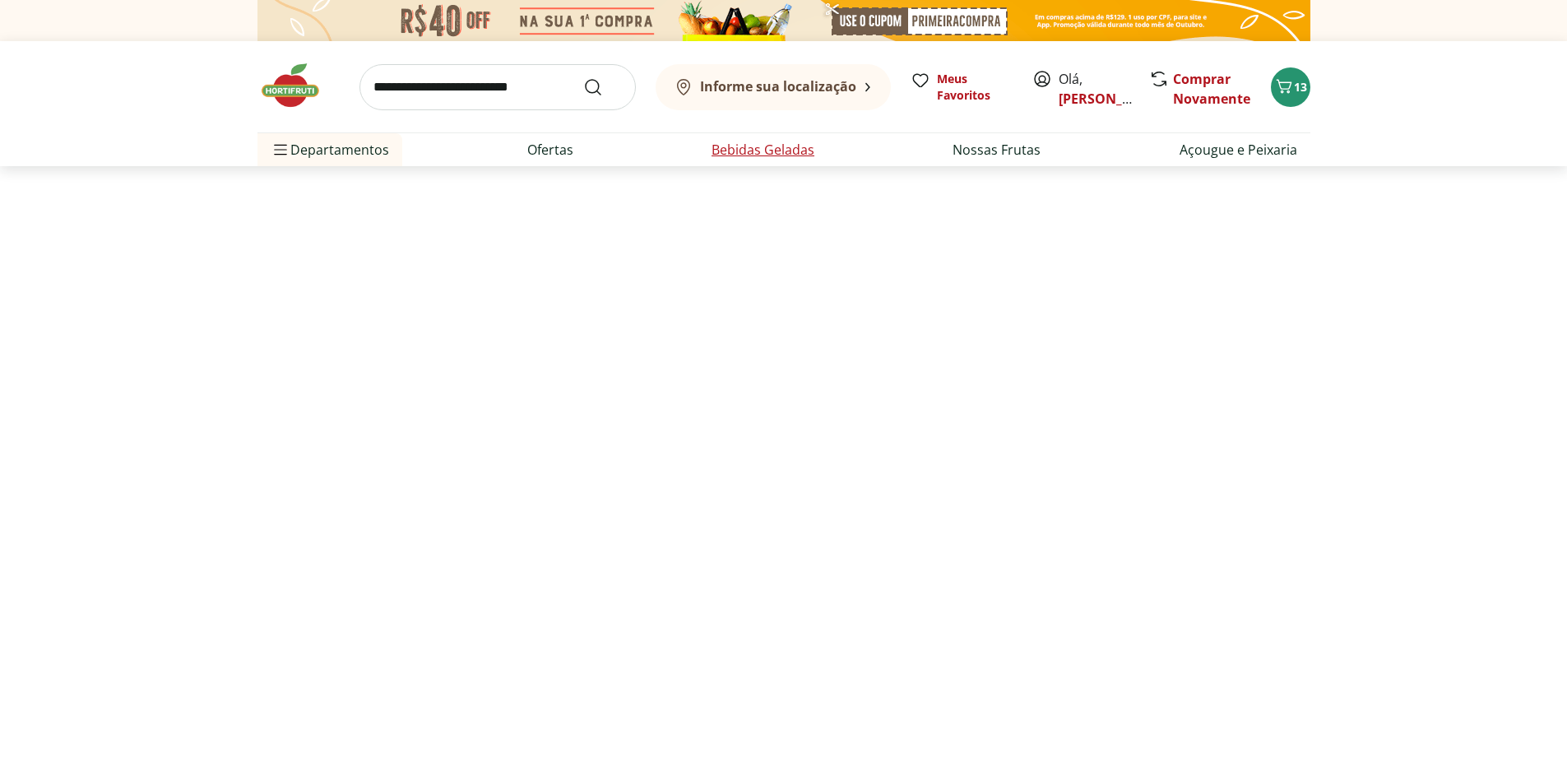
select select "**********"
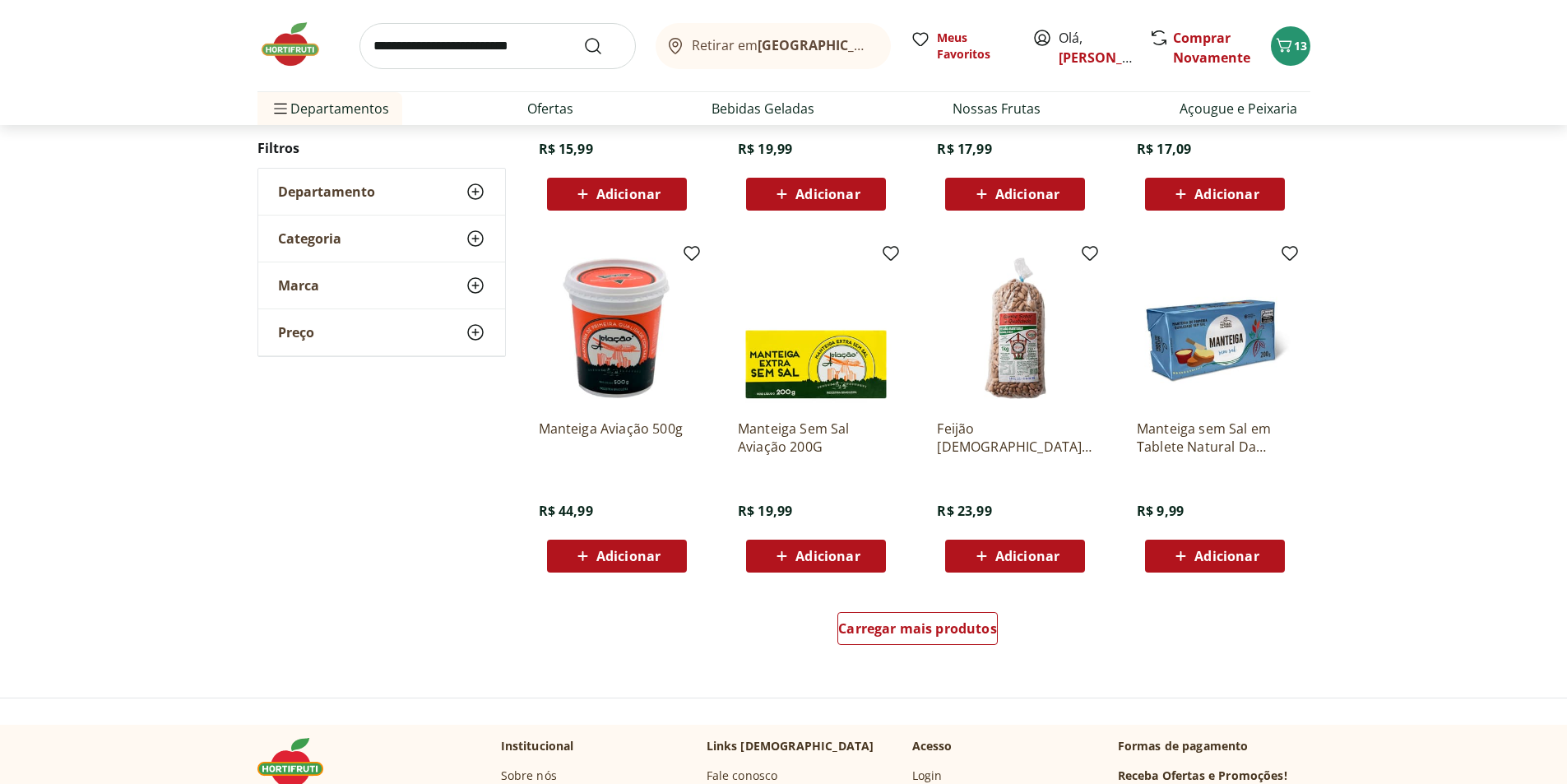
scroll to position [904, 0]
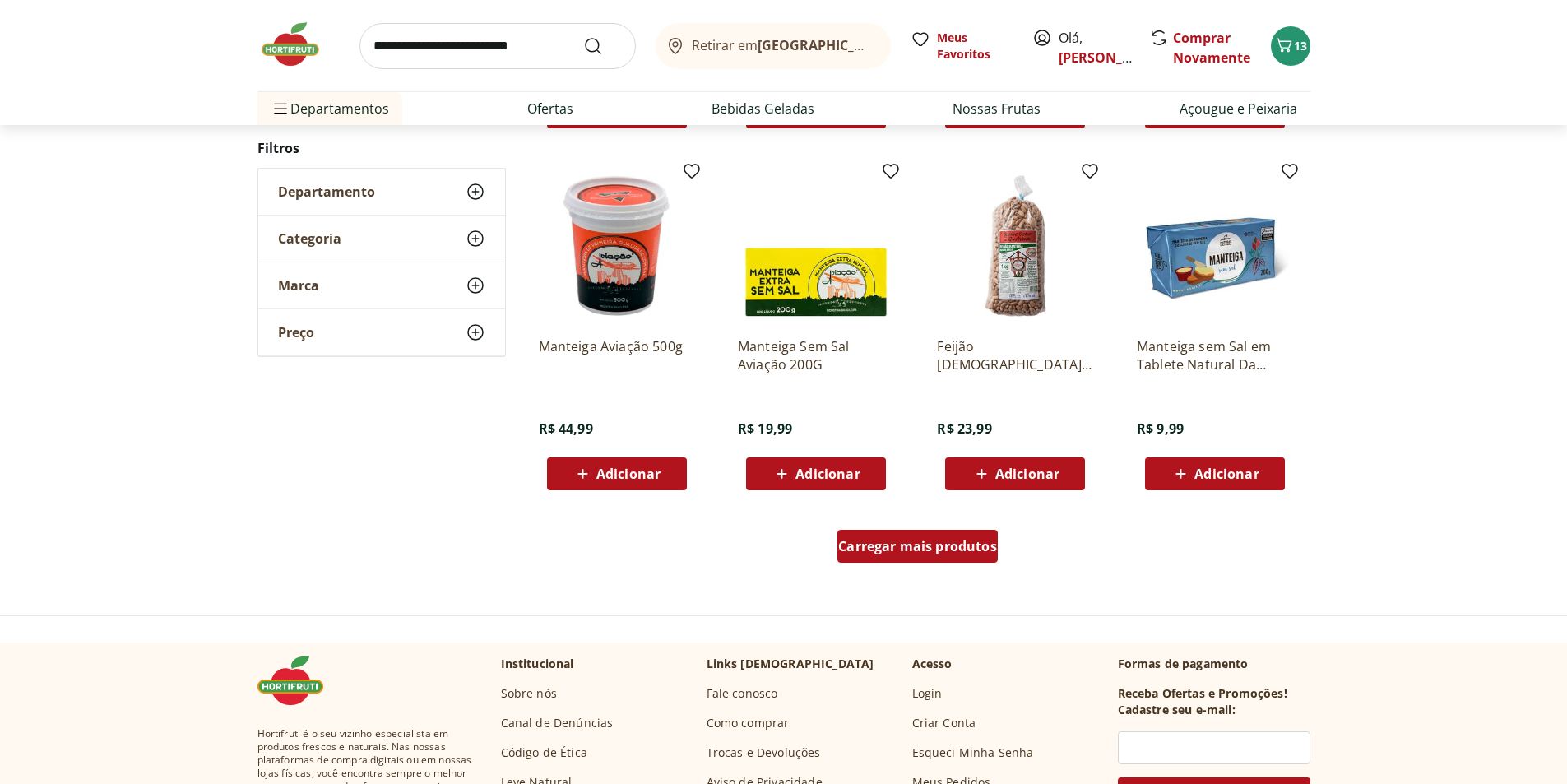
click at [927, 544] on span "Carregar mais produtos" at bounding box center [917, 546] width 158 height 13
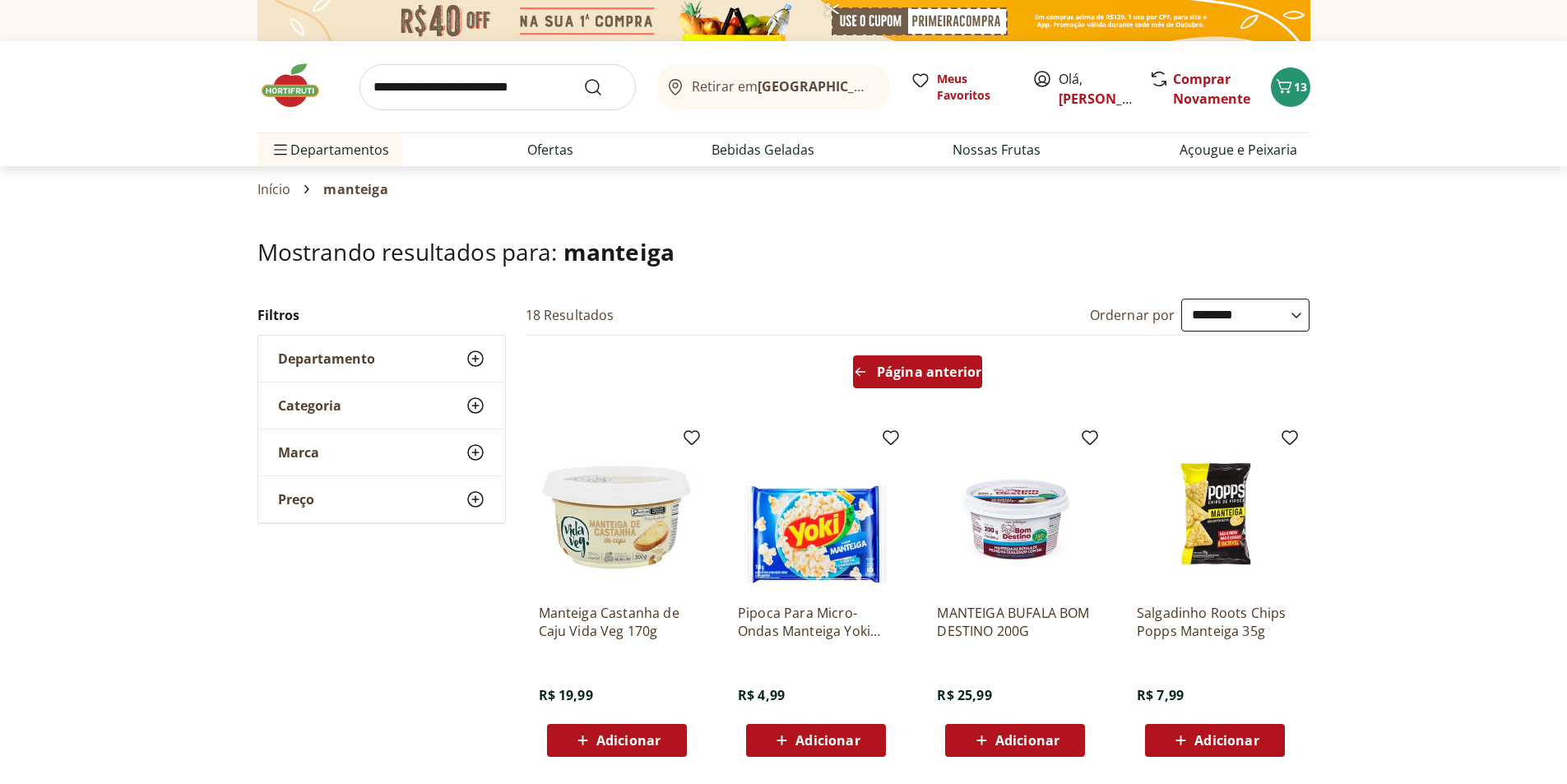
click at [952, 376] on span "Página anterior" at bounding box center [930, 372] width 104 height 13
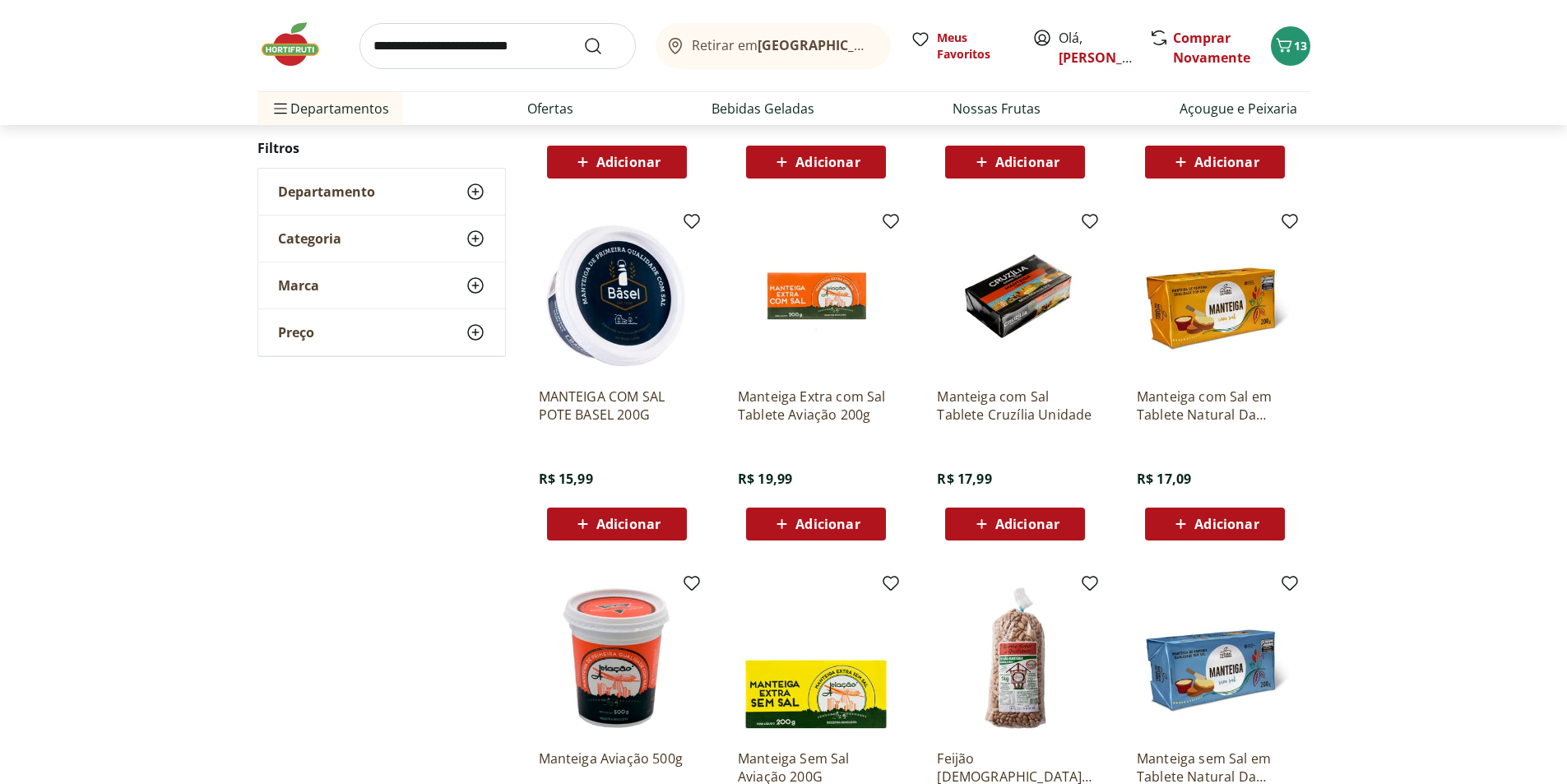
scroll to position [493, 0]
click at [1226, 523] on span "Adicionar" at bounding box center [1227, 523] width 65 height 13
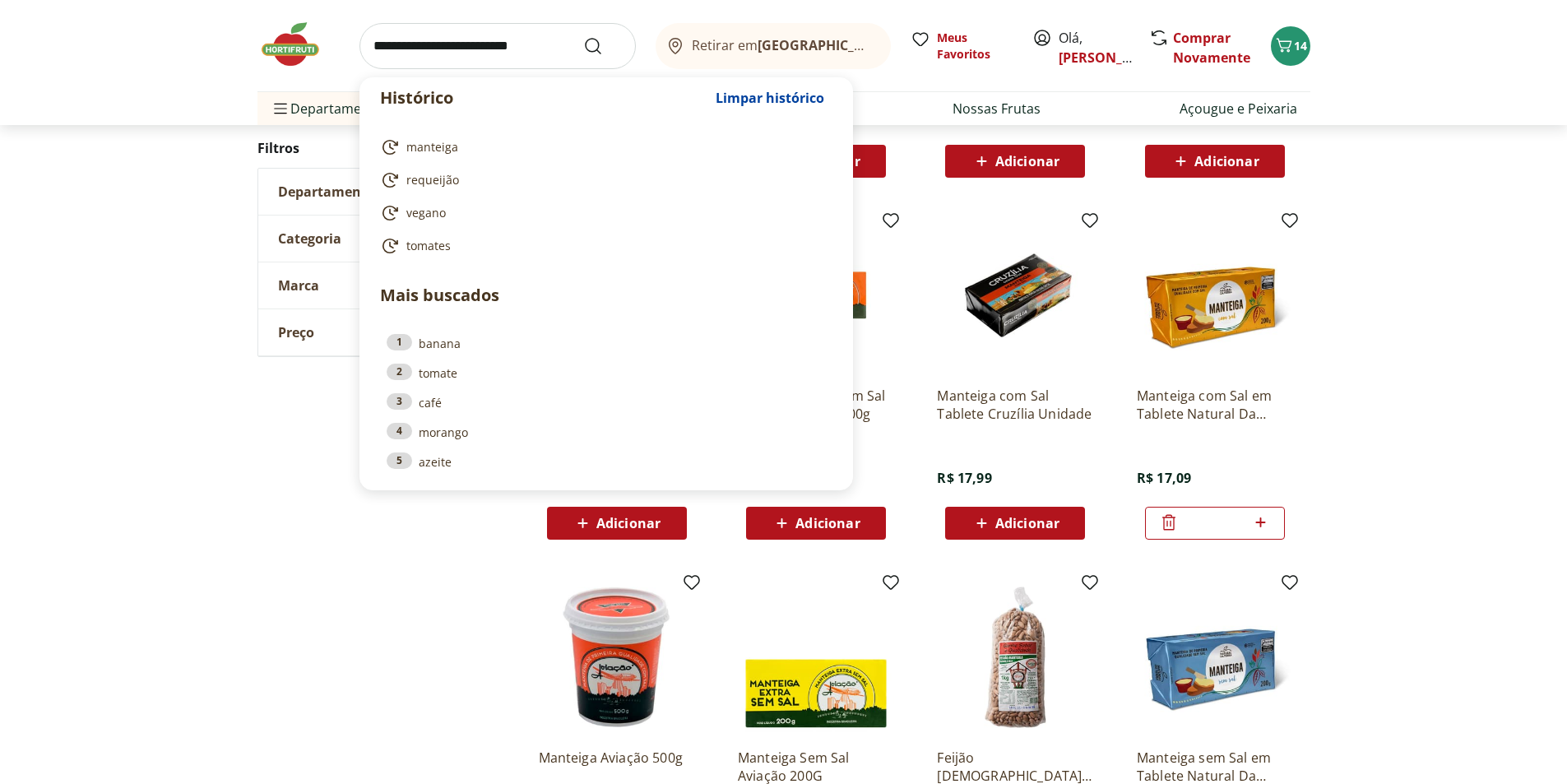
click at [432, 46] on input "search" at bounding box center [497, 46] width 276 height 46
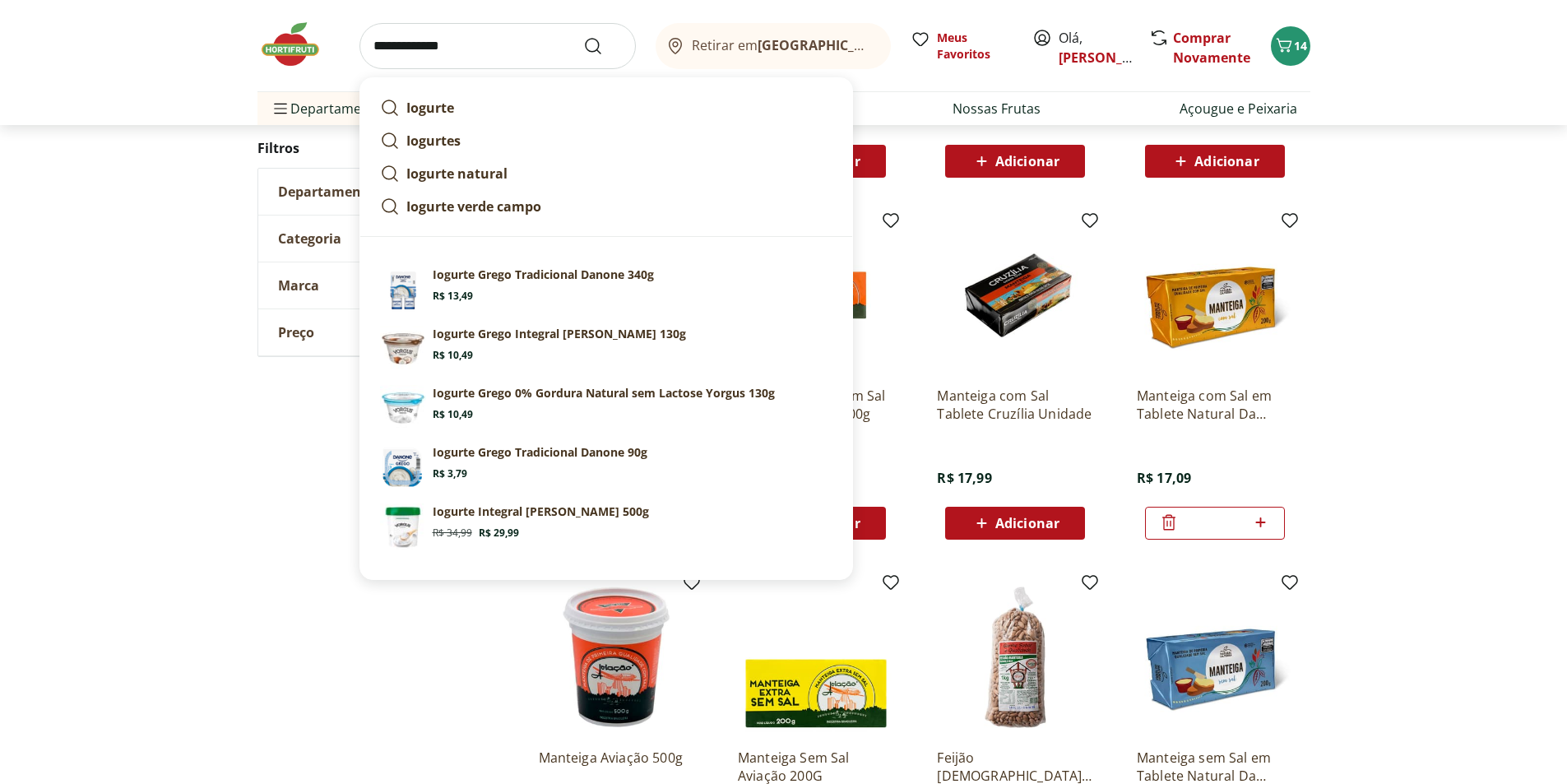
type input "**********"
click at [895, 299] on div "Manteiga Extra com Sal Tablete Aviação 200g R$ 19,99 Adicionar" at bounding box center [816, 378] width 183 height 349
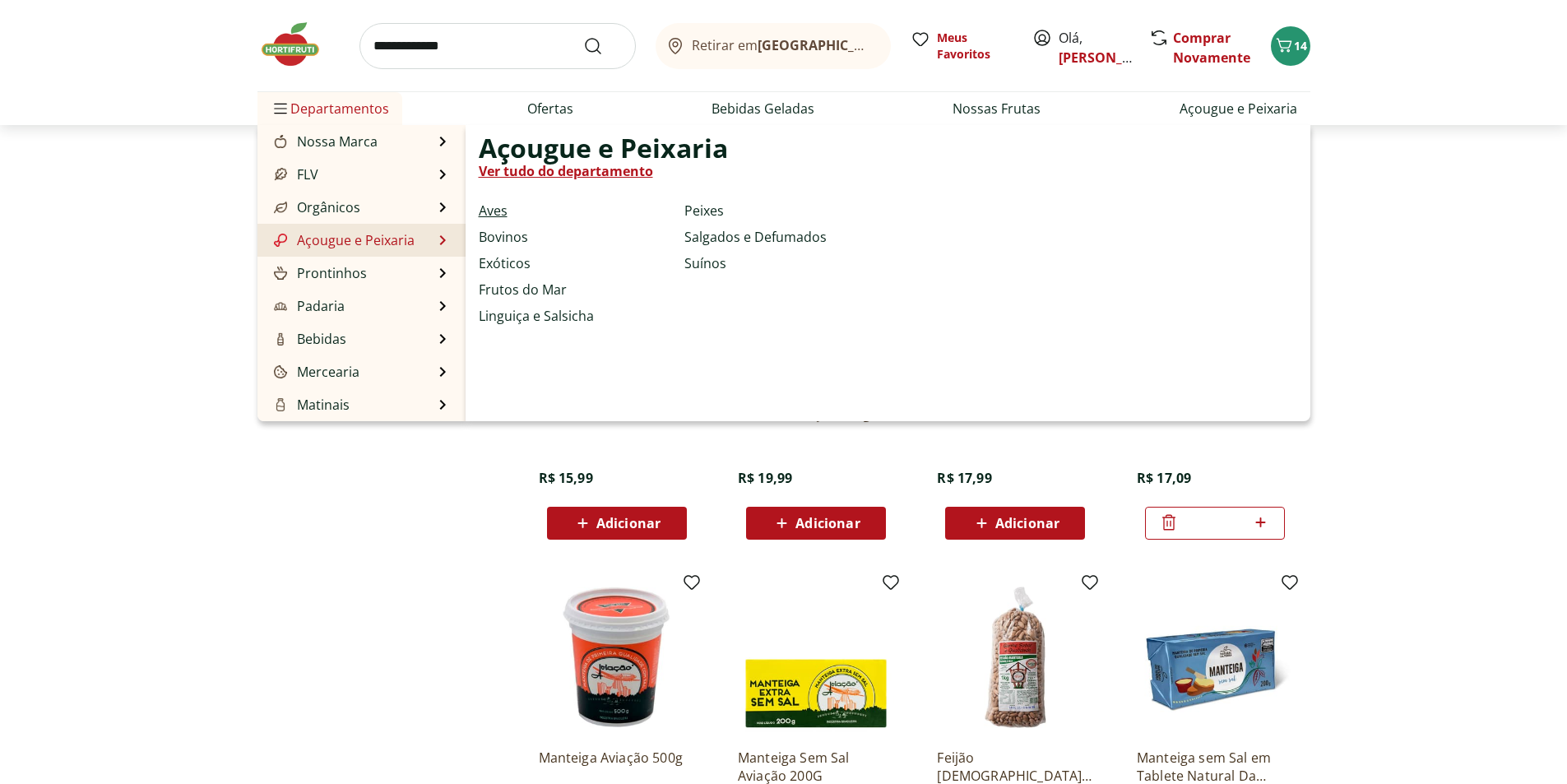
click at [490, 211] on link "Aves" at bounding box center [493, 210] width 28 height 20
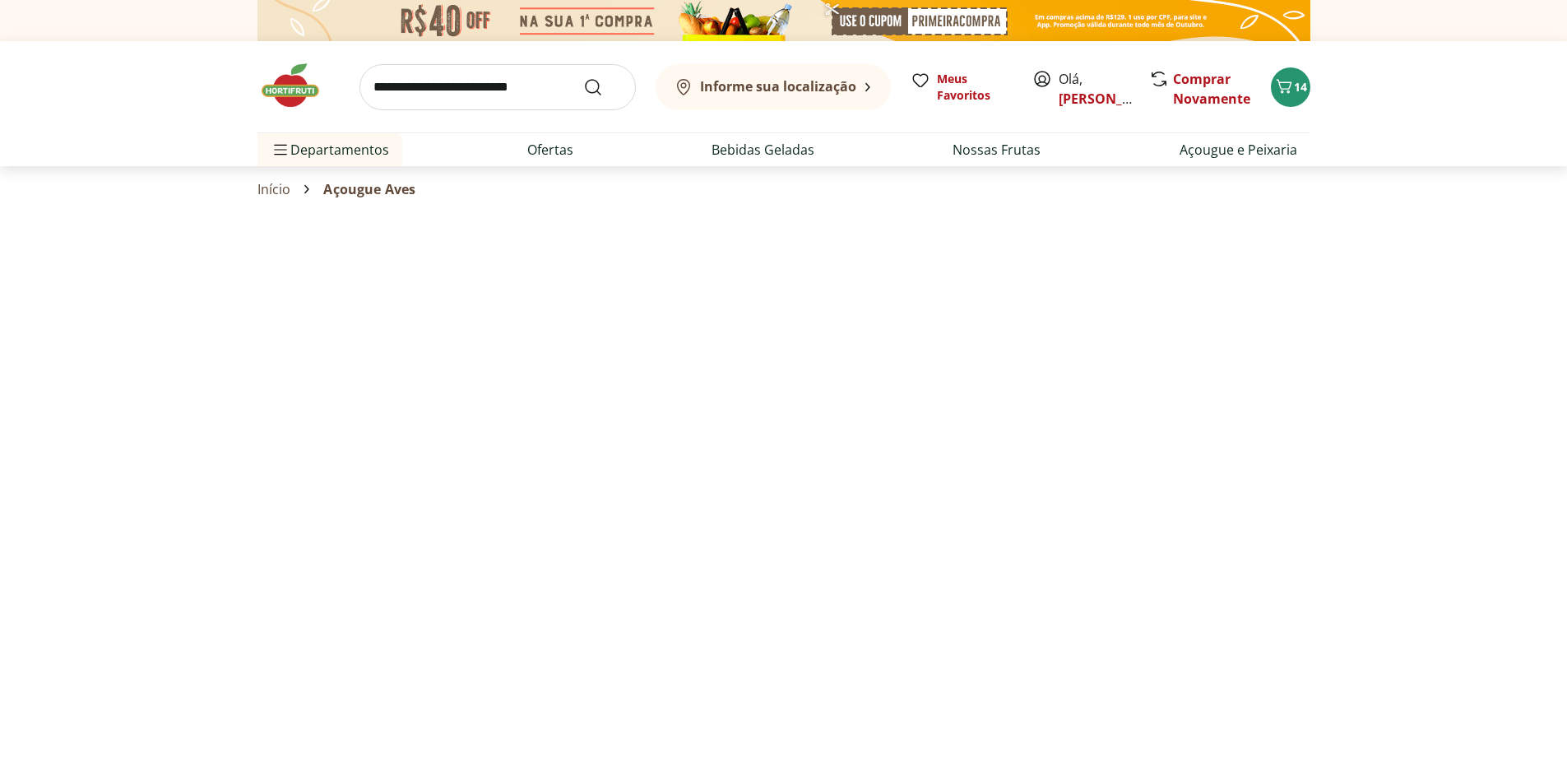
select select "**********"
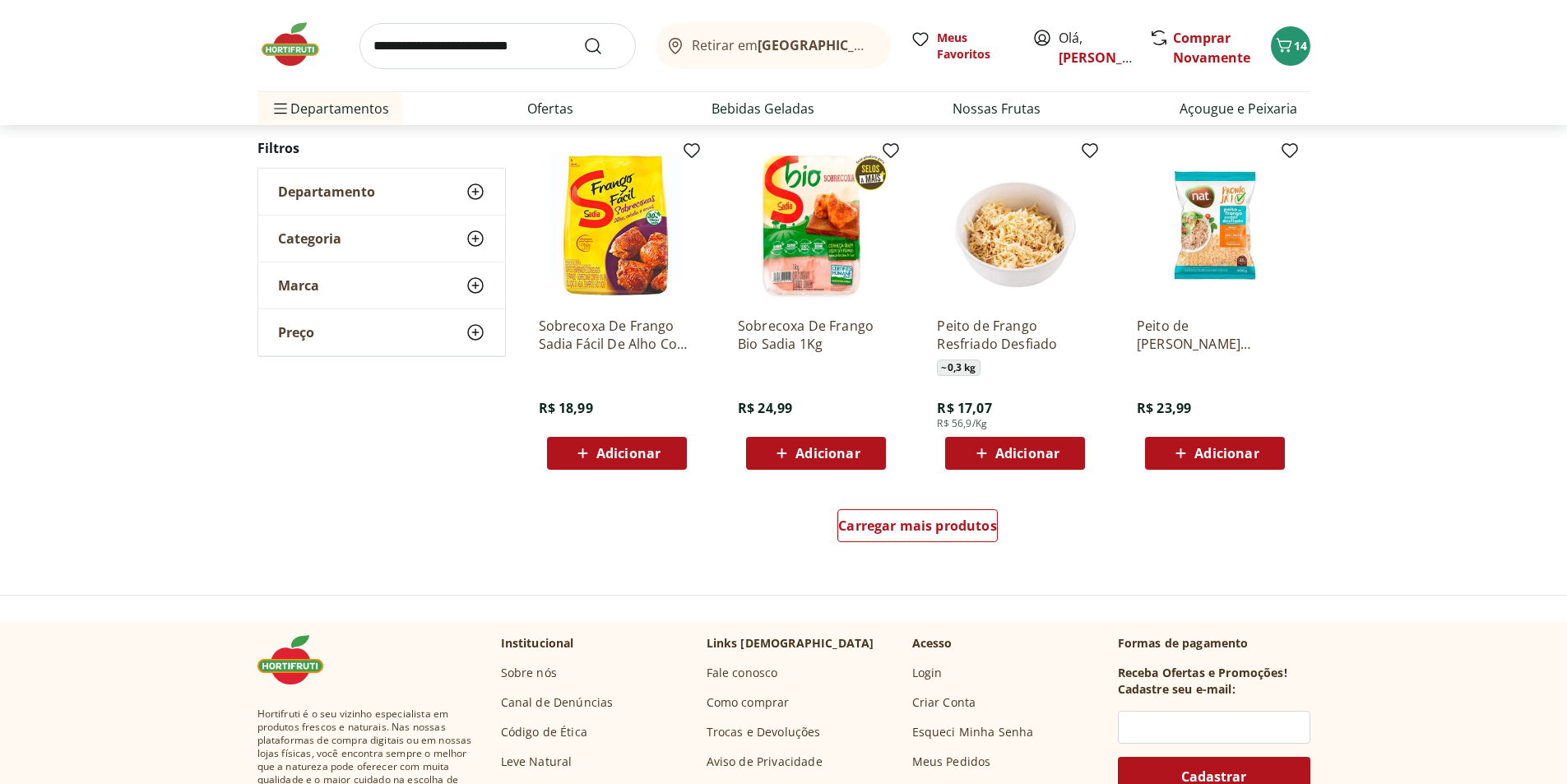
scroll to position [822, 0]
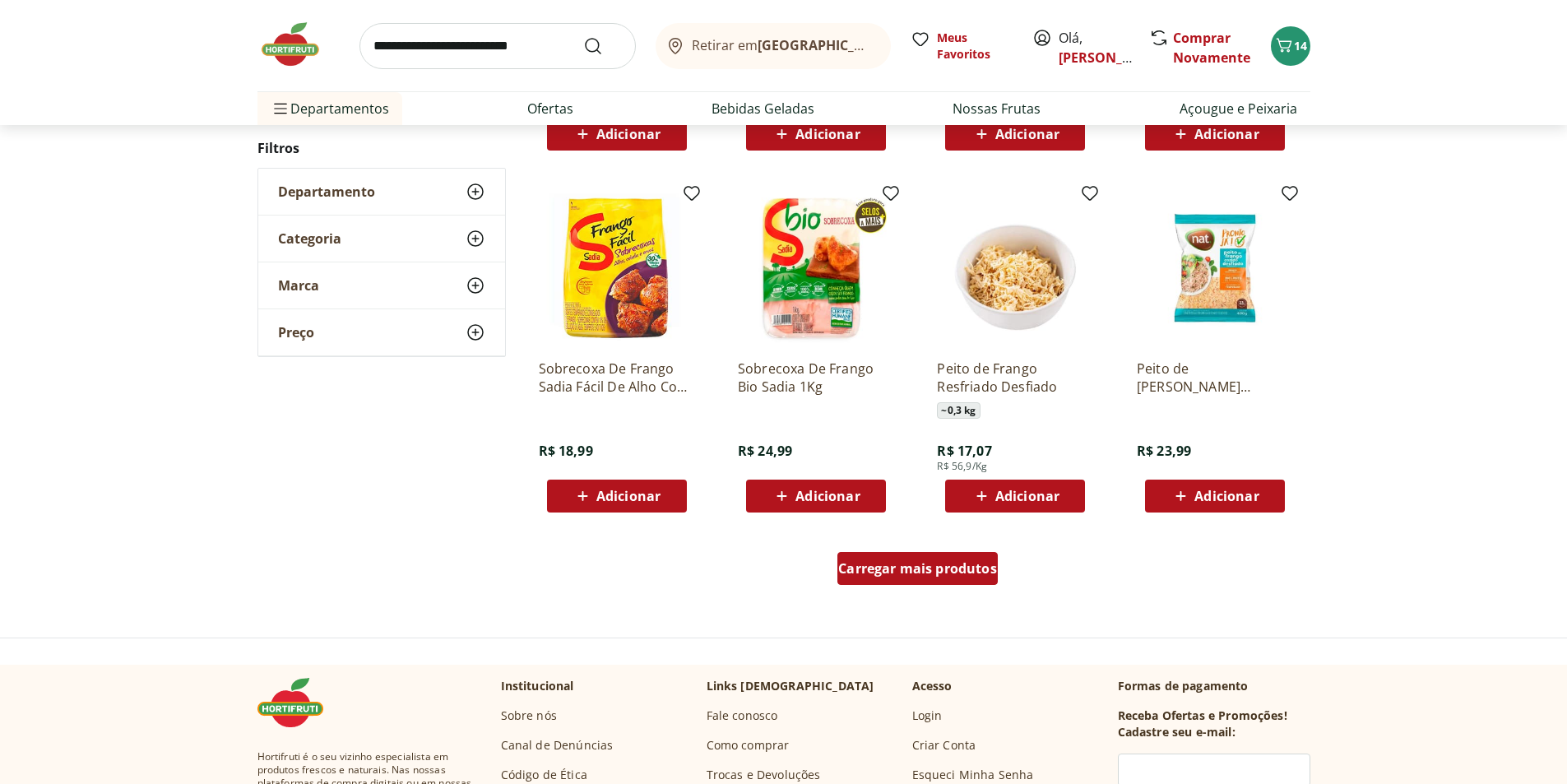
click at [941, 568] on span "Carregar mais produtos" at bounding box center [917, 568] width 158 height 13
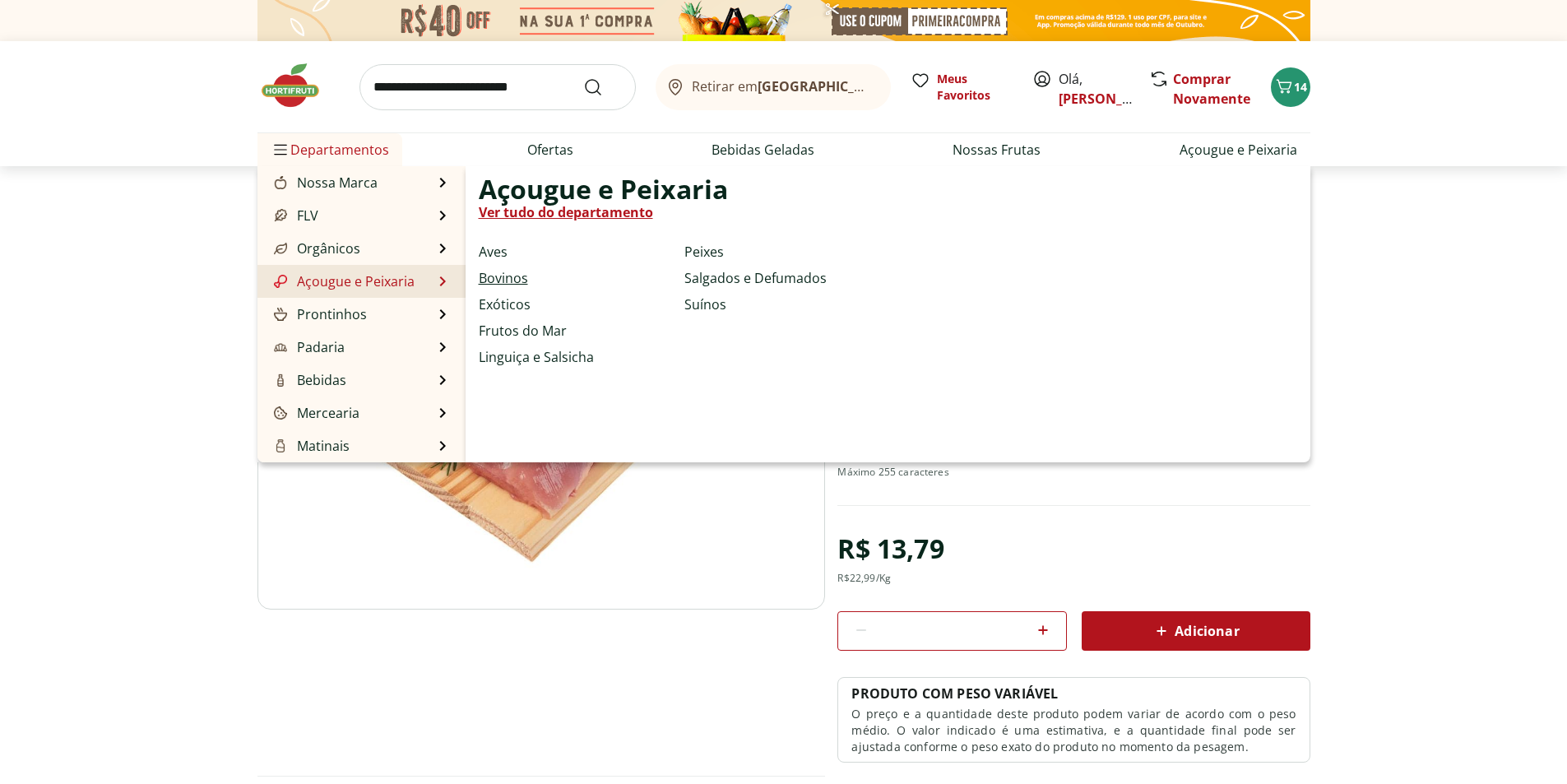
click at [505, 278] on link "Bovinos" at bounding box center [504, 278] width 49 height 20
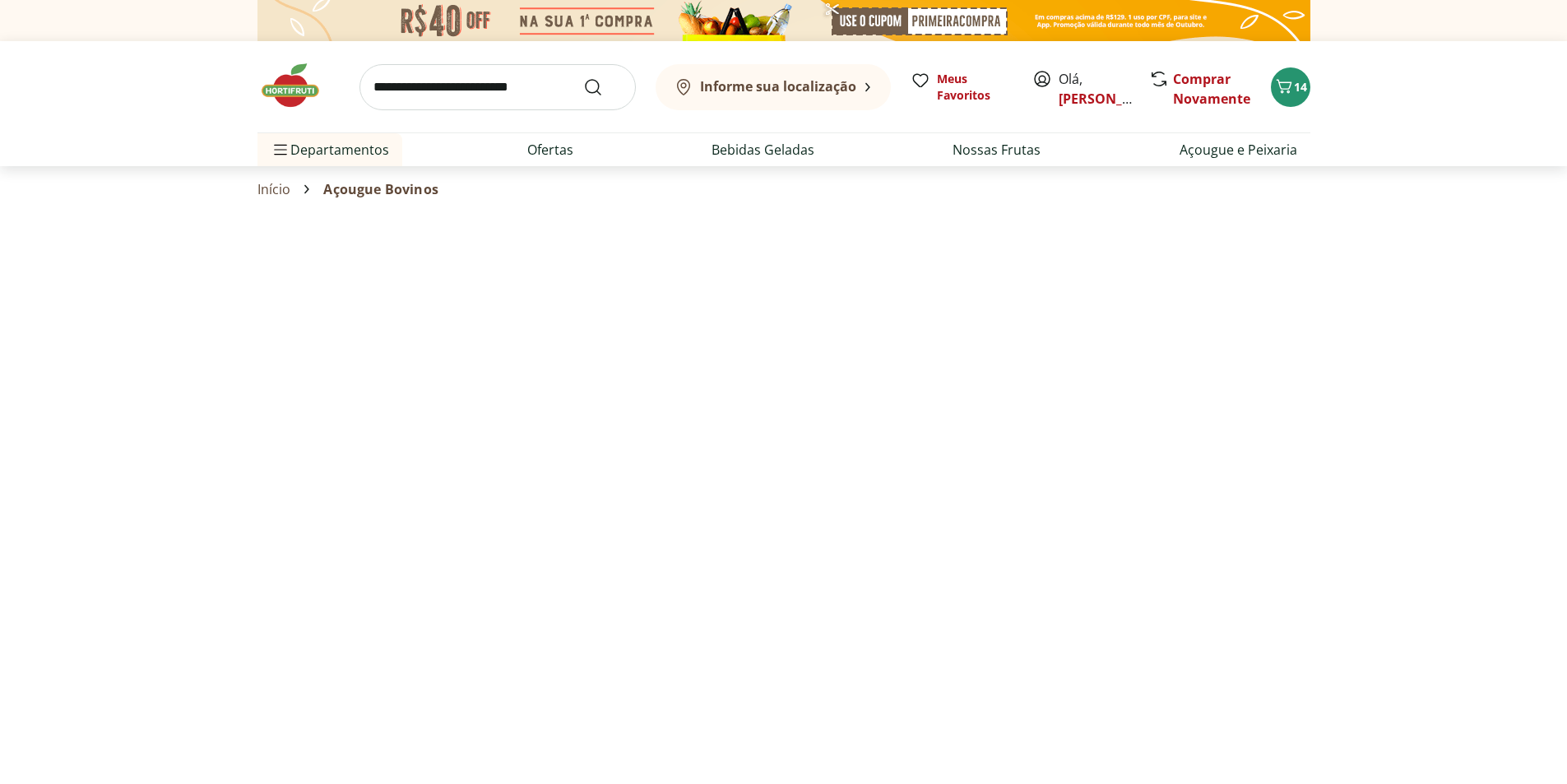
select select "**********"
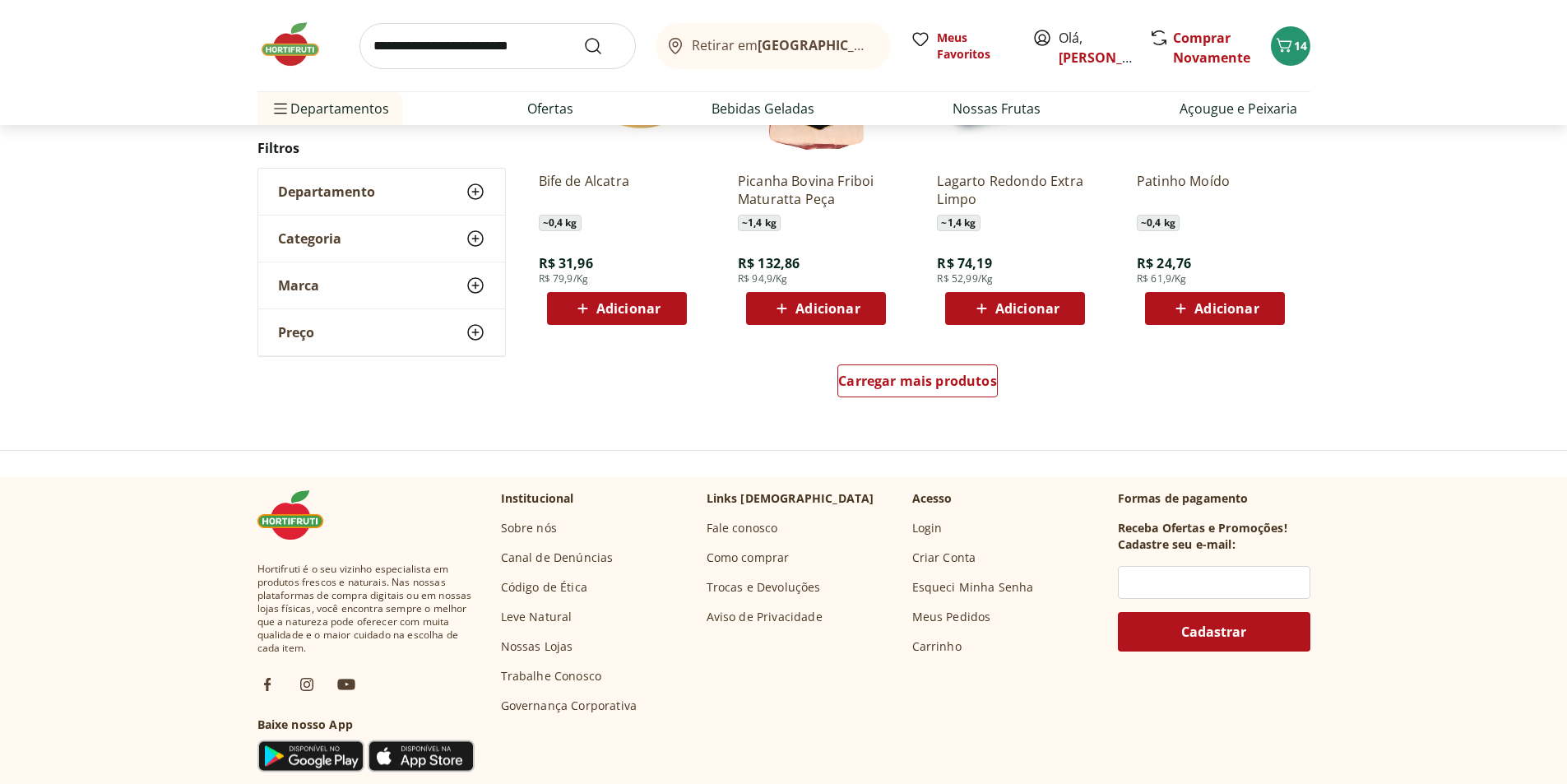
scroll to position [1069, 0]
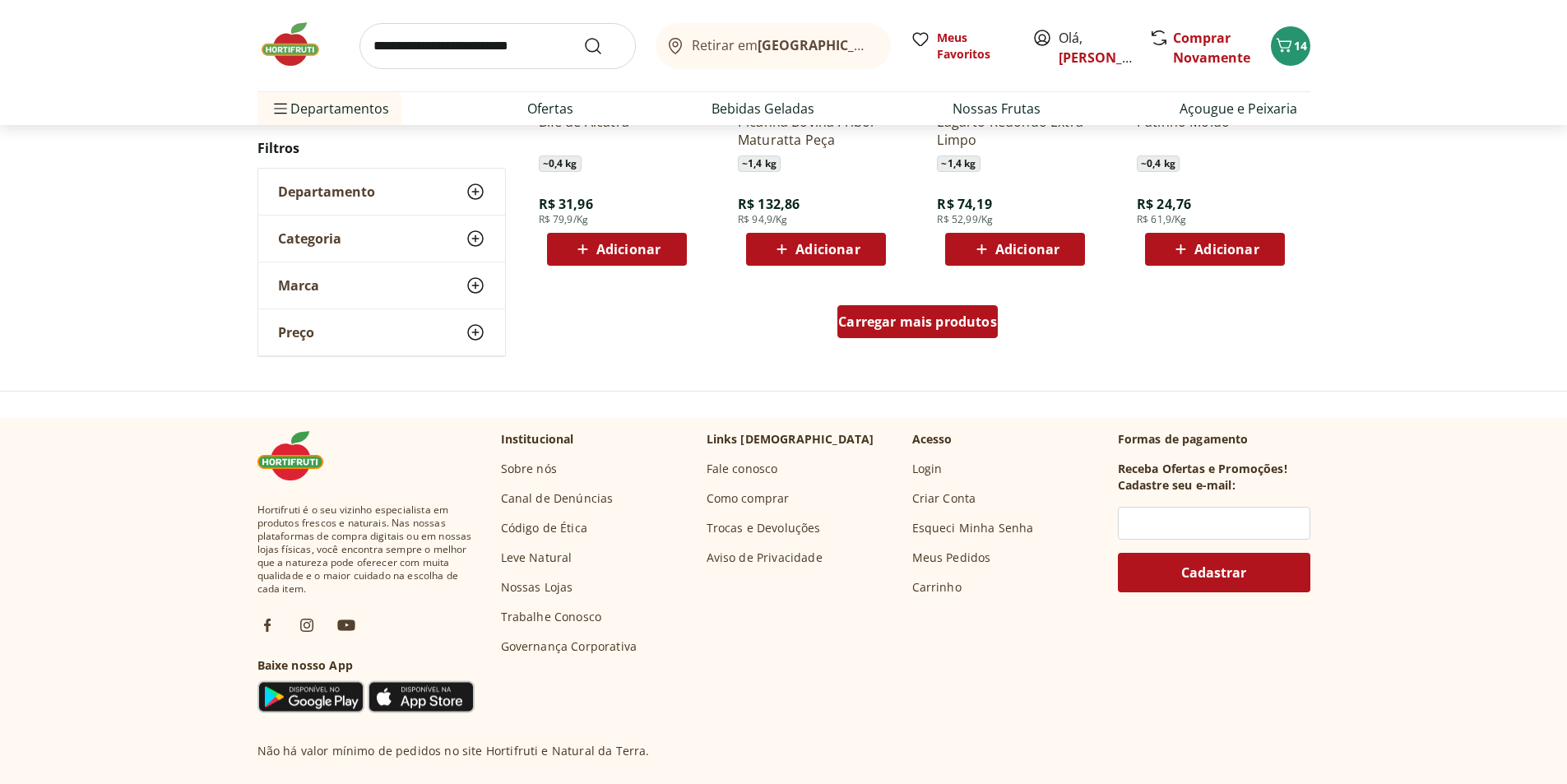
click at [932, 321] on span "Carregar mais produtos" at bounding box center [917, 321] width 158 height 13
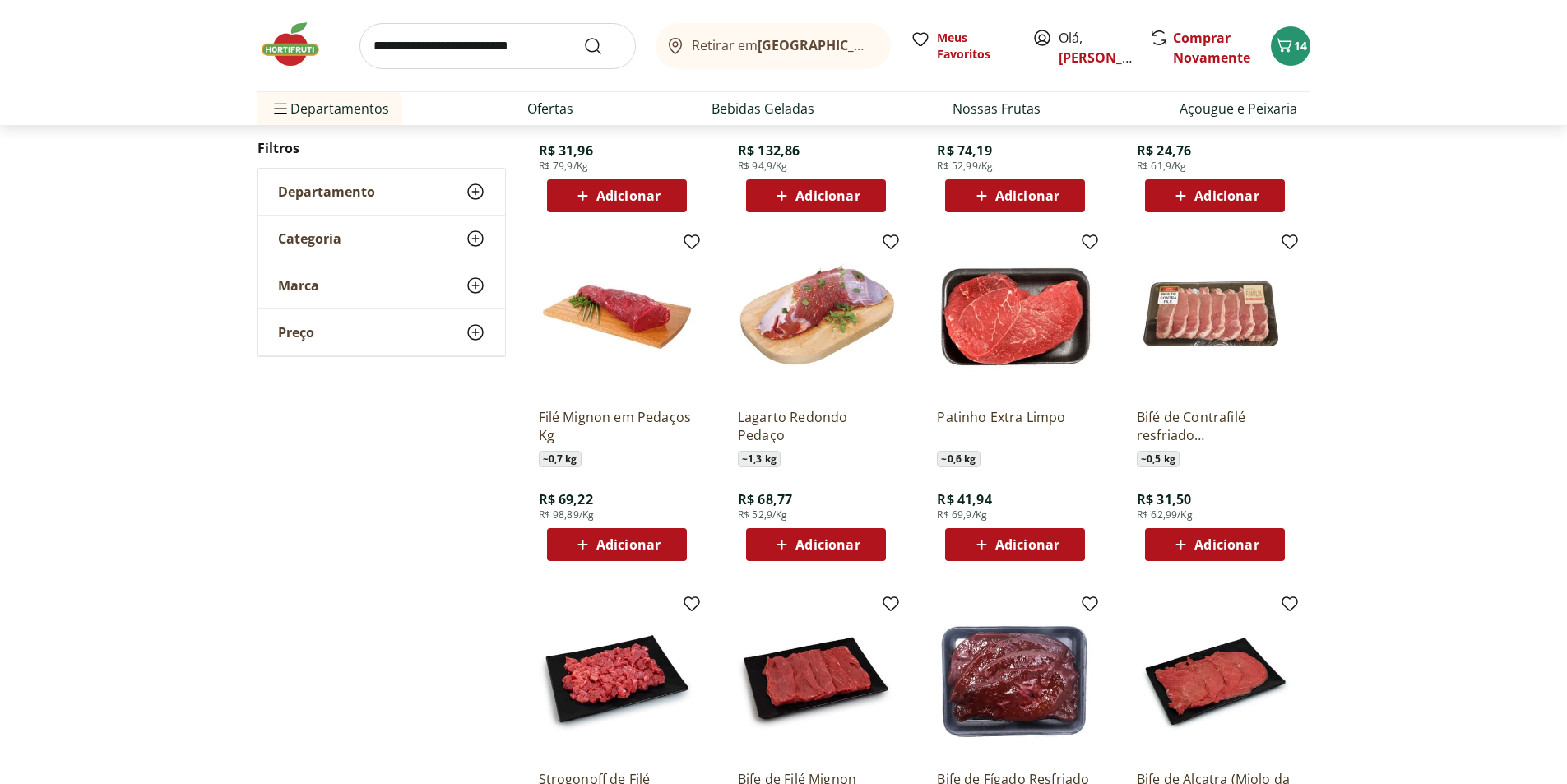
scroll to position [1151, 0]
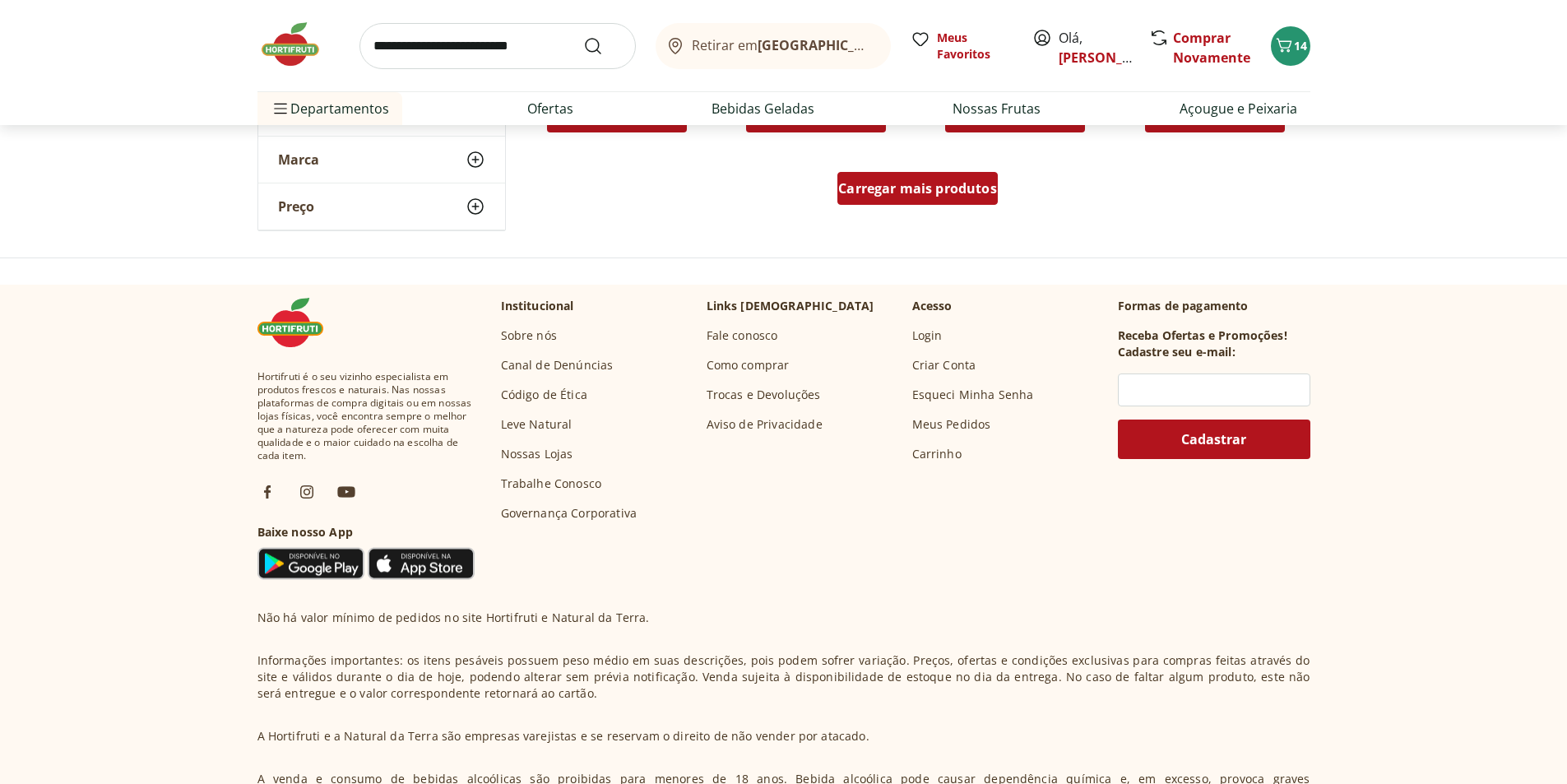
scroll to position [1316, 0]
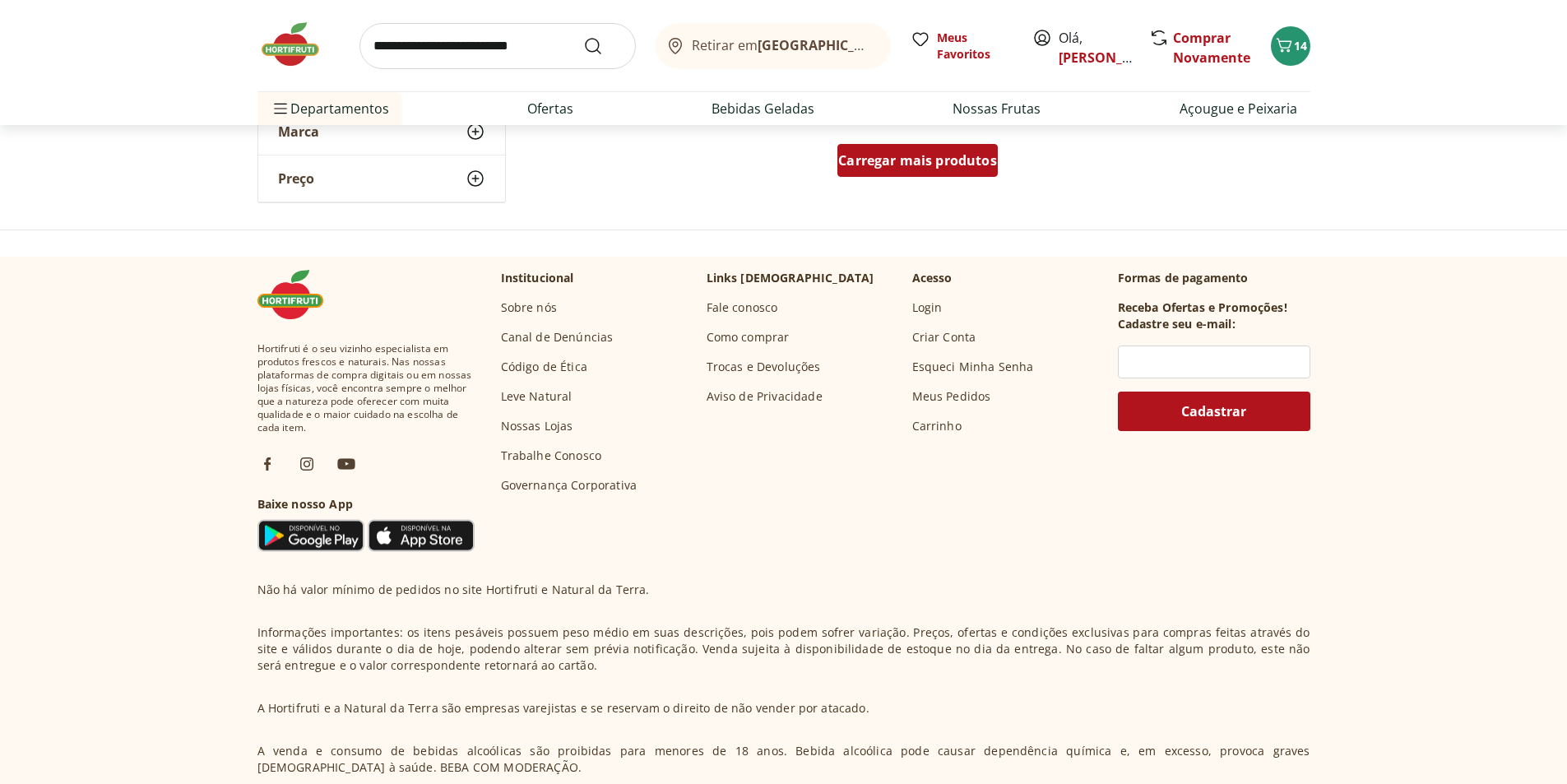
click at [947, 156] on span "Carregar mais produtos" at bounding box center [917, 160] width 158 height 13
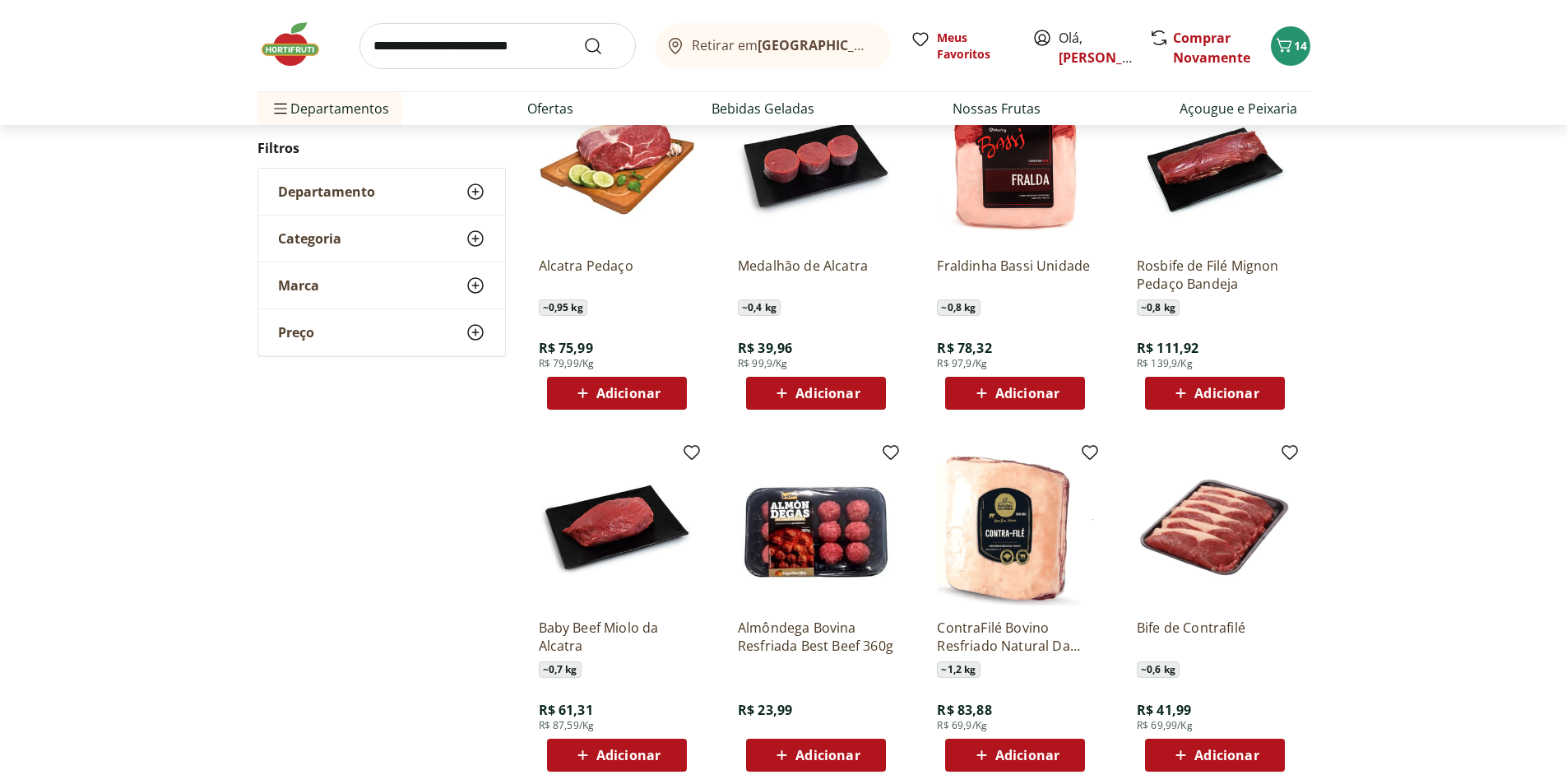
scroll to position [1398, 0]
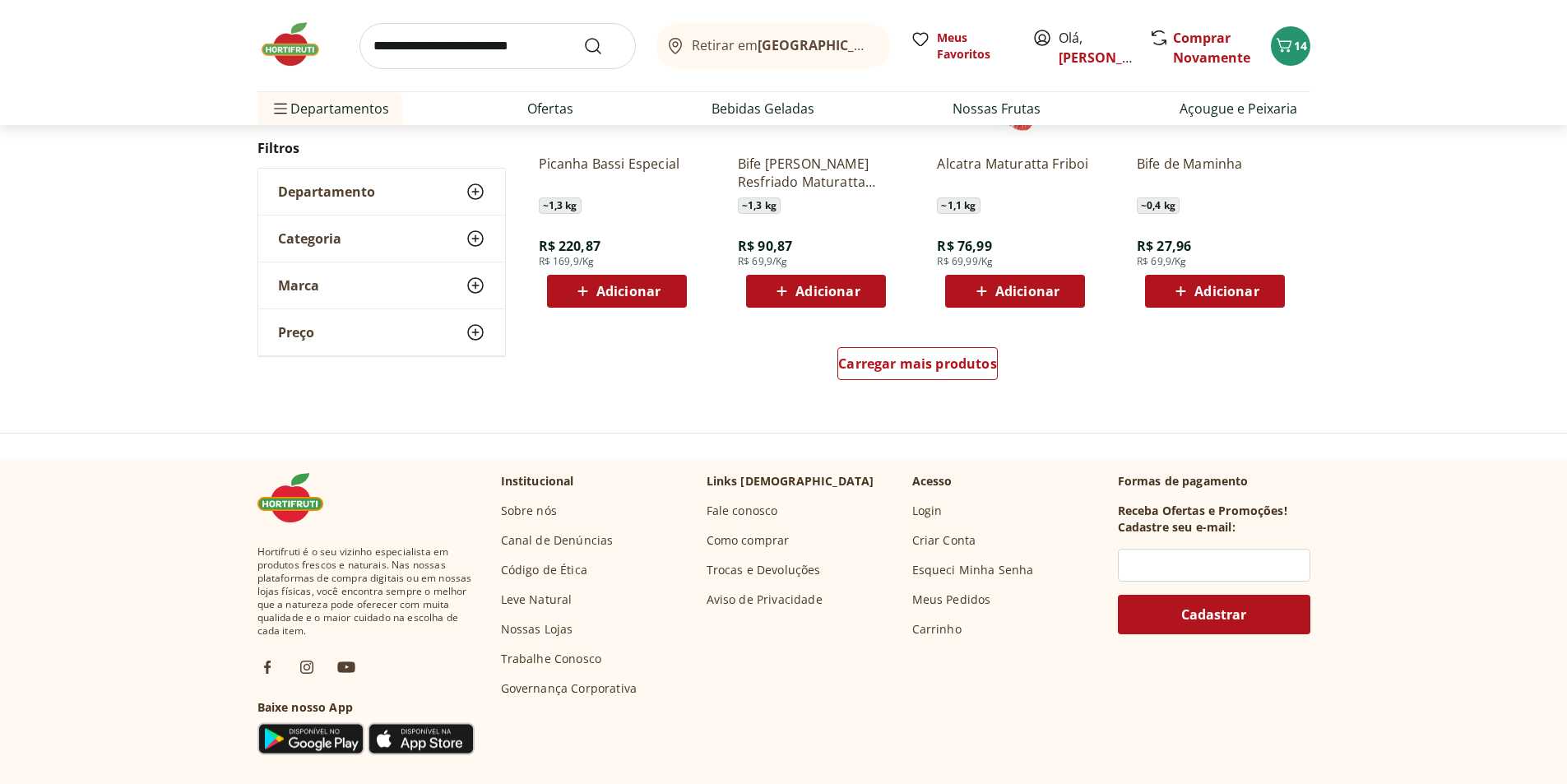
scroll to position [1148, 0]
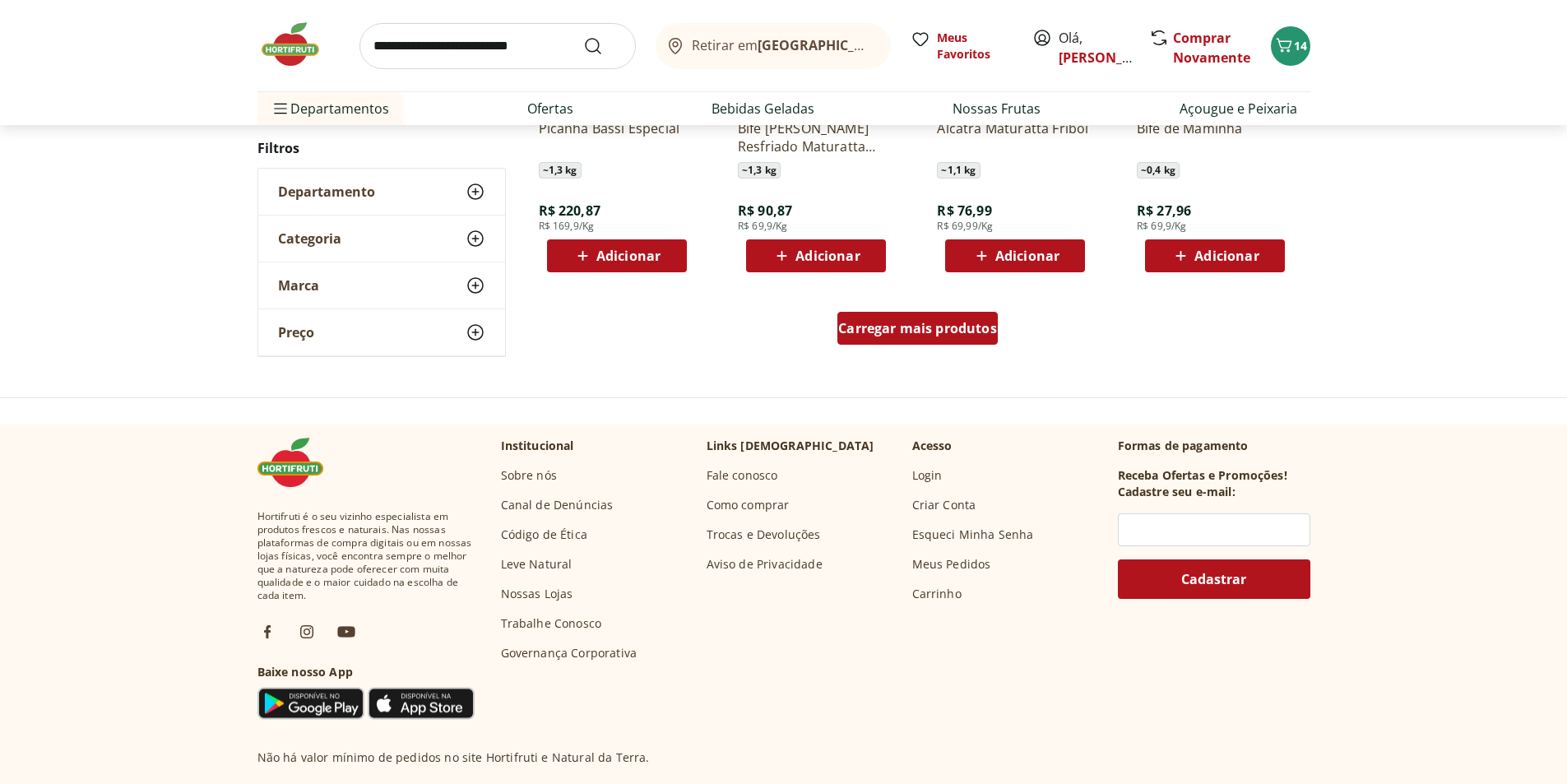
click at [894, 326] on span "Carregar mais produtos" at bounding box center [917, 328] width 158 height 13
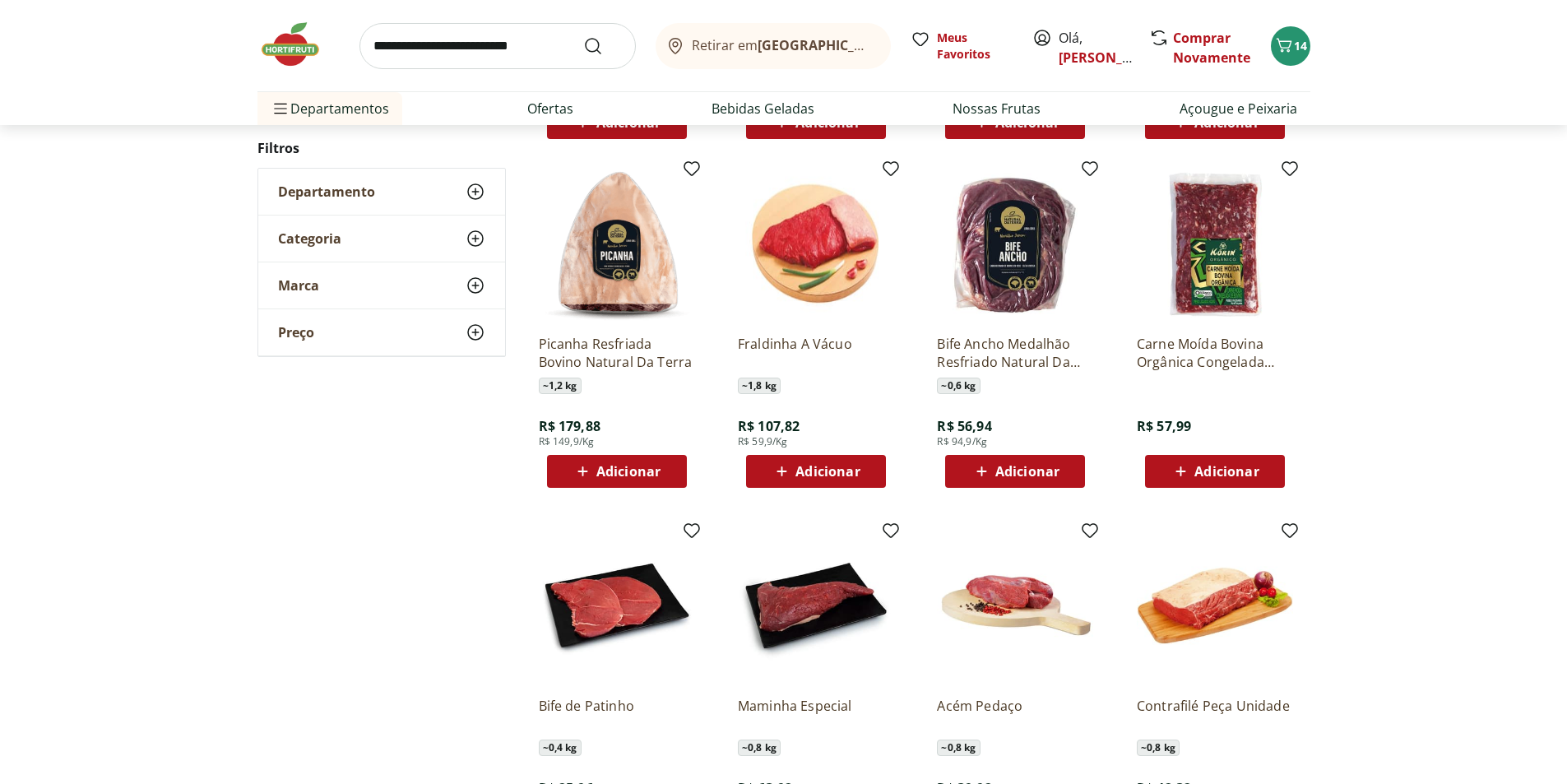
scroll to position [1312, 0]
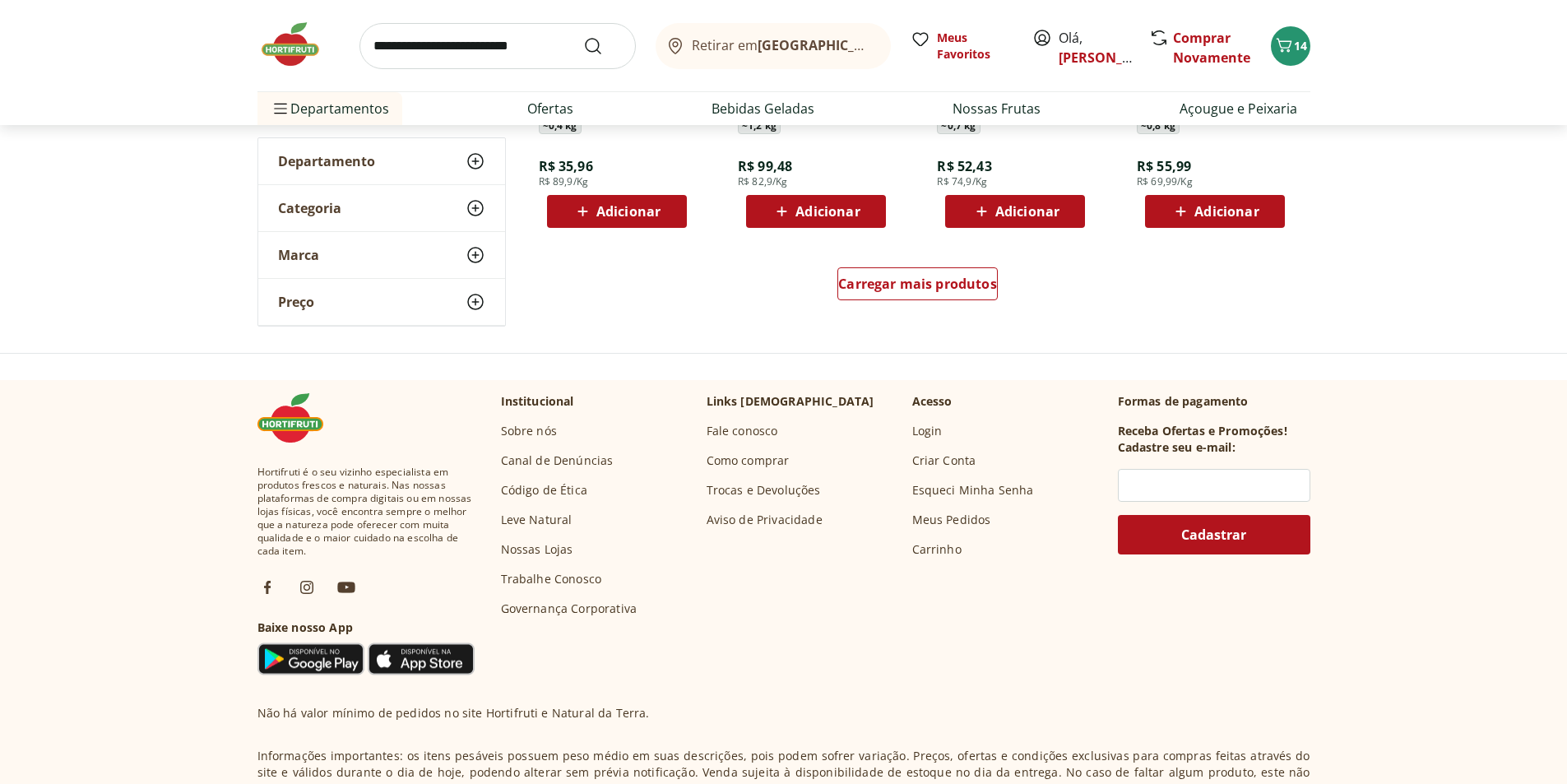
scroll to position [1227, 0]
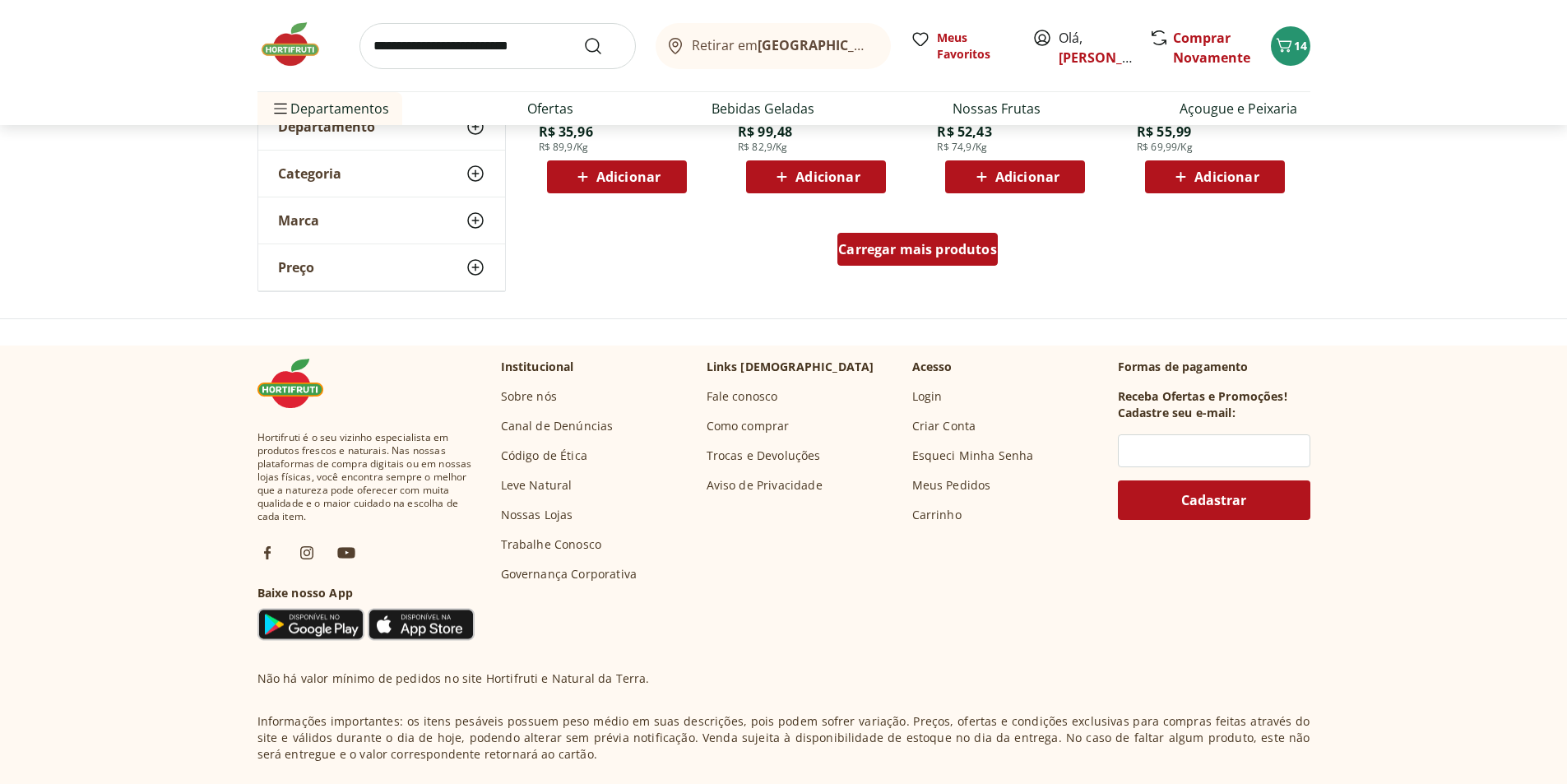
click at [931, 256] on span "Carregar mais produtos" at bounding box center [917, 249] width 158 height 13
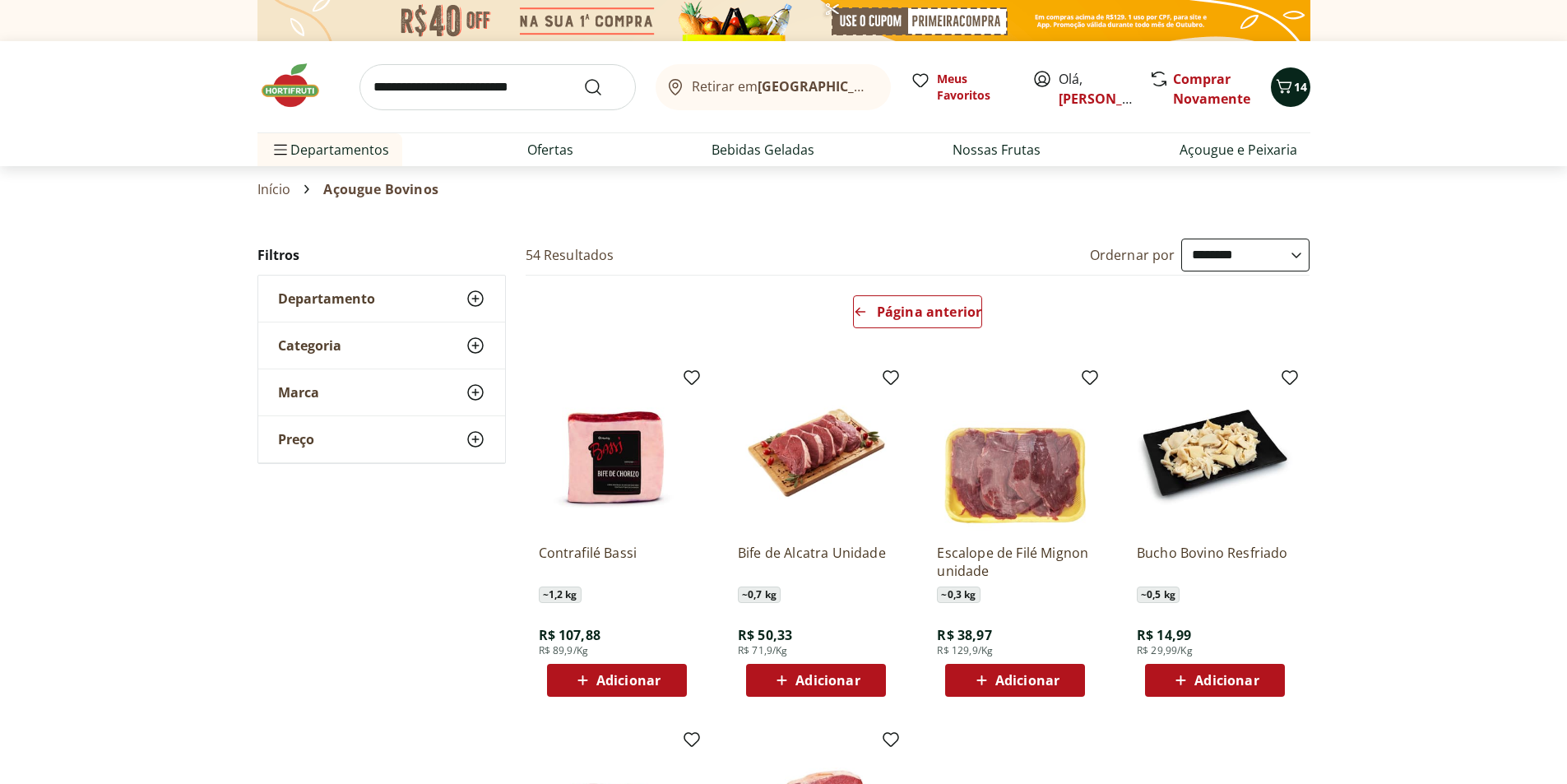
click at [1288, 92] on icon "Carrinho" at bounding box center [1283, 85] width 15 height 14
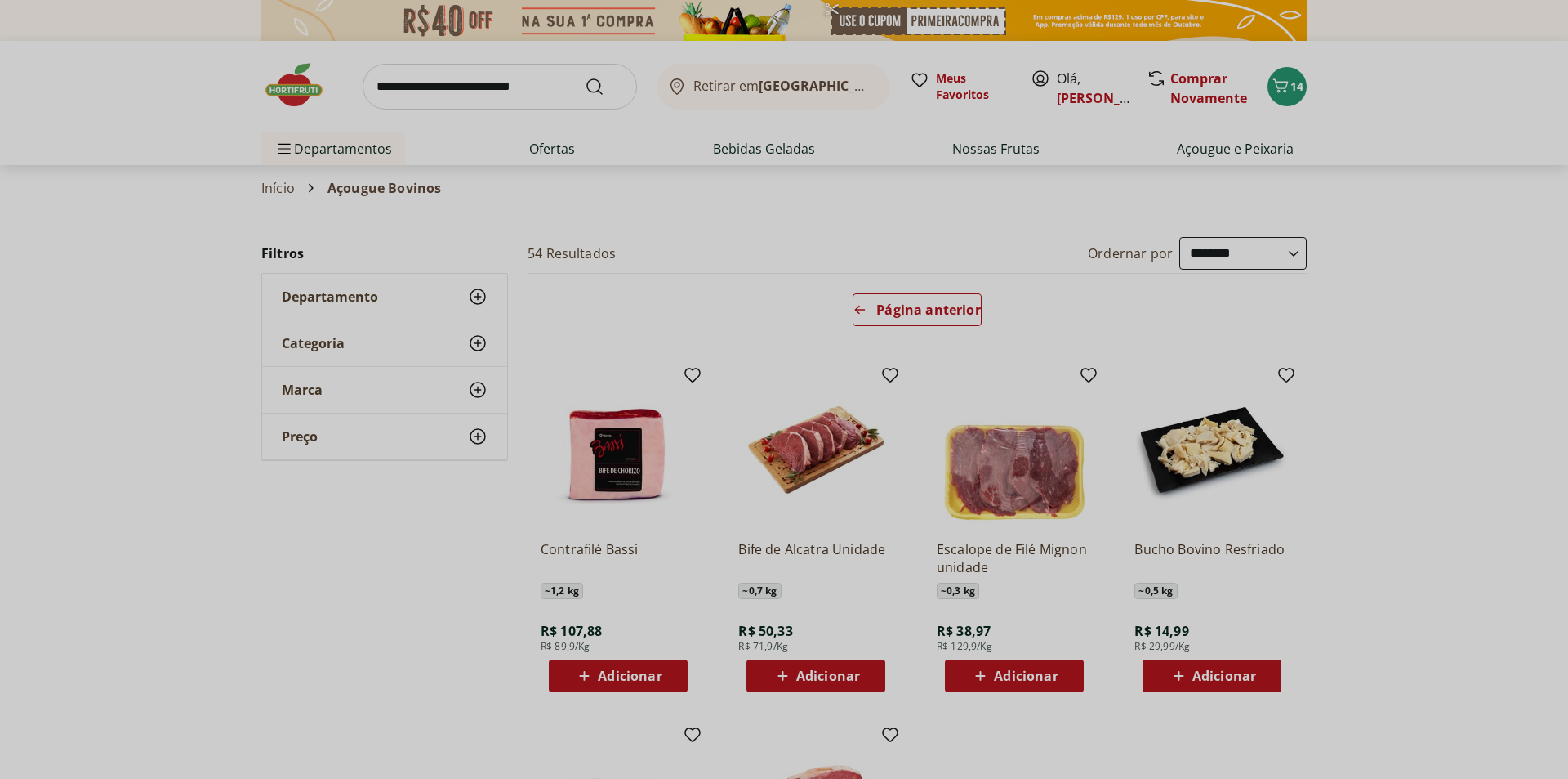
click at [1295, 89] on div "Meu Carrinho 14 Faltam apenas R$ 198,58 para Frete Grátis Café 3 Corações Tradi…" at bounding box center [784, 389] width 1568 height 779
